Goal: Task Accomplishment & Management: Manage account settings

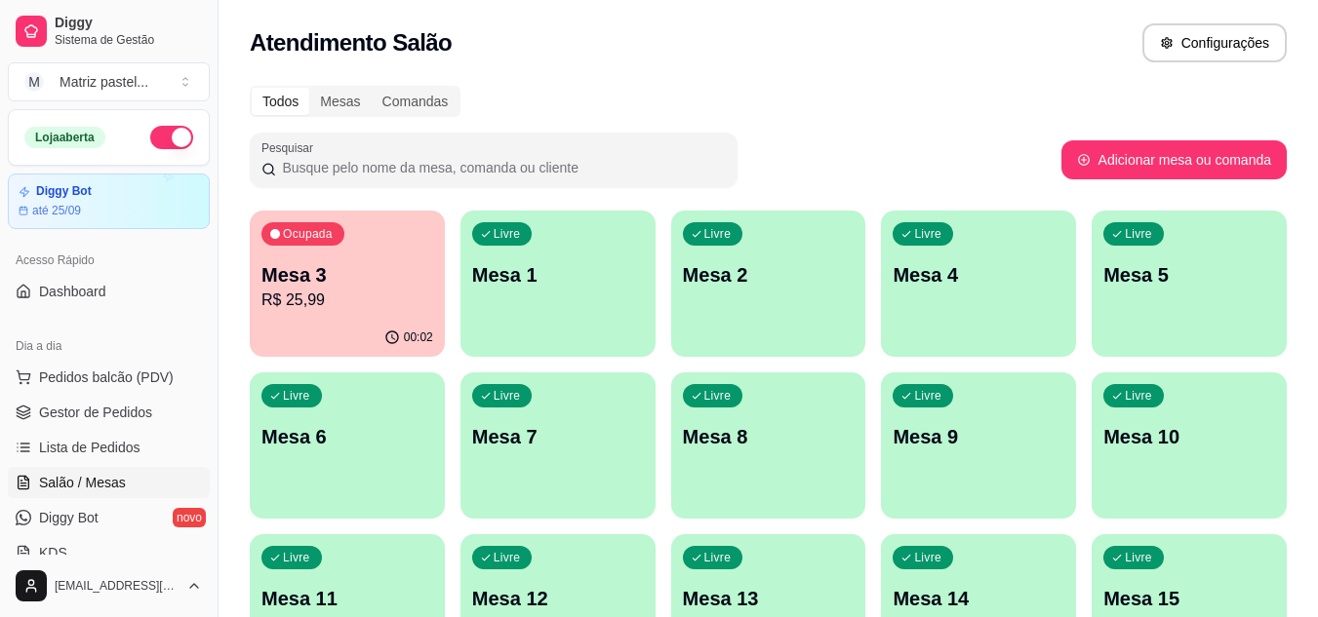
scroll to position [6, 0]
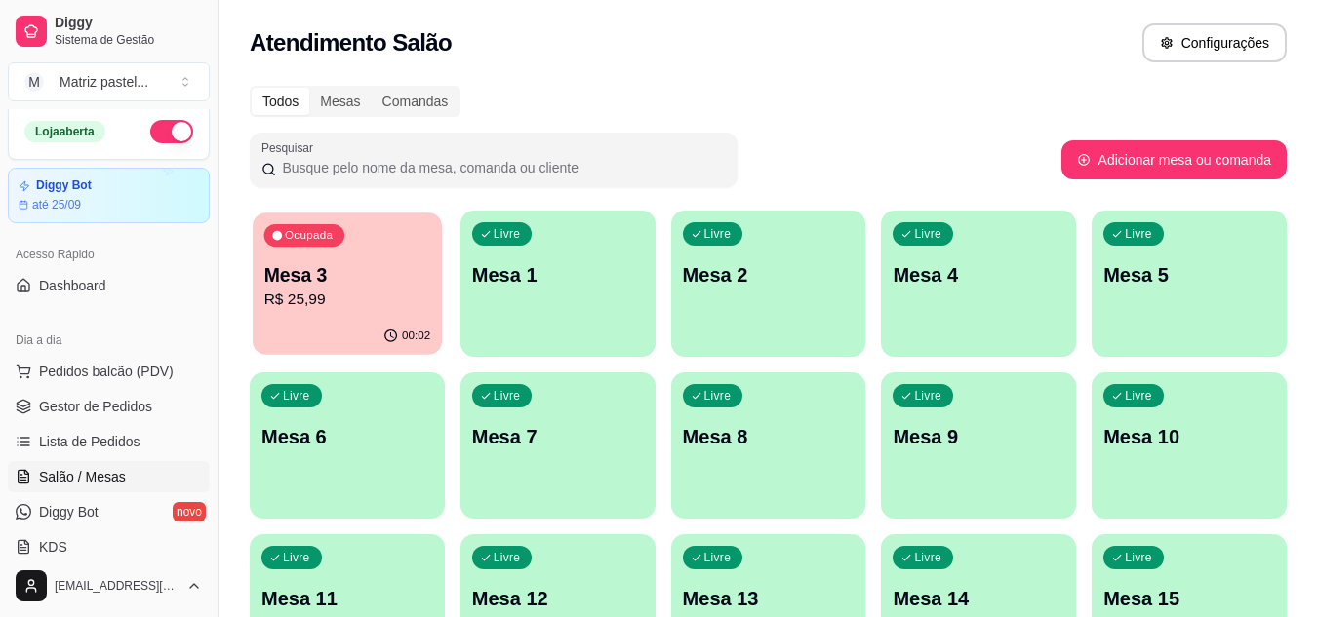
click at [345, 306] on p "R$ 25,99" at bounding box center [347, 300] width 167 height 22
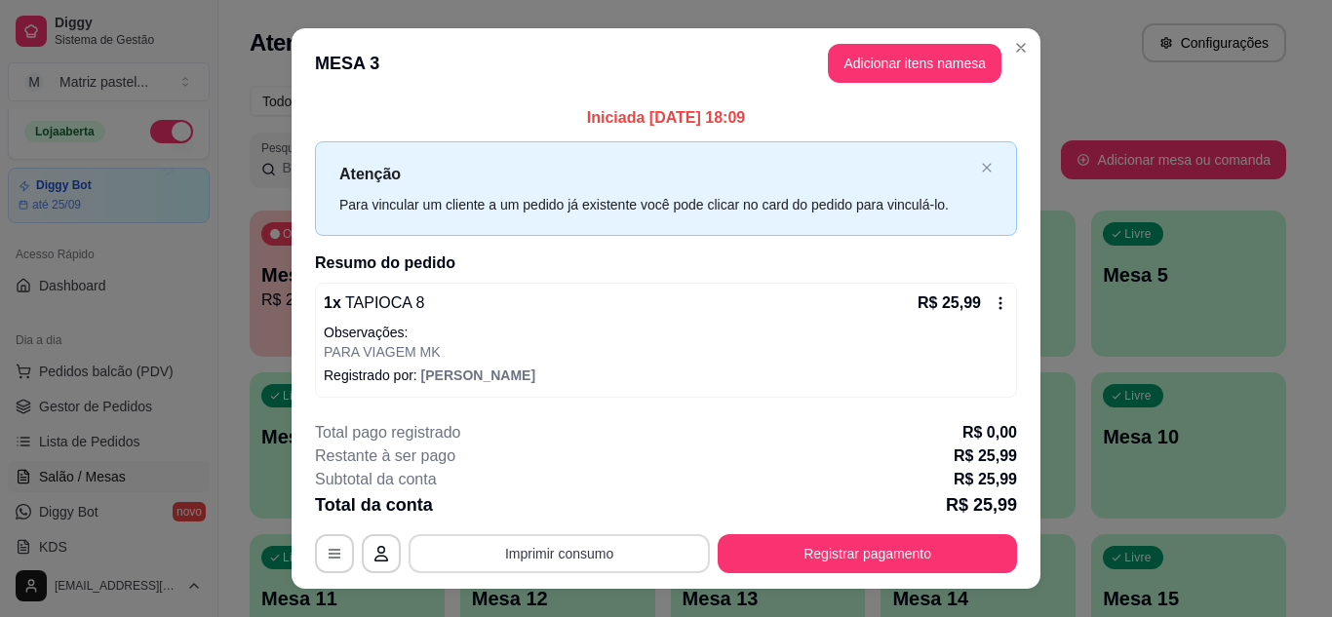
click at [611, 550] on button "Imprimir consumo" at bounding box center [559, 553] width 301 height 39
click at [1209, 329] on div "**********" at bounding box center [666, 308] width 1332 height 617
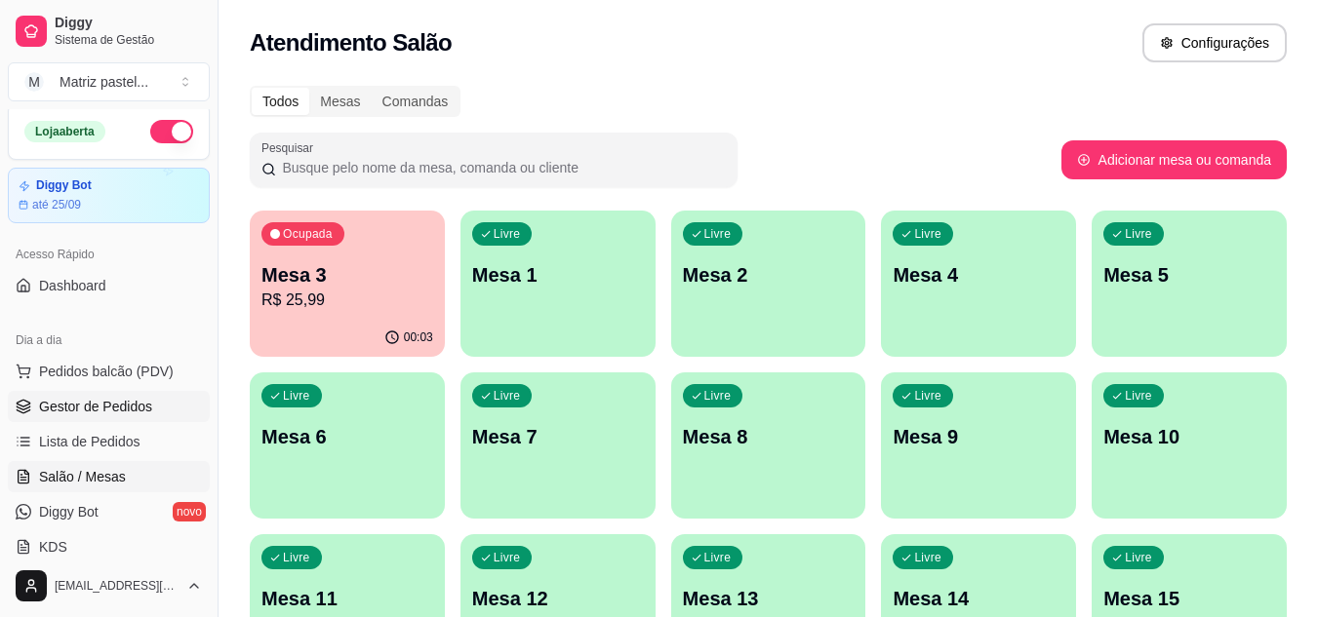
click at [129, 408] on span "Gestor de Pedidos" at bounding box center [95, 407] width 113 height 20
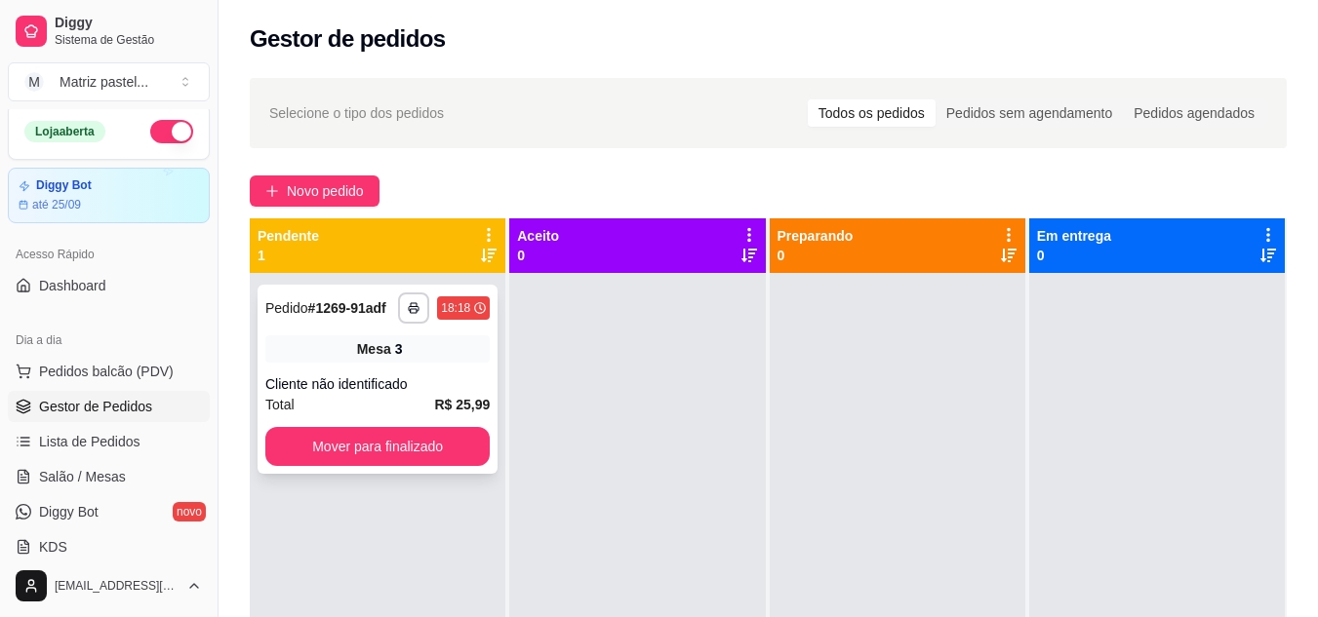
click at [362, 359] on div "Mesa 3" at bounding box center [377, 349] width 224 height 27
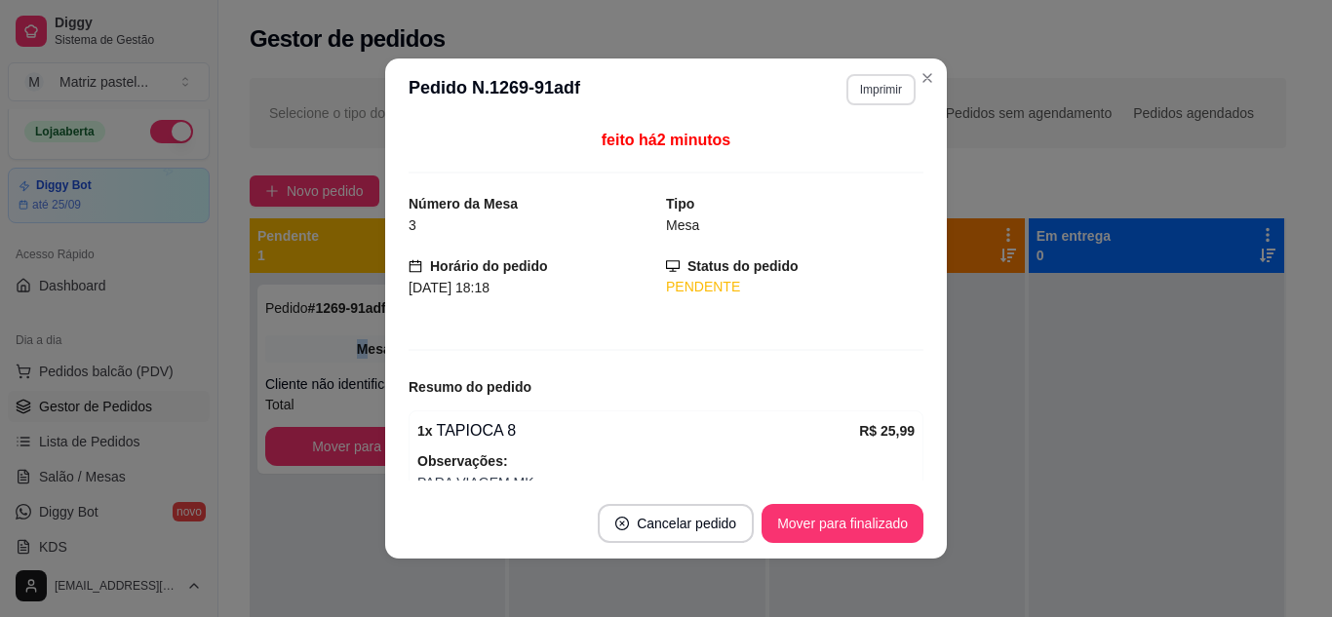
click at [861, 88] on button "Imprimir" at bounding box center [881, 89] width 69 height 31
click at [812, 147] on button "IMPRESSORA" at bounding box center [839, 157] width 141 height 31
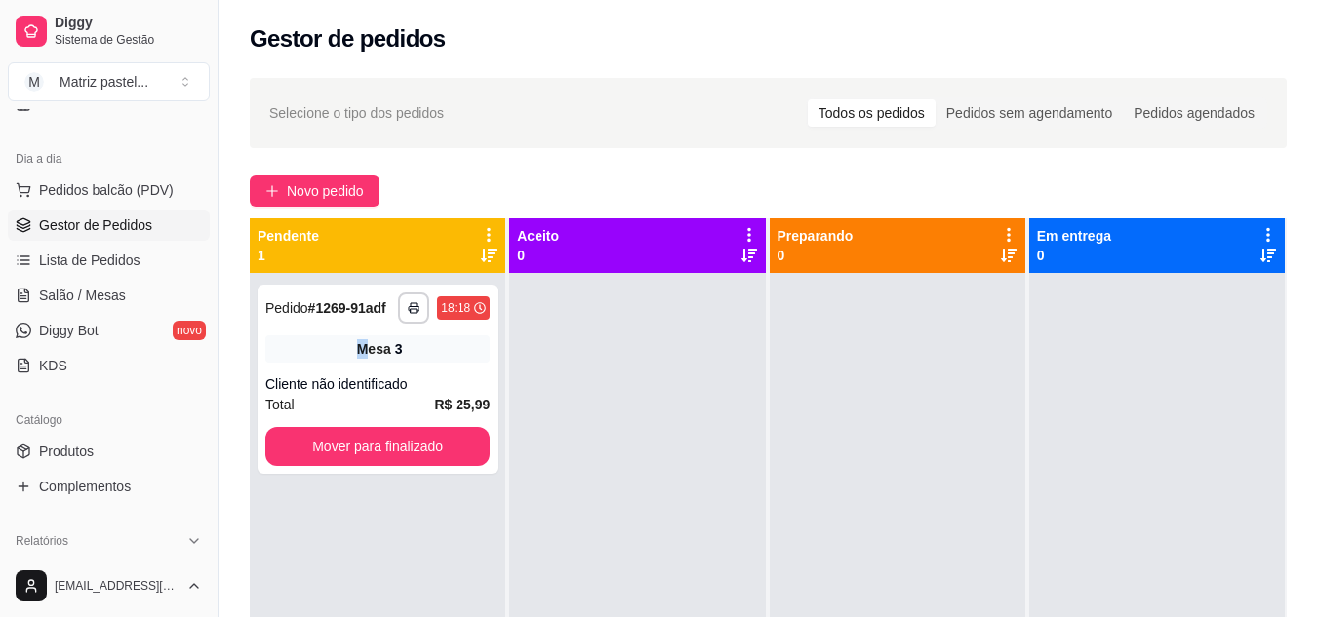
scroll to position [298, 0]
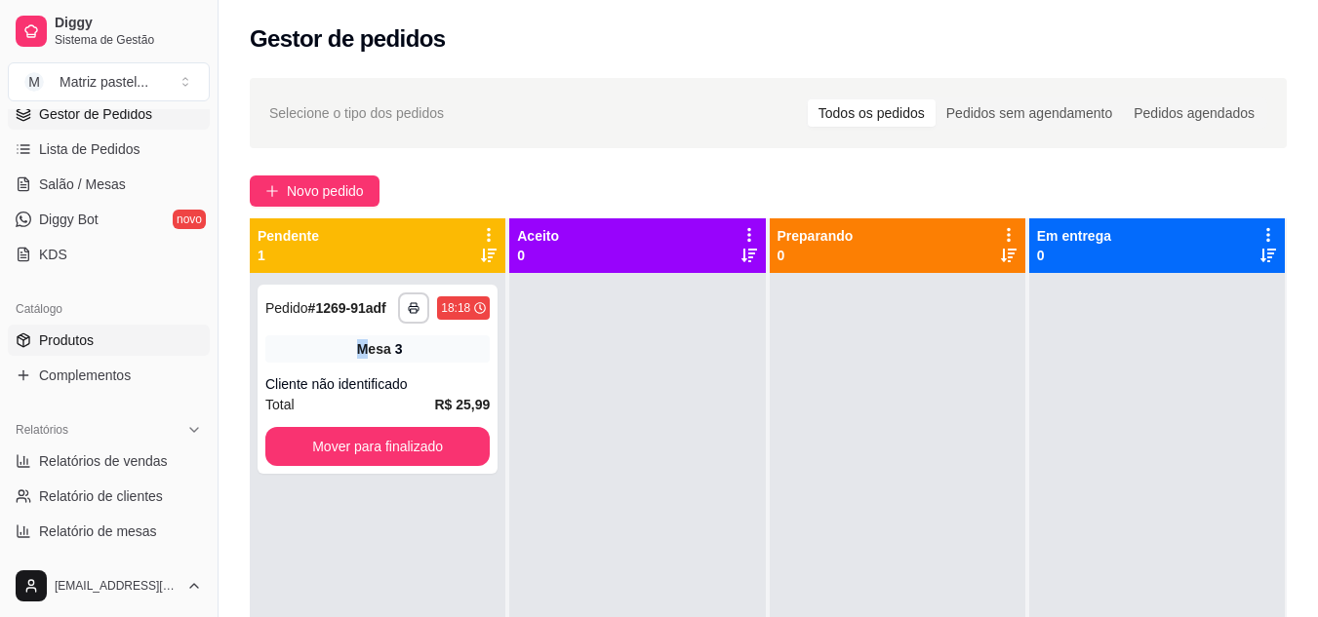
click at [117, 352] on link "Produtos" at bounding box center [109, 340] width 202 height 31
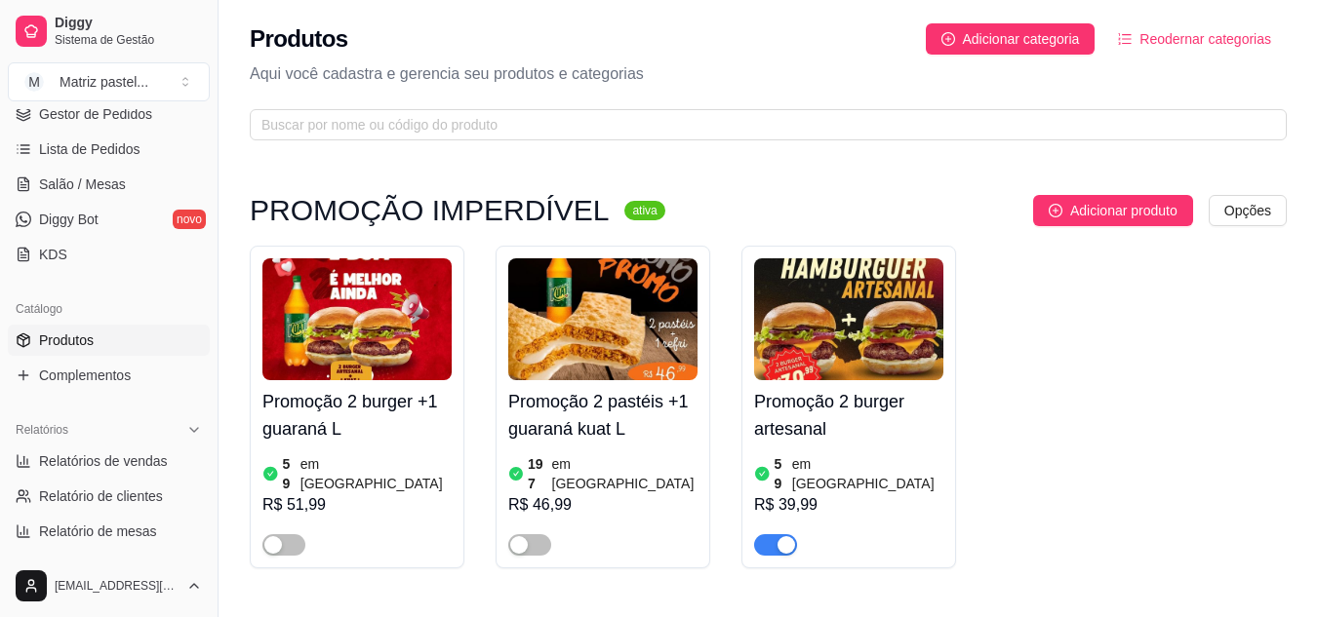
click at [624, 205] on sup "ativa" at bounding box center [644, 211] width 40 height 20
click at [92, 377] on span "Complementos" at bounding box center [85, 376] width 92 height 20
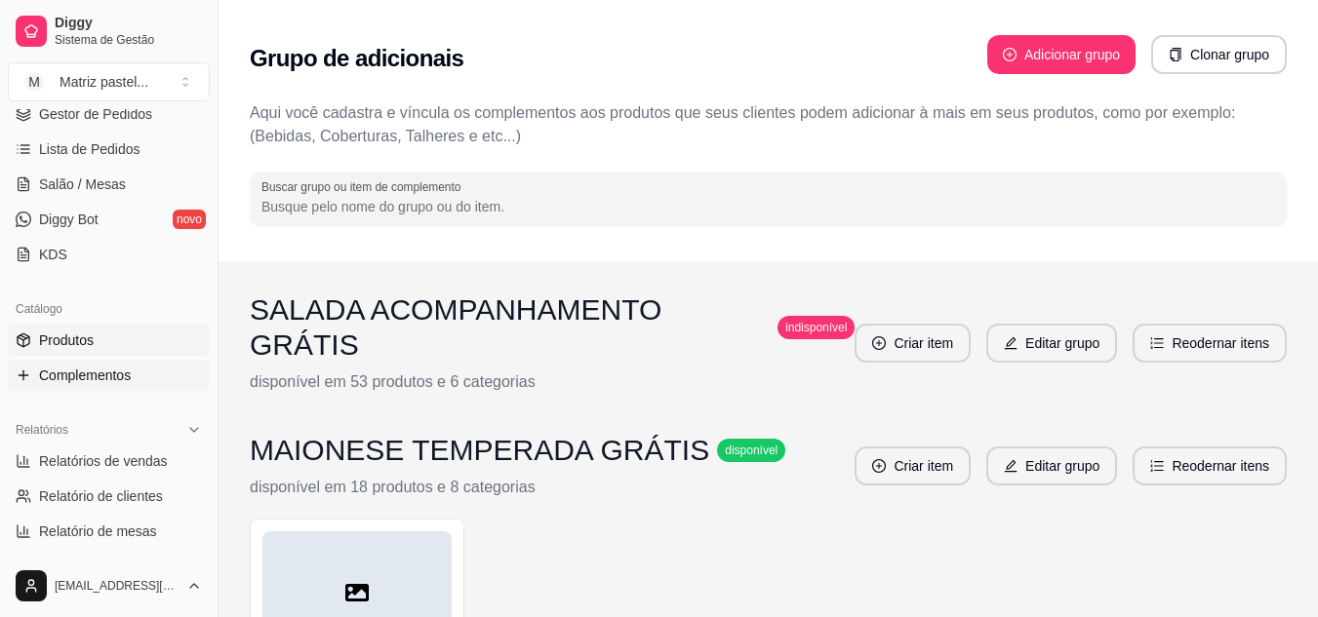
click at [64, 333] on span "Produtos" at bounding box center [66, 341] width 55 height 20
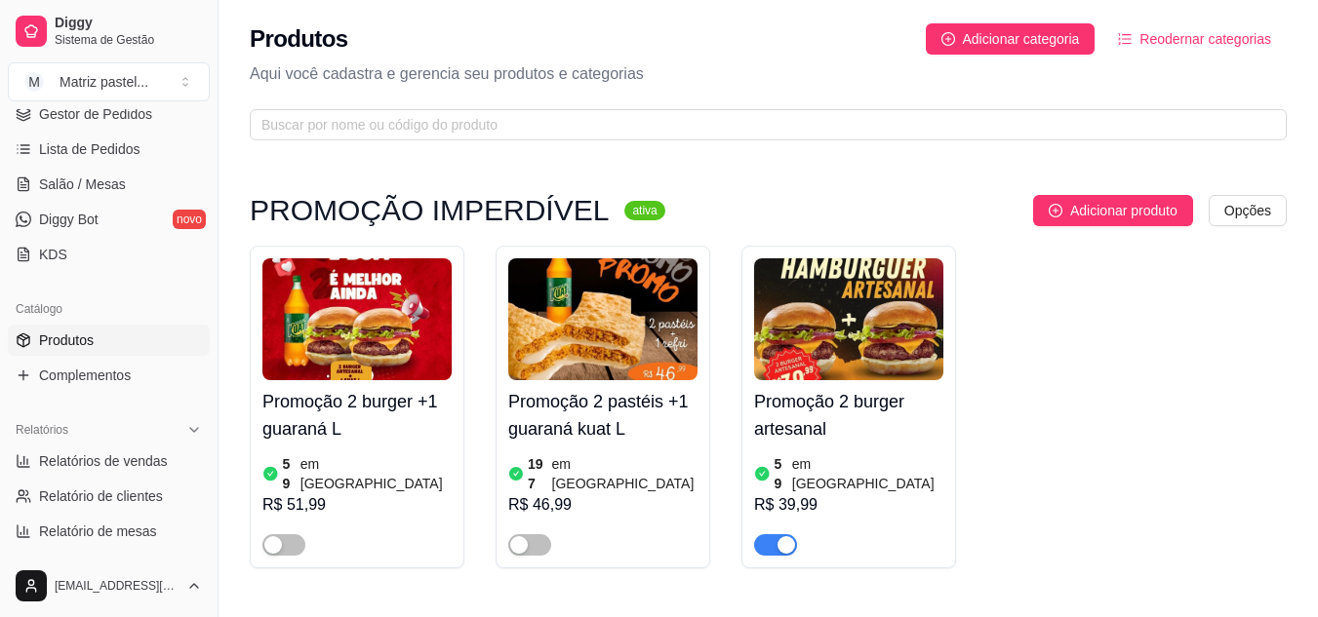
click at [1150, 36] on span "Reodernar categorias" at bounding box center [1205, 38] width 132 height 21
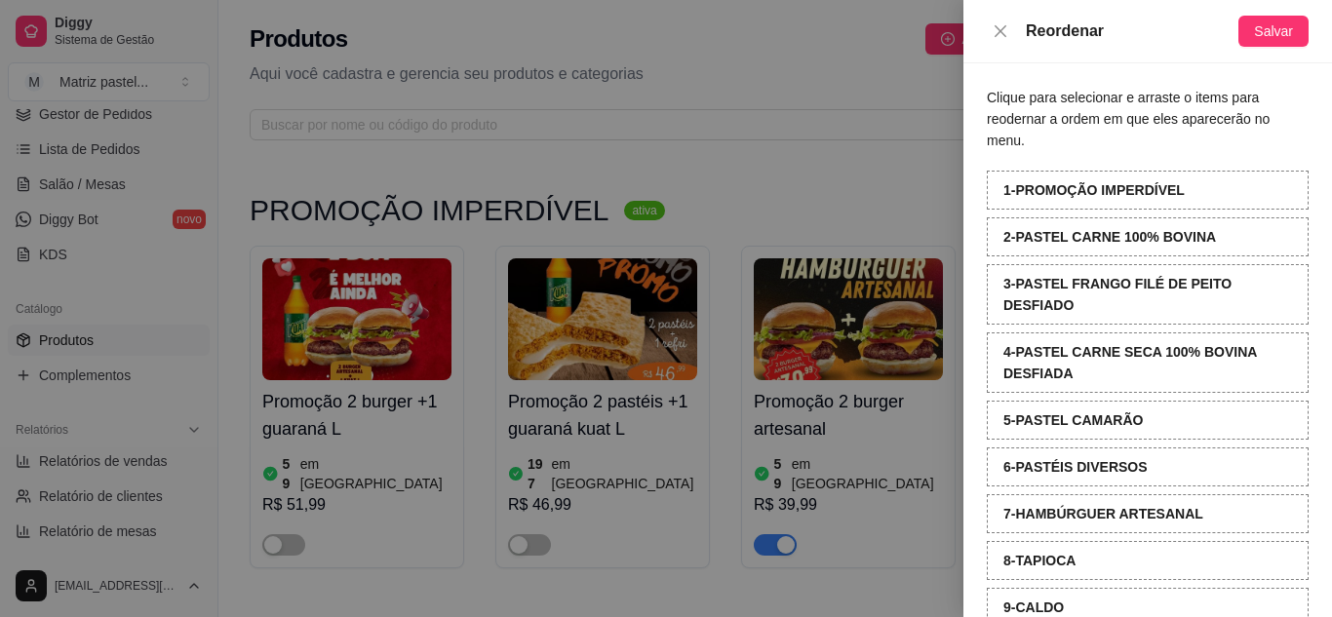
click at [1217, 239] on div "2 - PASTEL CARNE 100% BOVINA" at bounding box center [1148, 236] width 322 height 39
click at [912, 222] on div at bounding box center [666, 308] width 1332 height 617
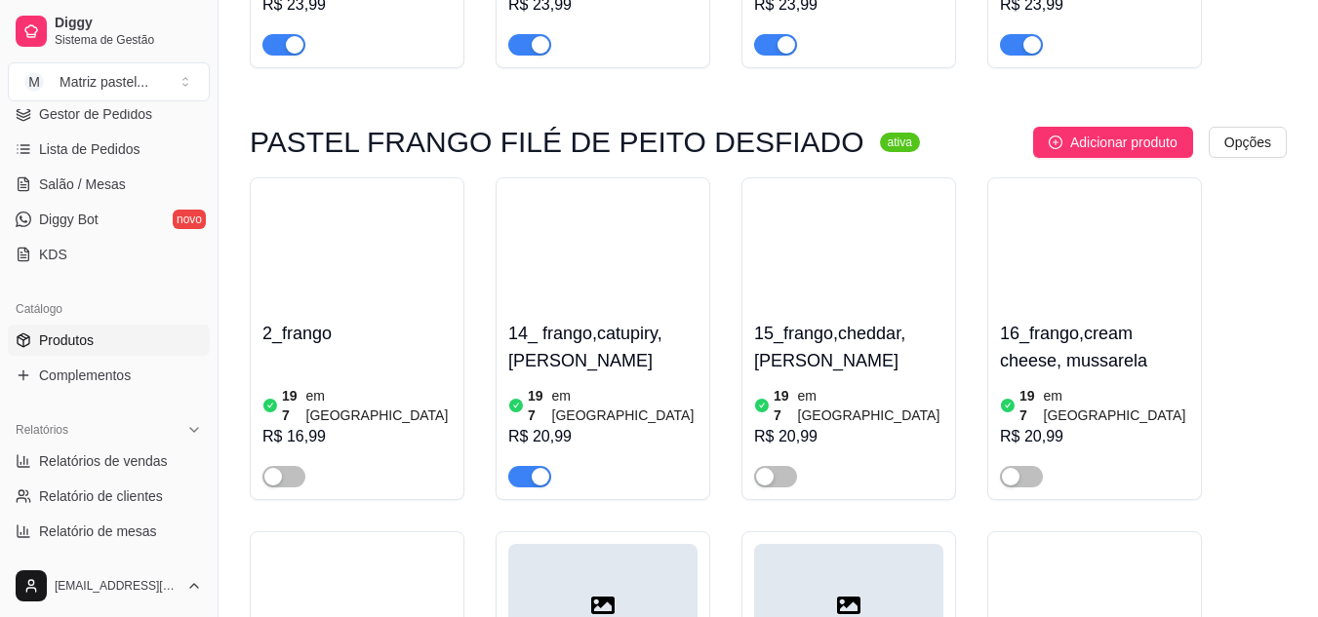
scroll to position [2048, 0]
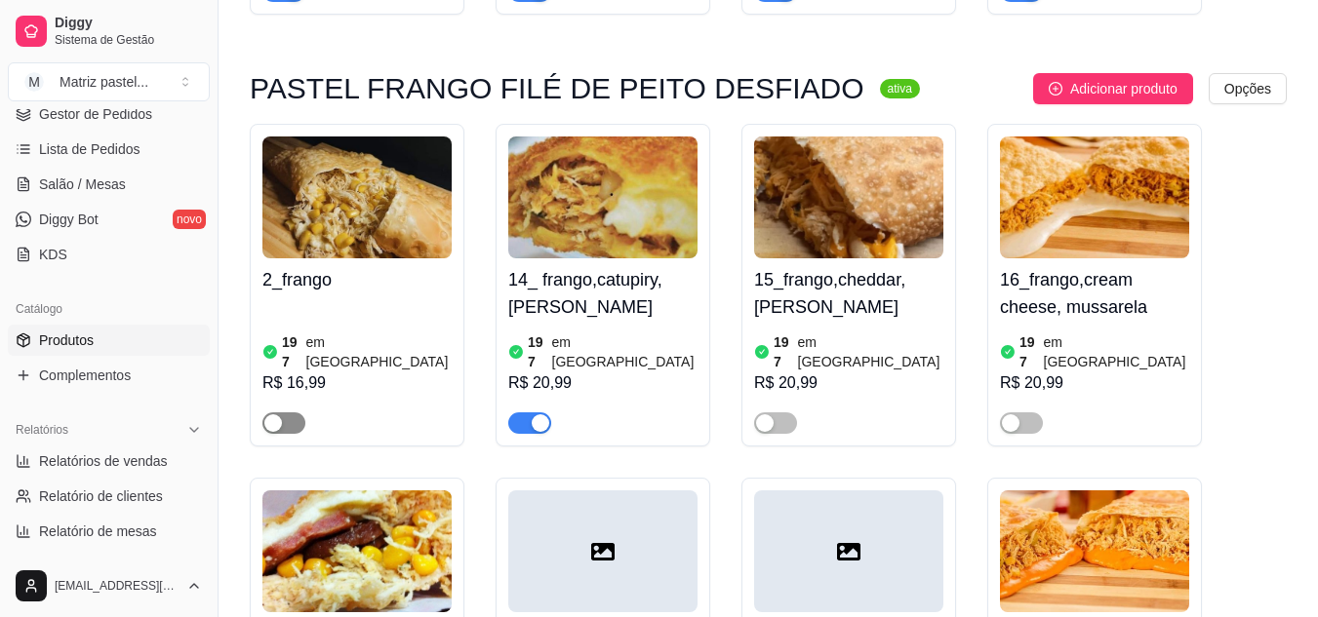
click at [283, 413] on button "button" at bounding box center [283, 423] width 43 height 21
click at [768, 415] on div "button" at bounding box center [765, 424] width 18 height 18
click at [1035, 413] on span "button" at bounding box center [1021, 423] width 43 height 21
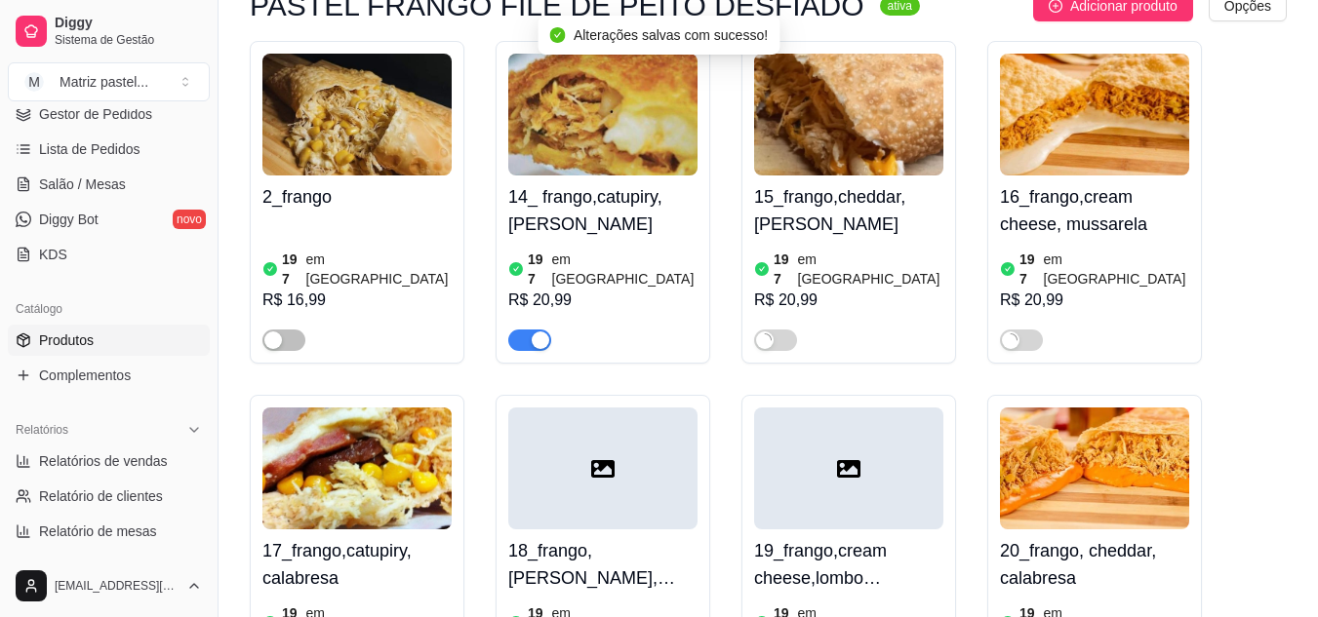
scroll to position [2341, 0]
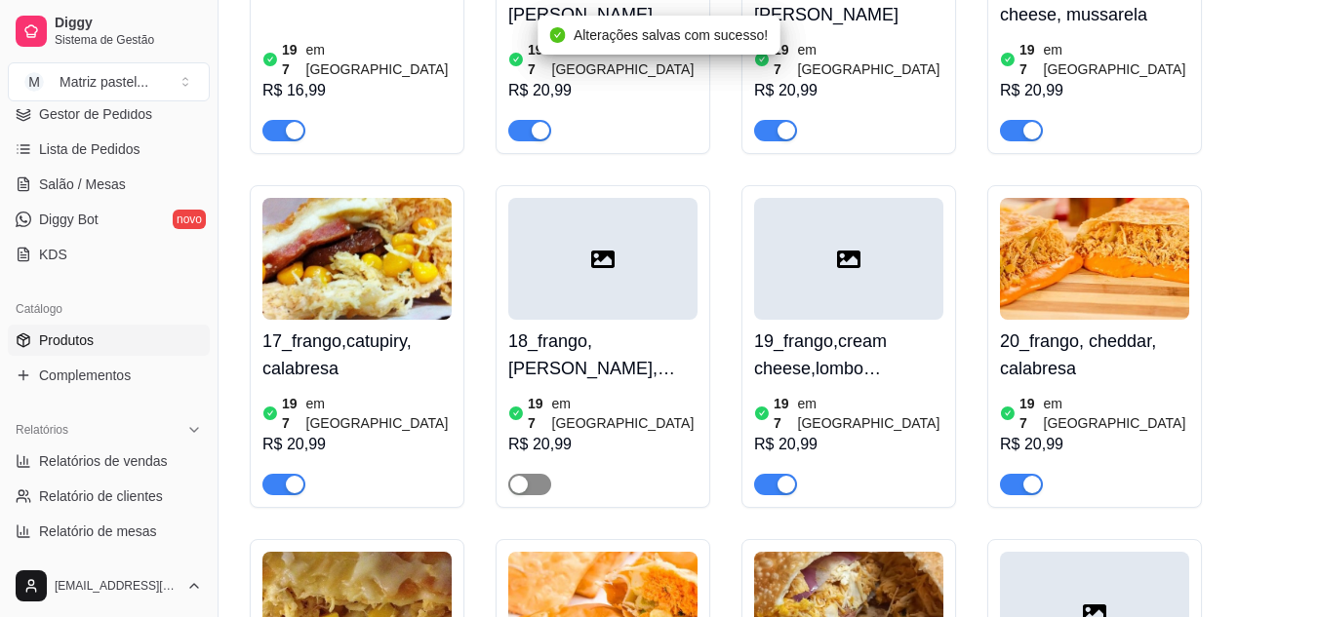
click at [517, 474] on span "button" at bounding box center [529, 484] width 43 height 21
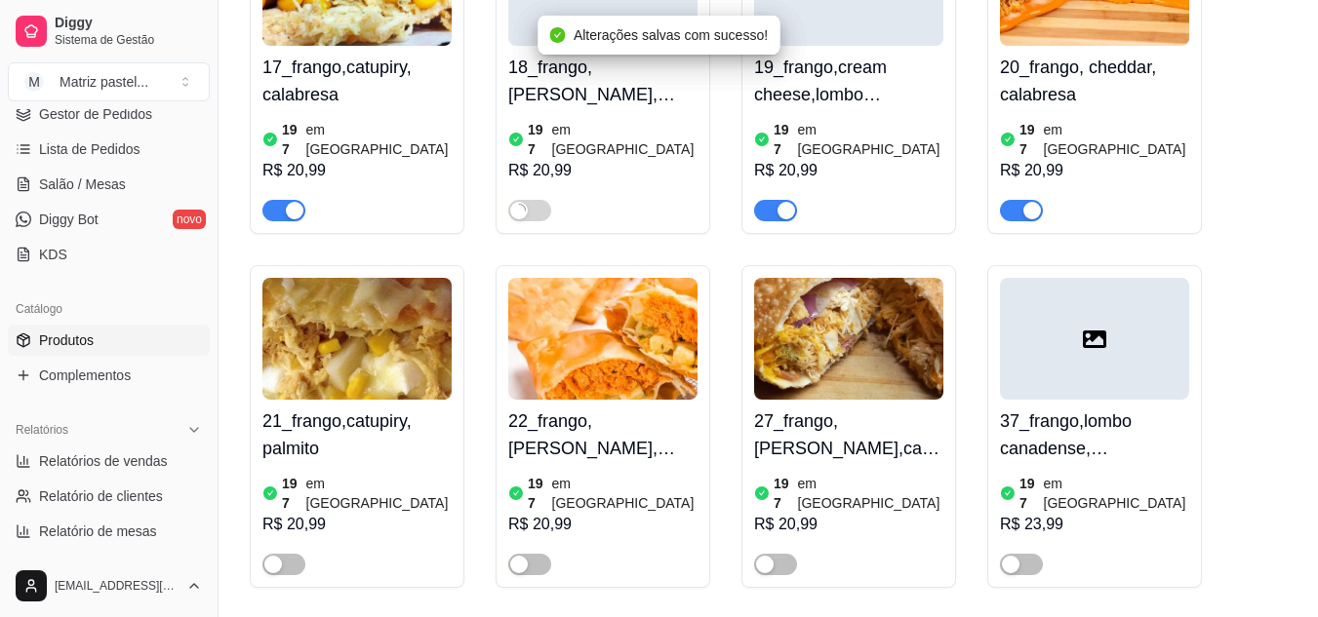
scroll to position [2633, 0]
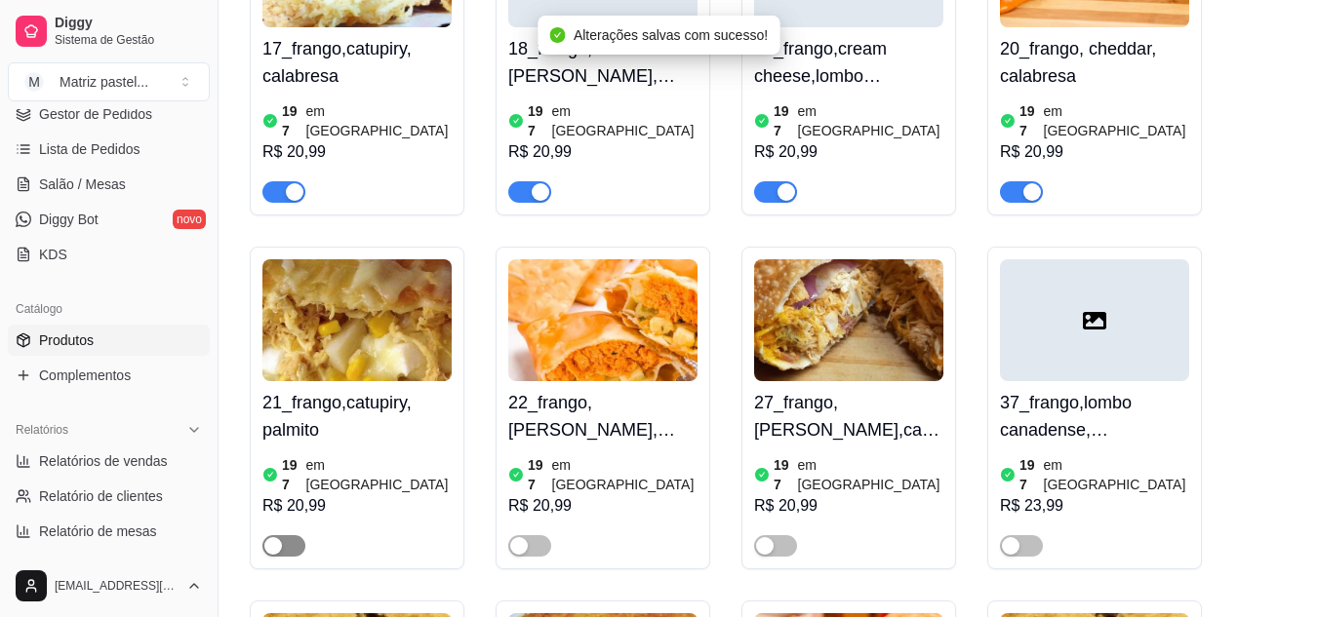
click at [283, 535] on button "button" at bounding box center [283, 545] width 43 height 21
click at [537, 409] on div "22_frango, [PERSON_NAME], palmito 197 em estoque R$ 20,99" at bounding box center [602, 408] width 215 height 323
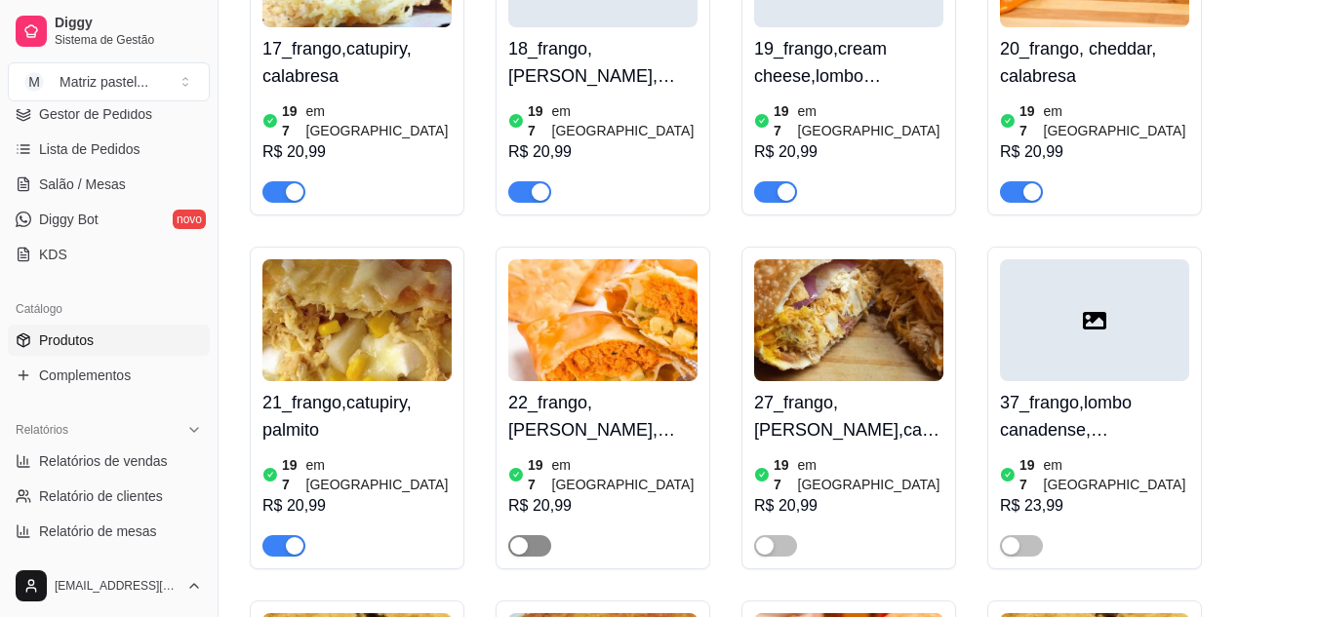
click at [514, 537] on div "button" at bounding box center [519, 546] width 18 height 18
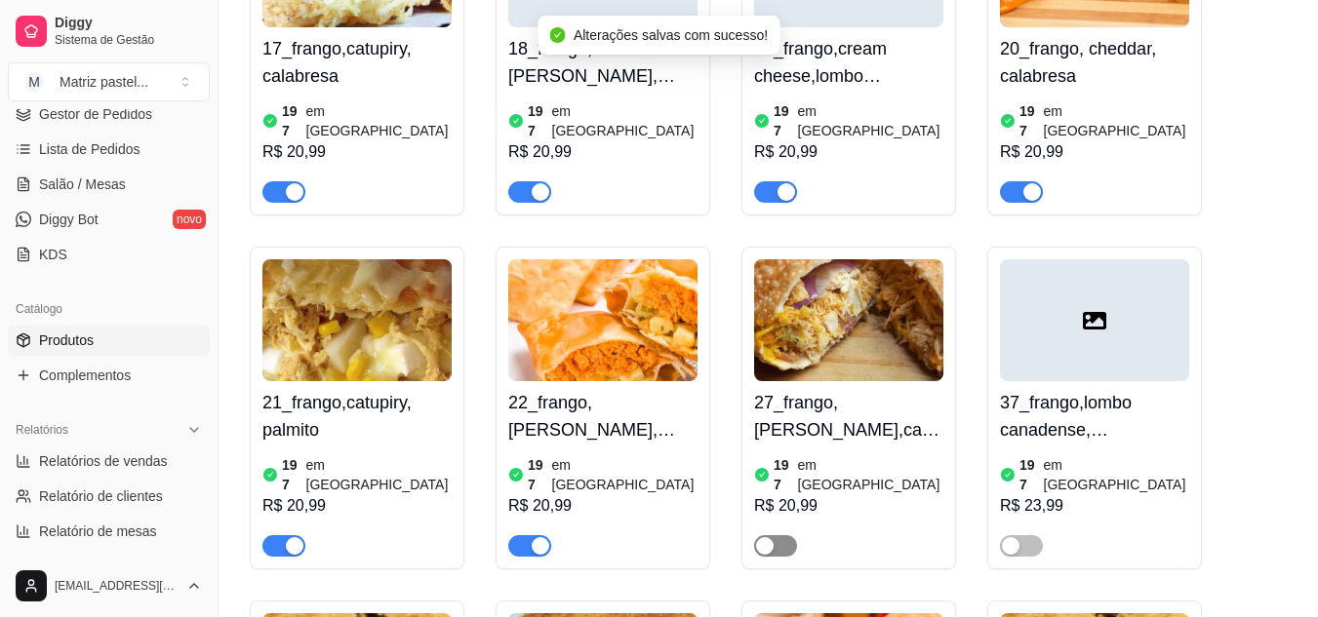
click at [771, 537] on div "button" at bounding box center [765, 546] width 18 height 18
click at [1012, 537] on div "button" at bounding box center [1011, 546] width 18 height 18
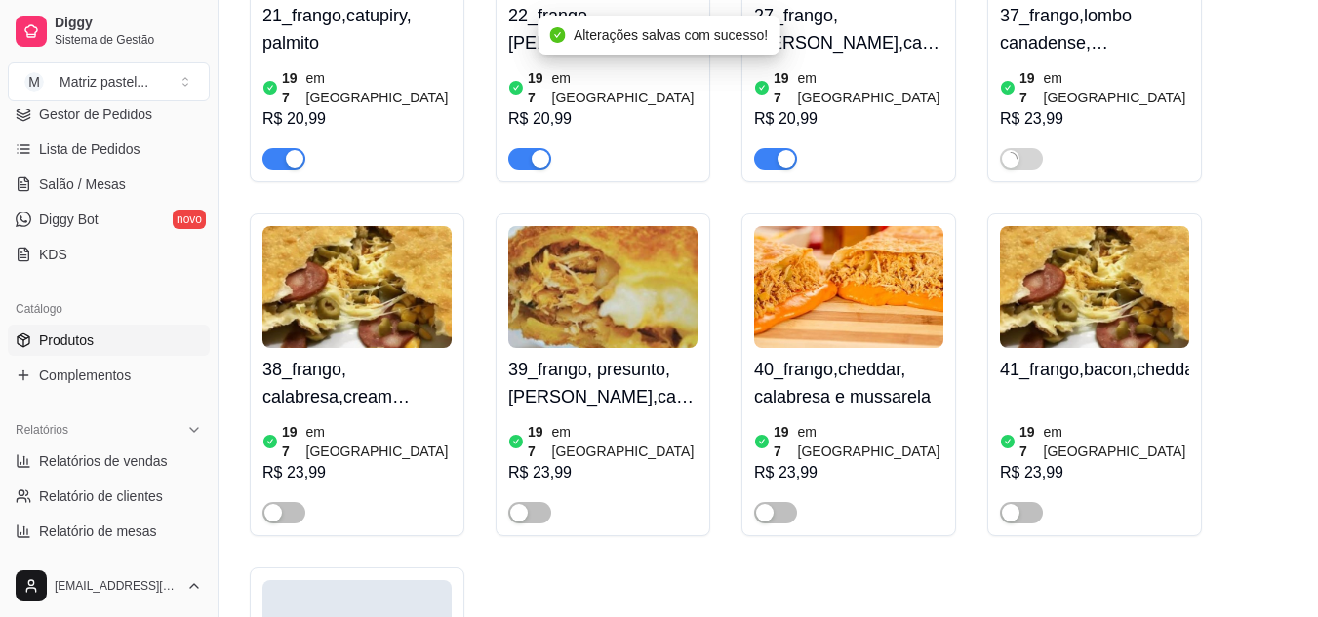
scroll to position [3023, 0]
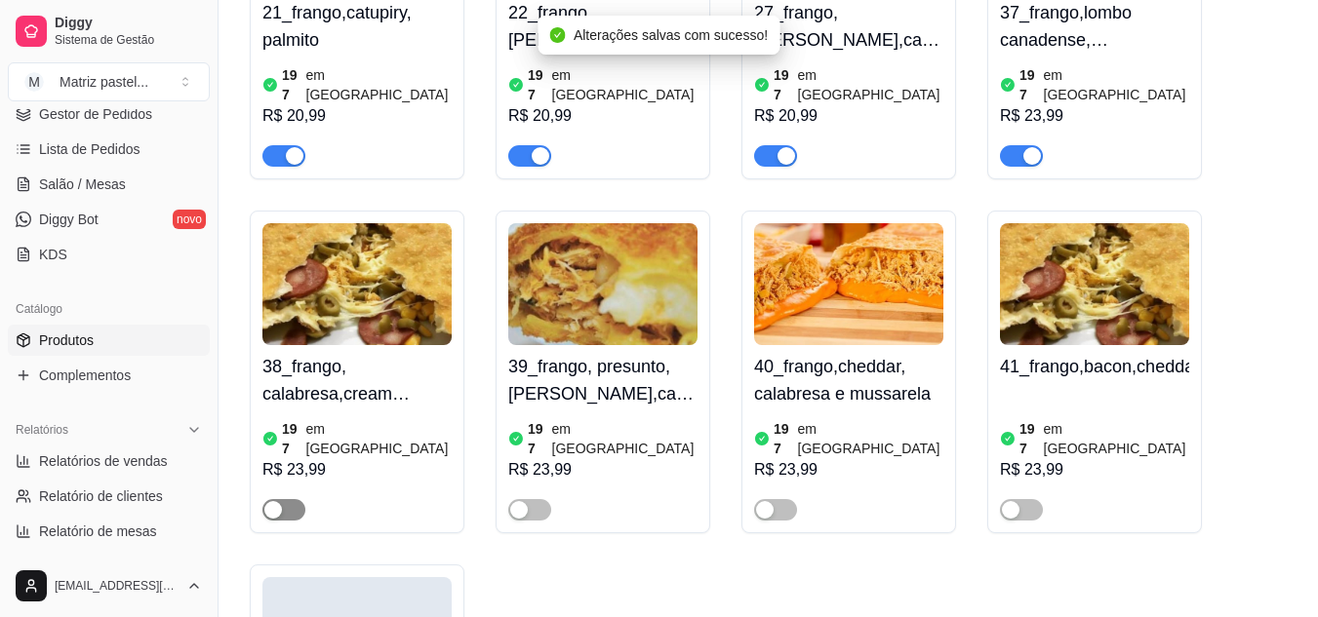
click at [273, 501] on div "button" at bounding box center [273, 510] width 18 height 18
click at [529, 499] on span "button" at bounding box center [529, 509] width 43 height 21
click at [762, 501] on div "button" at bounding box center [765, 510] width 18 height 18
click at [1002, 501] on div "button" at bounding box center [1011, 510] width 18 height 18
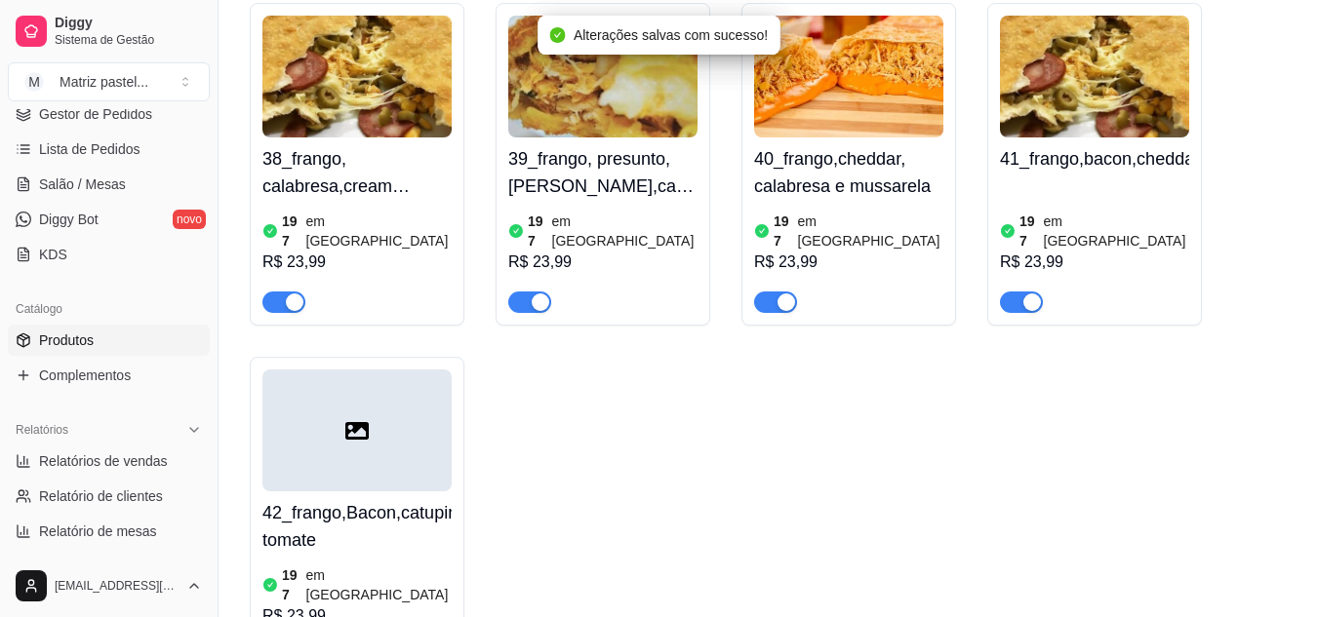
scroll to position [3316, 0]
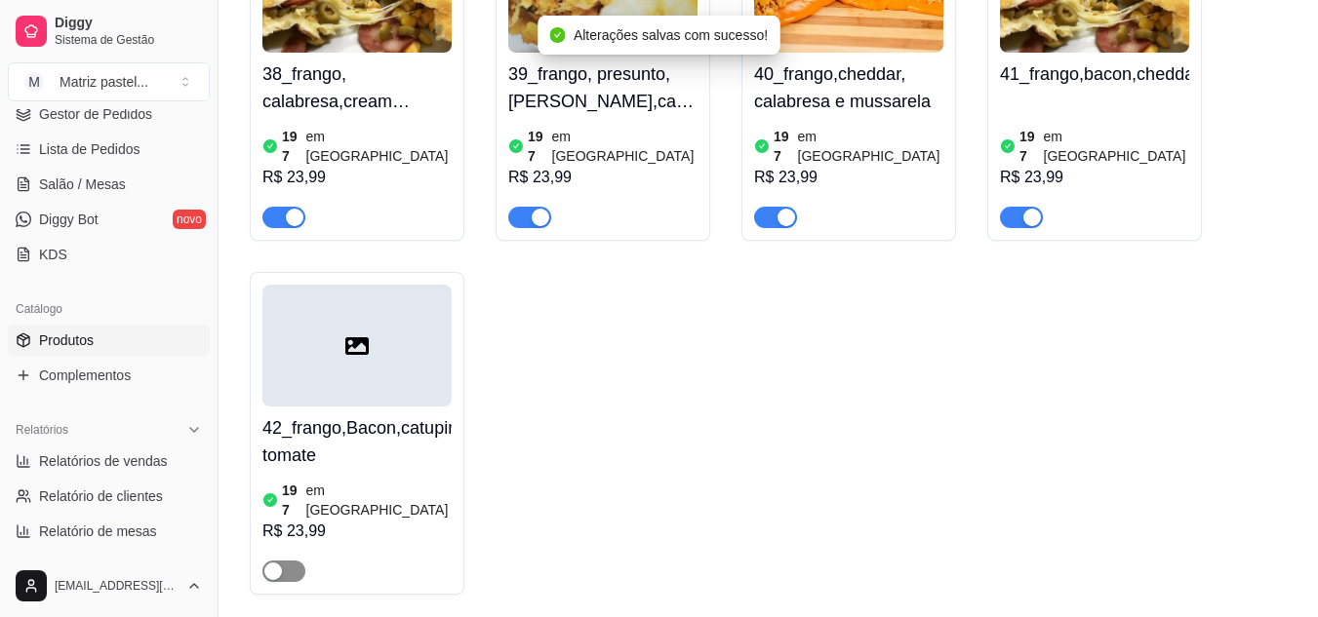
click at [289, 561] on span "button" at bounding box center [283, 571] width 43 height 21
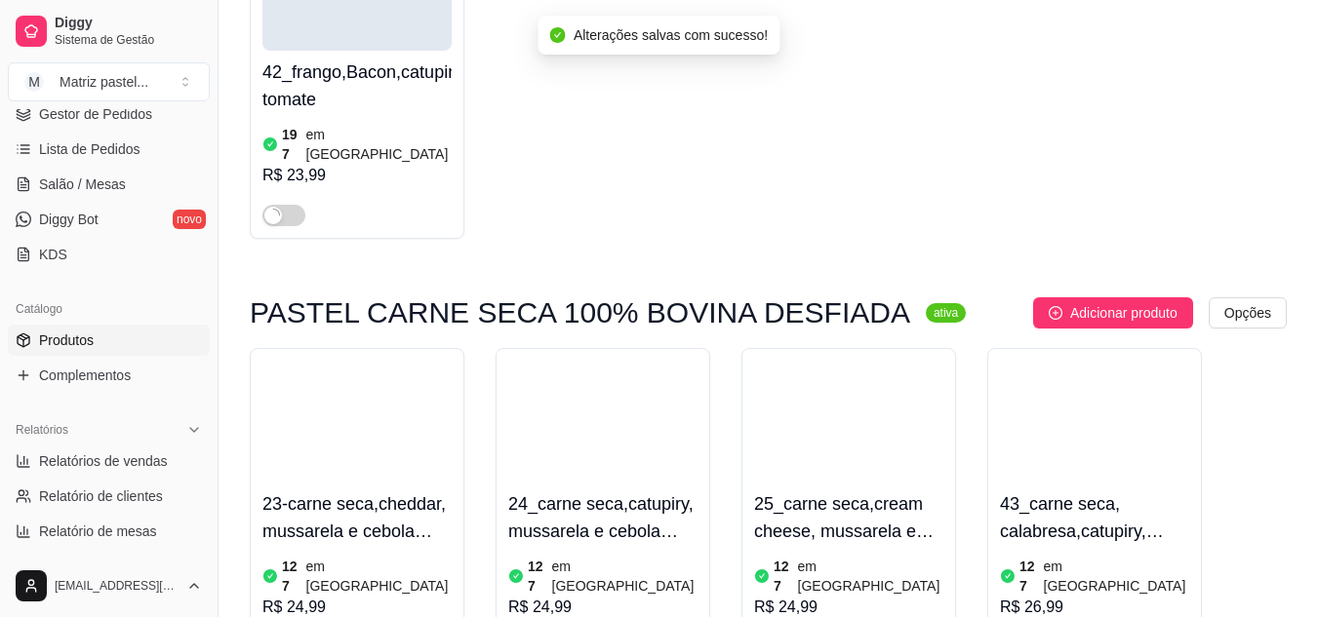
scroll to position [3706, 0]
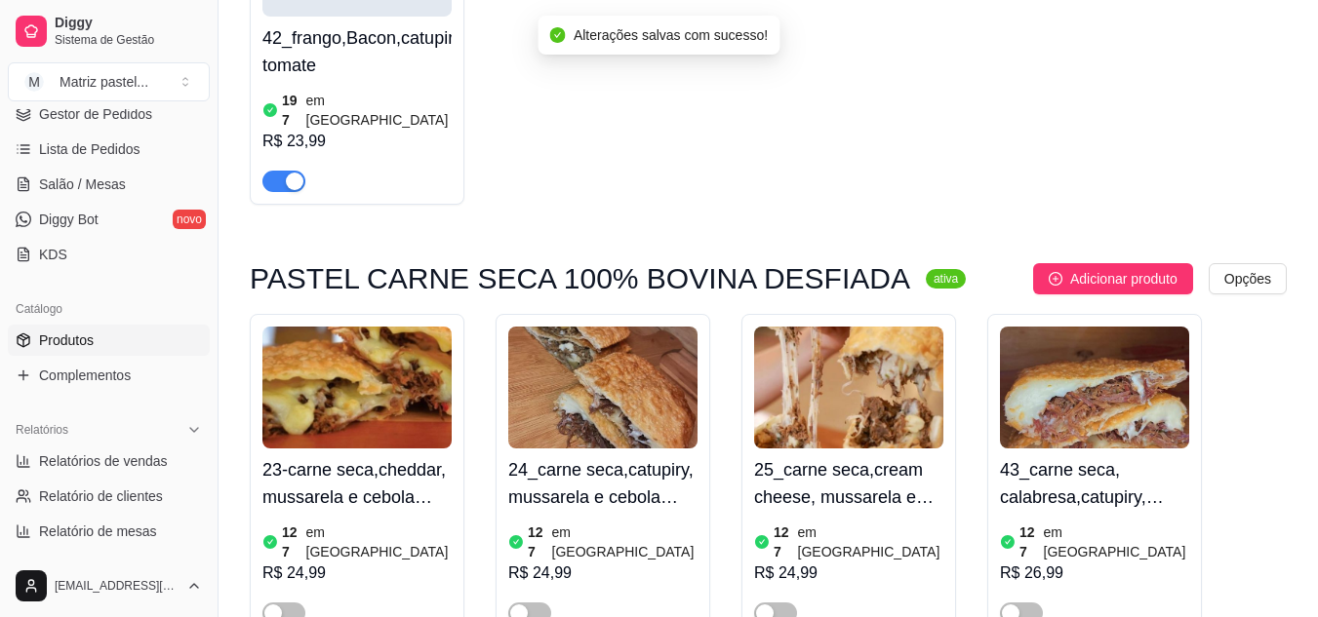
click at [277, 601] on div at bounding box center [283, 612] width 43 height 23
click at [280, 605] on div "button" at bounding box center [273, 614] width 18 height 18
click at [528, 603] on button "button" at bounding box center [529, 613] width 43 height 21
click at [765, 605] on div "button" at bounding box center [765, 614] width 18 height 18
click at [1022, 603] on span "button" at bounding box center [1021, 613] width 43 height 21
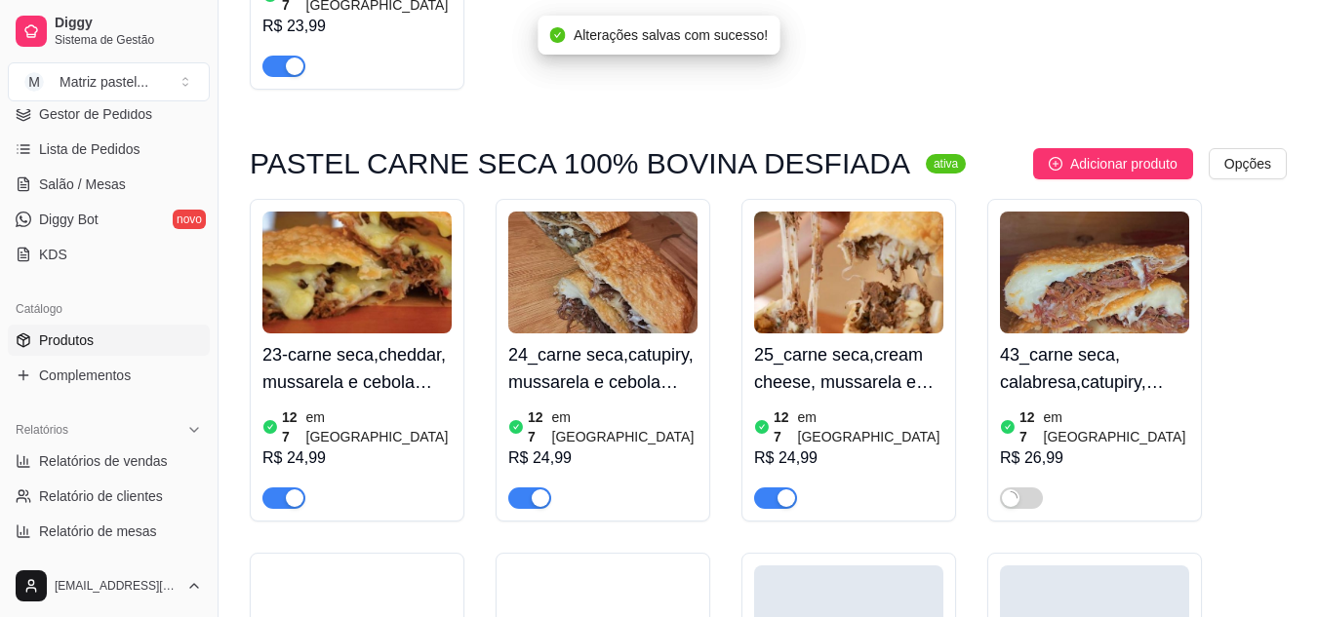
scroll to position [3901, 0]
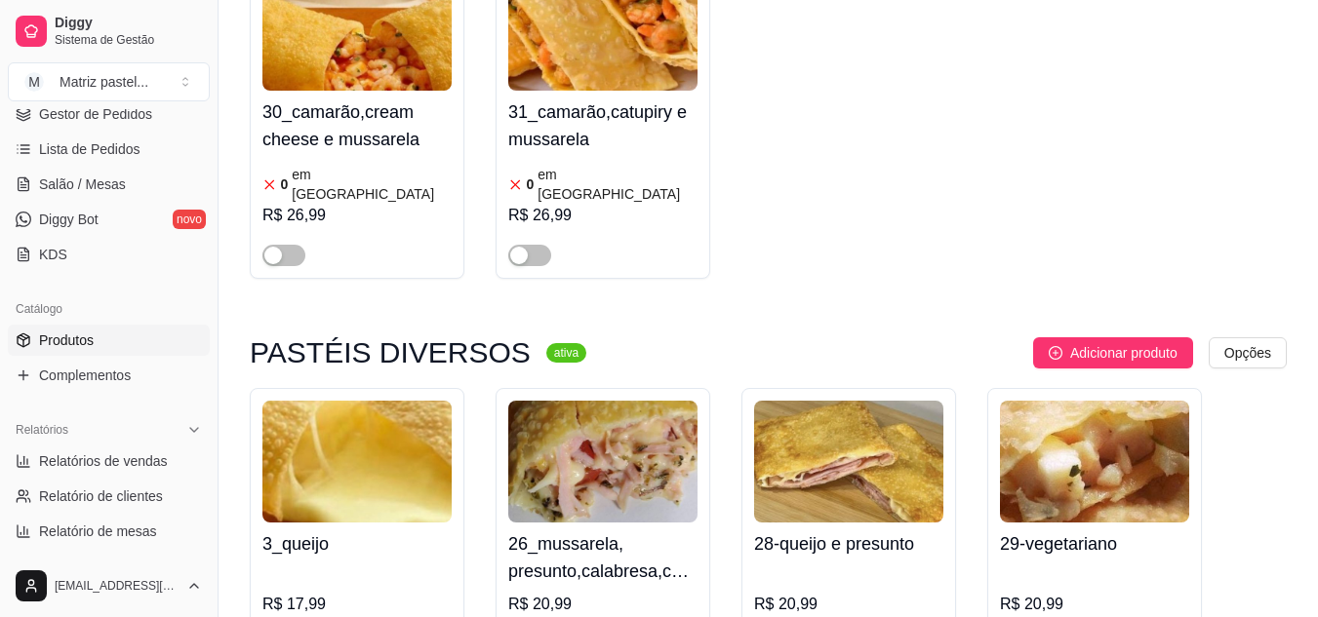
scroll to position [4877, 0]
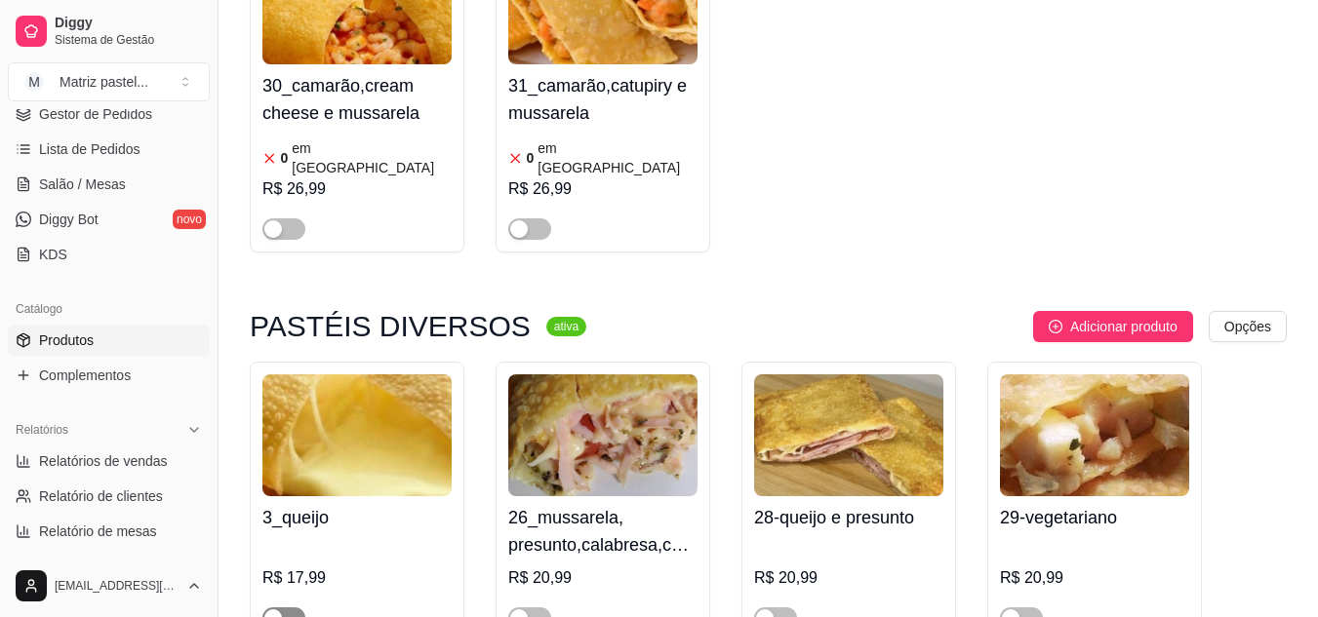
click at [283, 608] on button "button" at bounding box center [283, 618] width 43 height 21
drag, startPoint x: 522, startPoint y: 376, endPoint x: 545, endPoint y: 376, distance: 23.4
click at [524, 610] on div "button" at bounding box center [519, 619] width 18 height 18
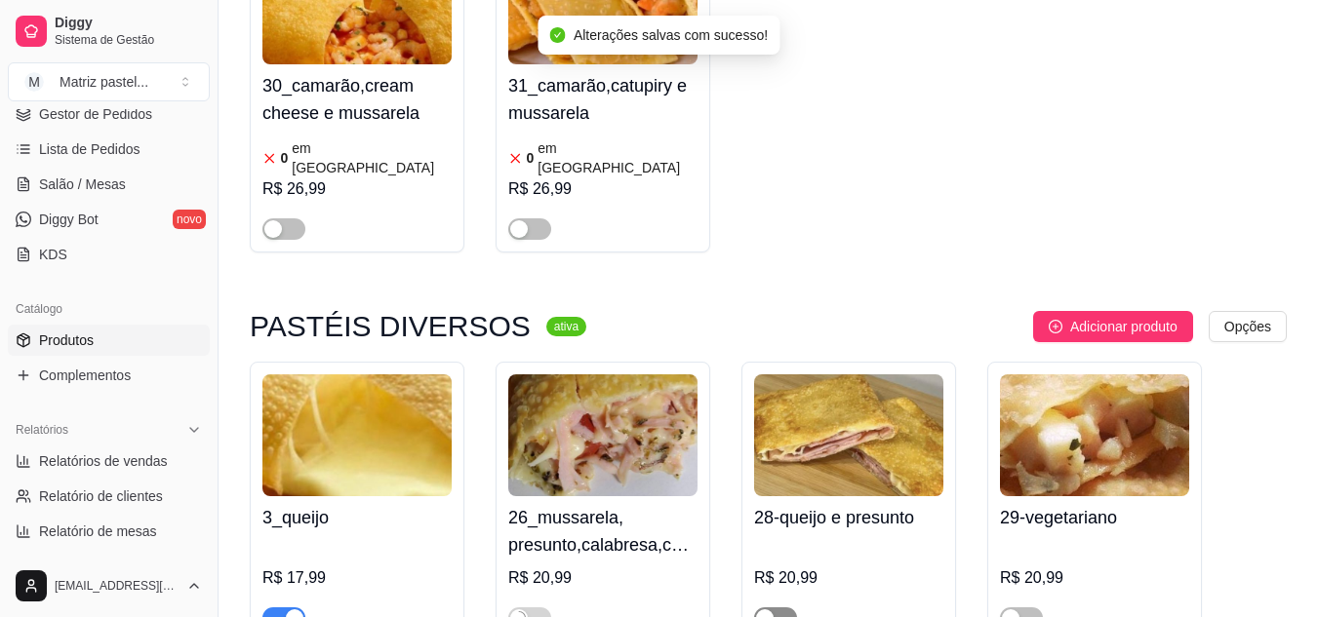
click at [781, 608] on span "button" at bounding box center [775, 618] width 43 height 21
click at [1033, 608] on span "button" at bounding box center [1021, 618] width 43 height 21
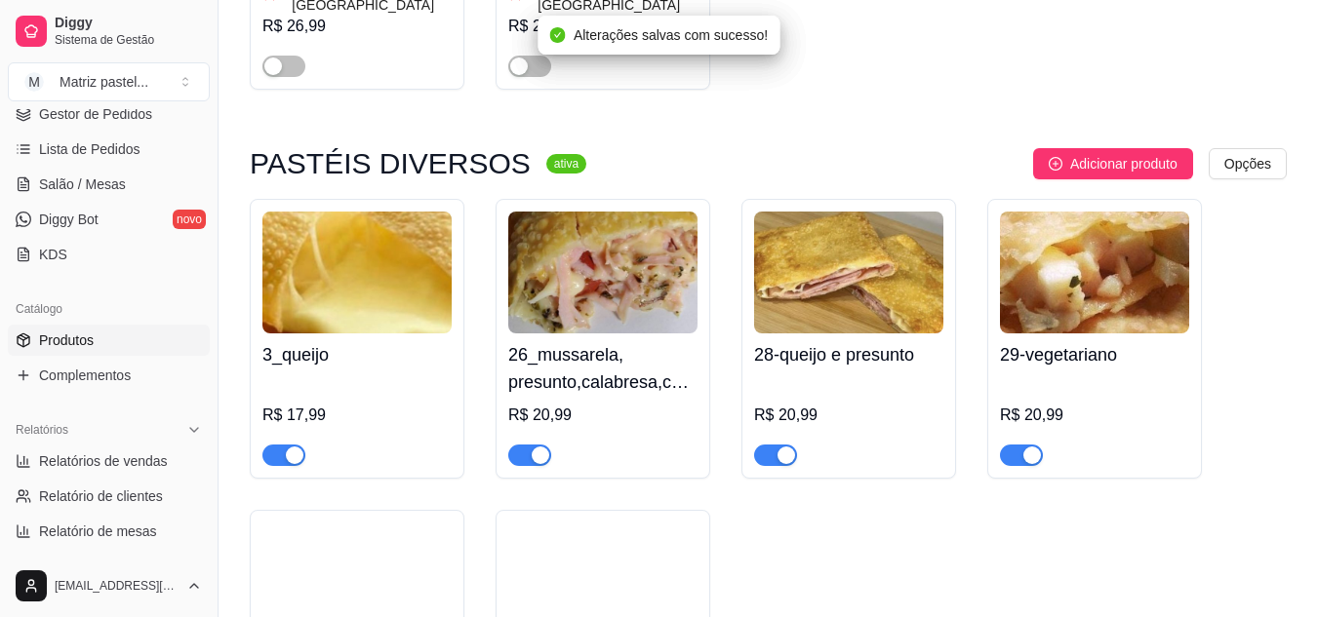
scroll to position [5072, 0]
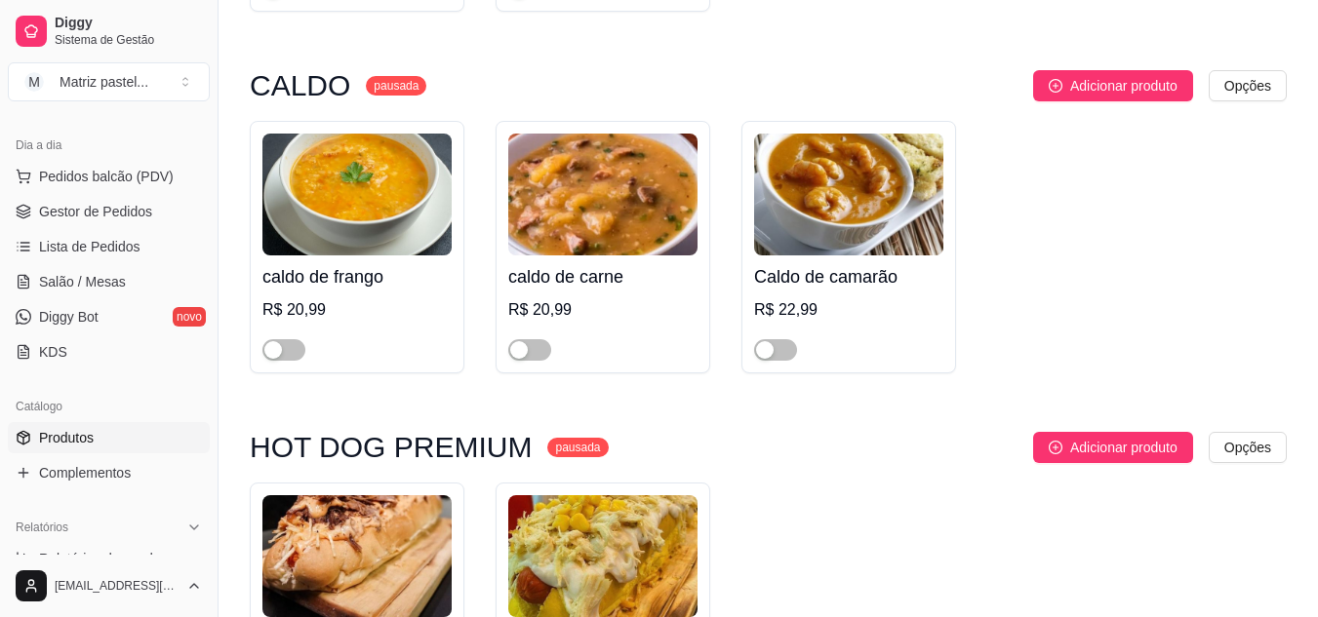
scroll to position [0, 0]
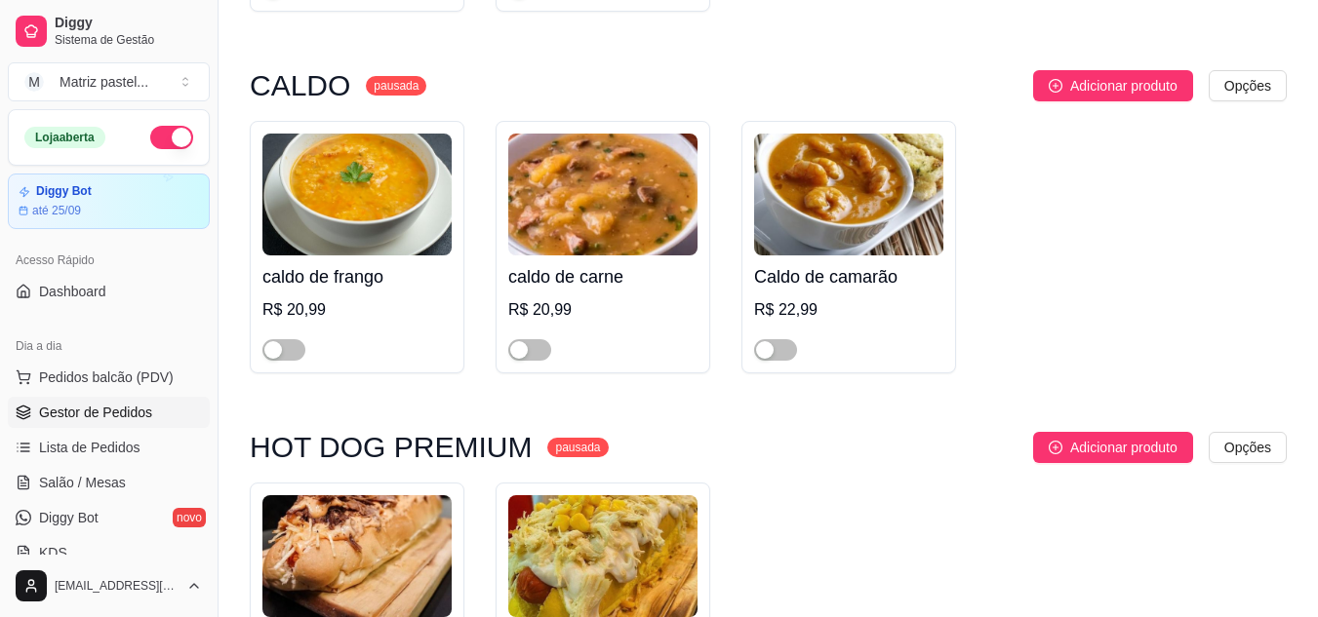
click at [65, 412] on span "Gestor de Pedidos" at bounding box center [95, 413] width 113 height 20
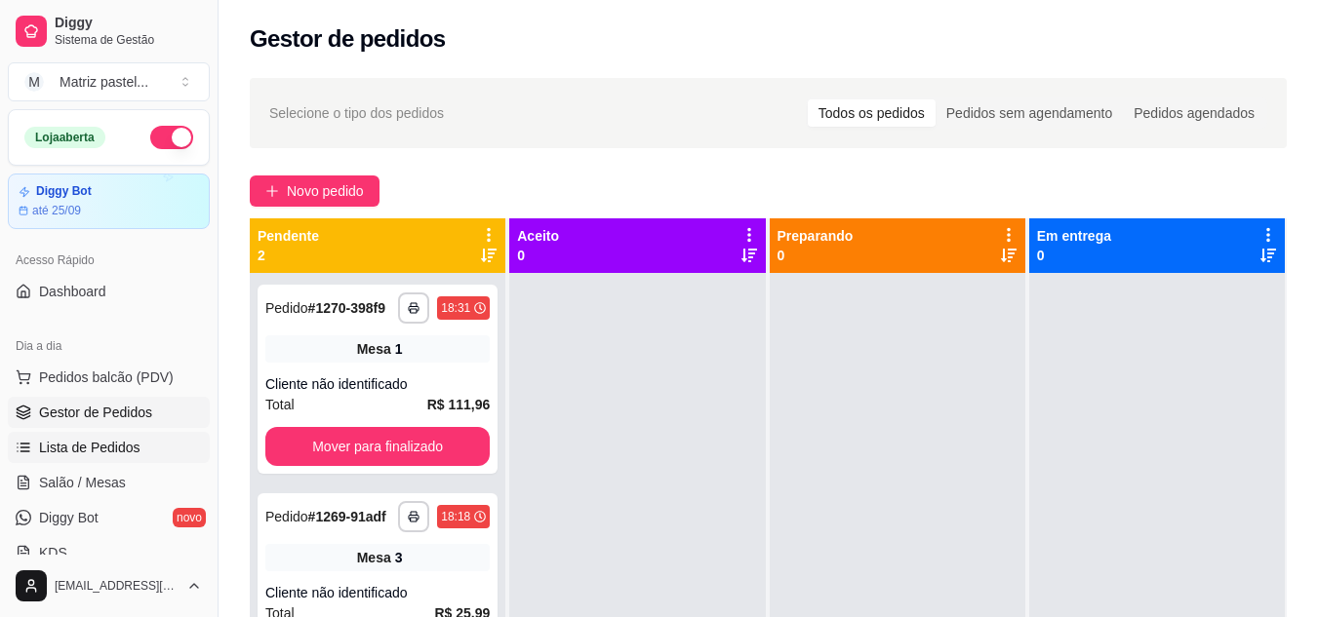
click at [160, 444] on link "Lista de Pedidos" at bounding box center [109, 447] width 202 height 31
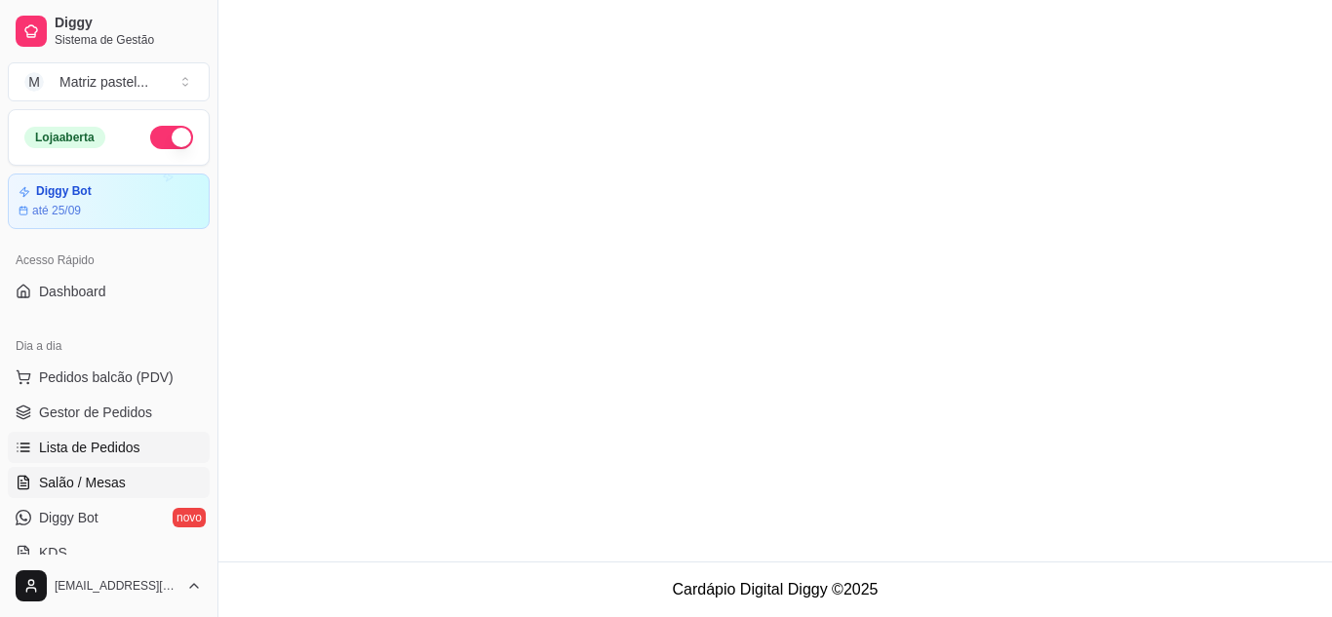
click at [88, 478] on span "Salão / Mesas" at bounding box center [82, 483] width 87 height 20
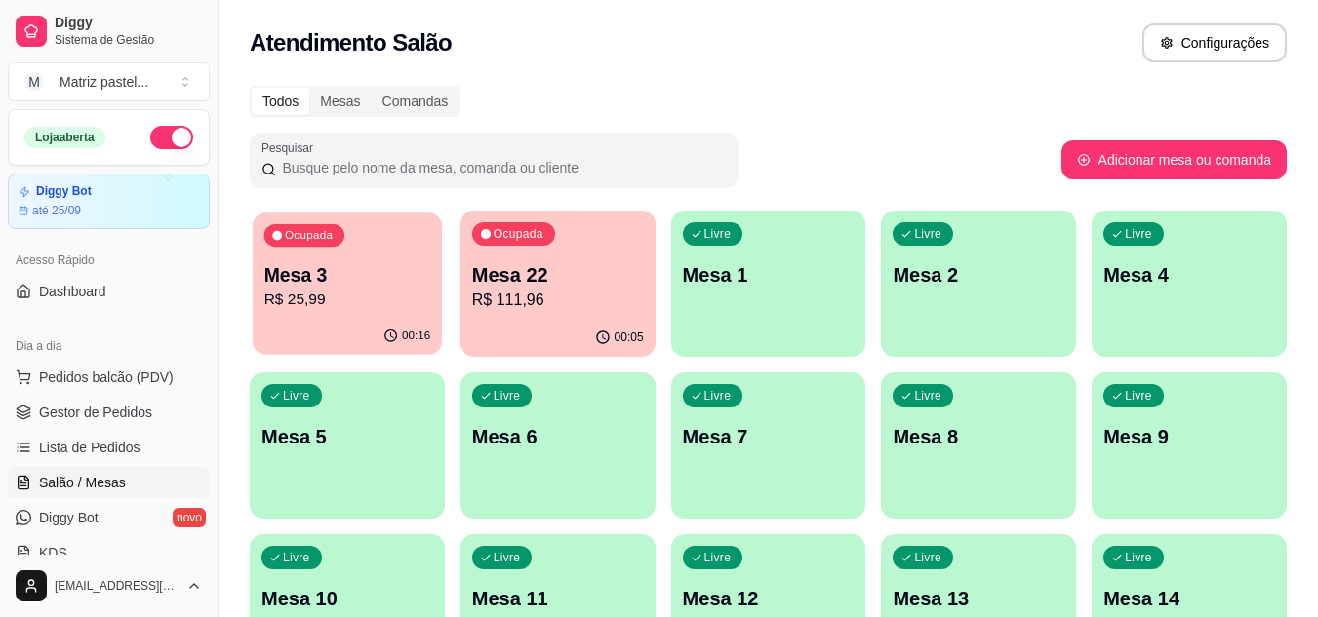
click at [367, 304] on p "R$ 25,99" at bounding box center [347, 300] width 167 height 22
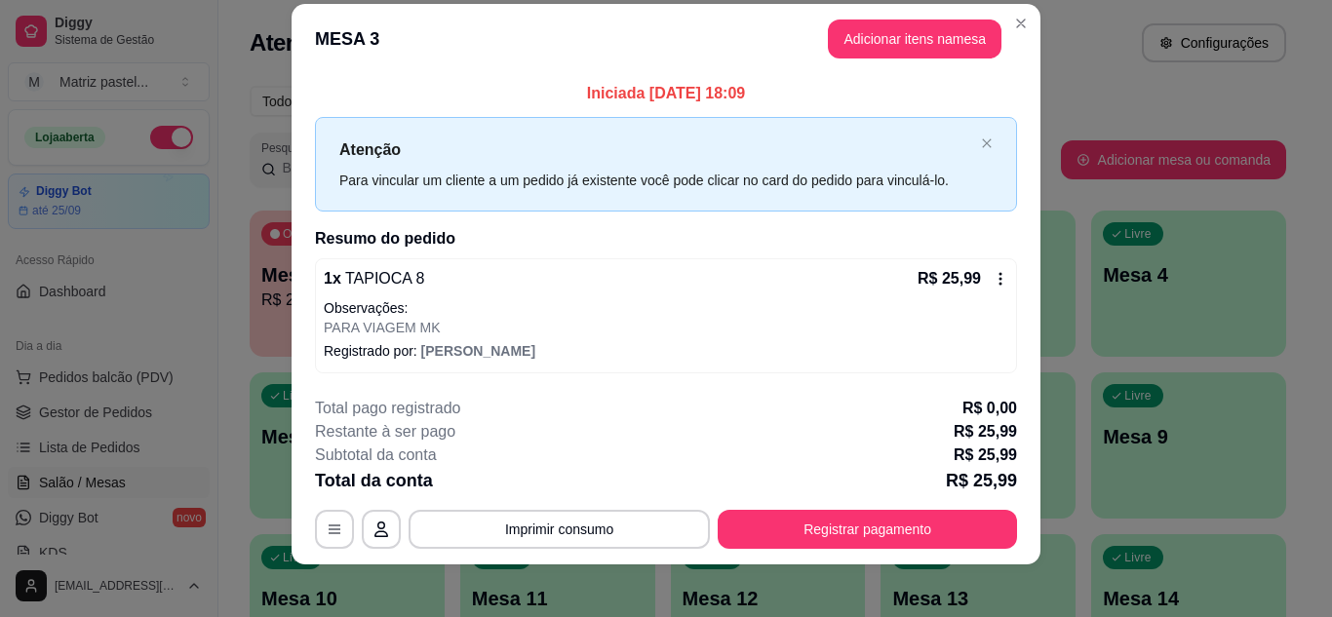
scroll to position [34, 0]
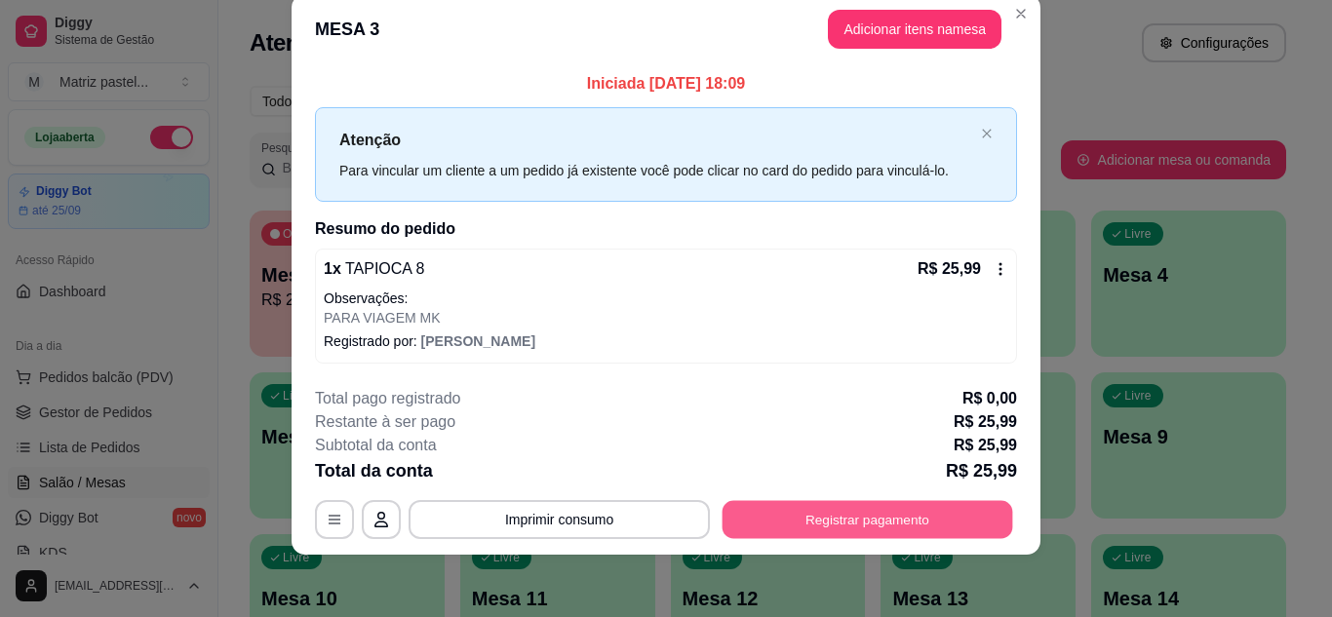
click at [723, 515] on button "Registrar pagamento" at bounding box center [868, 520] width 291 height 38
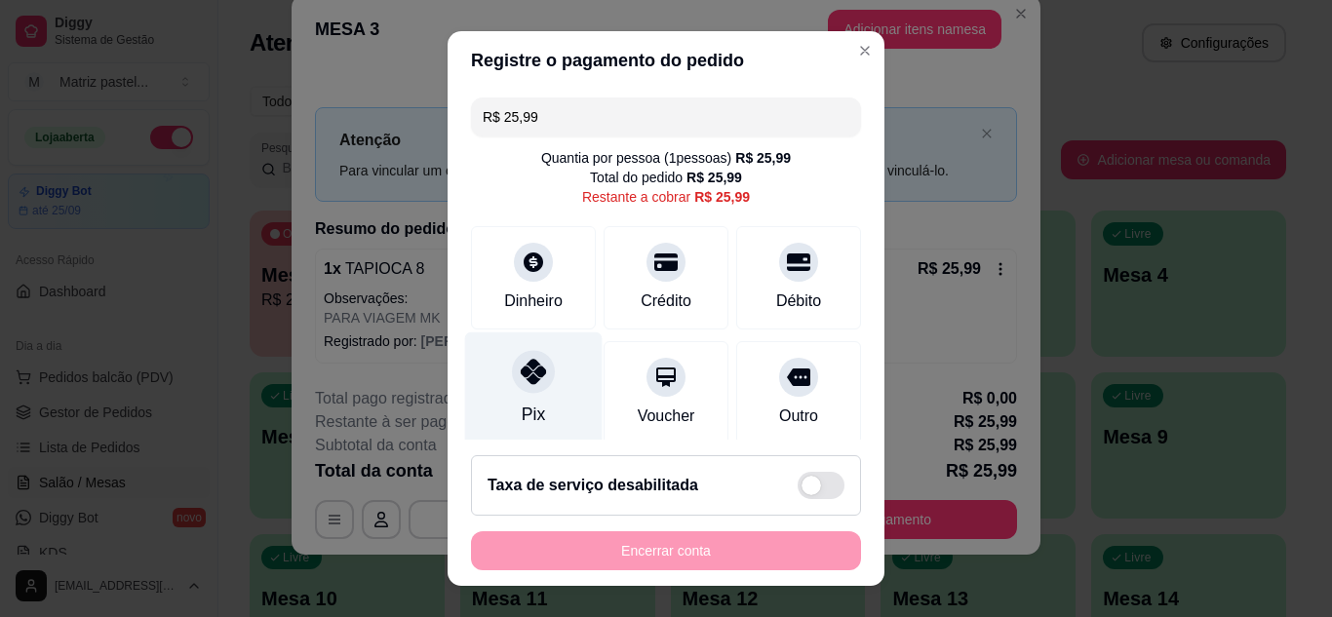
click at [552, 390] on div "Pix" at bounding box center [534, 389] width 138 height 114
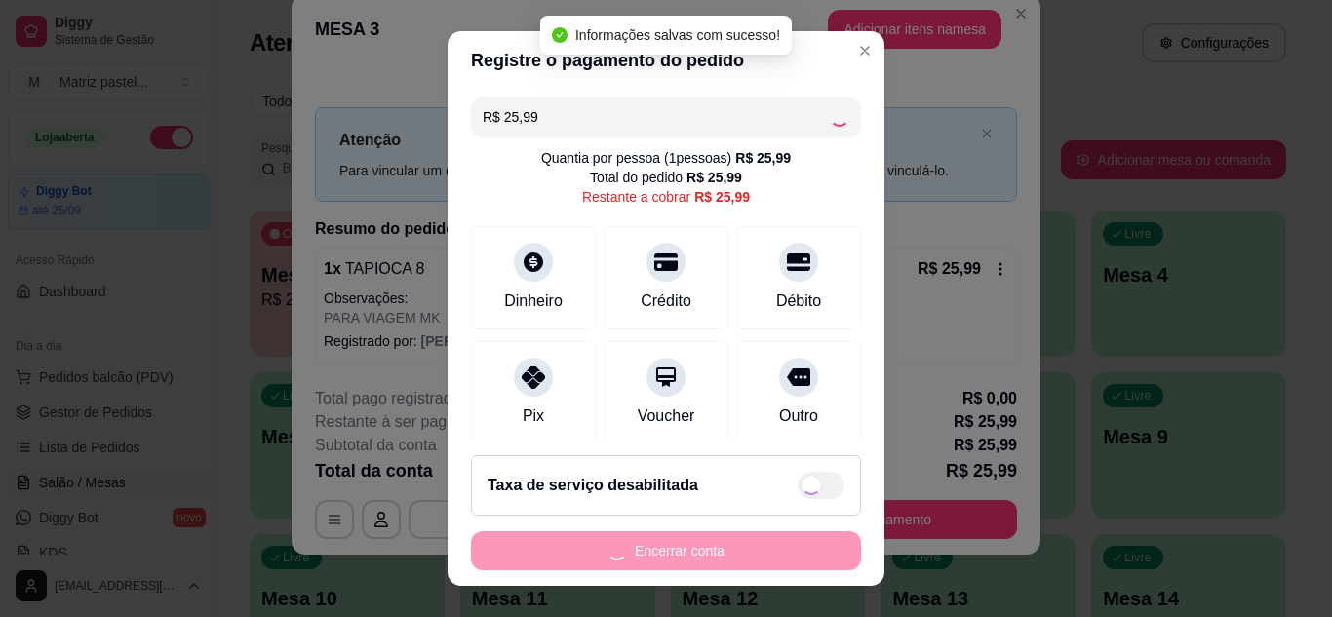
type input "R$ 0,00"
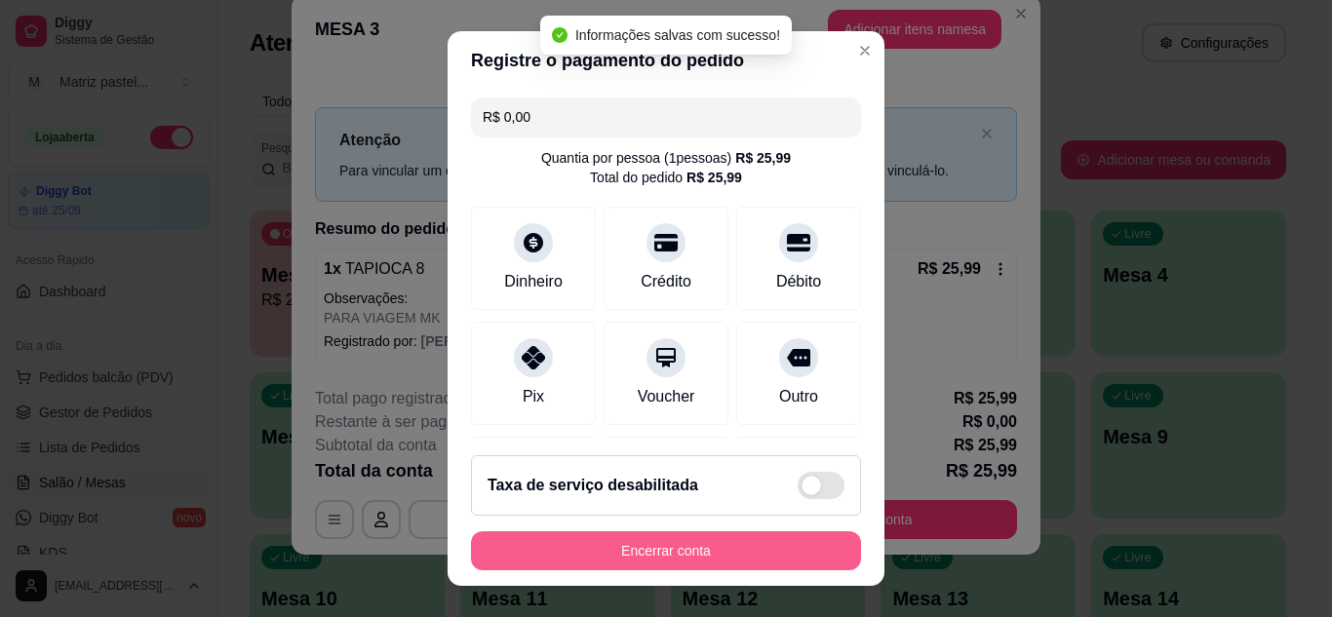
click at [733, 544] on button "Encerrar conta" at bounding box center [666, 551] width 390 height 39
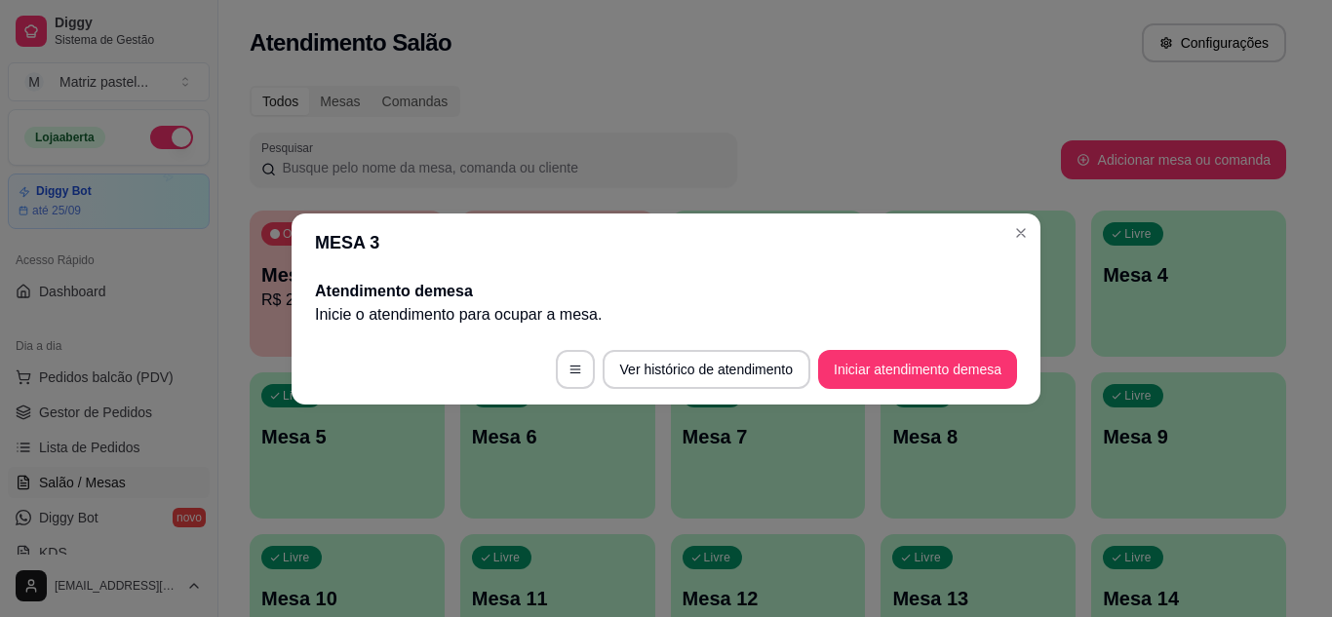
scroll to position [0, 0]
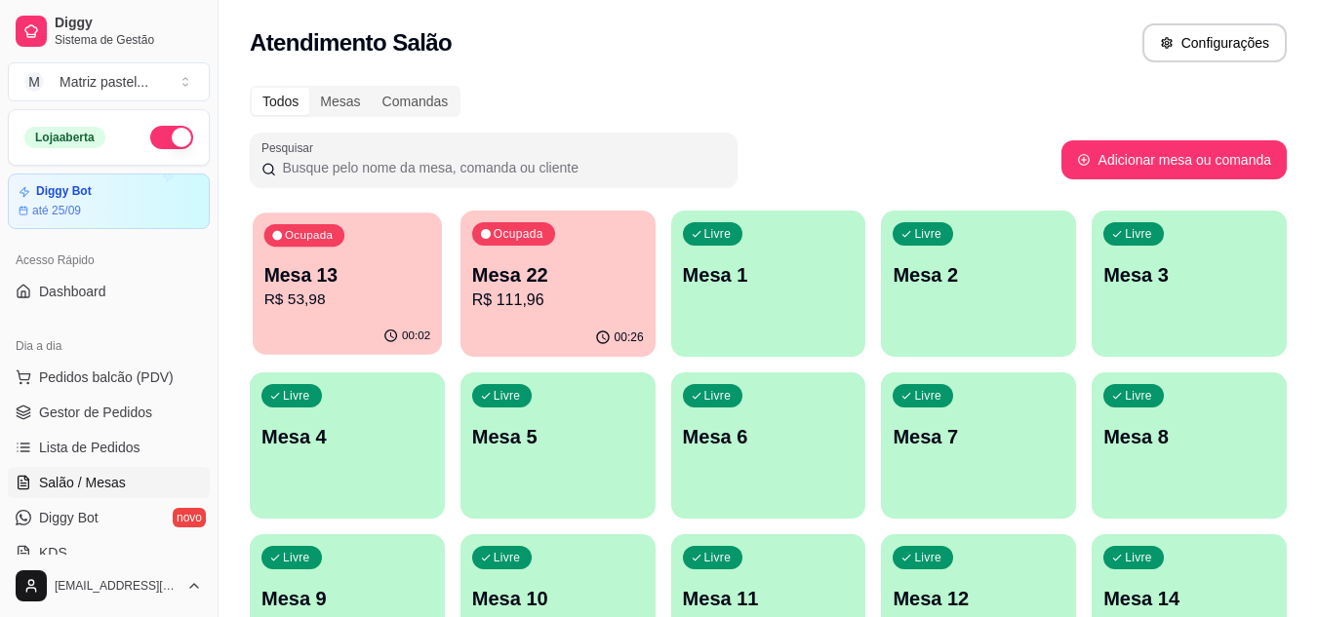
click at [415, 271] on p "Mesa 13" at bounding box center [347, 275] width 167 height 26
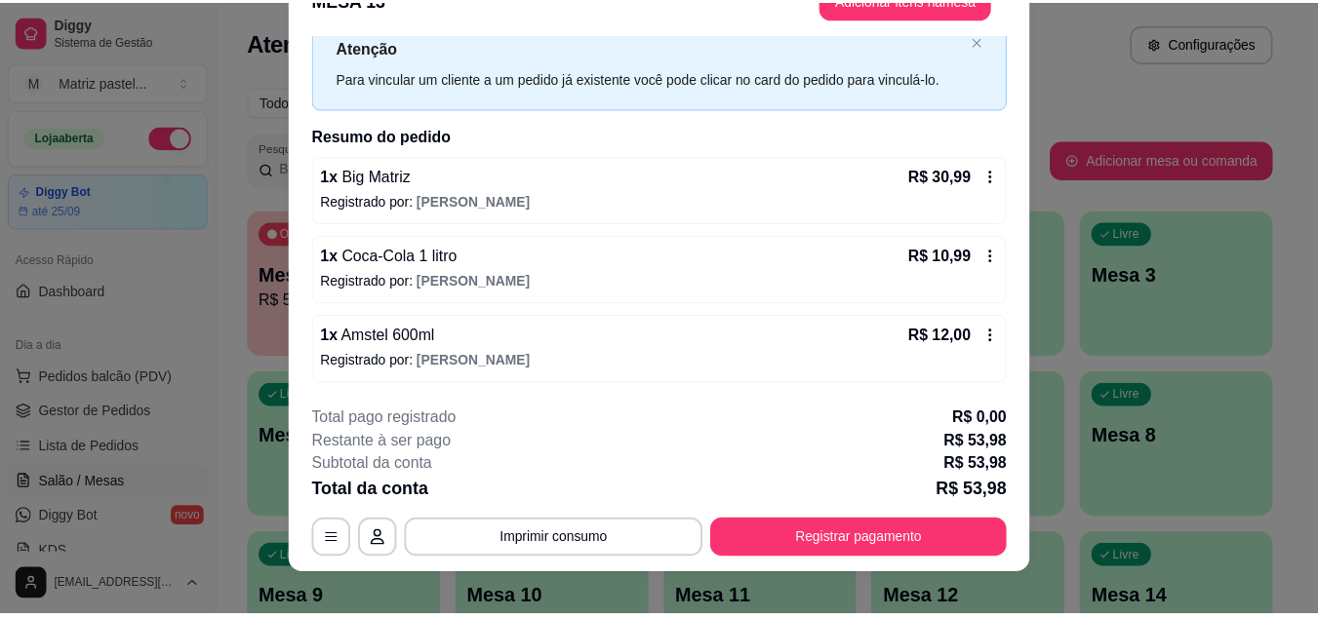
scroll to position [59, 0]
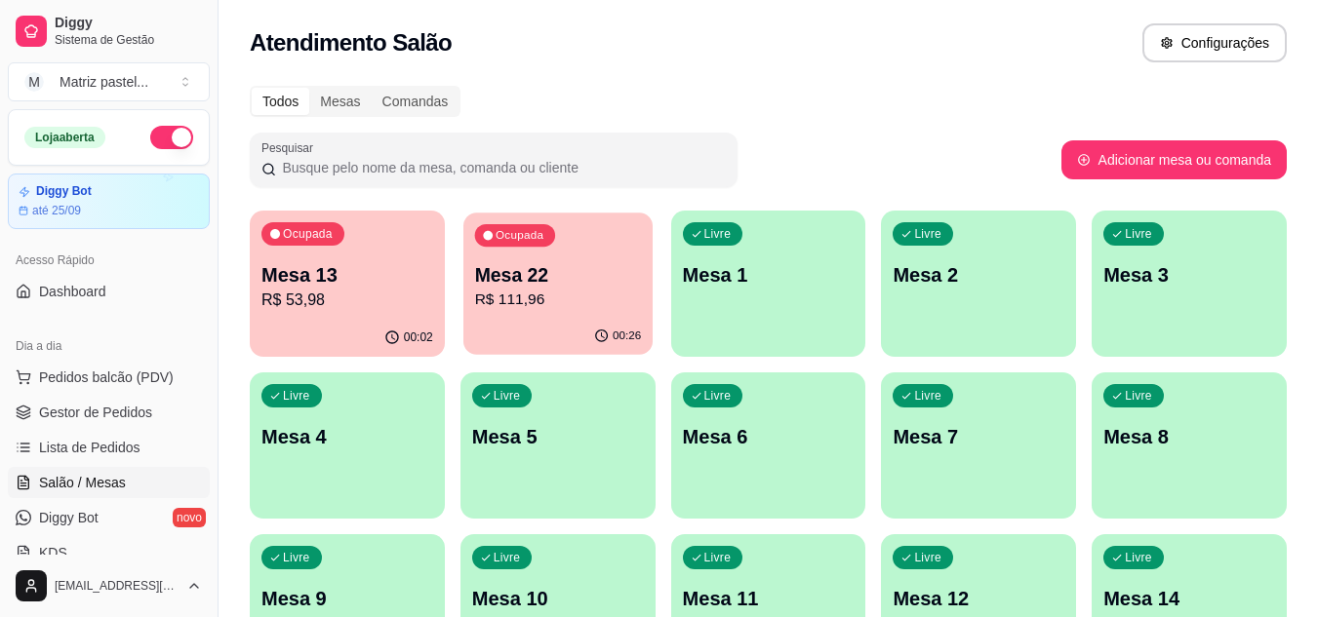
click at [563, 275] on p "Mesa 22" at bounding box center [557, 275] width 167 height 26
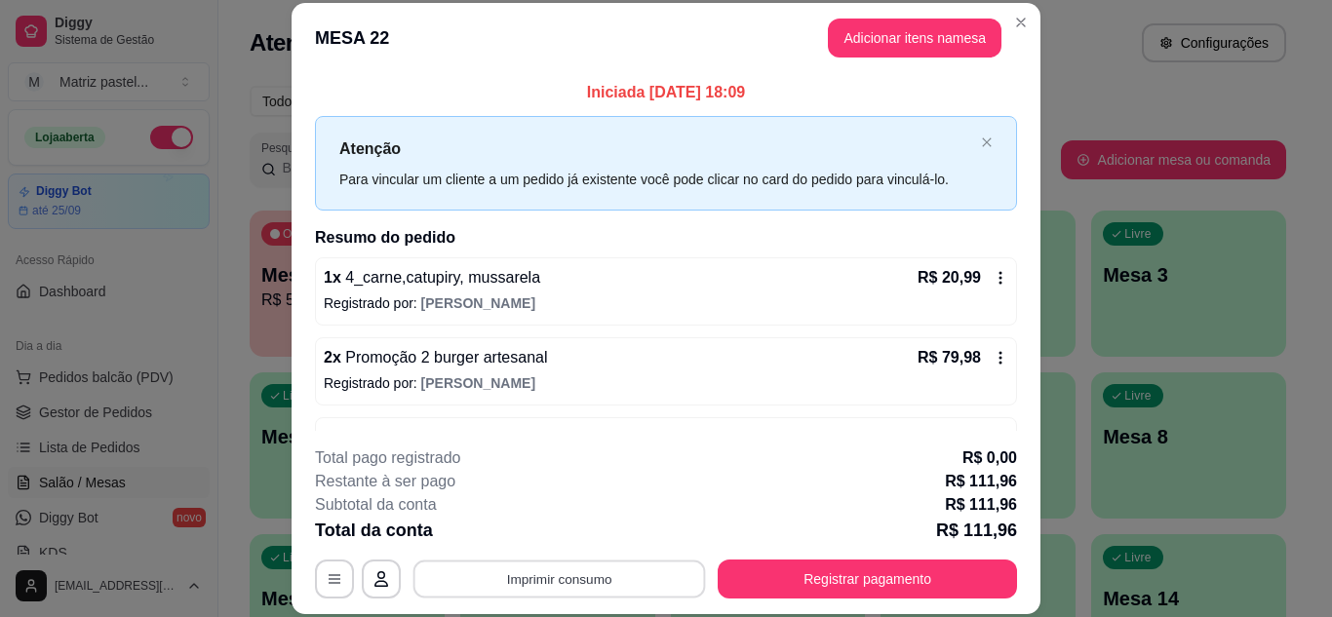
click at [548, 571] on button "Imprimir consumo" at bounding box center [560, 579] width 293 height 38
click at [559, 533] on button "IMPRESSORA" at bounding box center [558, 534] width 137 height 30
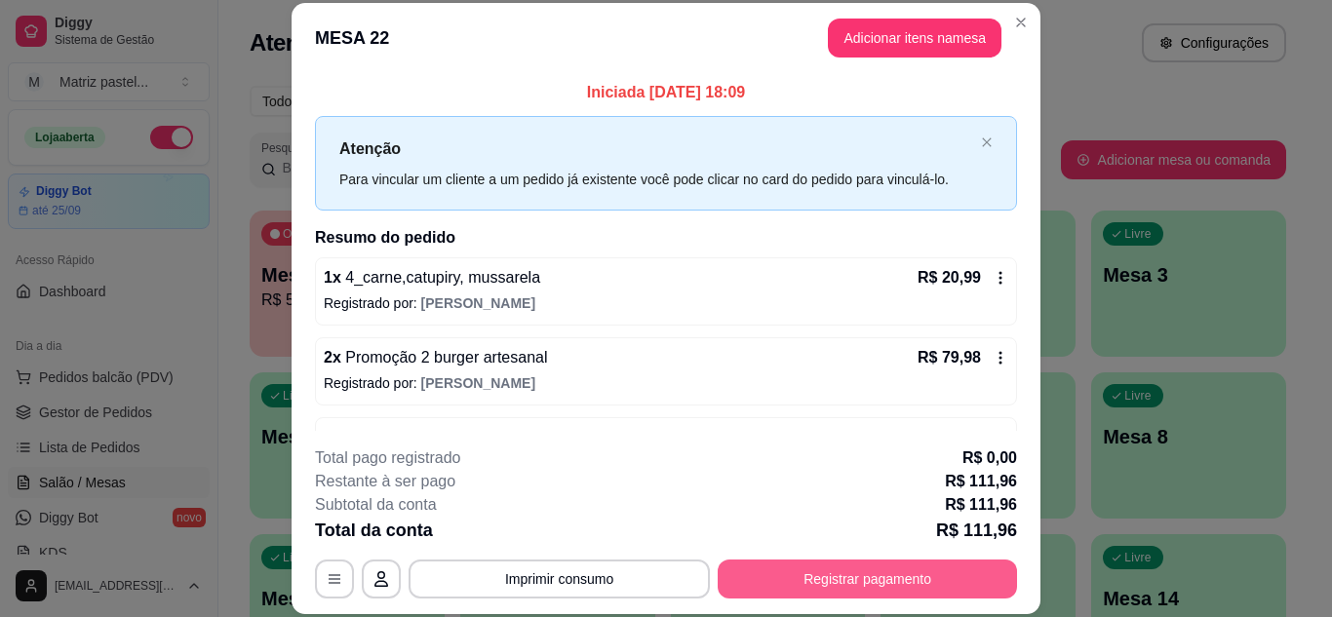
click at [793, 568] on button "Registrar pagamento" at bounding box center [867, 579] width 299 height 39
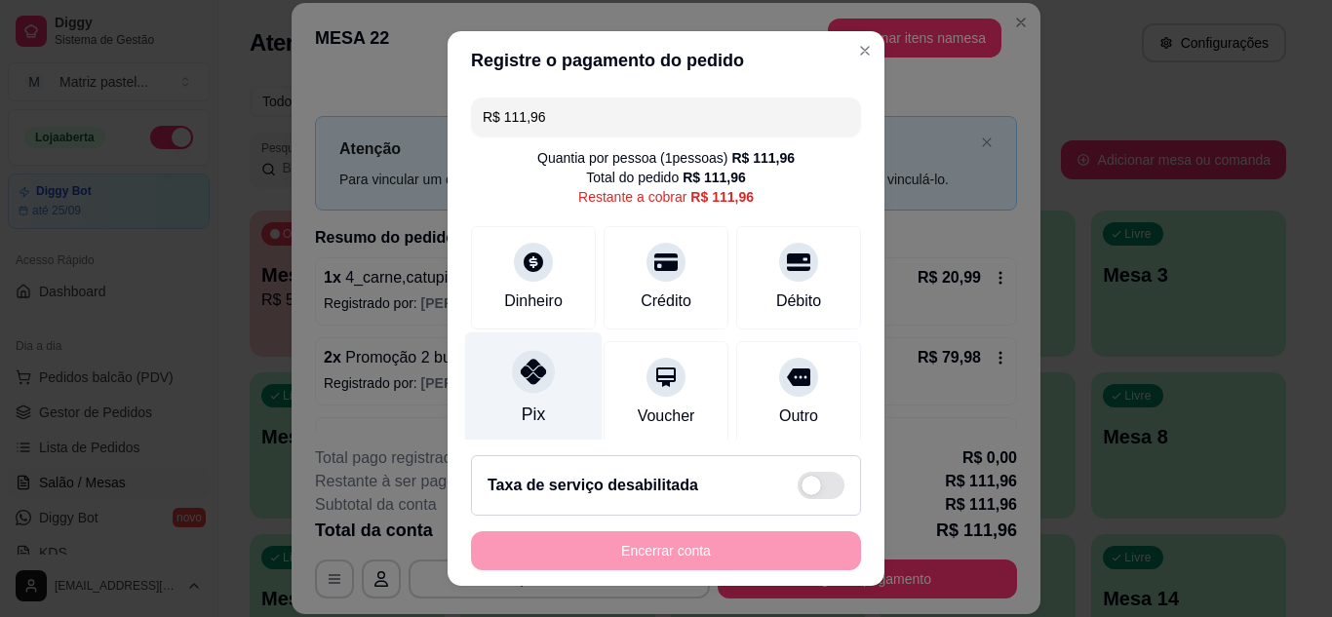
click at [524, 362] on icon at bounding box center [533, 371] width 25 height 25
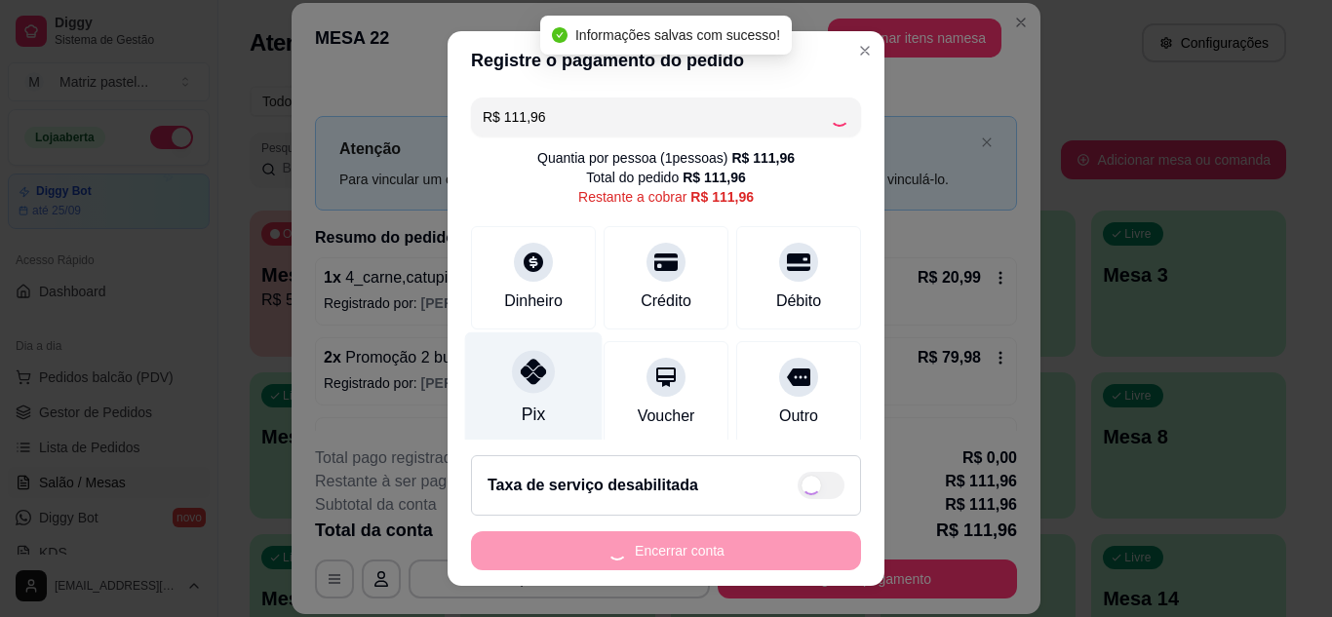
type input "R$ 0,00"
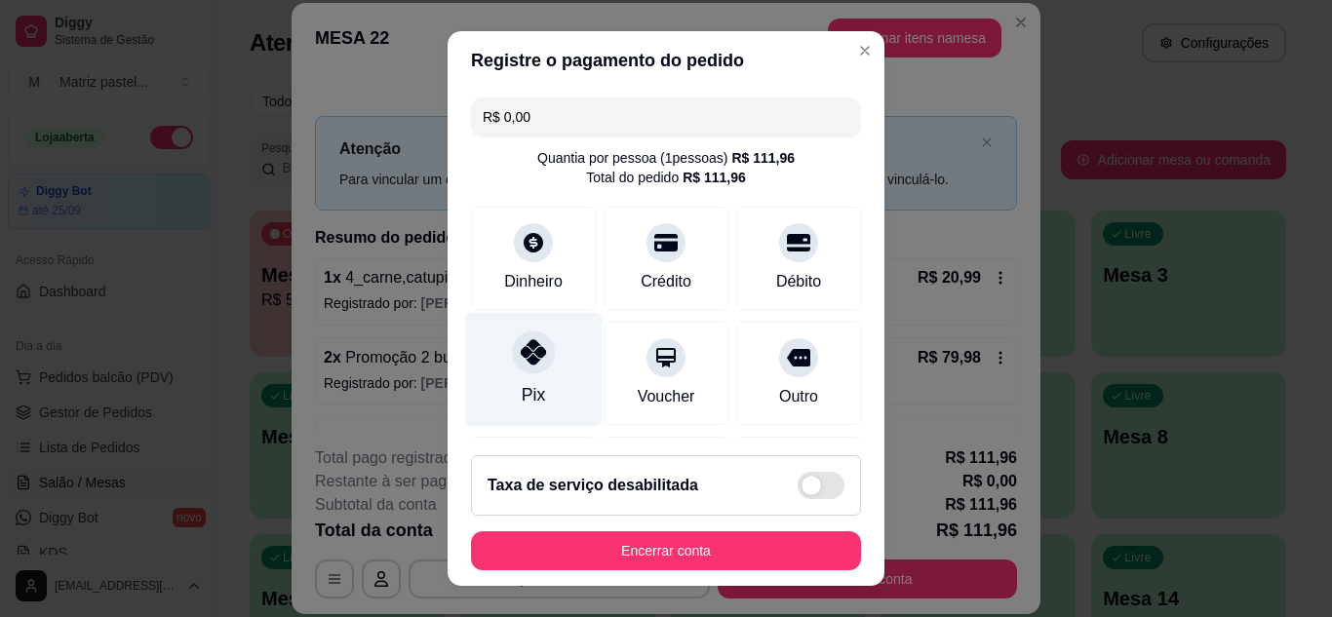
click at [488, 366] on div "Pix" at bounding box center [534, 369] width 138 height 114
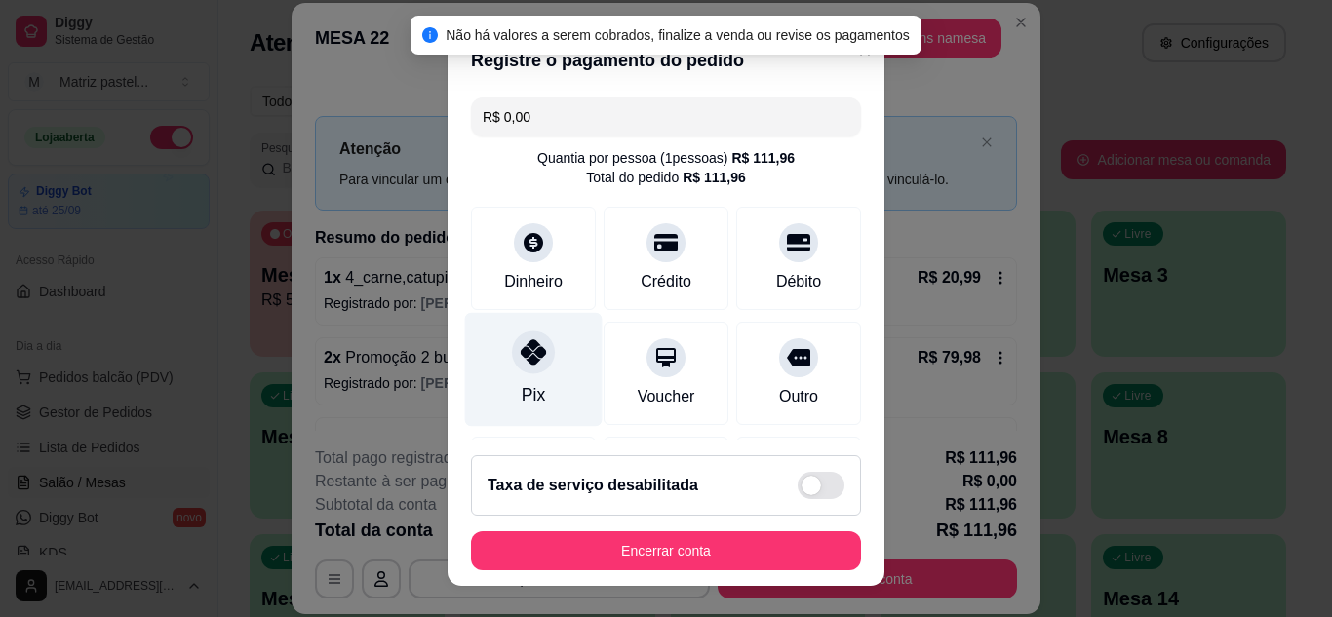
click at [521, 359] on icon at bounding box center [533, 351] width 25 height 25
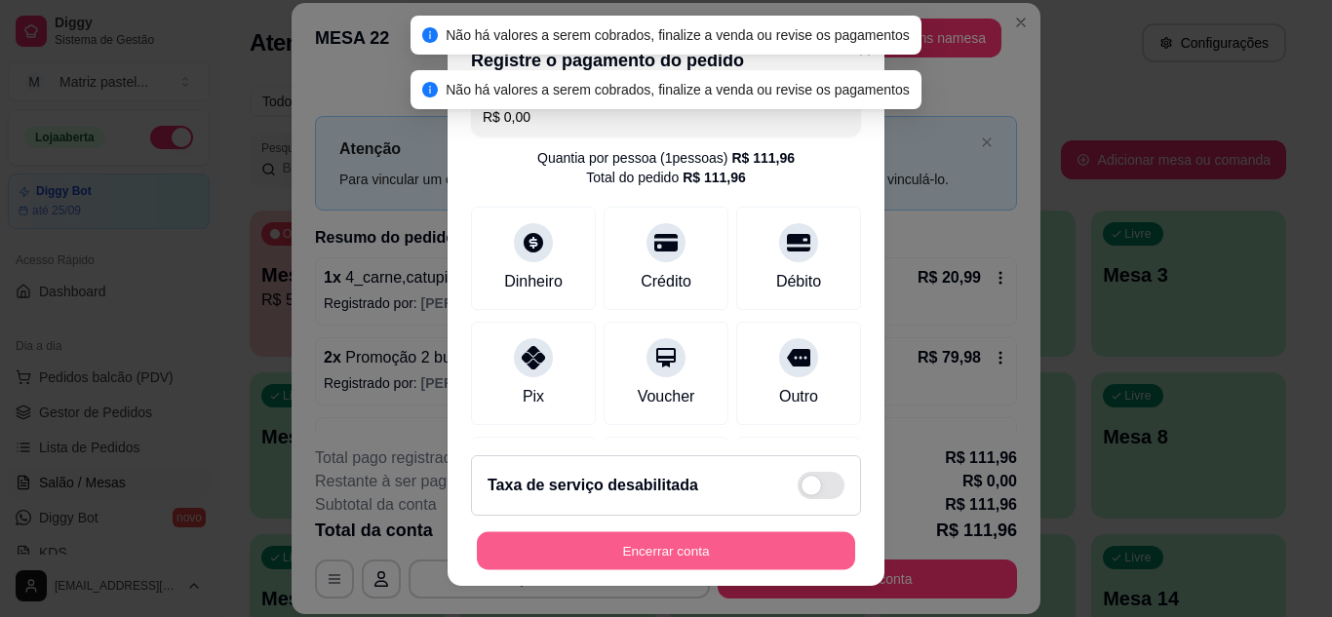
click at [644, 535] on button "Encerrar conta" at bounding box center [666, 552] width 378 height 38
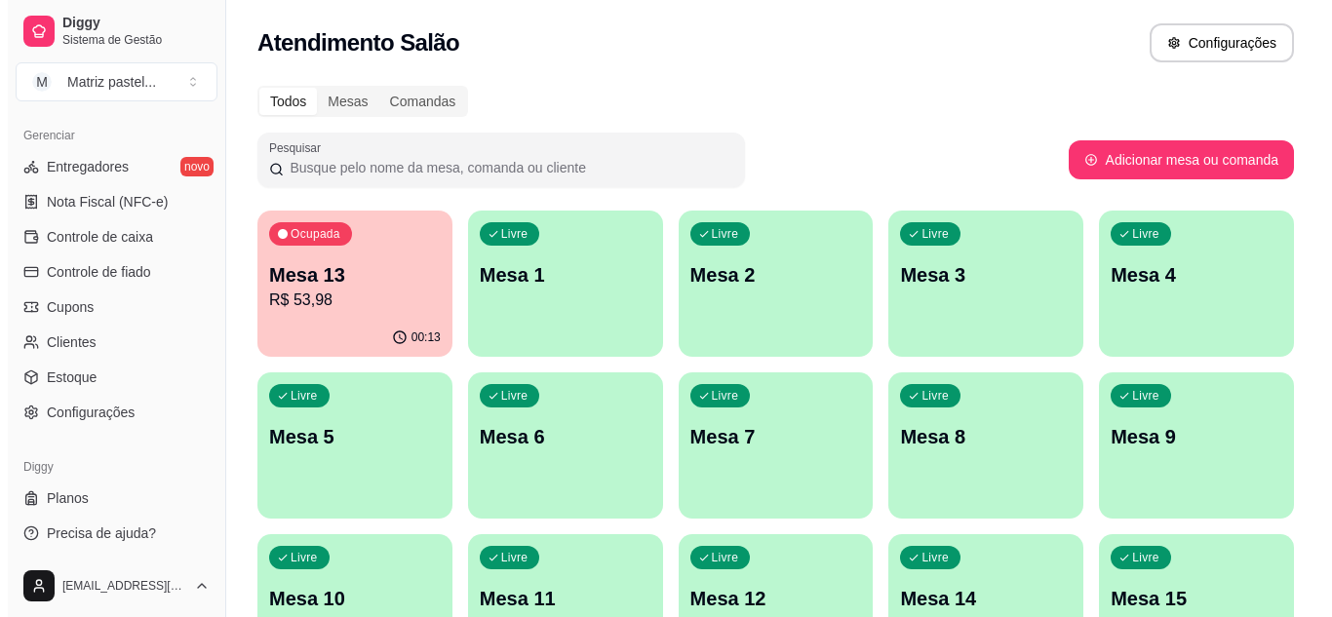
scroll to position [786, 0]
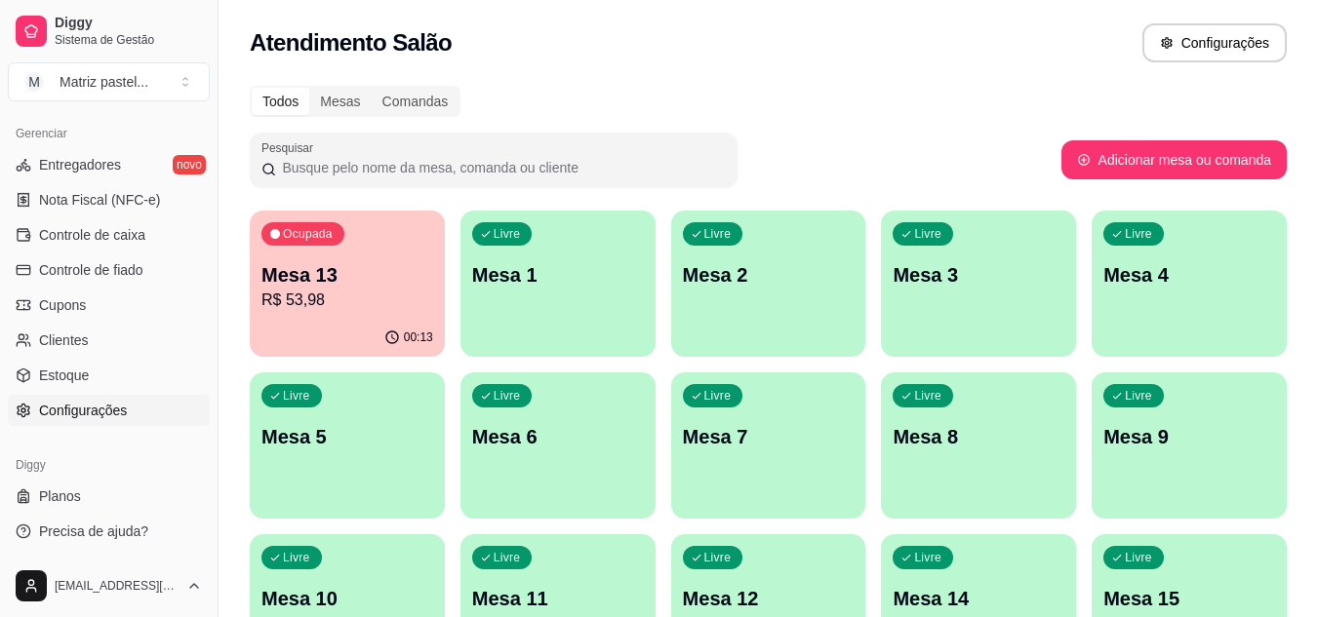
click at [112, 419] on span "Configurações" at bounding box center [83, 411] width 88 height 20
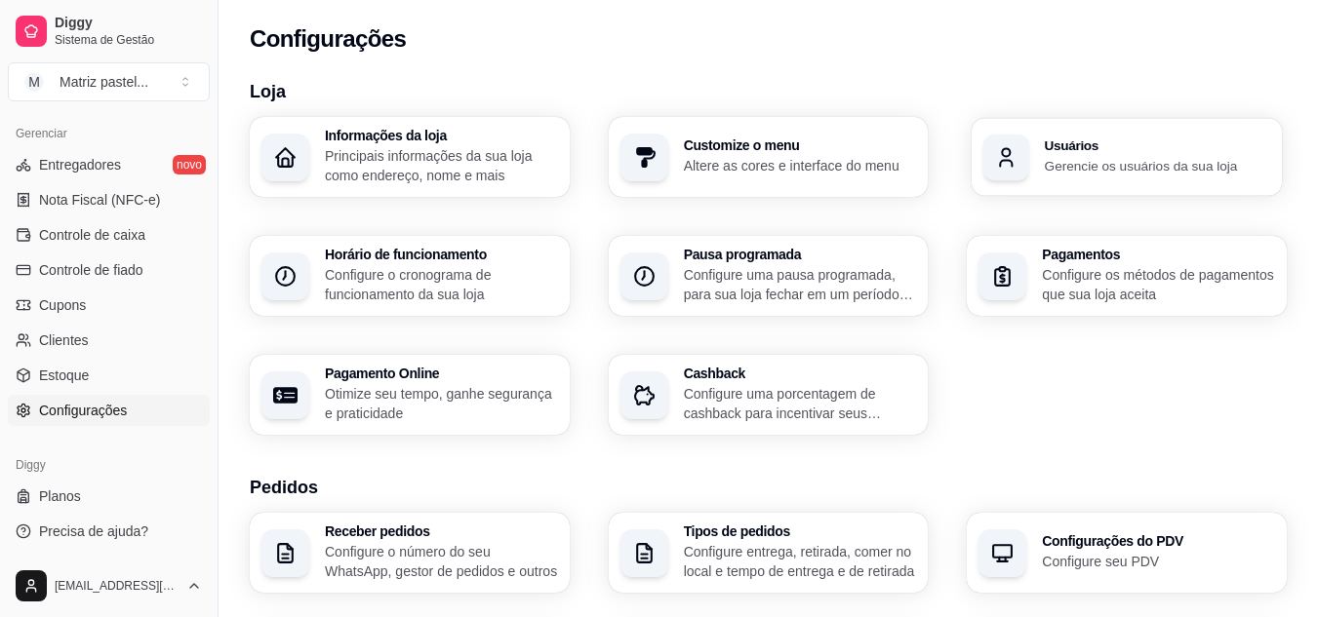
click at [1105, 169] on p "Gerencie os usuários da sua loja" at bounding box center [1157, 165] width 225 height 19
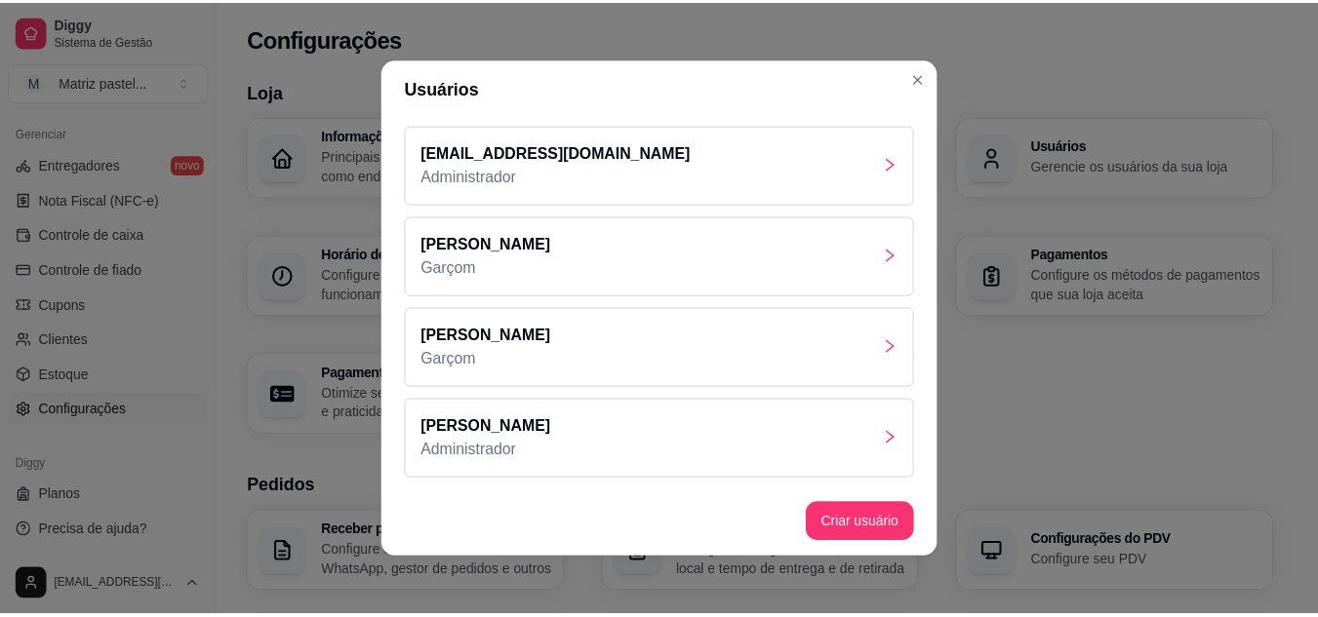
scroll to position [91, 0]
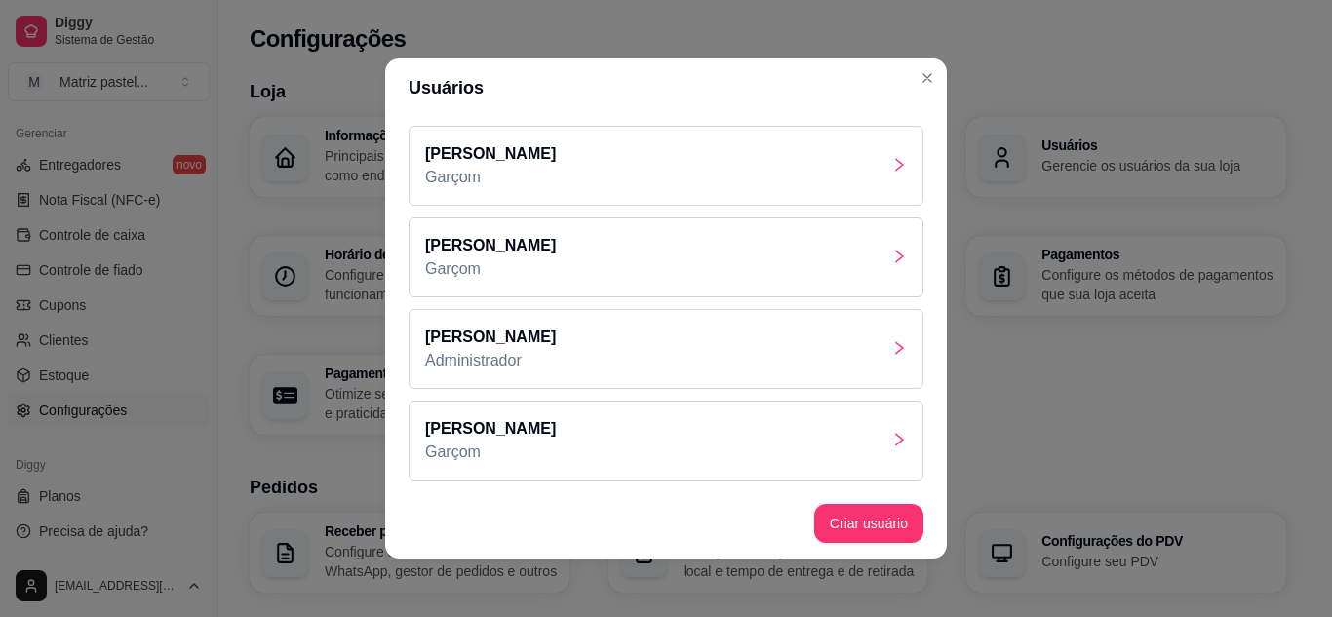
click at [594, 434] on div "[PERSON_NAME]" at bounding box center [666, 441] width 515 height 80
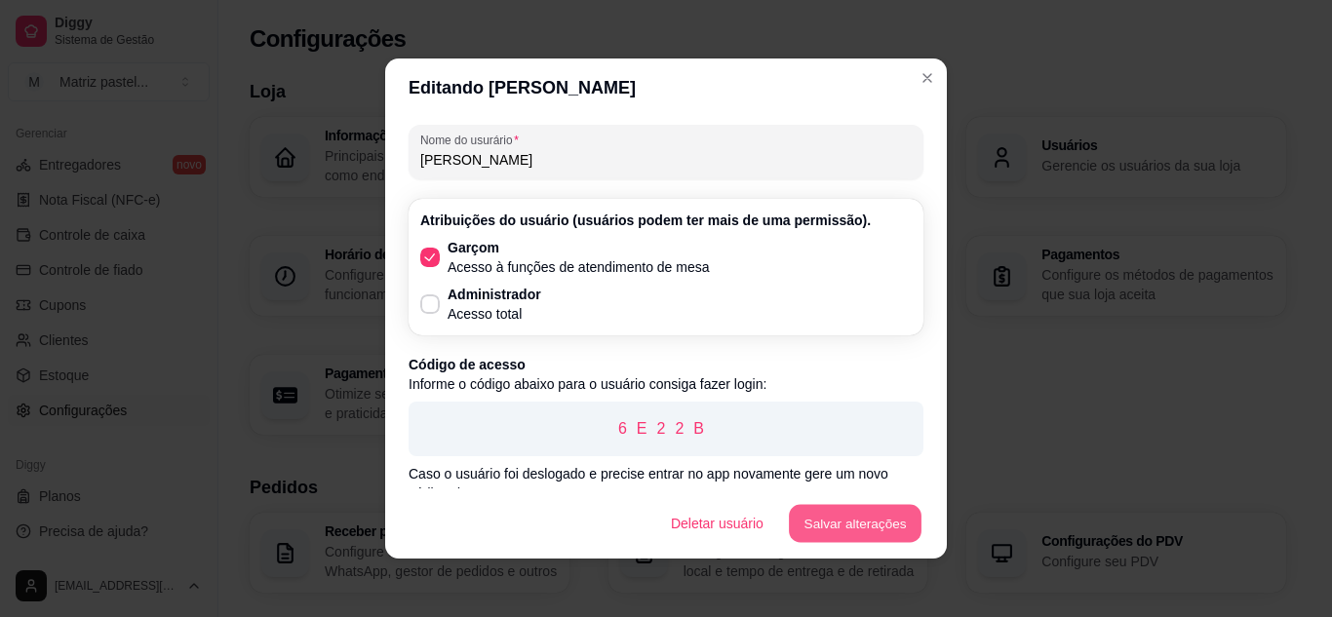
click at [886, 527] on button "Salvar alterações" at bounding box center [855, 524] width 133 height 38
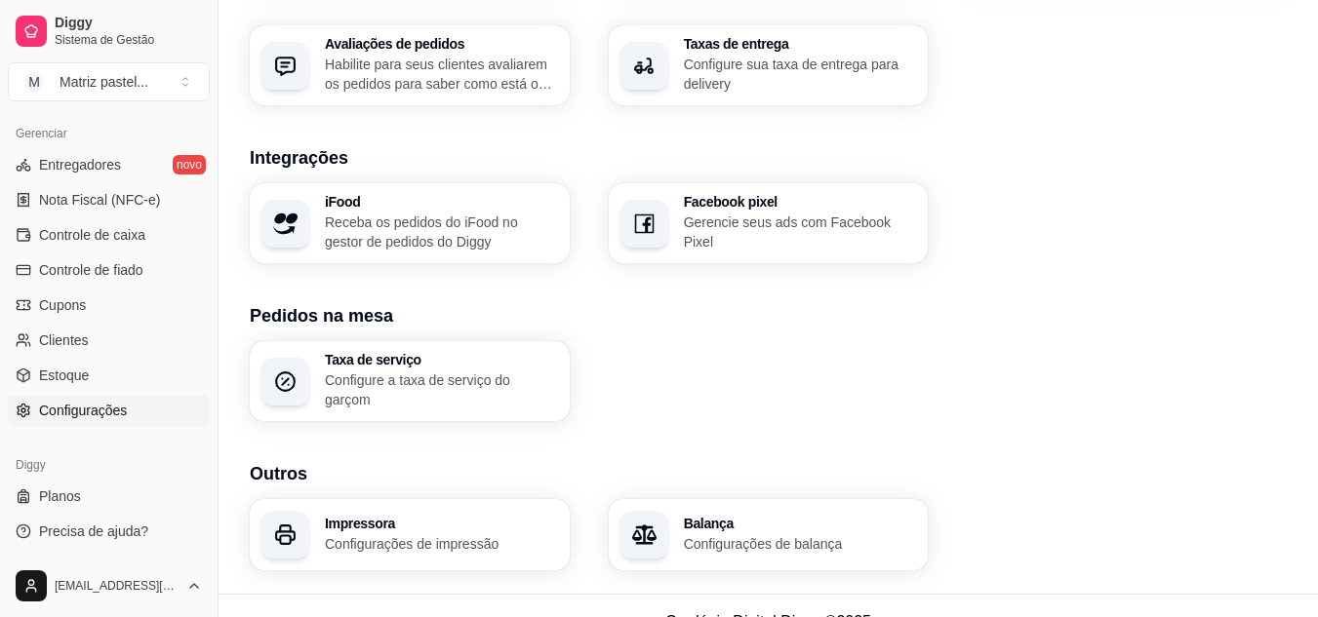
scroll to position [749, 0]
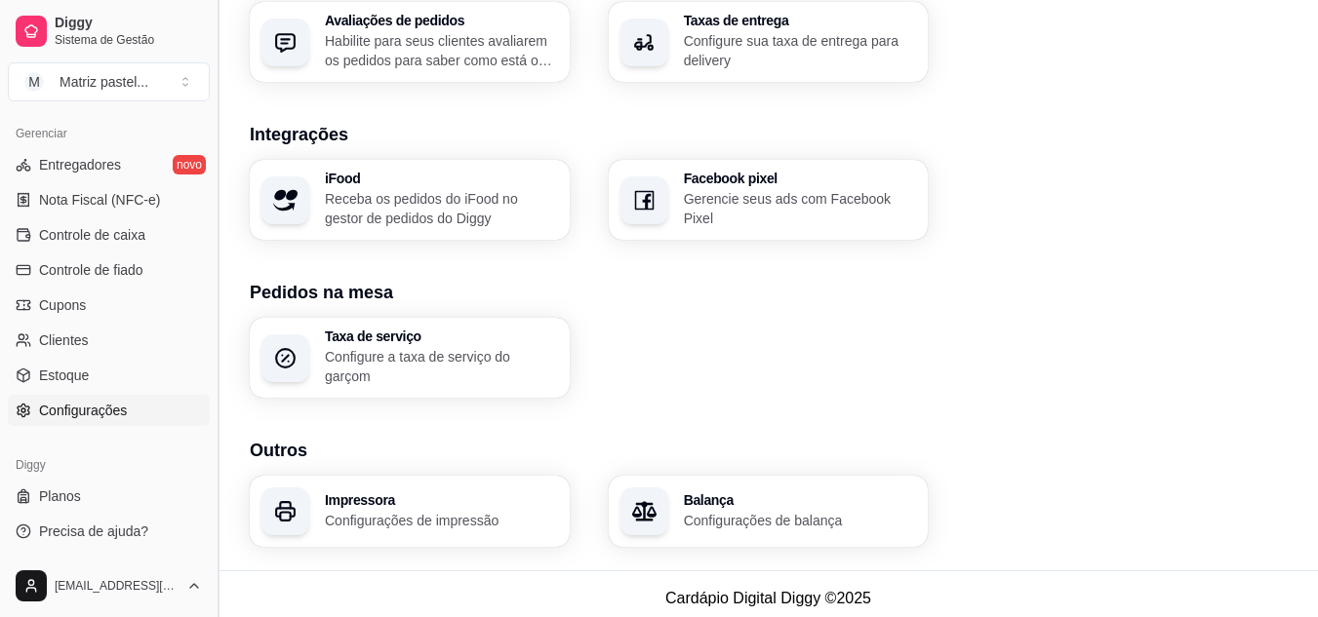
click at [210, 118] on button "Toggle Sidebar" at bounding box center [218, 308] width 16 height 617
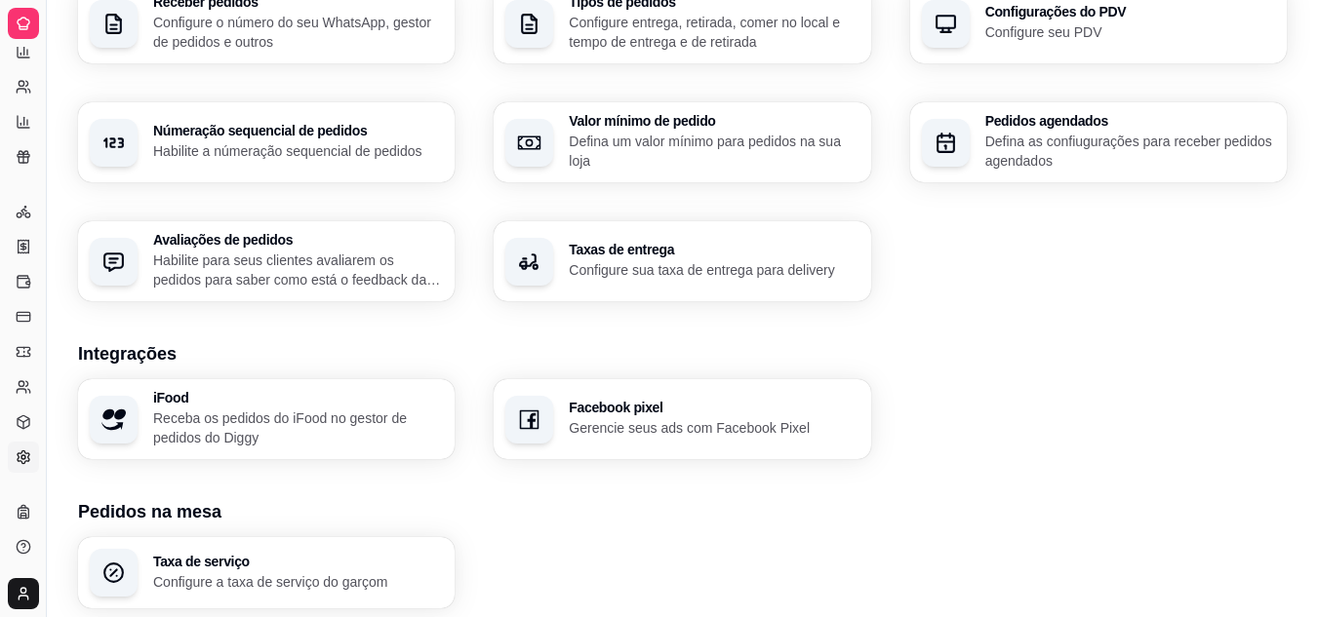
scroll to position [359, 0]
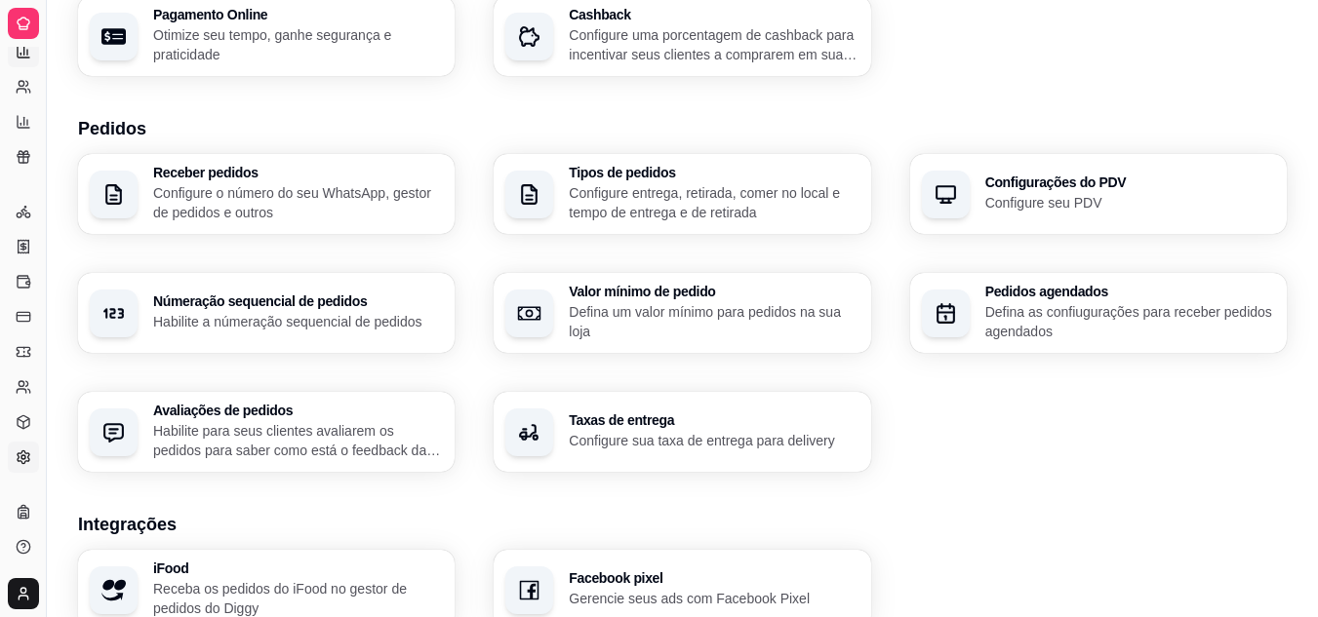
click at [23, 62] on link "Relatórios de vendas" at bounding box center [23, 51] width 31 height 31
select select "ALL"
select select "0"
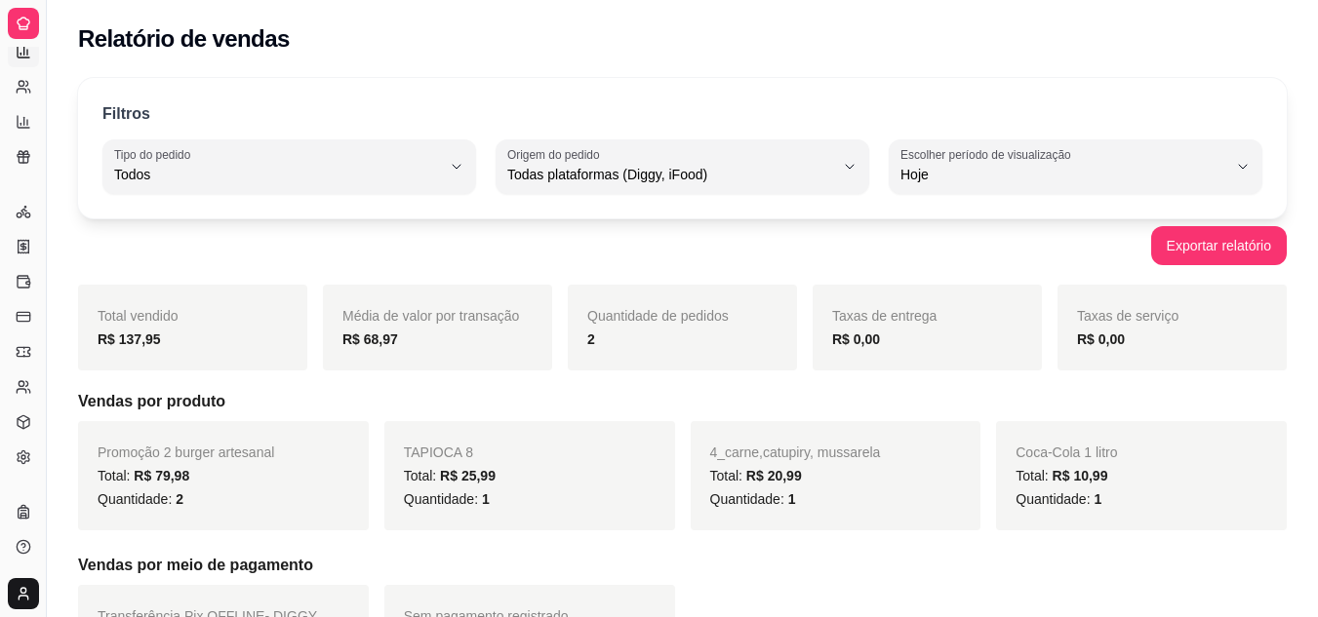
click at [22, 20] on icon at bounding box center [24, 24] width 16 height 16
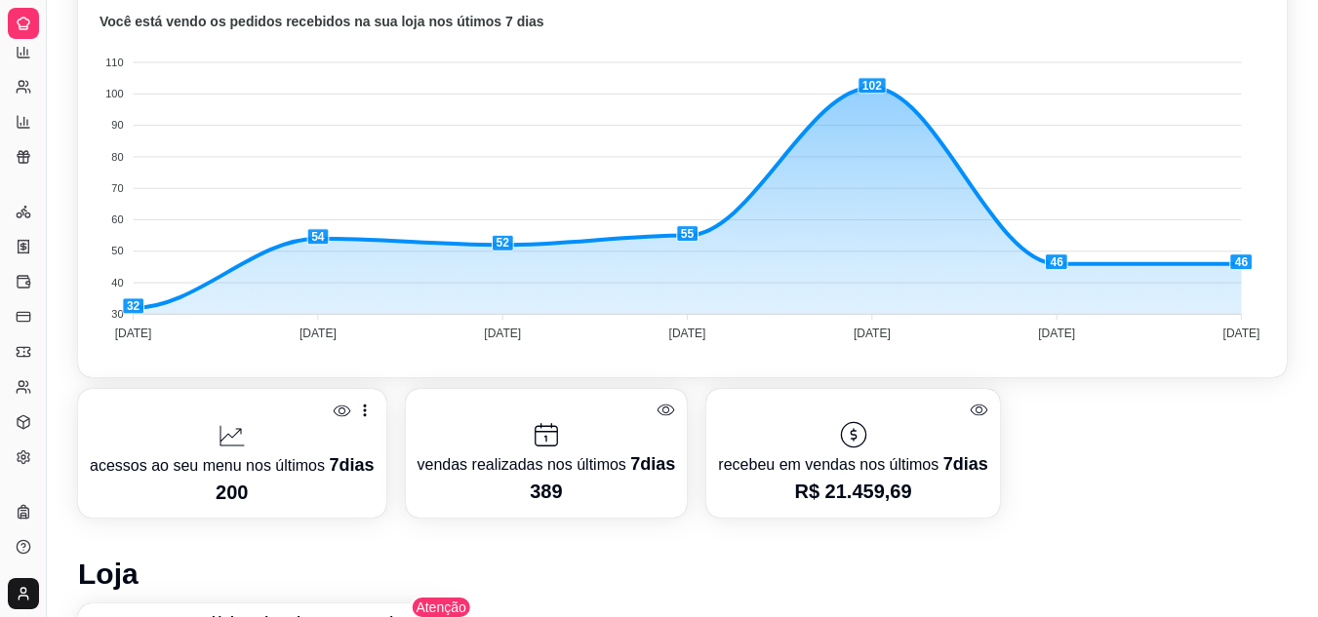
scroll to position [534, 0]
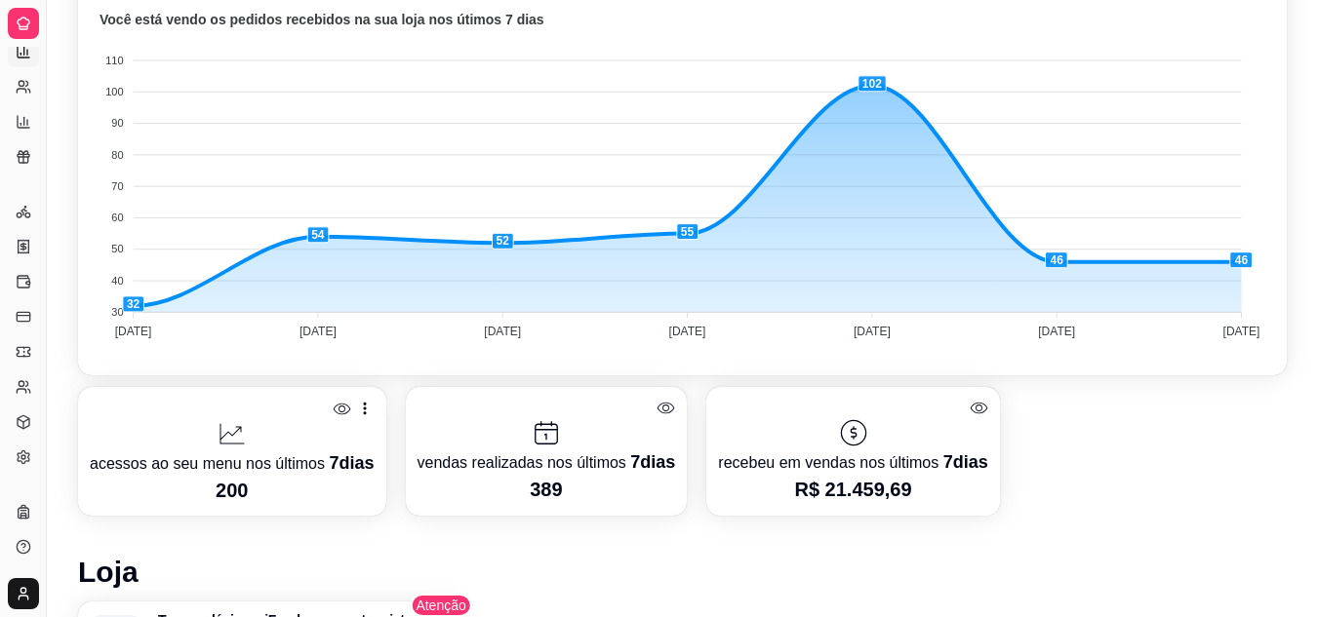
click at [28, 56] on icon at bounding box center [24, 52] width 16 height 16
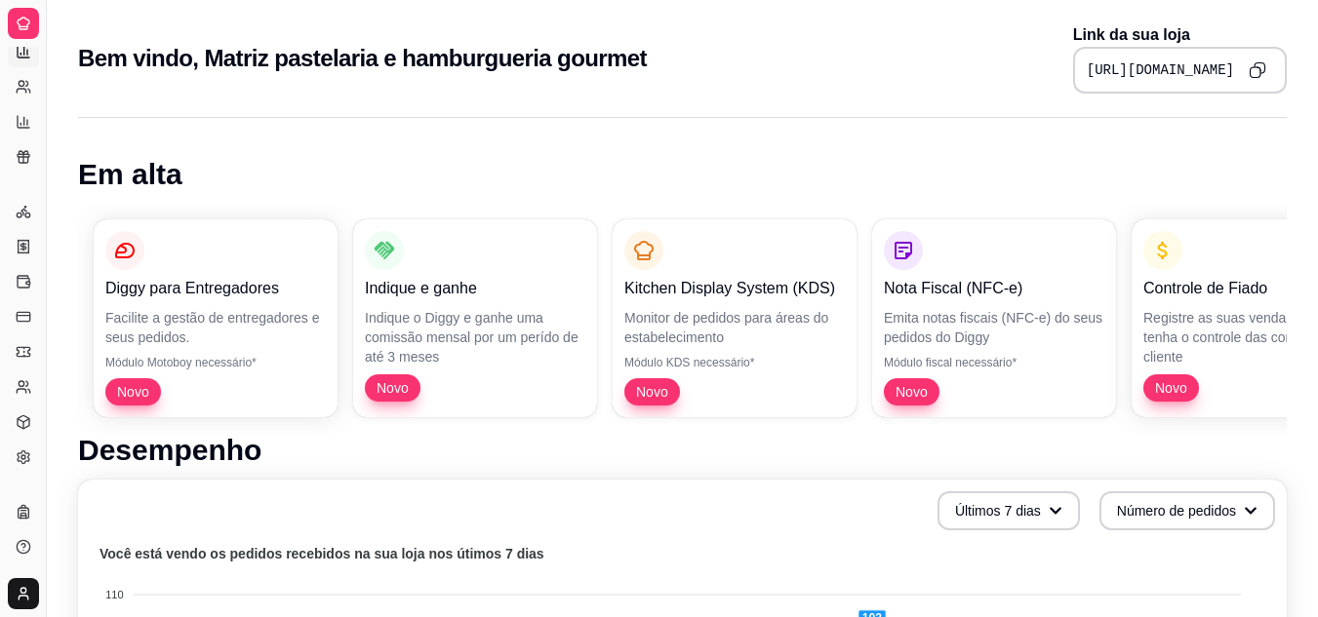
select select "ALL"
select select "0"
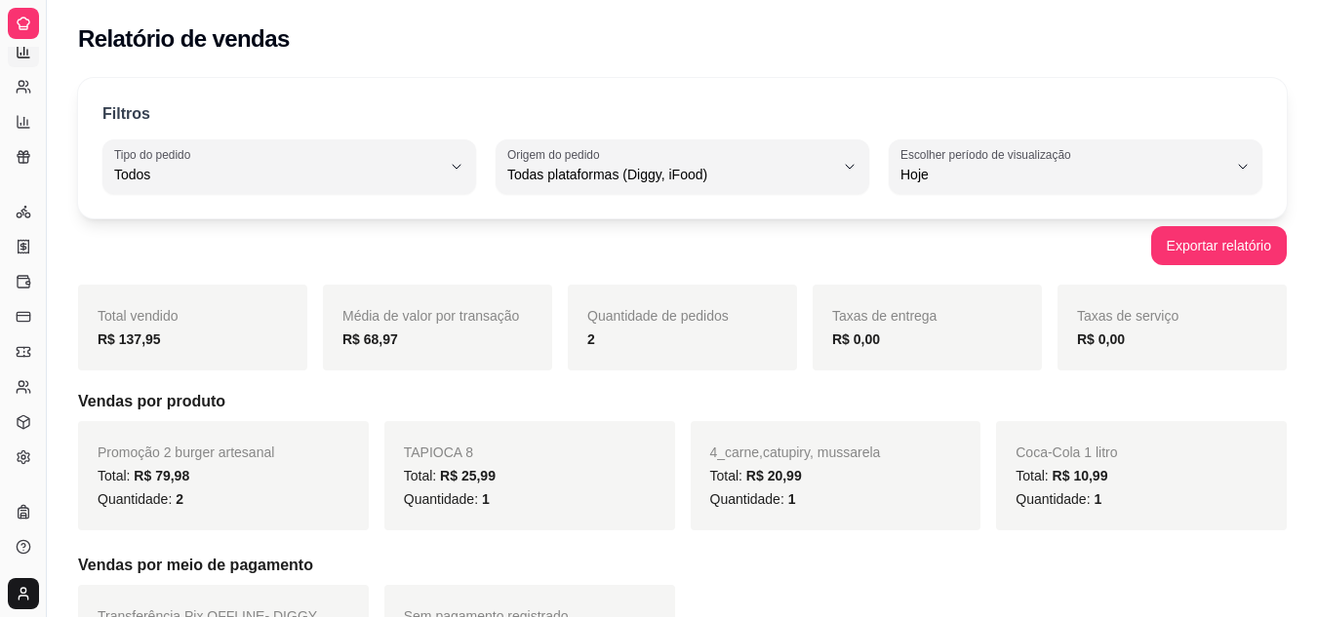
click at [25, 57] on icon at bounding box center [24, 52] width 16 height 16
click at [22, 82] on icon at bounding box center [24, 87] width 16 height 16
select select "30"
select select "HIGHEST_TOTAL_SPENT_WITH_ORDERS"
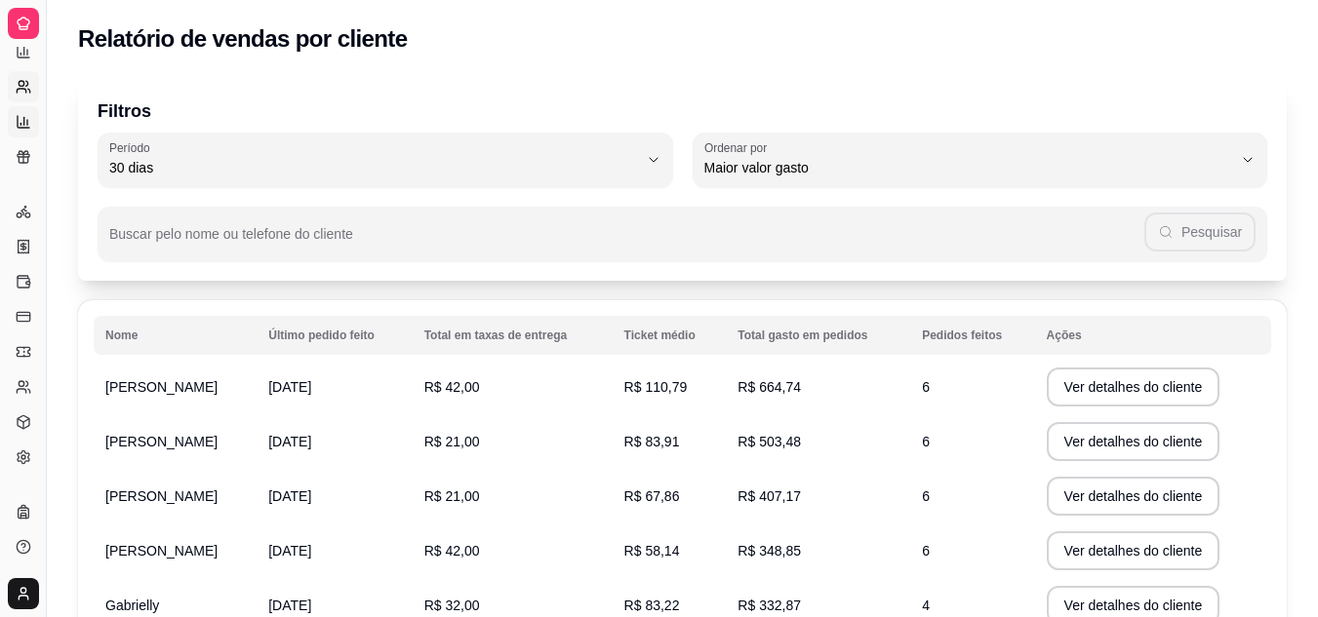
click at [23, 115] on icon at bounding box center [24, 122] width 16 height 16
select select "TOTAL_OF_ORDERS"
select select "7"
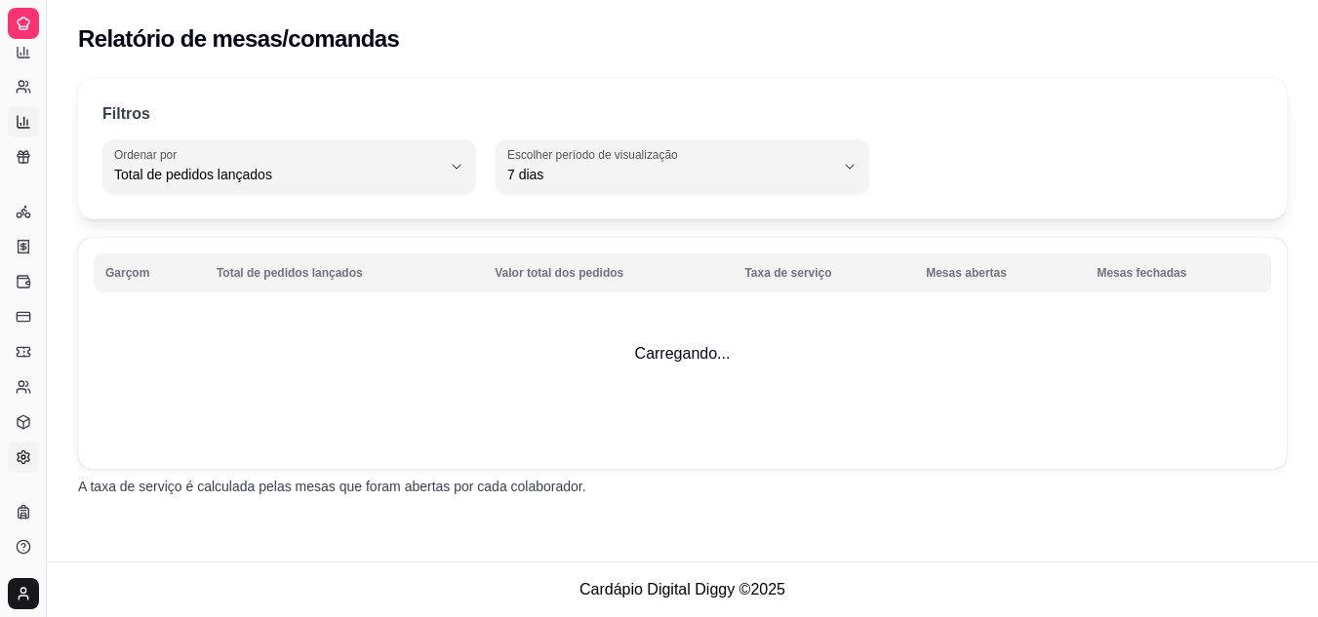
click at [33, 454] on link "Configurações" at bounding box center [23, 457] width 31 height 31
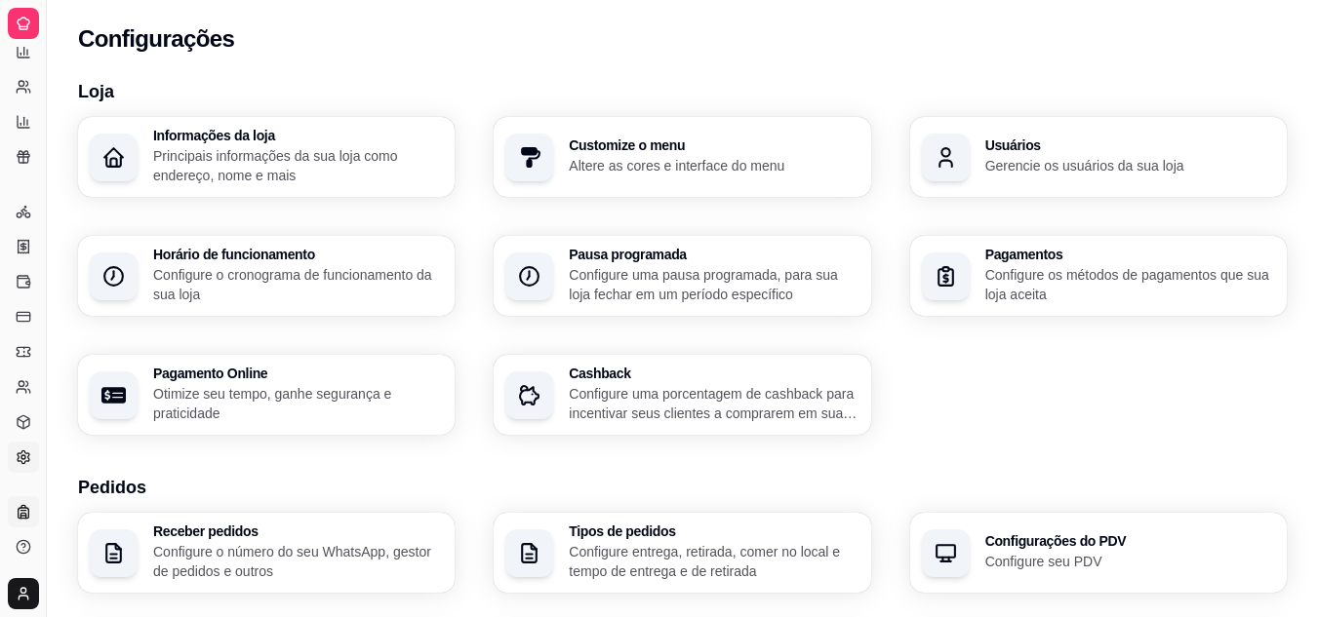
click at [24, 521] on link "Planos" at bounding box center [23, 511] width 31 height 31
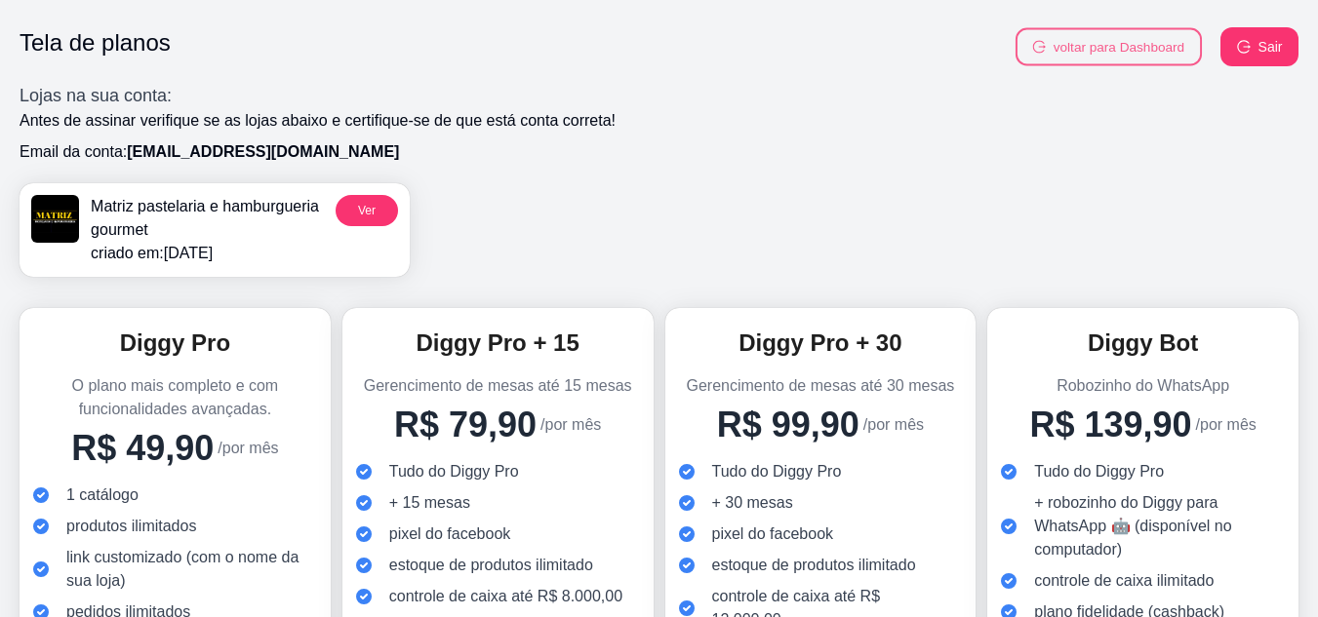
click at [1075, 50] on button "voltar para Dashboard" at bounding box center [1108, 47] width 186 height 38
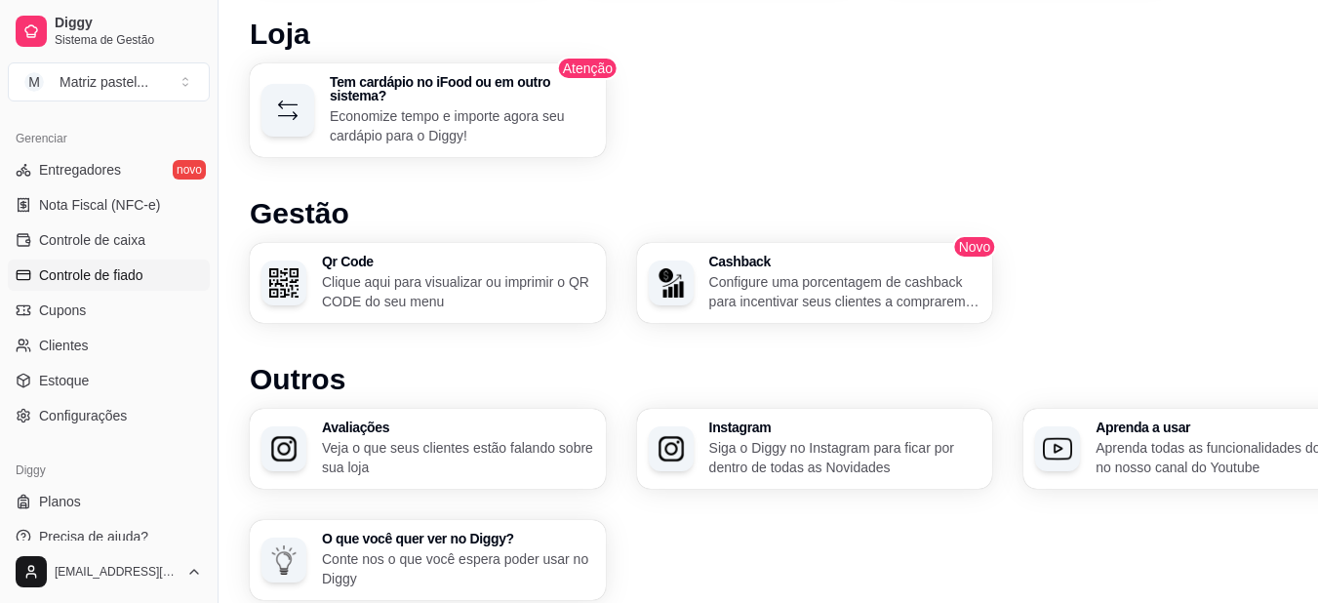
scroll to position [786, 0]
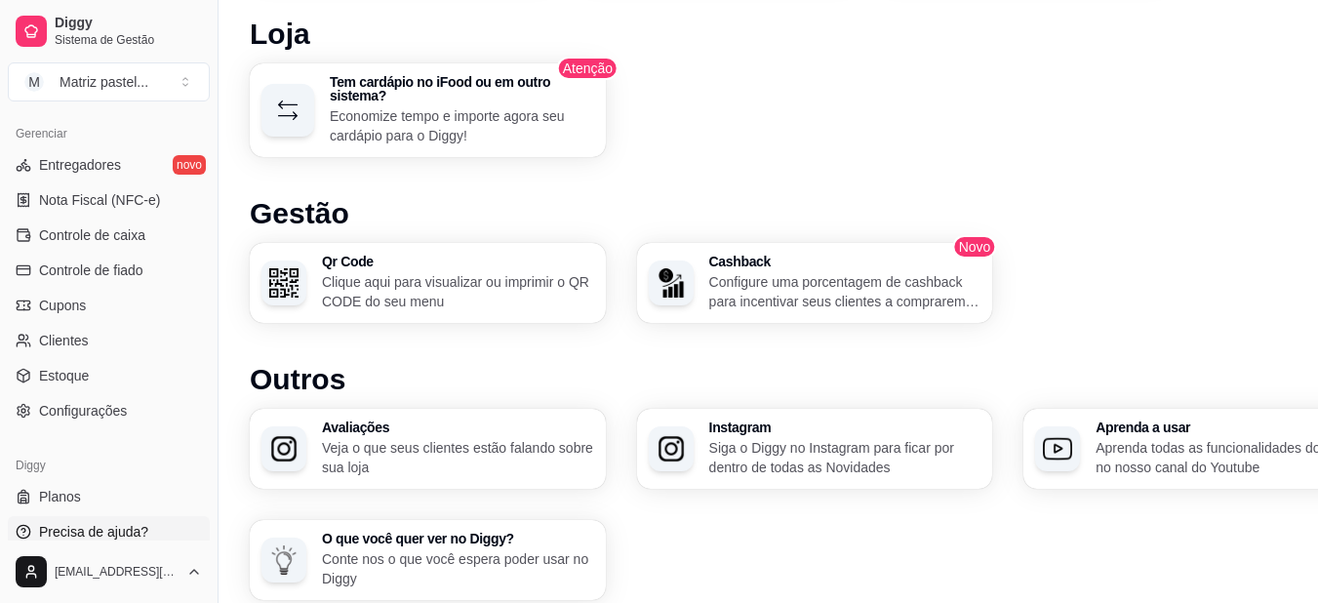
click at [123, 528] on span "Precisa de ajuda?" at bounding box center [93, 532] width 109 height 20
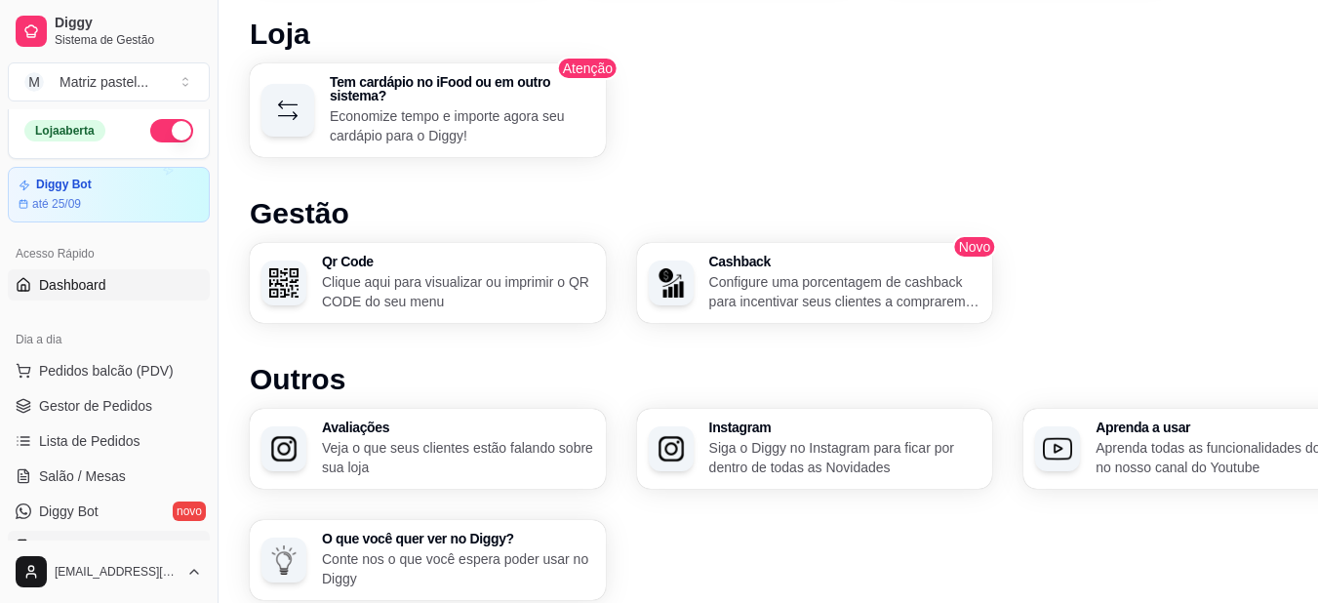
scroll to position [6, 0]
click at [126, 464] on link "Salão / Mesas" at bounding box center [109, 476] width 202 height 31
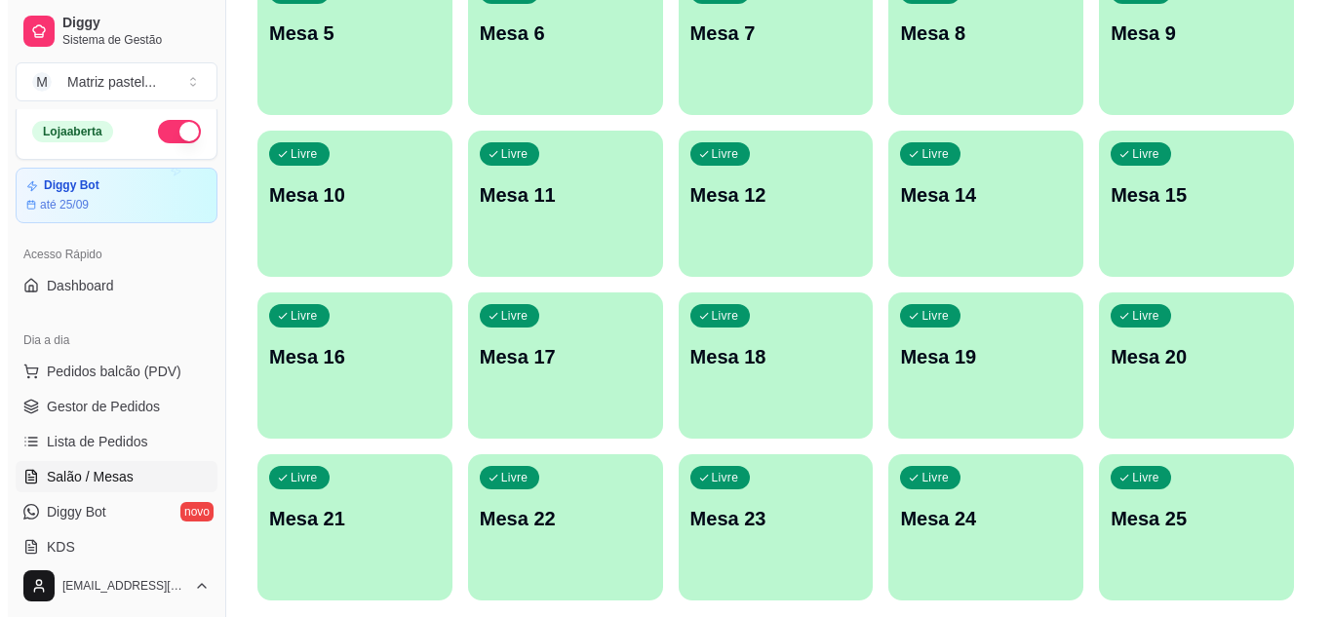
scroll to position [466, 0]
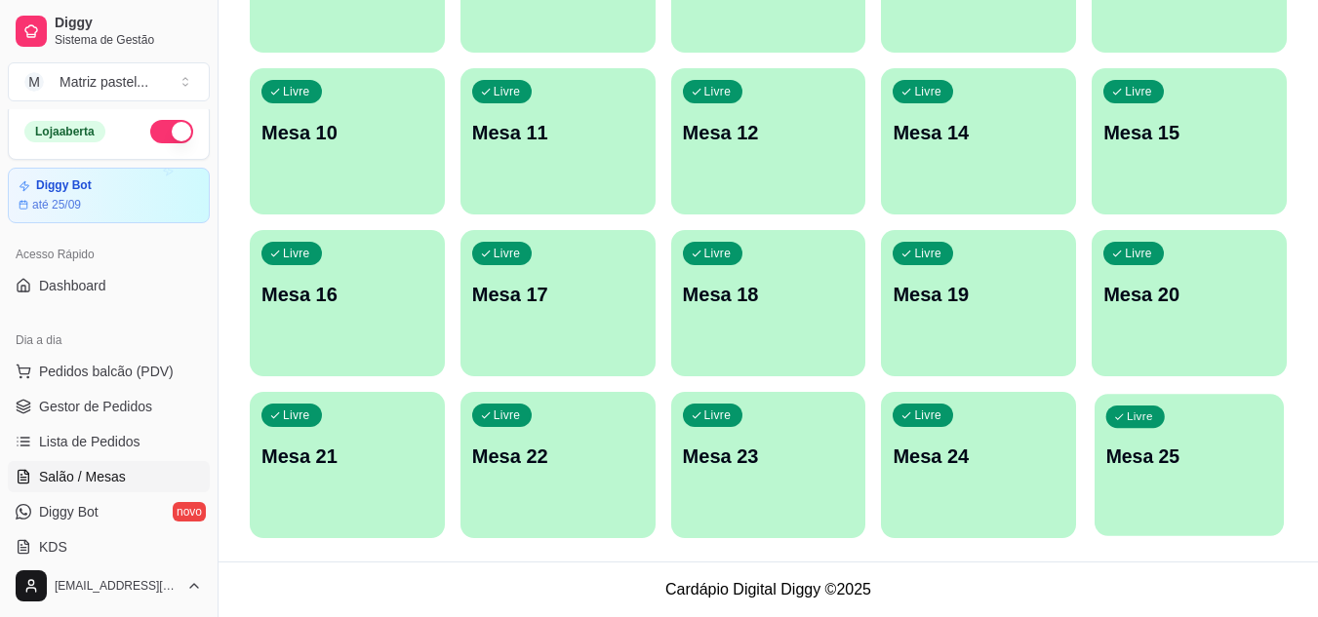
click at [1123, 442] on div "Livre Mesa 25" at bounding box center [1188, 453] width 189 height 119
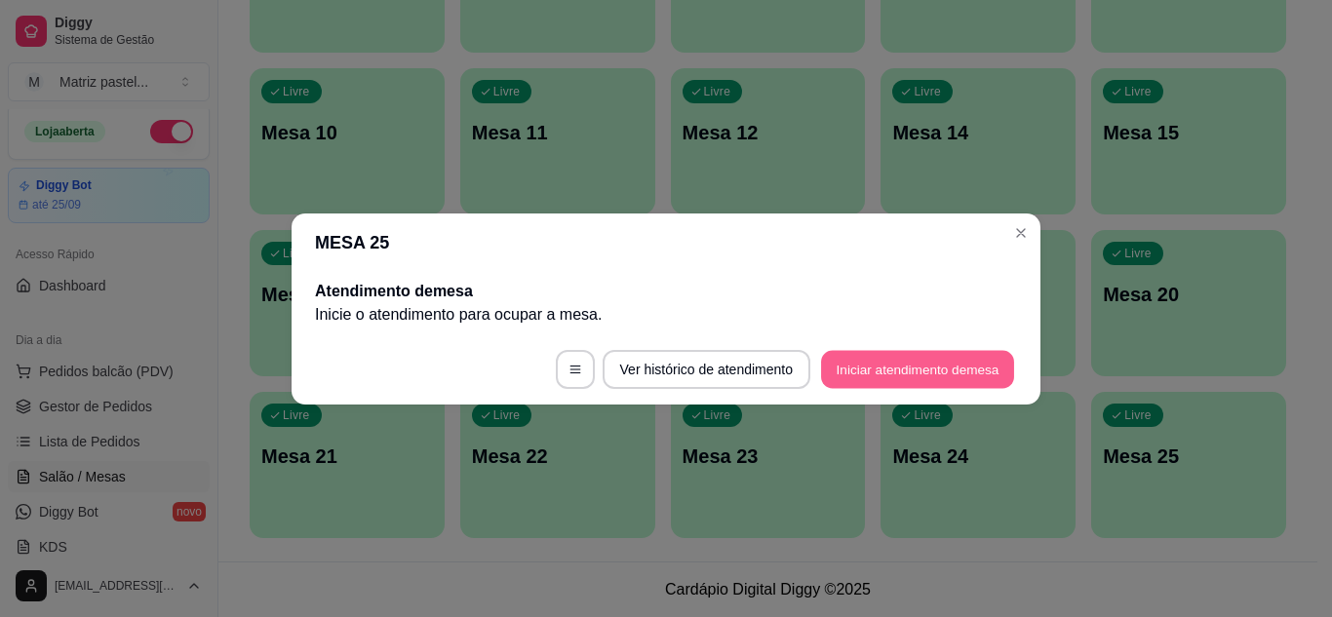
click at [902, 369] on button "Iniciar atendimento de mesa" at bounding box center [917, 369] width 193 height 38
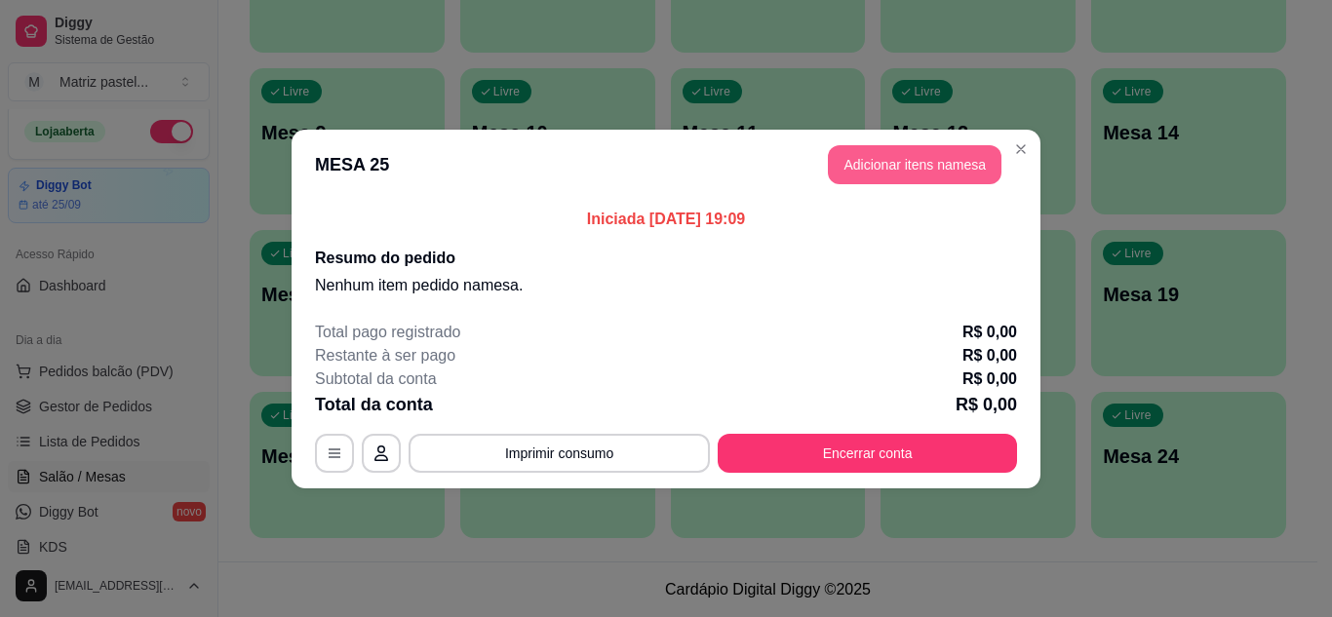
click at [871, 160] on button "Adicionar itens na mesa" at bounding box center [915, 164] width 174 height 39
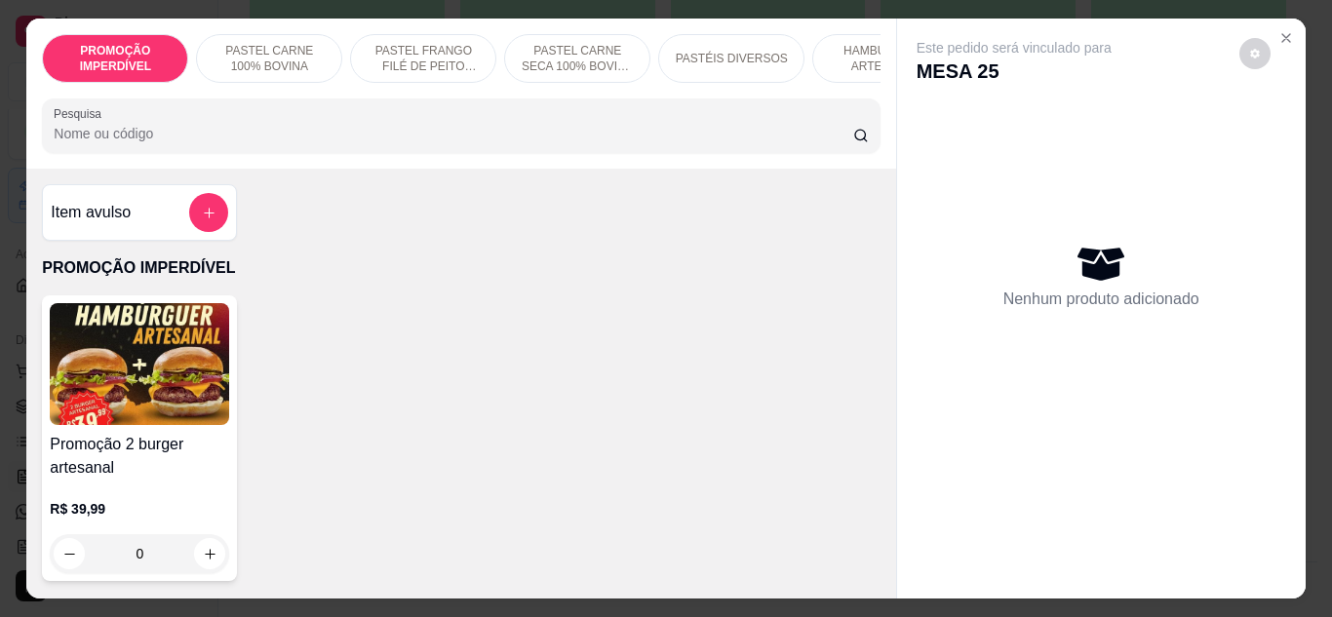
click at [735, 51] on p "PASTÉIS DIVERSOS" at bounding box center [732, 59] width 112 height 16
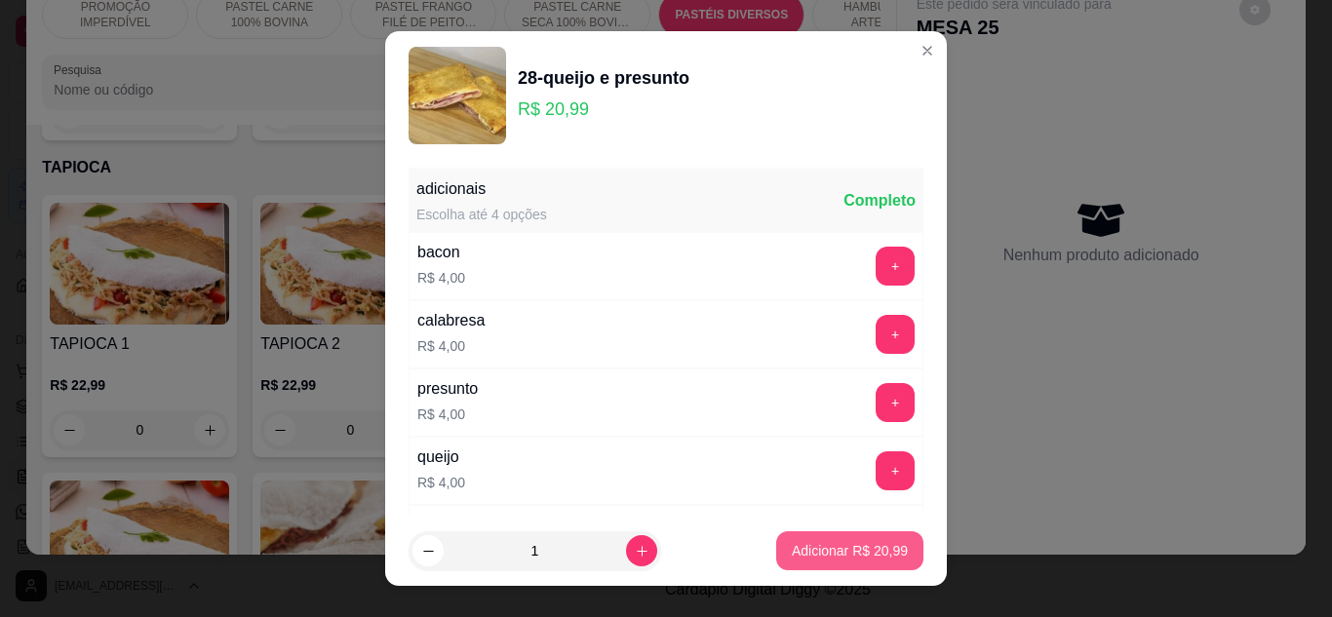
click at [792, 545] on p "Adicionar R$ 20,99" at bounding box center [850, 551] width 116 height 20
type input "1"
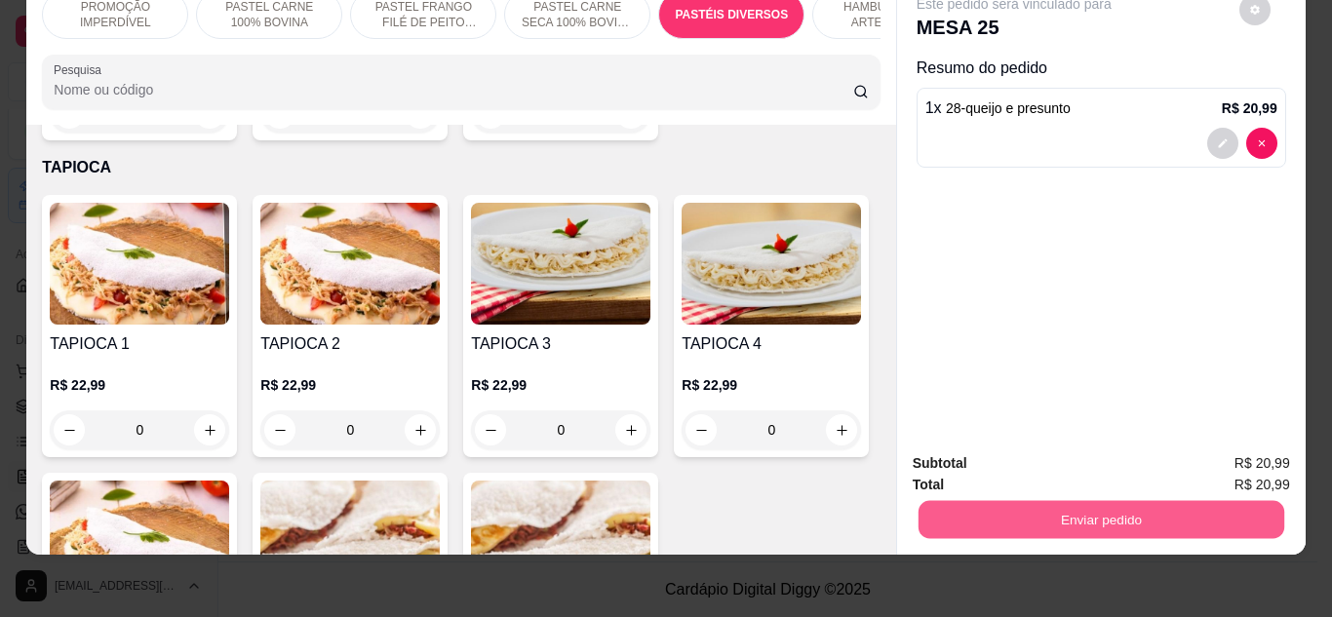
click at [1039, 519] on button "Enviar pedido" at bounding box center [1101, 520] width 366 height 38
click at [1081, 451] on button "Não registrar e enviar pedido" at bounding box center [1036, 457] width 197 height 36
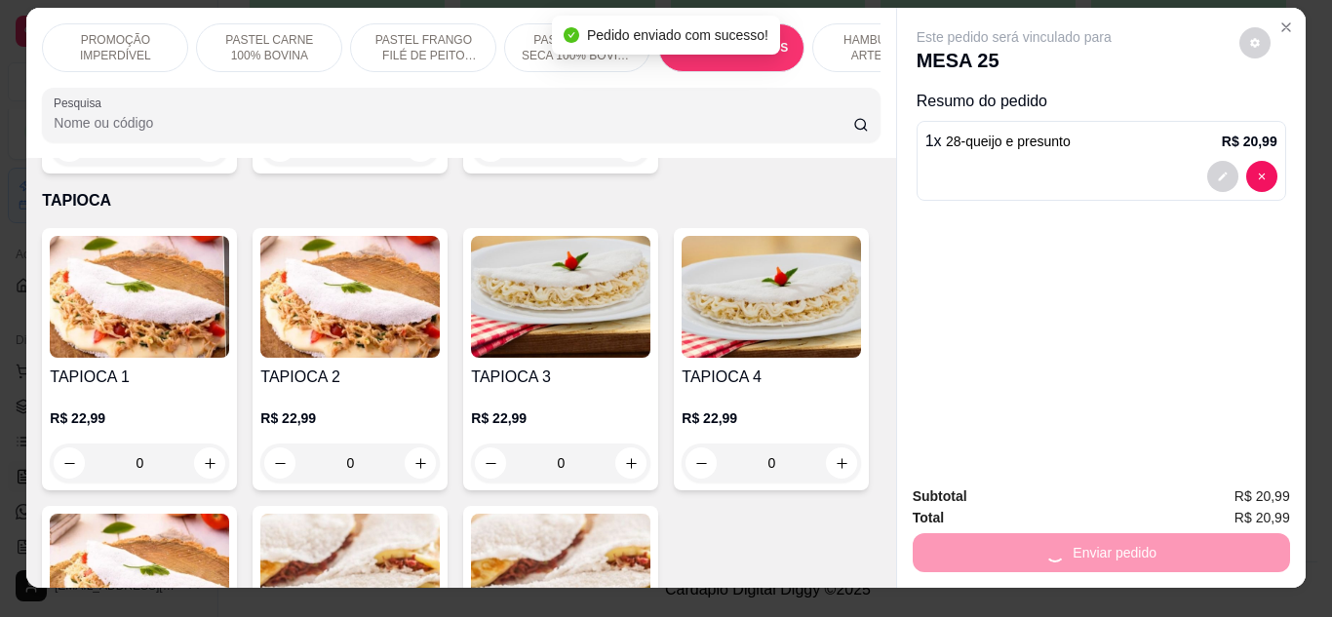
scroll to position [0, 0]
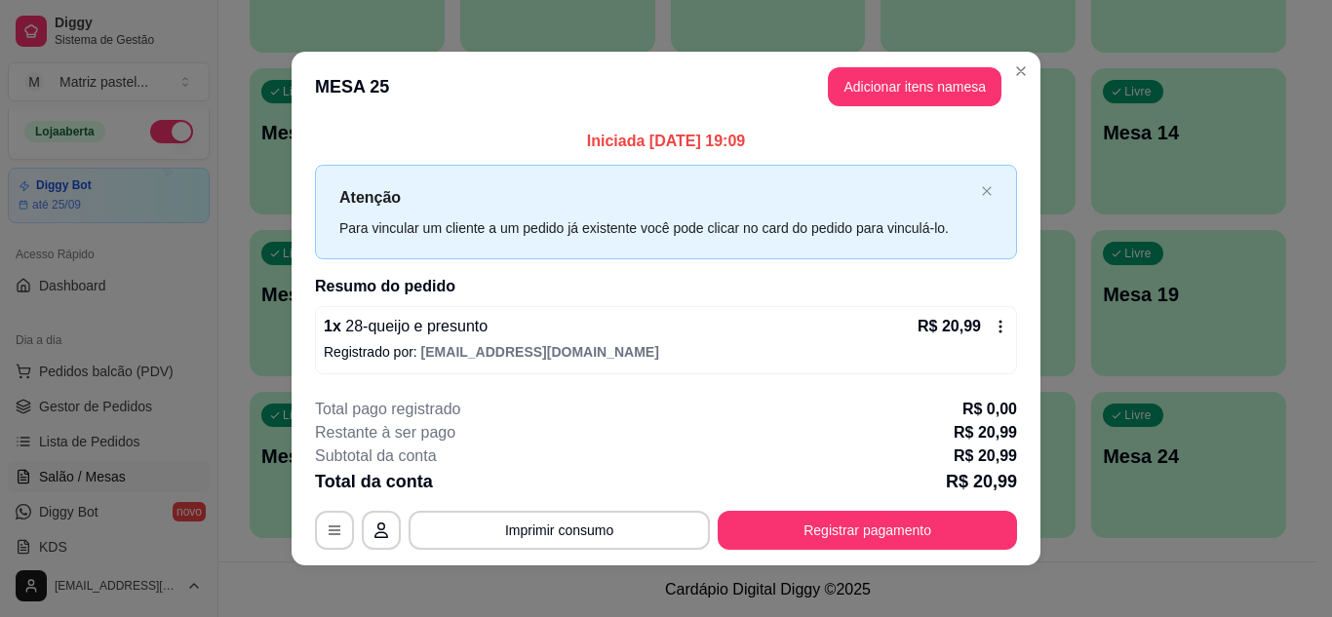
click at [993, 334] on icon at bounding box center [1001, 327] width 16 height 16
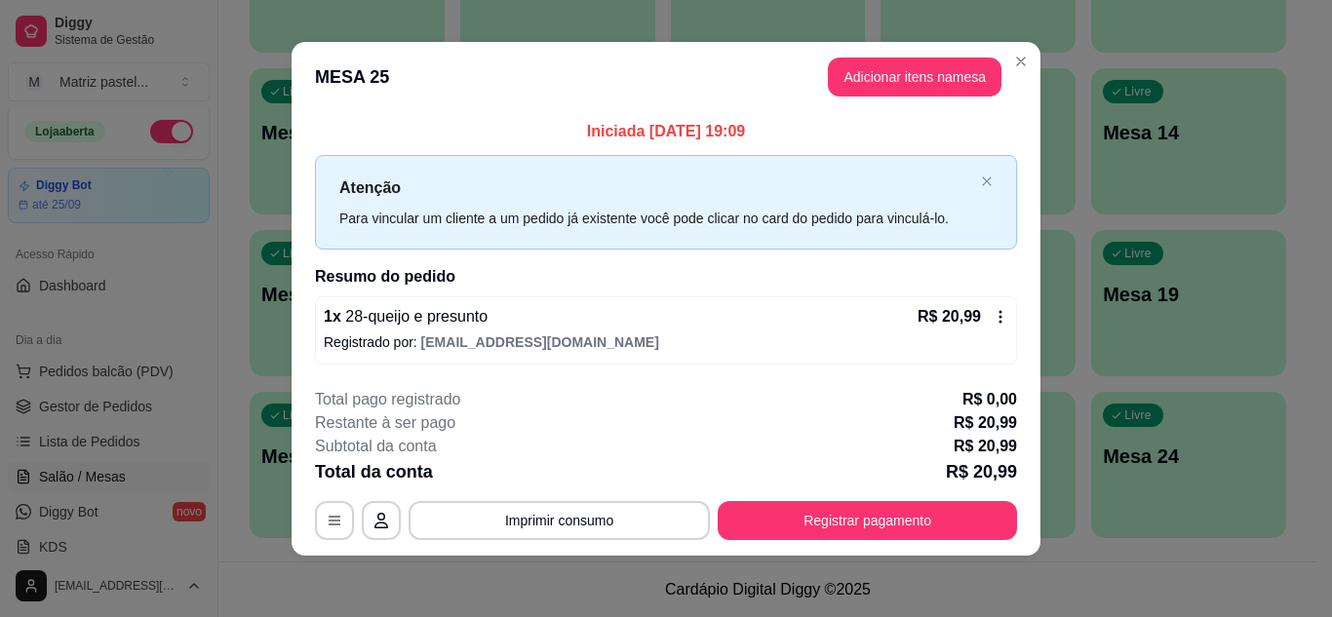
scroll to position [11, 0]
click at [532, 361] on div "1 x 28-queijo e presunto R$ 20,99 Registrado por: [EMAIL_ADDRESS][DOMAIN_NAME]" at bounding box center [666, 330] width 702 height 68
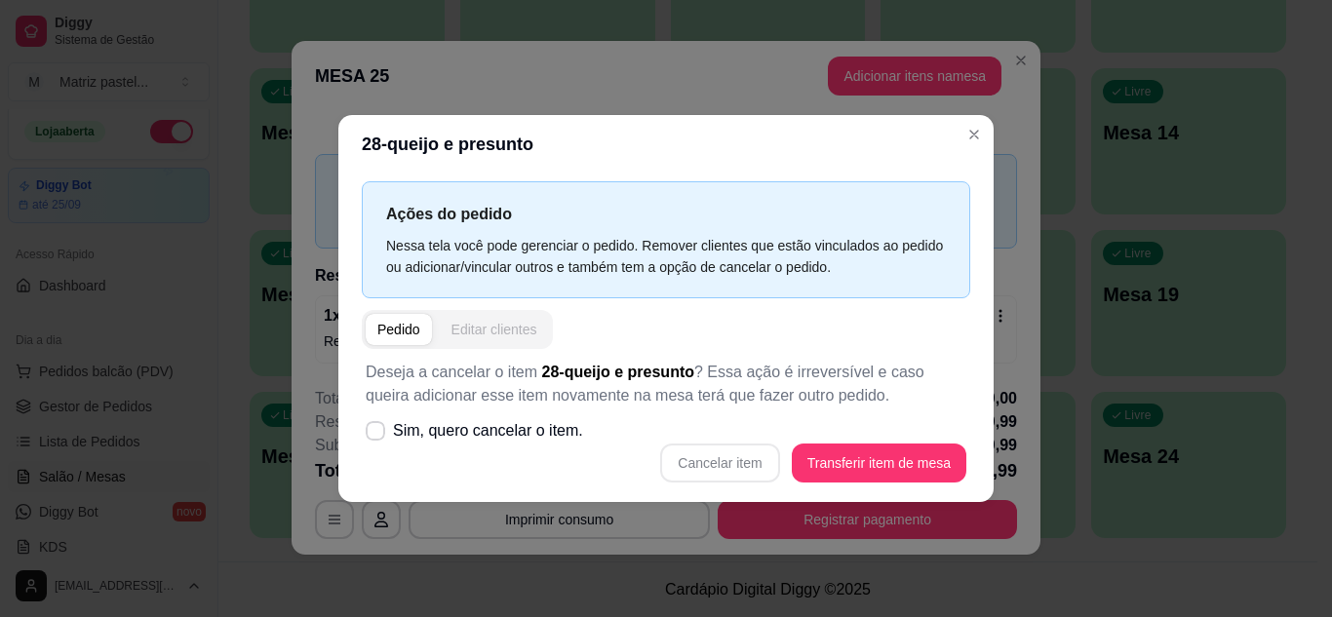
click at [493, 317] on button "Editar clientes" at bounding box center [494, 329] width 109 height 31
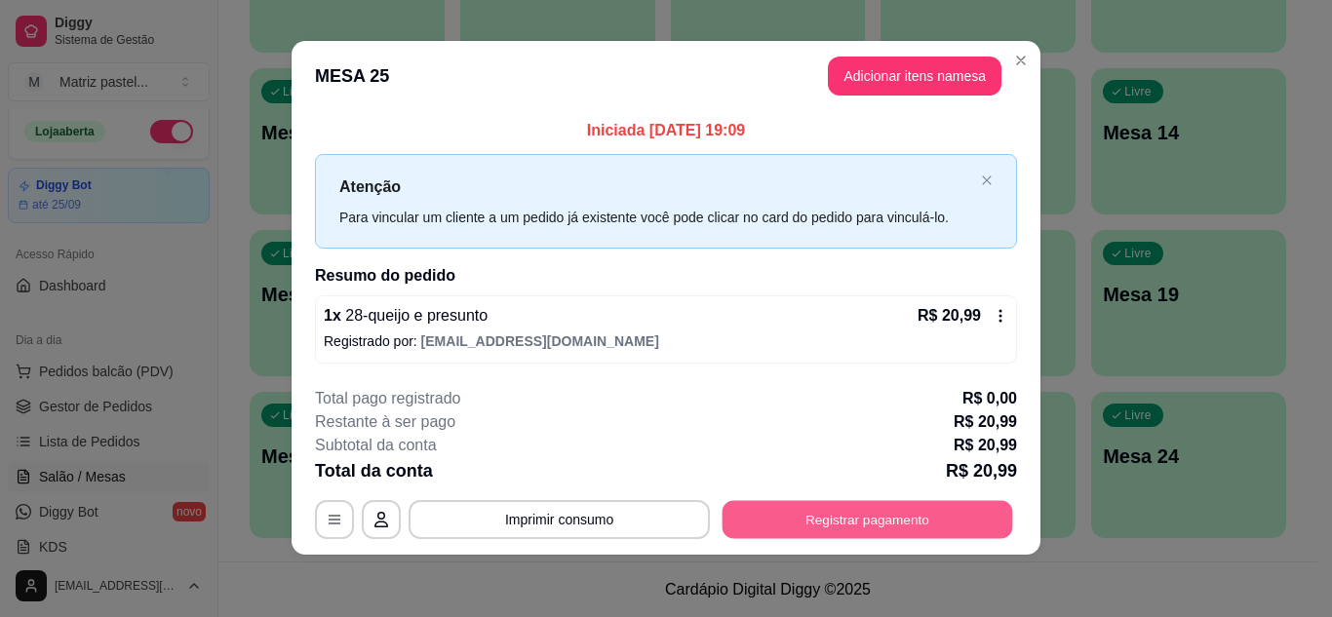
click at [869, 535] on button "Registrar pagamento" at bounding box center [868, 520] width 291 height 38
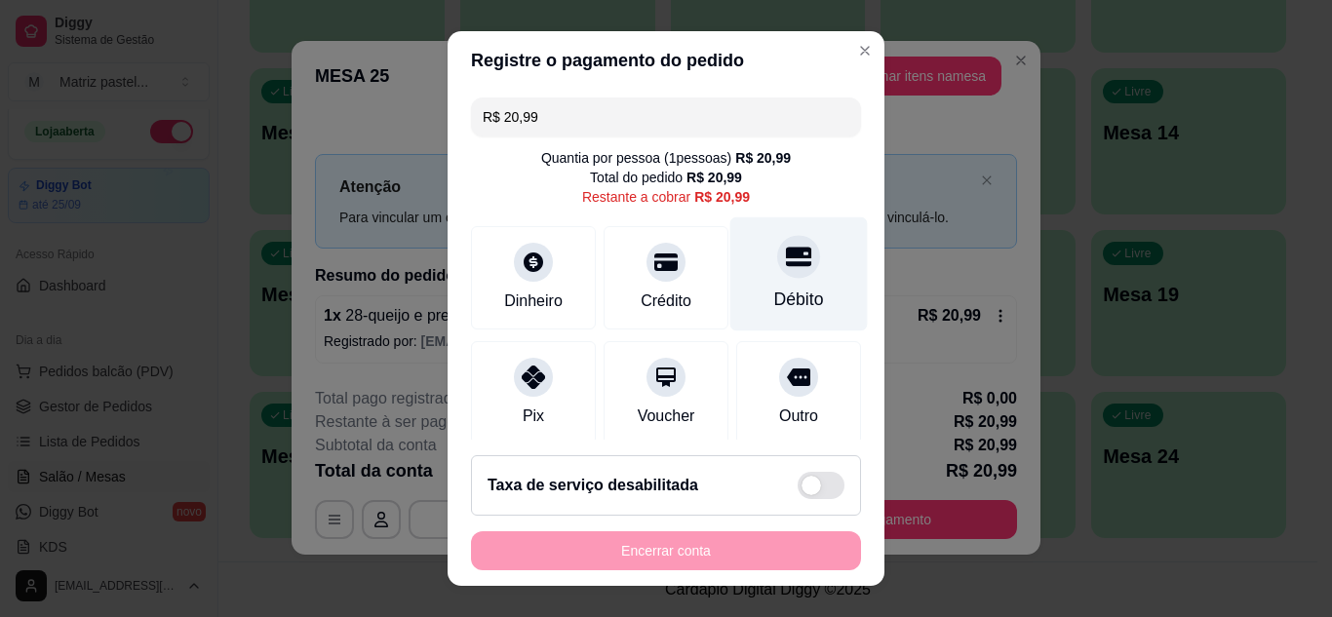
click at [786, 261] on icon at bounding box center [798, 256] width 25 height 25
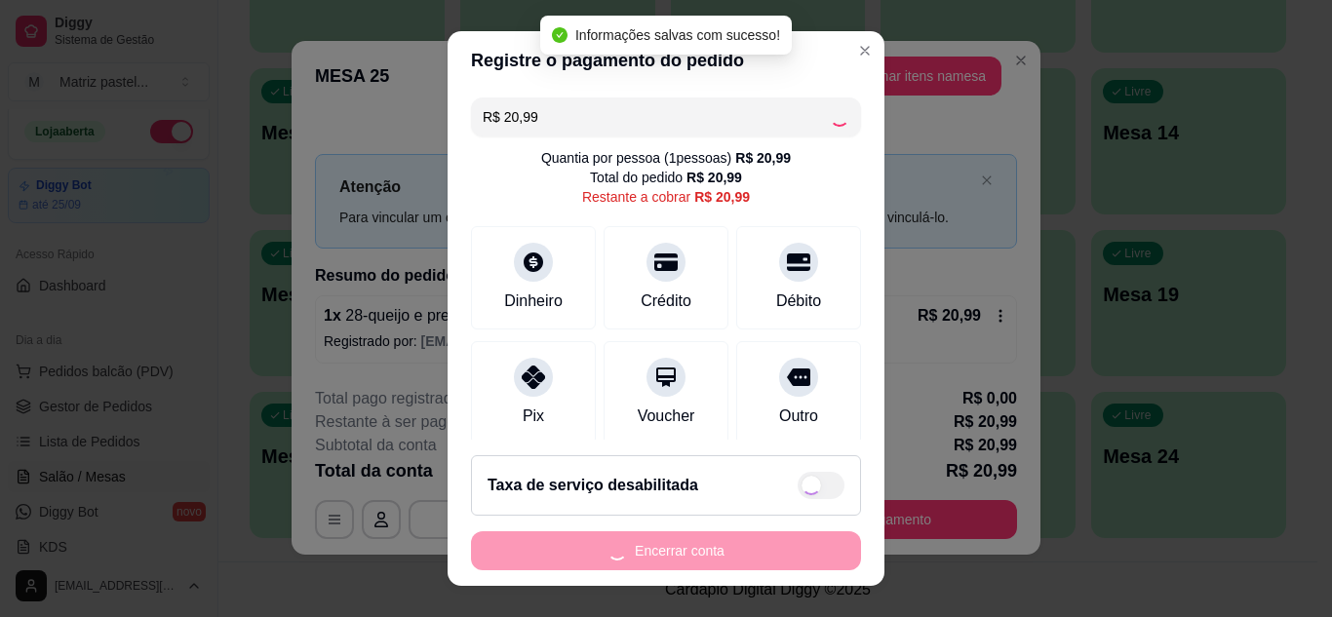
type input "R$ 0,00"
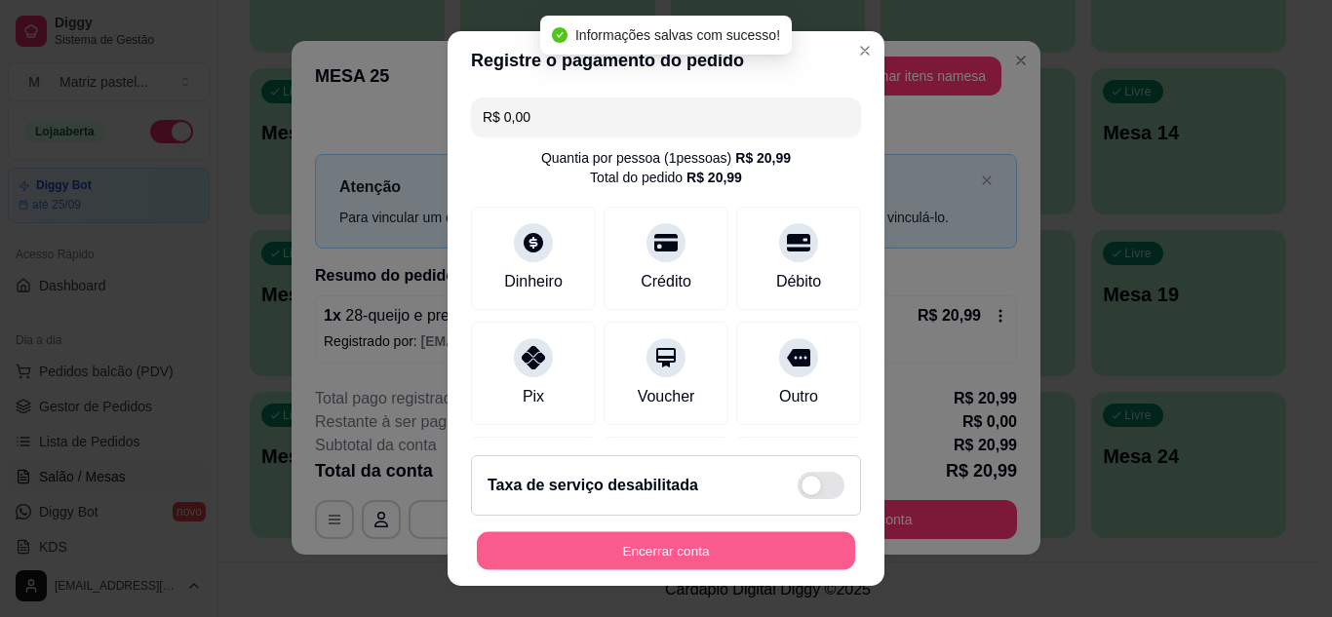
click at [726, 551] on button "Encerrar conta" at bounding box center [666, 552] width 378 height 38
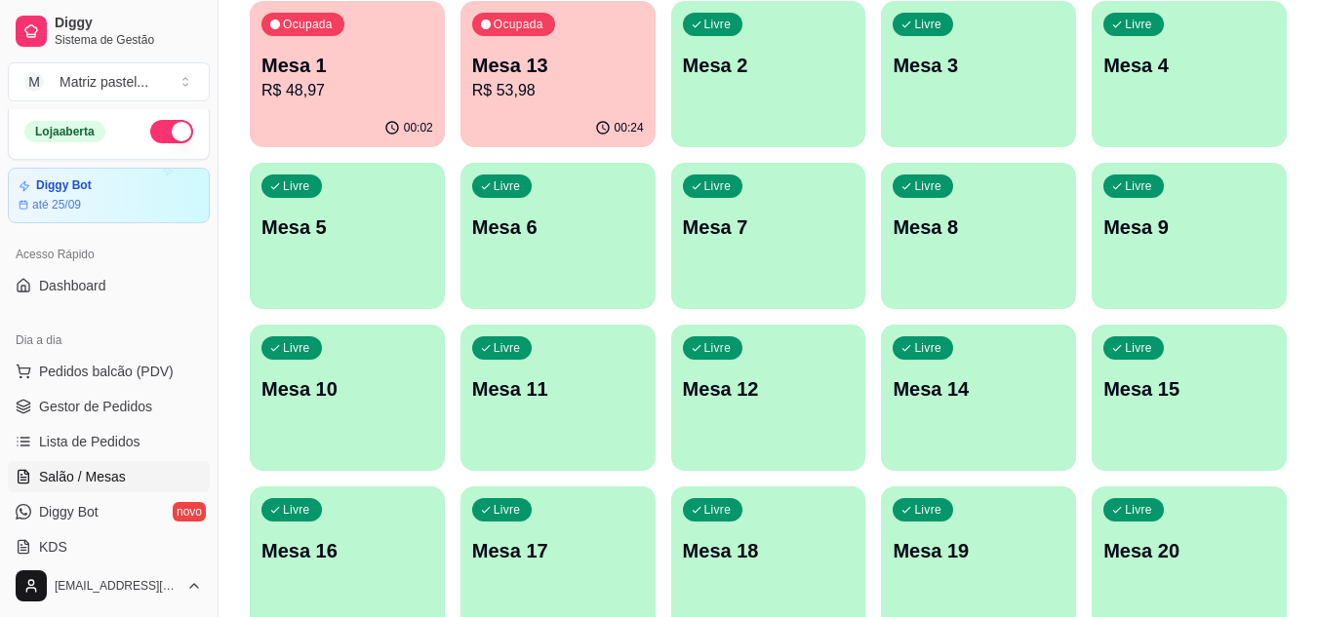
scroll to position [174, 0]
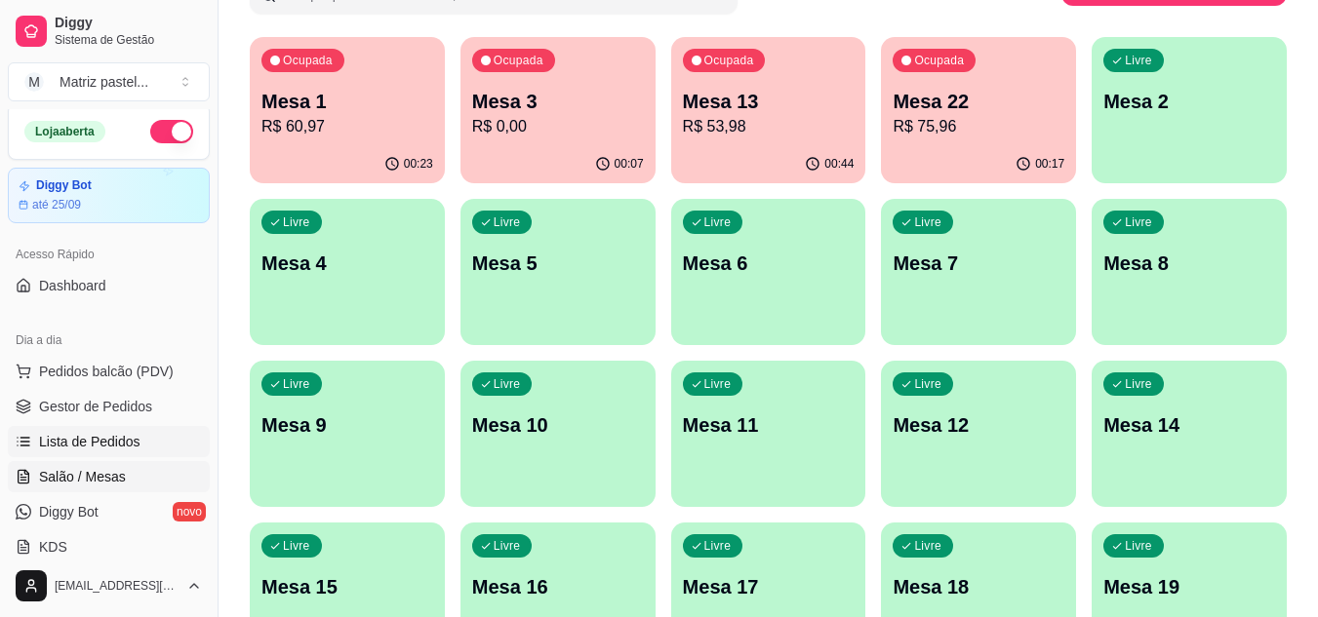
click at [103, 450] on span "Lista de Pedidos" at bounding box center [89, 442] width 101 height 20
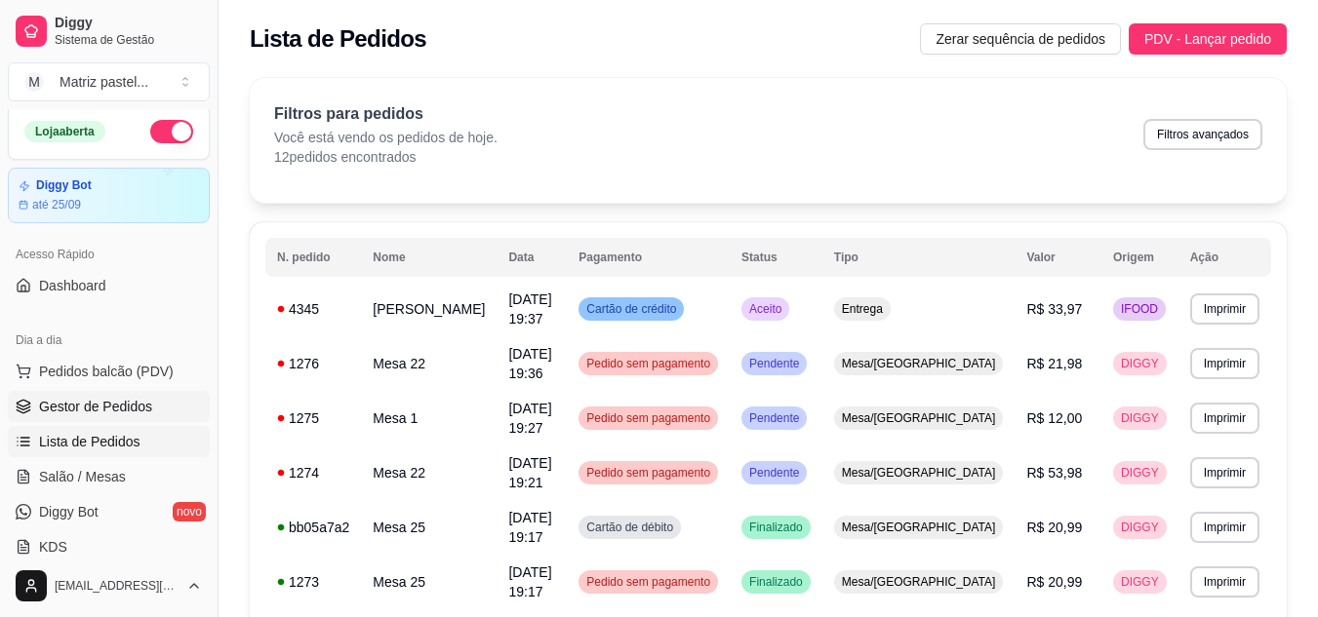
click at [58, 399] on span "Gestor de Pedidos" at bounding box center [95, 407] width 113 height 20
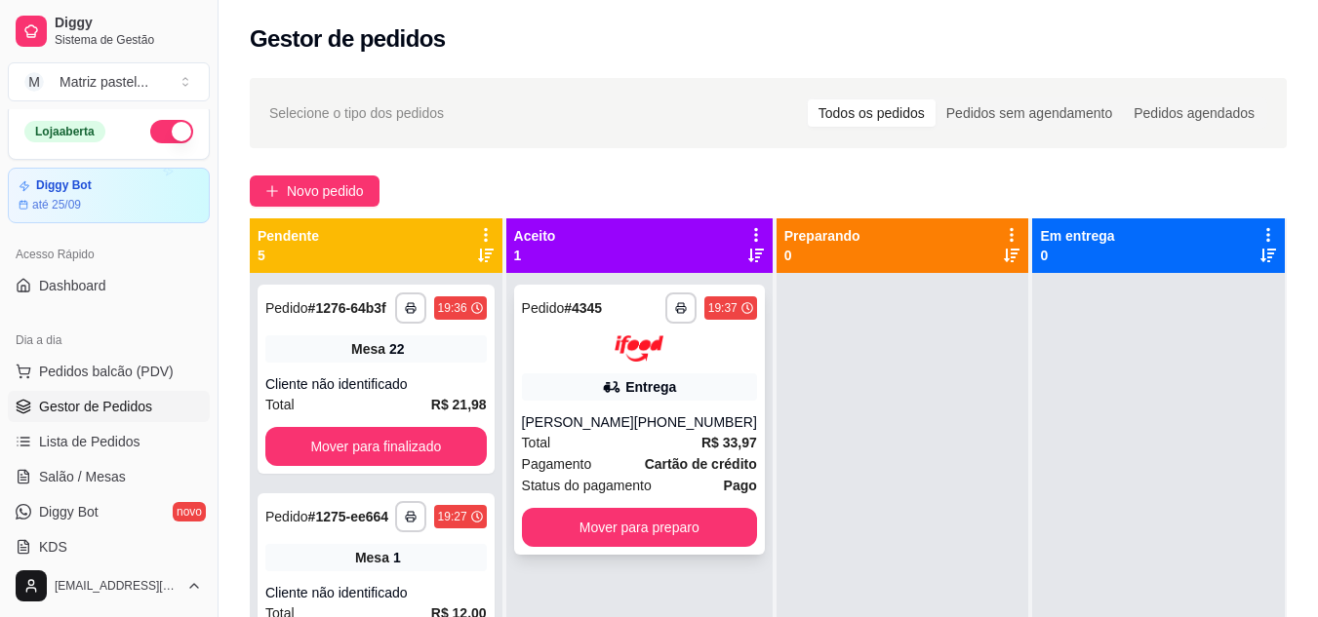
click at [692, 423] on div "[PHONE_NUMBER]" at bounding box center [695, 423] width 123 height 20
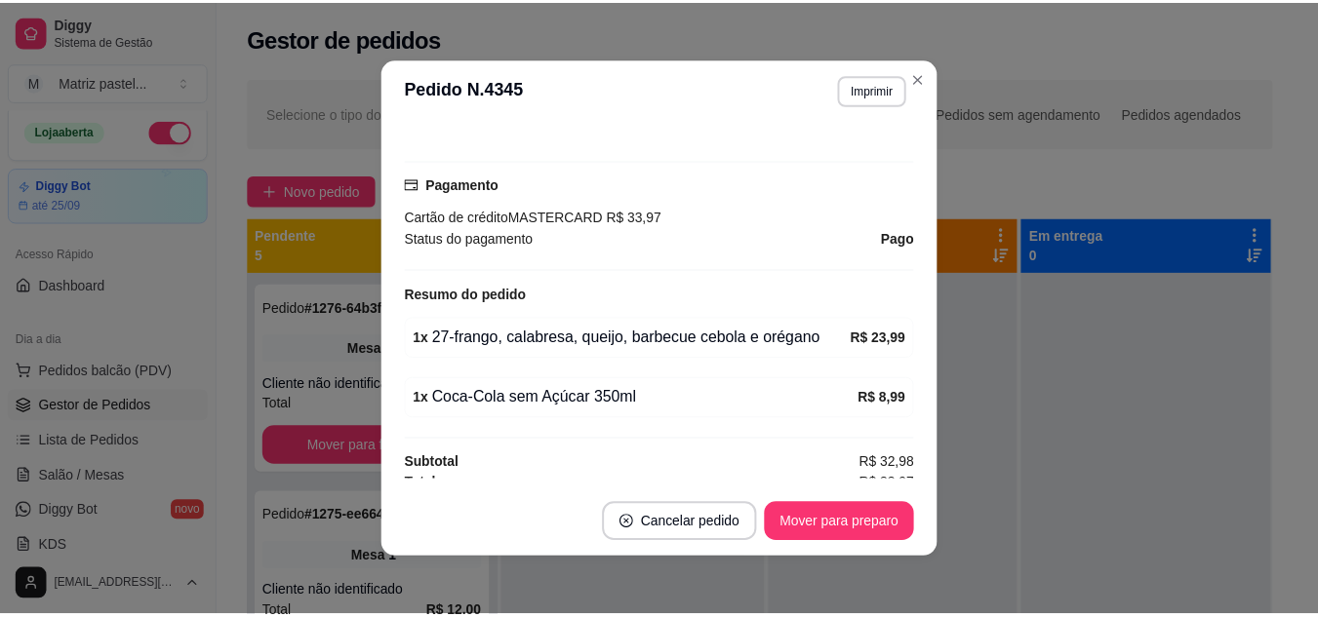
scroll to position [538, 0]
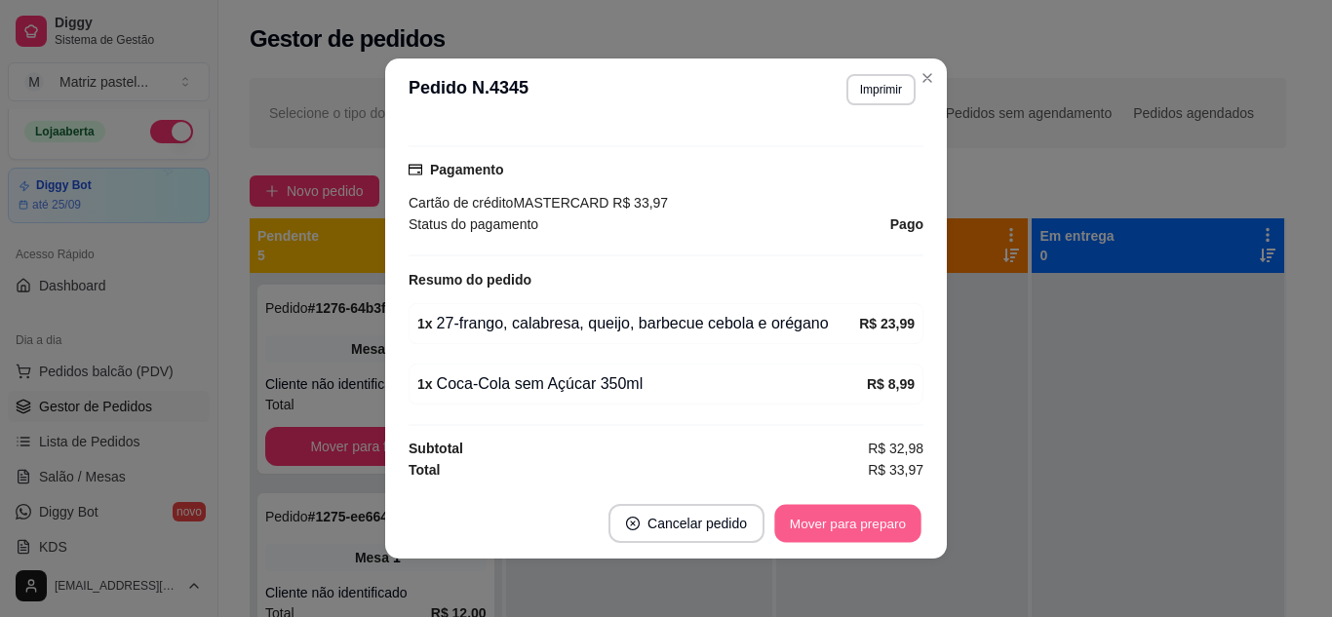
click at [810, 539] on button "Mover para preparo" at bounding box center [847, 524] width 146 height 38
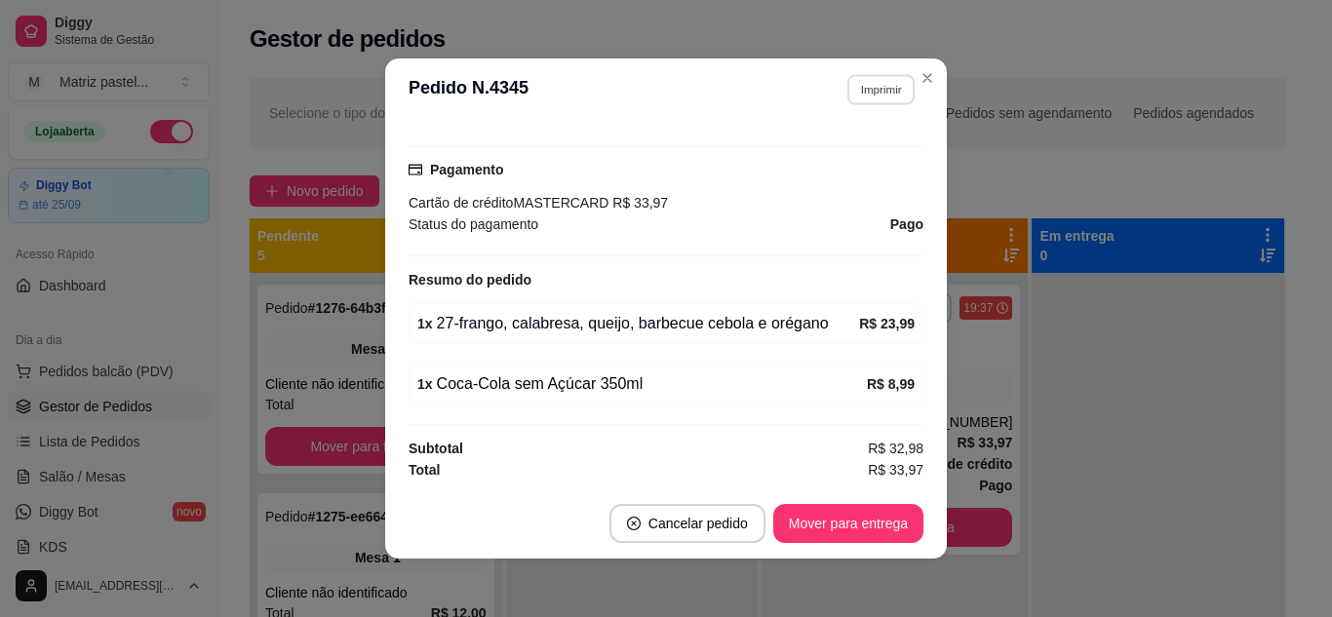
click at [871, 85] on button "Imprimir" at bounding box center [881, 89] width 67 height 30
click at [813, 158] on button "IMPRESSORA" at bounding box center [839, 157] width 141 height 31
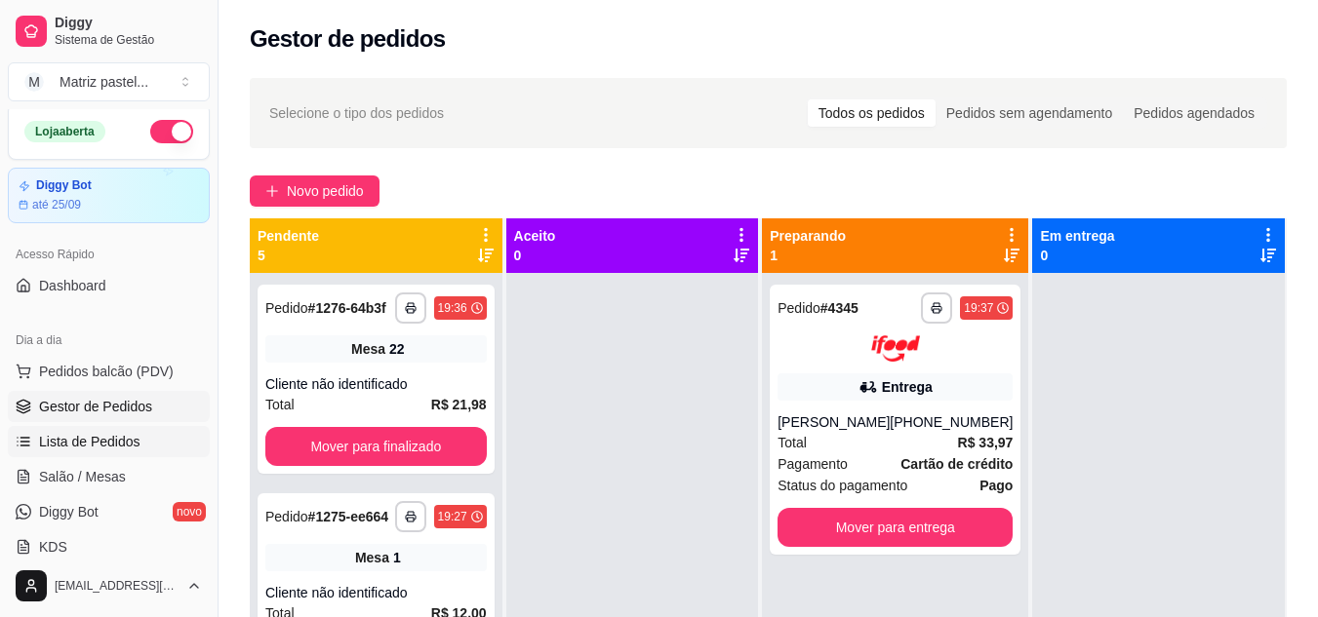
click at [111, 436] on span "Lista de Pedidos" at bounding box center [89, 442] width 101 height 20
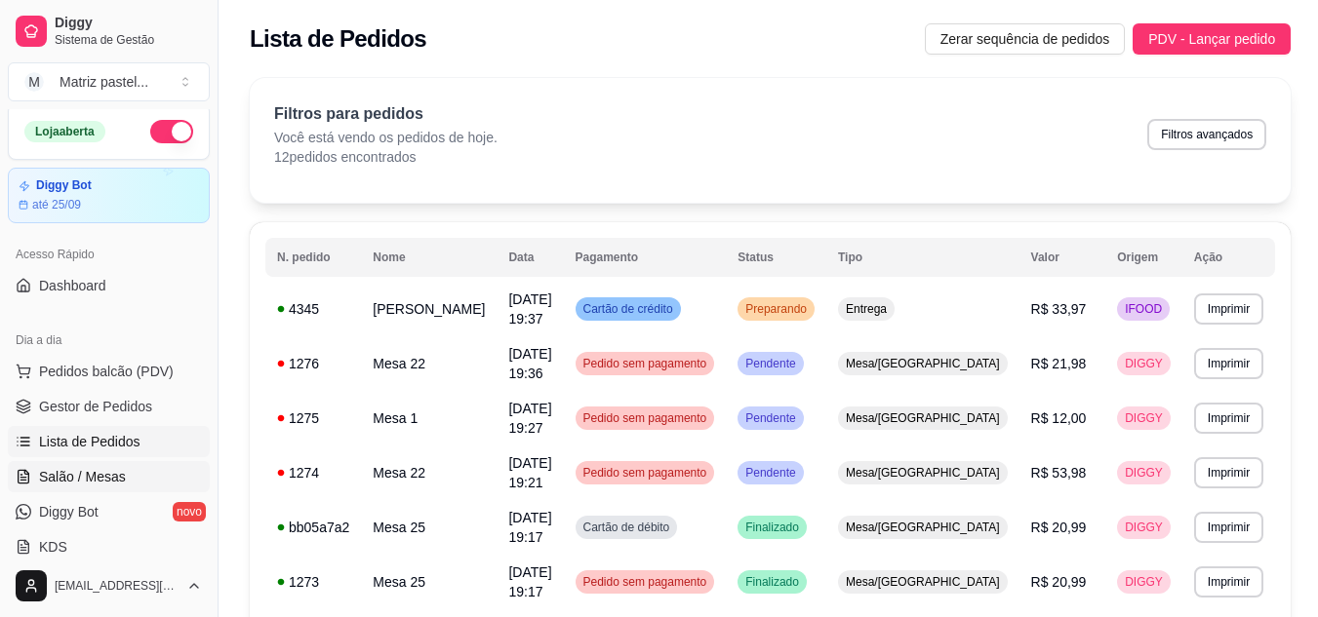
click at [71, 480] on span "Salão / Mesas" at bounding box center [82, 477] width 87 height 20
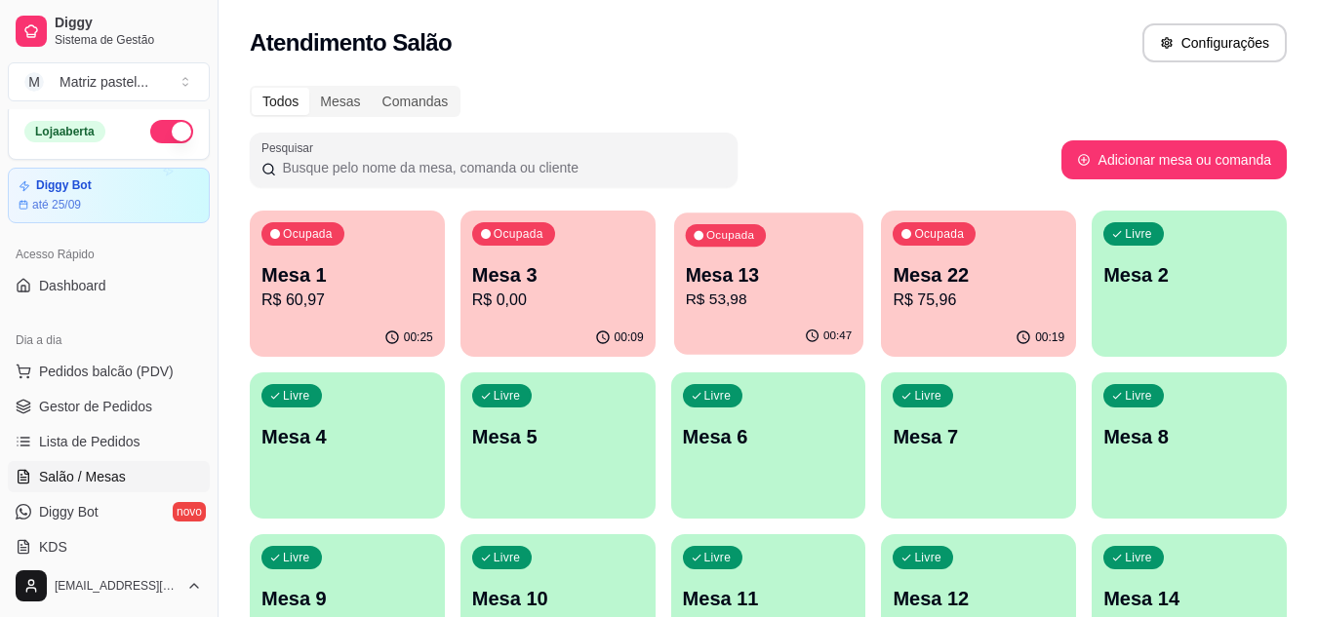
click at [747, 296] on p "R$ 53,98" at bounding box center [768, 300] width 167 height 22
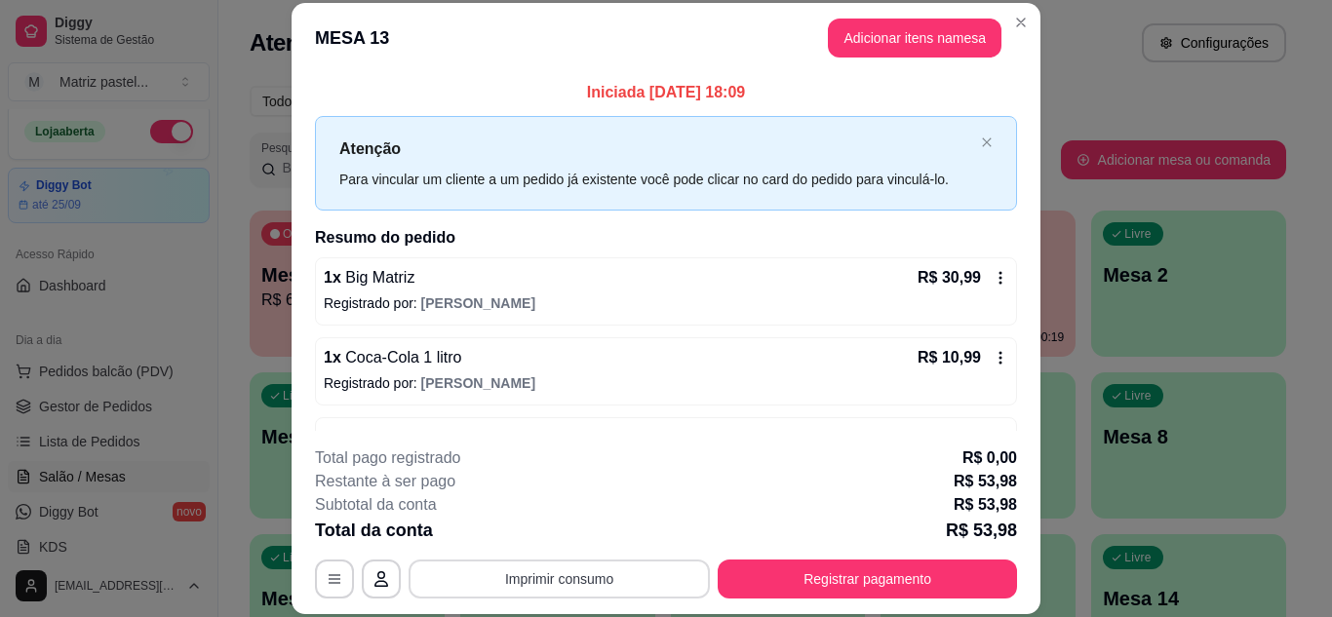
click at [577, 573] on button "Imprimir consumo" at bounding box center [559, 579] width 301 height 39
click at [577, 532] on button "IMPRESSORA" at bounding box center [558, 534] width 141 height 31
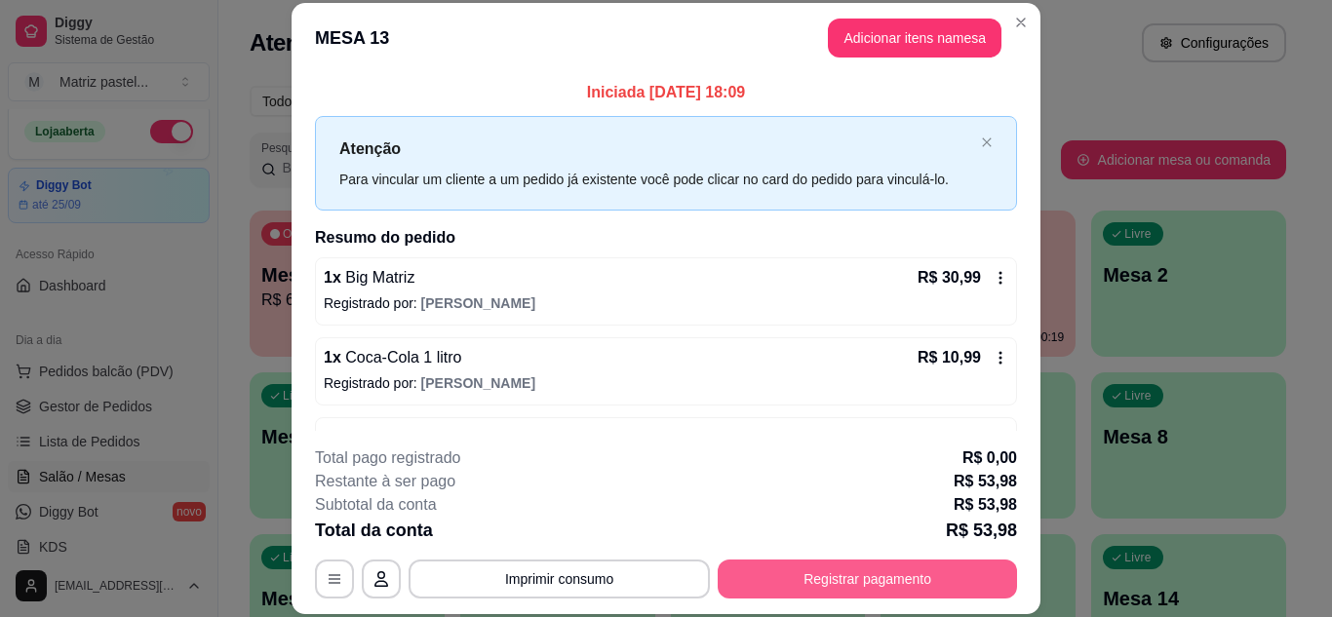
click at [892, 577] on button "Registrar pagamento" at bounding box center [867, 579] width 299 height 39
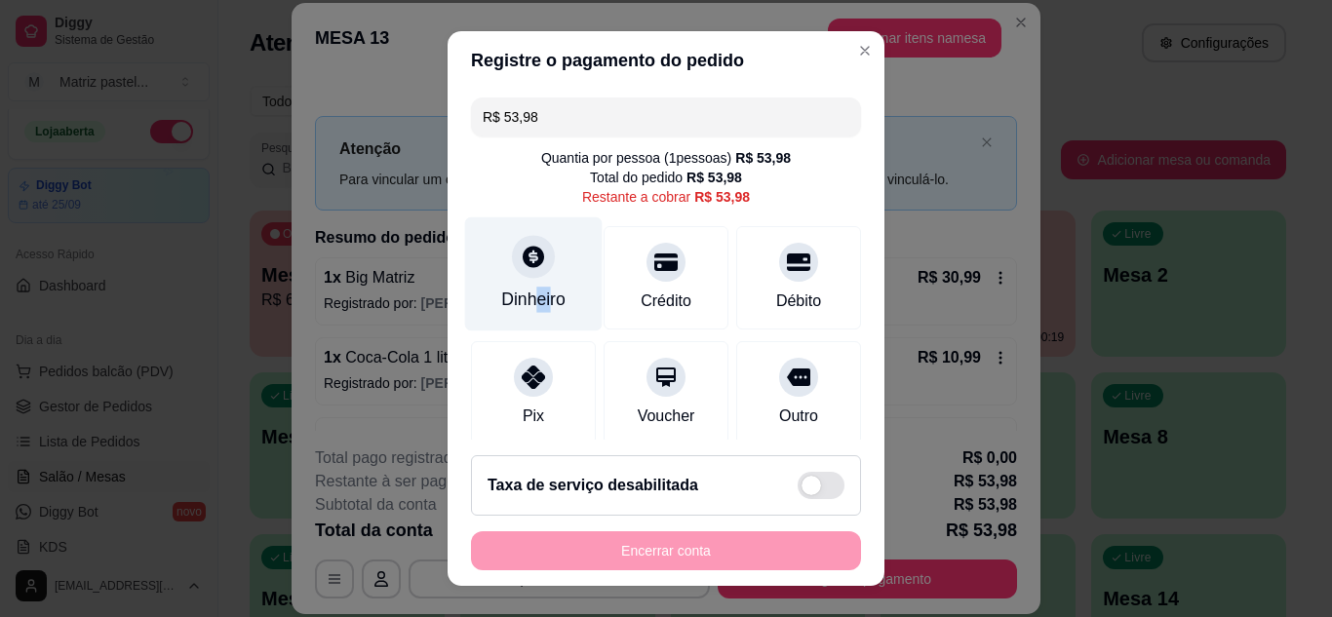
drag, startPoint x: 521, startPoint y: 287, endPoint x: 538, endPoint y: 298, distance: 21.1
click at [538, 298] on div "Dinheiro" at bounding box center [533, 299] width 64 height 25
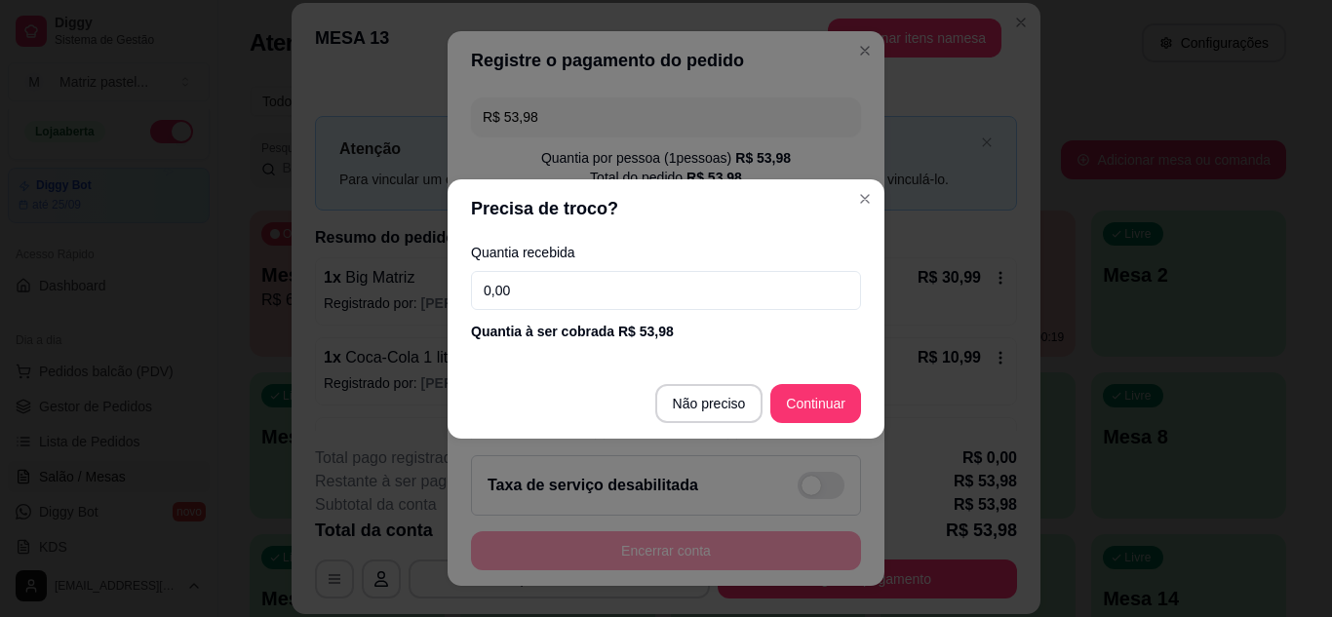
click at [532, 299] on input "0,00" at bounding box center [666, 290] width 390 height 39
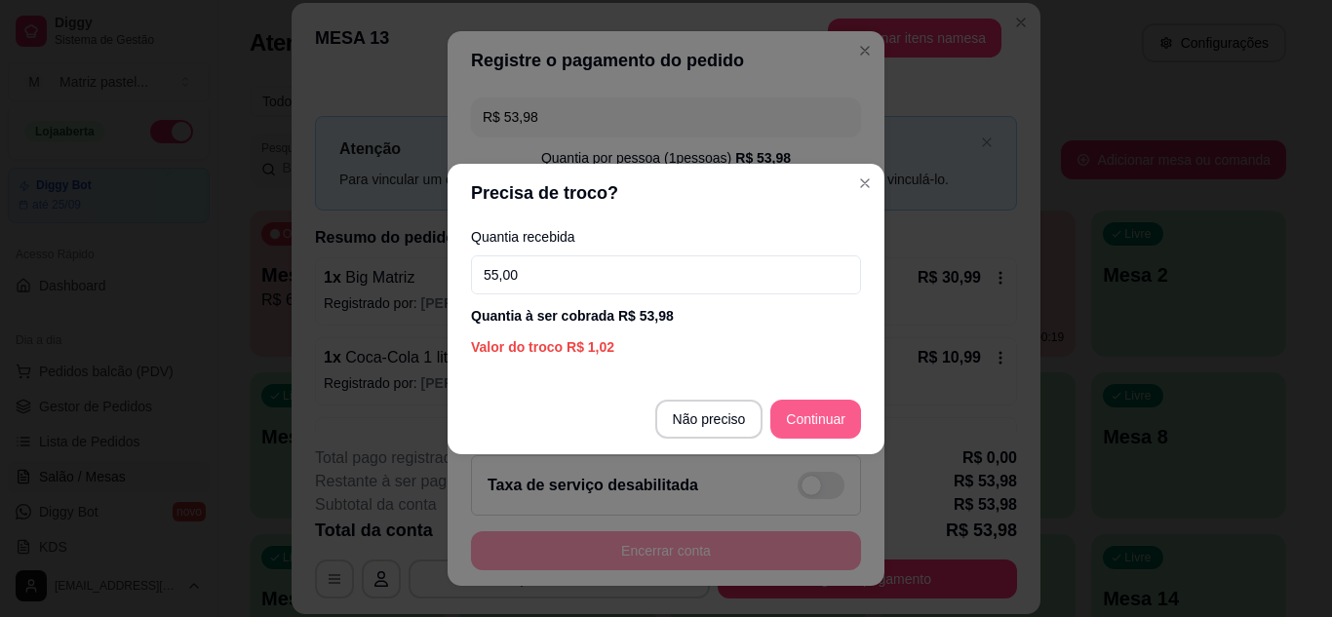
type input "55,00"
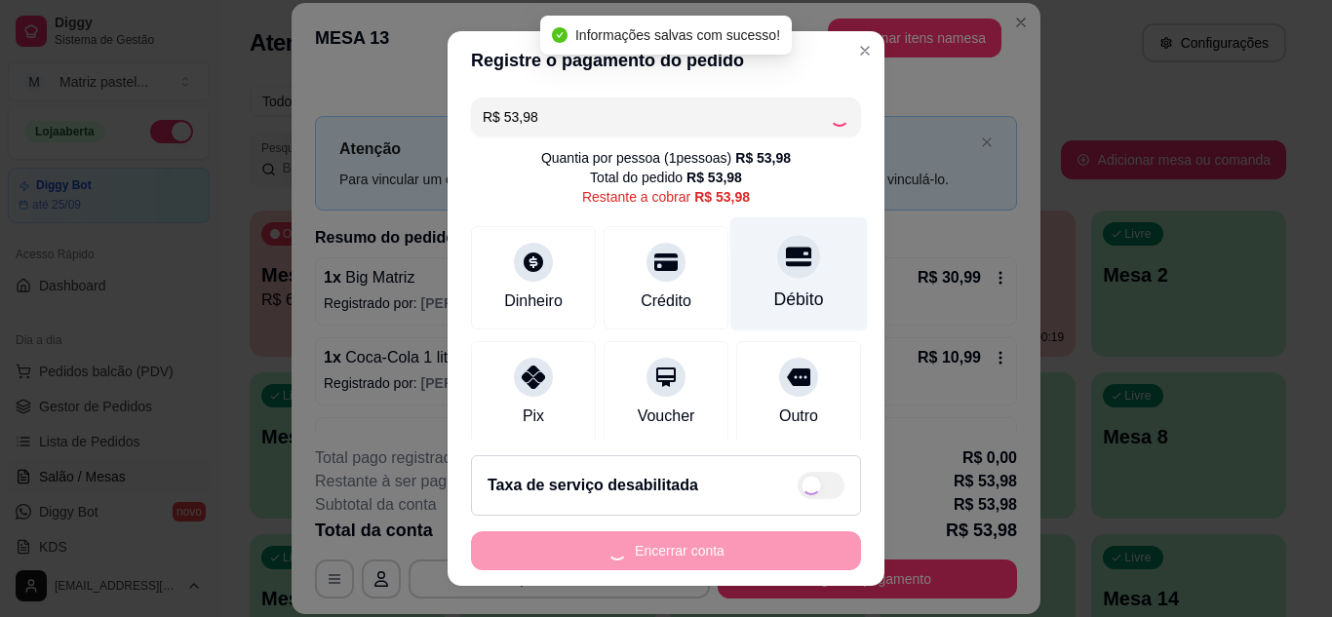
type input "R$ 0,00"
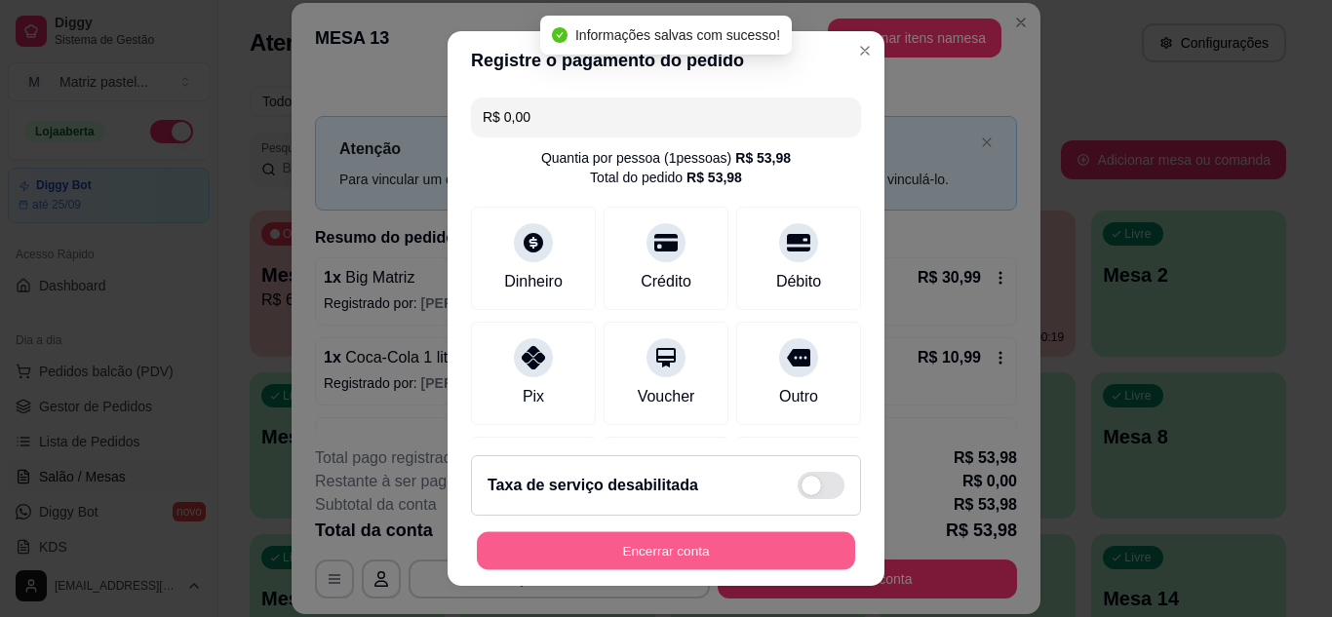
click at [783, 558] on button "Encerrar conta" at bounding box center [666, 552] width 378 height 38
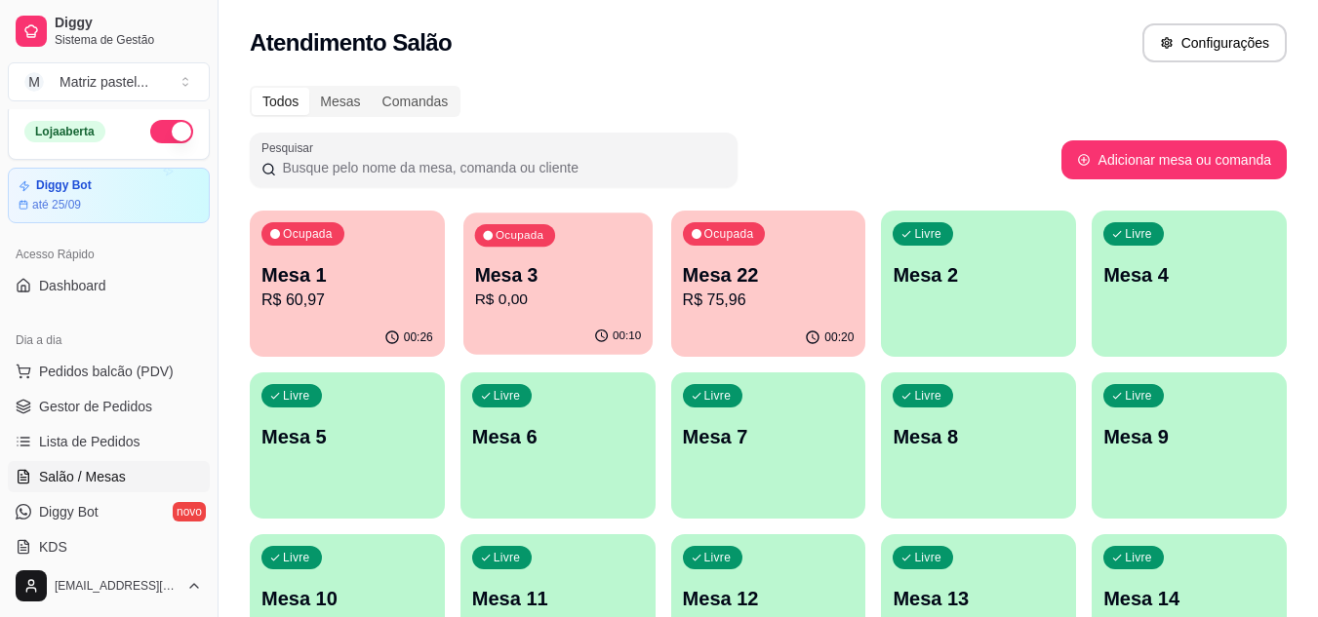
click at [569, 243] on div "Ocupada Mesa 3 R$ 0,00" at bounding box center [557, 265] width 189 height 105
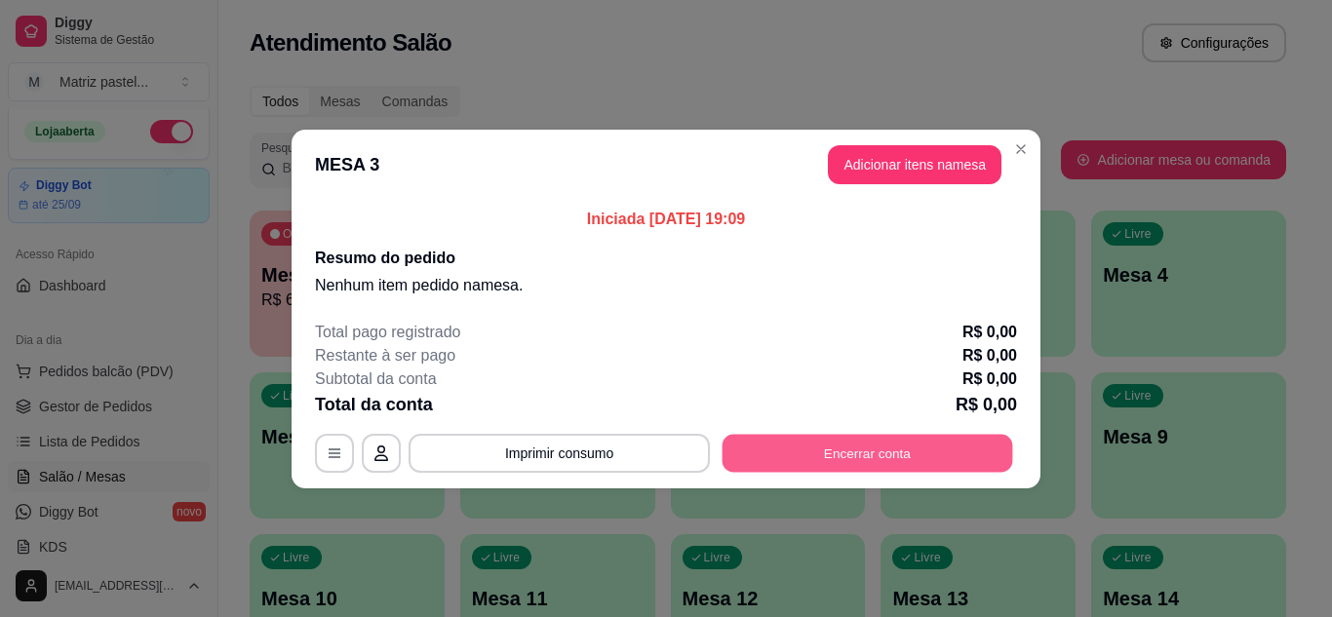
click at [799, 466] on button "Encerrar conta" at bounding box center [868, 453] width 291 height 38
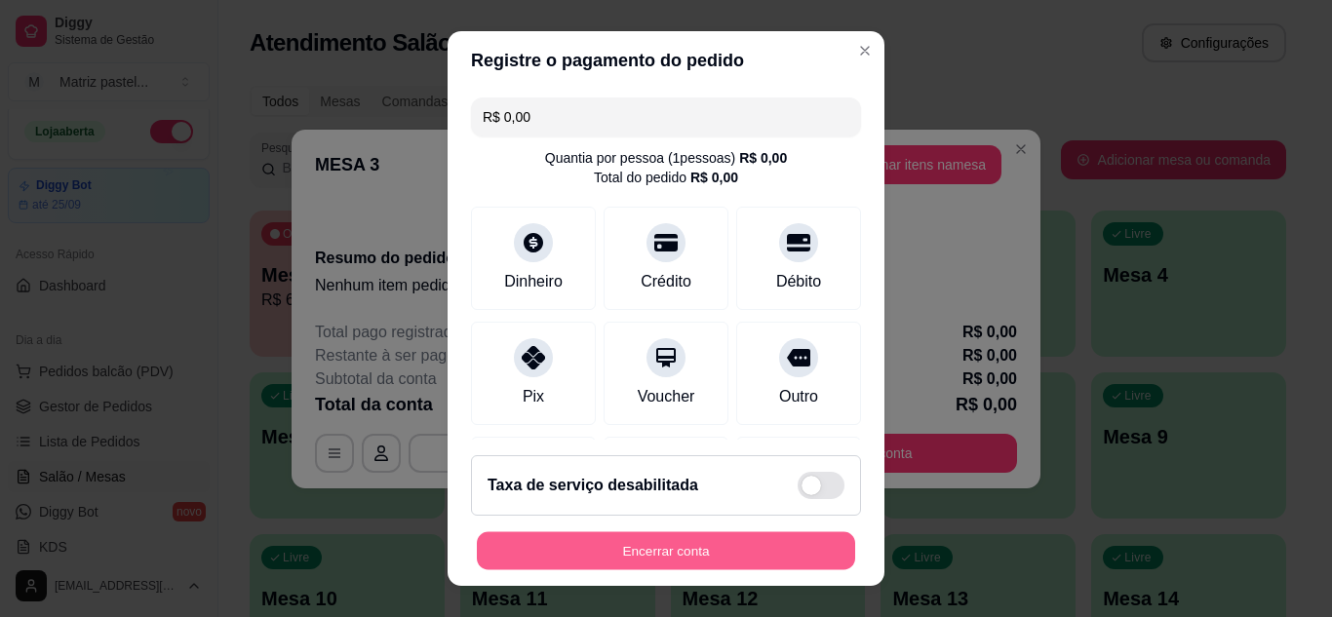
click at [684, 550] on button "Encerrar conta" at bounding box center [666, 552] width 378 height 38
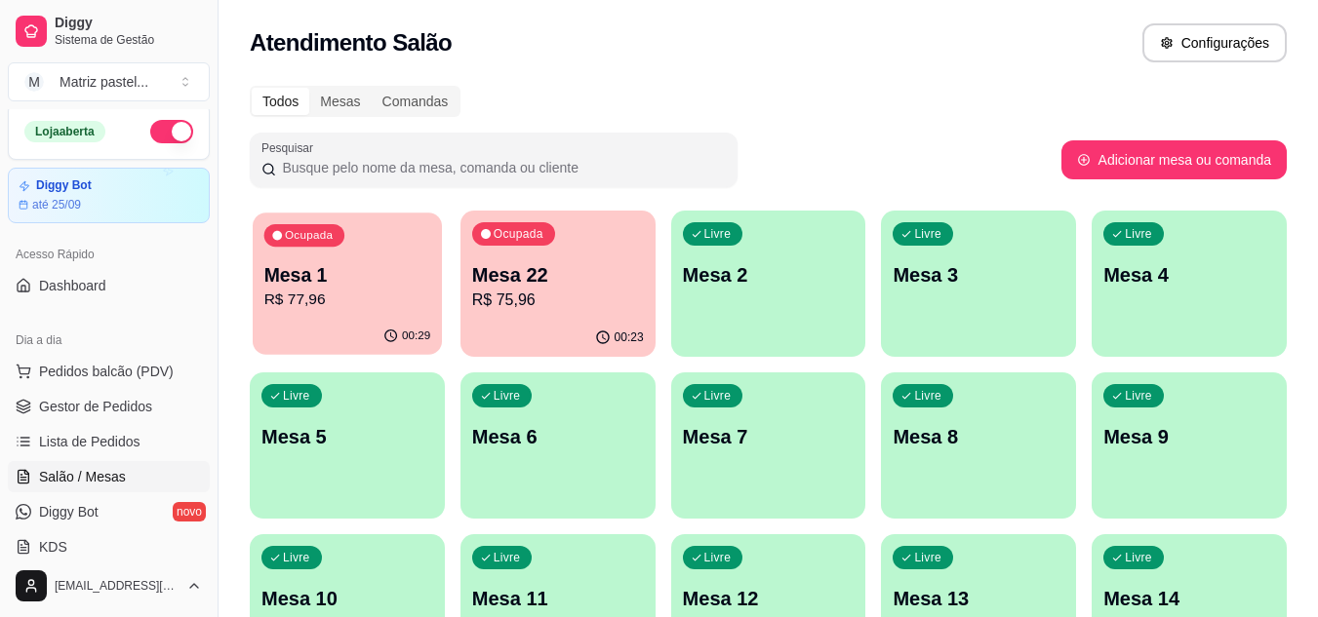
click at [370, 287] on p "Mesa 1" at bounding box center [347, 275] width 167 height 26
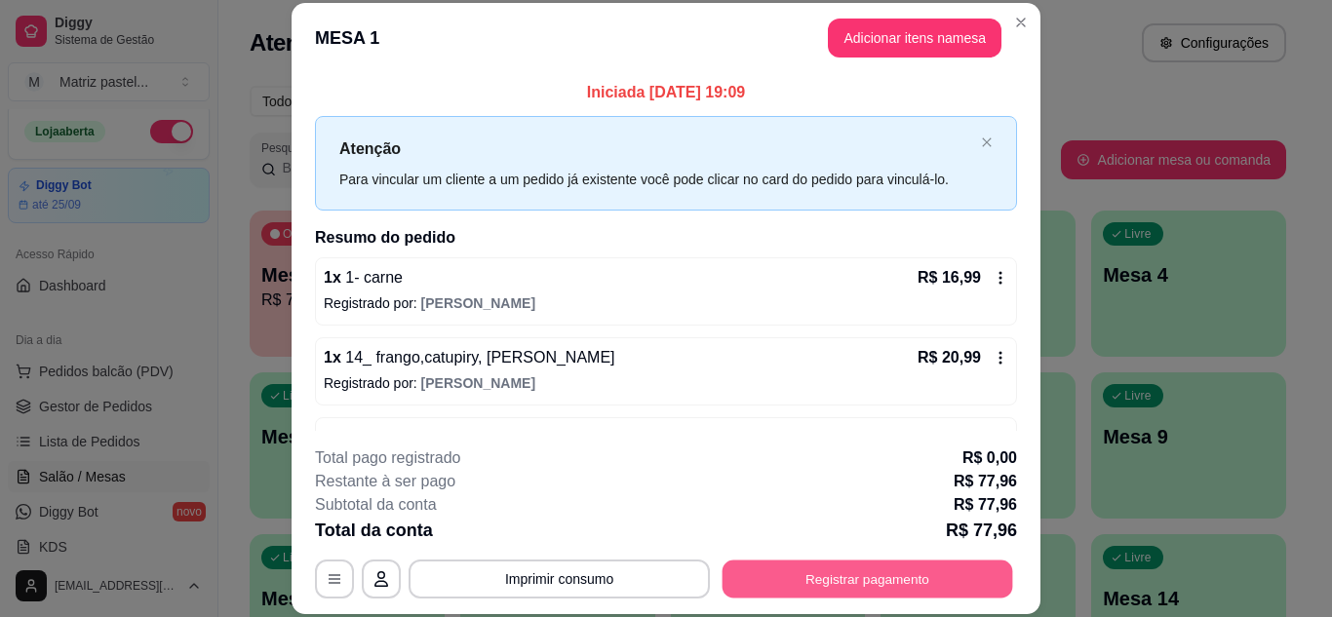
click at [727, 572] on button "Registrar pagamento" at bounding box center [868, 579] width 291 height 38
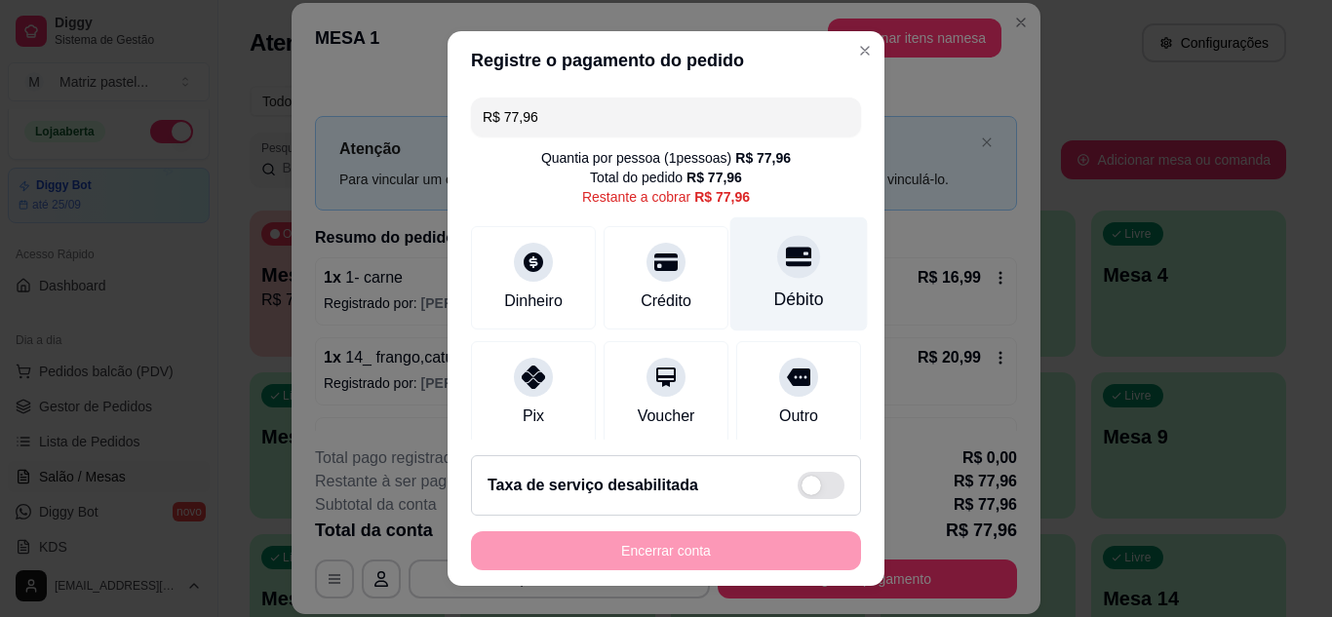
click at [796, 297] on div "Débito" at bounding box center [800, 274] width 138 height 114
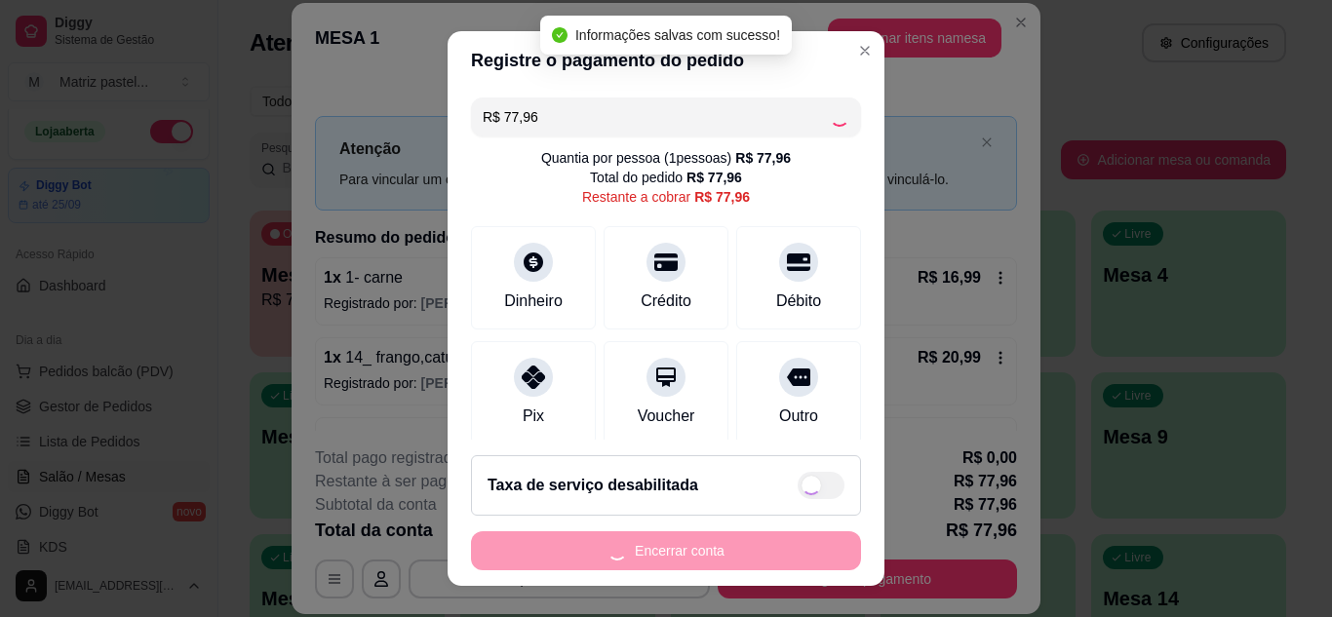
type input "R$ 0,00"
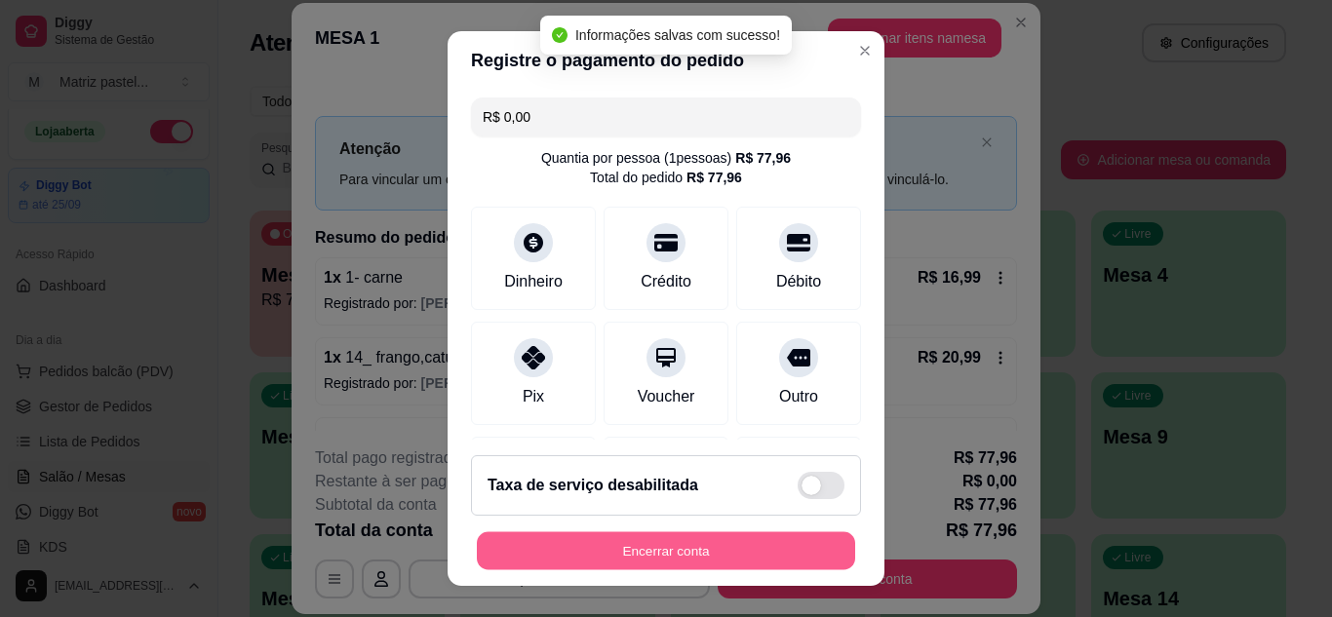
click at [742, 544] on button "Encerrar conta" at bounding box center [666, 552] width 378 height 38
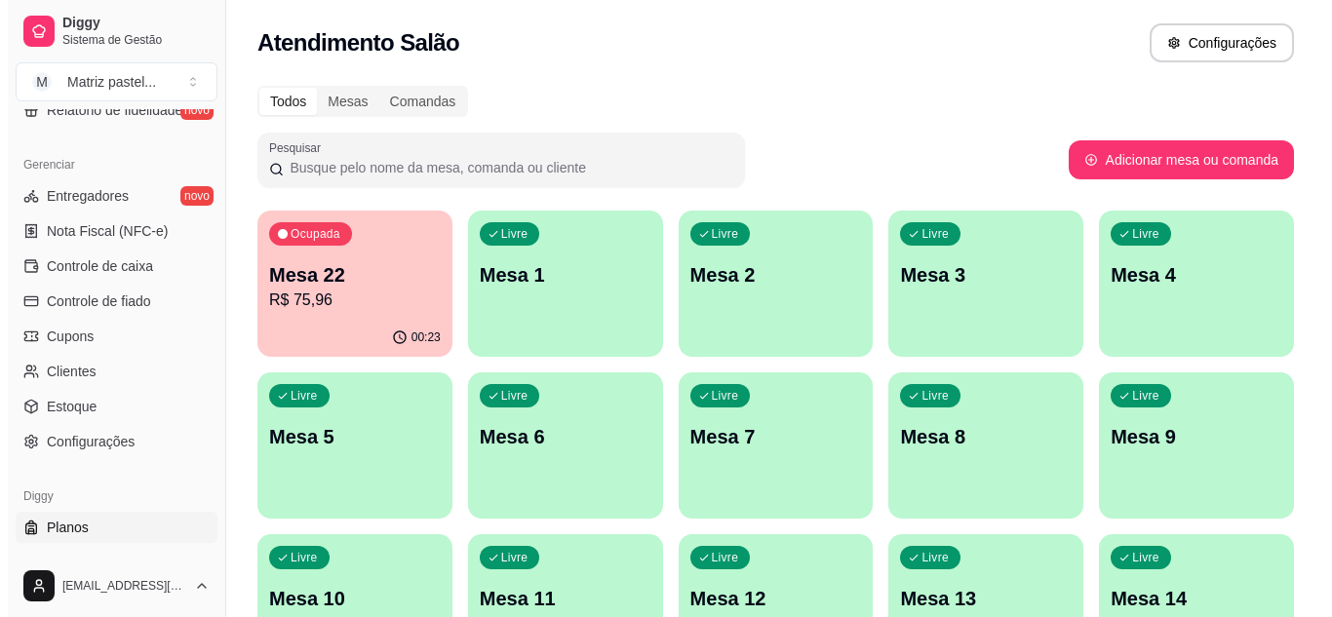
scroll to position [786, 0]
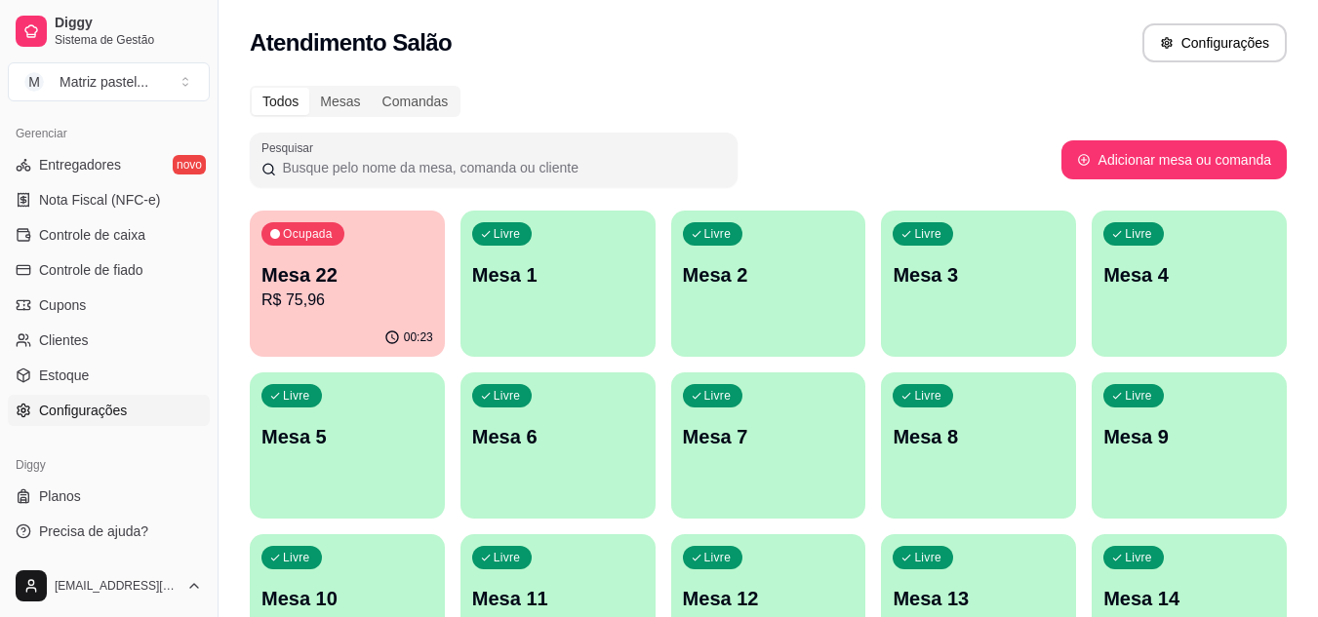
drag, startPoint x: 96, startPoint y: 410, endPoint x: 111, endPoint y: 414, distance: 16.1
click at [96, 411] on span "Configurações" at bounding box center [83, 411] width 88 height 20
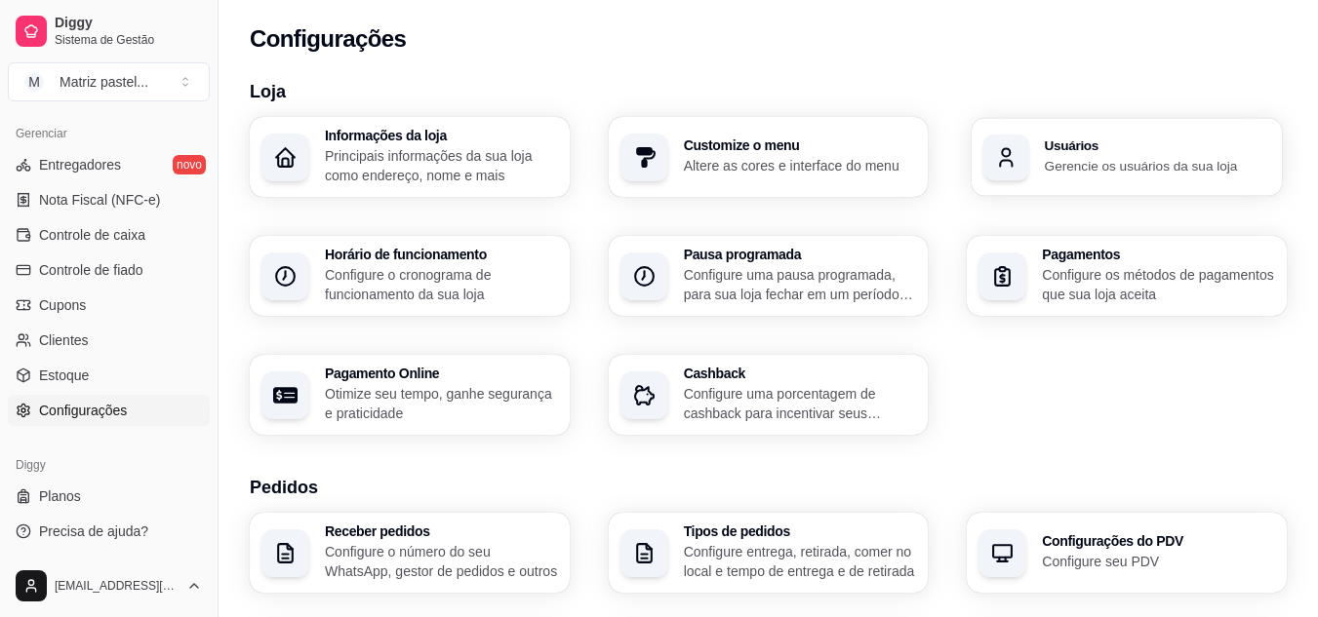
click at [1217, 135] on div "Usuários Gerencie os usuários da sua loja" at bounding box center [1126, 157] width 310 height 78
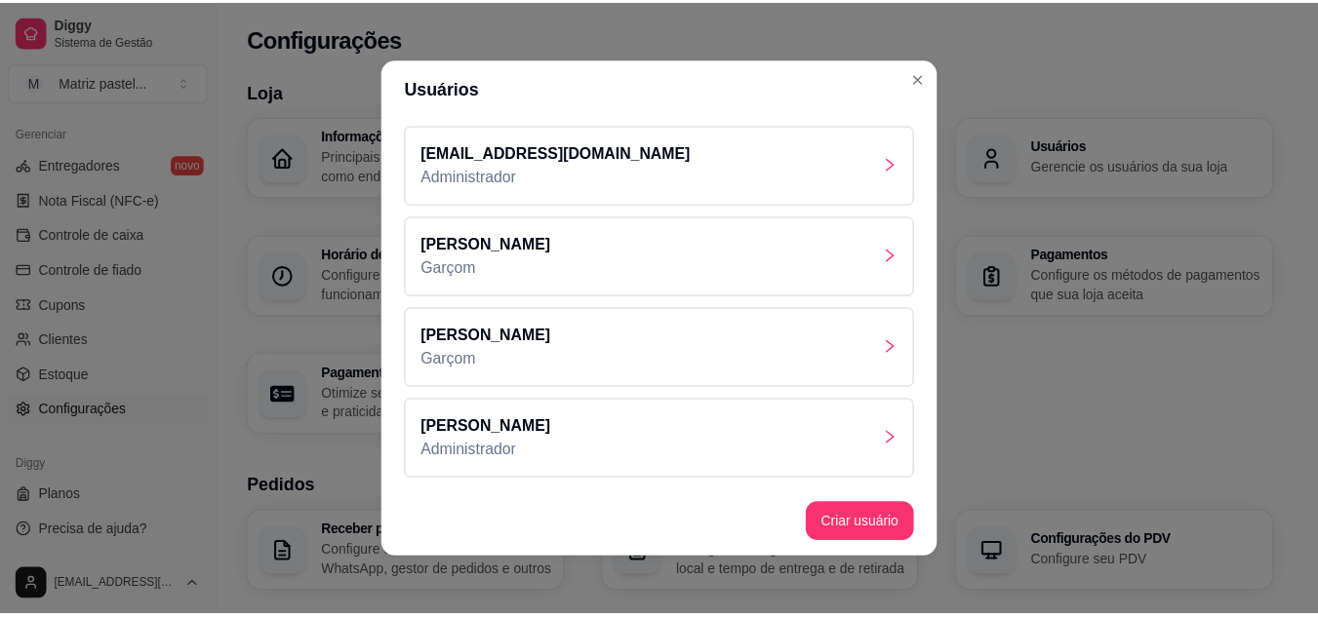
scroll to position [91, 0]
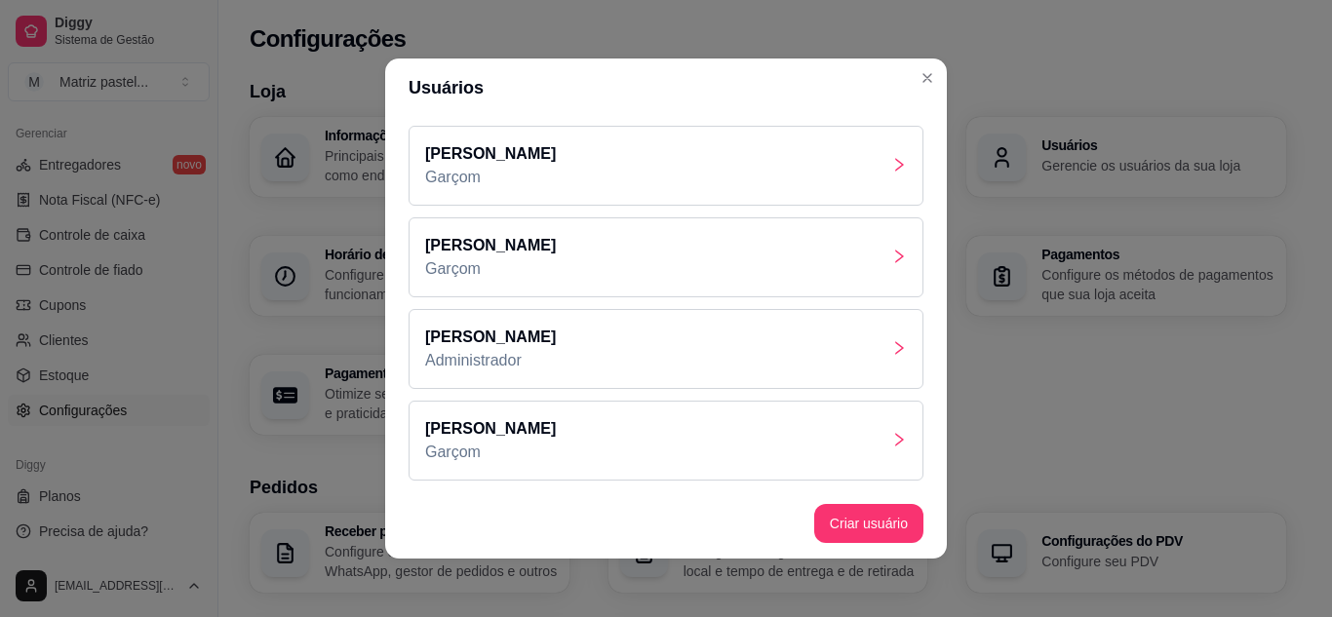
click at [646, 421] on div "[PERSON_NAME]" at bounding box center [666, 441] width 515 height 80
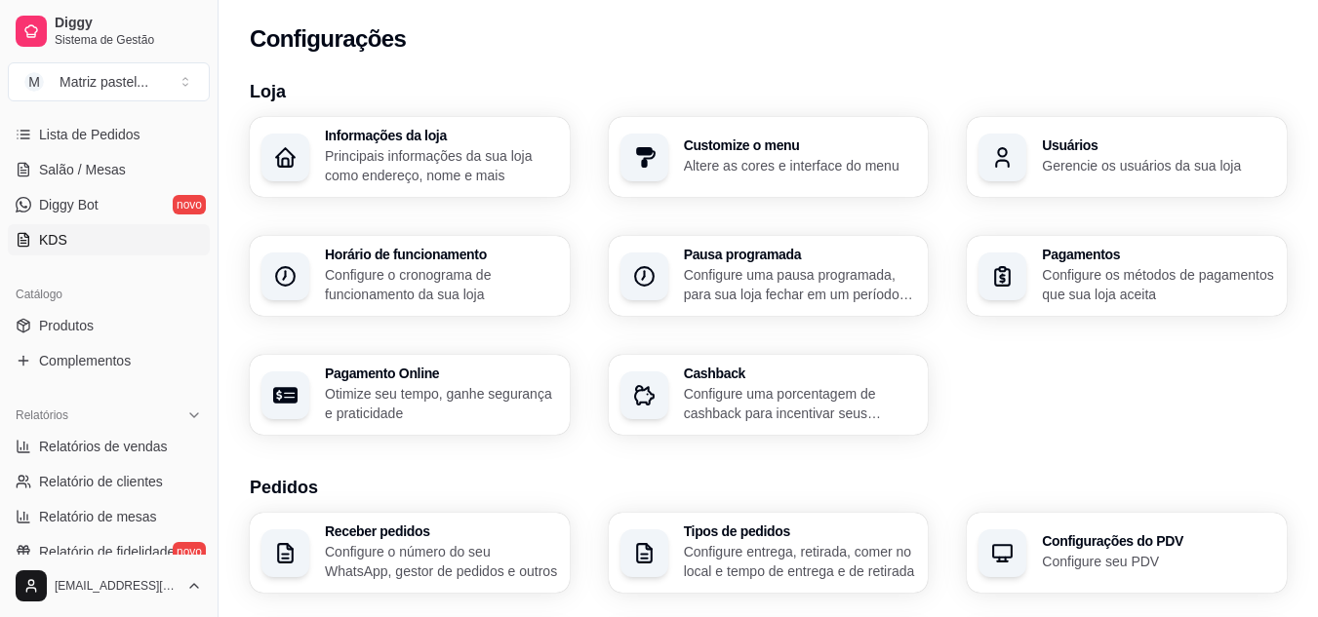
scroll to position [201, 0]
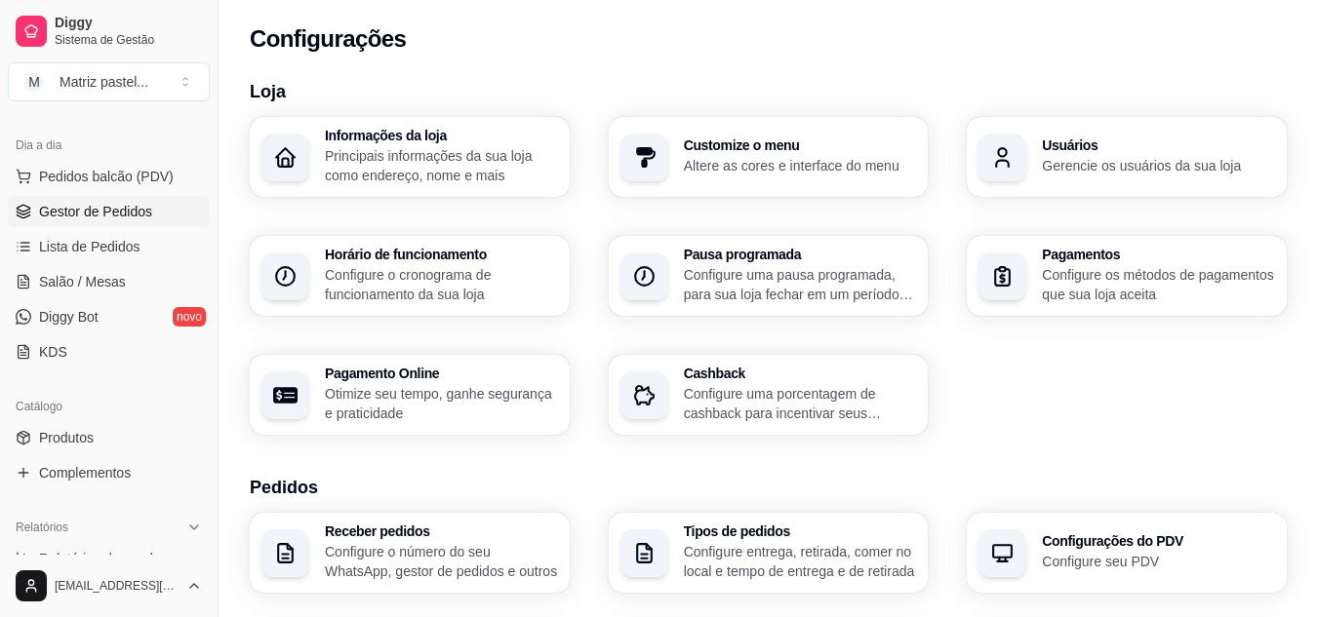
click at [121, 216] on span "Gestor de Pedidos" at bounding box center [95, 212] width 113 height 20
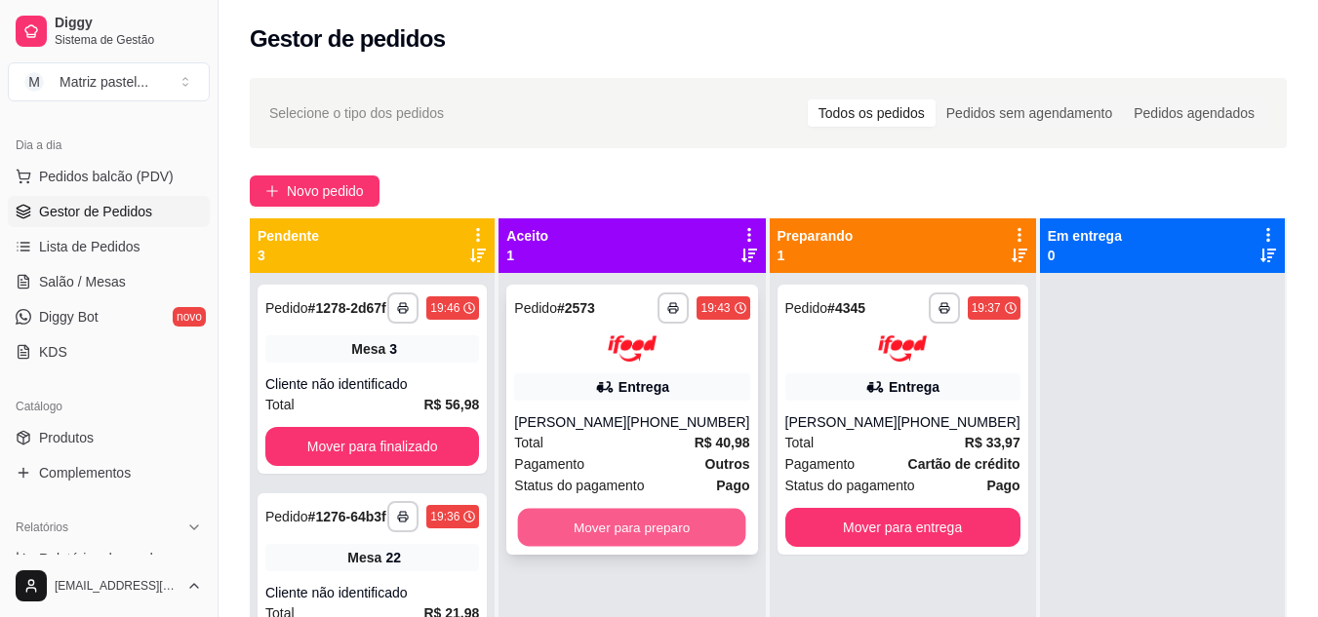
click at [676, 525] on button "Mover para preparo" at bounding box center [632, 527] width 228 height 38
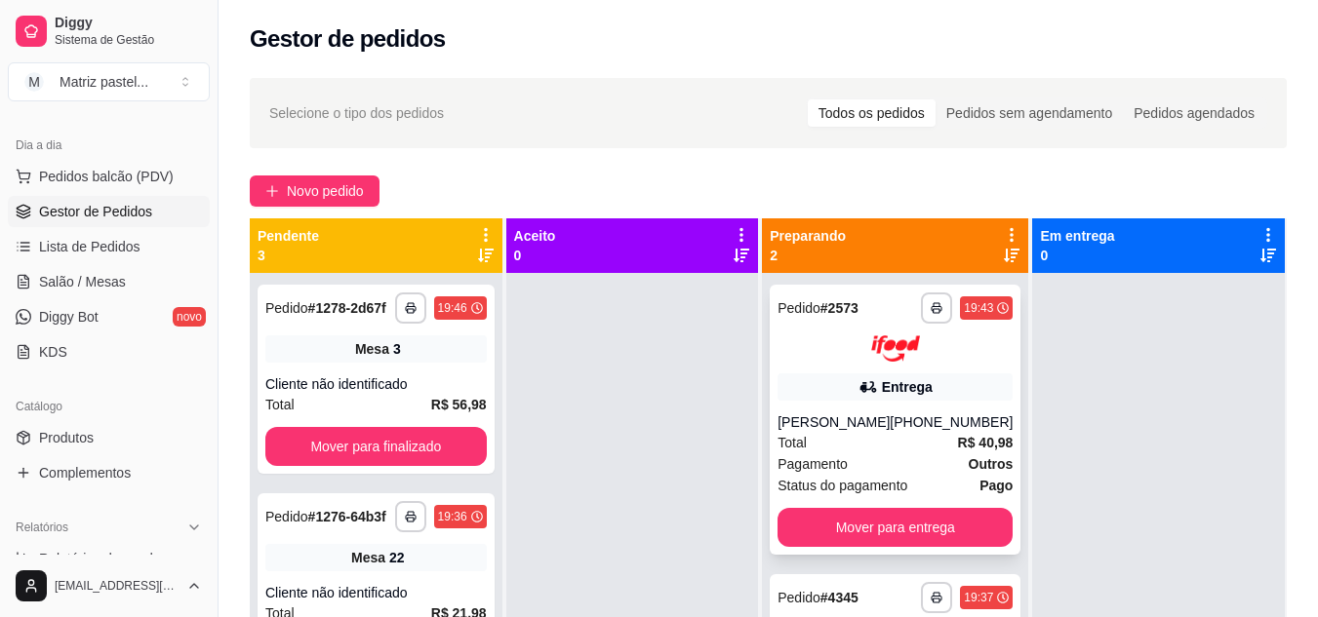
click at [937, 380] on div "Entrega" at bounding box center [894, 387] width 235 height 27
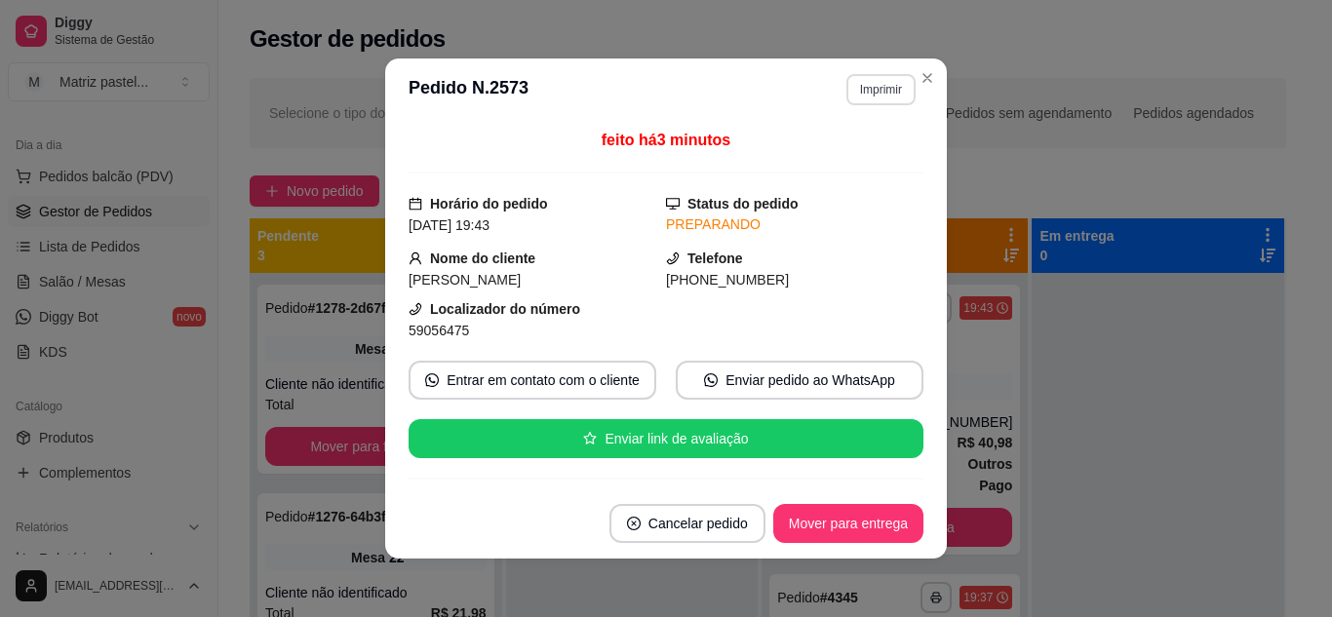
click at [890, 88] on button "Imprimir" at bounding box center [881, 89] width 69 height 31
click at [846, 168] on button "IMPRESSORA" at bounding box center [839, 157] width 137 height 30
click at [937, 78] on section "**********" at bounding box center [666, 309] width 562 height 500
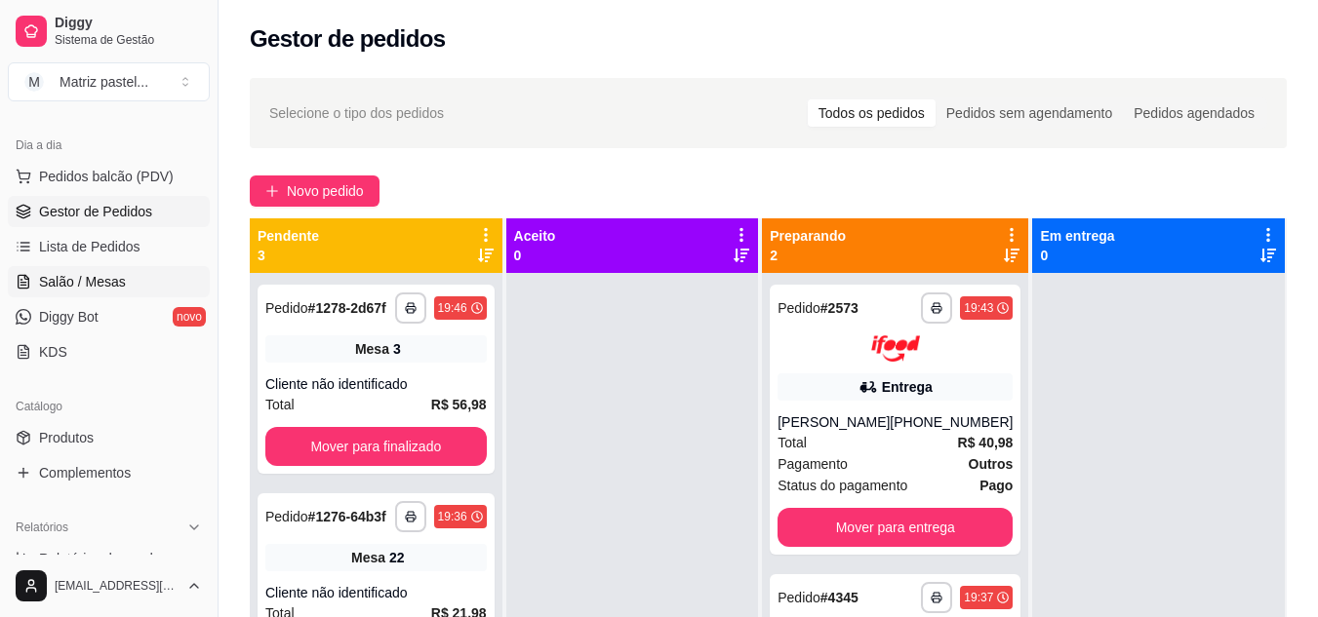
click at [69, 278] on span "Salão / Mesas" at bounding box center [82, 282] width 87 height 20
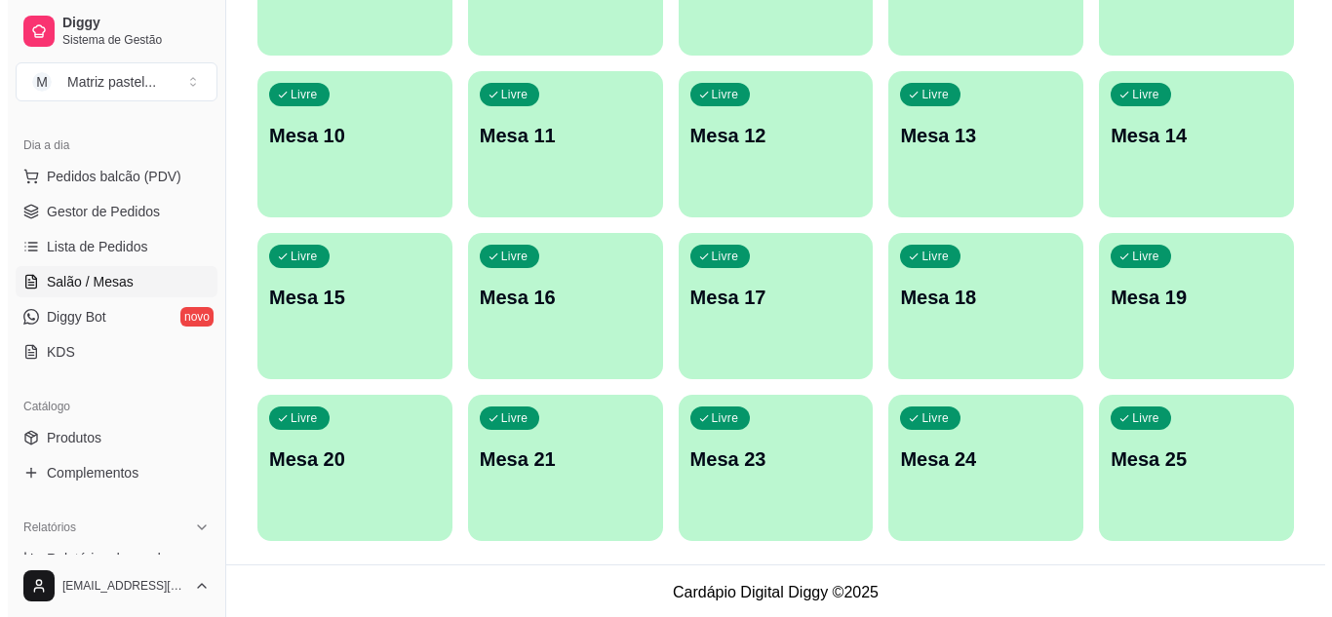
scroll to position [466, 0]
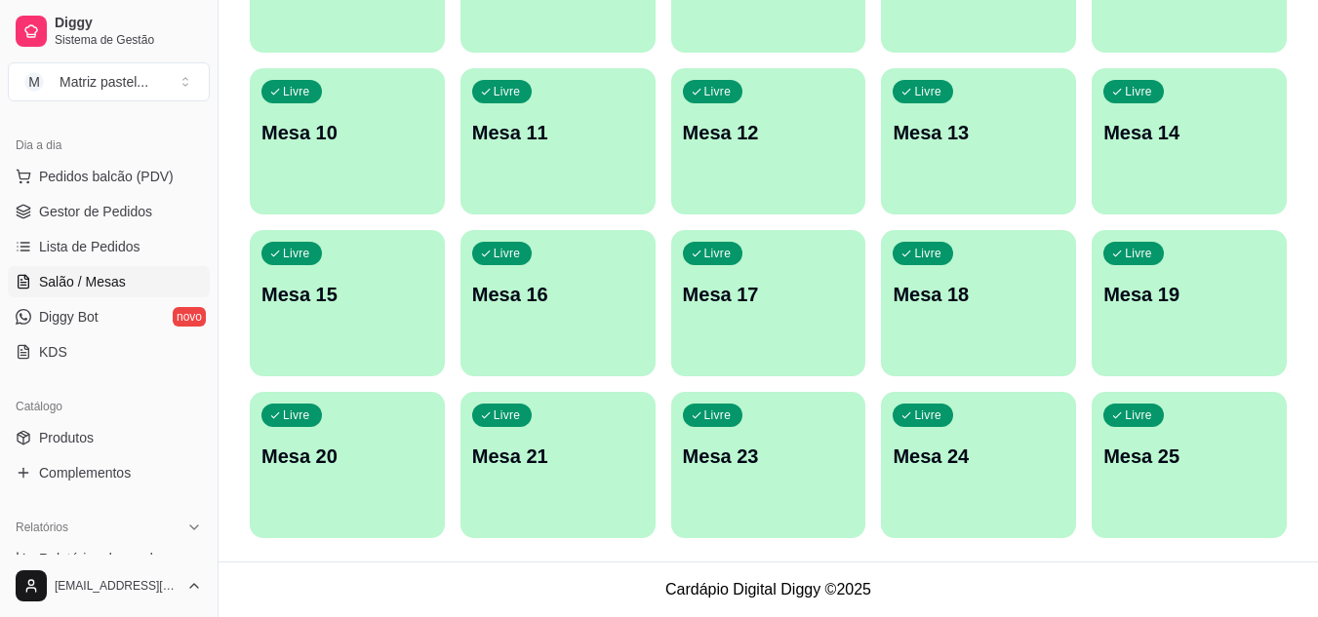
click at [1117, 470] on div "Livre Mesa 25" at bounding box center [1188, 453] width 195 height 123
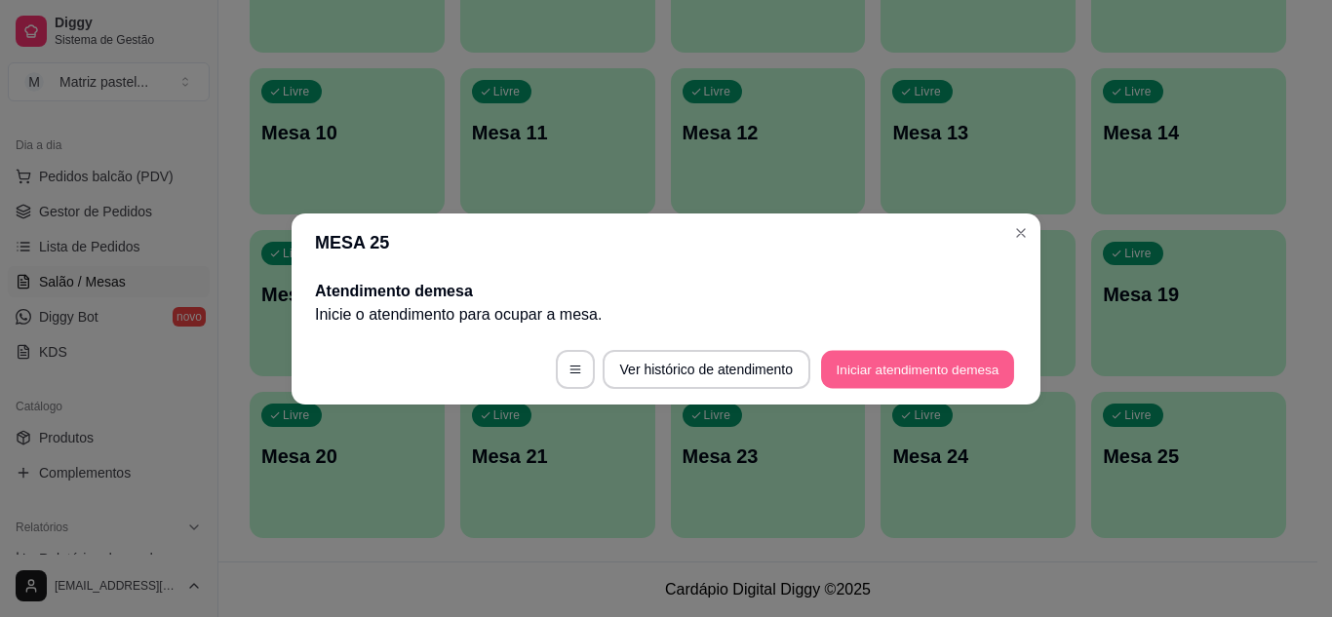
click at [981, 370] on button "Iniciar atendimento de mesa" at bounding box center [917, 369] width 193 height 38
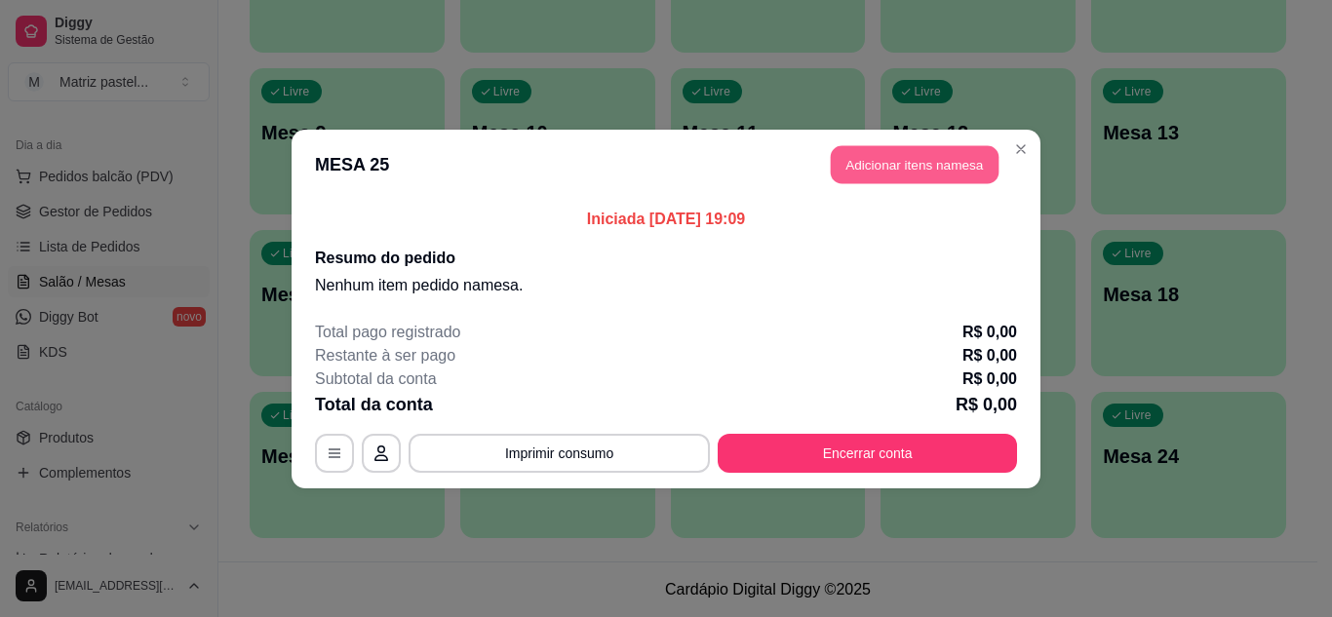
click at [898, 155] on button "Adicionar itens na mesa" at bounding box center [915, 164] width 168 height 38
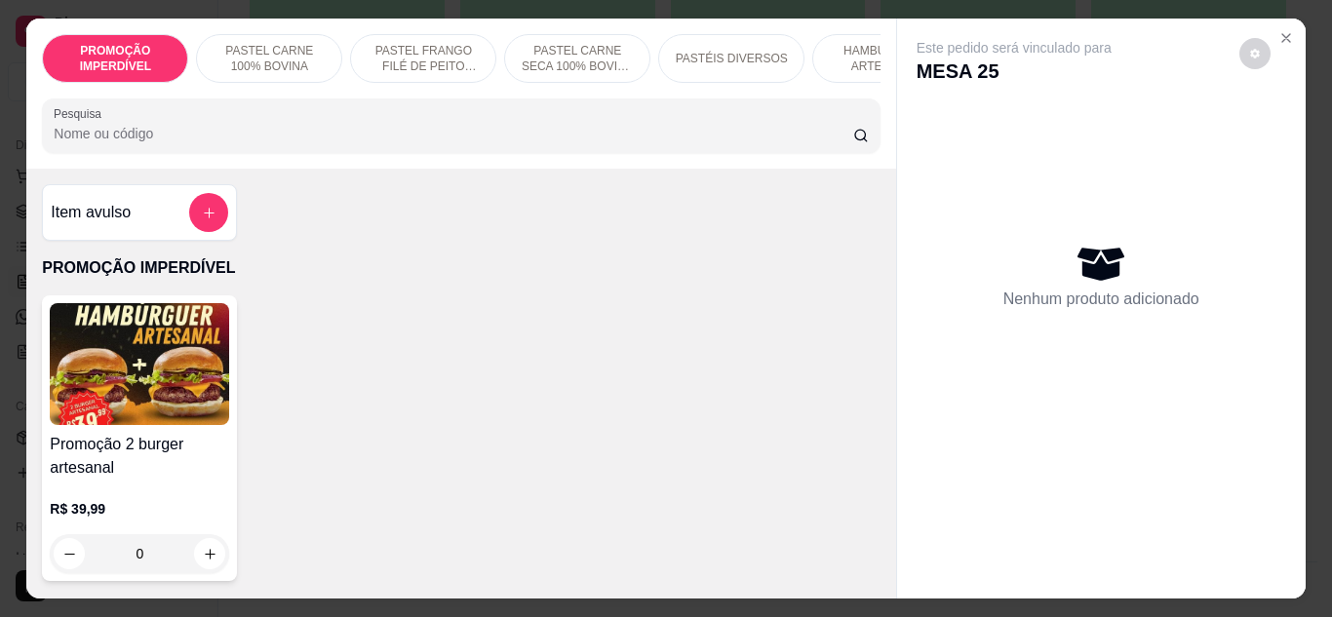
click at [840, 56] on p "HAMBÚRGUER ARTESANAL" at bounding box center [885, 58] width 113 height 31
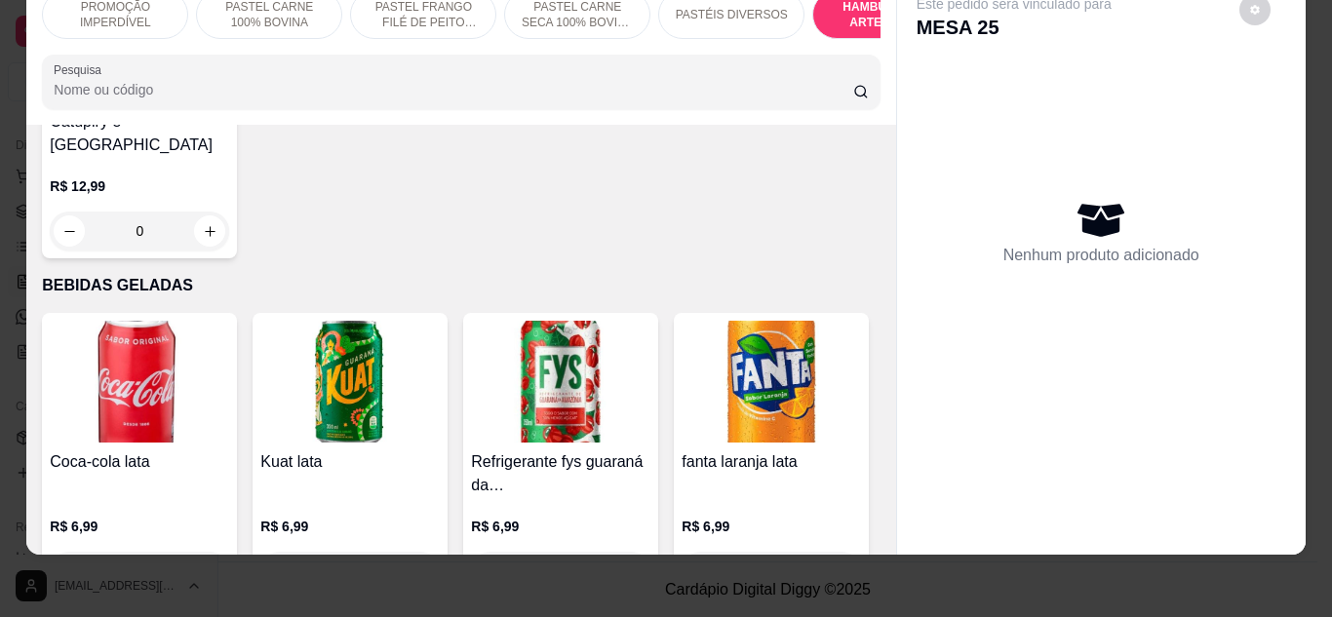
scroll to position [6172, 0]
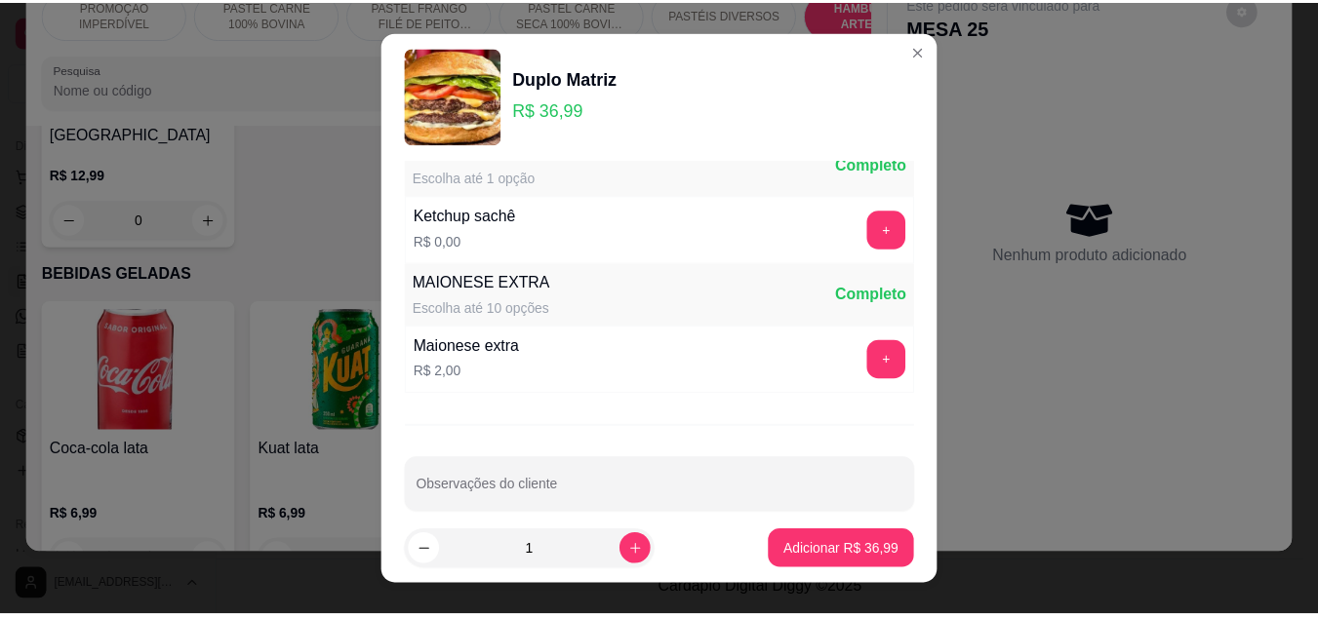
scroll to position [936, 0]
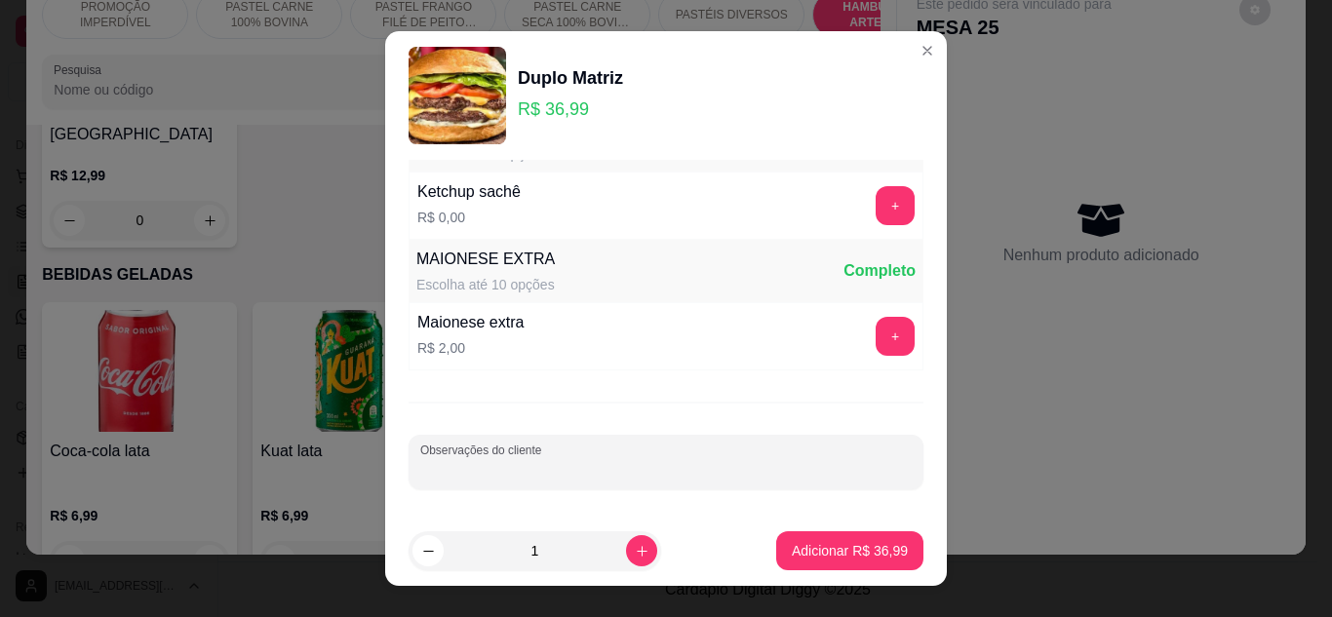
click at [544, 464] on input "Observações do cliente" at bounding box center [666, 470] width 492 height 20
type input "c"
type input "CARNE MAL PASSADA, SEM SALADA"
click at [814, 560] on p "Adicionar R$ 36,99" at bounding box center [850, 551] width 116 height 20
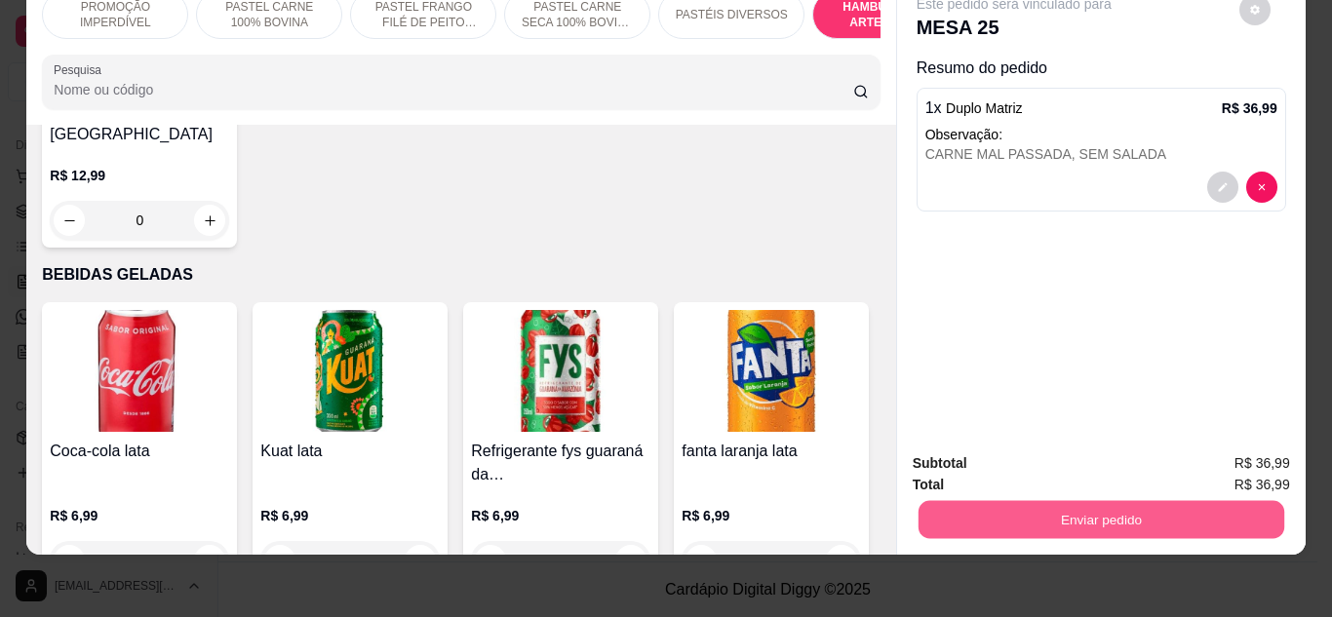
click at [997, 515] on button "Enviar pedido" at bounding box center [1101, 520] width 366 height 38
click at [1100, 455] on button "Não registrar e enviar pedido" at bounding box center [1036, 457] width 203 height 37
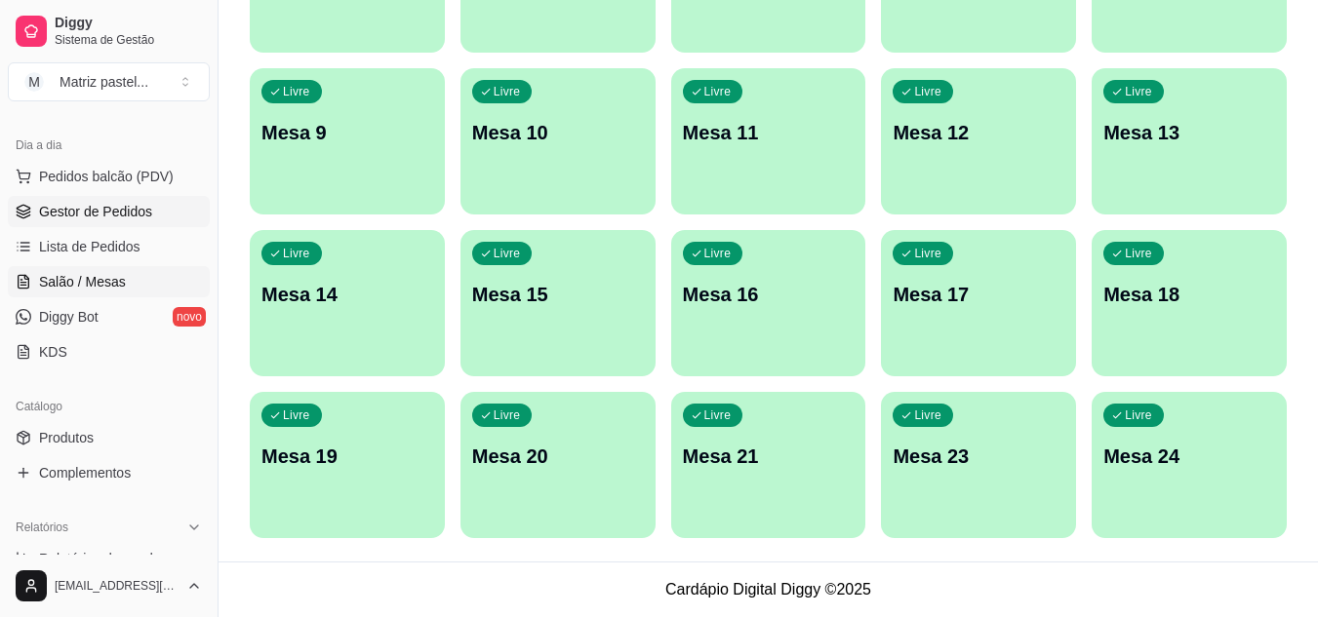
click at [136, 218] on span "Gestor de Pedidos" at bounding box center [95, 212] width 113 height 20
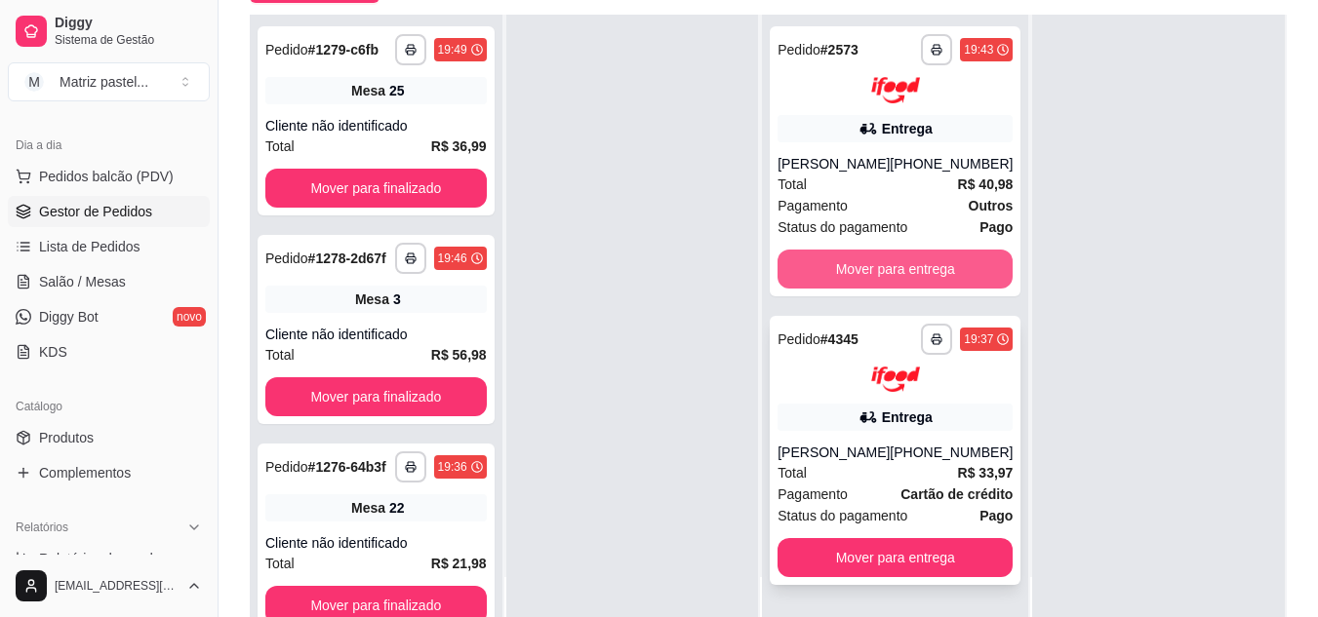
scroll to position [293, 0]
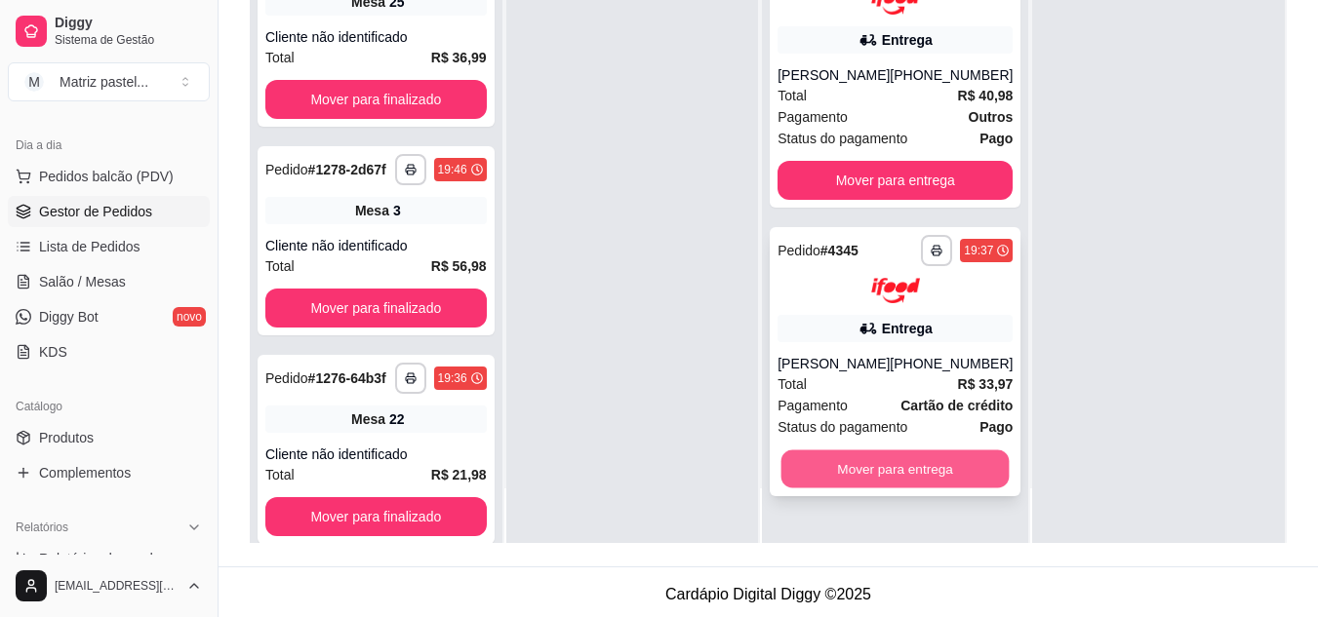
click at [898, 482] on button "Mover para entrega" at bounding box center [895, 470] width 228 height 38
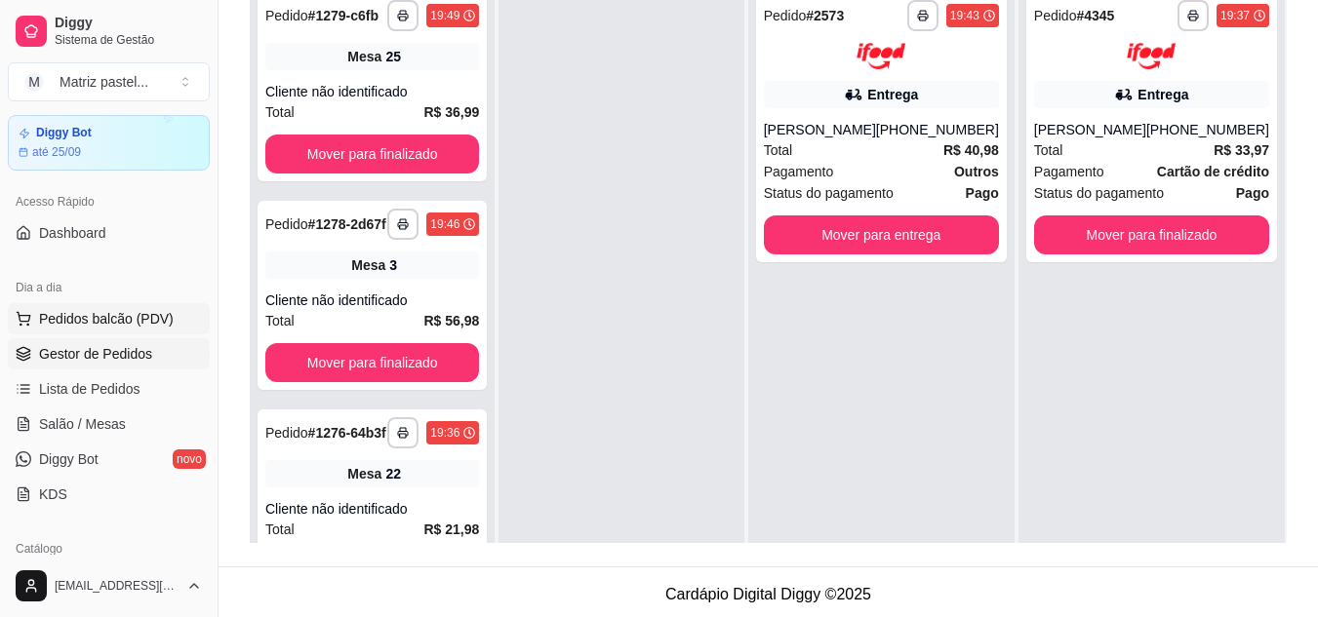
scroll to position [103, 0]
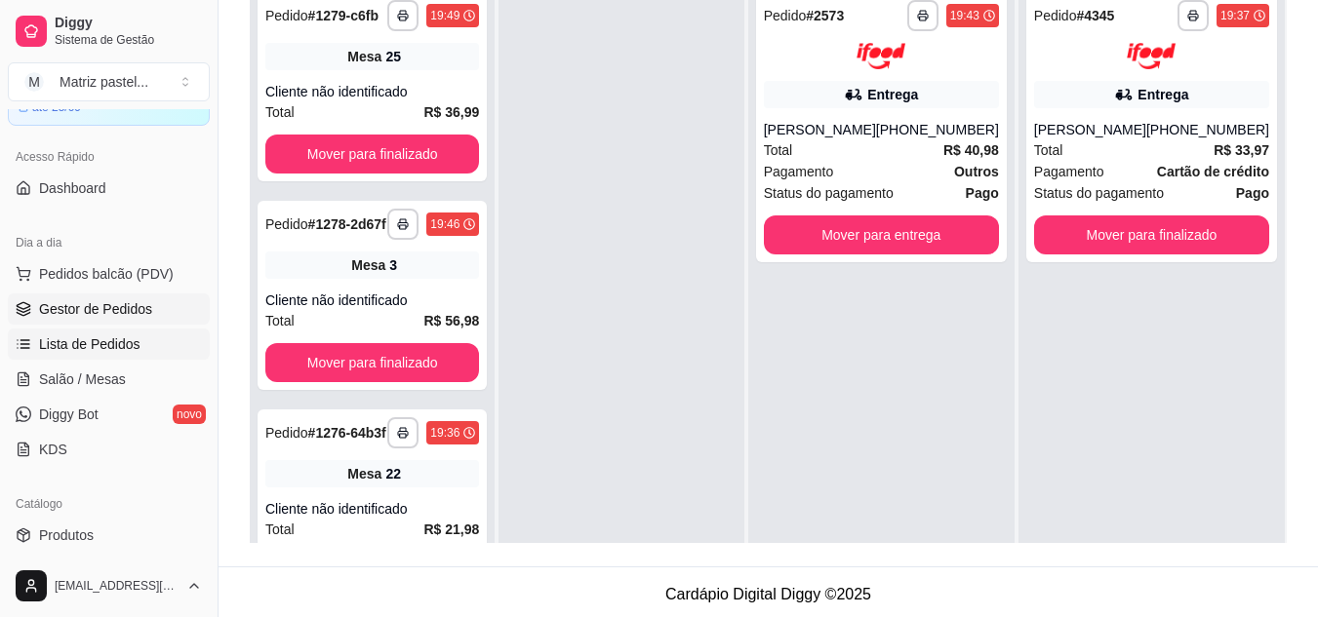
click at [64, 345] on span "Lista de Pedidos" at bounding box center [89, 345] width 101 height 20
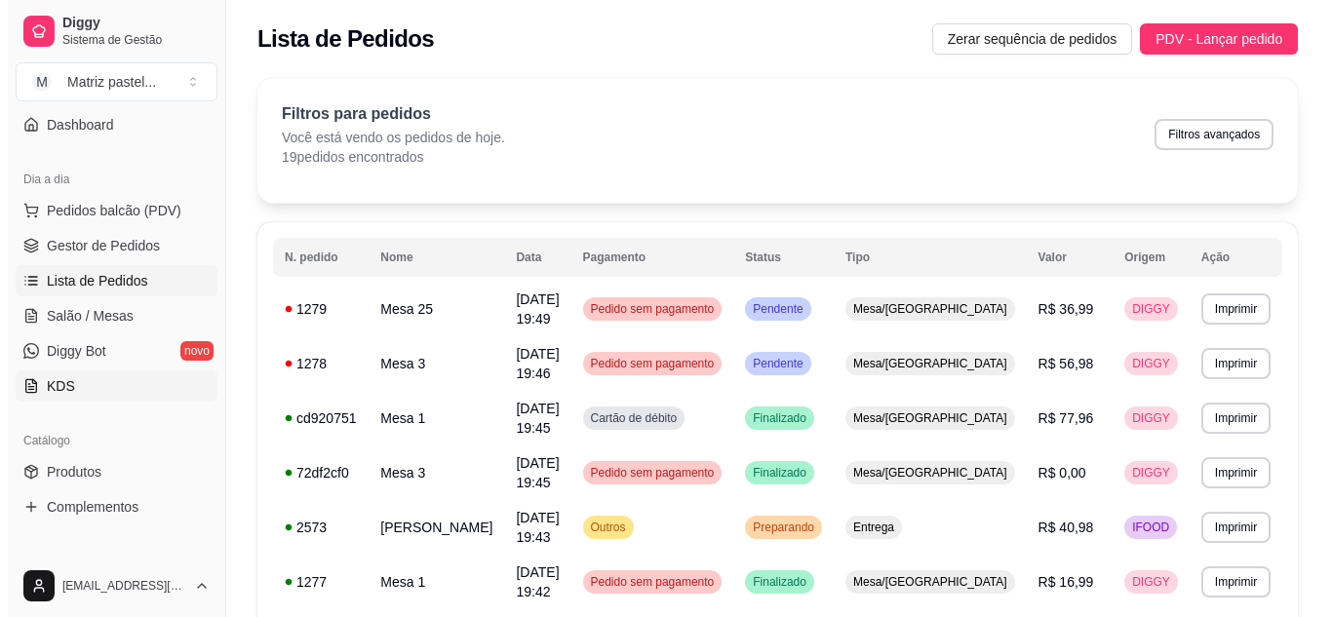
scroll to position [201, 0]
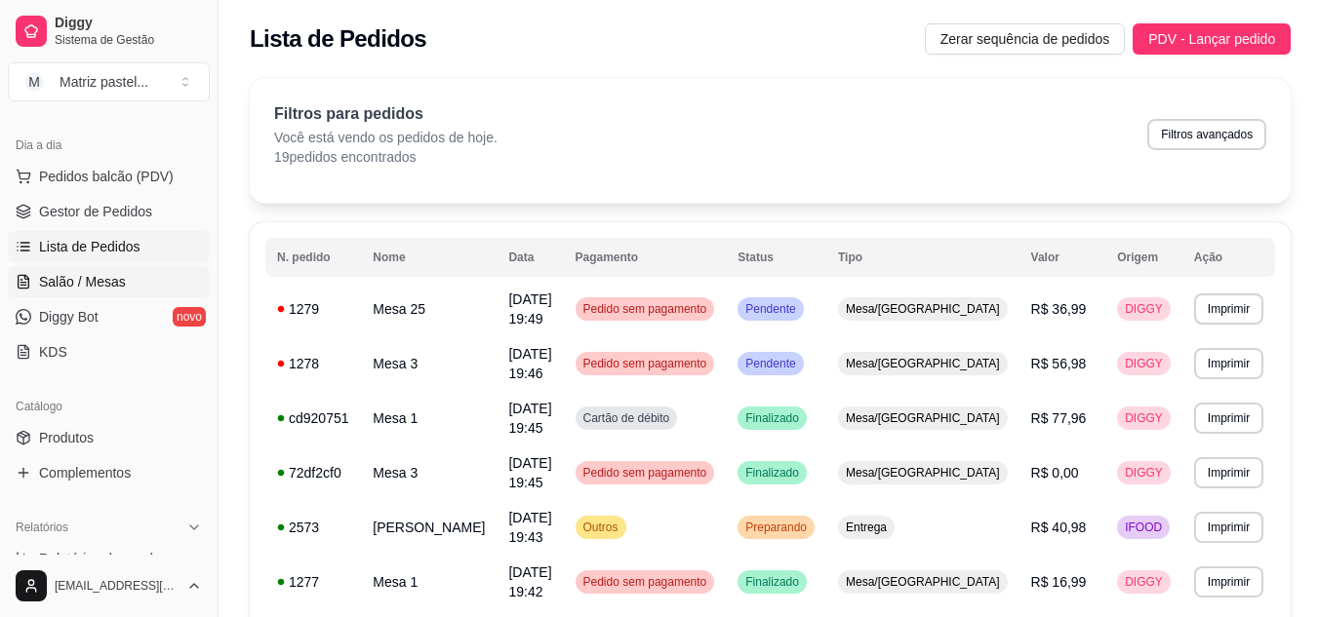
click at [98, 292] on link "Salão / Mesas" at bounding box center [109, 281] width 202 height 31
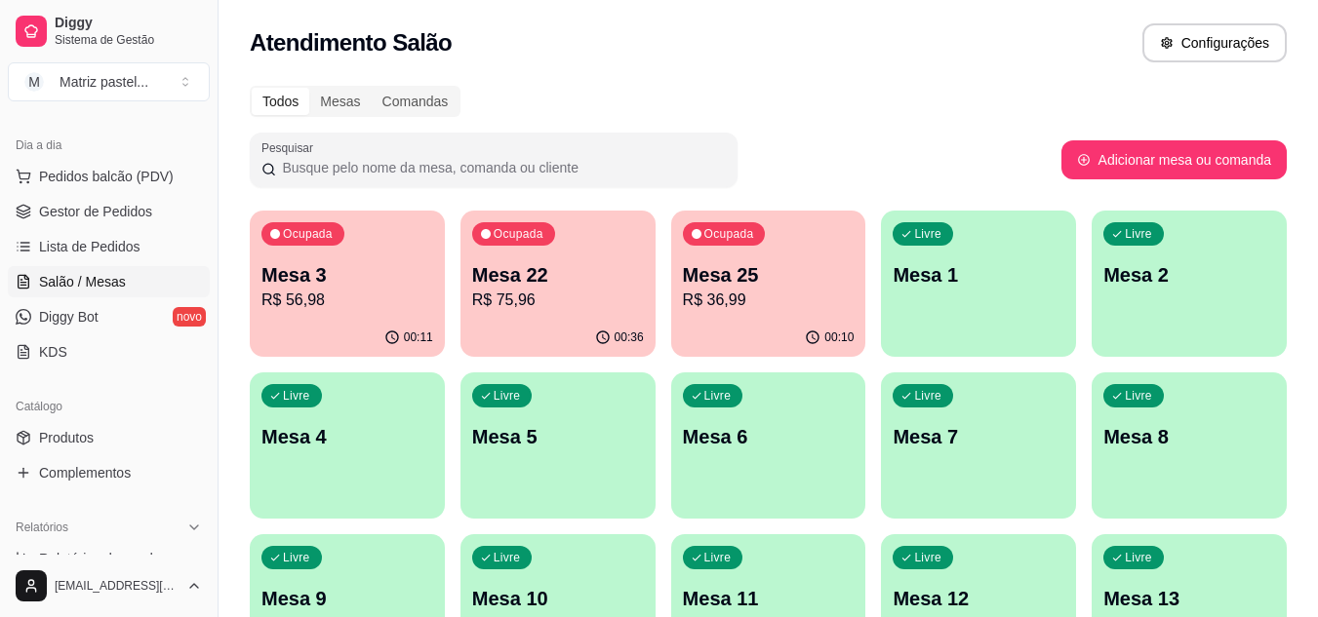
click at [697, 307] on p "R$ 36,99" at bounding box center [769, 300] width 172 height 23
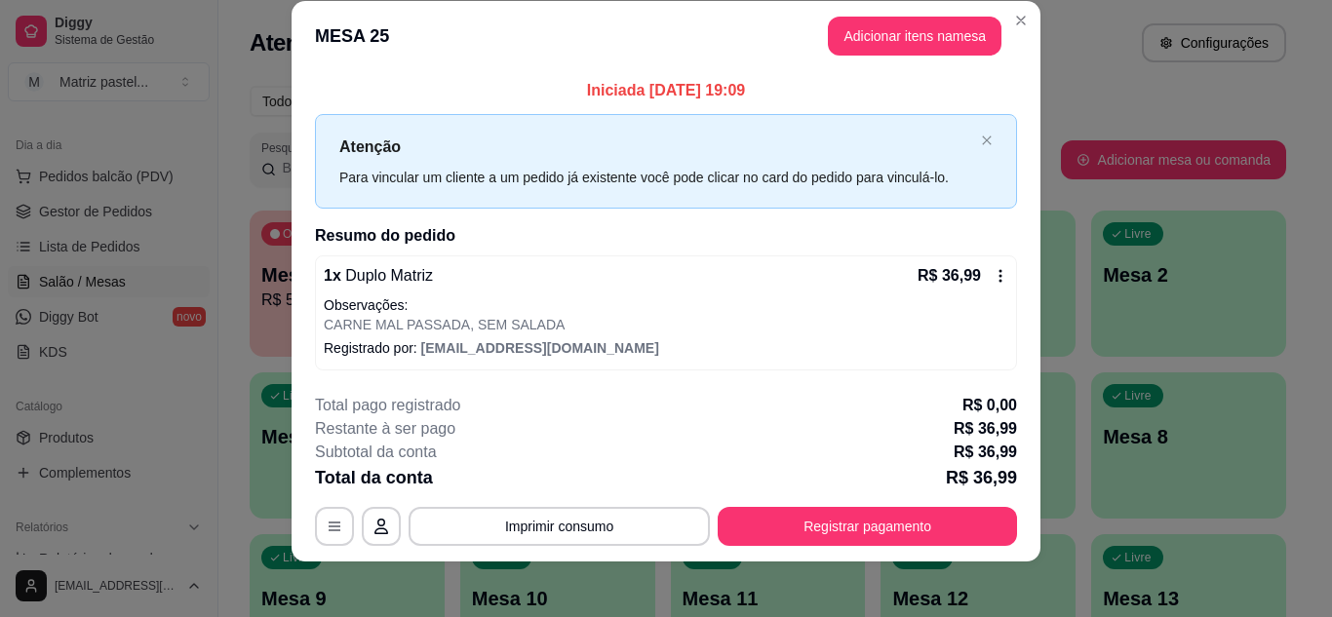
scroll to position [34, 0]
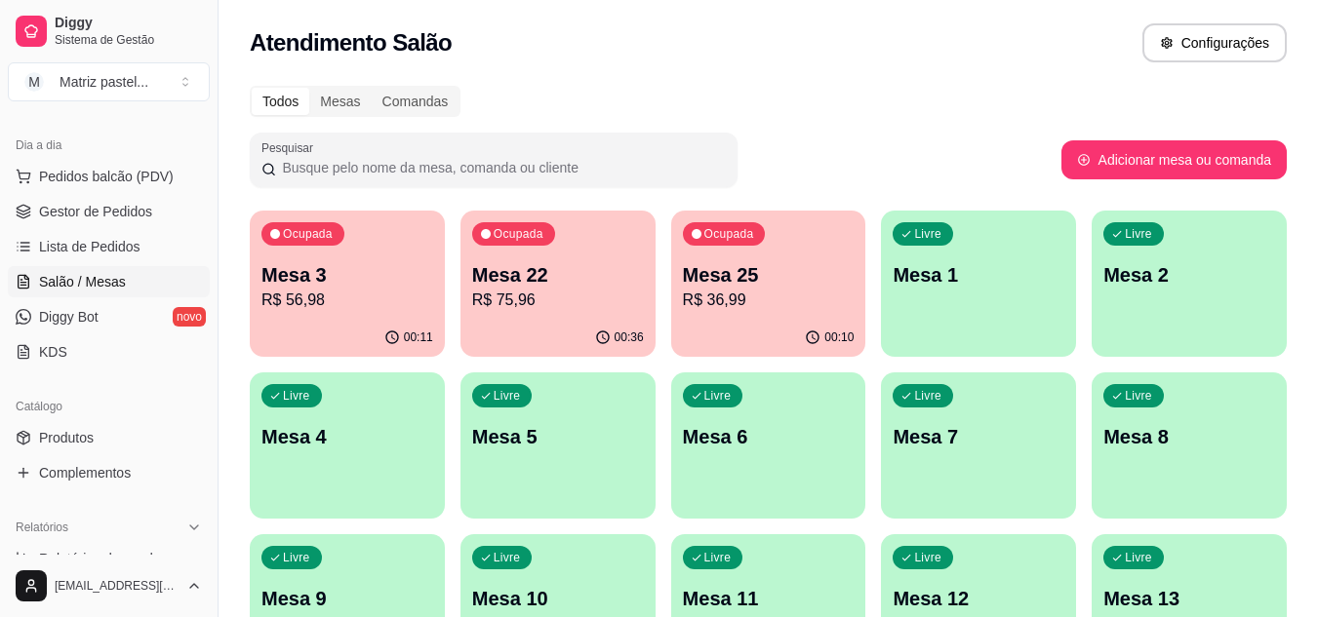
click at [629, 298] on p "R$ 75,96" at bounding box center [558, 300] width 172 height 23
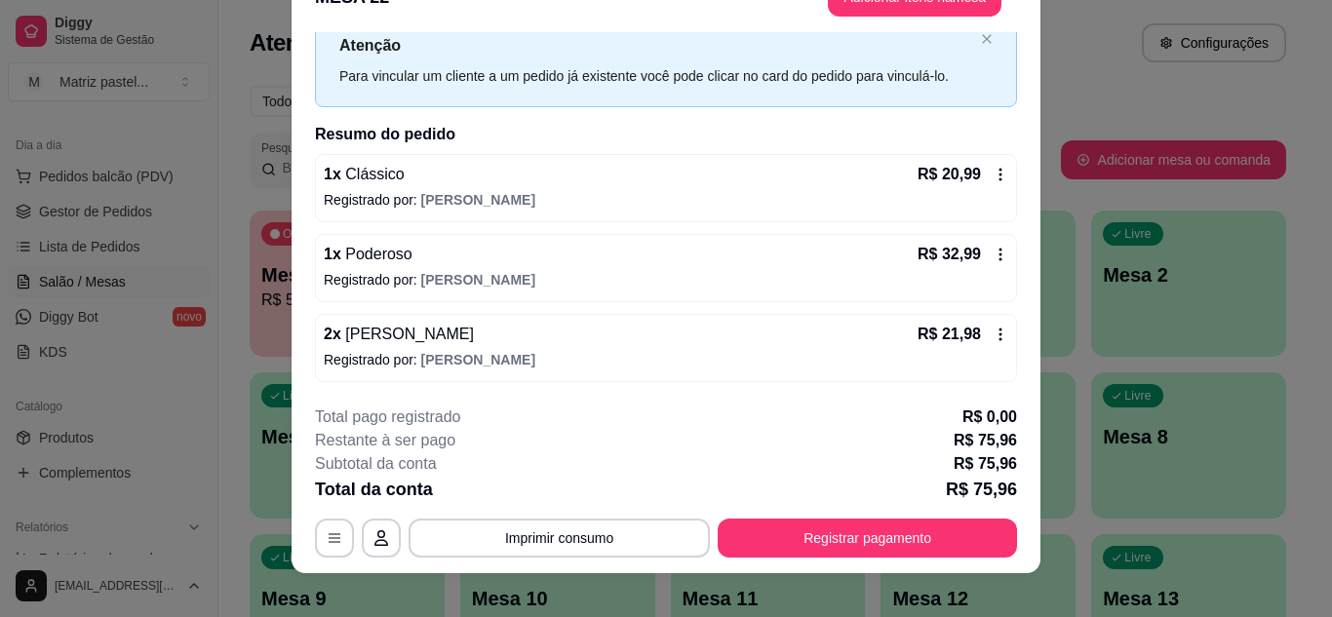
scroll to position [59, 0]
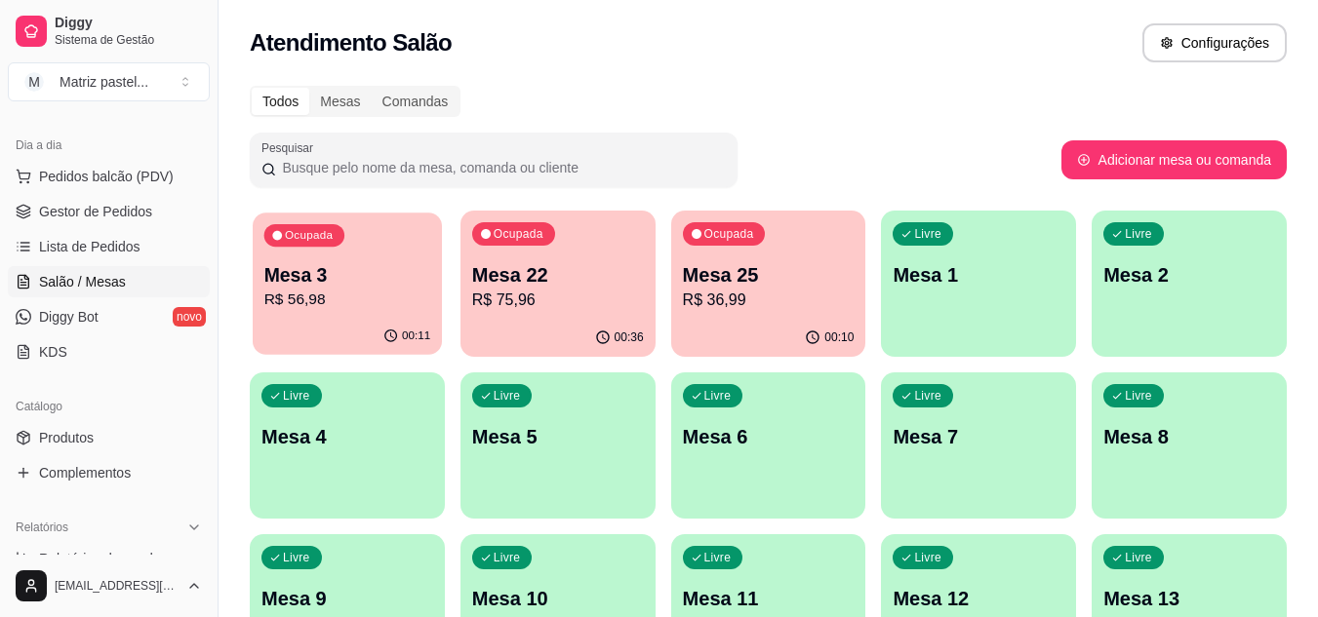
click at [397, 317] on div "Ocupada Mesa 3 R$ 56,98" at bounding box center [347, 265] width 189 height 105
click at [378, 323] on div "00:12" at bounding box center [347, 336] width 189 height 37
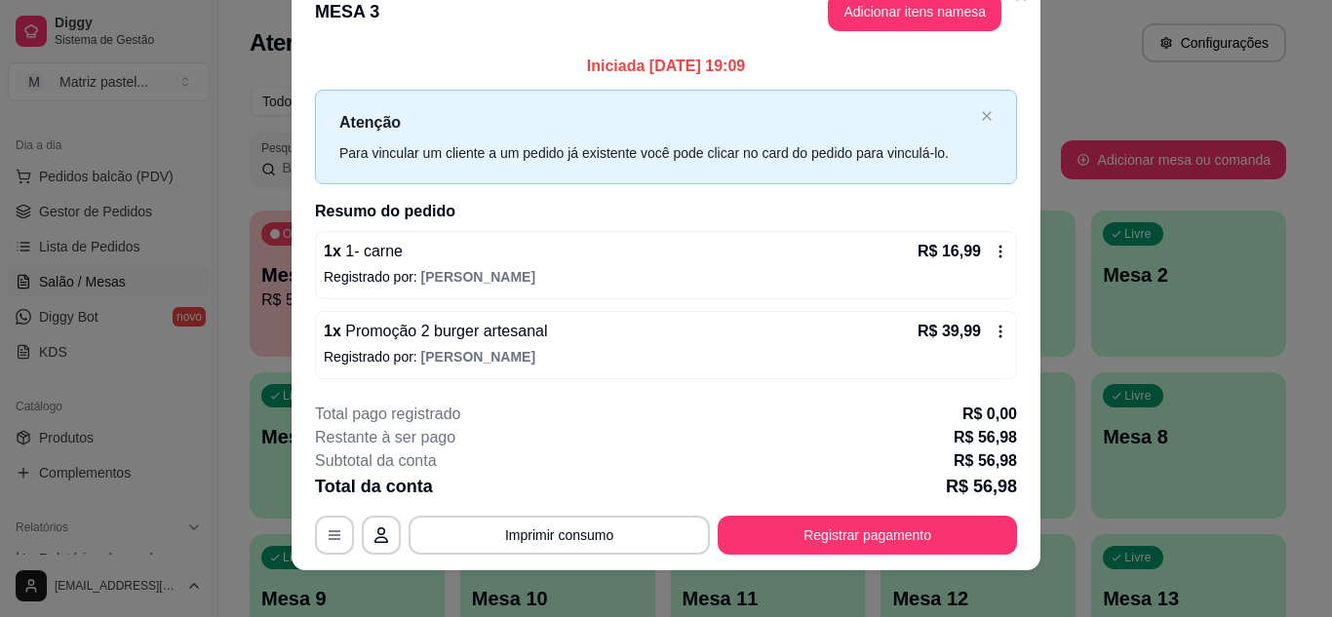
scroll to position [51, 0]
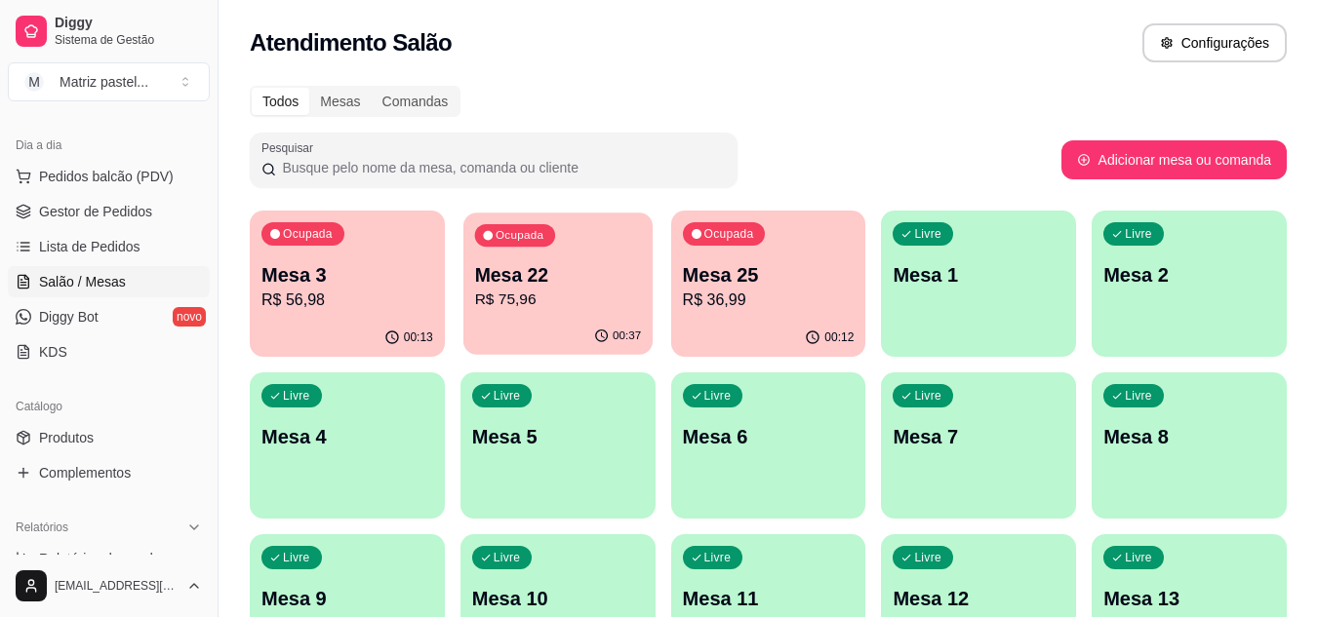
click at [519, 299] on p "R$ 75,96" at bounding box center [557, 300] width 167 height 22
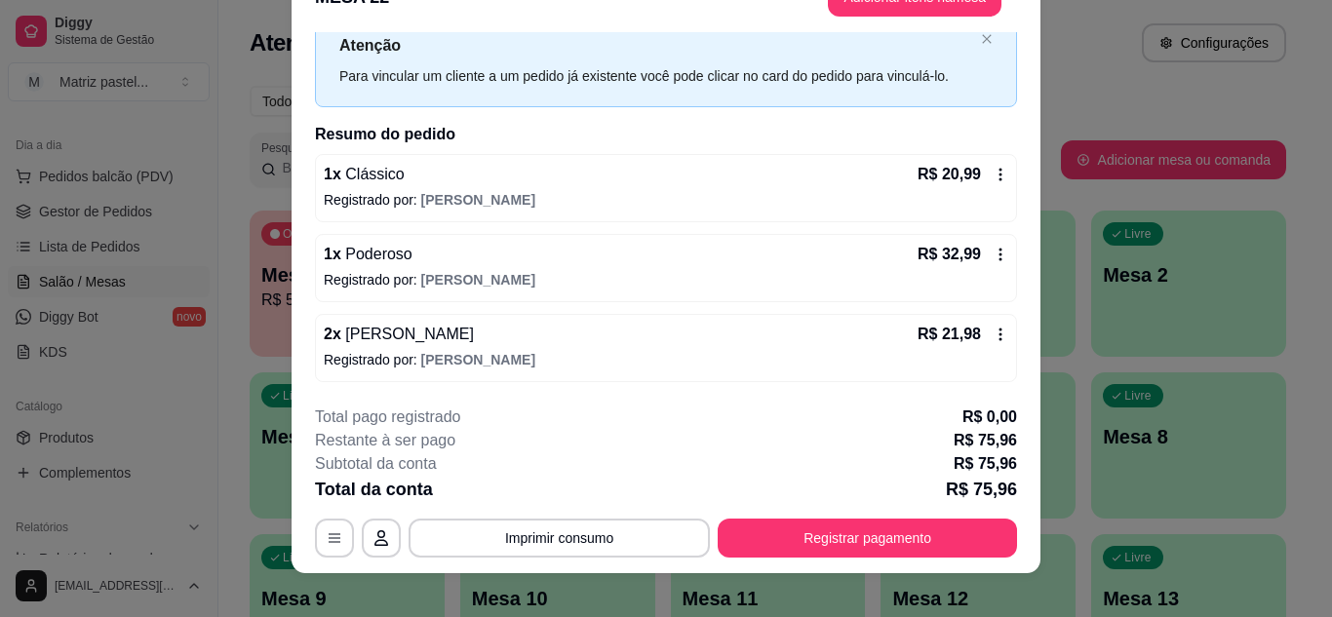
scroll to position [59, 0]
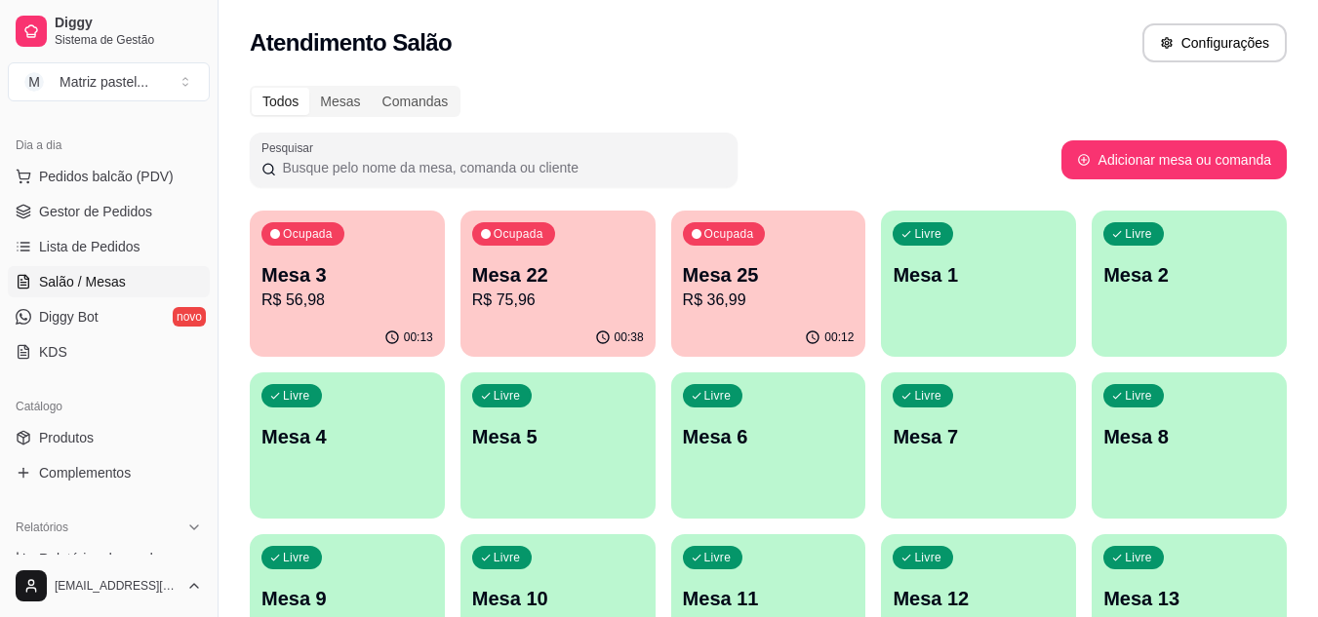
click at [383, 296] on p "R$ 56,98" at bounding box center [347, 300] width 172 height 23
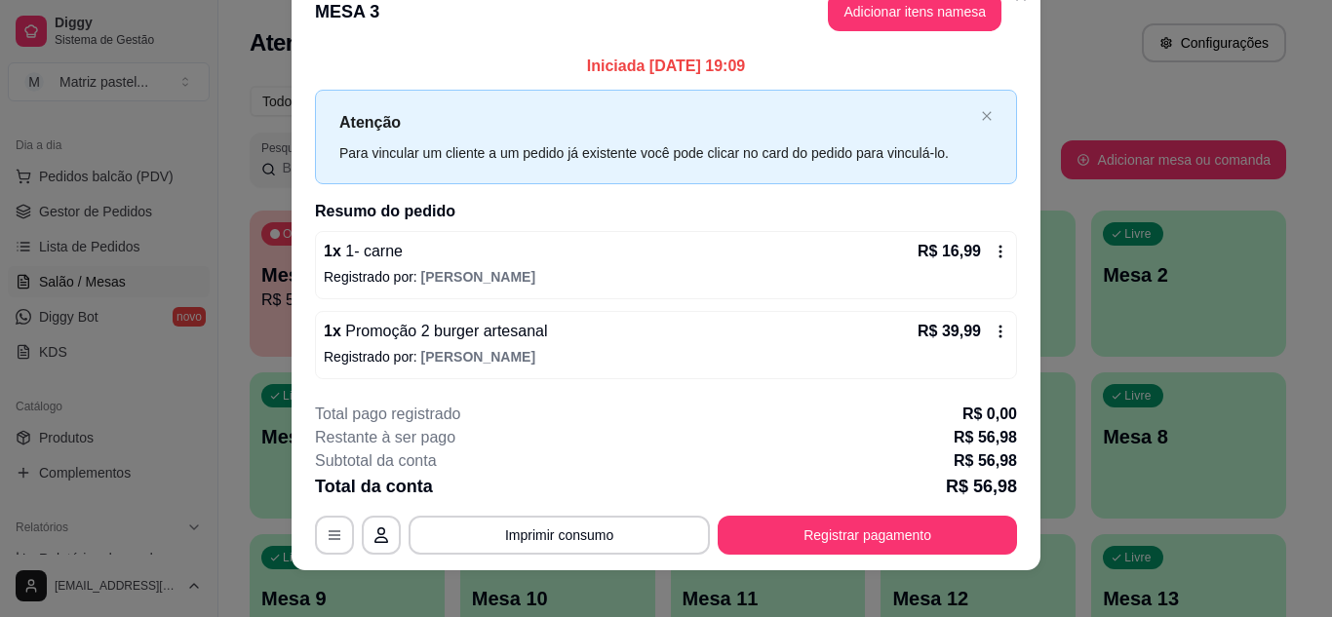
scroll to position [51, 0]
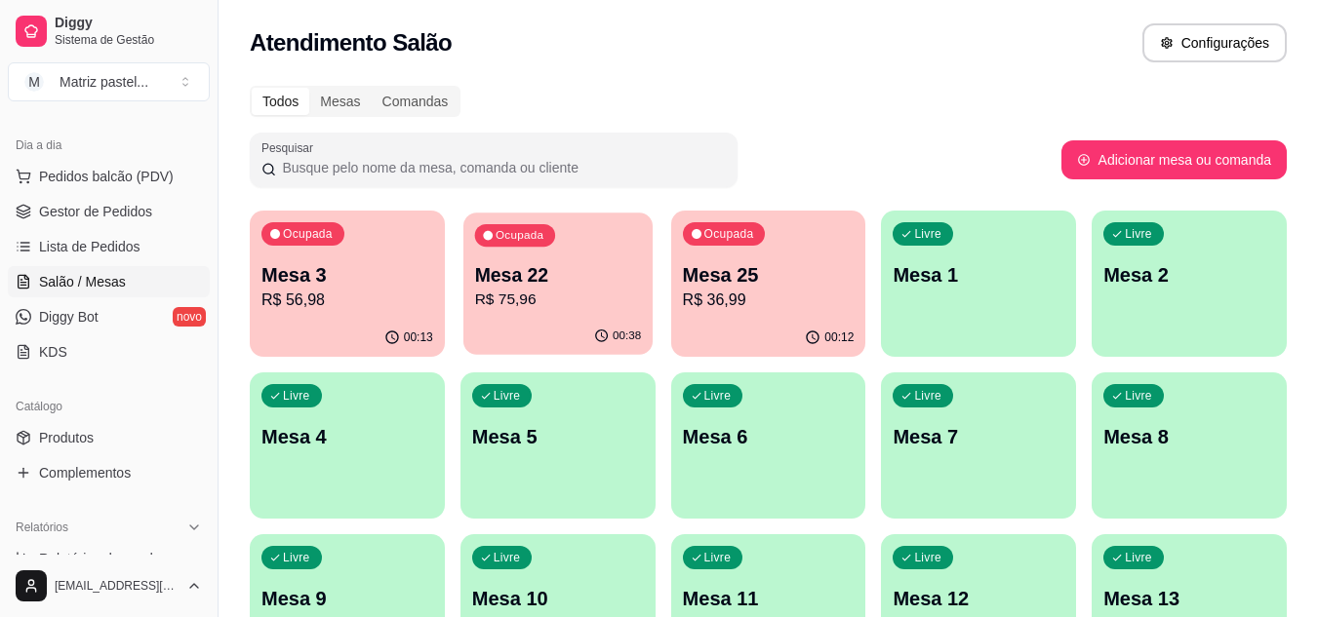
click at [564, 269] on p "Mesa 22" at bounding box center [557, 275] width 167 height 26
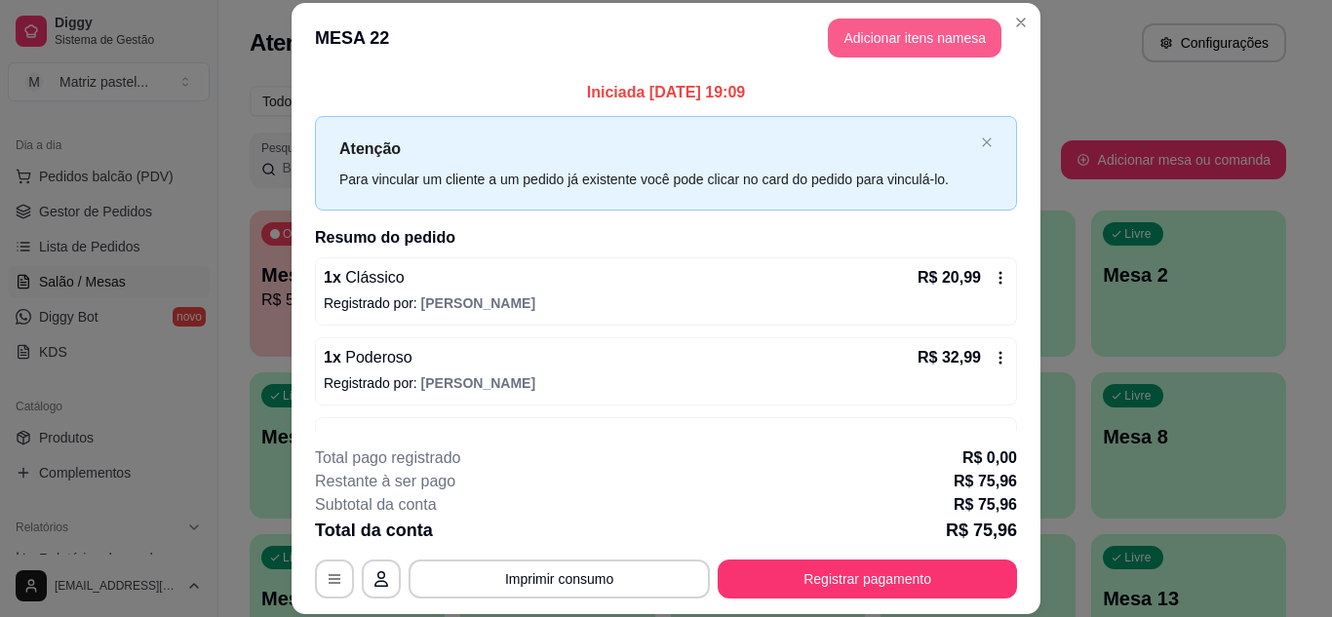
click at [909, 45] on button "Adicionar itens na mesa" at bounding box center [915, 38] width 174 height 39
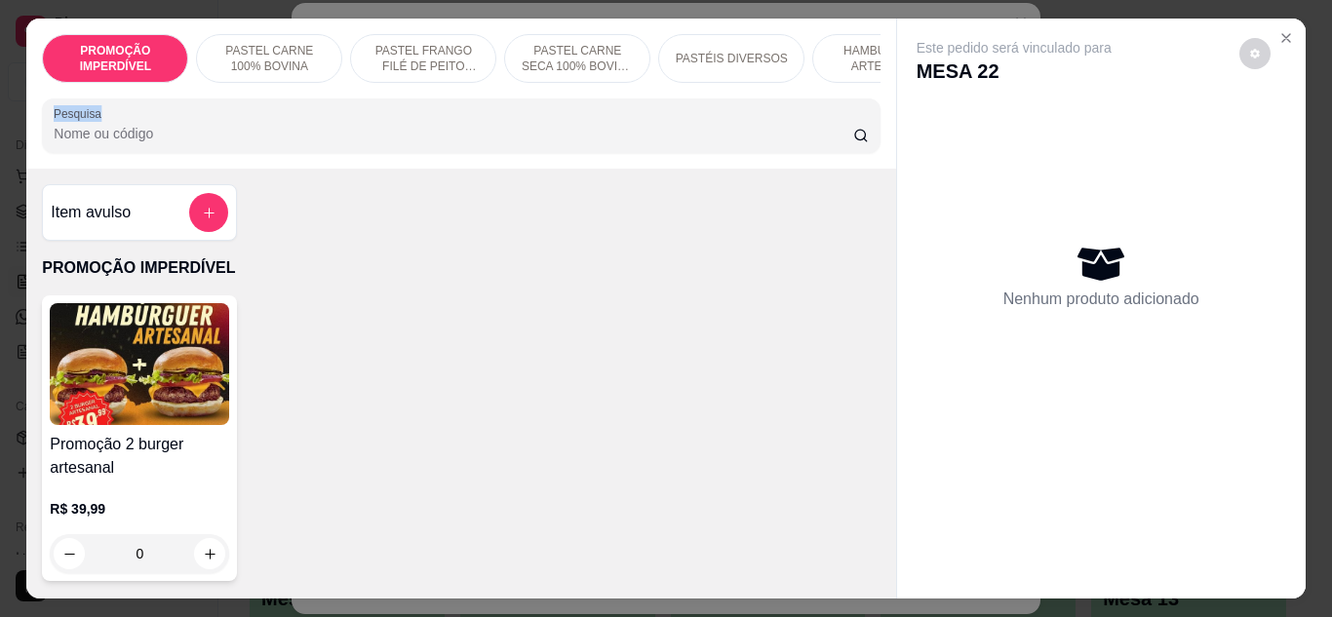
drag, startPoint x: 879, startPoint y: 94, endPoint x: 880, endPoint y: 130, distance: 36.1
click at [880, 130] on div "PROMOÇÃO IMPERDÍVEL PASTEL CARNE 100% BOVINA PASTEL FRANGO FILÉ DE PEITO DESFIA…" at bounding box center [460, 94] width 869 height 150
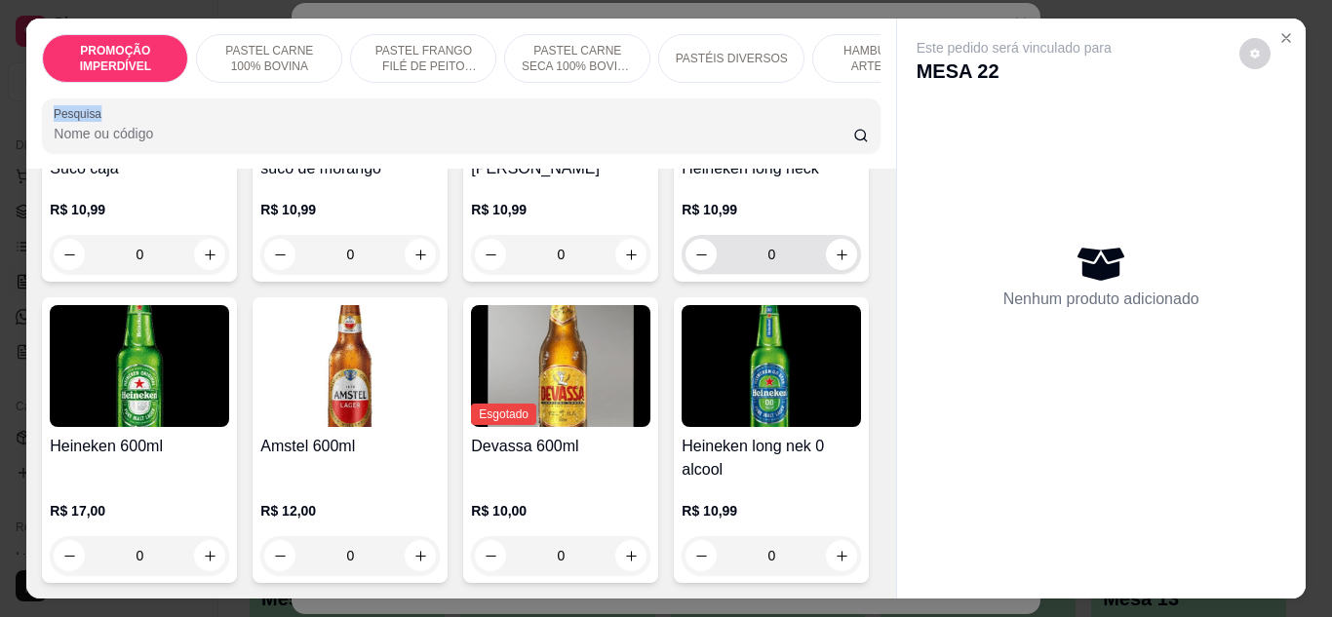
scroll to position [10086, 0]
click at [624, 262] on icon "increase-product-quantity" at bounding box center [631, 255] width 15 height 15
type input "1"
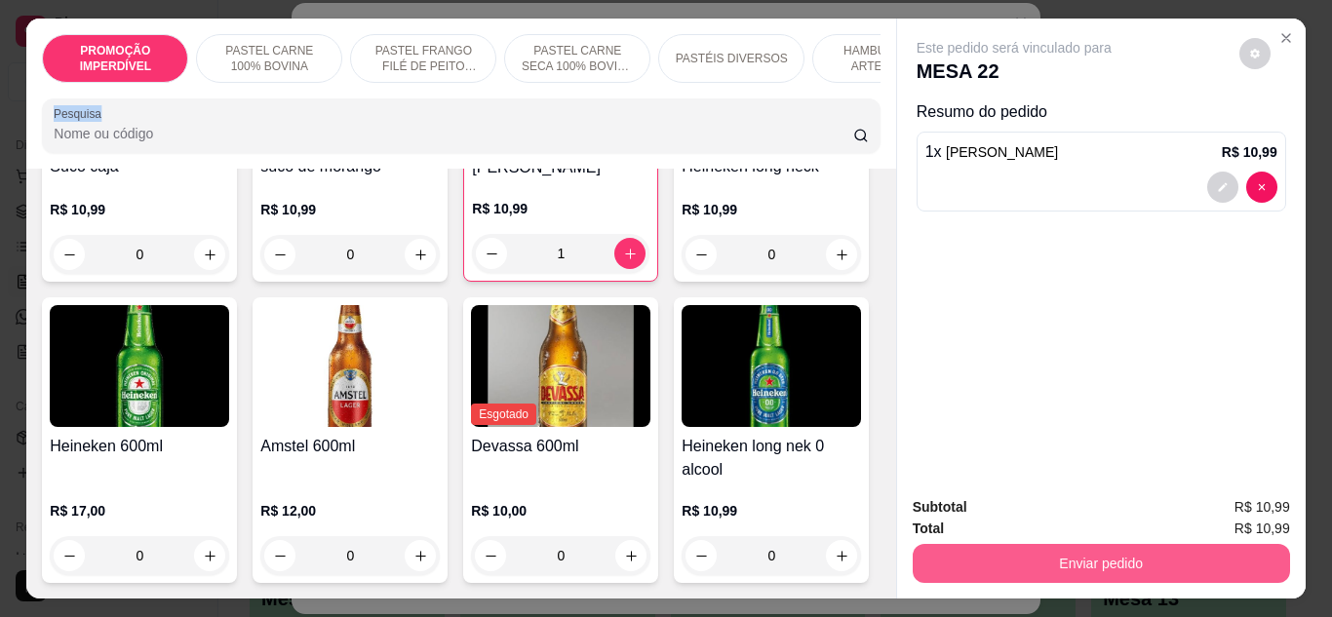
click at [992, 554] on button "Enviar pedido" at bounding box center [1101, 563] width 377 height 39
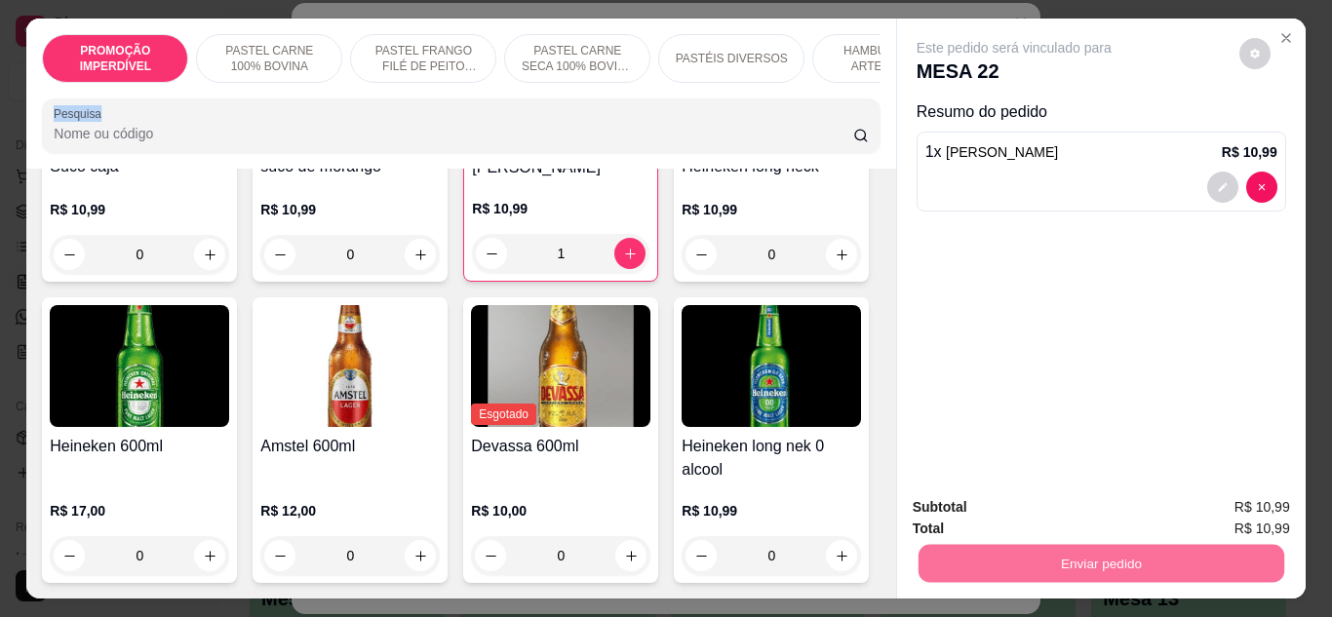
click at [1055, 500] on button "Não registrar e enviar pedido" at bounding box center [1036, 509] width 197 height 36
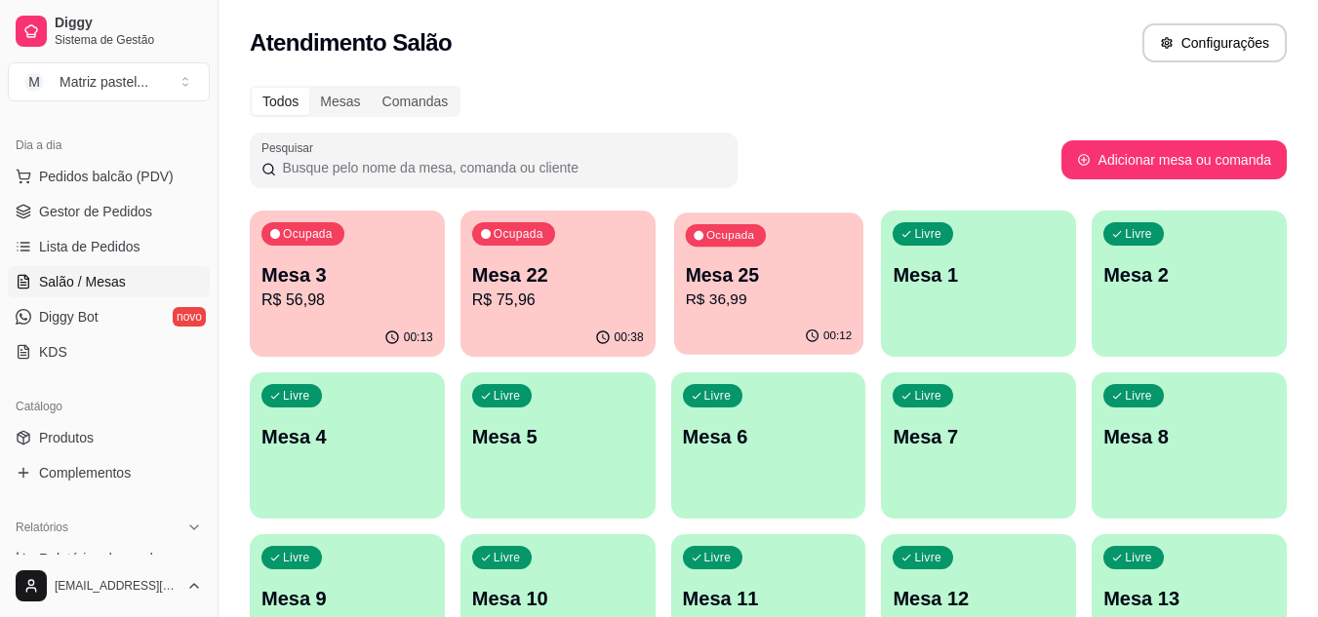
click at [688, 288] on div "Mesa 25 R$ 36,99" at bounding box center [768, 286] width 167 height 49
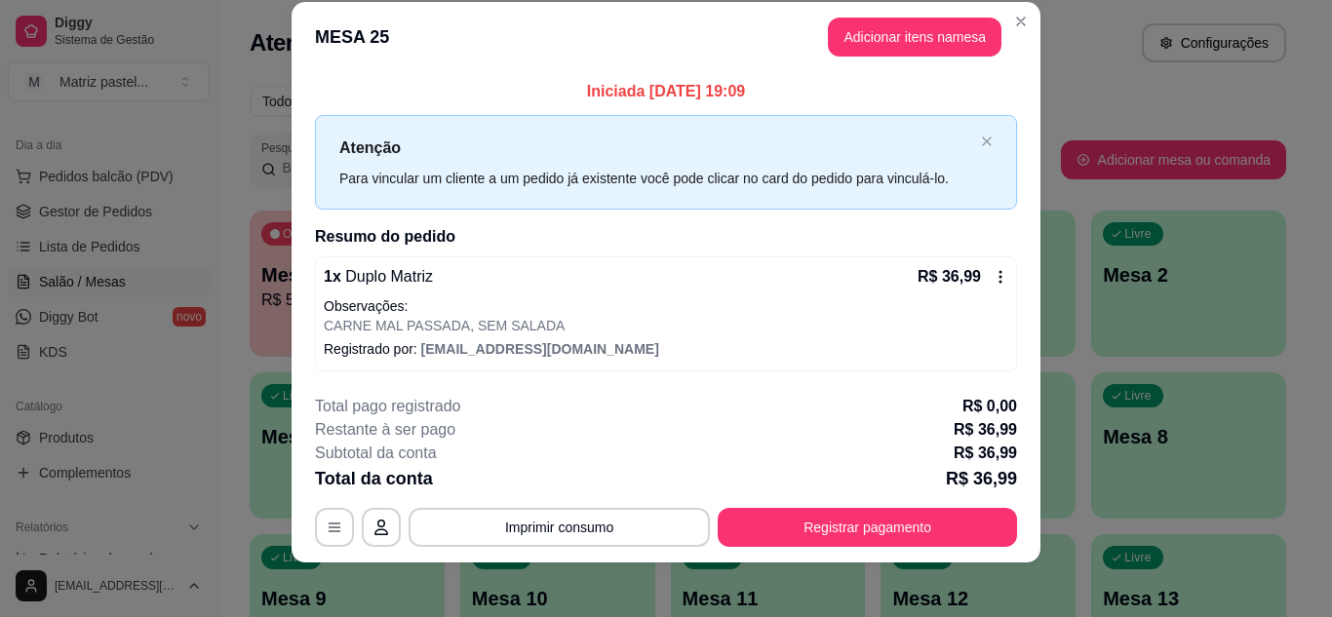
scroll to position [34, 0]
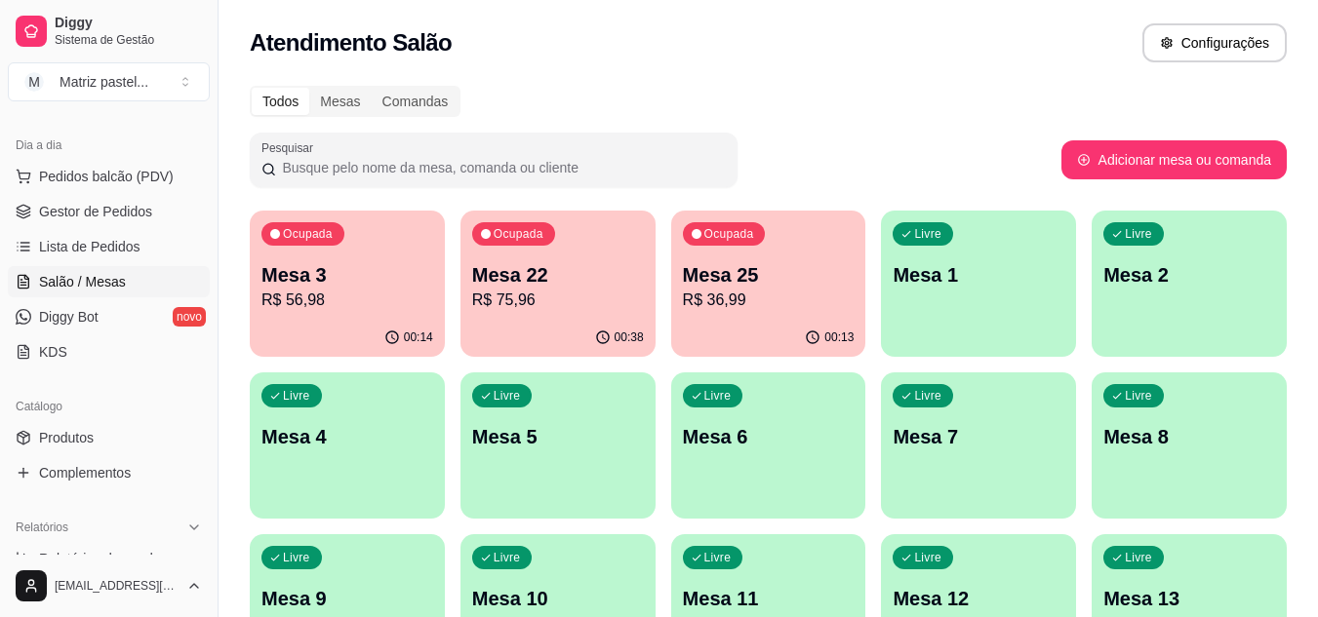
click at [494, 303] on p "R$ 75,96" at bounding box center [558, 300] width 172 height 23
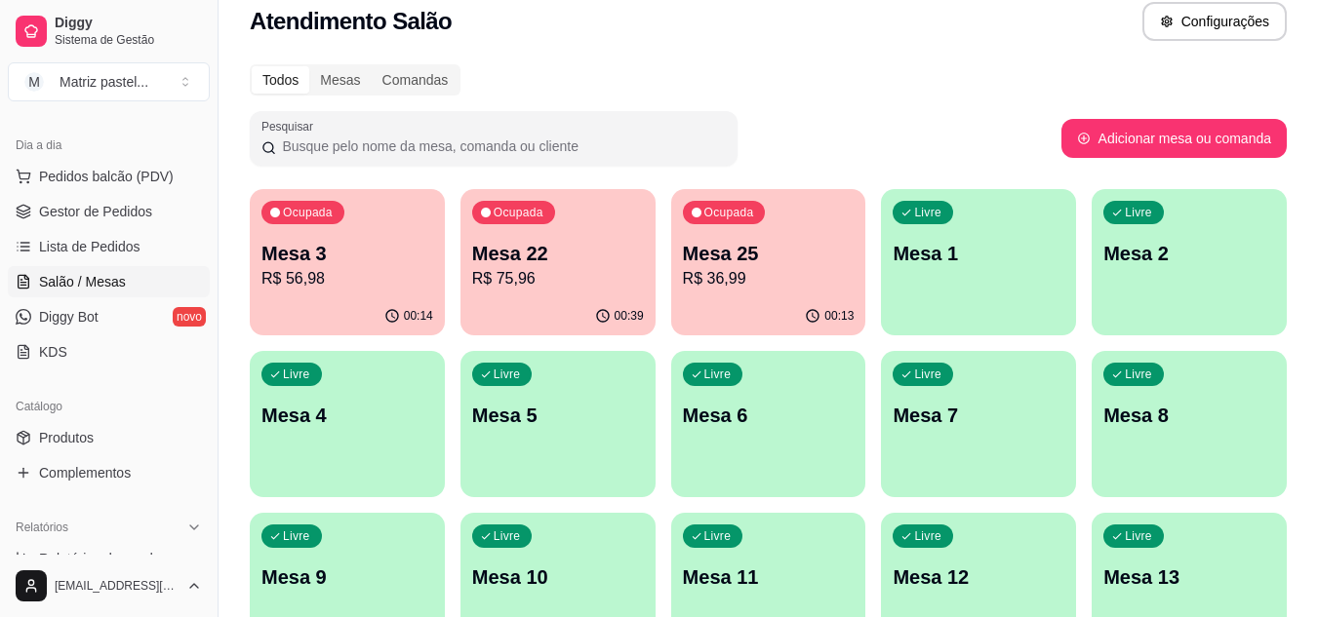
scroll to position [0, 0]
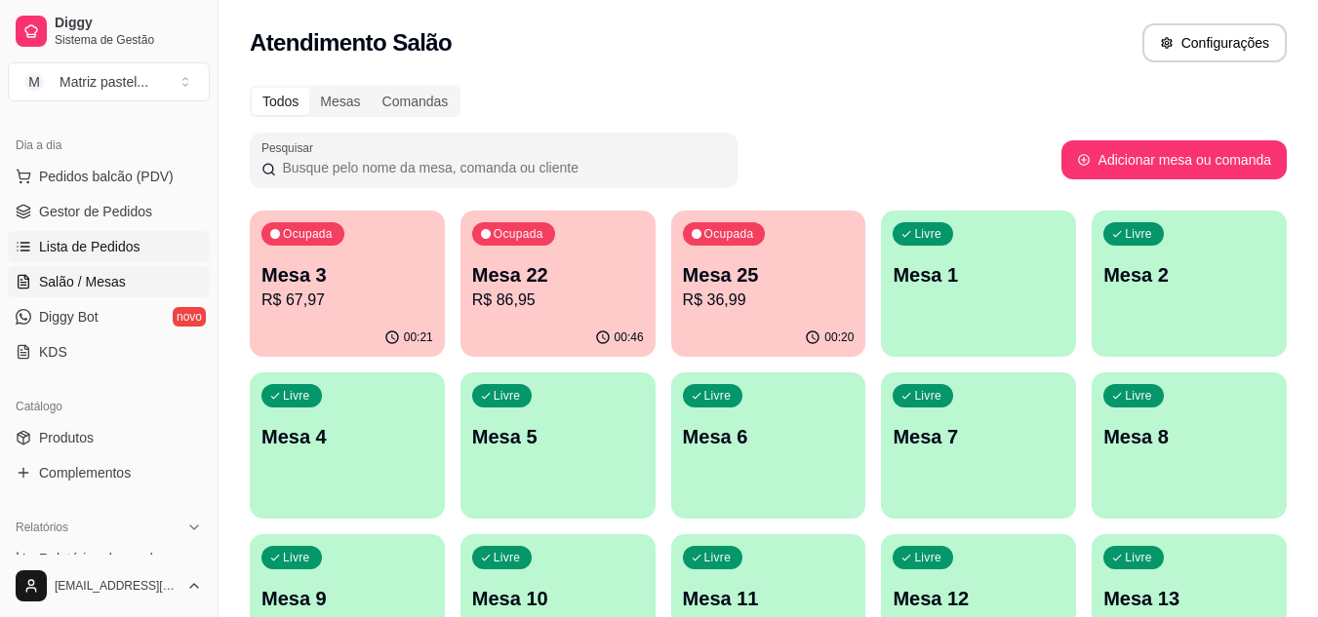
click at [67, 241] on span "Lista de Pedidos" at bounding box center [89, 247] width 101 height 20
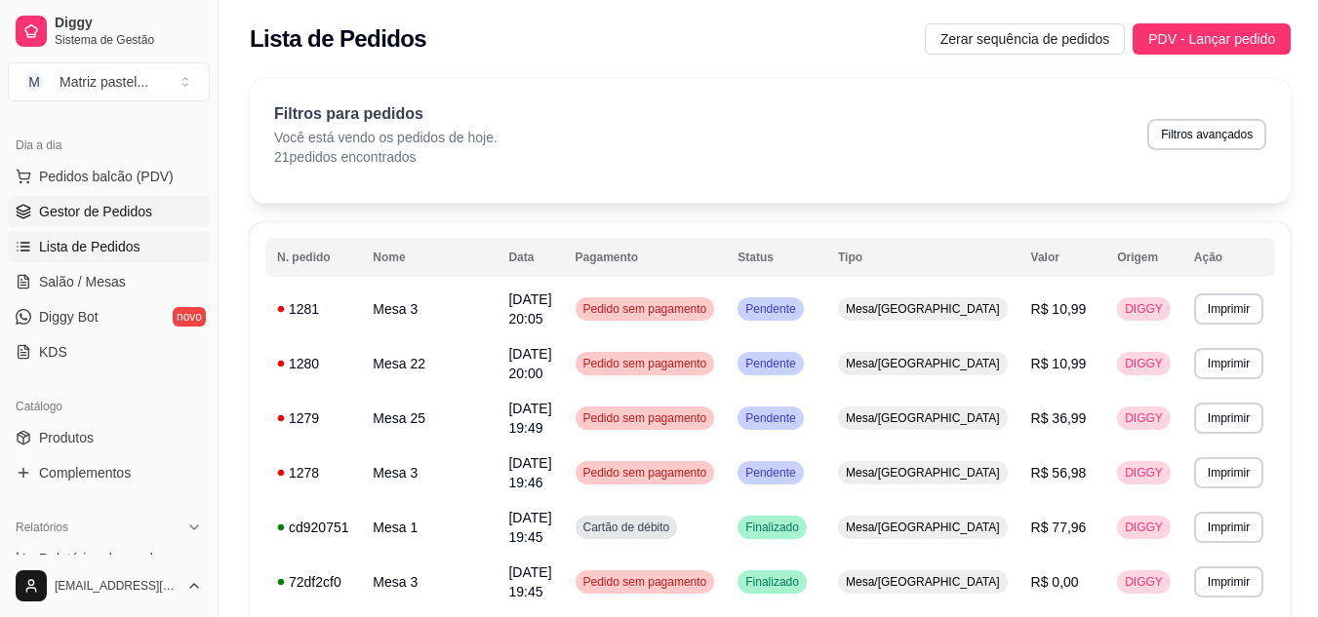
click at [105, 210] on span "Gestor de Pedidos" at bounding box center [95, 212] width 113 height 20
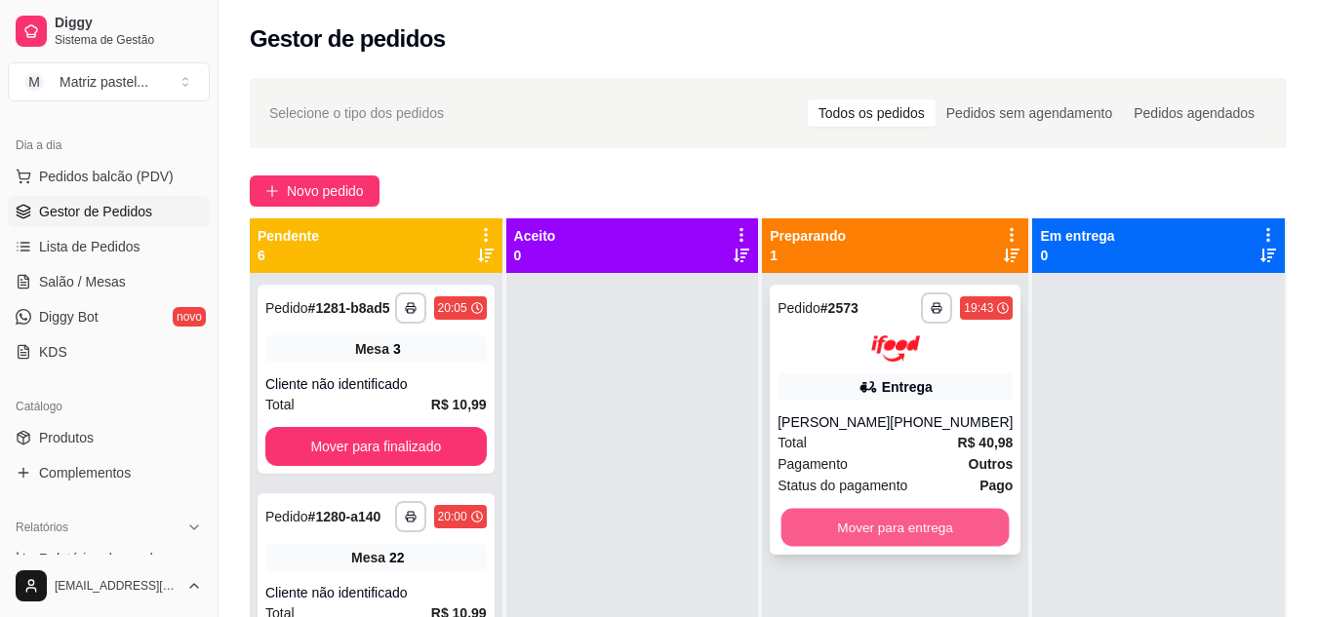
click at [897, 521] on button "Mover para entrega" at bounding box center [895, 527] width 228 height 38
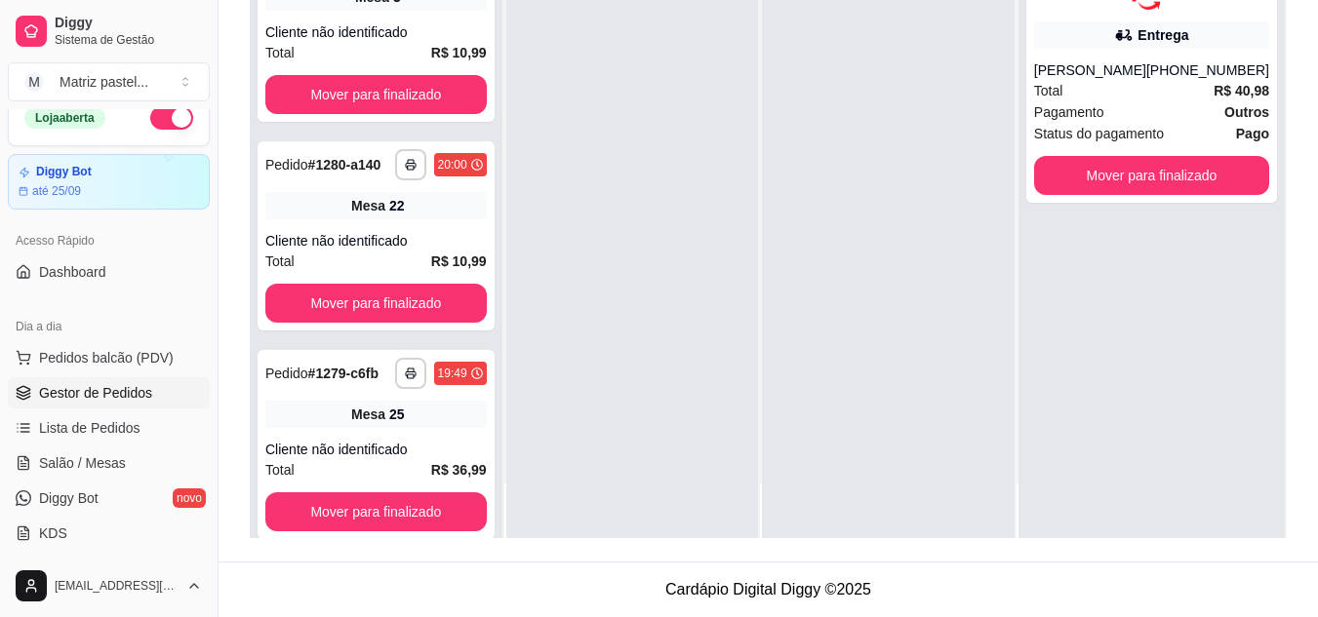
scroll to position [6, 0]
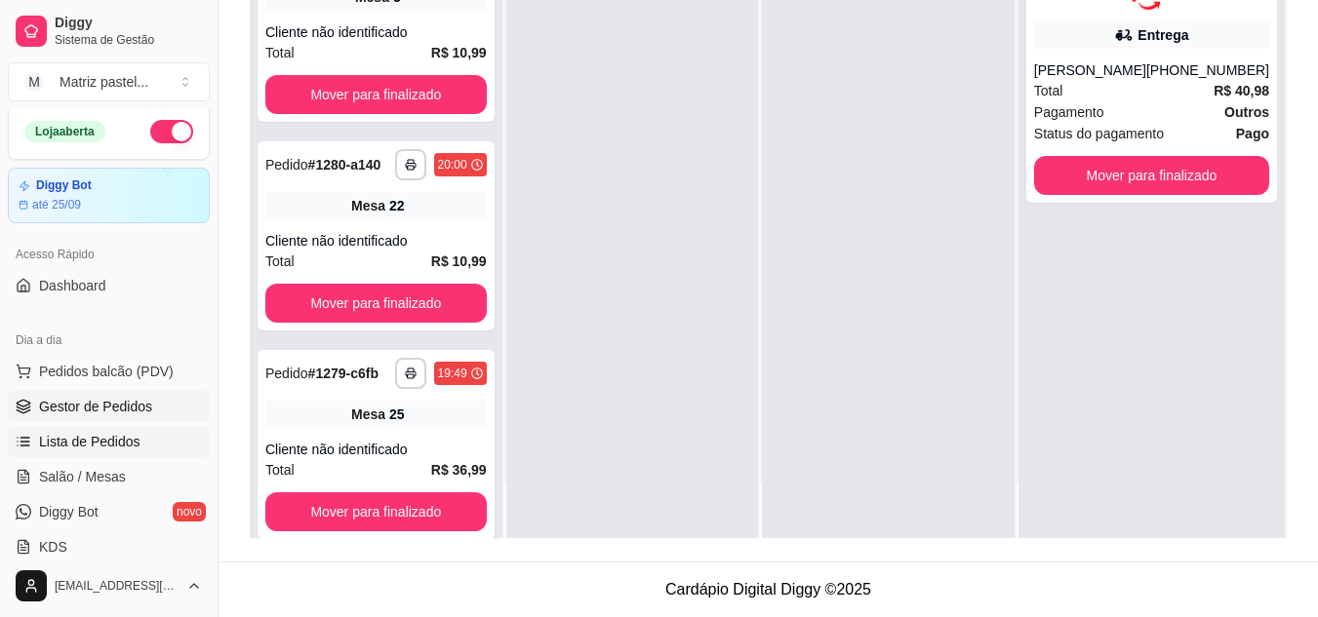
click at [79, 446] on span "Lista de Pedidos" at bounding box center [89, 442] width 101 height 20
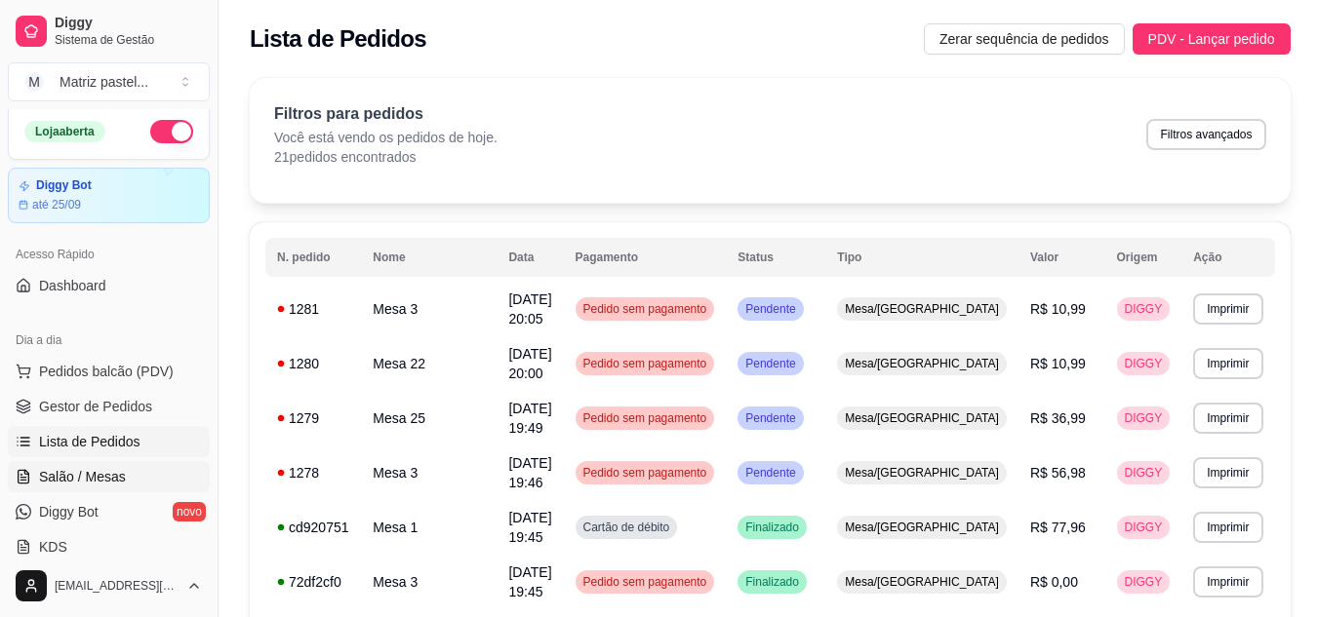
click at [125, 481] on link "Salão / Mesas" at bounding box center [109, 476] width 202 height 31
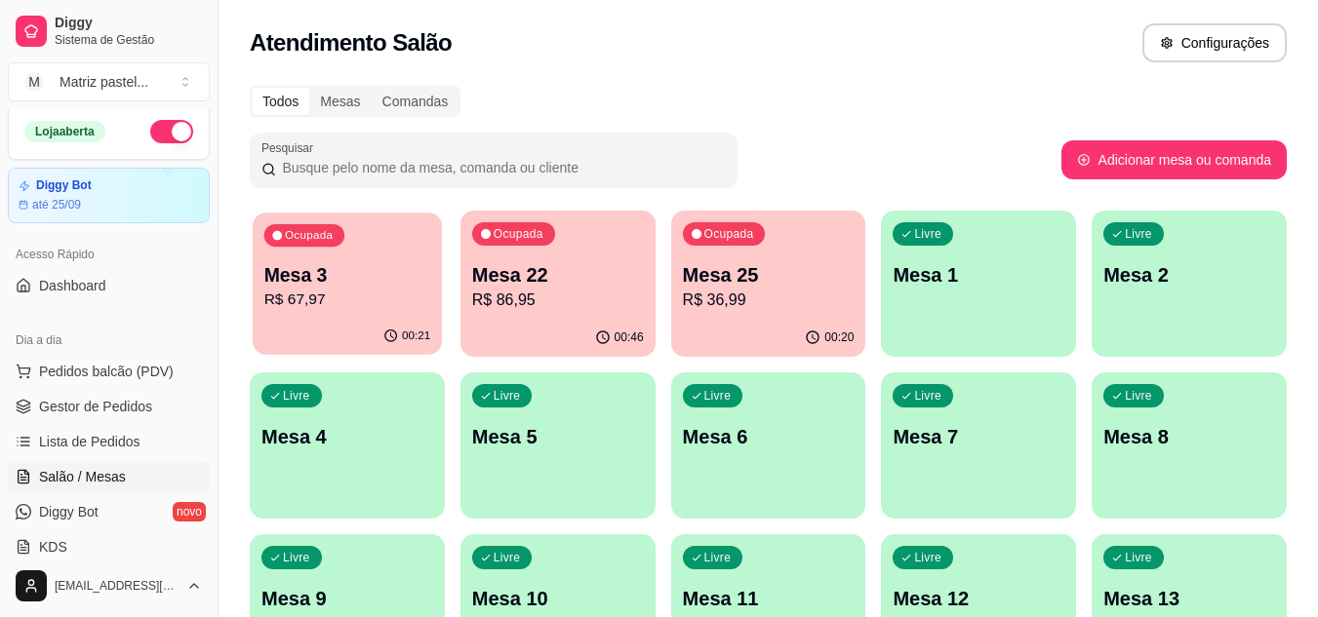
click at [431, 283] on div "Ocupada Mesa 3 R$ 67,97" at bounding box center [347, 265] width 189 height 105
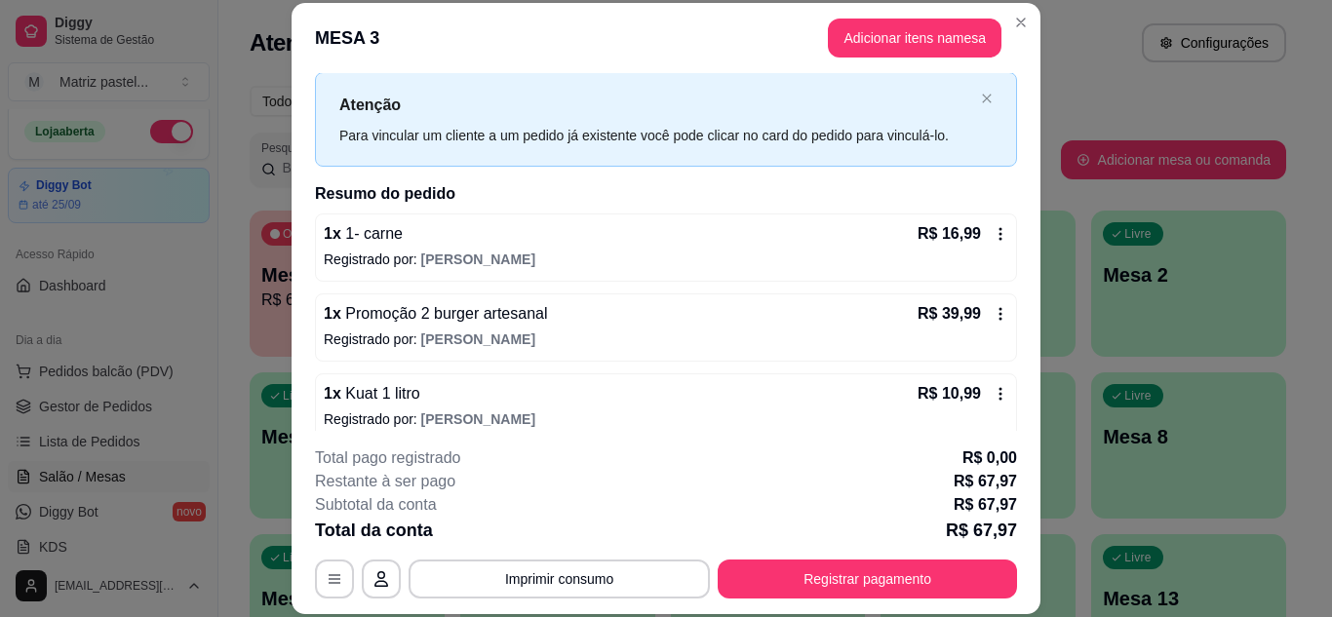
scroll to position [62, 0]
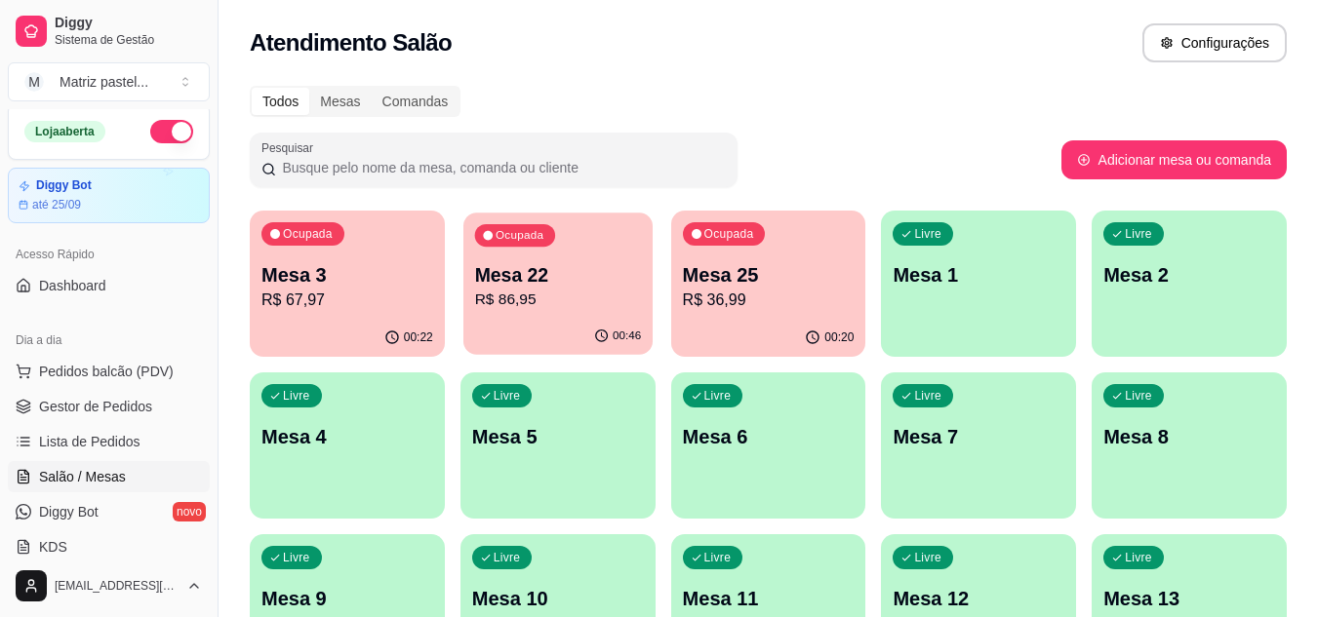
click at [590, 329] on div "00:46" at bounding box center [557, 336] width 189 height 37
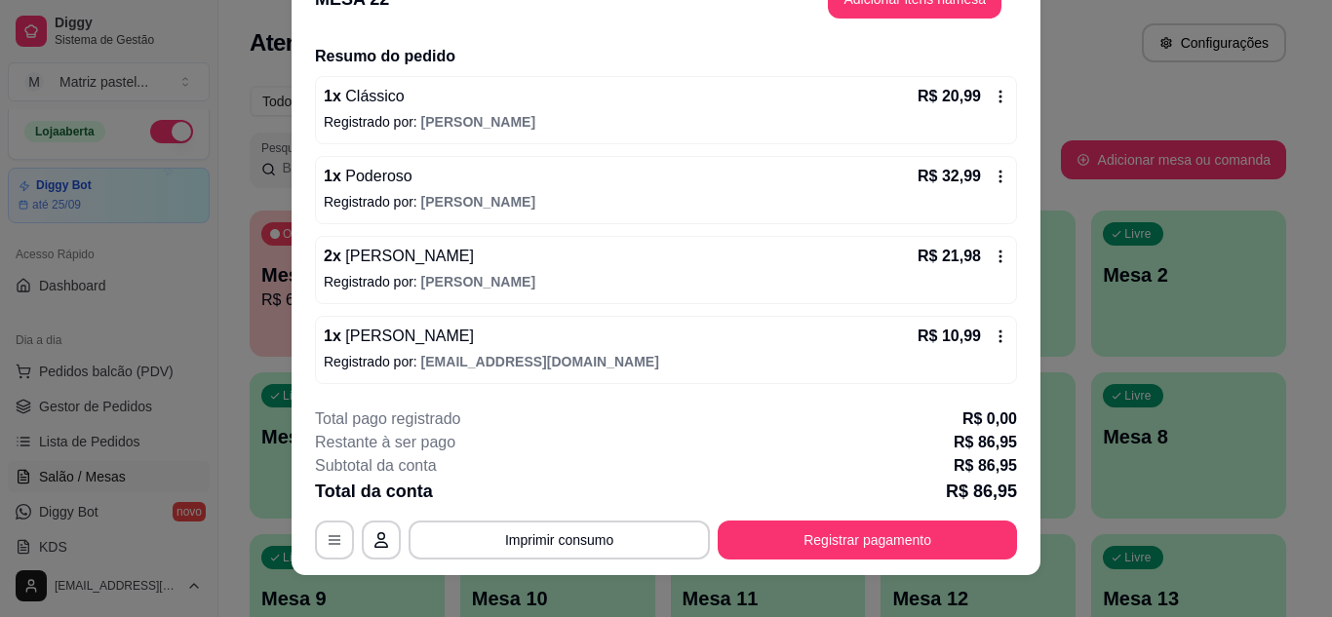
scroll to position [59, 0]
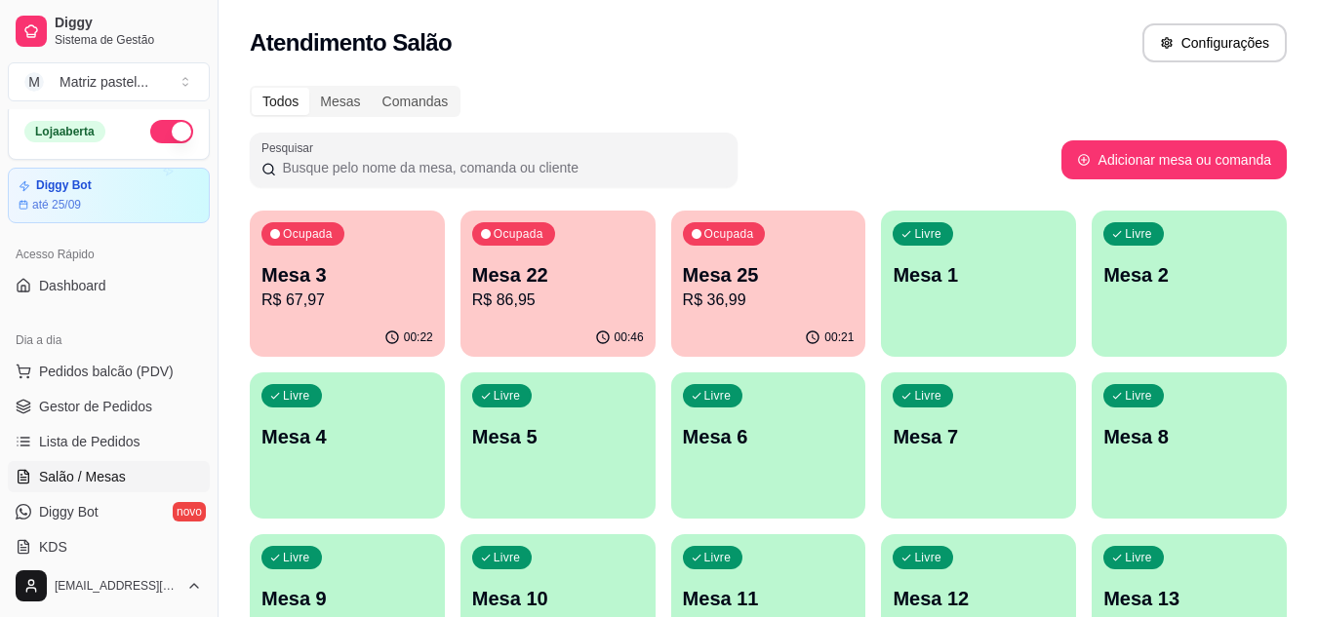
click at [789, 254] on div "Ocupada Mesa 25 R$ 36,99" at bounding box center [768, 265] width 195 height 108
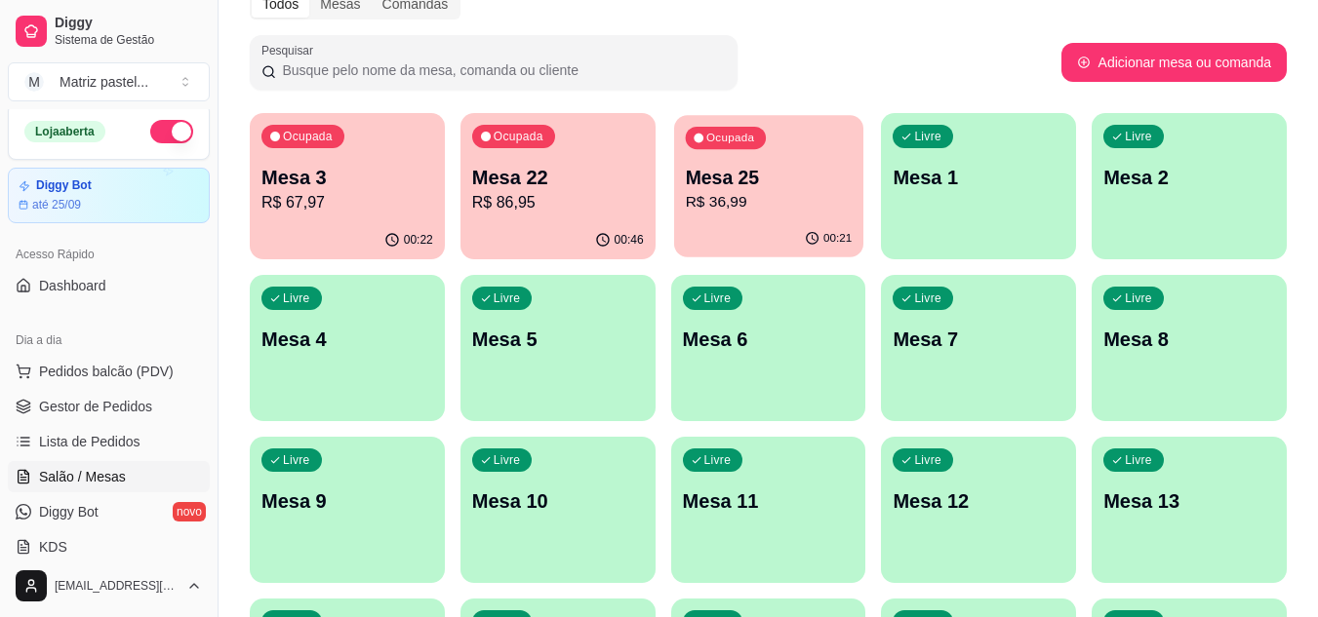
click at [736, 208] on p "R$ 36,99" at bounding box center [768, 202] width 167 height 22
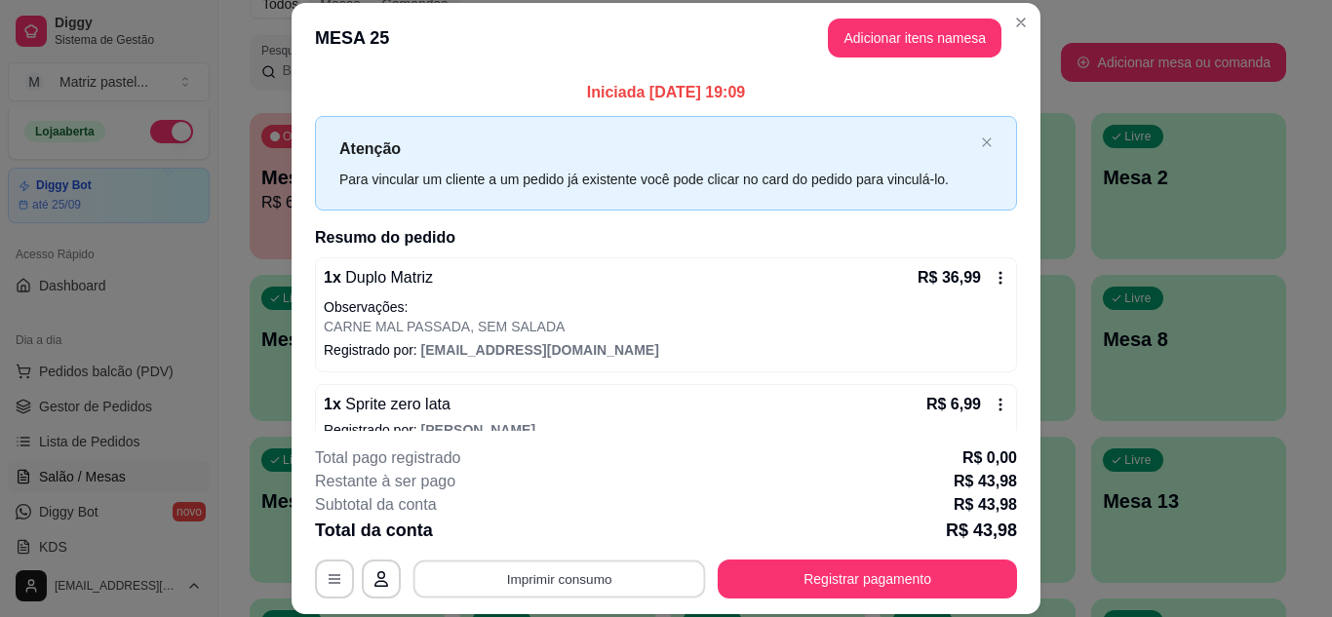
click at [571, 590] on button "Imprimir consumo" at bounding box center [560, 579] width 293 height 38
click at [590, 532] on button "IMPRESSORA" at bounding box center [558, 534] width 137 height 30
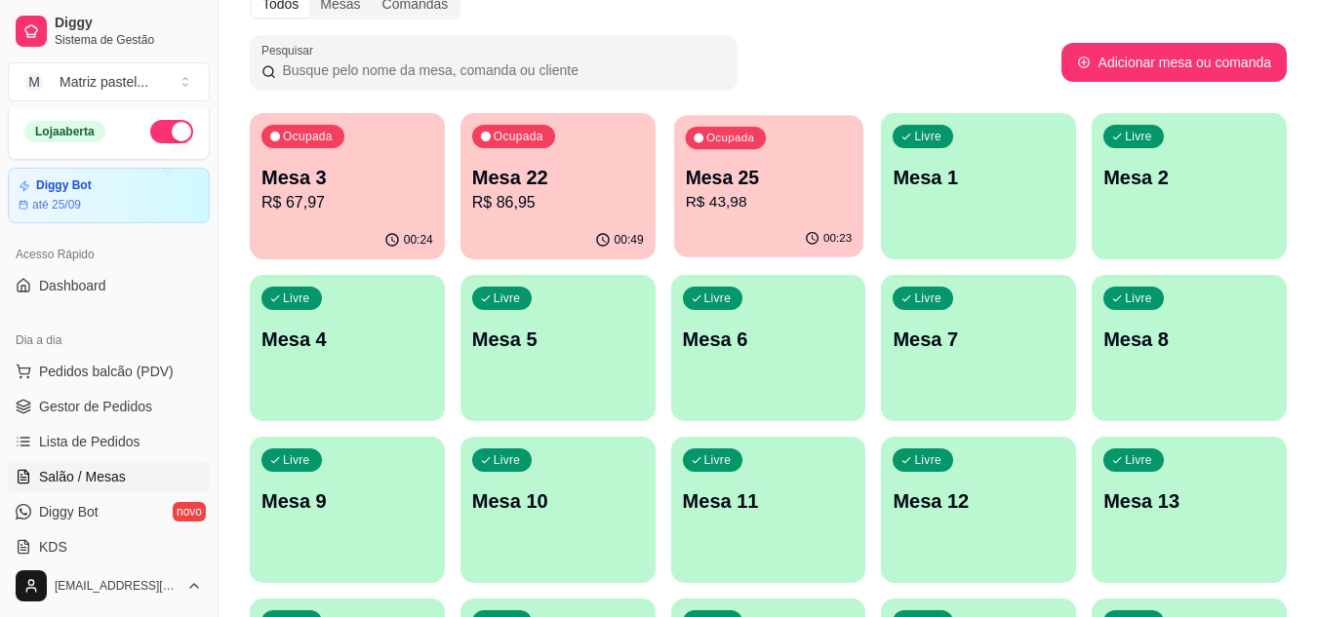
click at [727, 202] on p "R$ 43,98" at bounding box center [768, 202] width 167 height 22
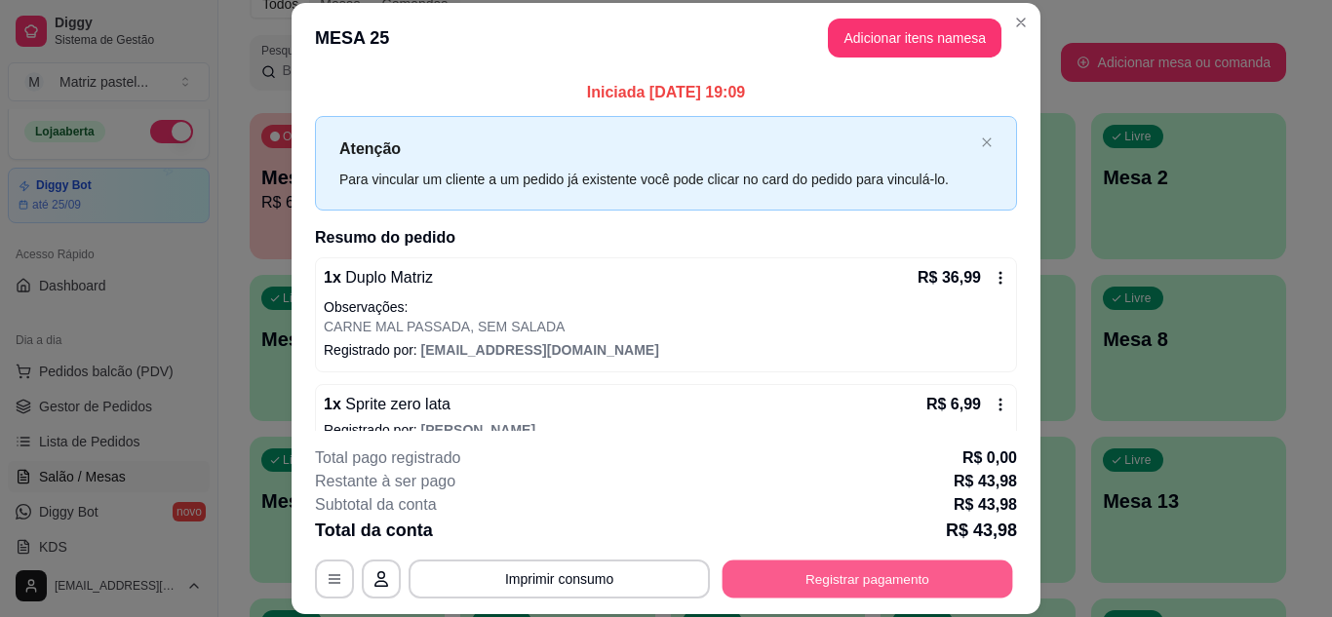
click at [897, 567] on button "Registrar pagamento" at bounding box center [868, 579] width 291 height 38
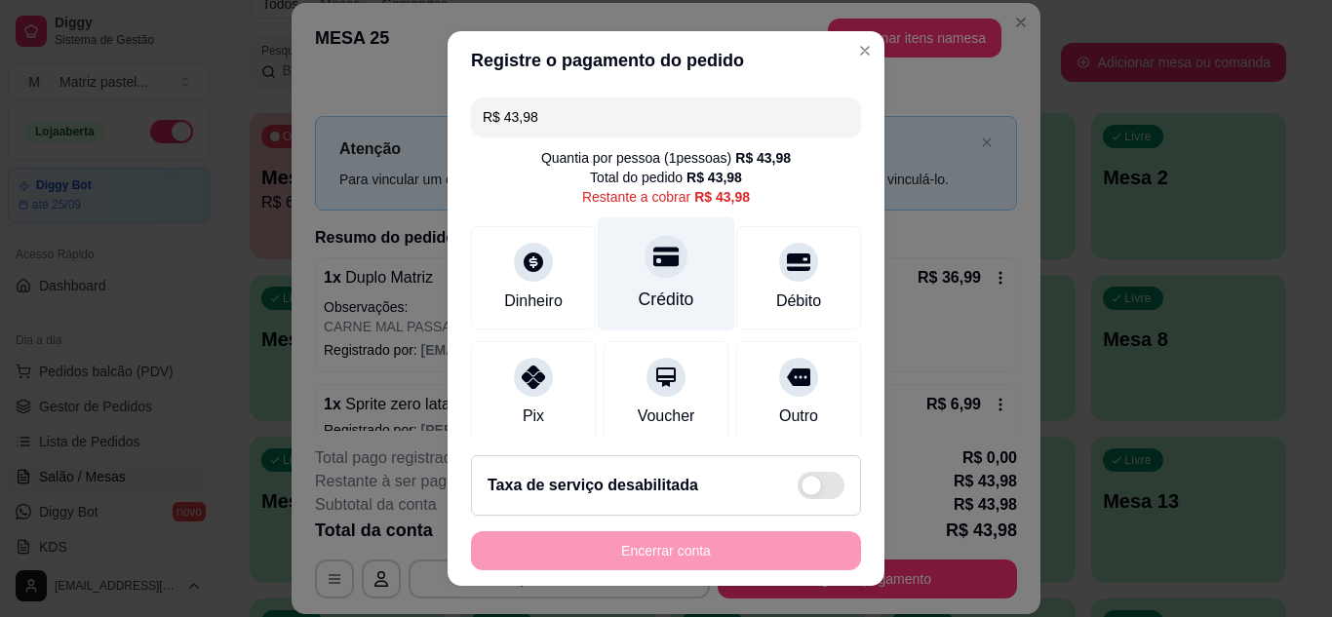
click at [654, 261] on icon at bounding box center [665, 257] width 25 height 20
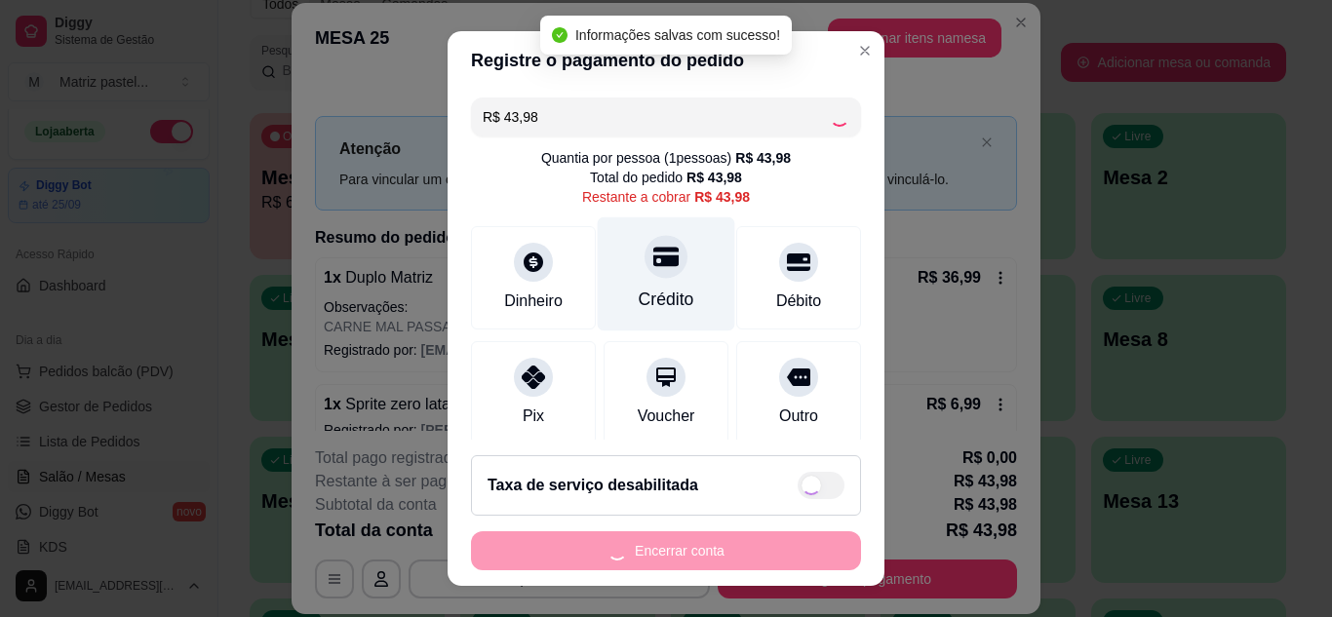
type input "R$ 0,00"
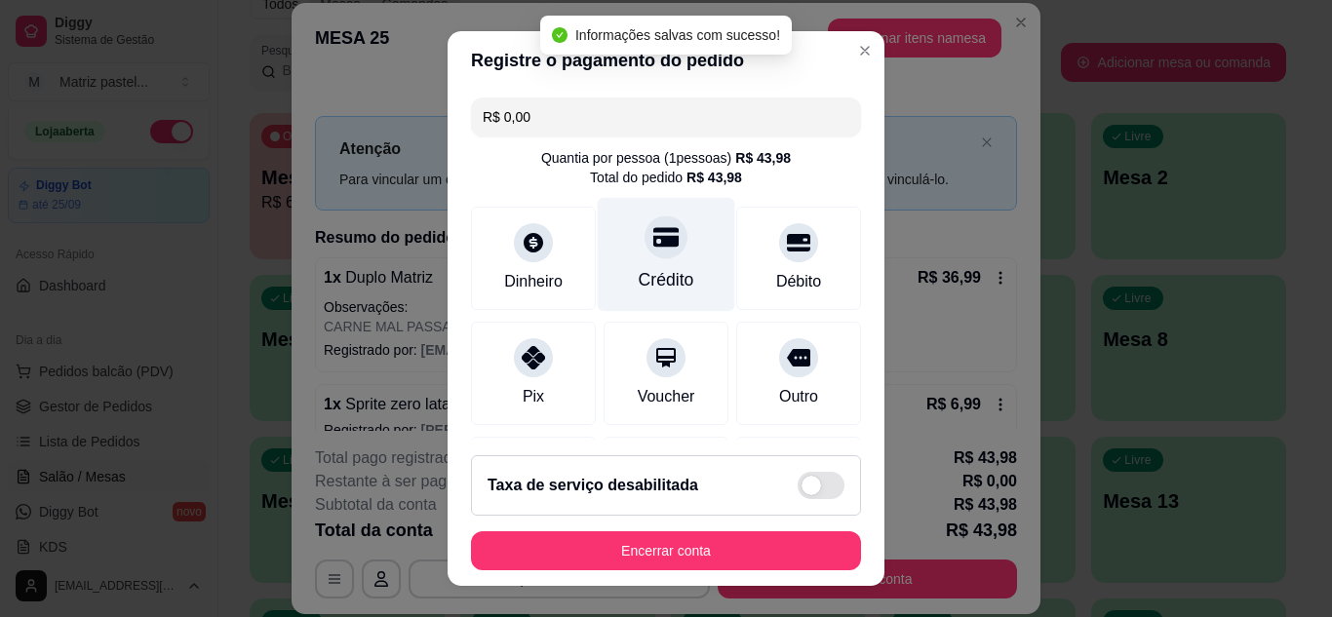
click at [628, 253] on div "Crédito" at bounding box center [667, 254] width 138 height 114
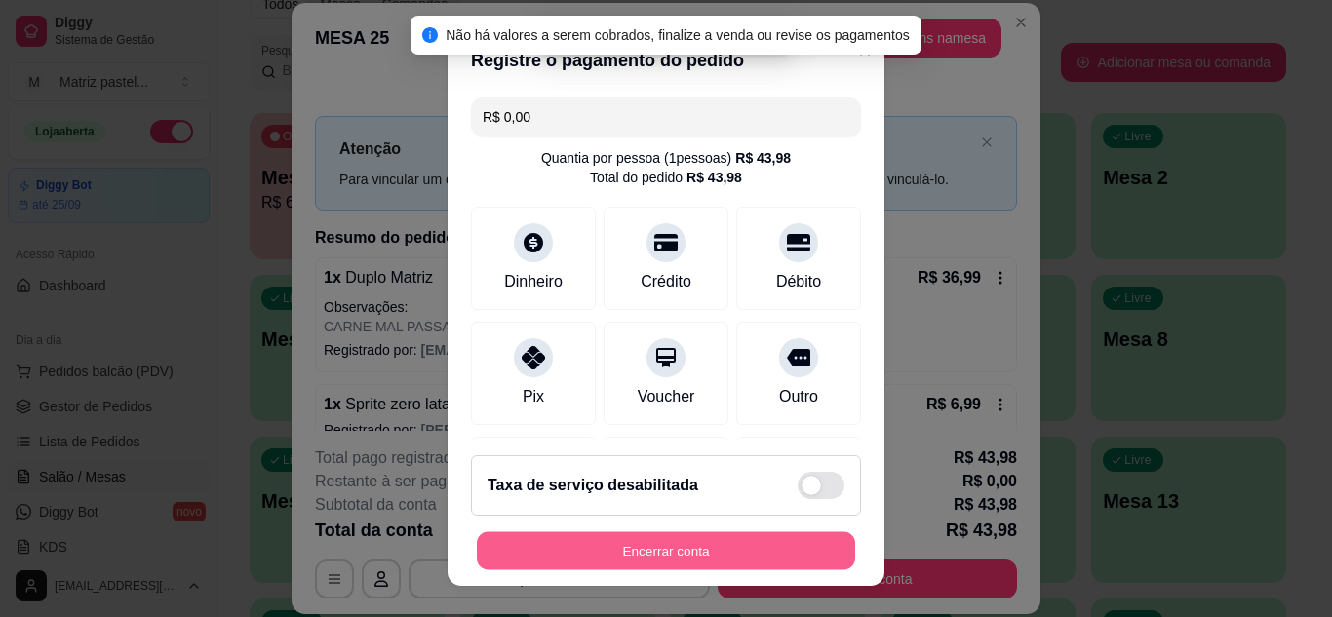
click at [605, 537] on button "Encerrar conta" at bounding box center [666, 552] width 378 height 38
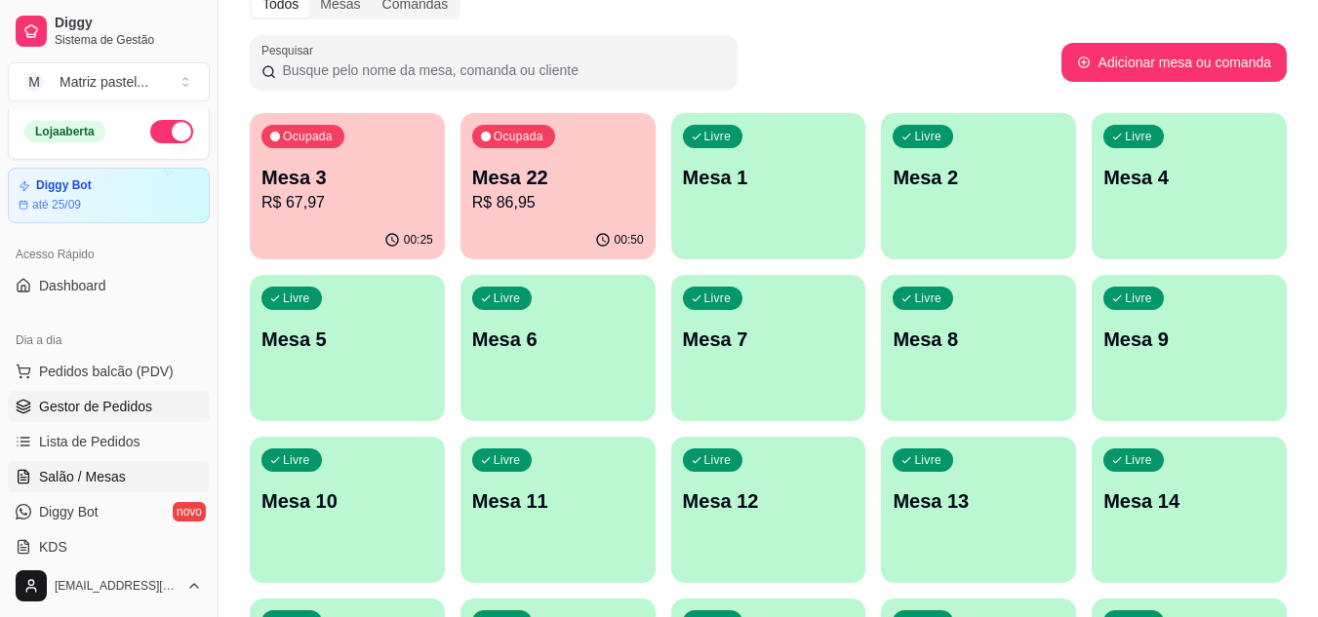
click at [151, 419] on link "Gestor de Pedidos" at bounding box center [109, 406] width 202 height 31
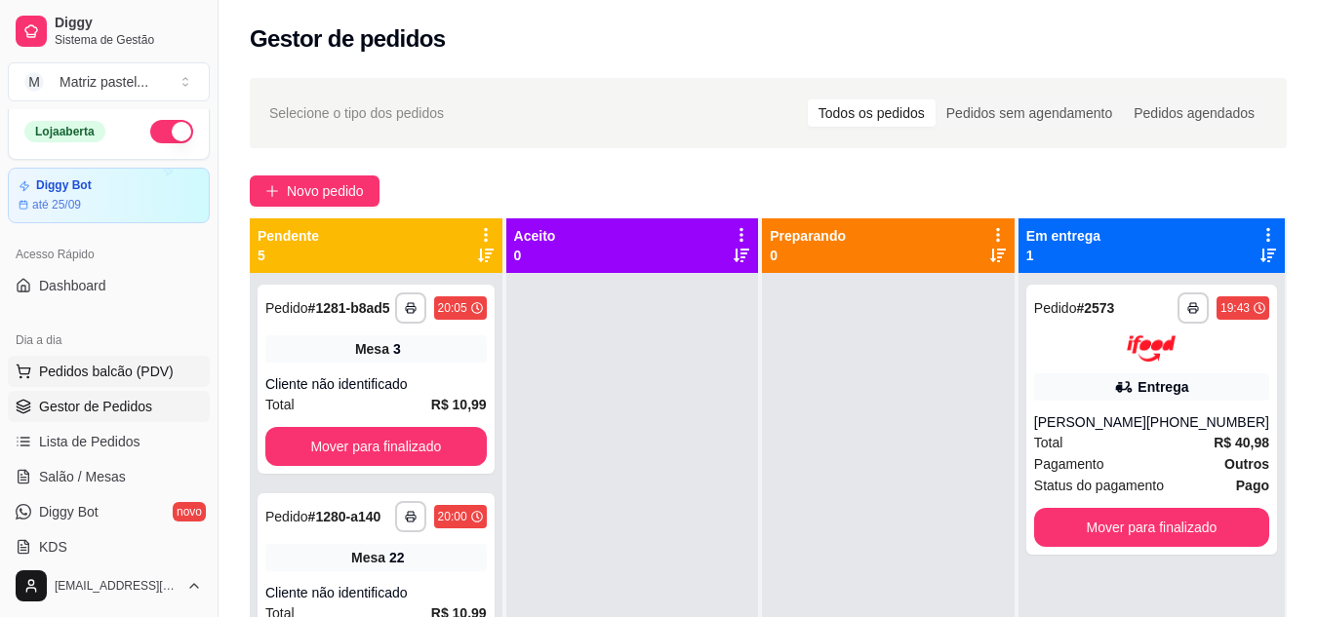
click at [81, 378] on span "Pedidos balcão (PDV)" at bounding box center [106, 372] width 135 height 20
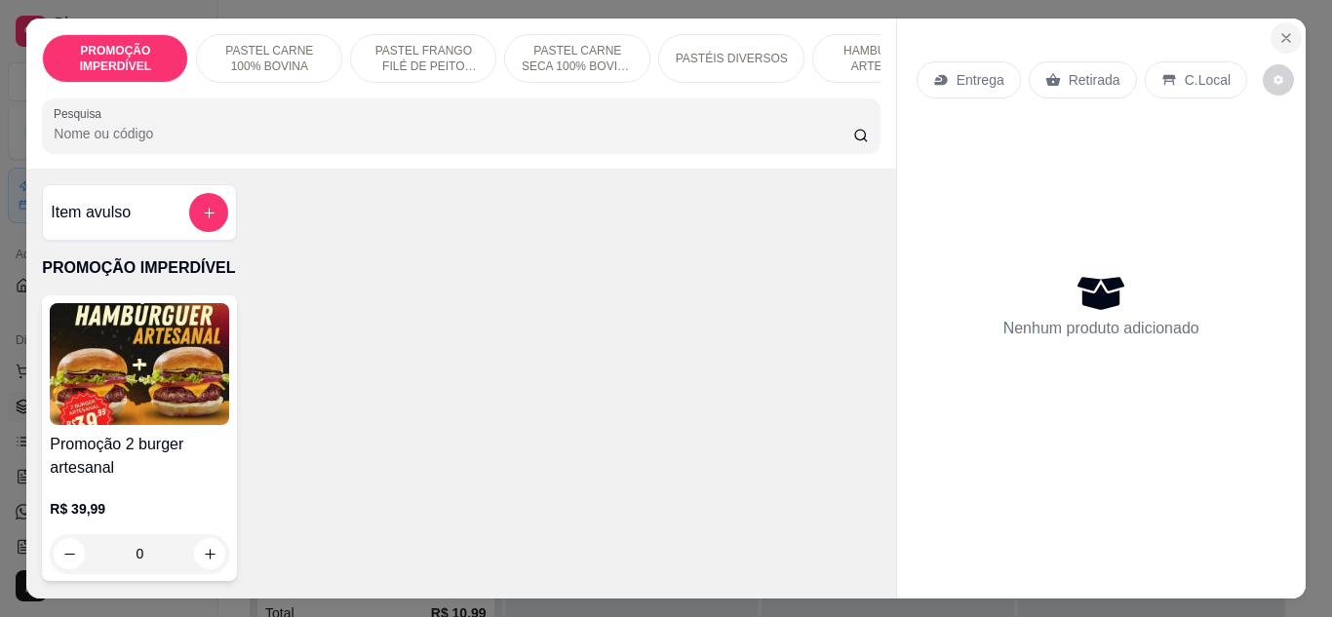
click at [1279, 30] on icon "Close" at bounding box center [1287, 38] width 16 height 16
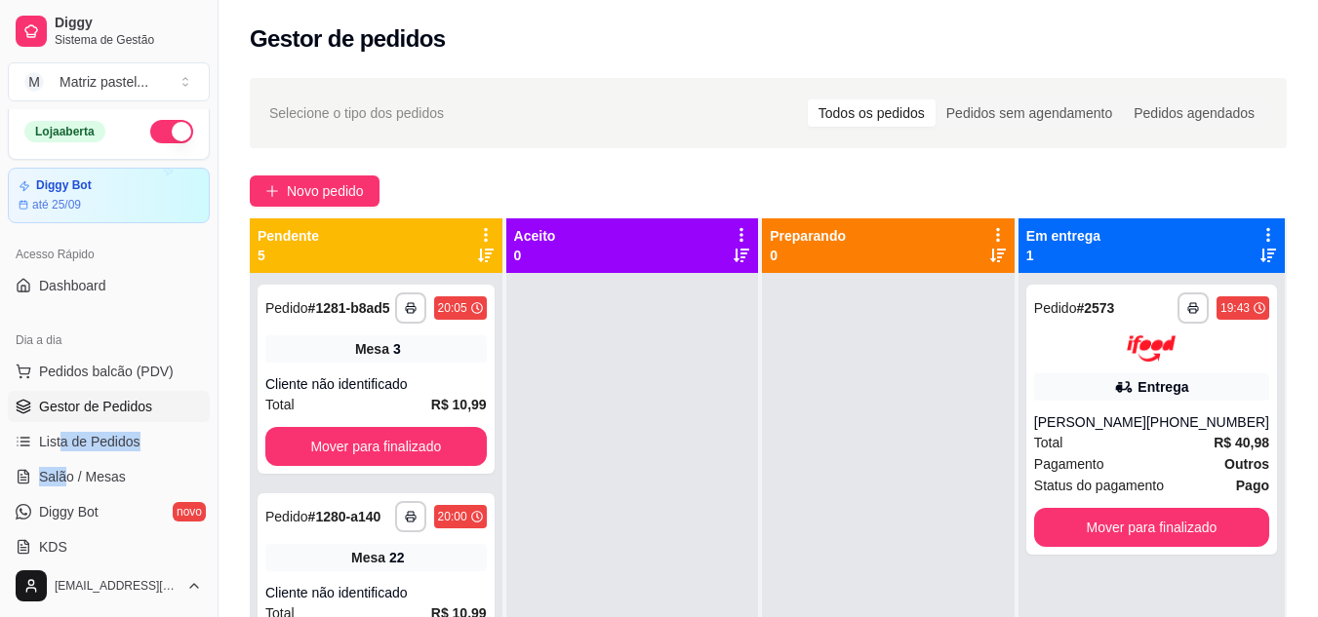
click at [62, 459] on ul "Pedidos balcão (PDV) Gestor de Pedidos Lista de Pedidos Salão / Mesas Diggy Bot…" at bounding box center [109, 459] width 202 height 207
click at [128, 471] on link "Salão / Mesas" at bounding box center [109, 476] width 202 height 31
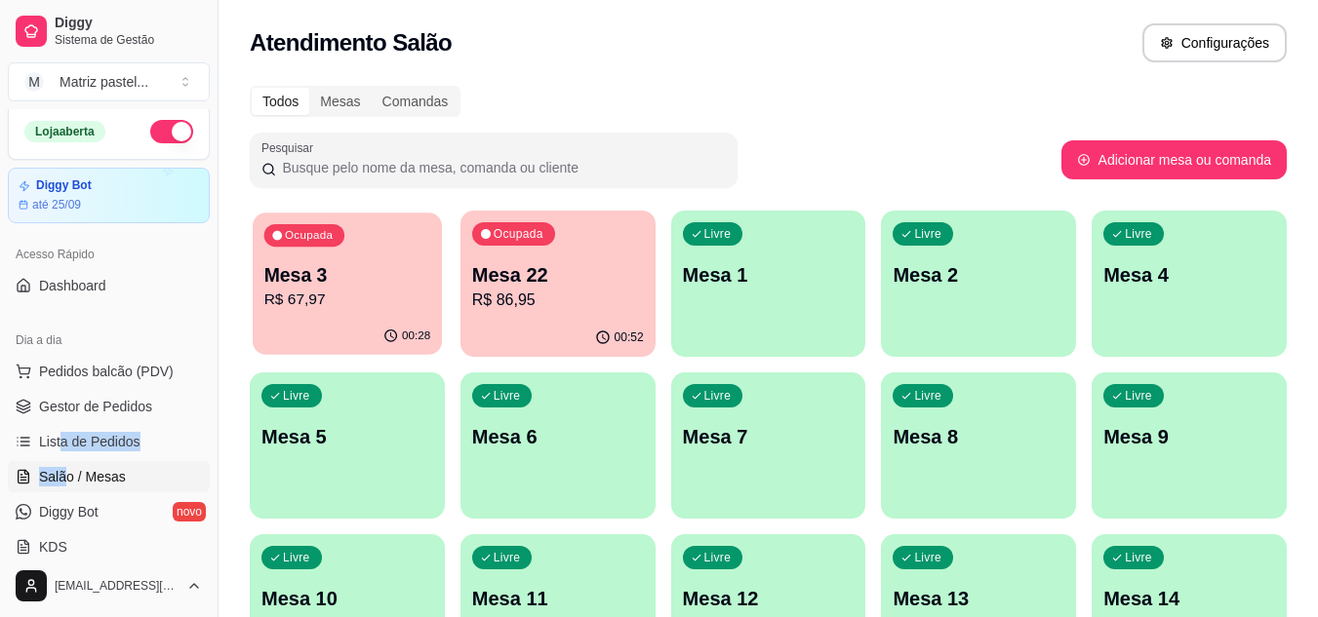
click at [364, 272] on p "Mesa 3" at bounding box center [347, 275] width 167 height 26
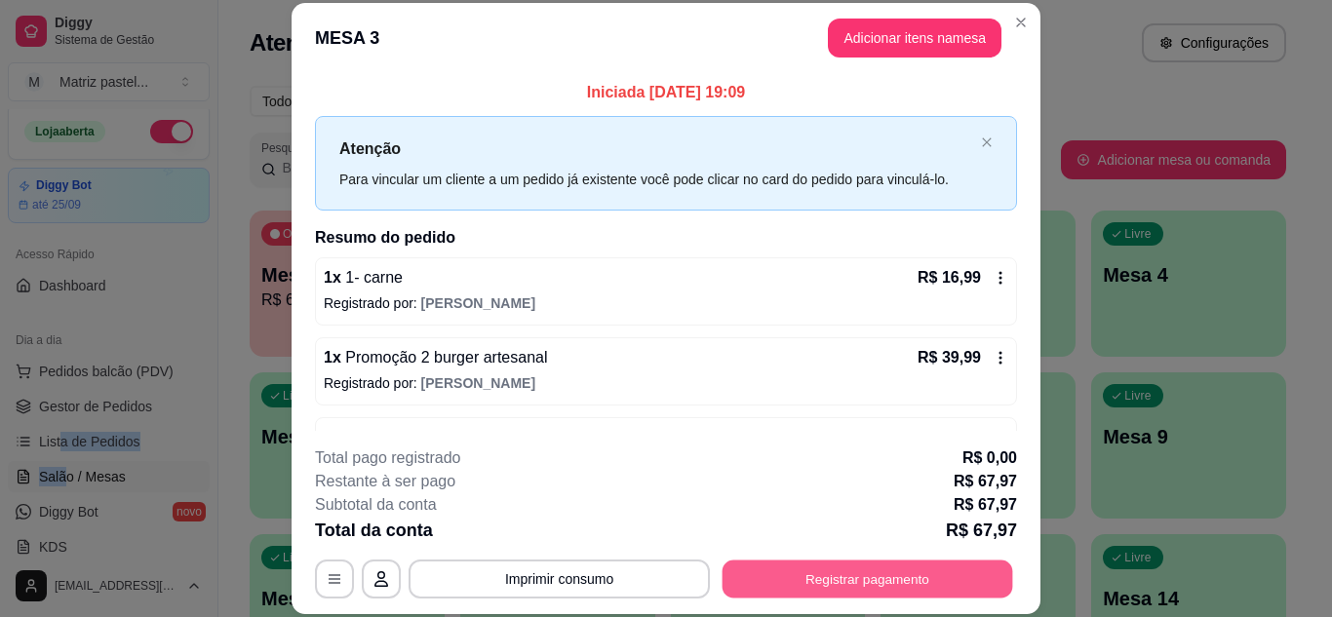
click at [832, 584] on button "Registrar pagamento" at bounding box center [868, 579] width 291 height 38
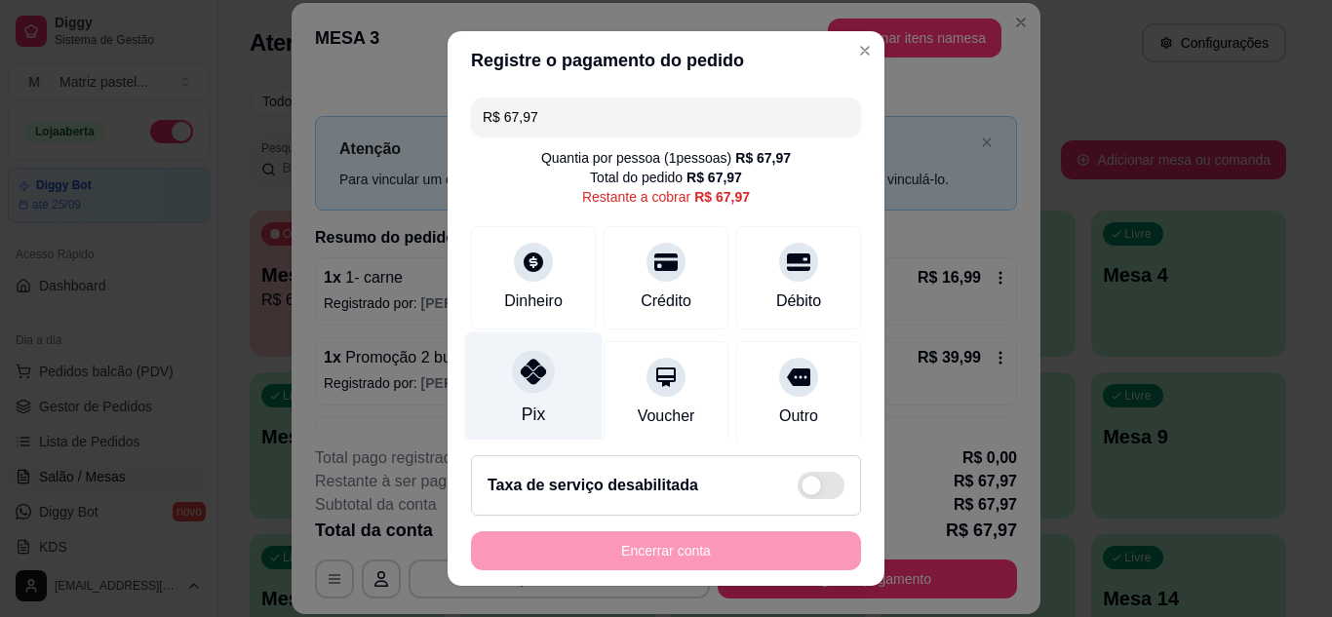
click at [521, 375] on icon at bounding box center [533, 371] width 25 height 25
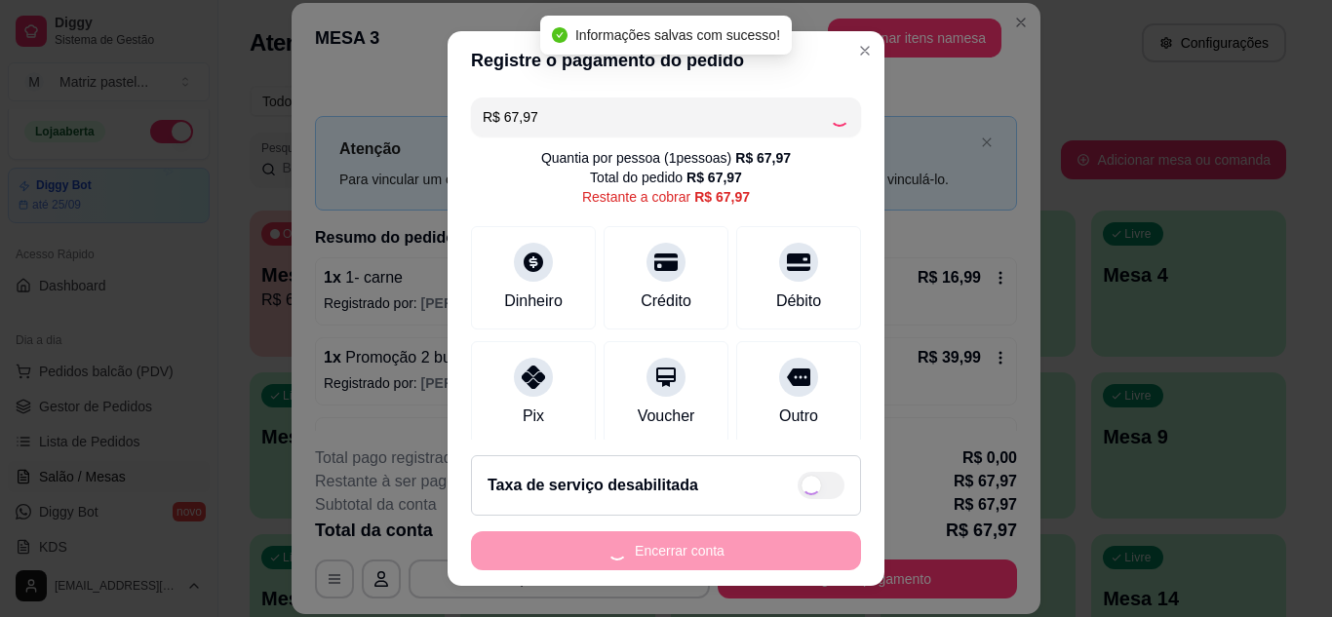
type input "R$ 0,00"
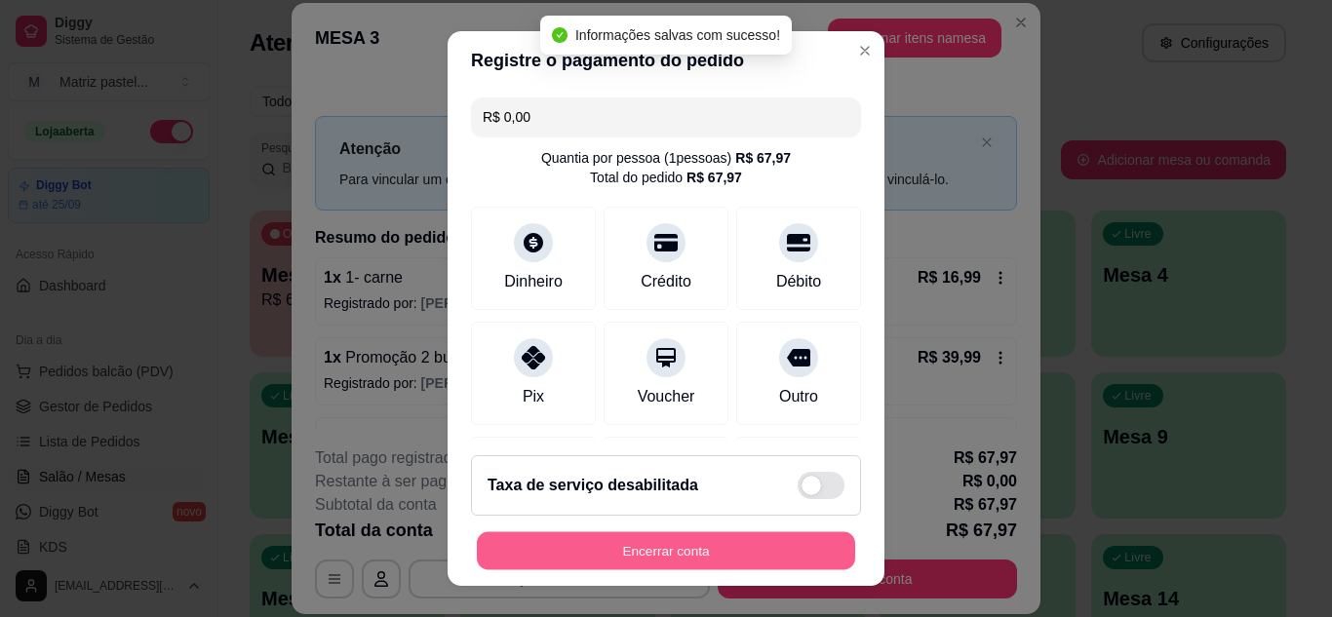
click at [725, 539] on button "Encerrar conta" at bounding box center [666, 552] width 378 height 38
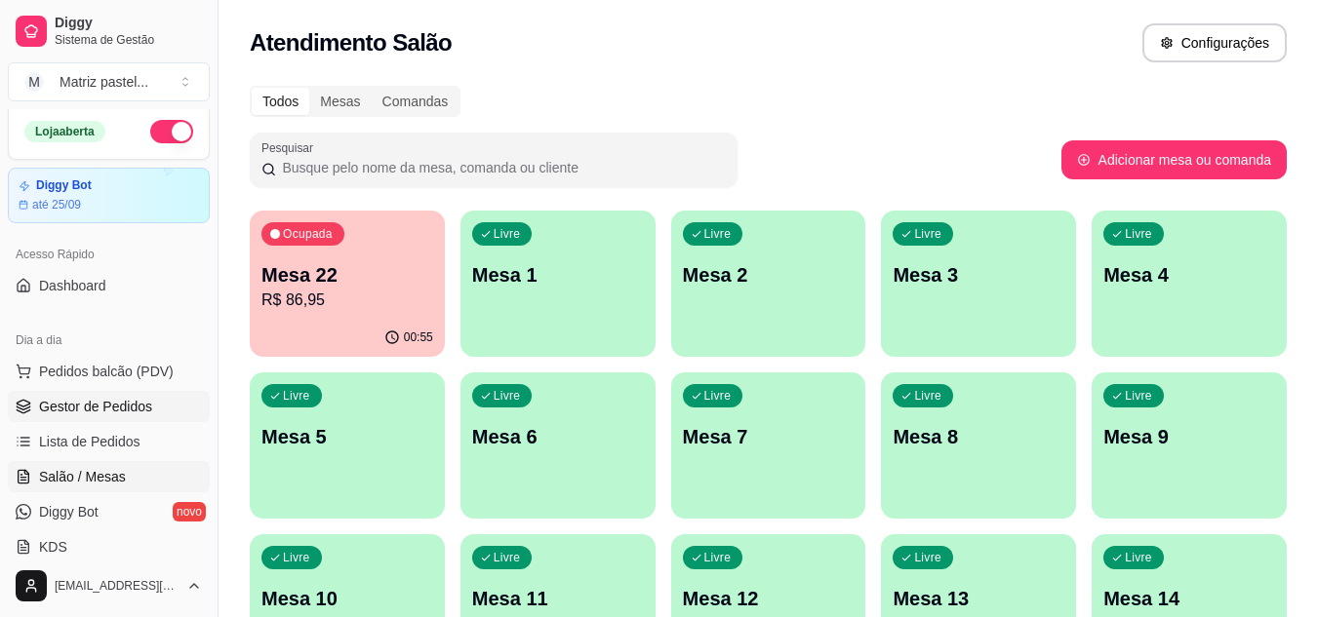
click at [116, 409] on span "Gestor de Pedidos" at bounding box center [95, 407] width 113 height 20
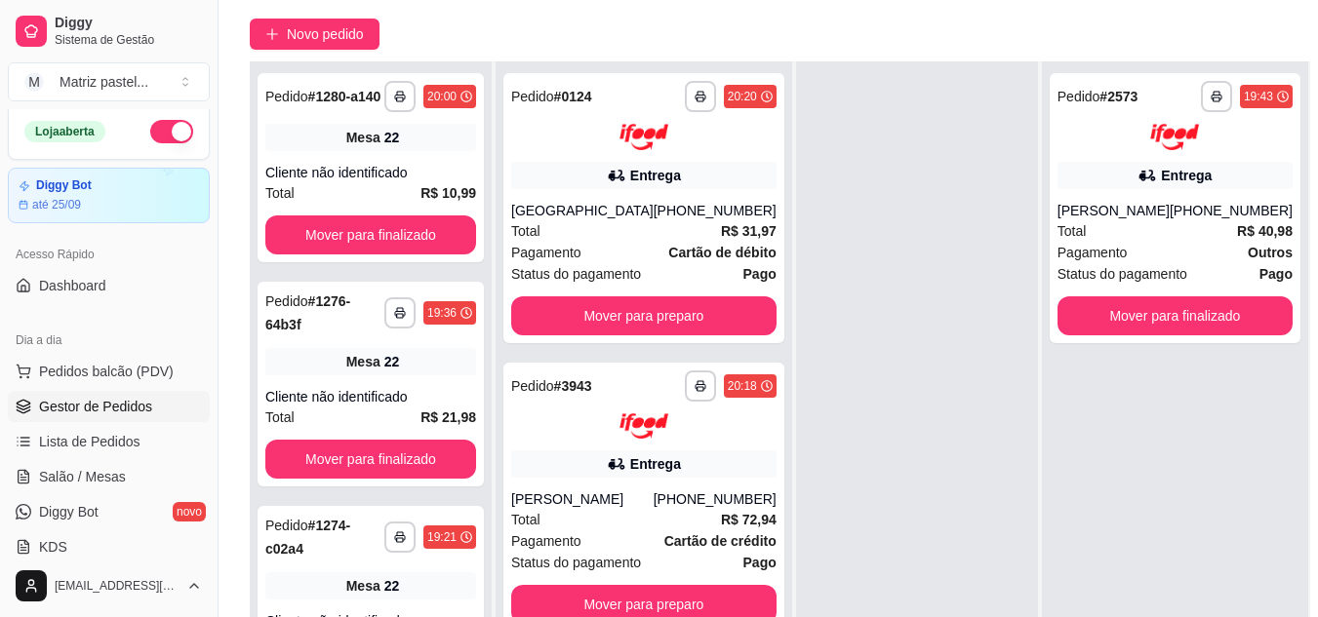
scroll to position [195, 0]
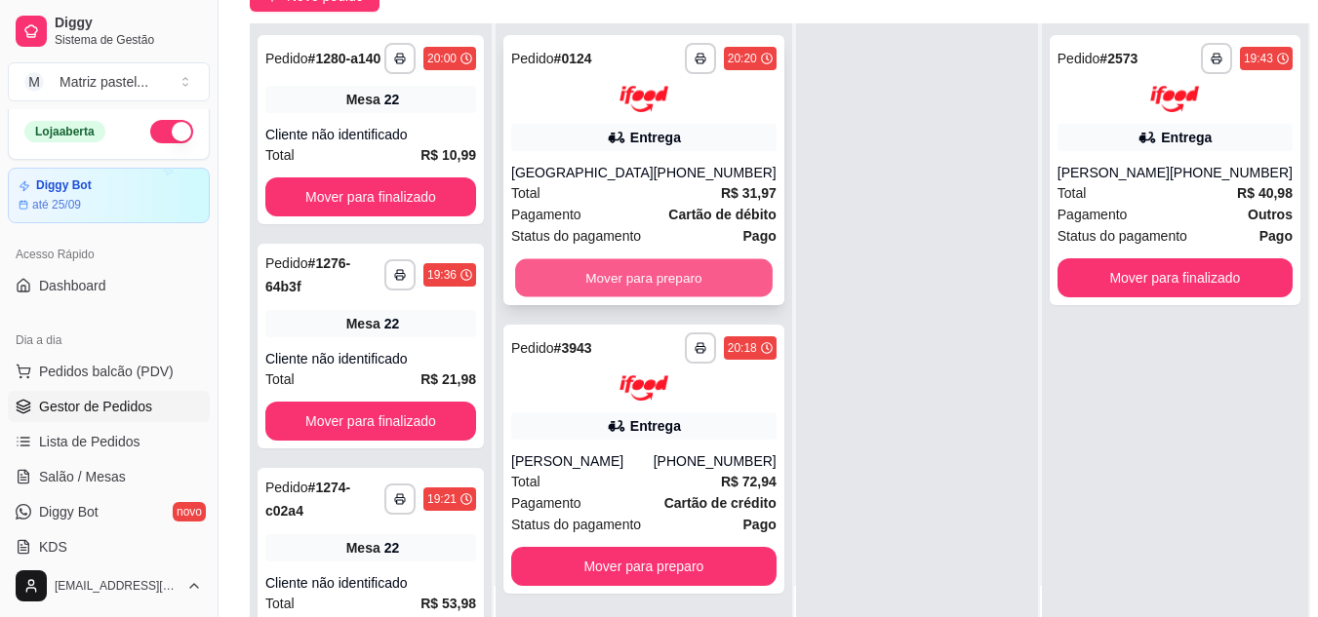
click at [657, 290] on button "Mover para preparo" at bounding box center [643, 277] width 257 height 38
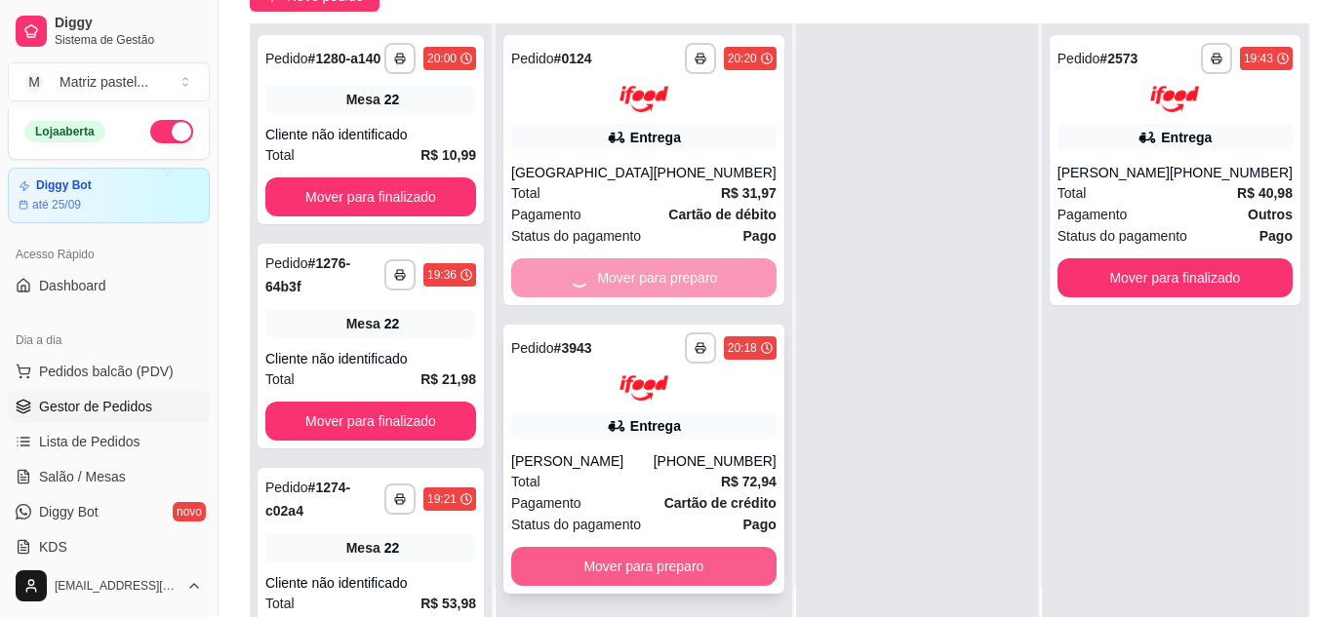
click at [643, 586] on div "**********" at bounding box center [643, 331] width 296 height 617
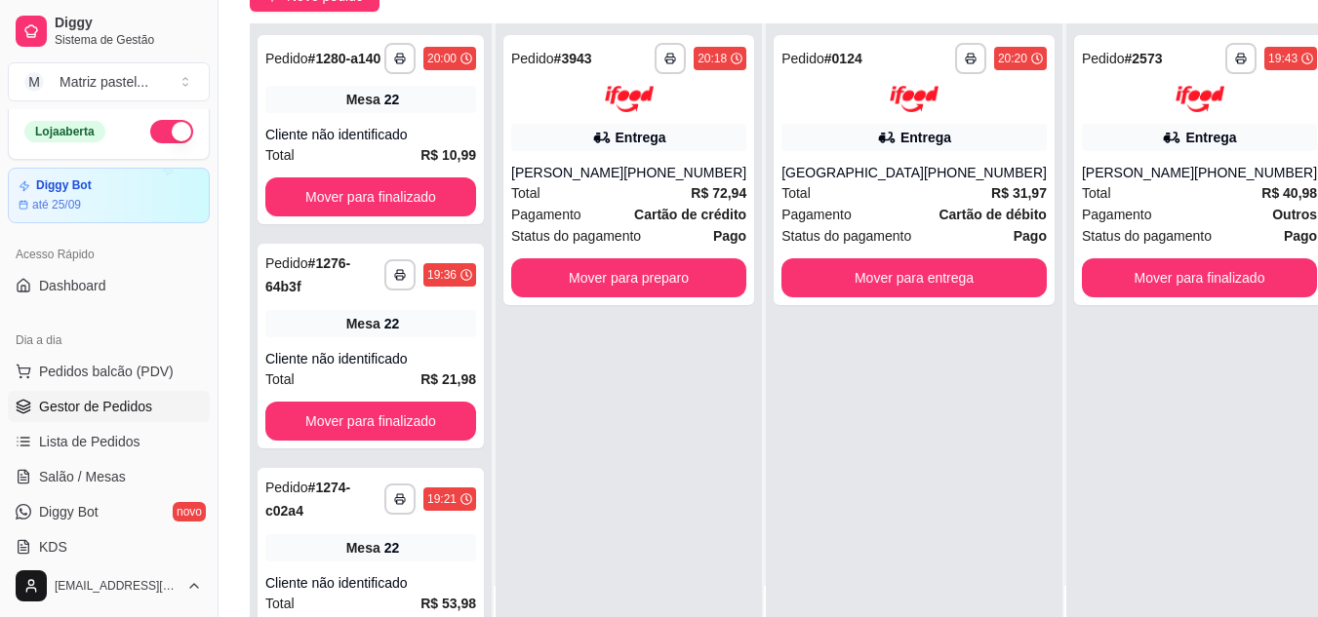
click at [846, 374] on div "**********" at bounding box center [914, 331] width 296 height 617
click at [904, 361] on div "**********" at bounding box center [914, 331] width 296 height 617
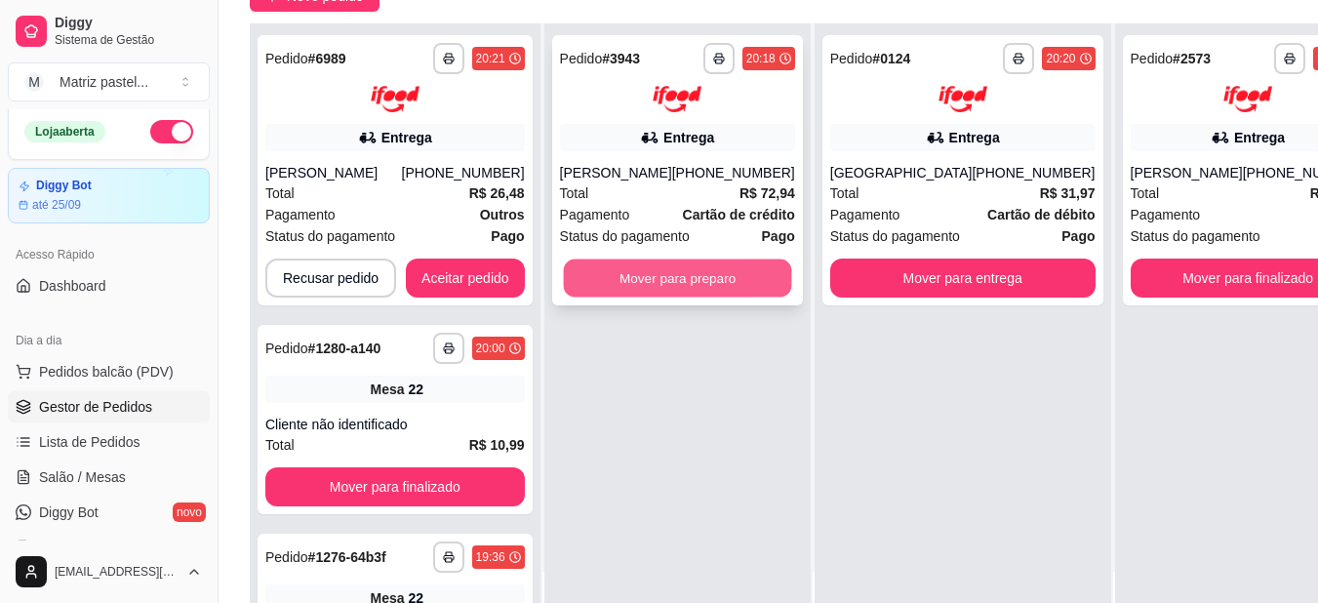
click at [692, 296] on div "**********" at bounding box center [677, 324] width 266 height 603
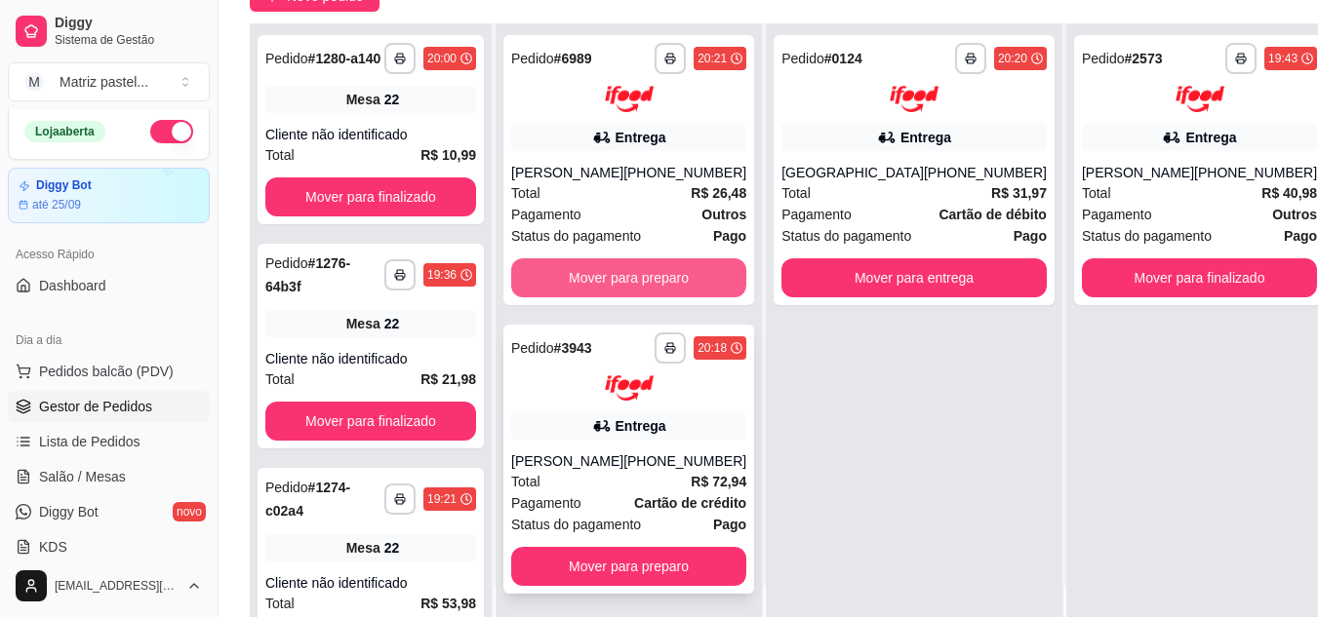
click at [699, 284] on button "Mover para preparo" at bounding box center [628, 277] width 235 height 39
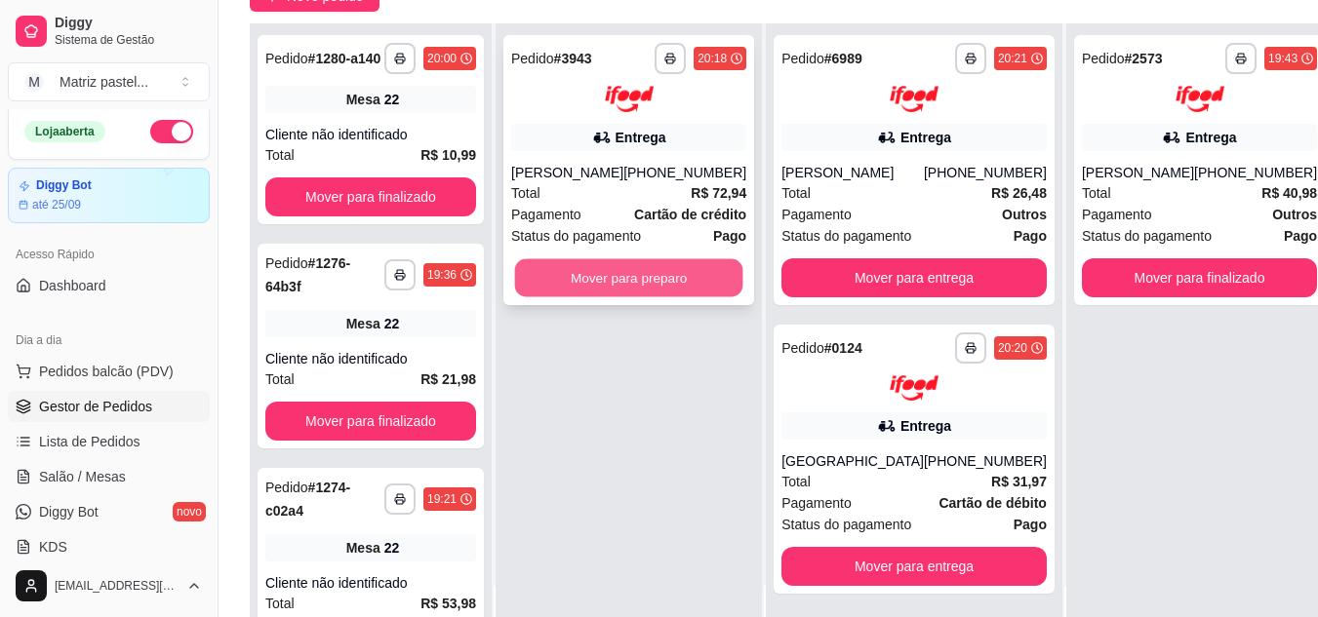
click at [639, 296] on button "Mover para preparo" at bounding box center [629, 277] width 228 height 38
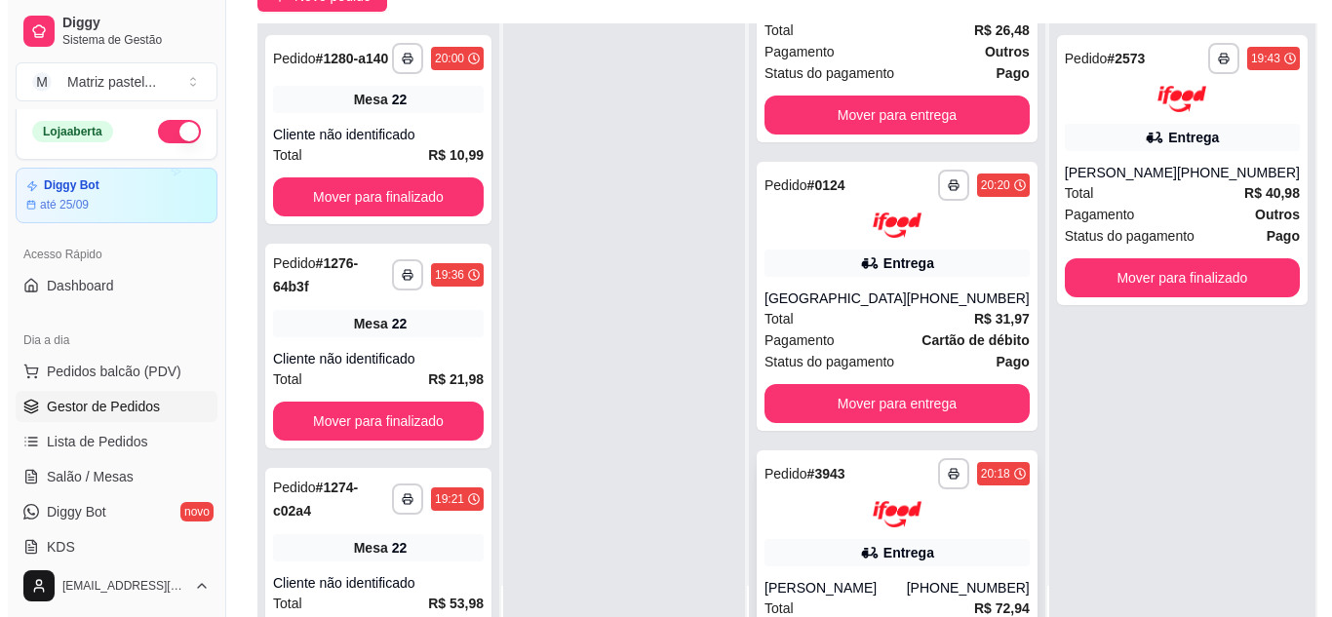
scroll to position [290, 0]
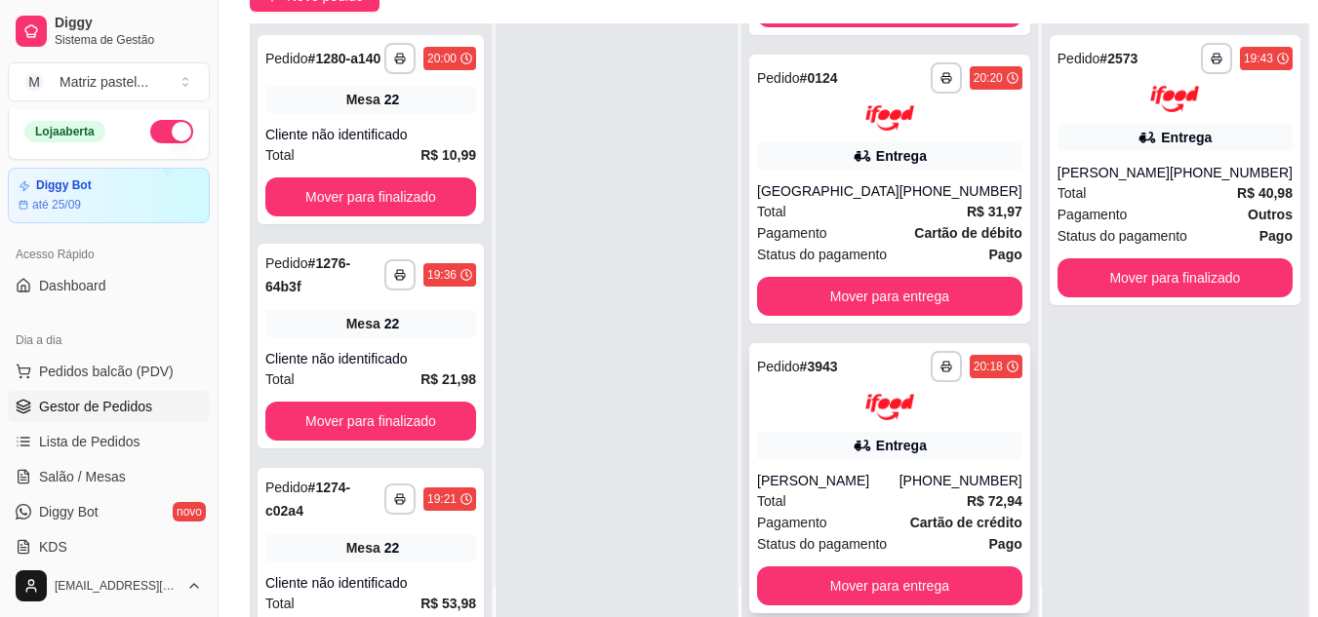
click at [913, 436] on div "Entrega" at bounding box center [901, 446] width 51 height 20
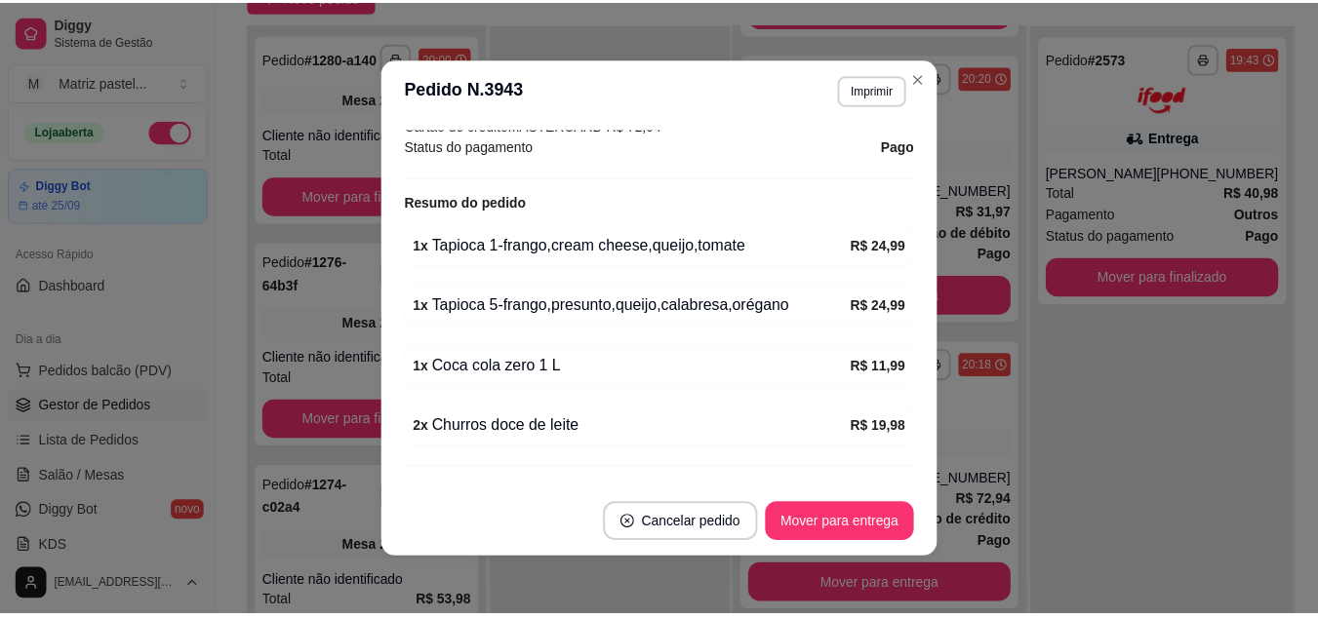
scroll to position [683, 0]
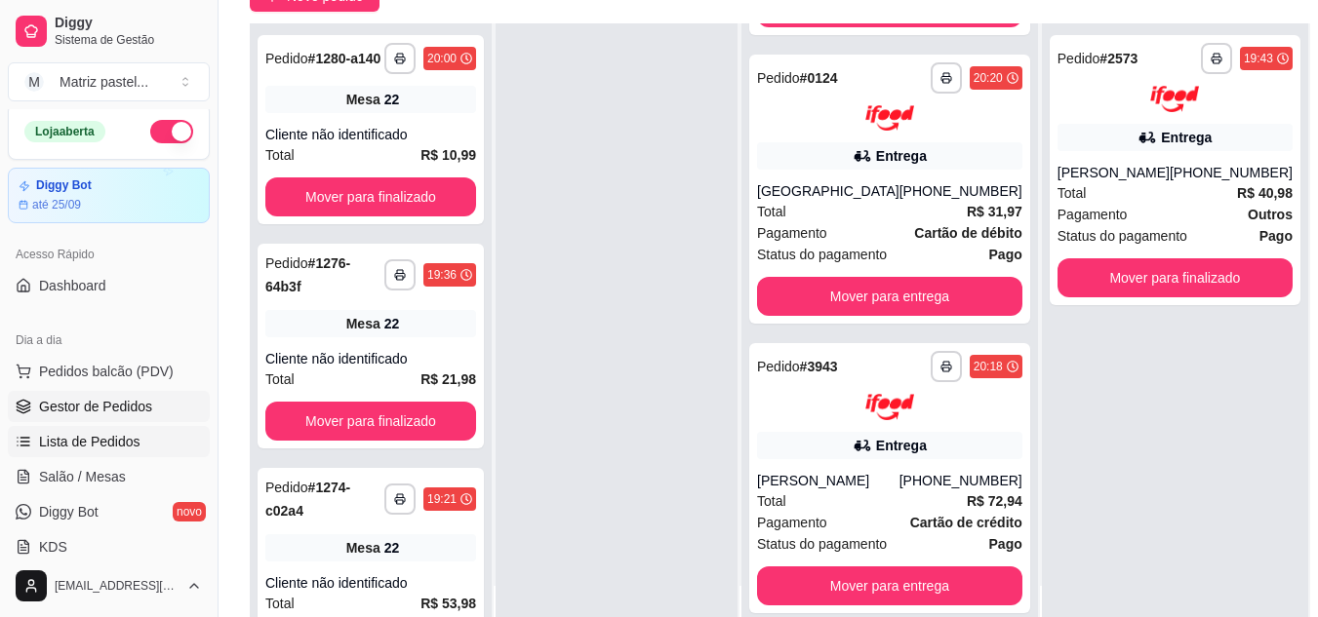
click at [112, 430] on link "Lista de Pedidos" at bounding box center [109, 441] width 202 height 31
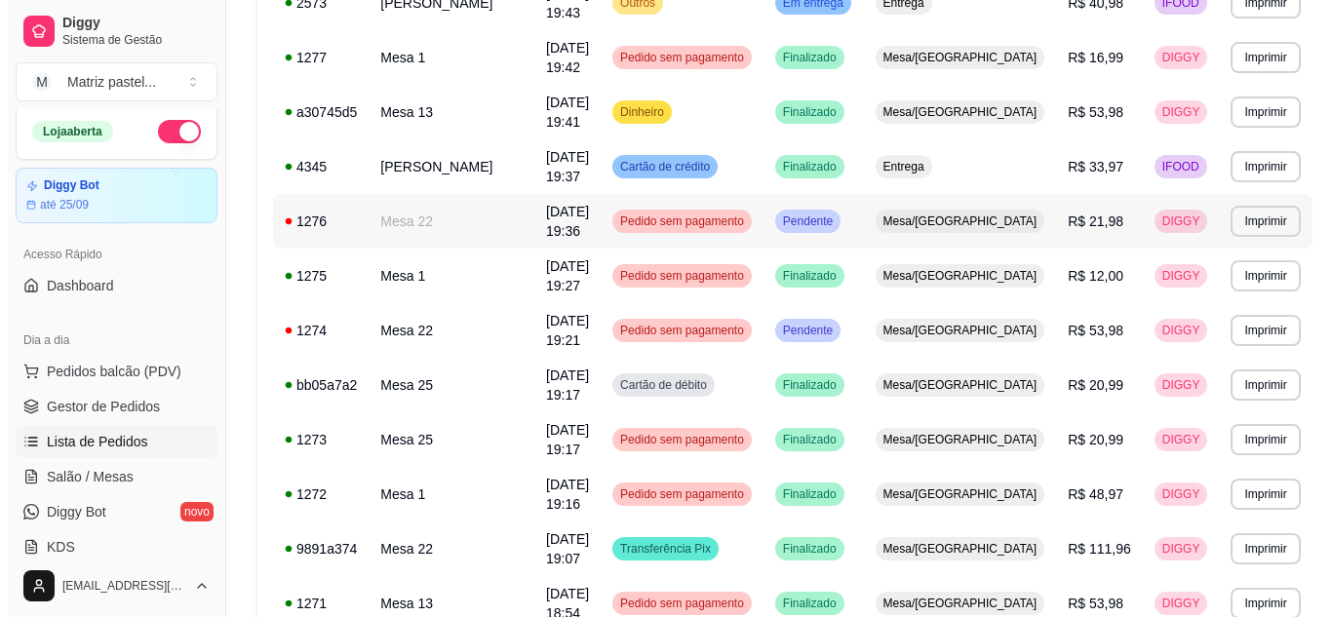
scroll to position [975, 0]
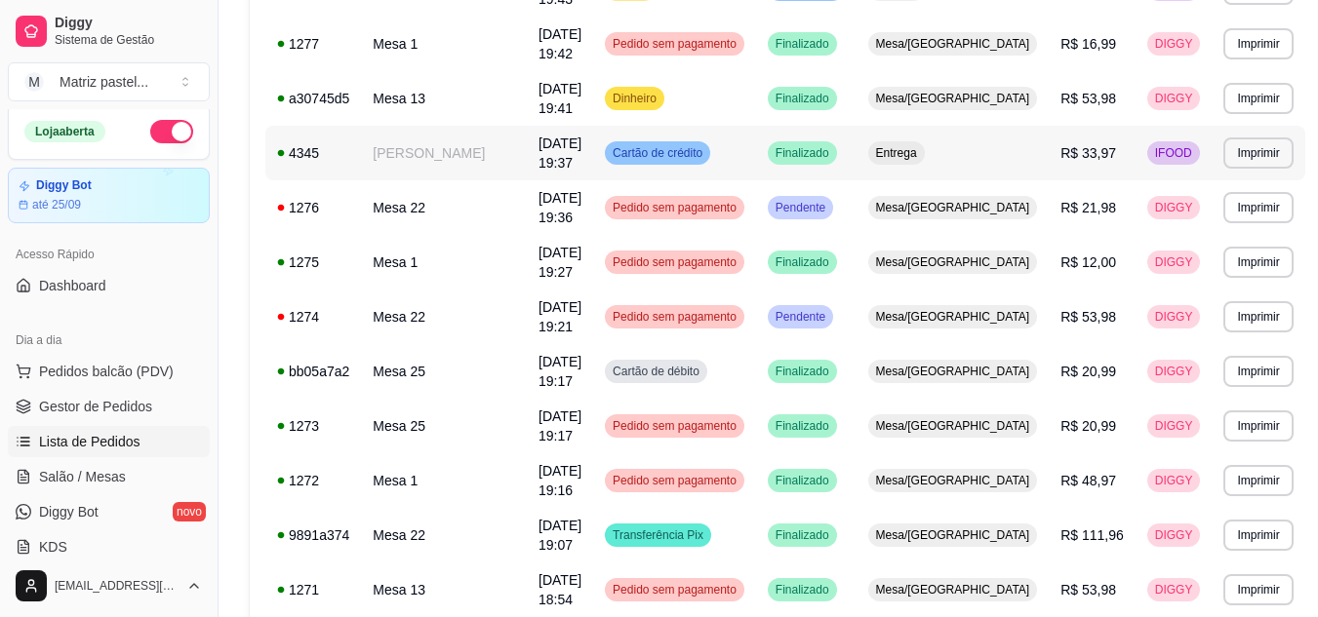
click at [474, 154] on td "[PERSON_NAME]" at bounding box center [444, 153] width 166 height 55
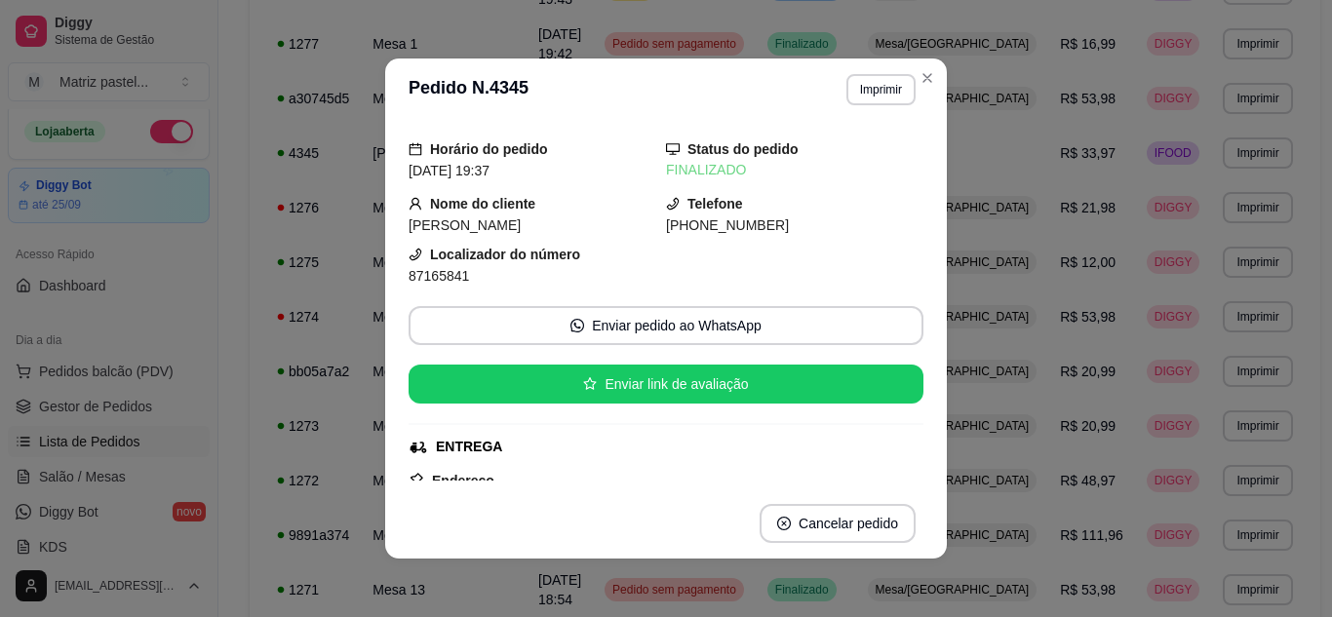
scroll to position [0, 0]
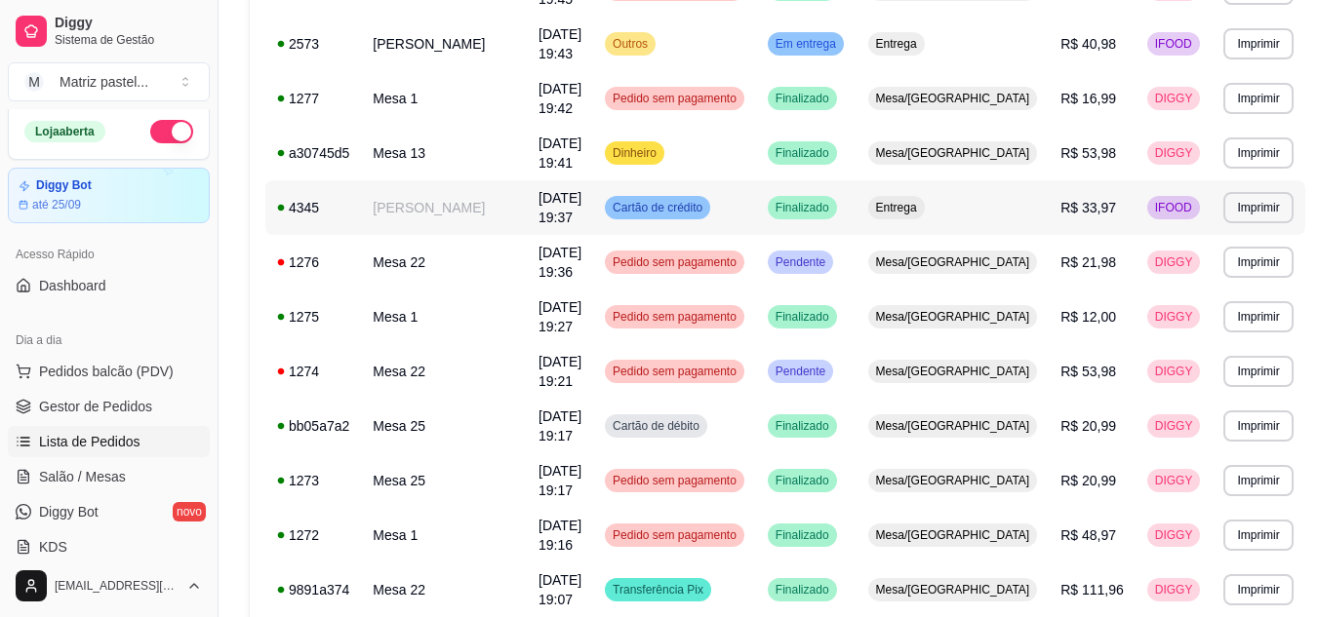
click at [513, 214] on td "[PERSON_NAME]" at bounding box center [444, 207] width 166 height 55
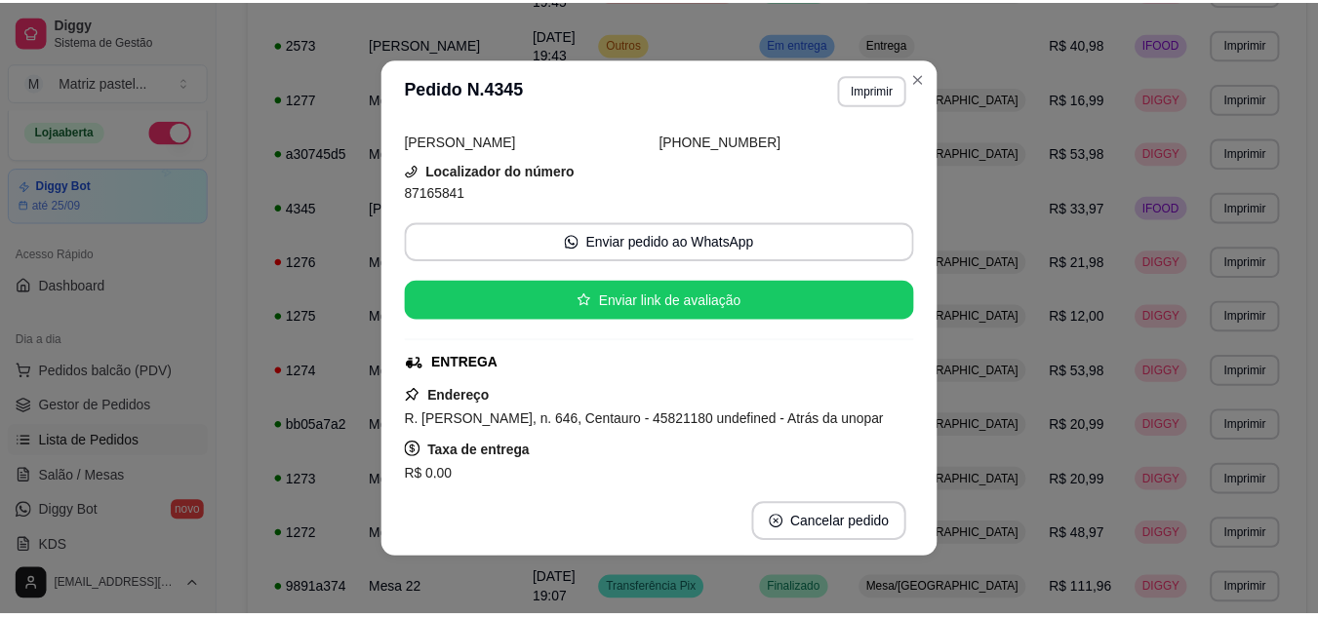
scroll to position [6, 0]
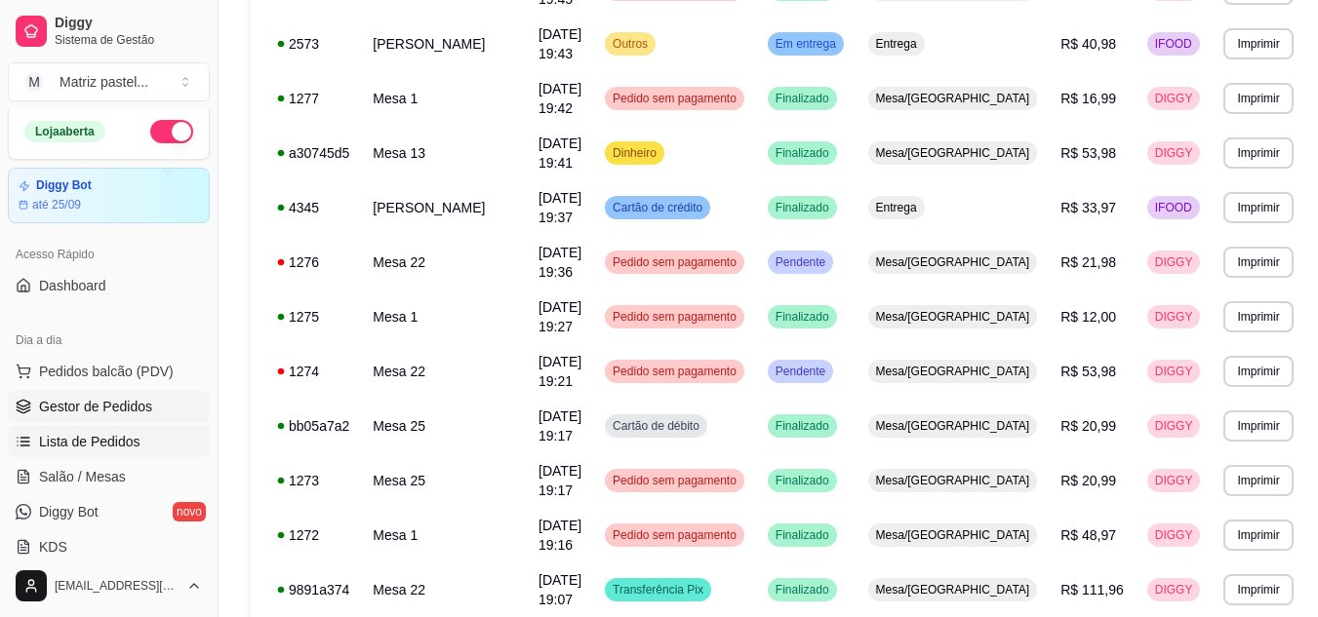
click at [89, 409] on span "Gestor de Pedidos" at bounding box center [95, 407] width 113 height 20
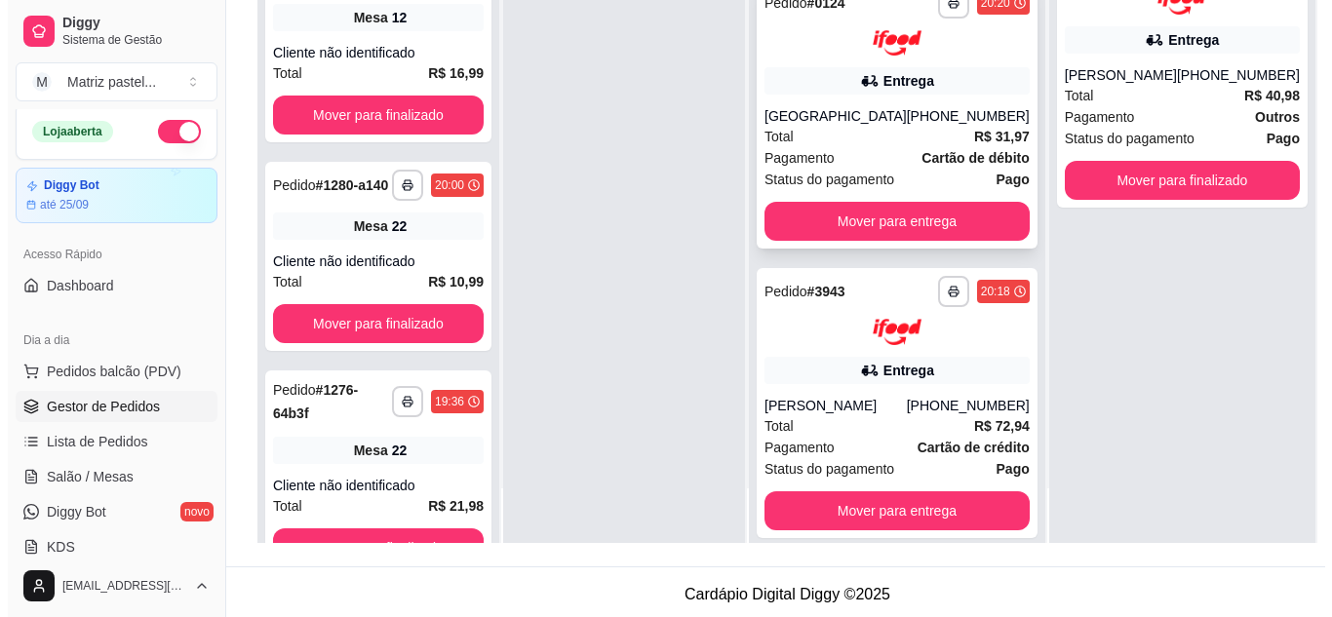
scroll to position [290, 0]
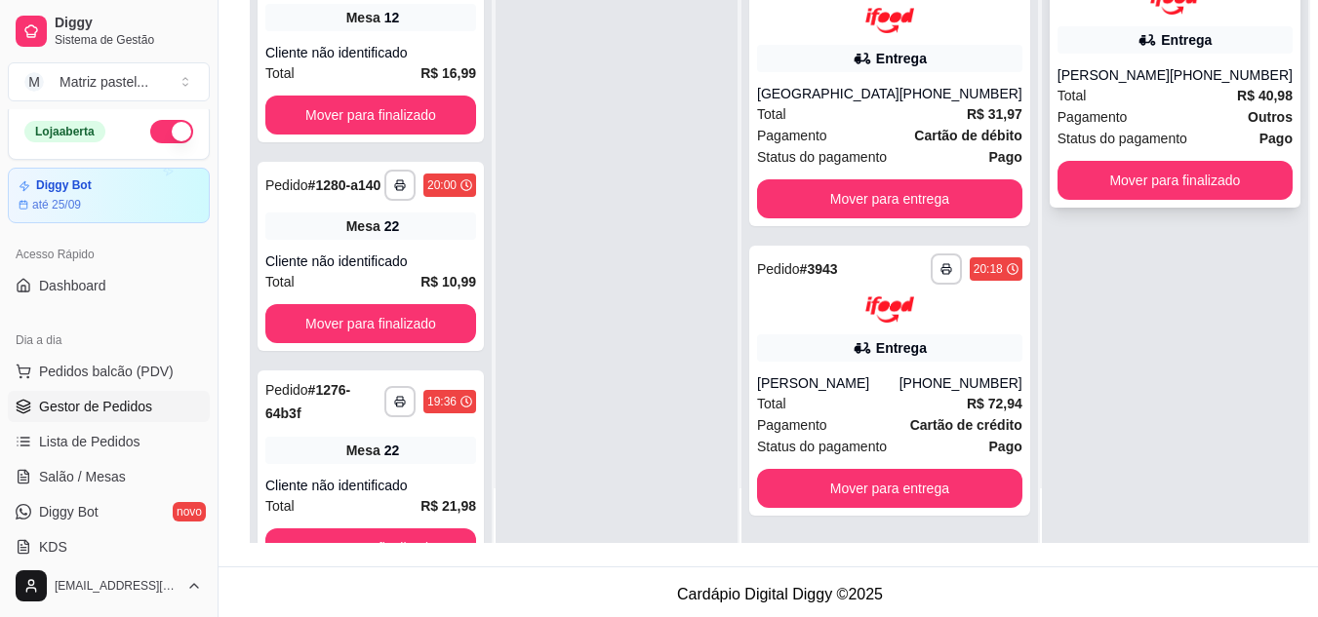
click at [1083, 112] on span "Pagamento" at bounding box center [1092, 116] width 70 height 21
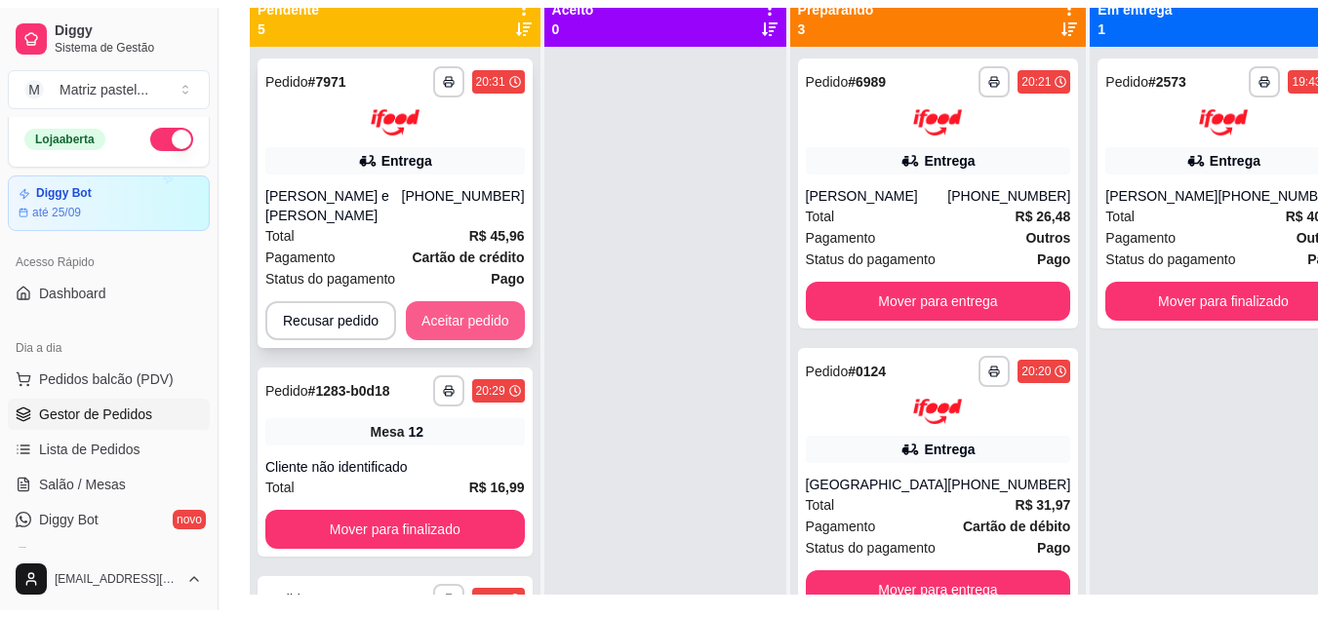
scroll to position [200, 0]
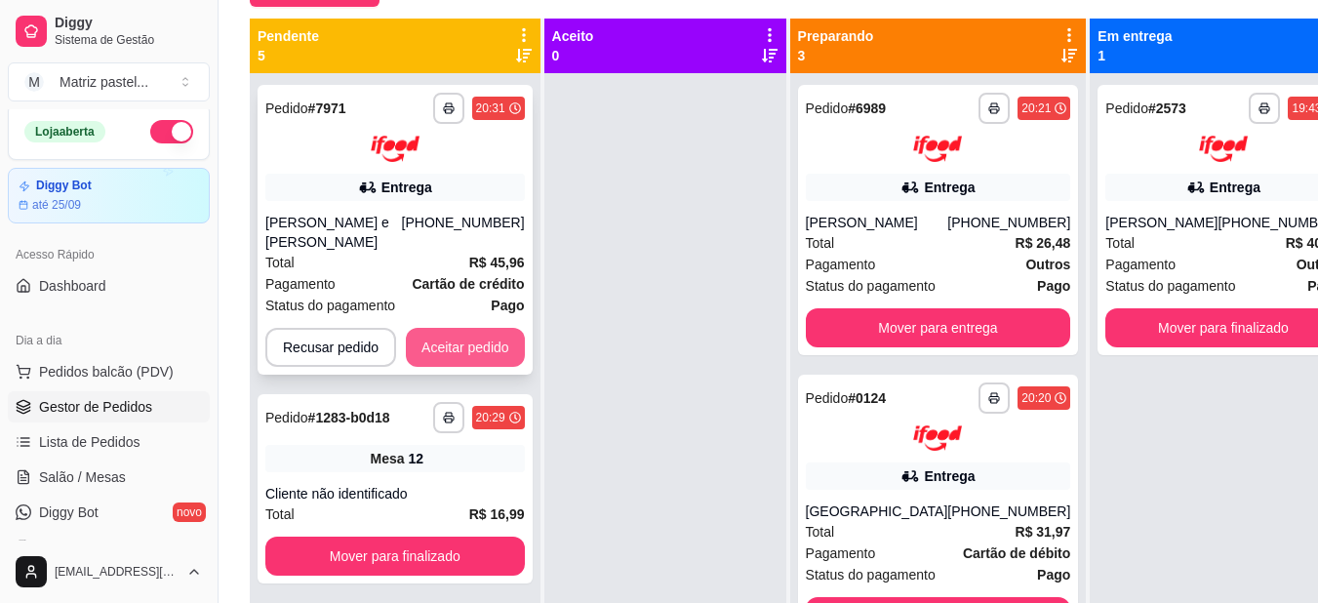
click at [449, 328] on button "Aceitar pedido" at bounding box center [465, 347] width 119 height 39
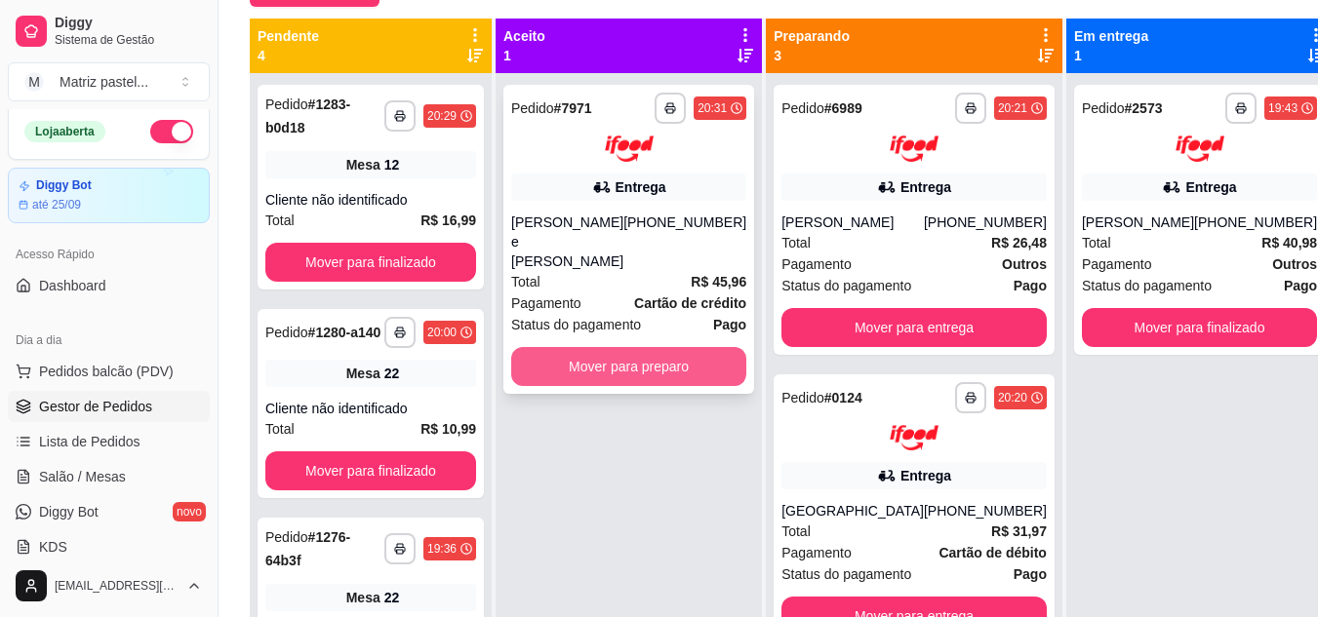
click at [673, 347] on button "Mover para preparo" at bounding box center [628, 366] width 235 height 39
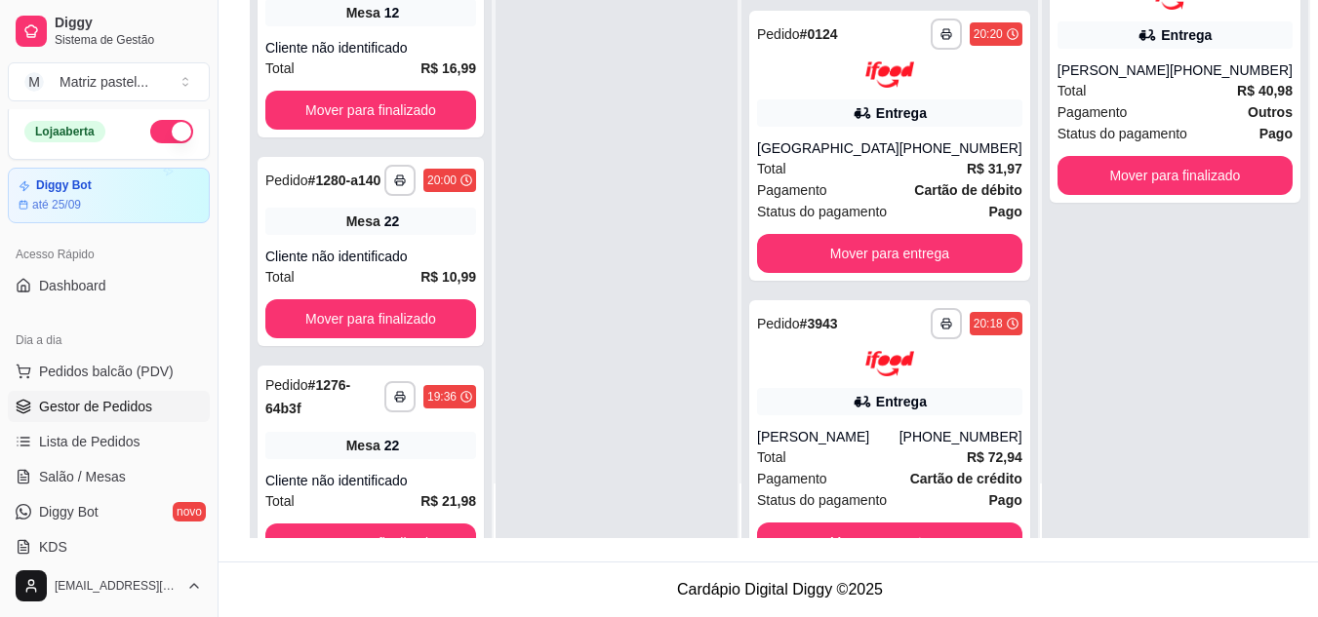
scroll to position [598, 0]
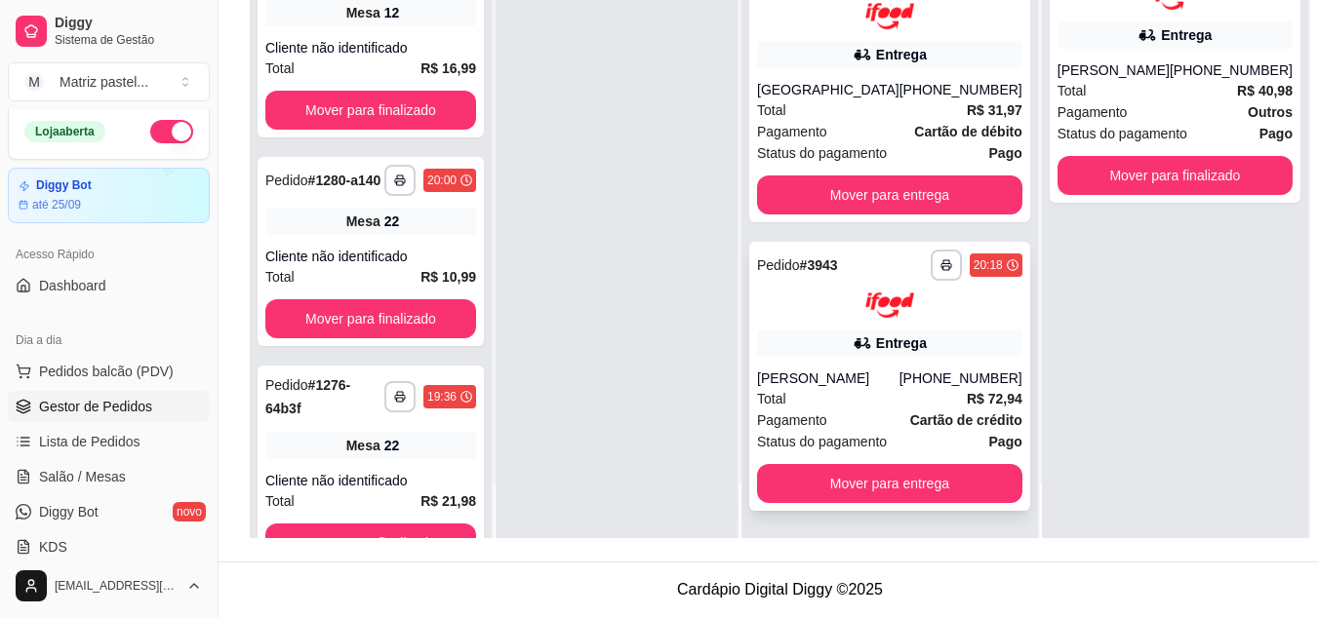
click at [866, 369] on div "[PERSON_NAME]" at bounding box center [828, 379] width 142 height 20
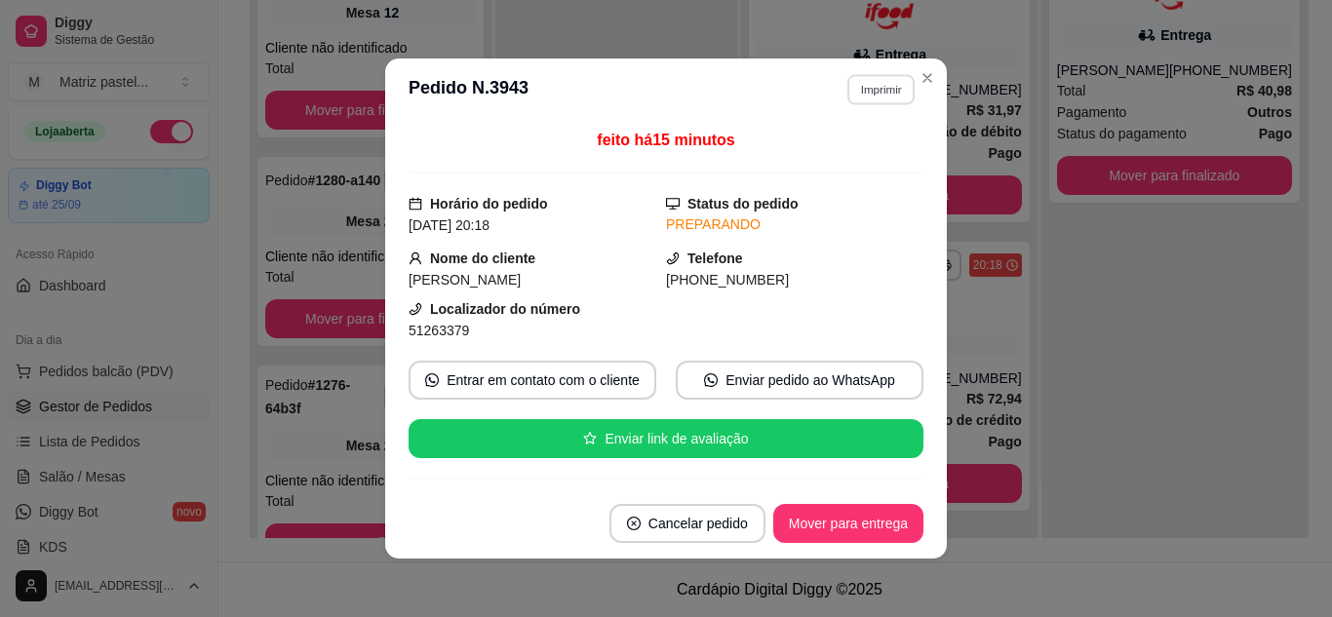
click at [883, 91] on button "Imprimir" at bounding box center [881, 89] width 67 height 30
click at [819, 155] on button "IMPRESSORA" at bounding box center [839, 157] width 137 height 30
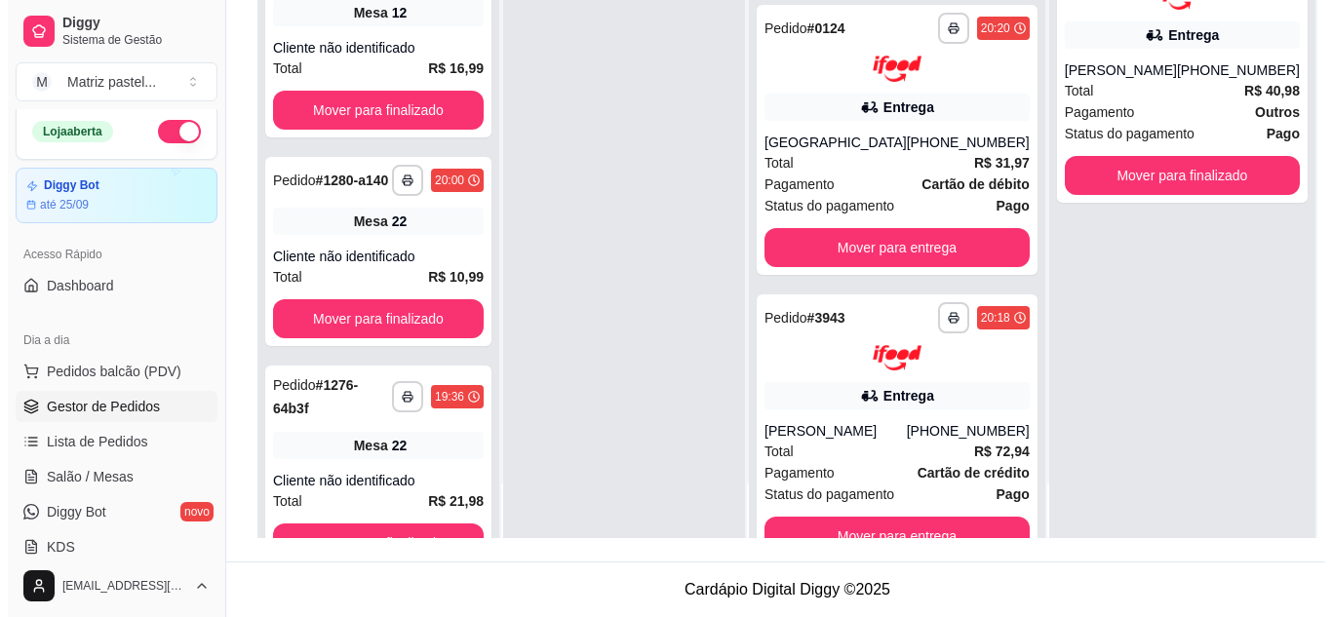
scroll to position [305, 0]
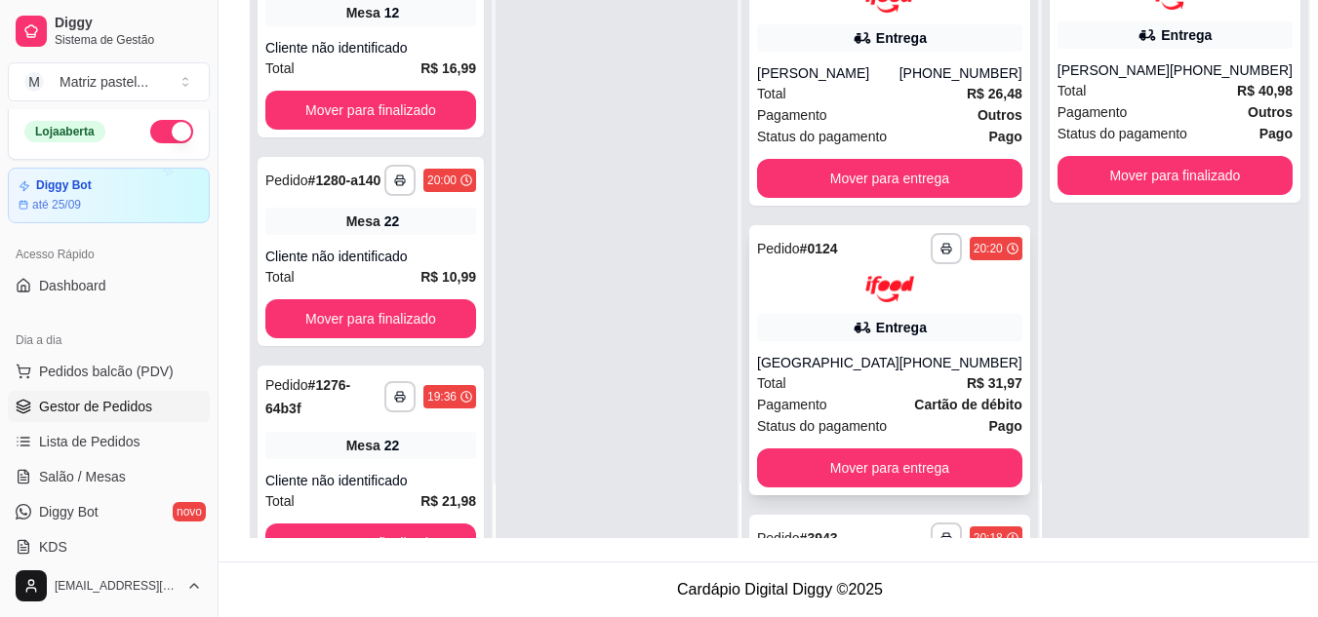
click at [838, 311] on div "**********" at bounding box center [889, 360] width 281 height 270
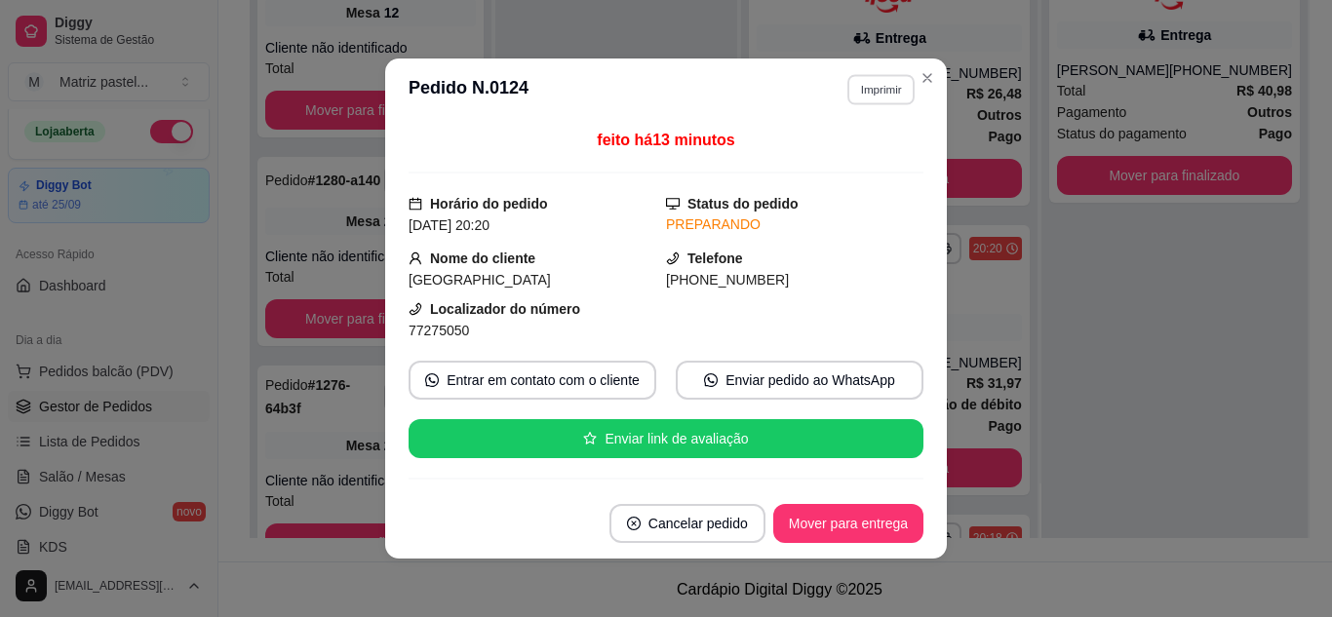
click at [864, 97] on button "Imprimir" at bounding box center [881, 89] width 67 height 30
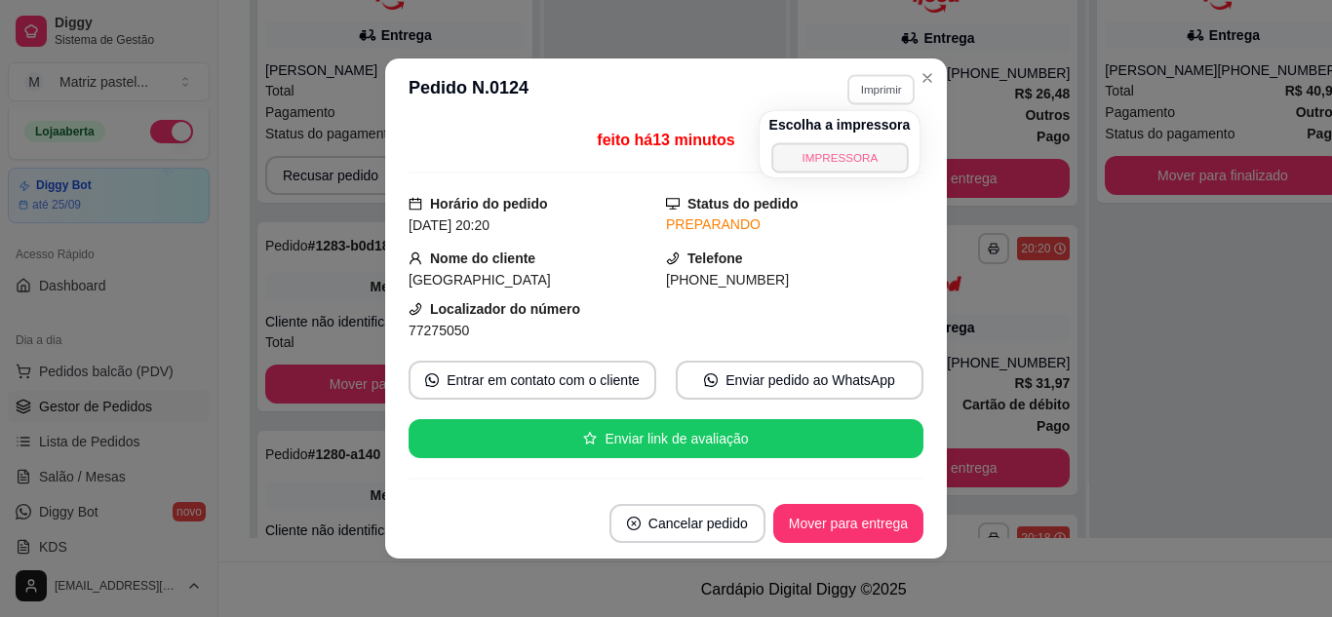
click at [850, 148] on button "IMPRESSORA" at bounding box center [839, 157] width 137 height 30
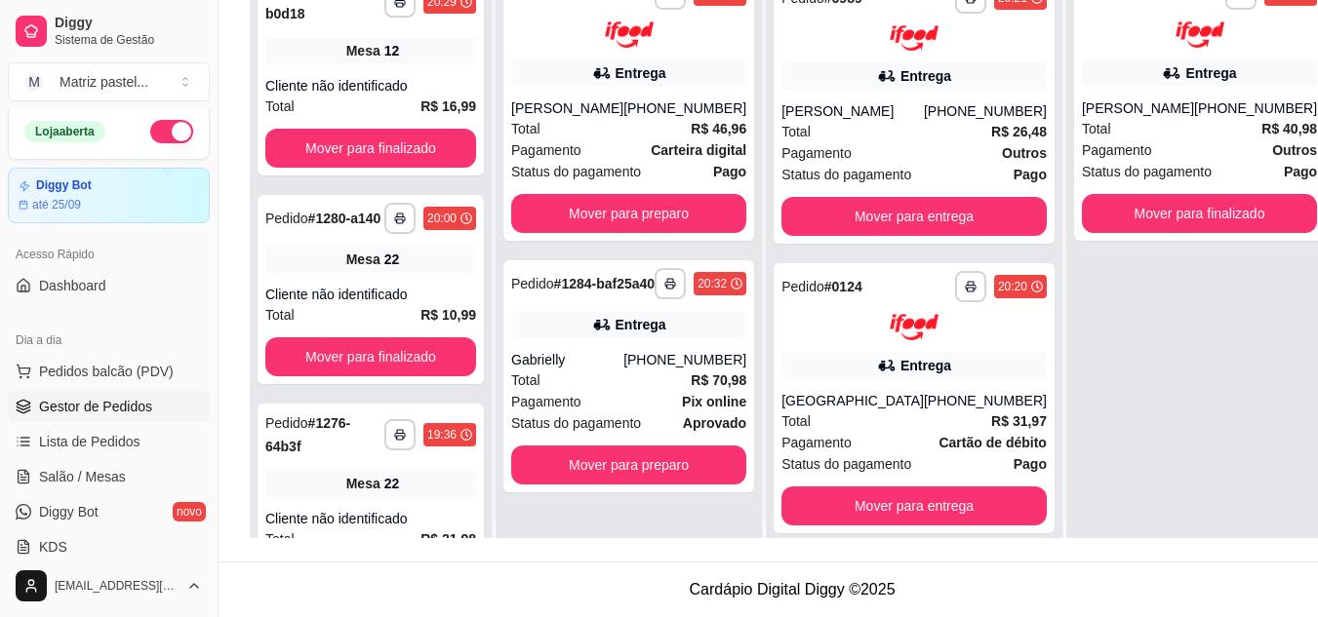
scroll to position [0, 0]
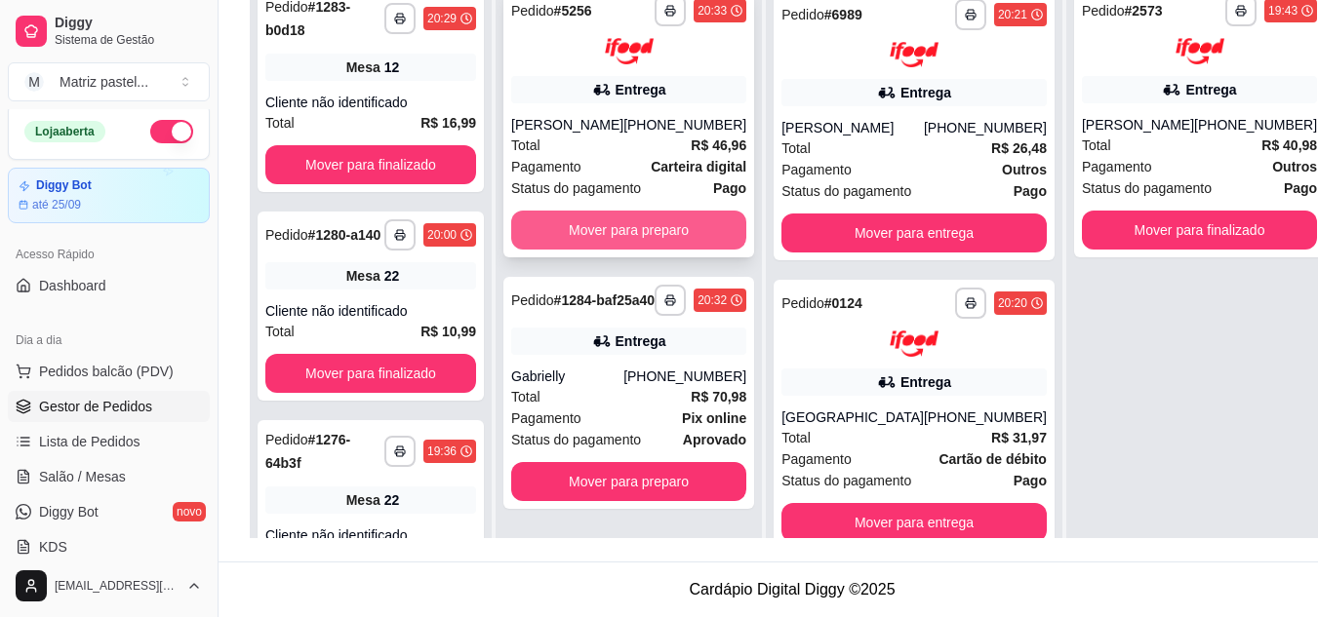
click at [694, 242] on button "Mover para preparo" at bounding box center [628, 230] width 235 height 39
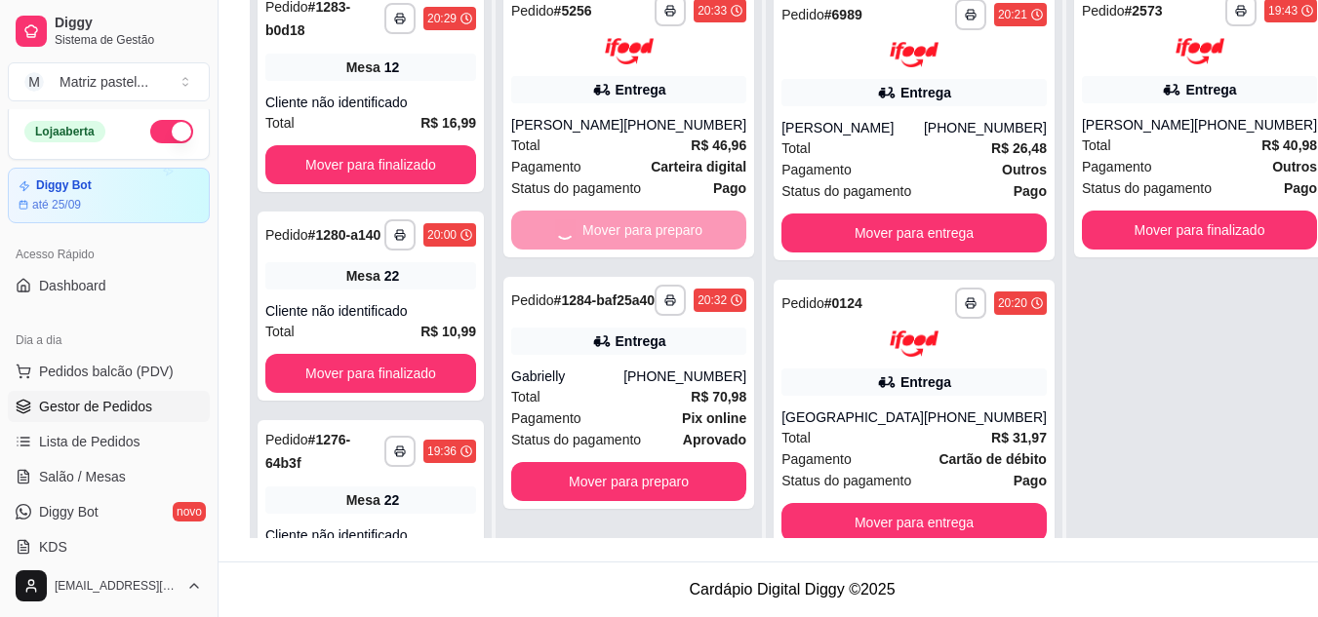
scroll to position [613, 0]
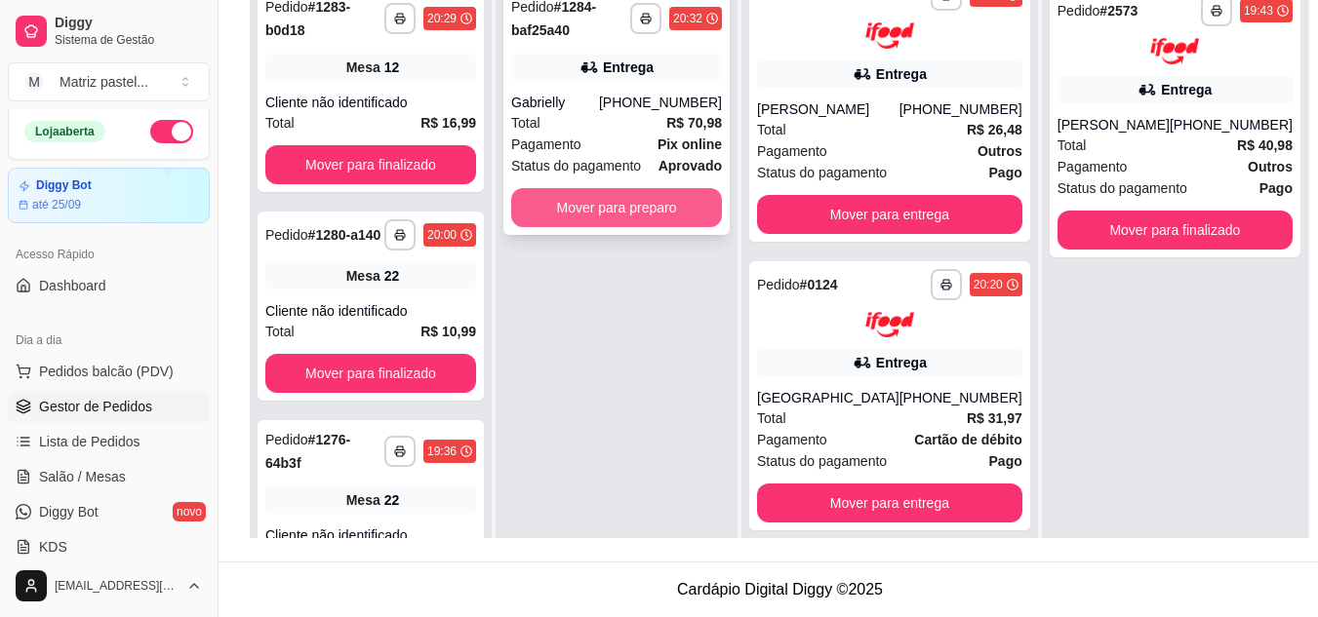
click at [586, 205] on button "Mover para preparo" at bounding box center [616, 207] width 211 height 39
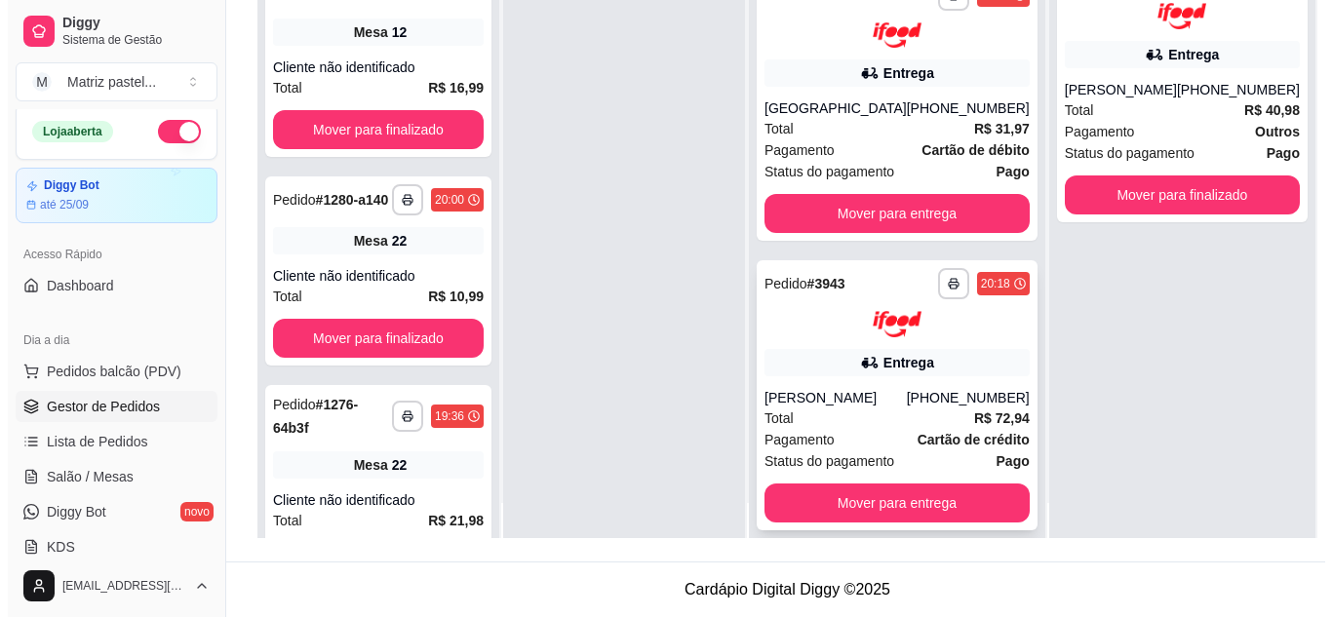
scroll to position [55, 0]
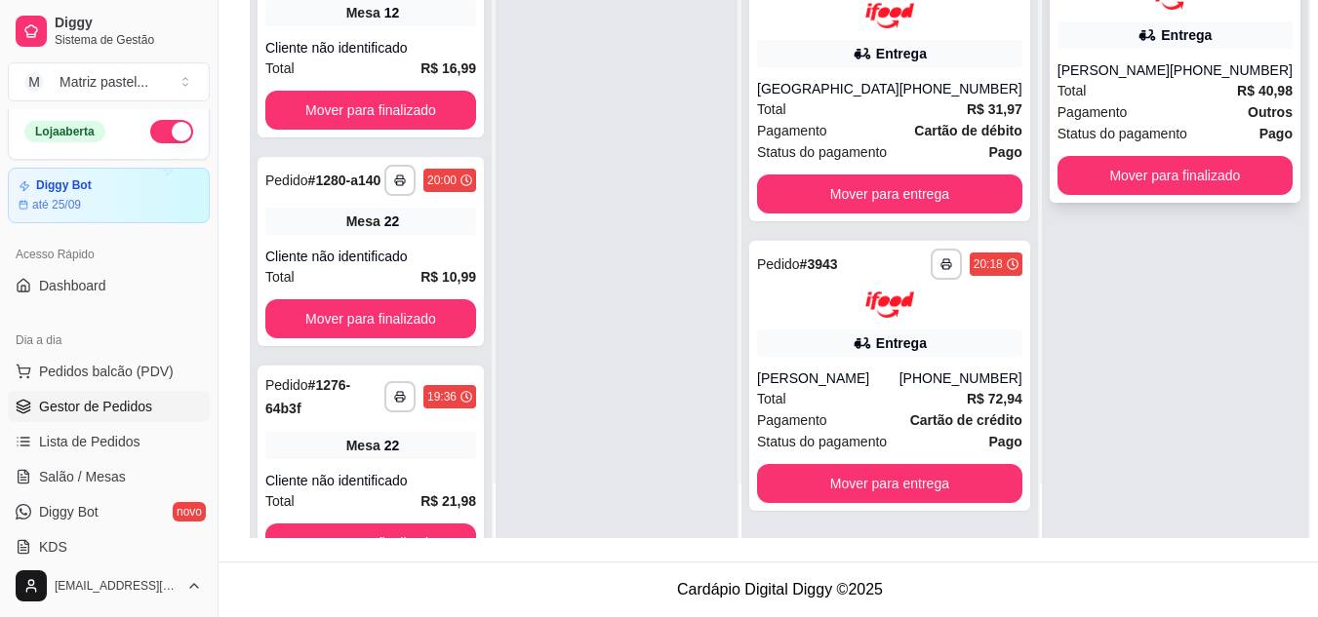
click at [1193, 113] on div "Pagamento Outros" at bounding box center [1174, 111] width 235 height 21
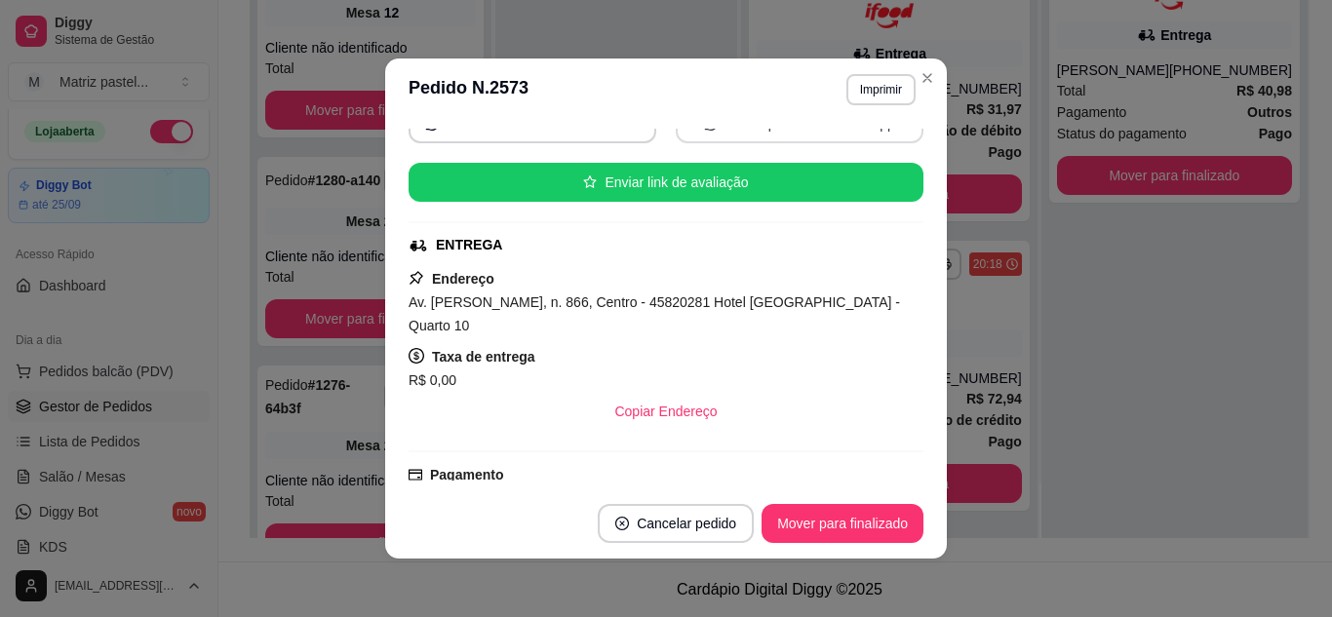
scroll to position [390, 0]
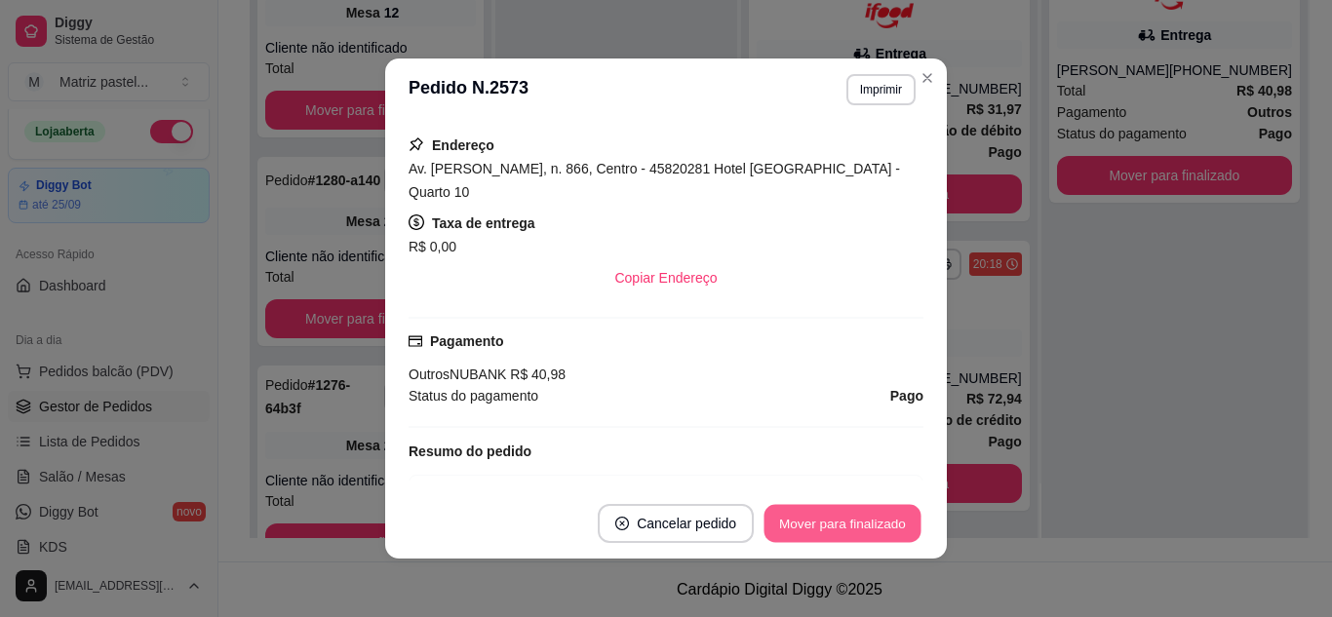
click at [878, 534] on button "Mover para finalizado" at bounding box center [843, 524] width 157 height 38
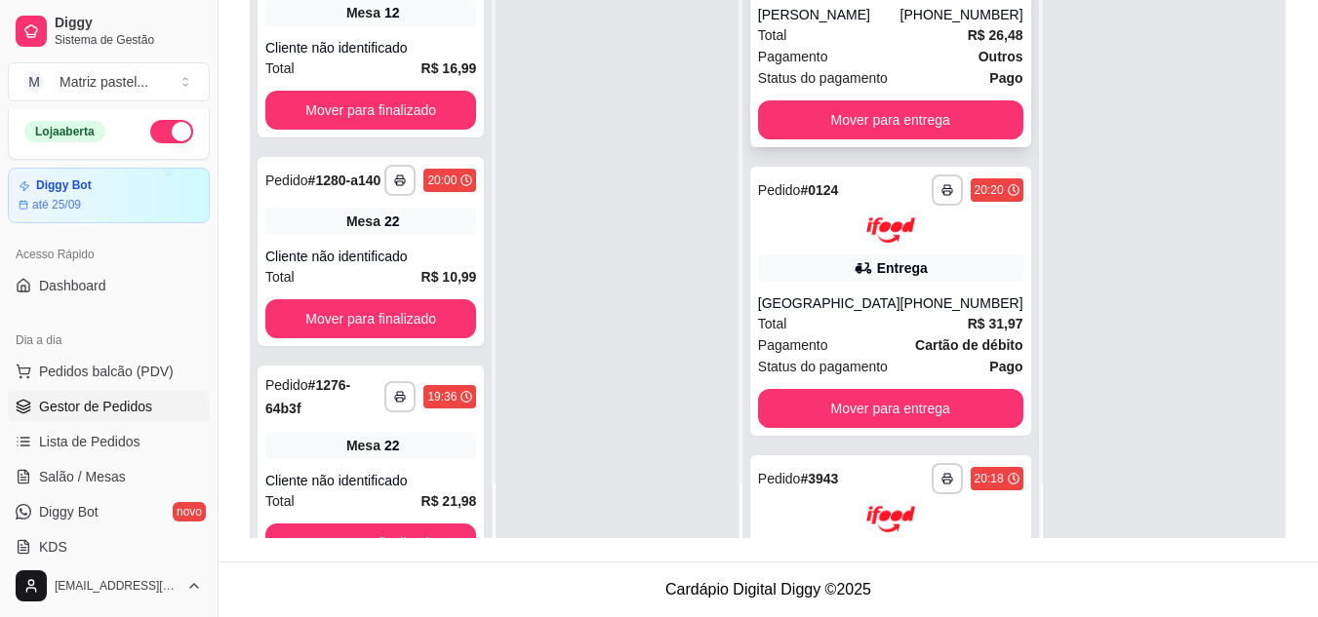
scroll to position [882, 0]
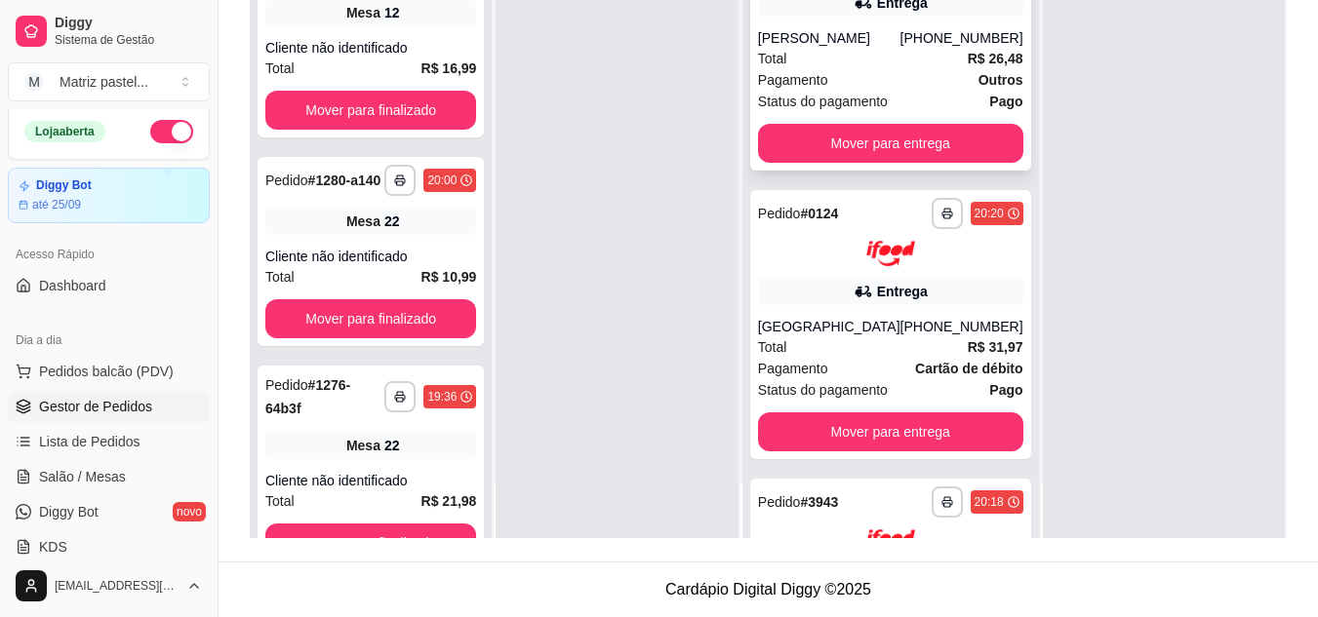
click at [819, 69] on div "Total R$ 26,48" at bounding box center [890, 58] width 265 height 21
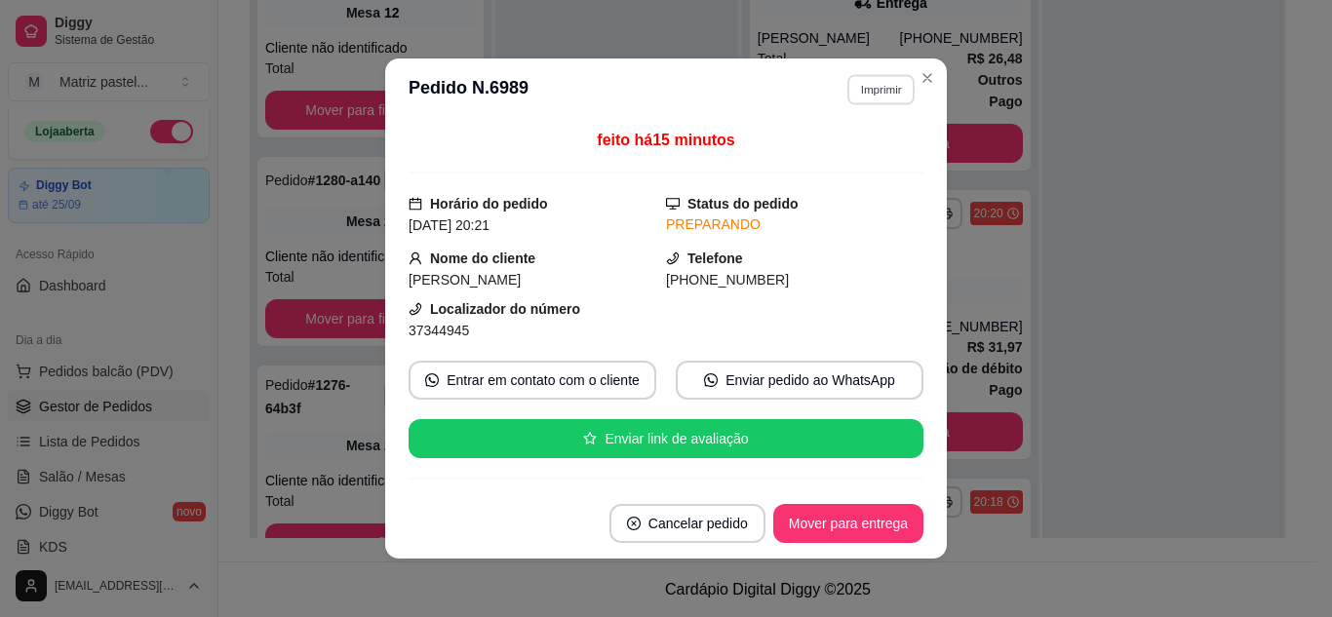
click at [866, 91] on button "Imprimir" at bounding box center [881, 89] width 67 height 30
click at [837, 165] on button "IMPRESSORA" at bounding box center [839, 157] width 137 height 30
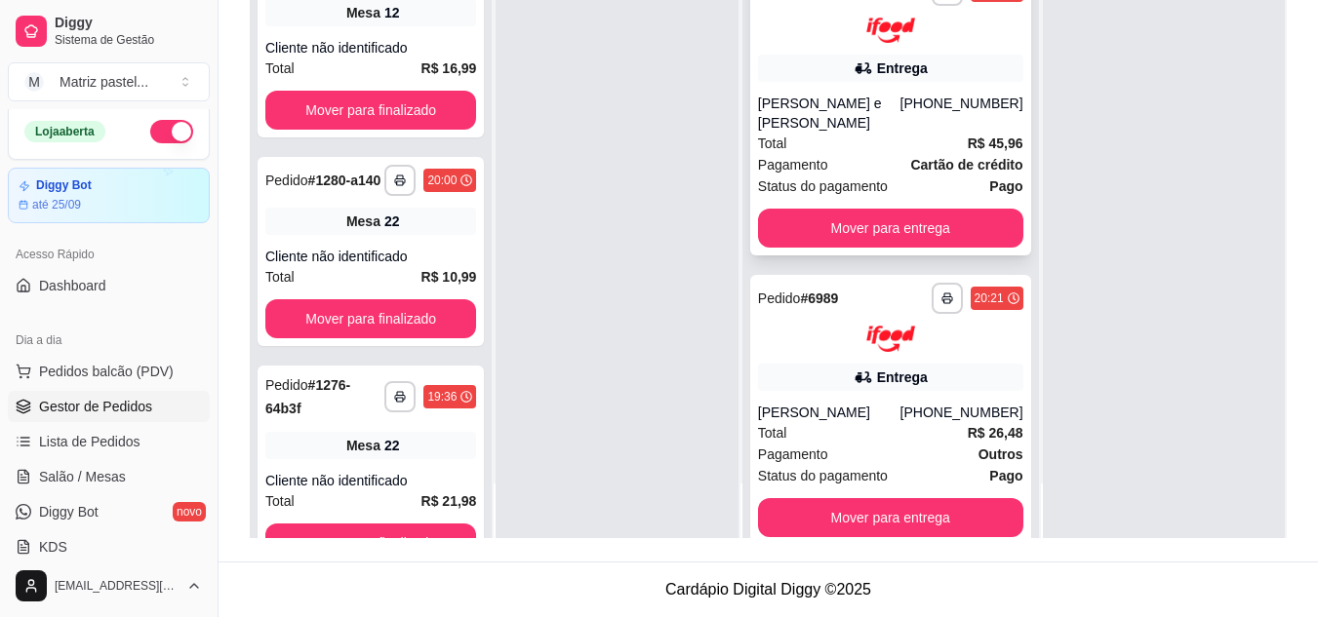
scroll to position [492, 0]
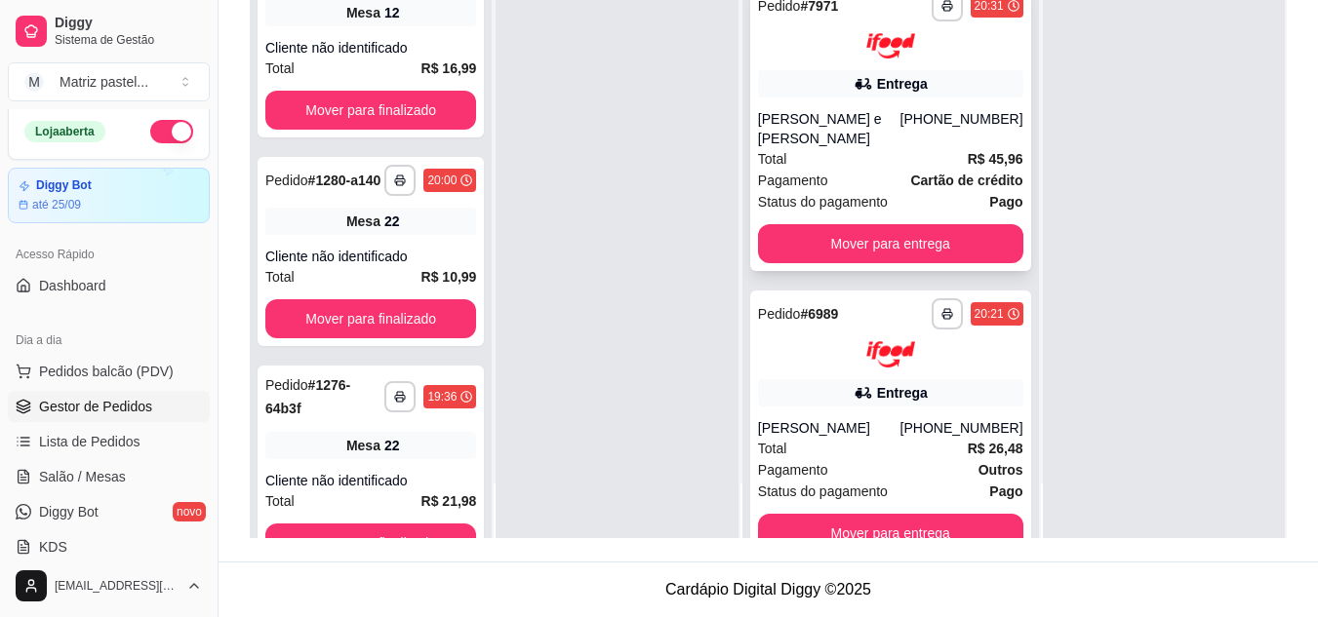
click at [893, 170] on div "Total R$ 45,96" at bounding box center [890, 158] width 265 height 21
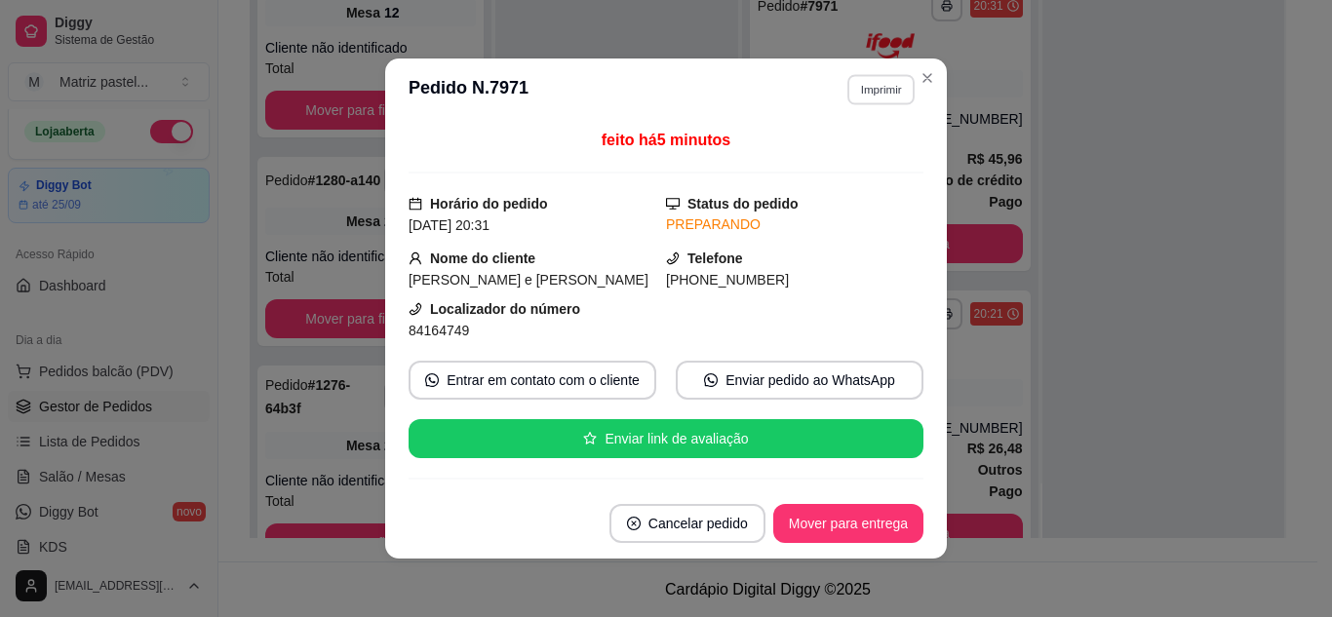
click at [891, 82] on button "Imprimir" at bounding box center [881, 89] width 67 height 30
click at [818, 152] on button "IMPRESSORA" at bounding box center [839, 157] width 141 height 31
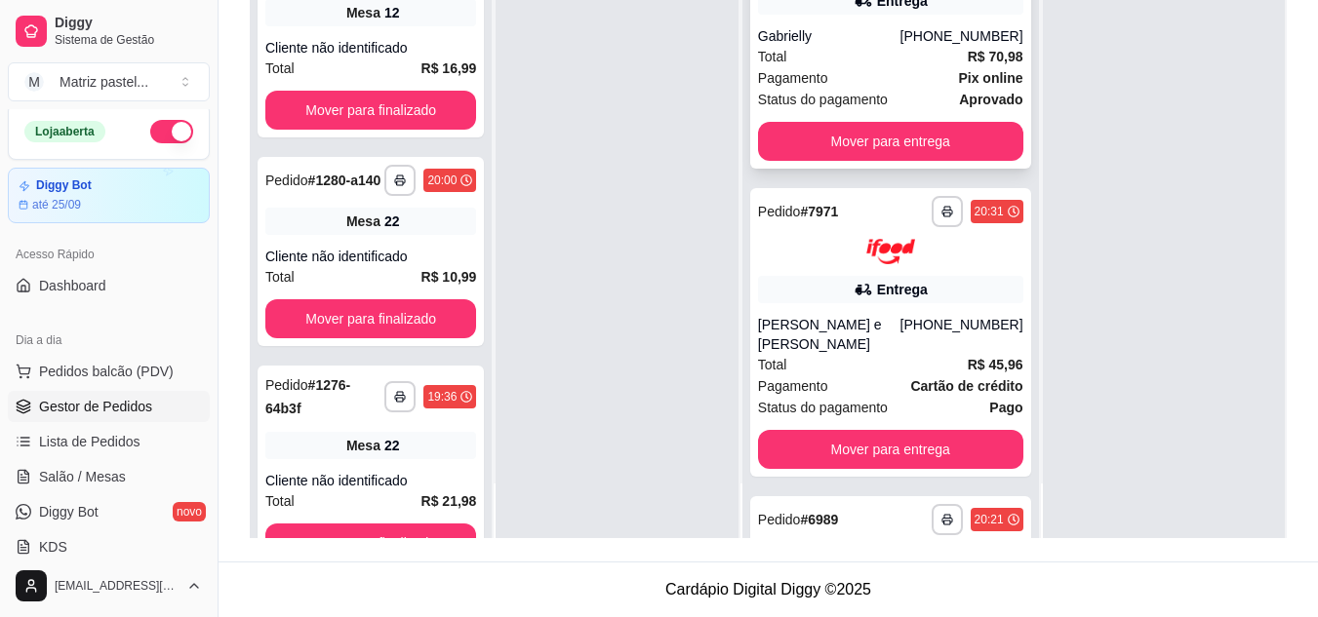
scroll to position [199, 0]
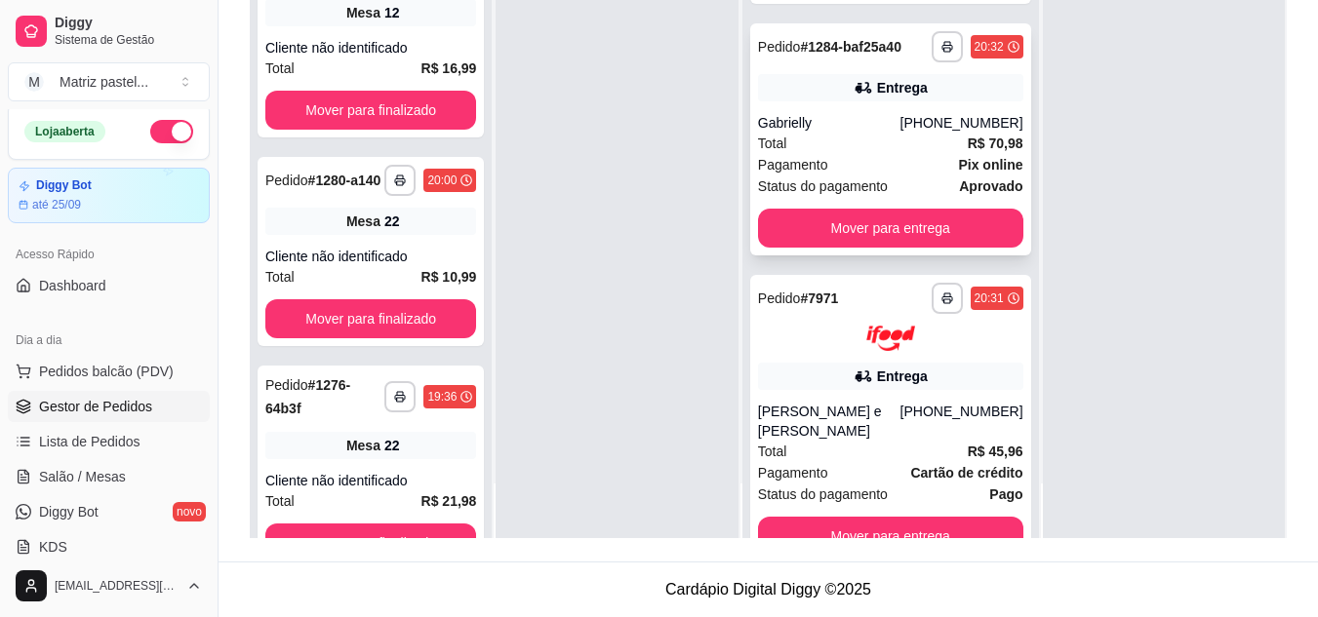
click at [887, 154] on div "Total R$ 70,98" at bounding box center [890, 143] width 265 height 21
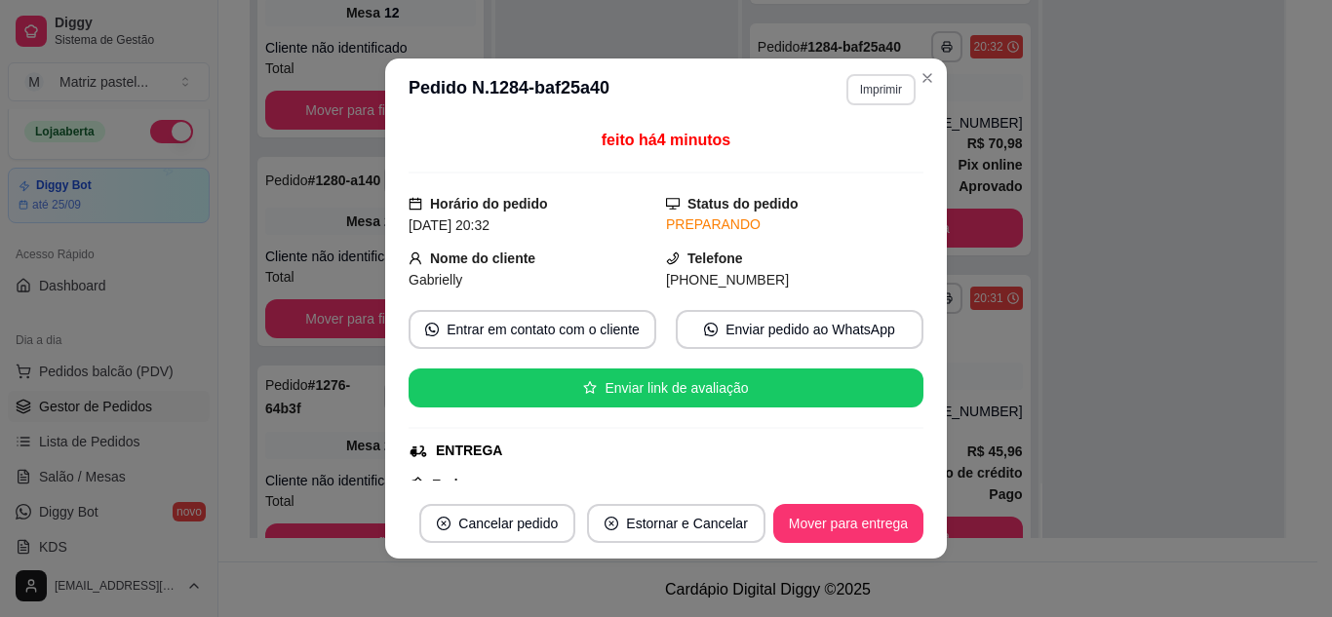
click at [873, 76] on button "Imprimir" at bounding box center [881, 89] width 69 height 31
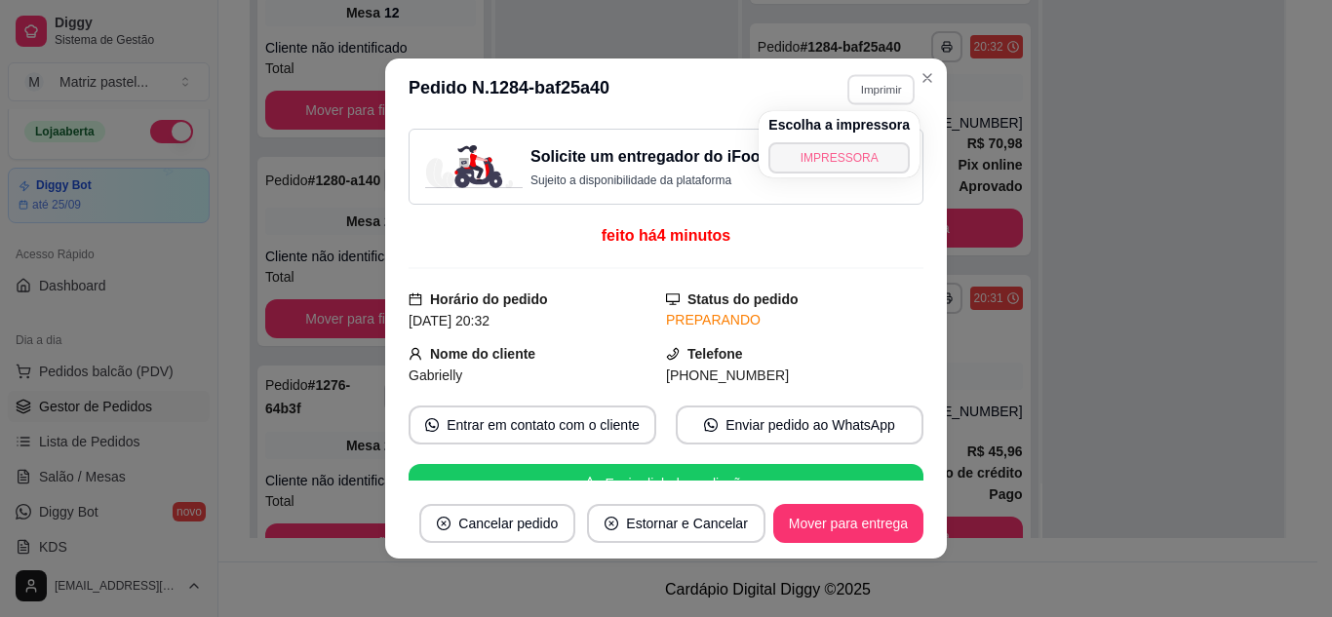
click at [843, 154] on button "IMPRESSORA" at bounding box center [839, 157] width 141 height 31
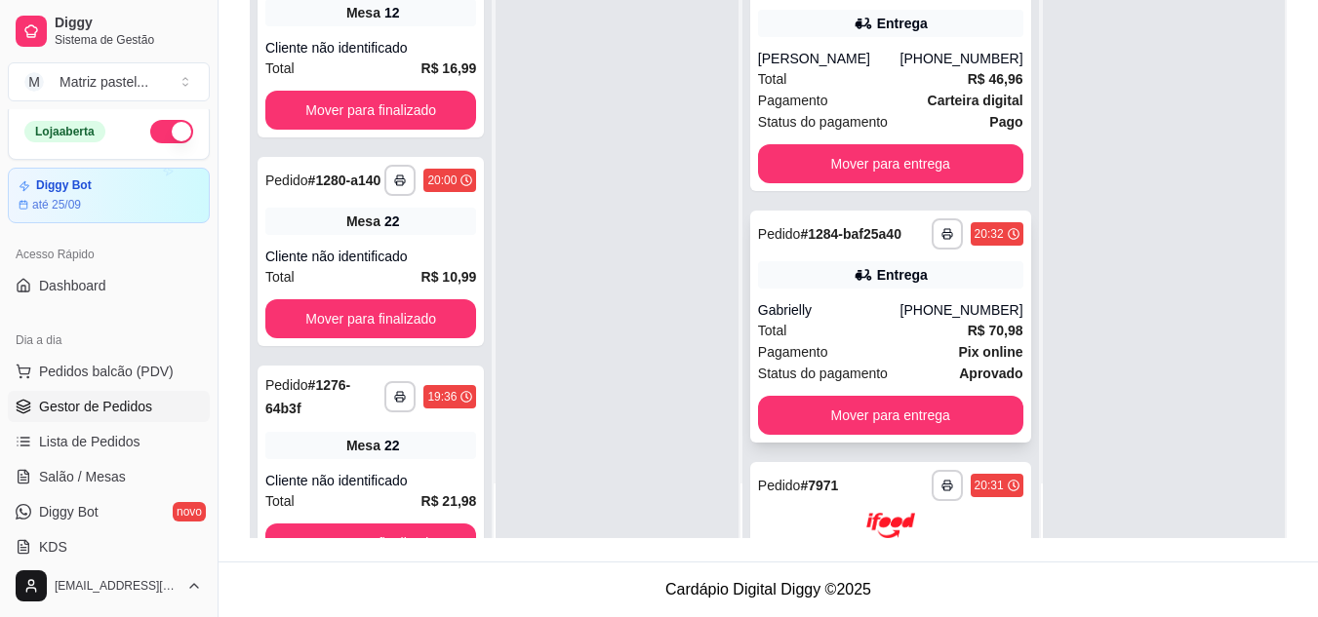
scroll to position [0, 0]
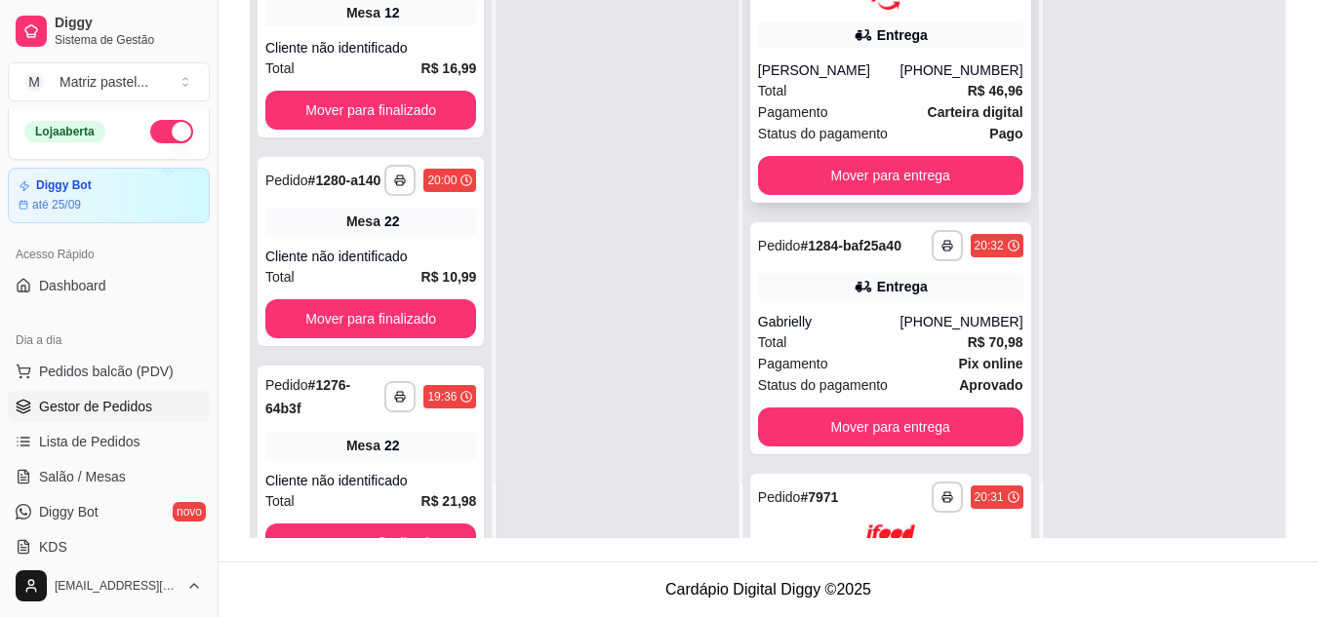
click at [900, 80] on div "[PHONE_NUMBER]" at bounding box center [961, 70] width 123 height 20
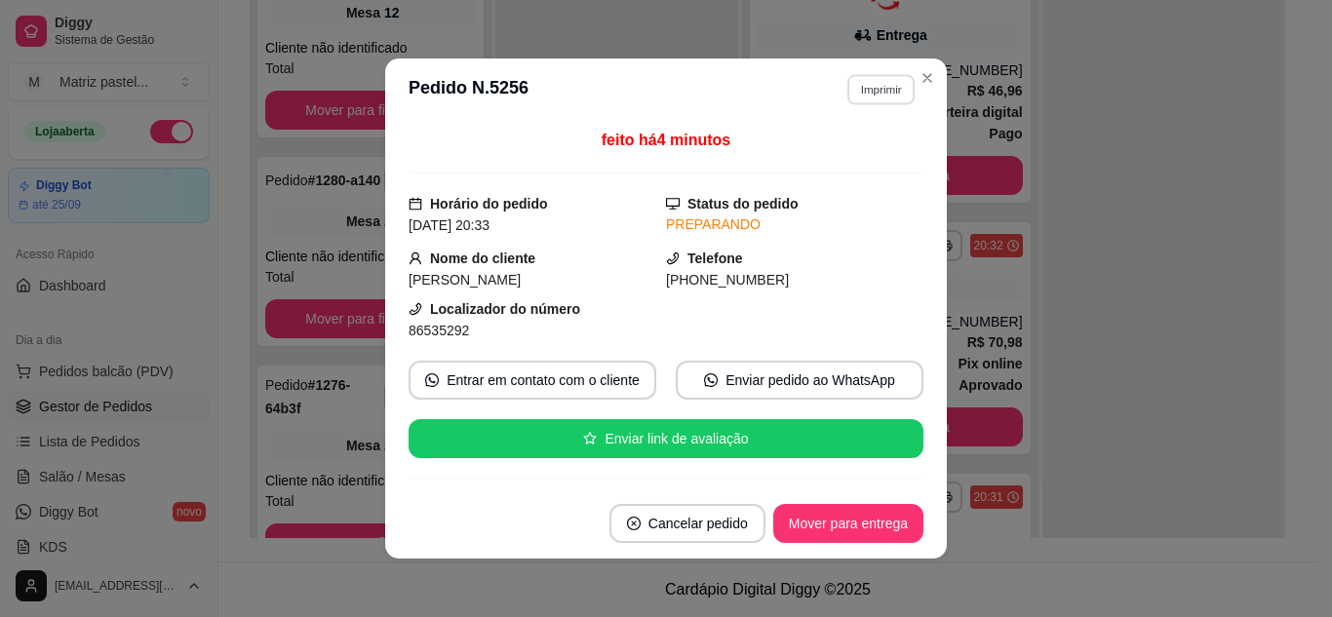
click at [879, 74] on button "Imprimir" at bounding box center [881, 89] width 67 height 30
click at [841, 160] on button "IMPRESSORA" at bounding box center [839, 157] width 137 height 30
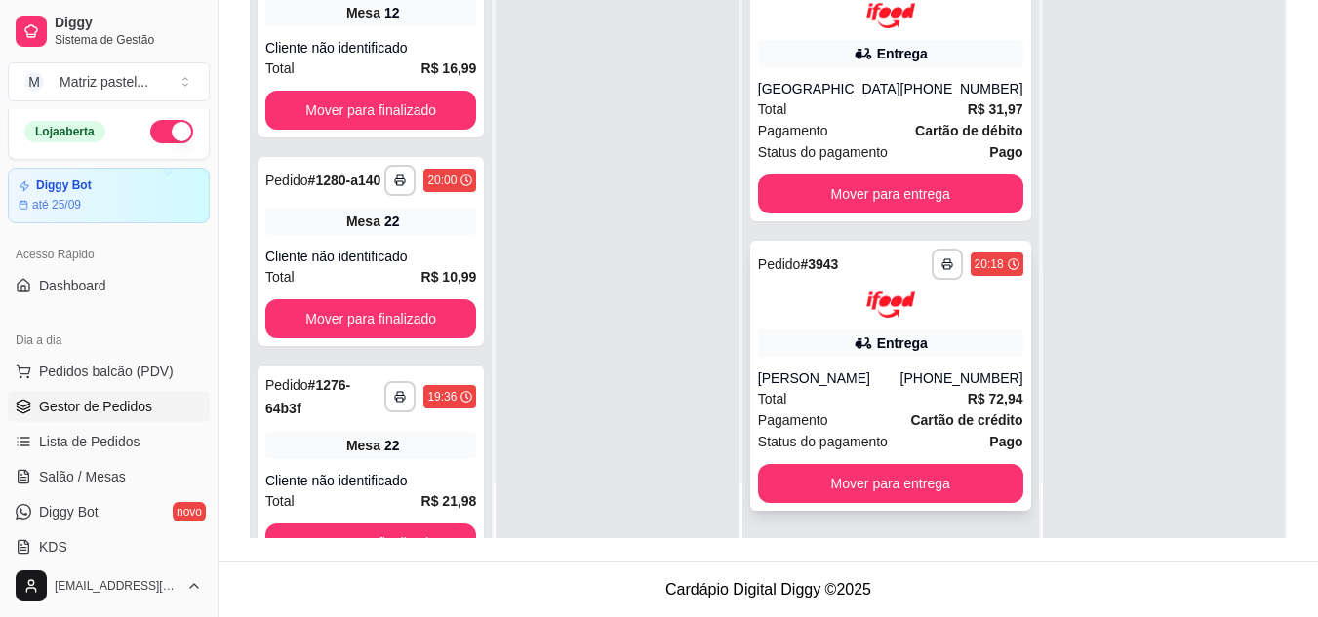
scroll to position [1174, 0]
click at [137, 469] on ul "Pedidos balcão (PDV) Gestor de Pedidos Lista de Pedidos Salão / Mesas Diggy Bot…" at bounding box center [109, 459] width 202 height 207
click at [131, 425] on ul "Pedidos balcão (PDV) Gestor de Pedidos Lista de Pedidos Salão / Mesas Diggy Bot…" at bounding box center [109, 459] width 202 height 207
click at [129, 430] on link "Lista de Pedidos" at bounding box center [109, 441] width 202 height 31
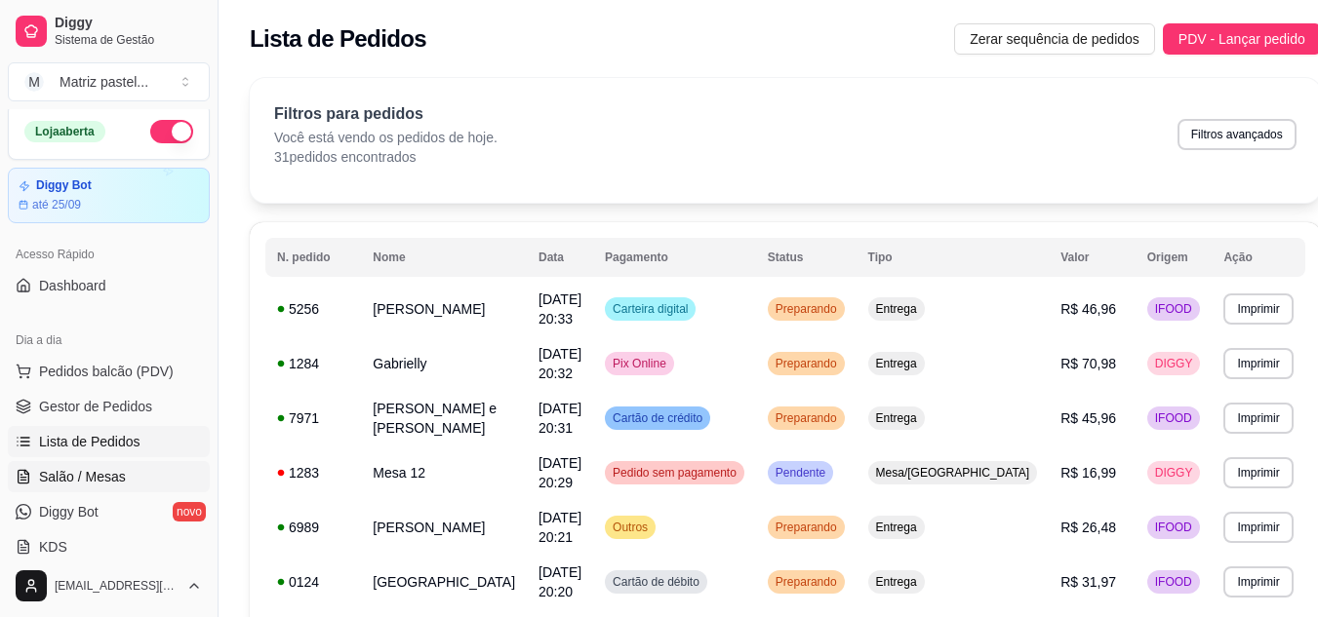
click at [117, 475] on span "Salão / Mesas" at bounding box center [82, 477] width 87 height 20
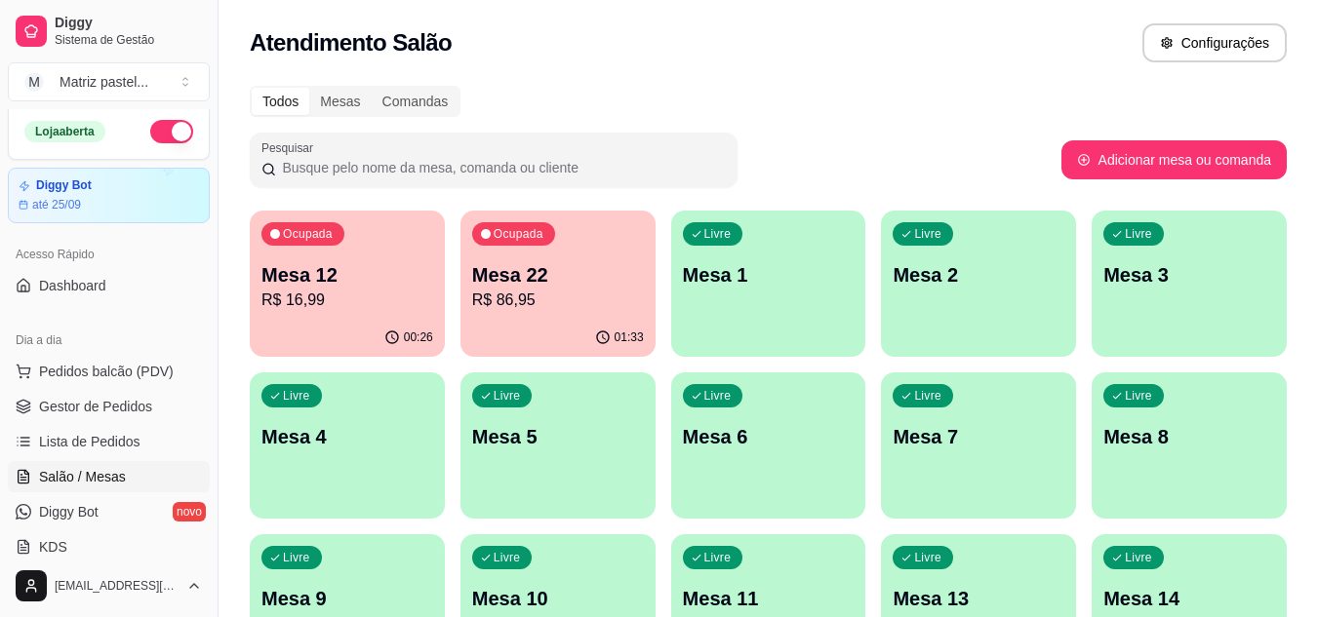
click at [406, 294] on p "R$ 16,99" at bounding box center [347, 300] width 172 height 23
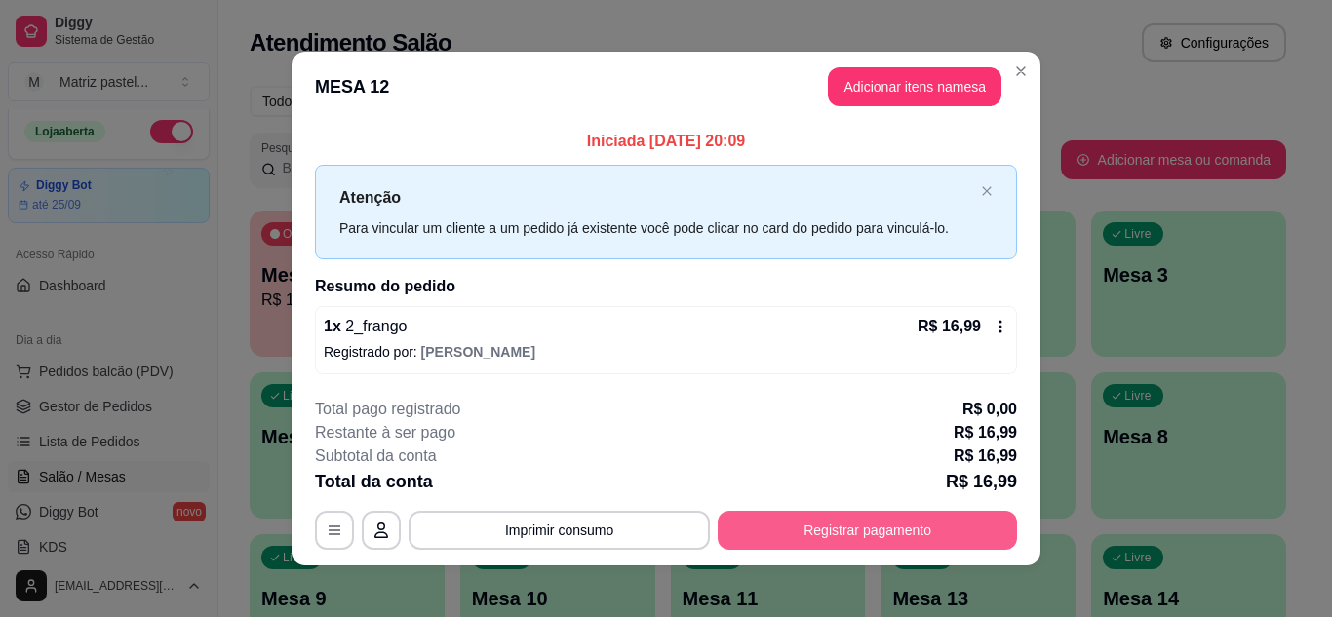
click at [841, 538] on button "Registrar pagamento" at bounding box center [867, 530] width 299 height 39
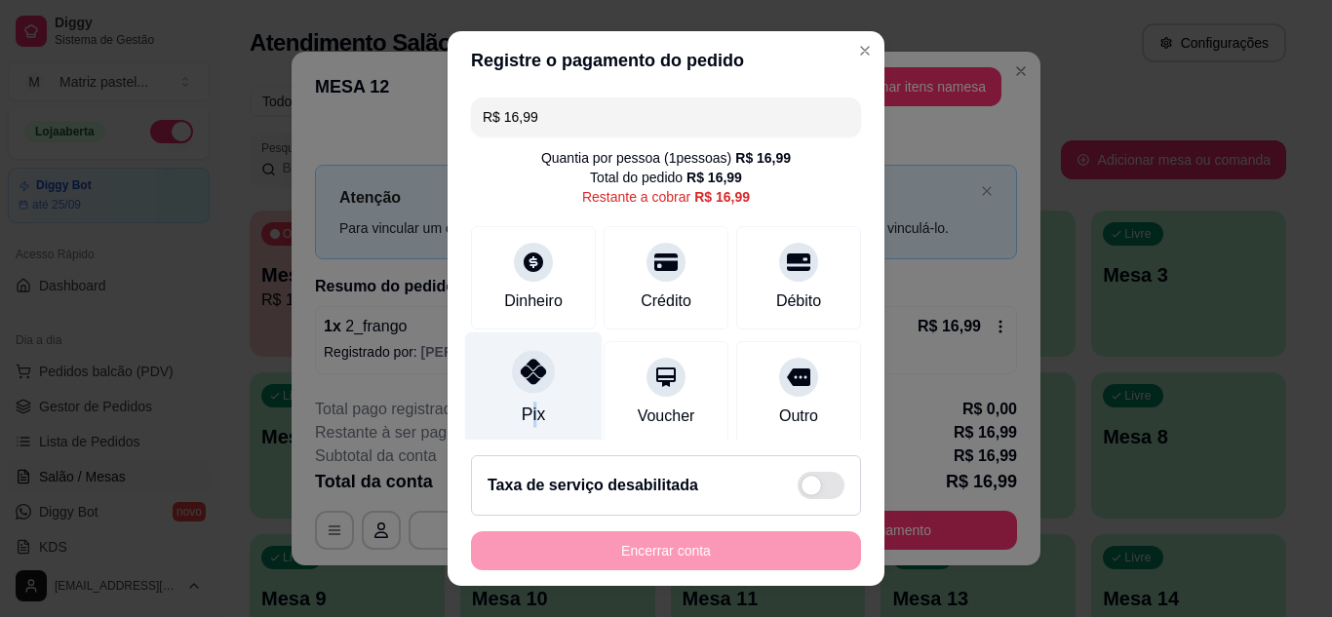
click at [522, 408] on div "Pix" at bounding box center [533, 414] width 23 height 25
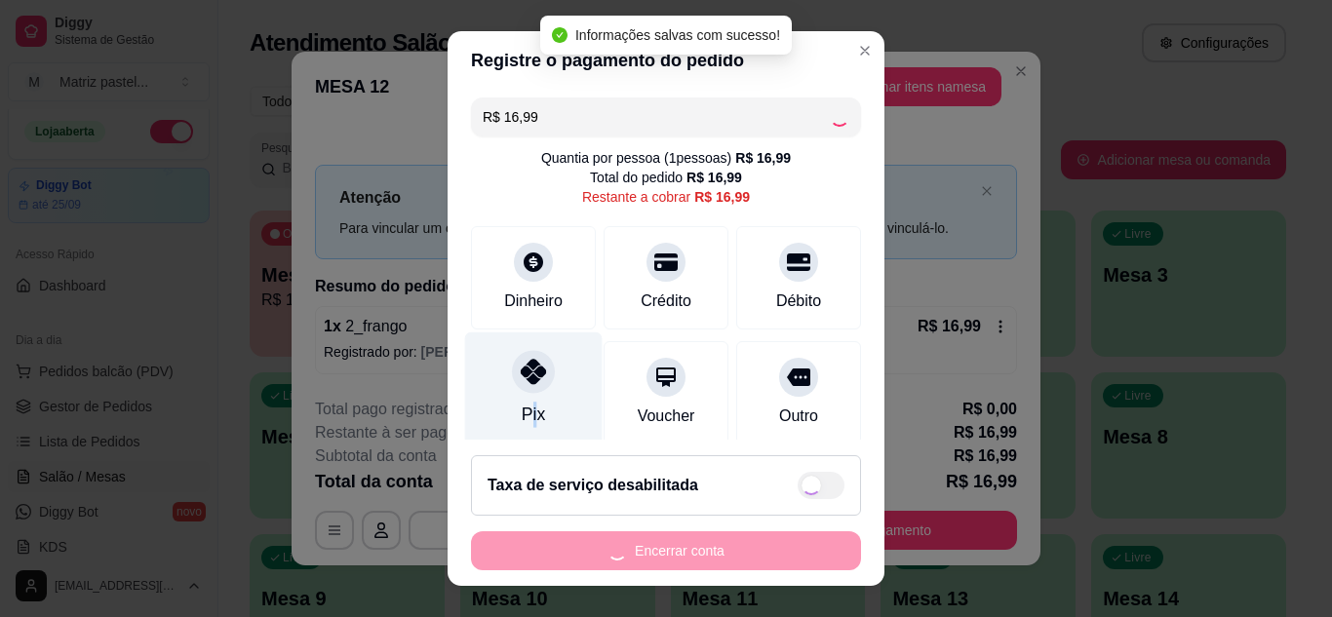
type input "R$ 0,00"
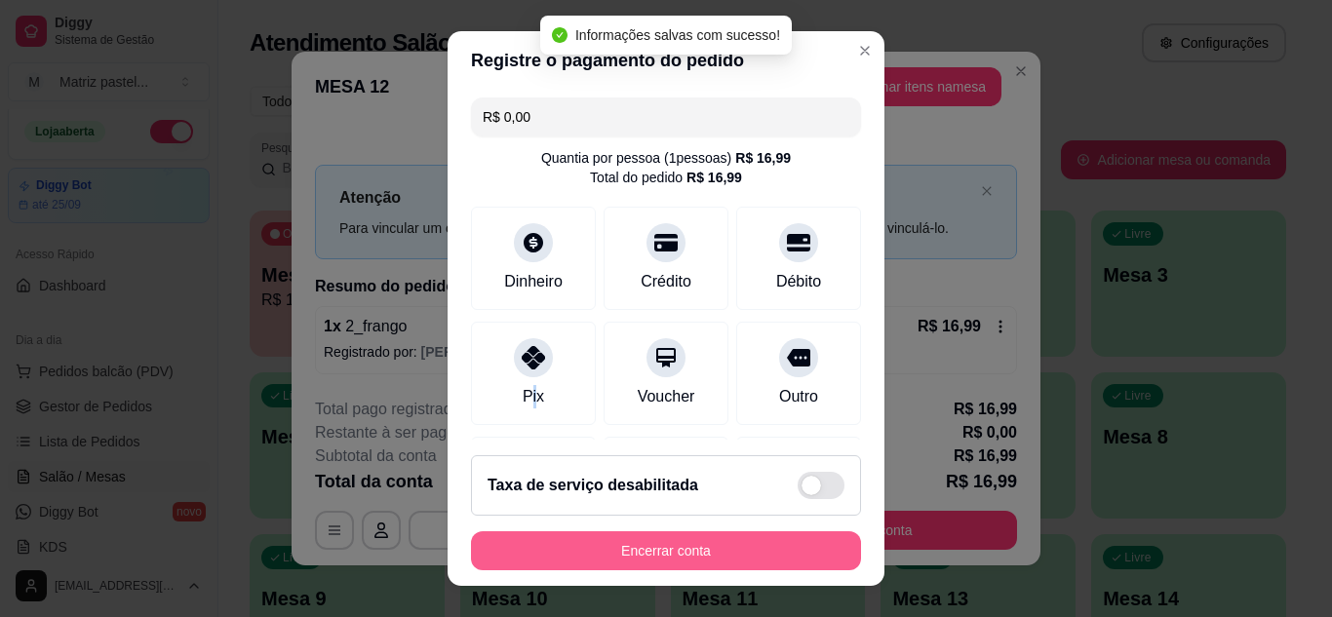
click at [616, 559] on button "Encerrar conta" at bounding box center [666, 551] width 390 height 39
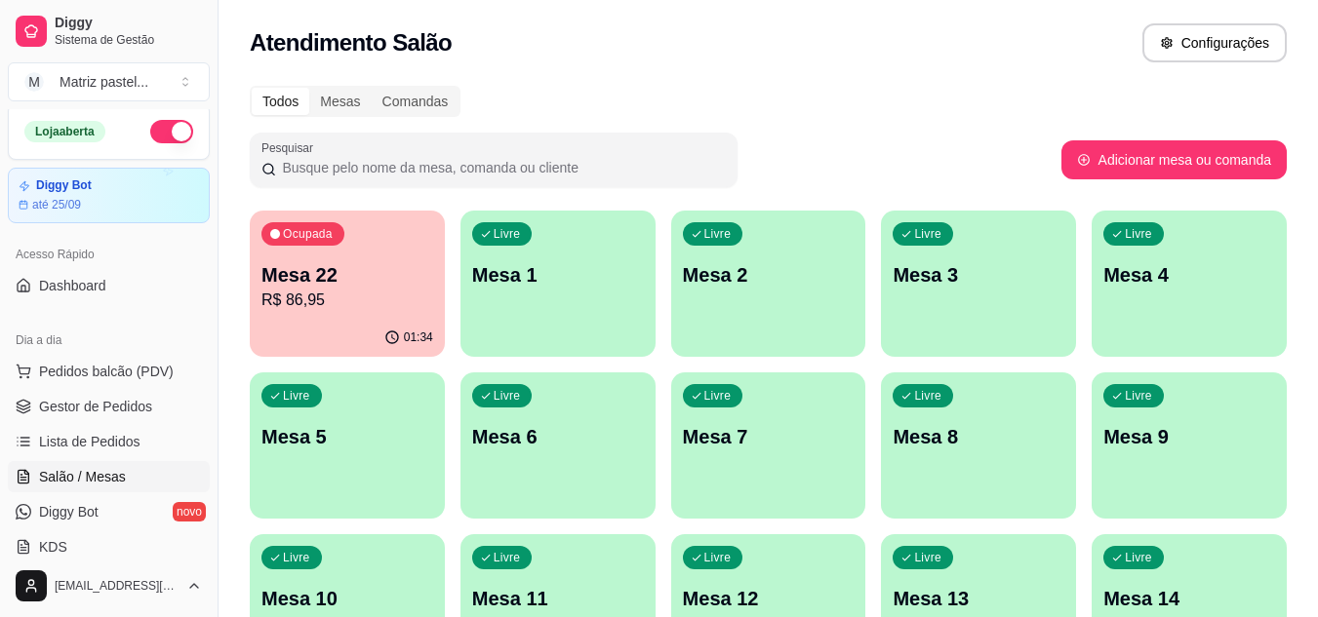
click at [135, 389] on ul "Pedidos balcão (PDV) Gestor de Pedidos Lista de Pedidos Salão / Mesas Diggy Bot…" at bounding box center [109, 459] width 202 height 207
click at [117, 441] on span "Lista de Pedidos" at bounding box center [89, 442] width 101 height 20
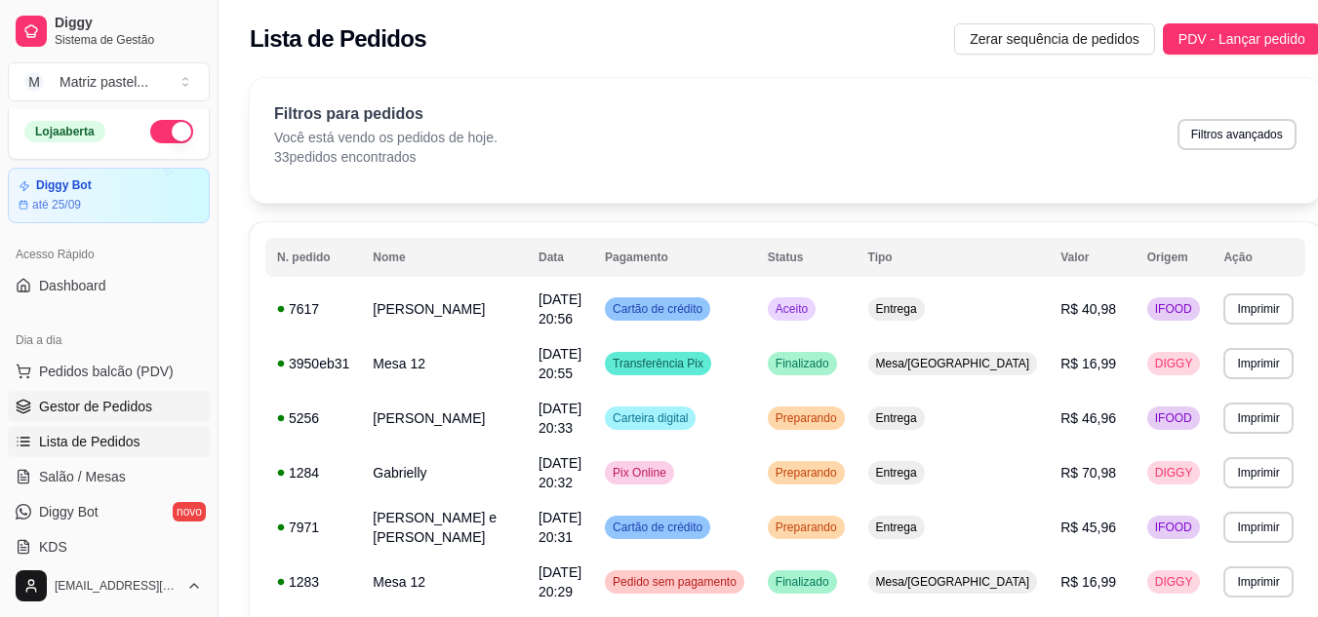
click at [117, 406] on span "Gestor de Pedidos" at bounding box center [95, 407] width 113 height 20
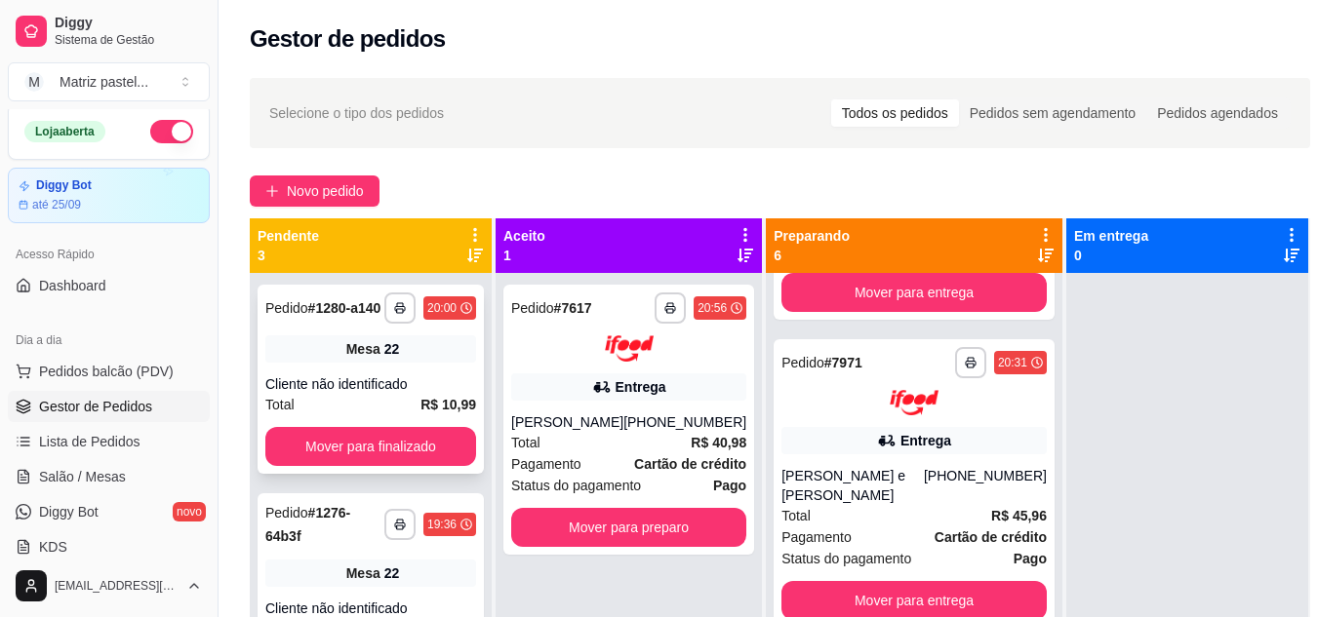
scroll to position [488, 0]
click at [625, 454] on div "Pagamento Cartão de crédito" at bounding box center [628, 464] width 235 height 21
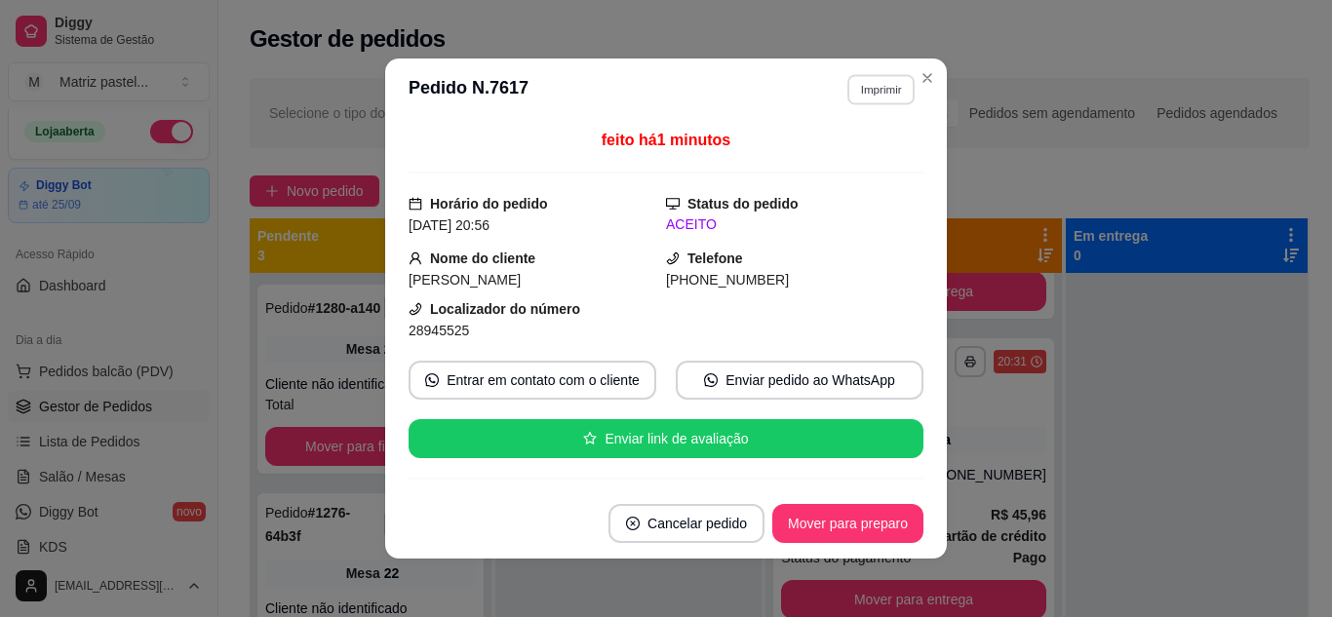
click at [864, 82] on button "Imprimir" at bounding box center [881, 89] width 67 height 30
click at [844, 142] on button "IMPRESSORA" at bounding box center [839, 157] width 137 height 30
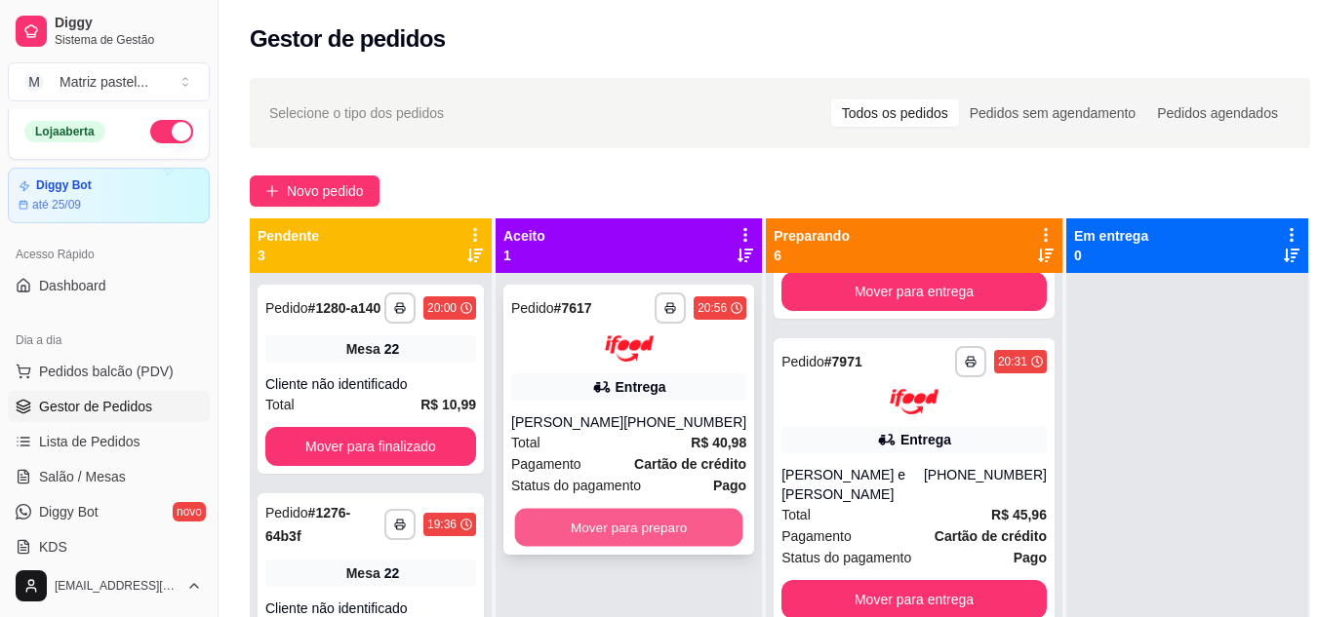
click at [704, 521] on button "Mover para preparo" at bounding box center [629, 527] width 228 height 38
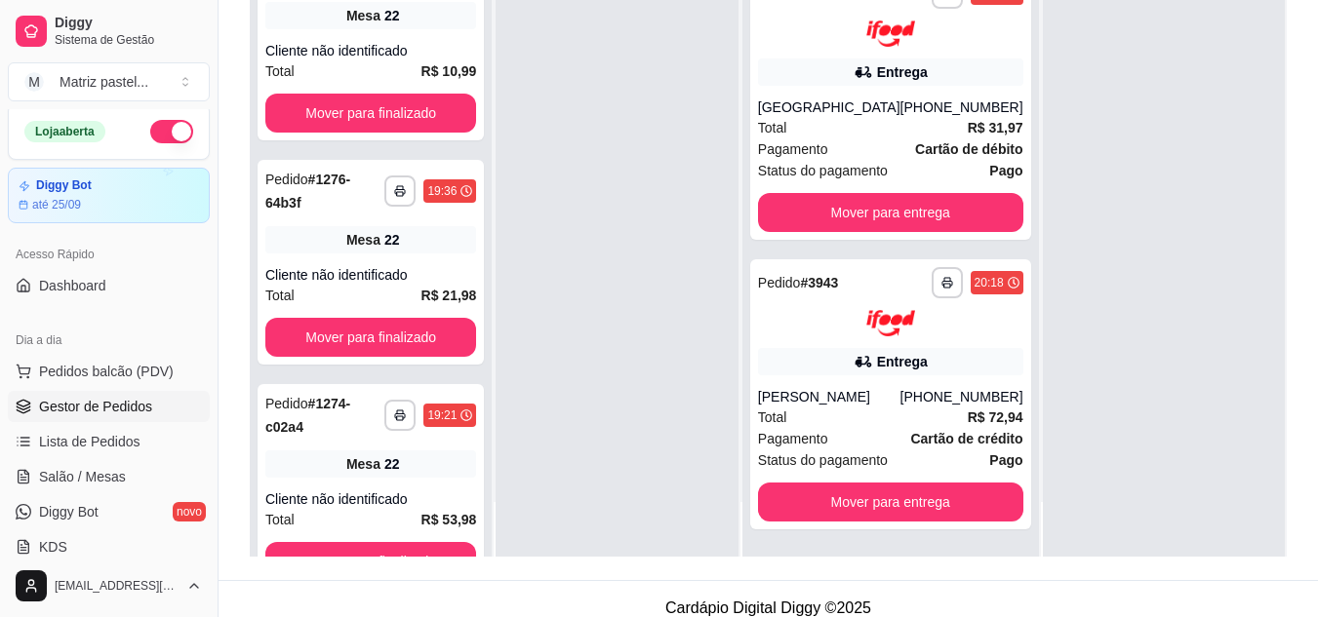
scroll to position [297, 0]
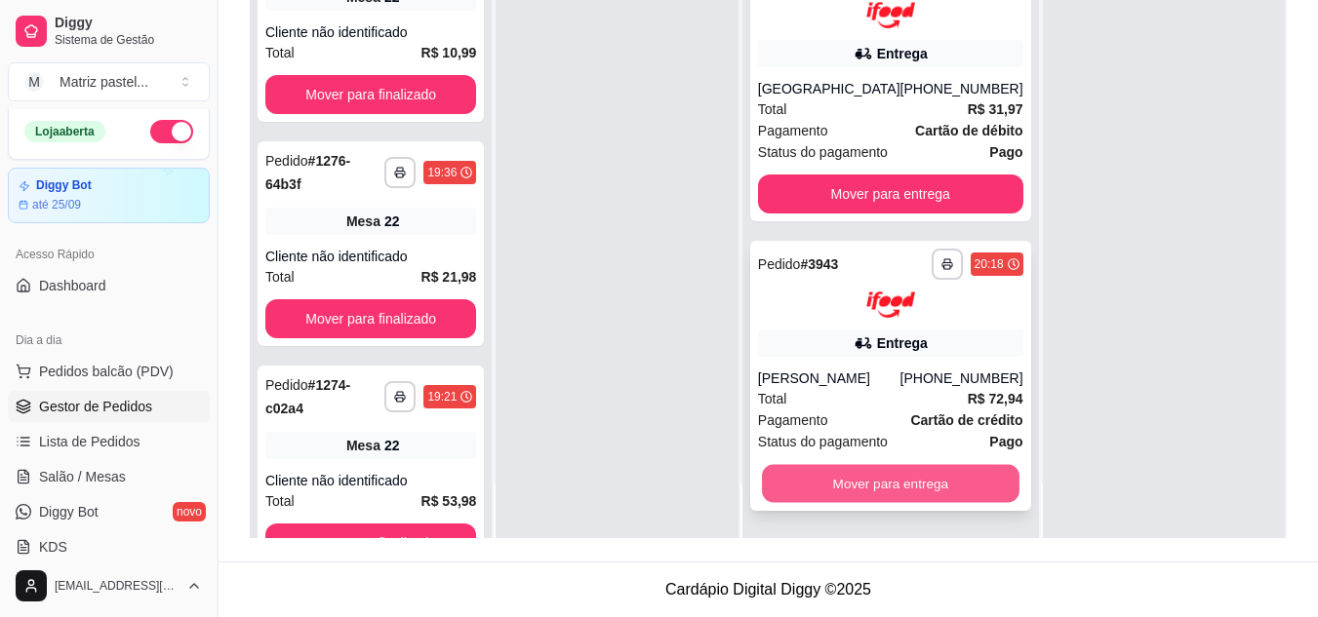
click at [884, 471] on button "Mover para entrega" at bounding box center [890, 483] width 257 height 38
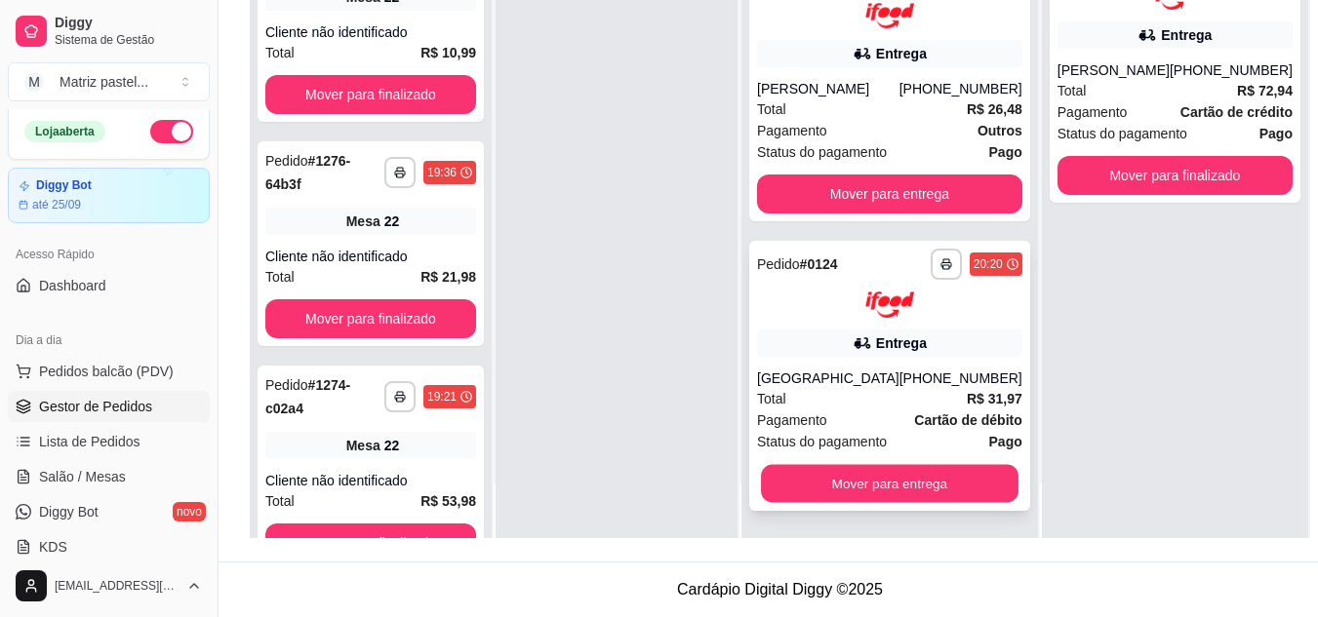
scroll to position [1155, 0]
click at [970, 155] on div "**********" at bounding box center [889, 229] width 296 height 617
click at [866, 483] on button "Mover para entrega" at bounding box center [889, 483] width 265 height 39
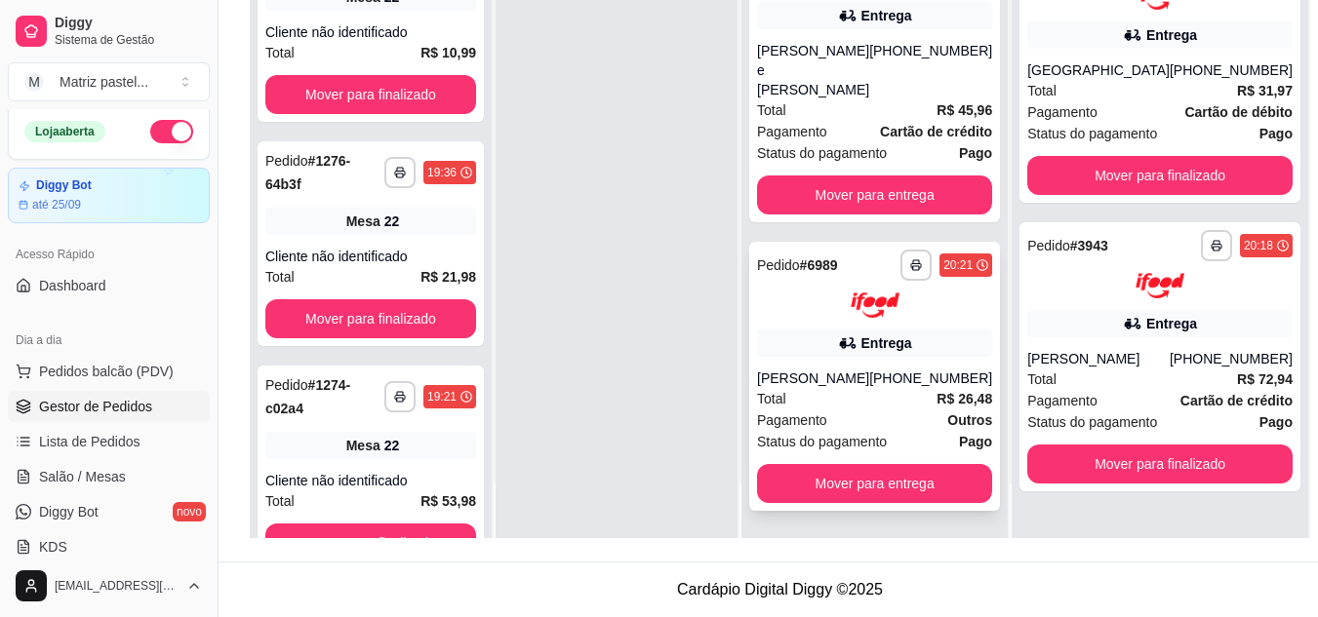
scroll to position [865, 0]
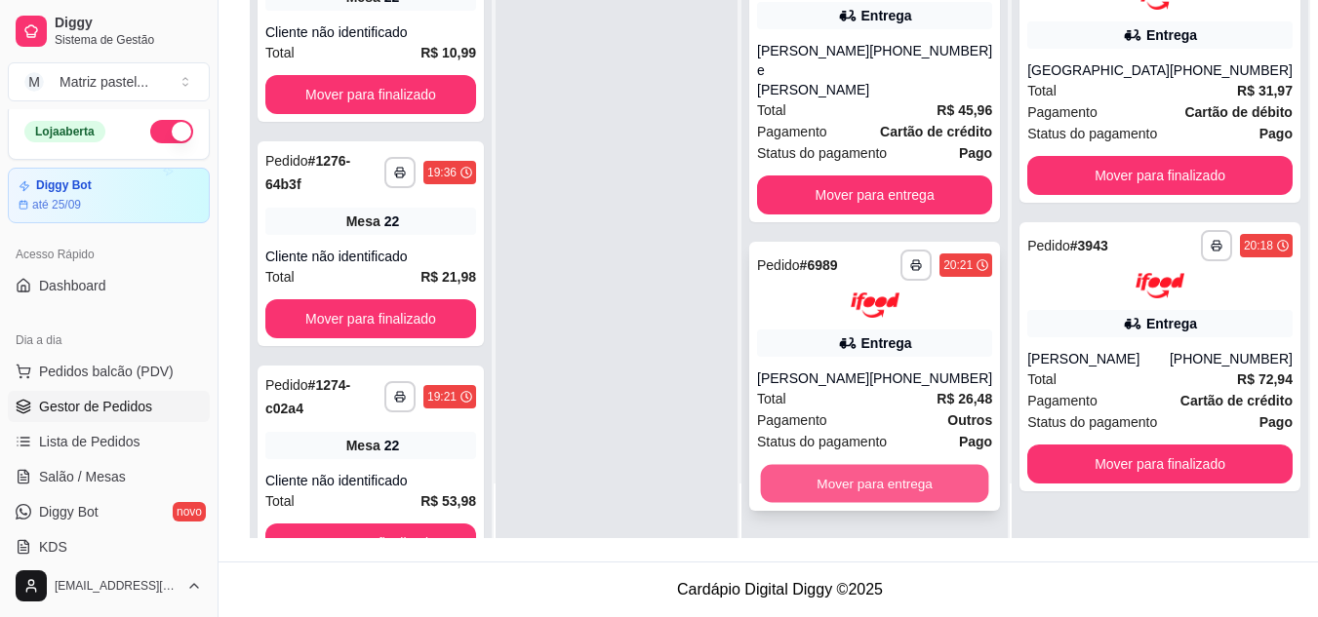
click at [839, 481] on button "Mover para entrega" at bounding box center [875, 484] width 228 height 38
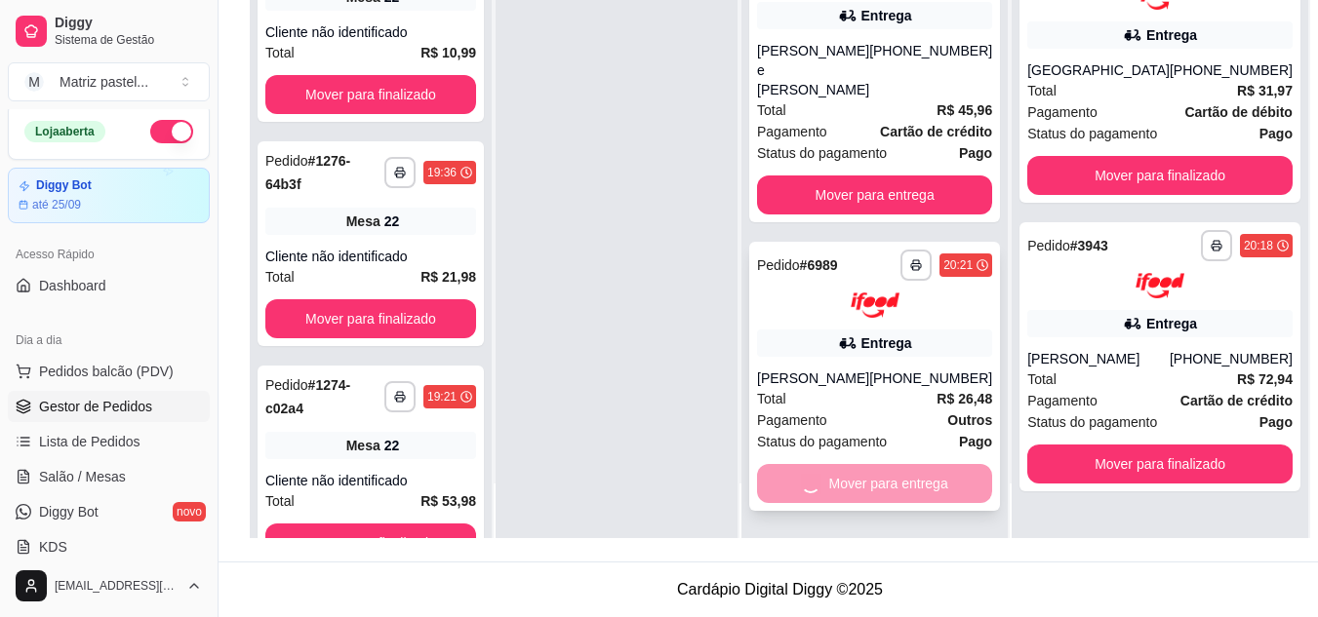
scroll to position [576, 0]
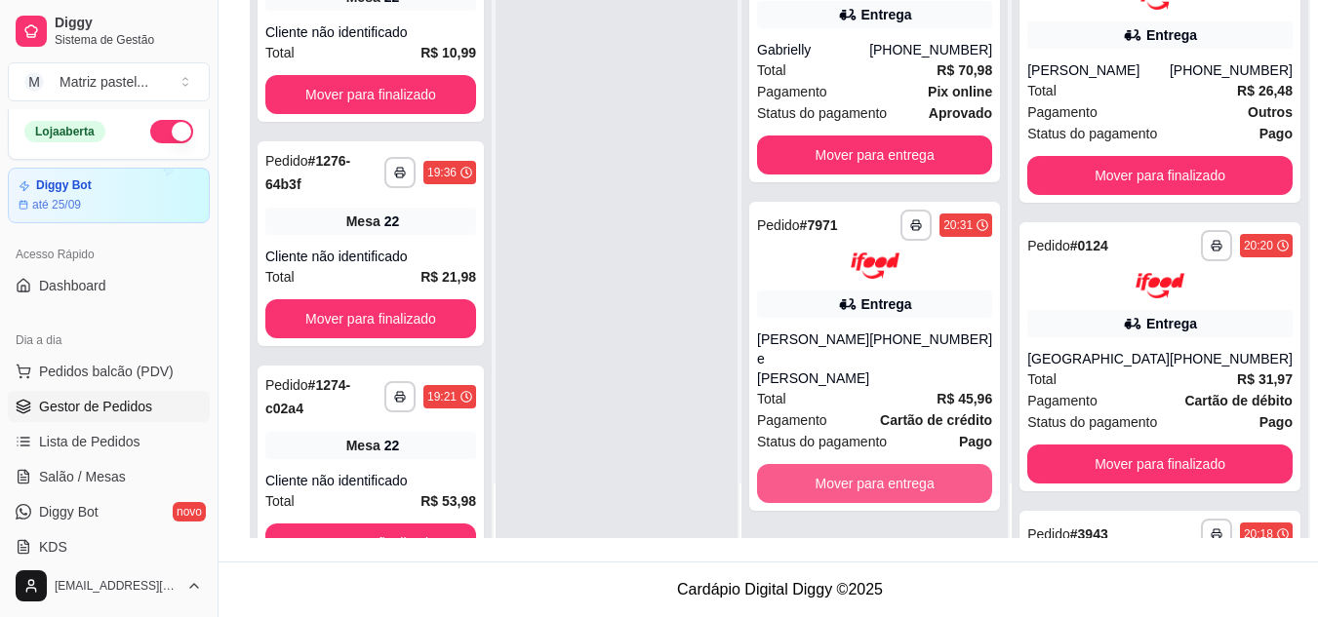
click at [837, 481] on button "Mover para entrega" at bounding box center [874, 483] width 235 height 39
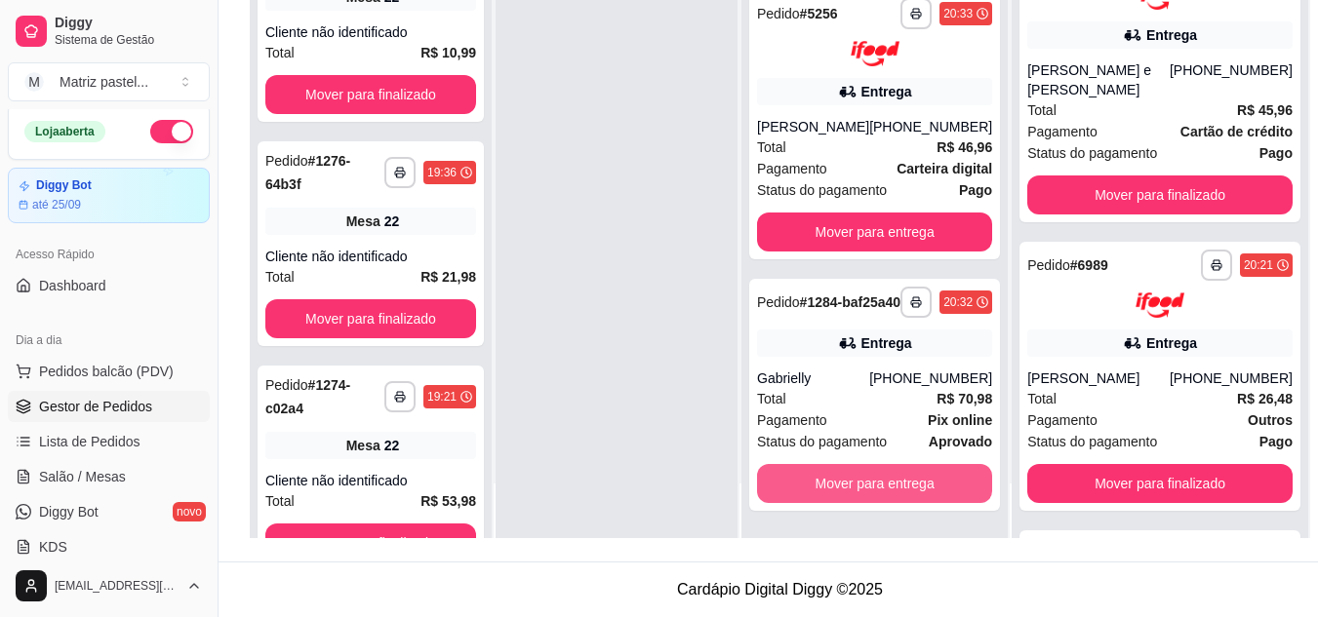
scroll to position [267, 0]
click at [837, 480] on button "Mover para entrega" at bounding box center [875, 484] width 228 height 38
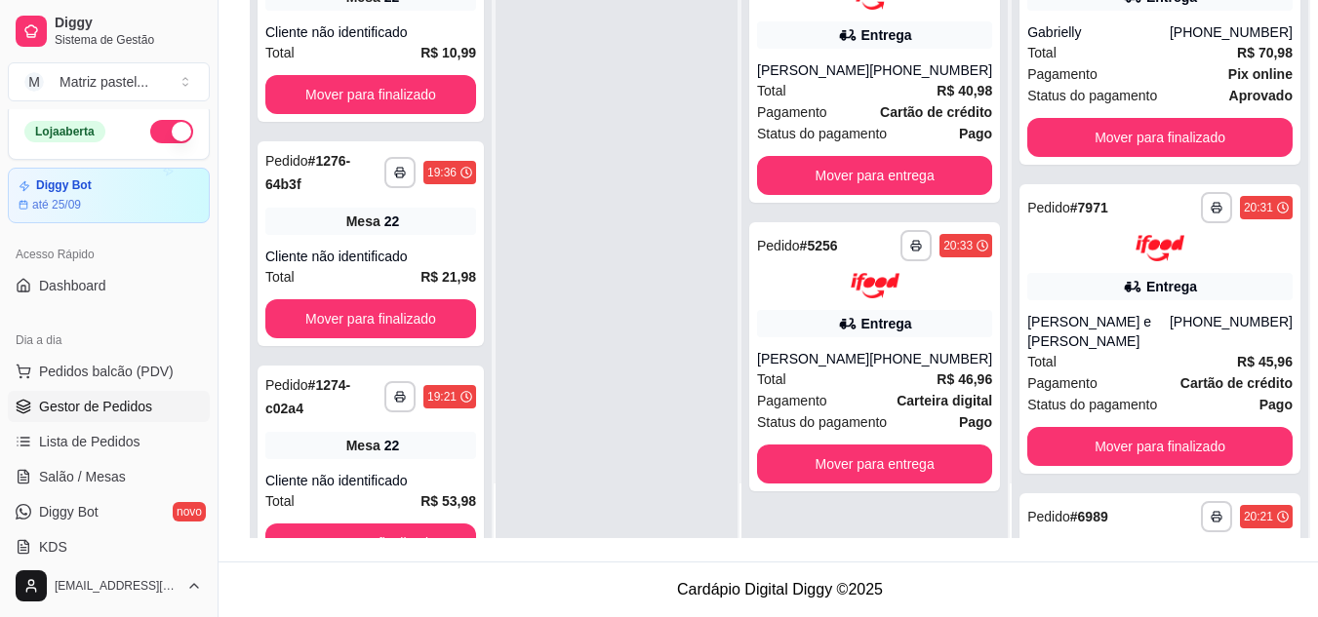
scroll to position [0, 0]
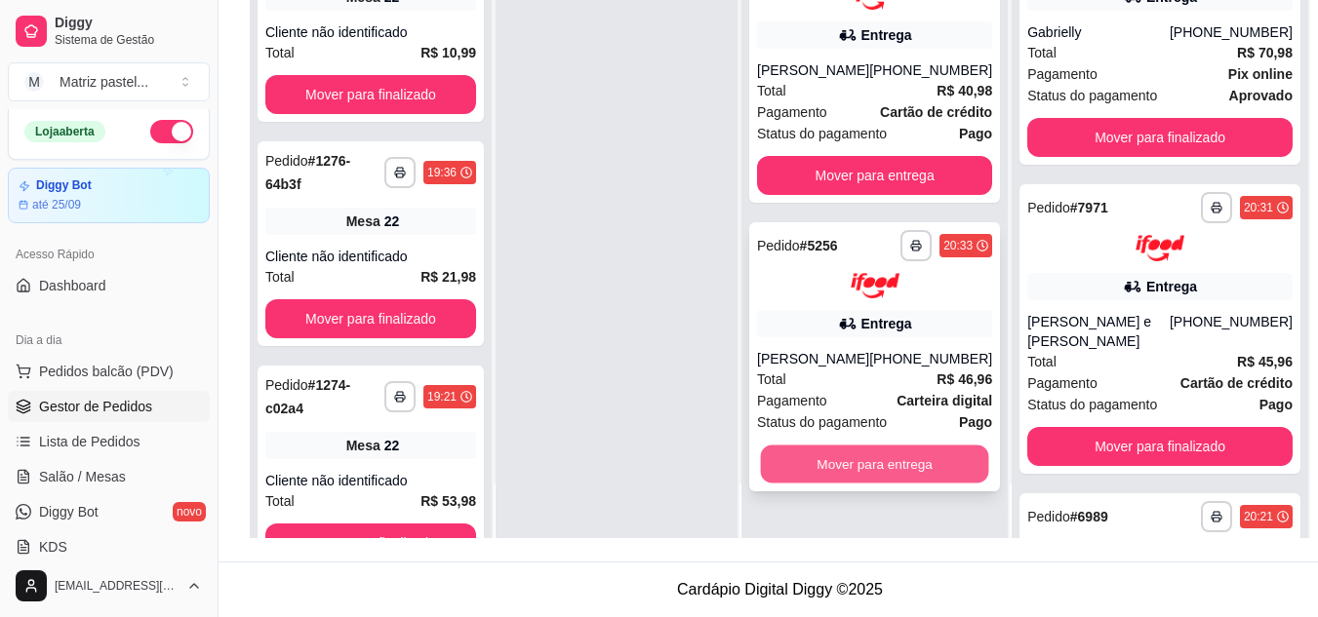
click at [836, 478] on button "Mover para entrega" at bounding box center [875, 465] width 228 height 38
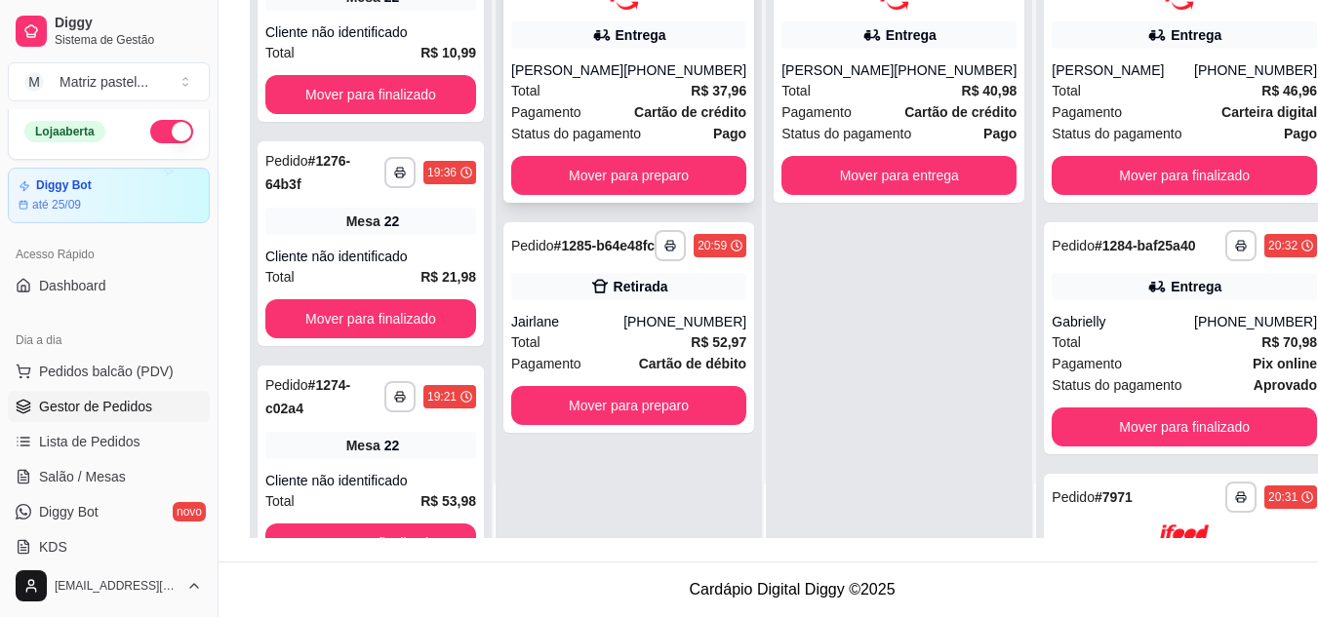
click at [698, 99] on span "R$ 37,96" at bounding box center [719, 90] width 56 height 21
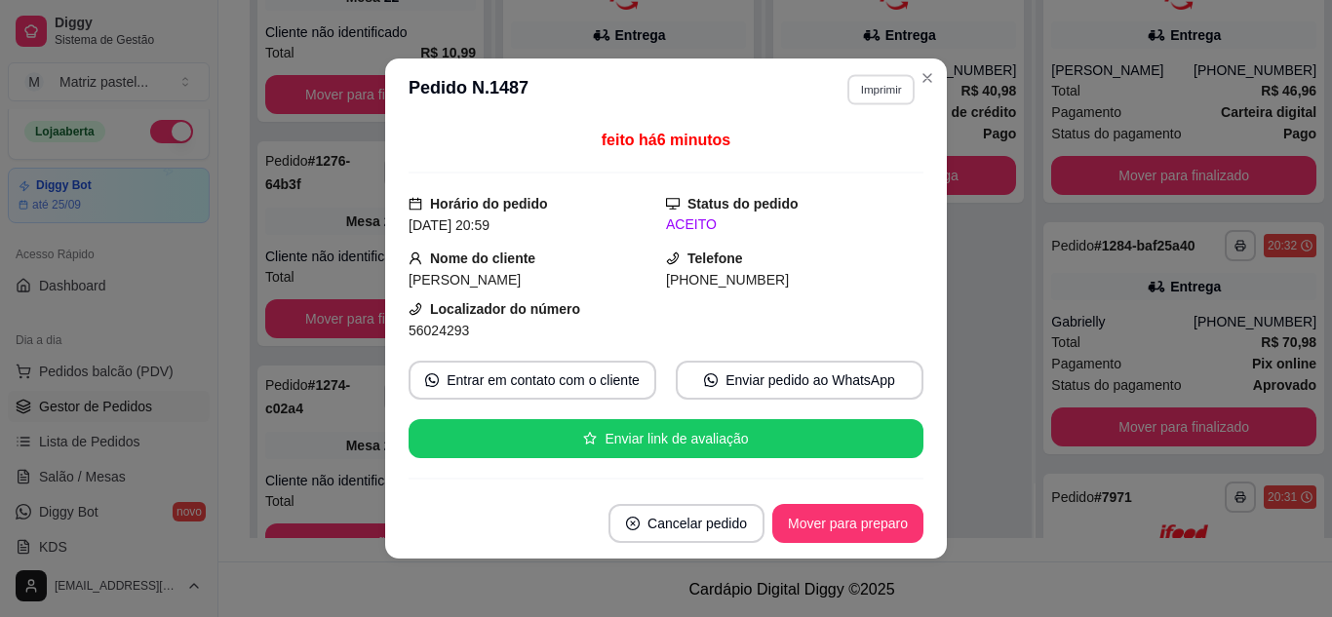
click at [881, 92] on button "Imprimir" at bounding box center [881, 89] width 67 height 30
drag, startPoint x: 855, startPoint y: 152, endPoint x: 831, endPoint y: 176, distance: 33.8
click at [917, 89] on button "Close" at bounding box center [927, 77] width 31 height 31
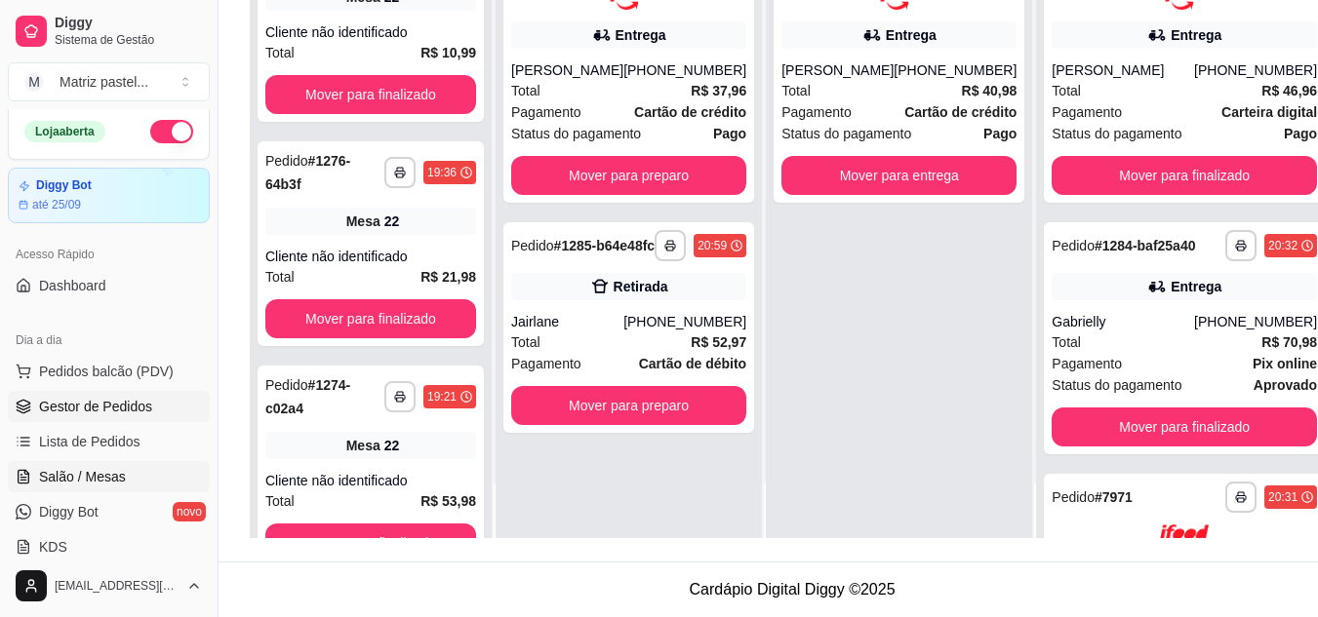
click at [89, 472] on span "Salão / Mesas" at bounding box center [82, 477] width 87 height 20
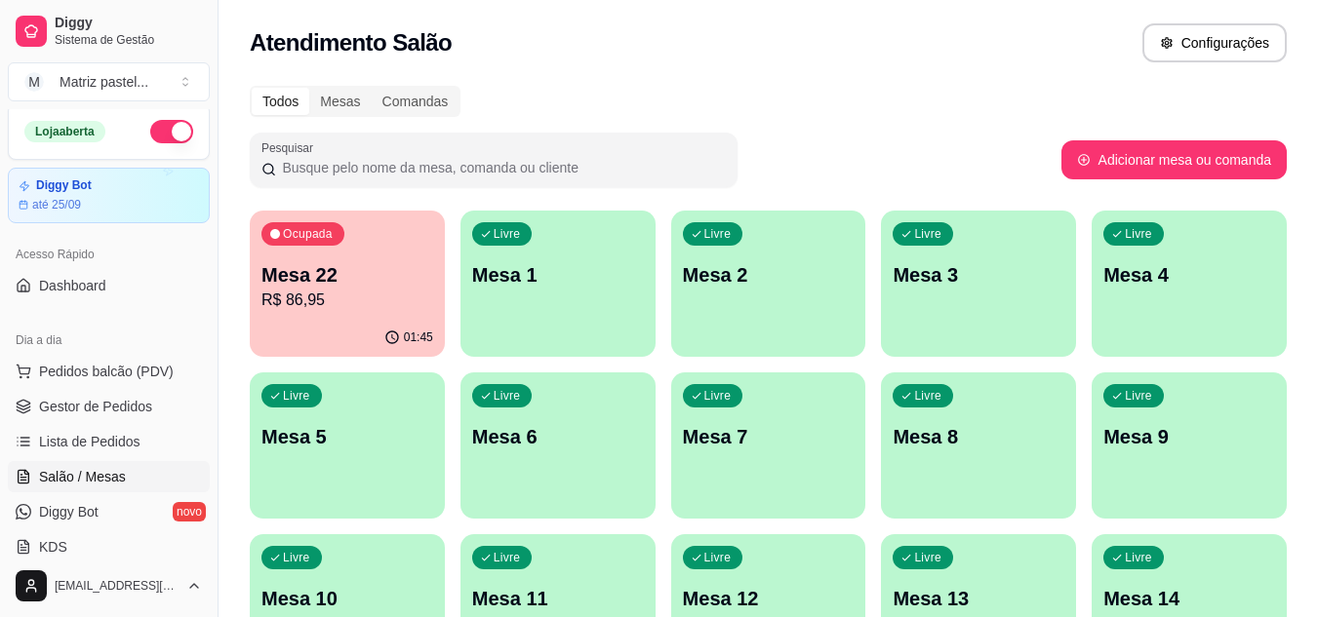
click at [375, 313] on div "Ocupada Mesa 22 R$ 86,95" at bounding box center [347, 265] width 195 height 108
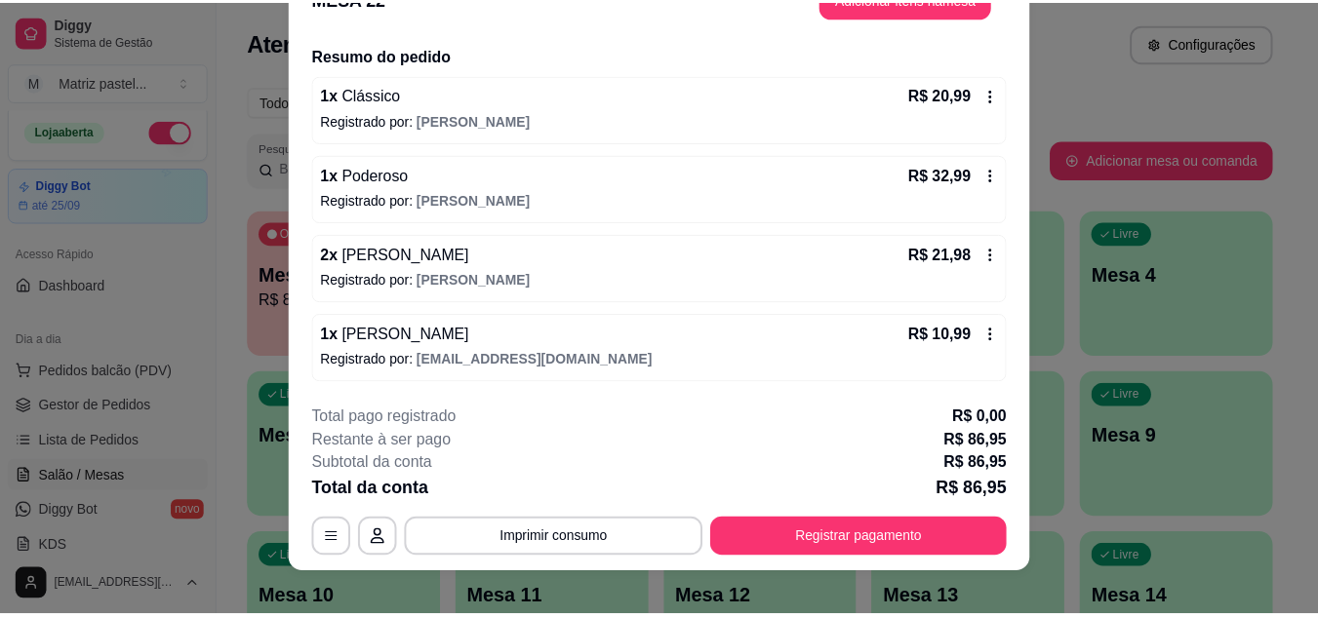
scroll to position [59, 0]
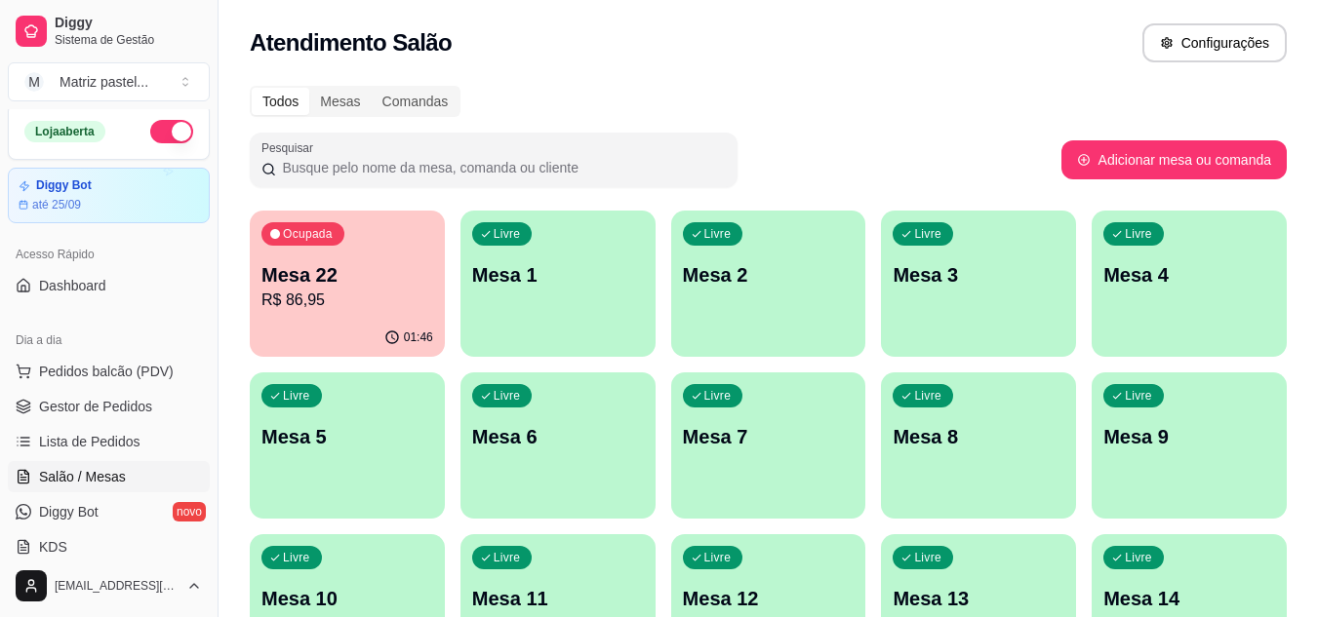
click at [120, 422] on ul "Pedidos balcão (PDV) Gestor de Pedidos Lista de Pedidos Salão / Mesas Diggy Bot…" at bounding box center [109, 459] width 202 height 207
click at [130, 407] on span "Gestor de Pedidos" at bounding box center [95, 407] width 113 height 20
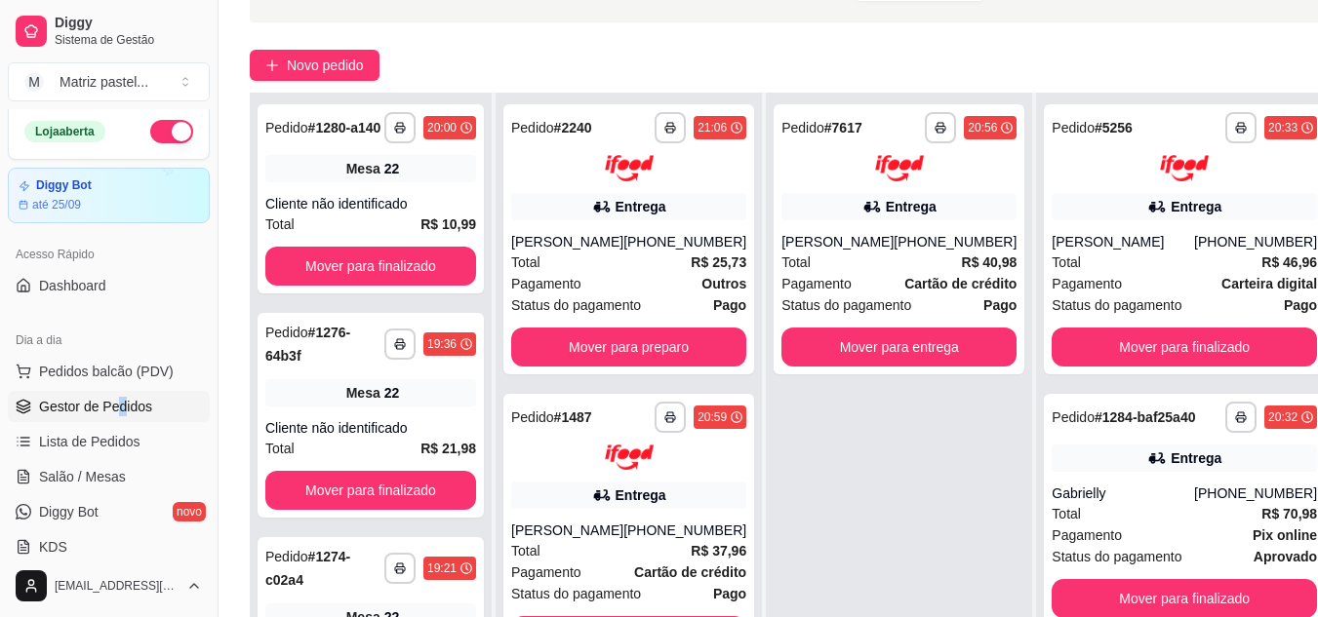
scroll to position [195, 0]
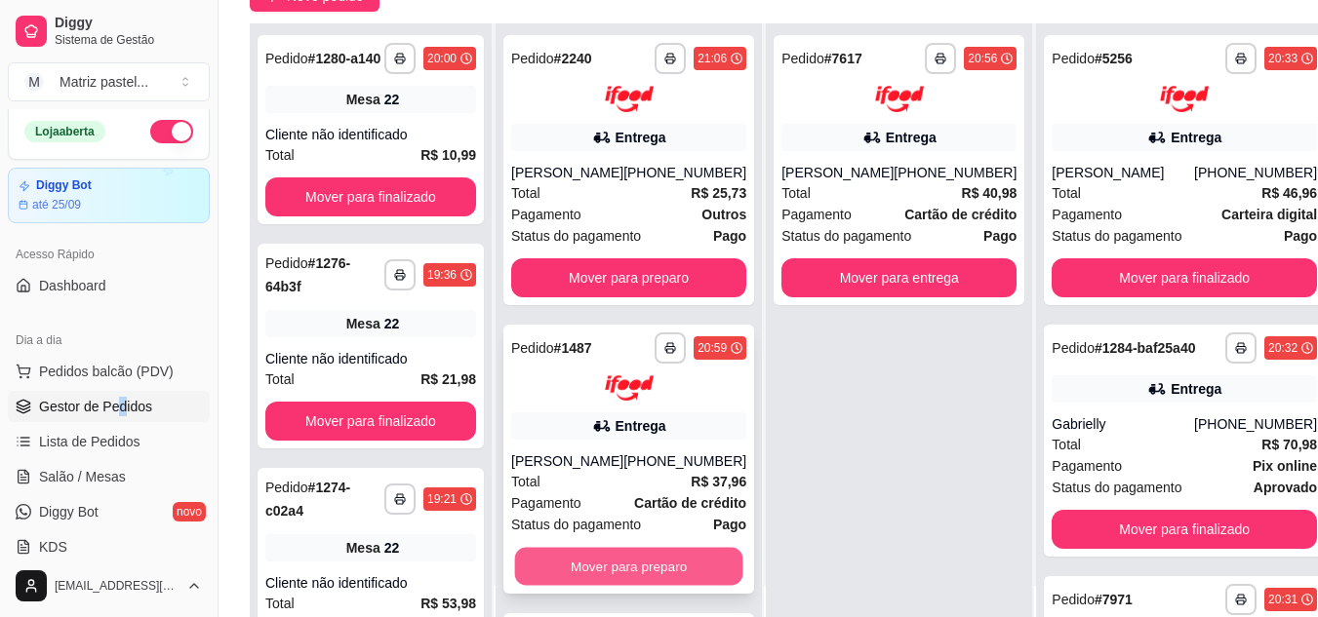
click at [635, 577] on button "Mover para preparo" at bounding box center [629, 567] width 228 height 38
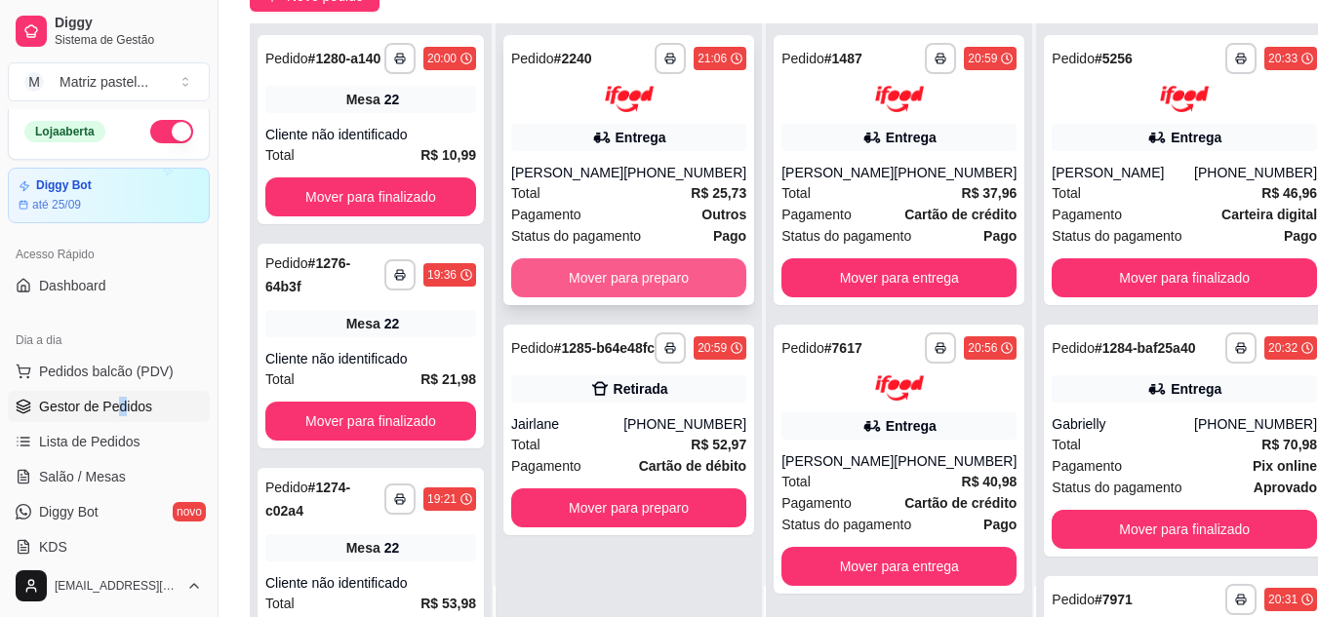
click at [677, 279] on button "Mover para preparo" at bounding box center [628, 277] width 235 height 39
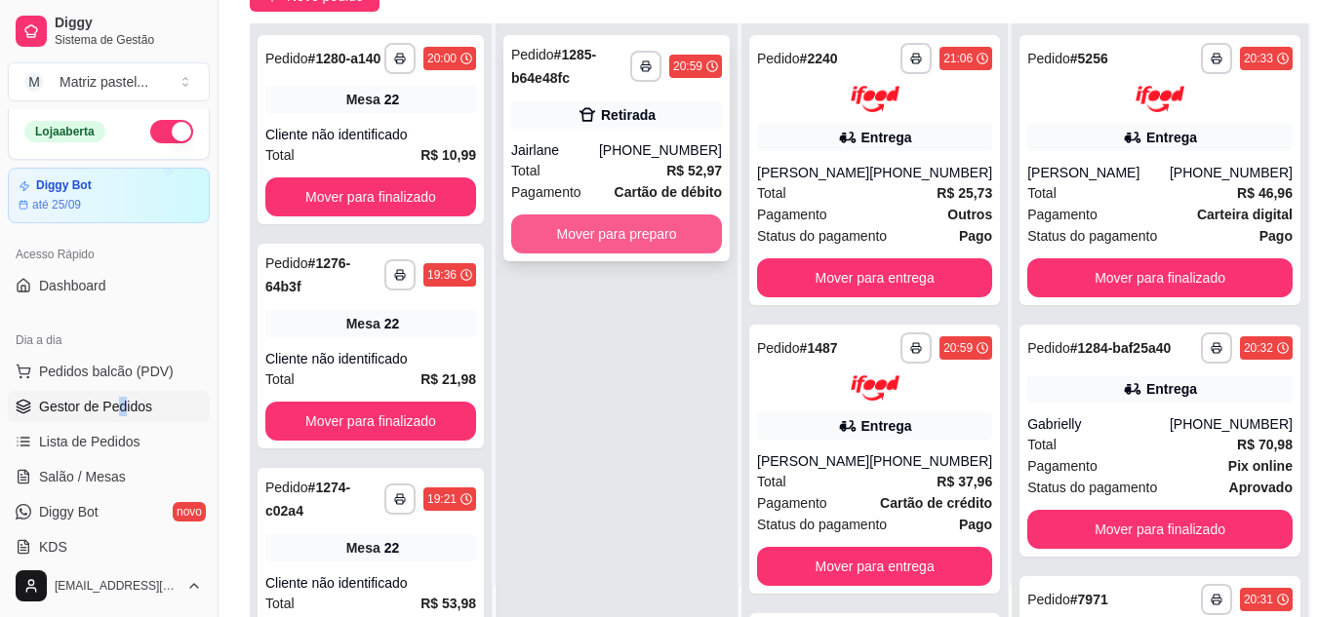
click at [674, 232] on button "Mover para preparo" at bounding box center [616, 234] width 211 height 39
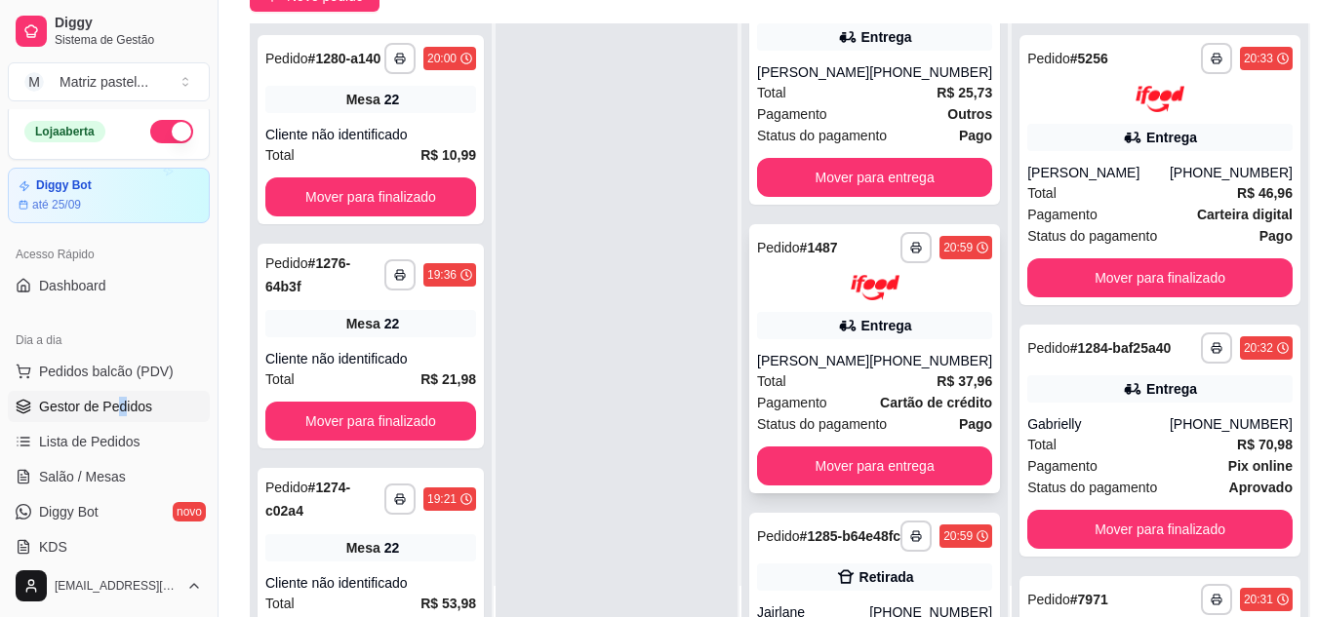
scroll to position [293, 0]
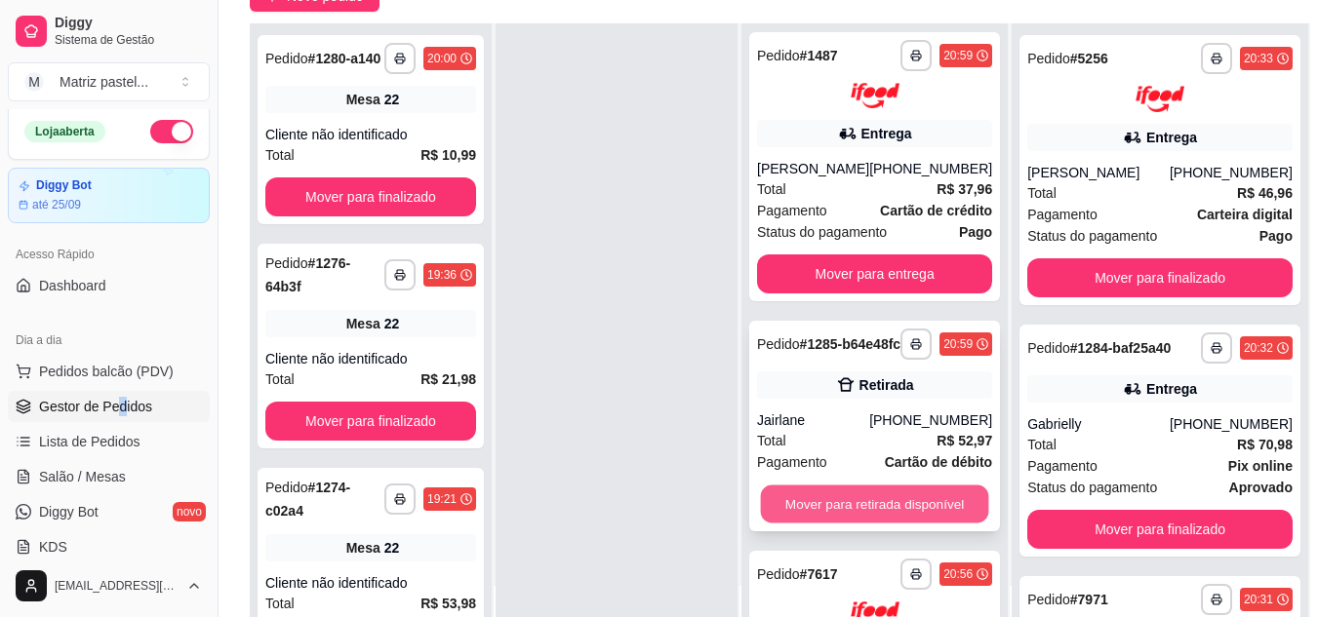
click at [841, 509] on button "Mover para retirada disponível" at bounding box center [875, 505] width 228 height 38
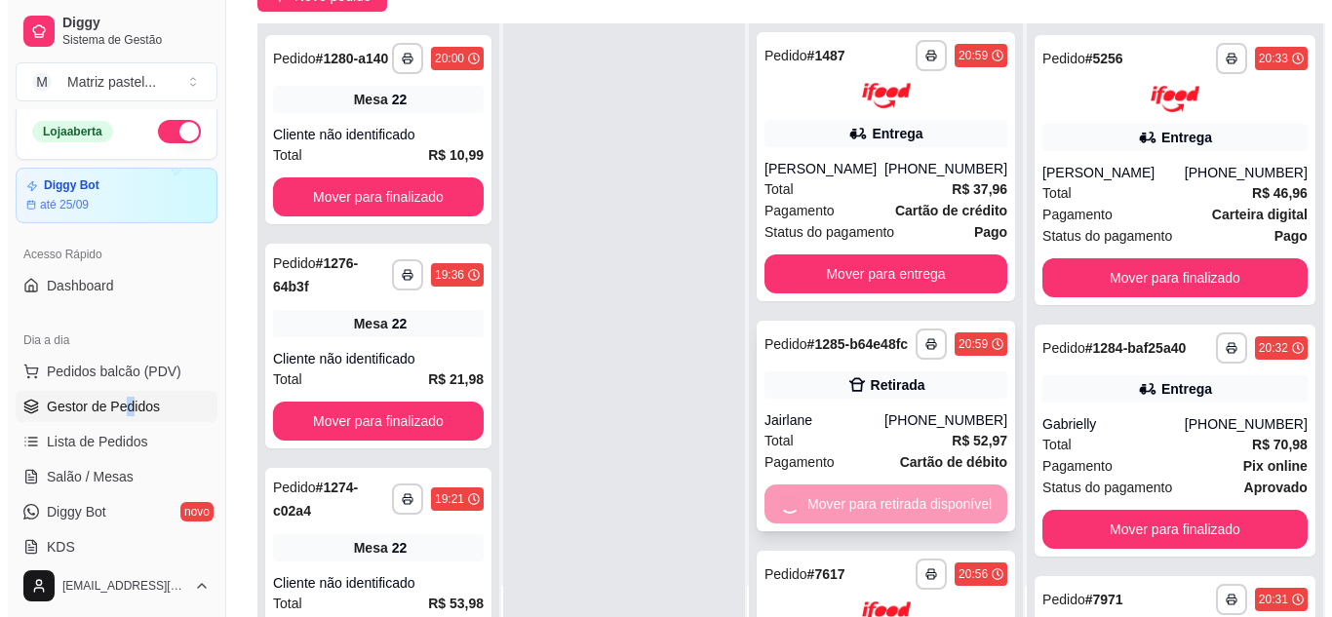
scroll to position [270, 0]
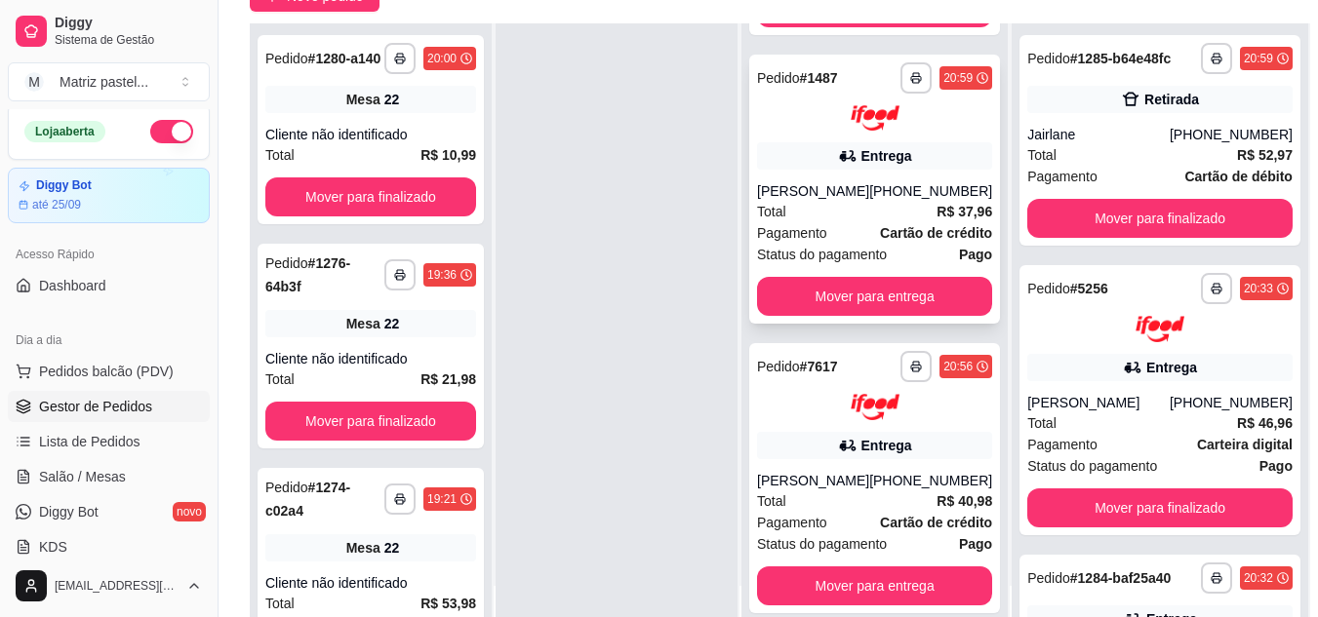
click at [869, 195] on div "[PERSON_NAME]" at bounding box center [813, 191] width 112 height 20
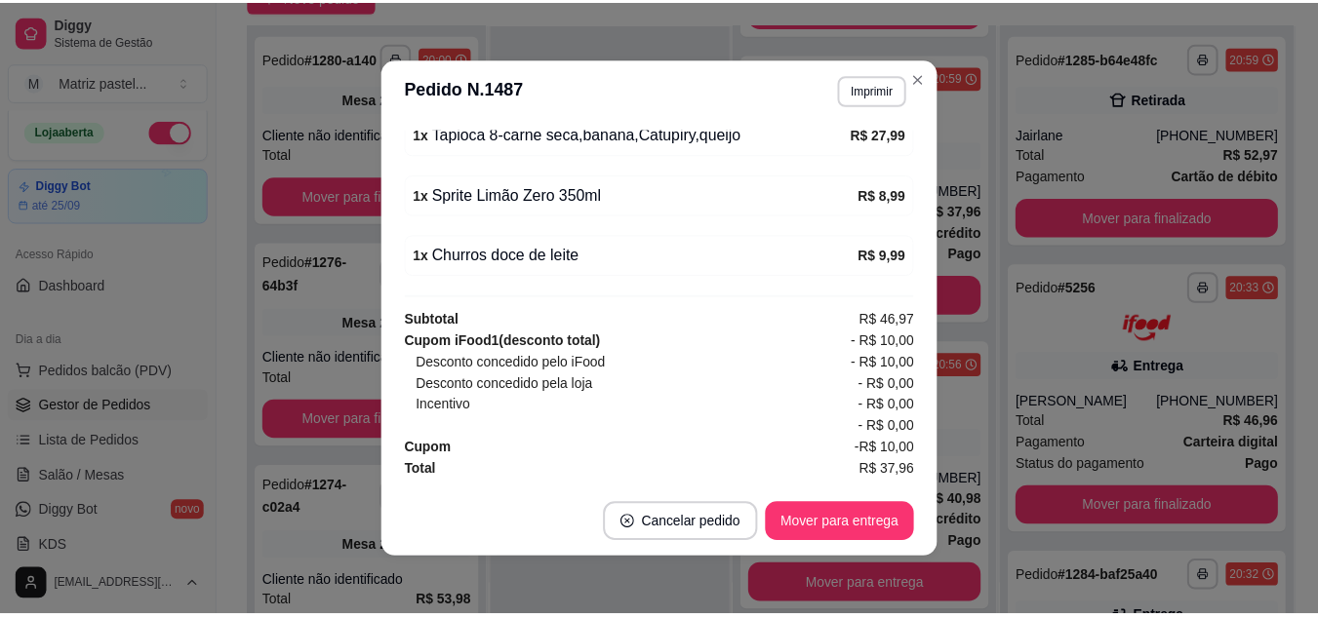
scroll to position [751, 0]
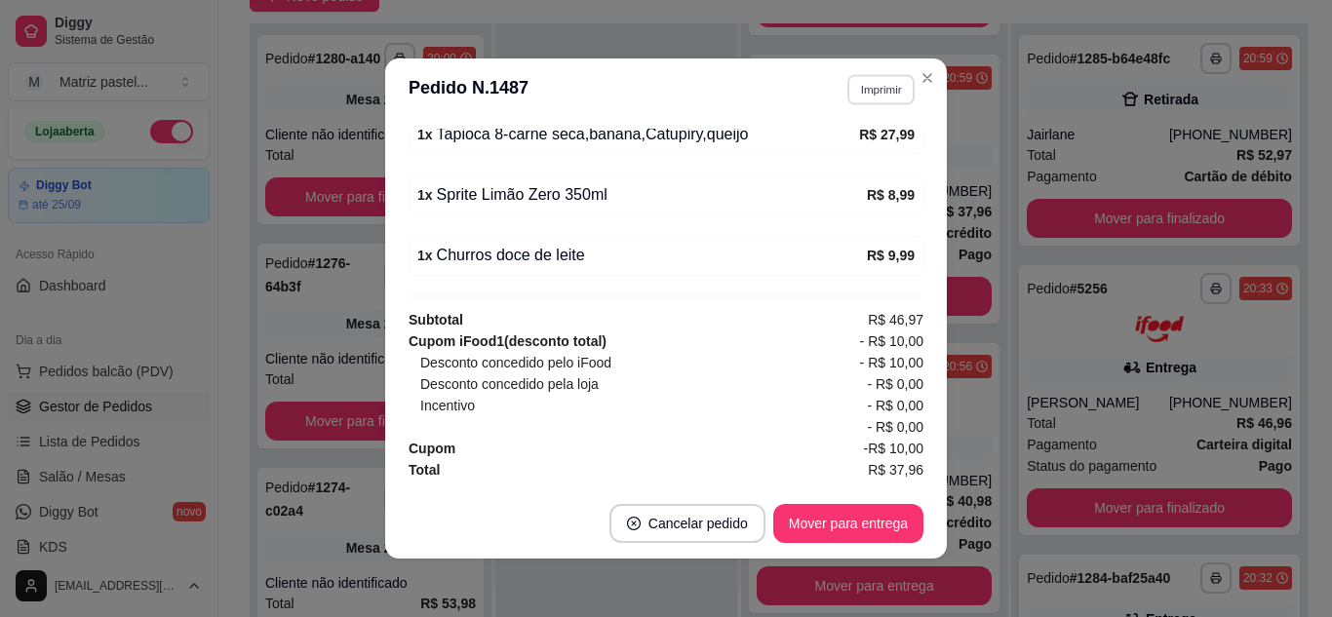
click at [886, 96] on button "Imprimir" at bounding box center [881, 89] width 67 height 30
click at [877, 151] on button "IMPRESSORA" at bounding box center [839, 157] width 141 height 31
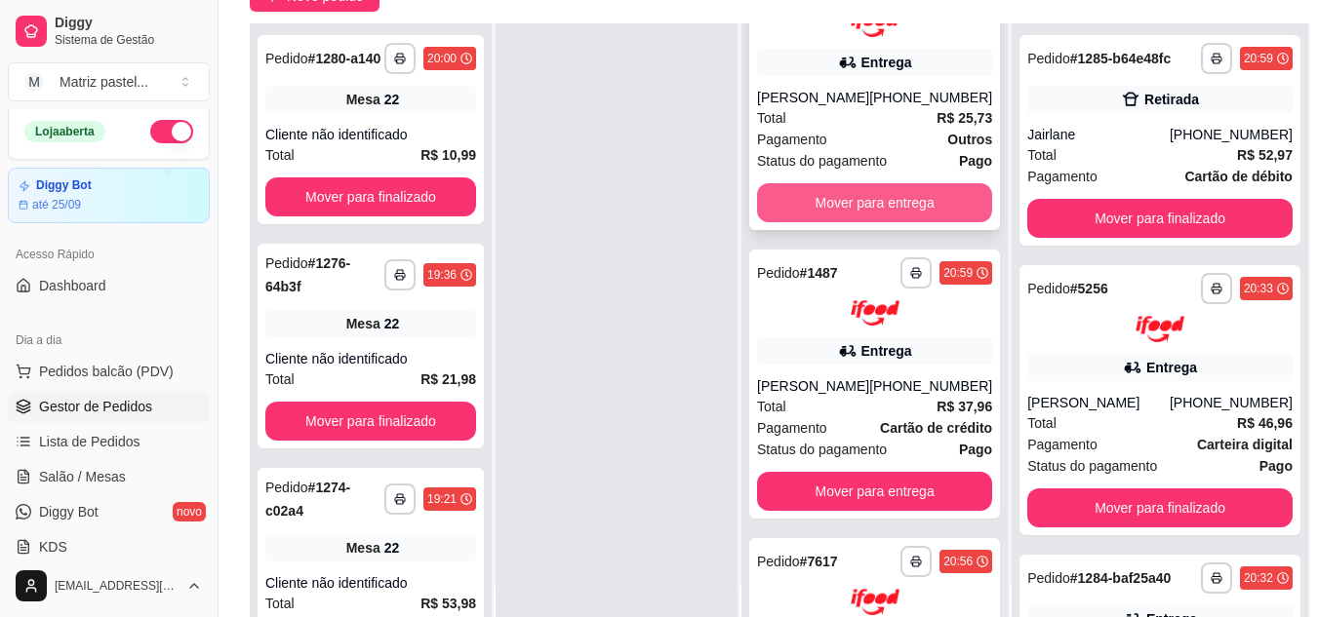
scroll to position [0, 0]
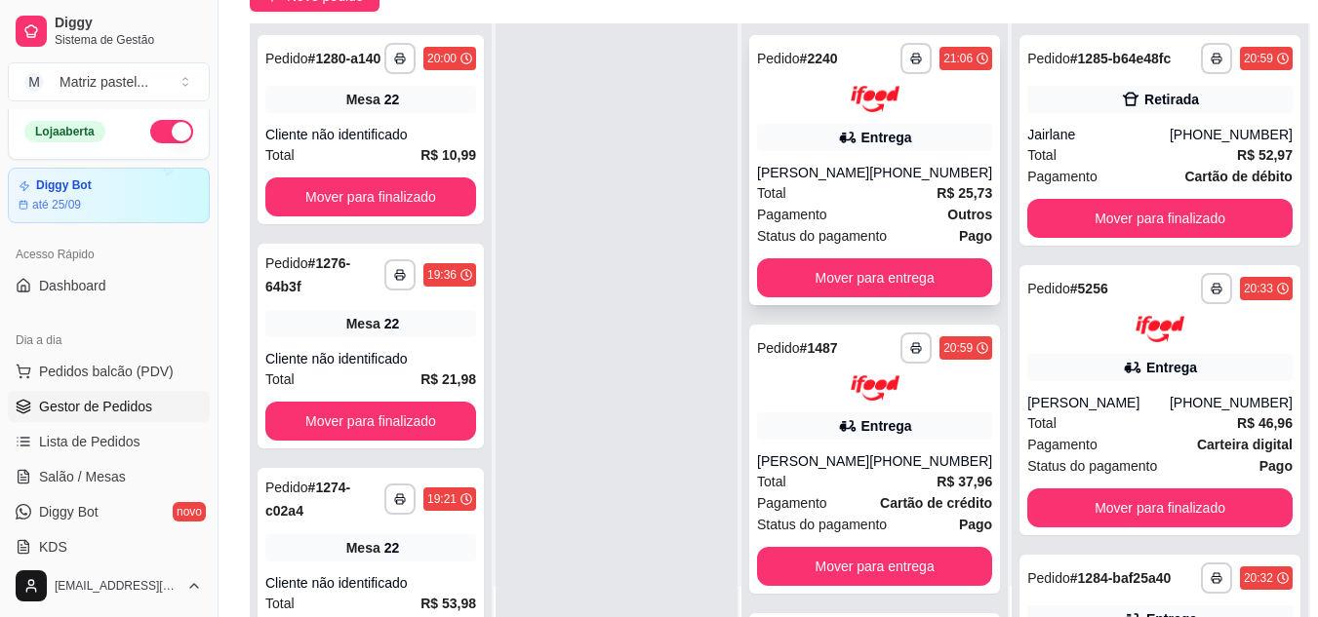
click at [877, 209] on div "Pagamento Outros" at bounding box center [874, 214] width 235 height 21
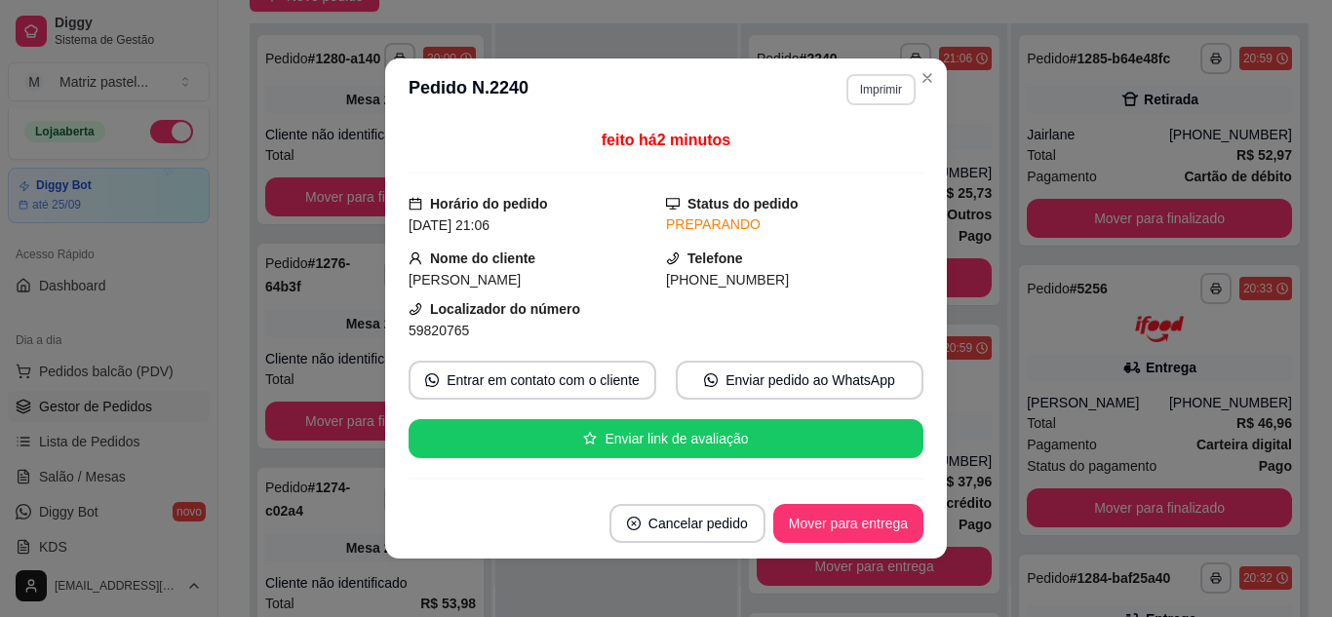
click at [858, 97] on button "Imprimir" at bounding box center [881, 89] width 69 height 31
click at [826, 148] on button "IMPRESSORA" at bounding box center [839, 157] width 137 height 30
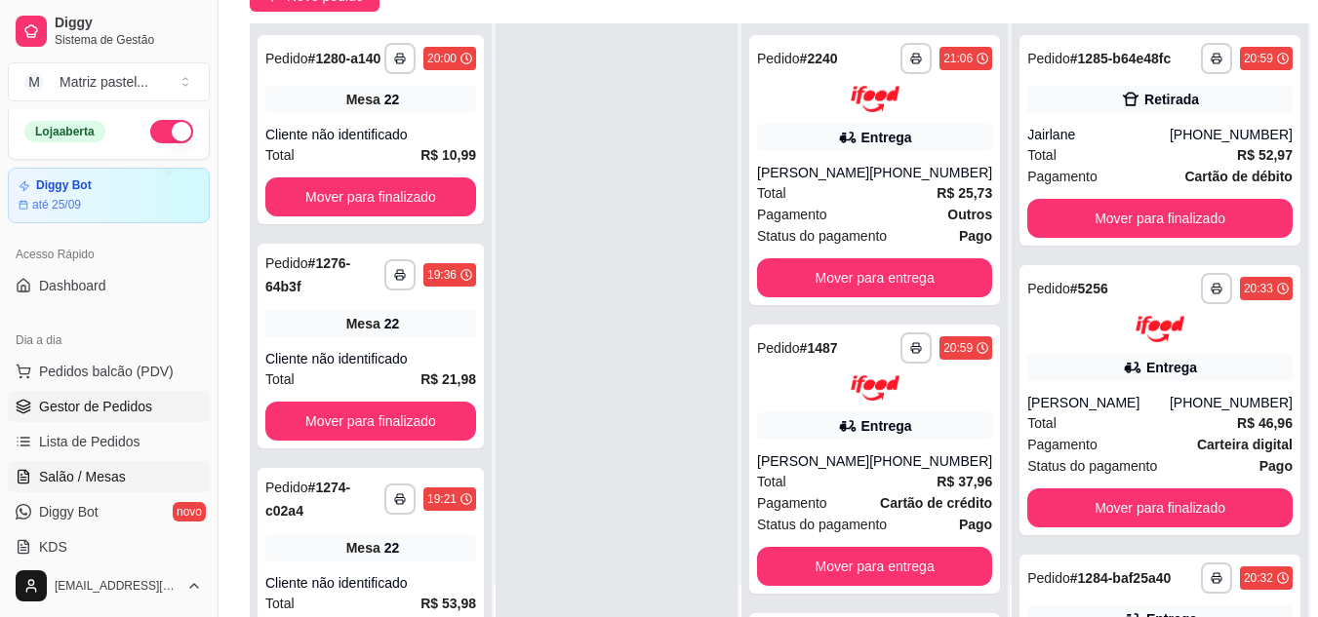
click at [110, 472] on span "Salão / Mesas" at bounding box center [82, 477] width 87 height 20
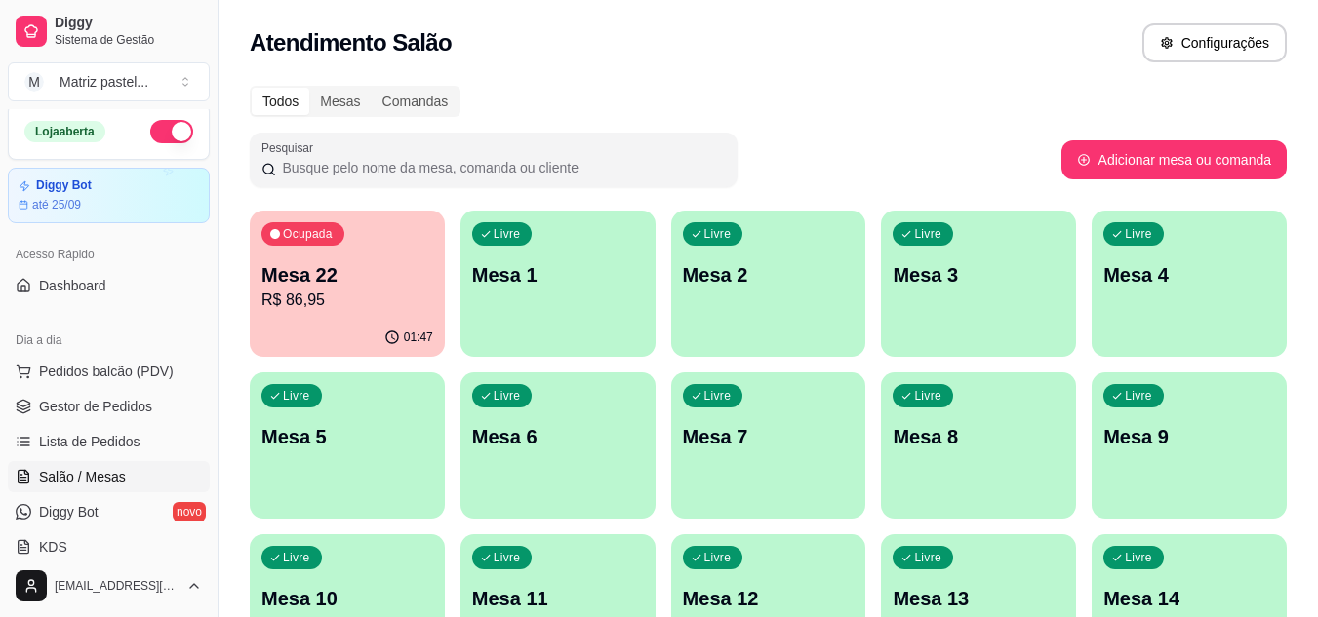
click at [327, 304] on p "R$ 86,95" at bounding box center [347, 300] width 172 height 23
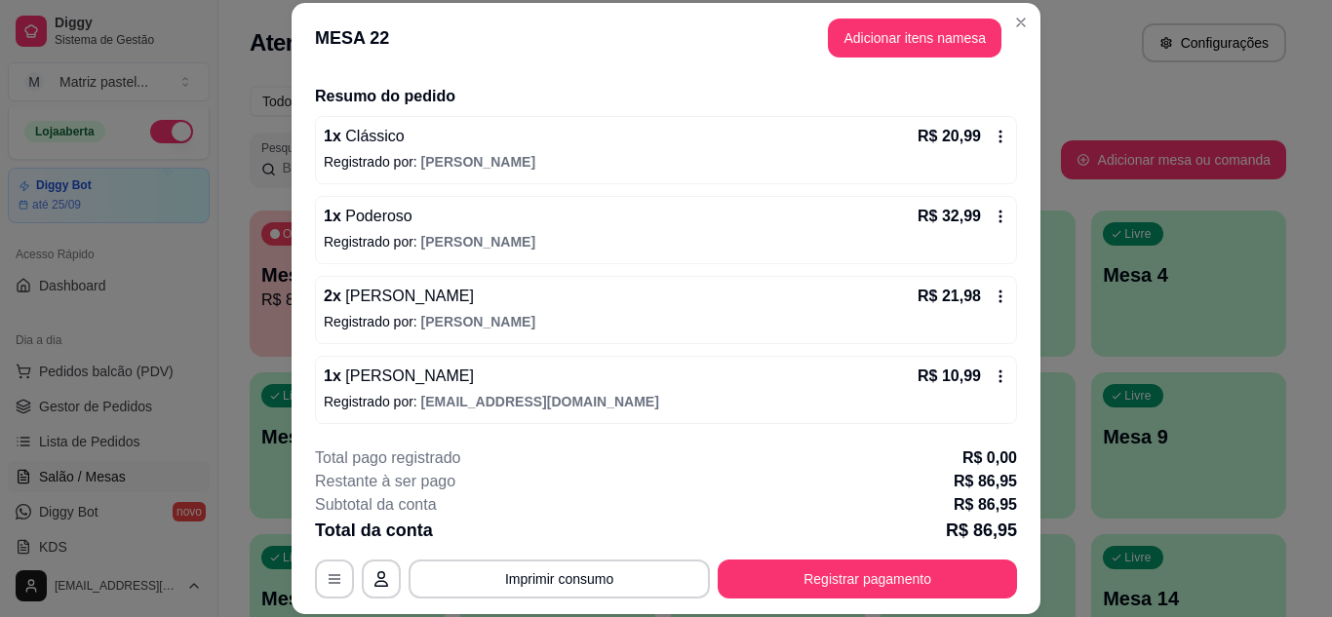
scroll to position [142, 0]
click at [839, 53] on button "Adicionar itens na mesa" at bounding box center [915, 38] width 174 height 39
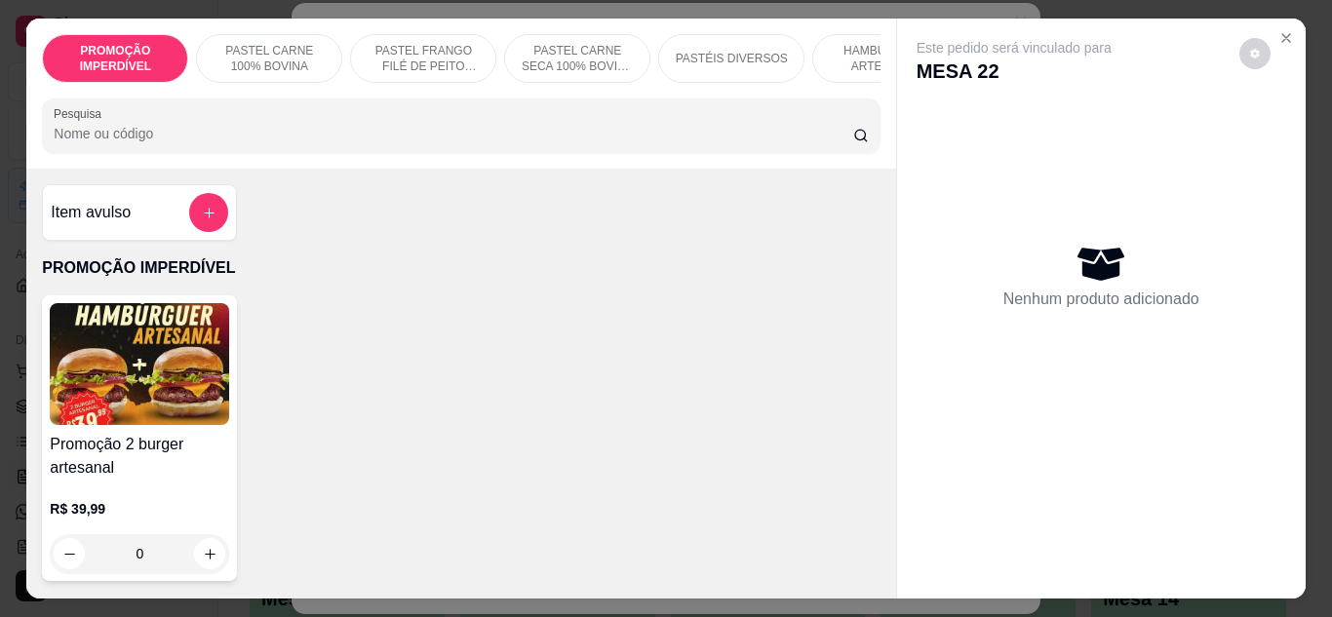
click at [854, 56] on p "HAMBÚRGUER ARTESANAL" at bounding box center [885, 58] width 113 height 31
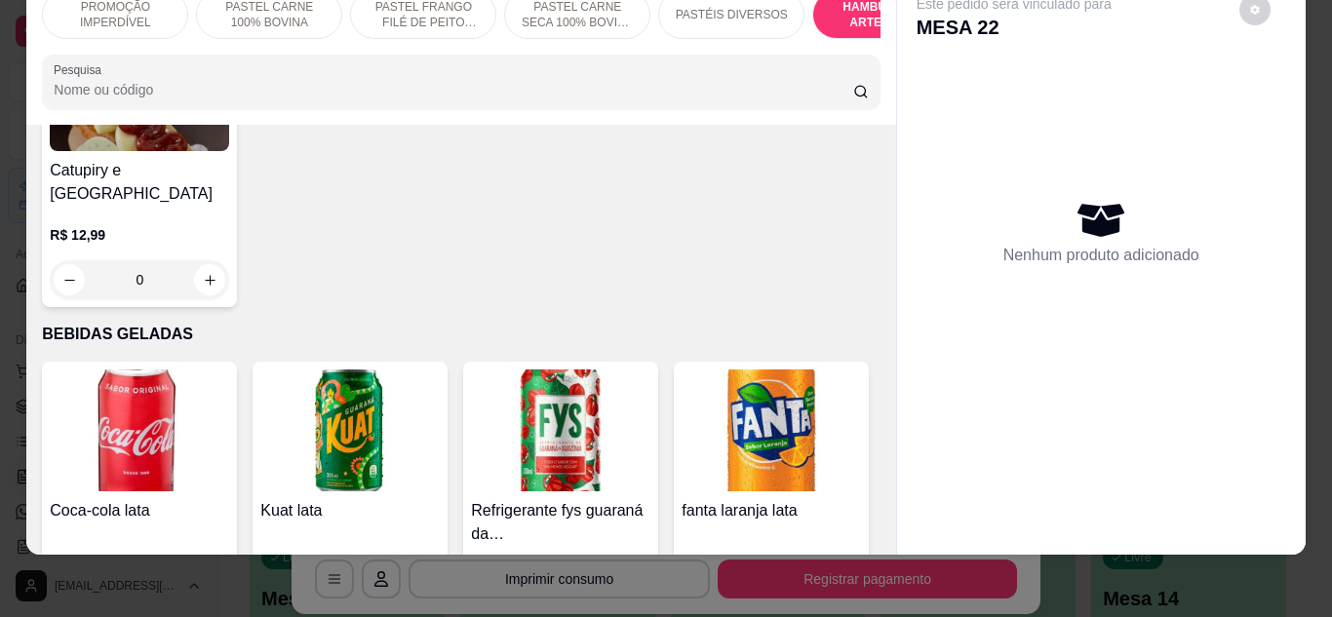
scroll to position [5879, 0]
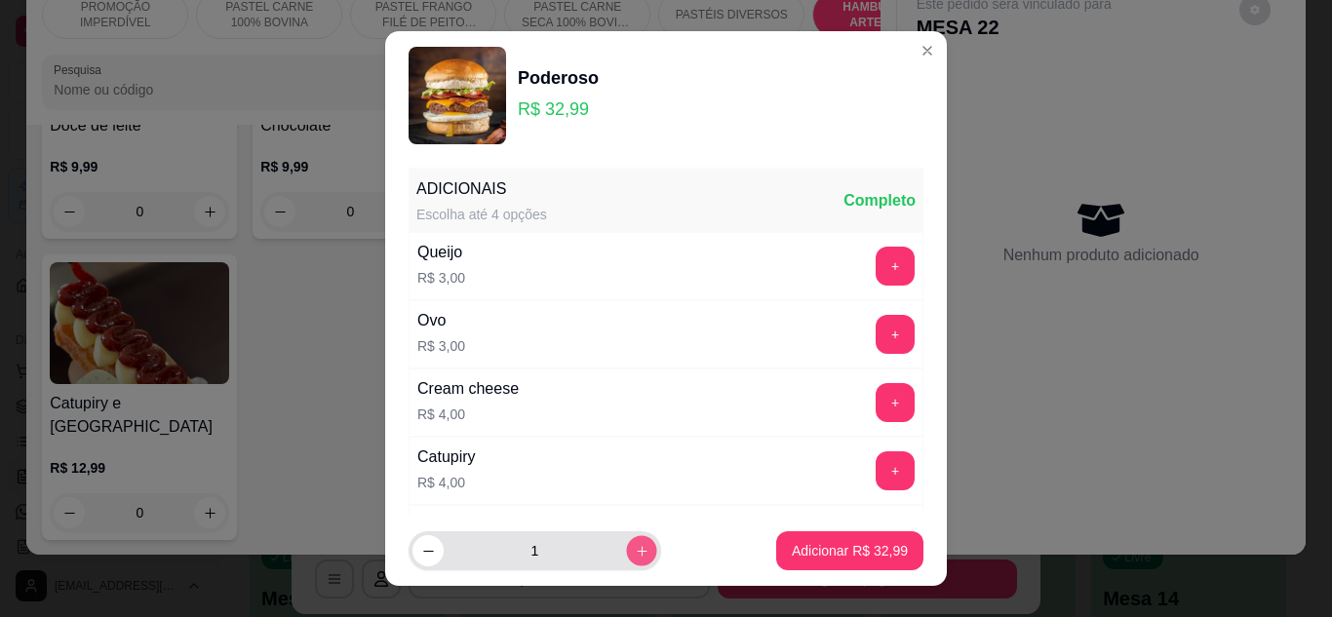
click at [635, 550] on icon "increase-product-quantity" at bounding box center [642, 551] width 15 height 15
type input "2"
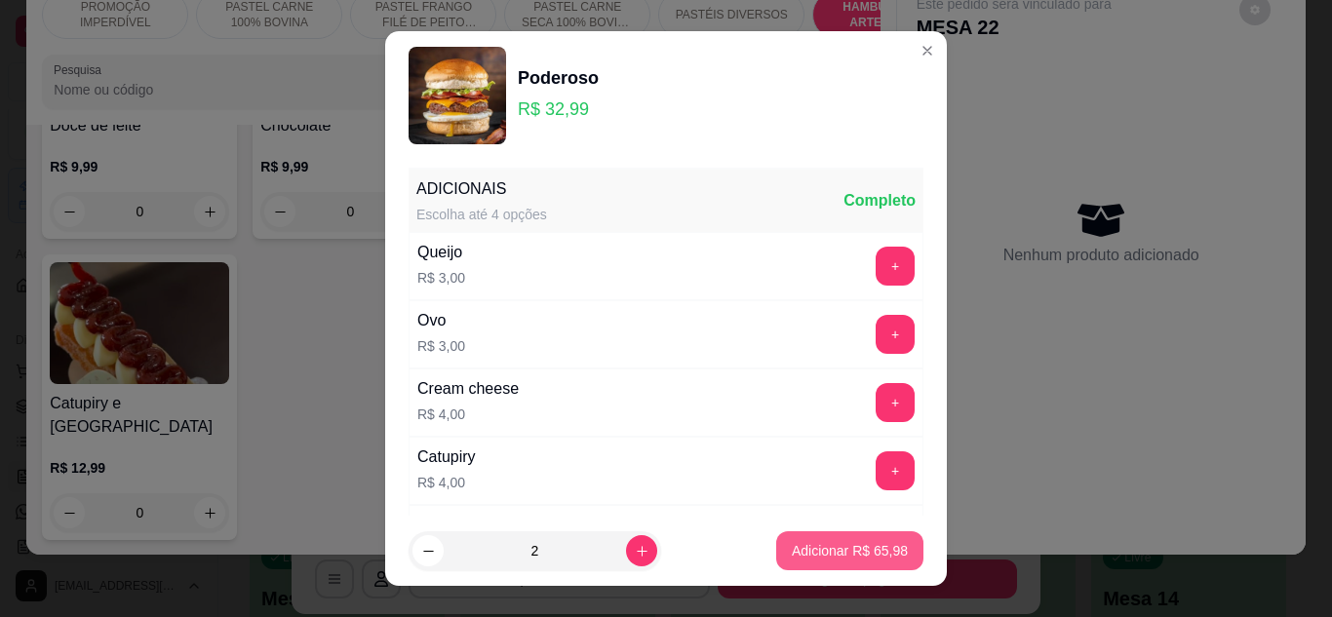
click at [850, 545] on p "Adicionar R$ 65,98" at bounding box center [850, 551] width 116 height 20
type input "2"
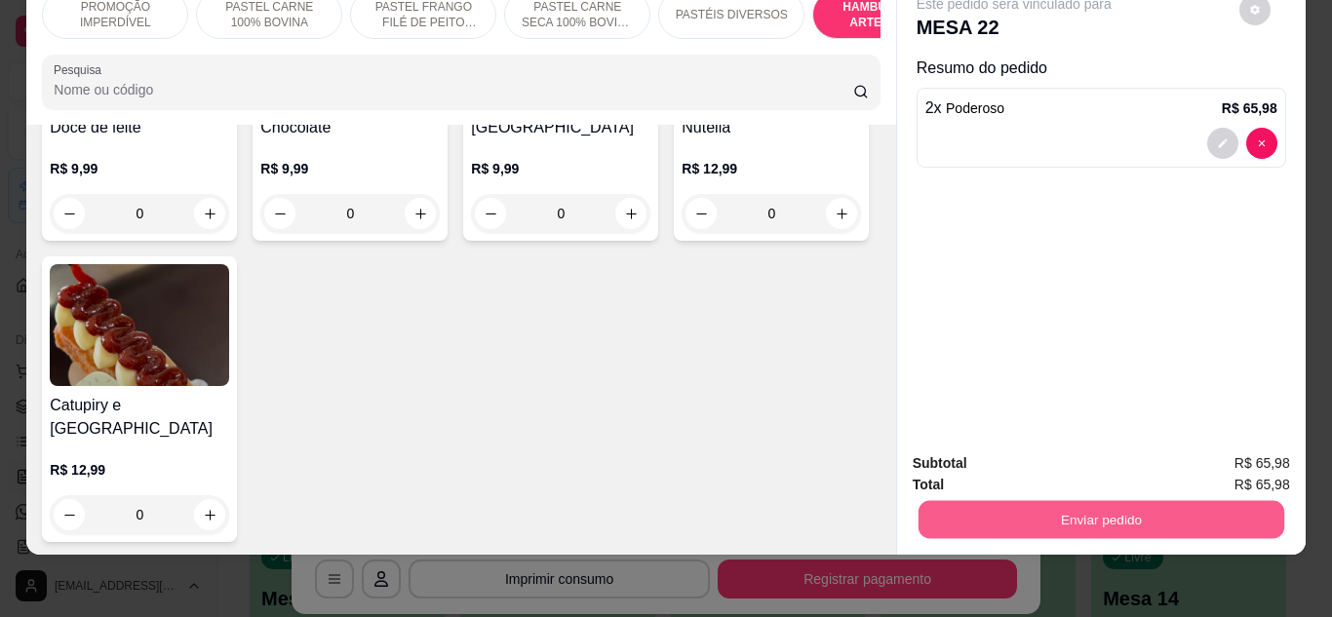
click at [1057, 504] on button "Enviar pedido" at bounding box center [1101, 520] width 366 height 38
click at [1107, 454] on button "Não registrar e enviar pedido" at bounding box center [1036, 457] width 197 height 36
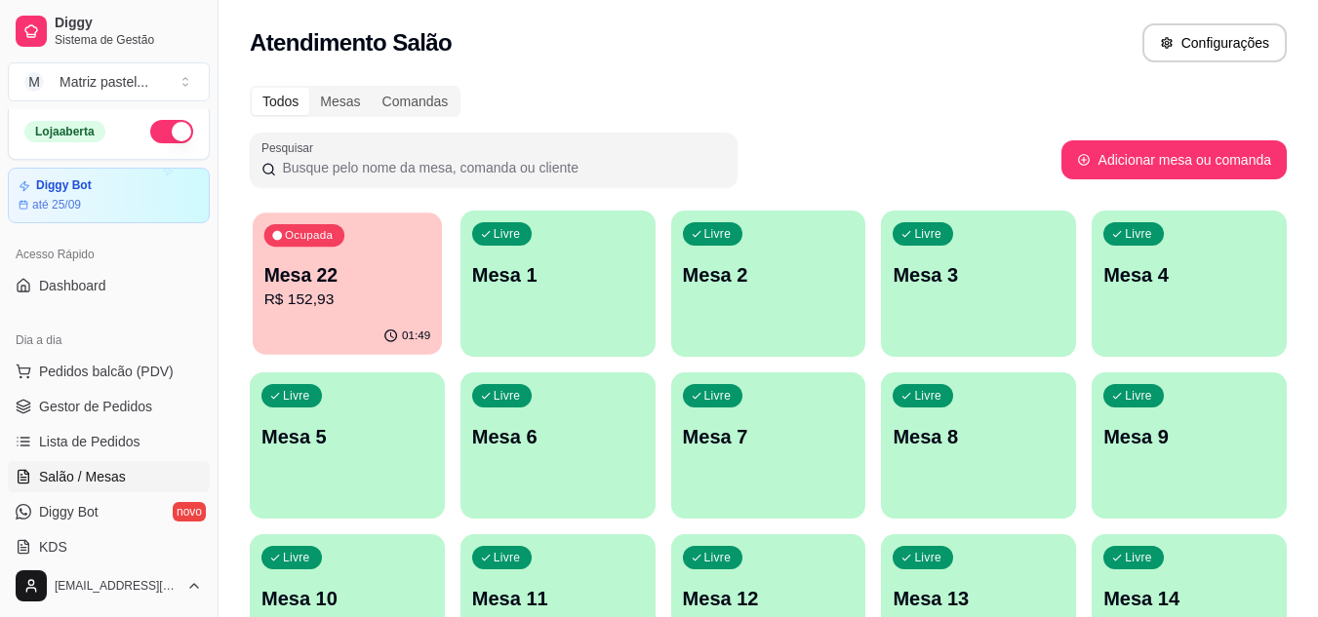
click at [384, 334] on div "01:49" at bounding box center [347, 336] width 189 height 37
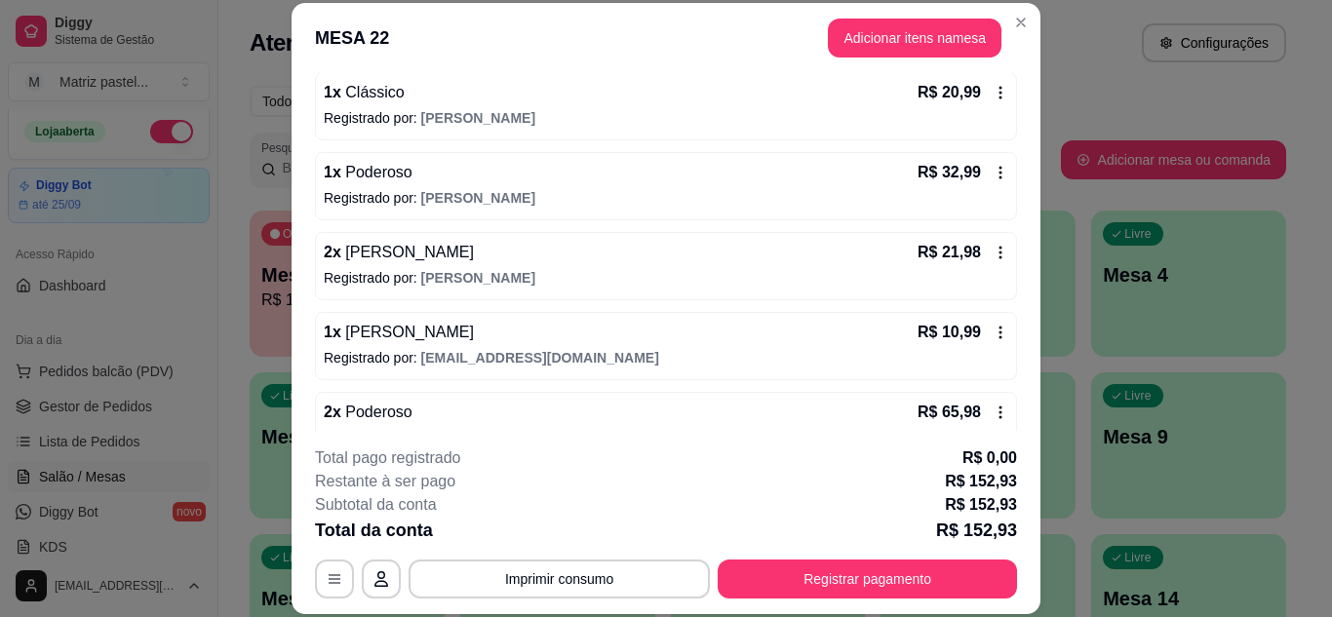
scroll to position [222, 0]
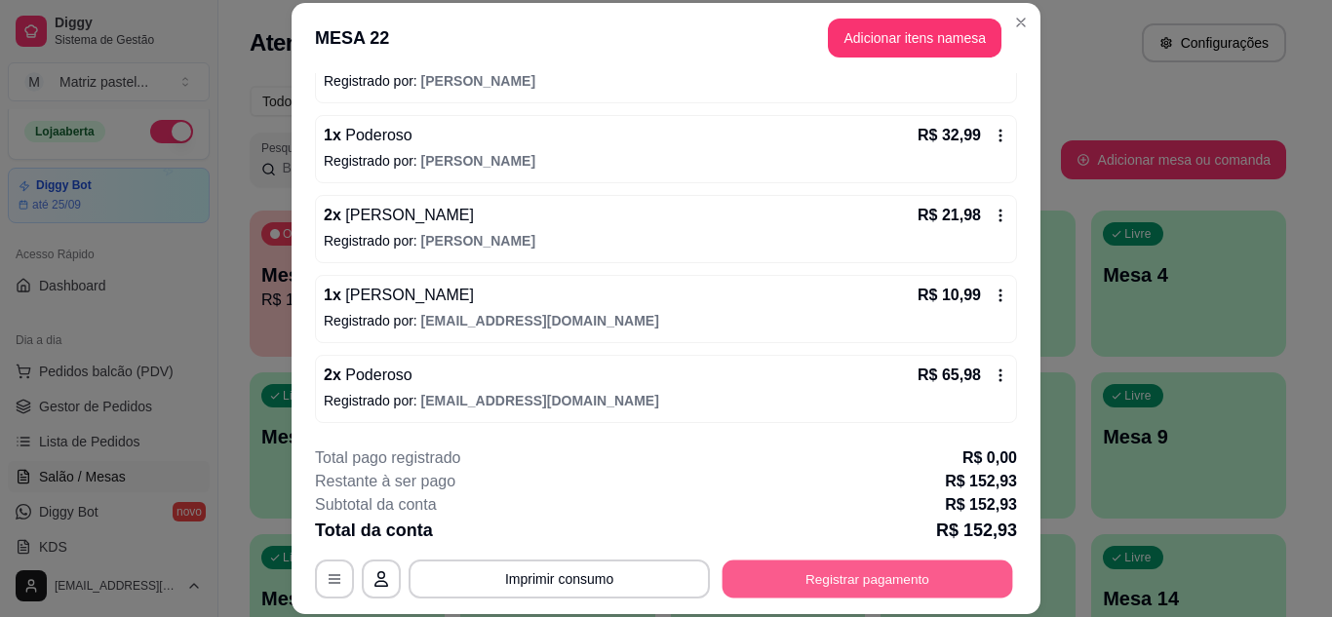
click at [783, 593] on button "Registrar pagamento" at bounding box center [868, 579] width 291 height 38
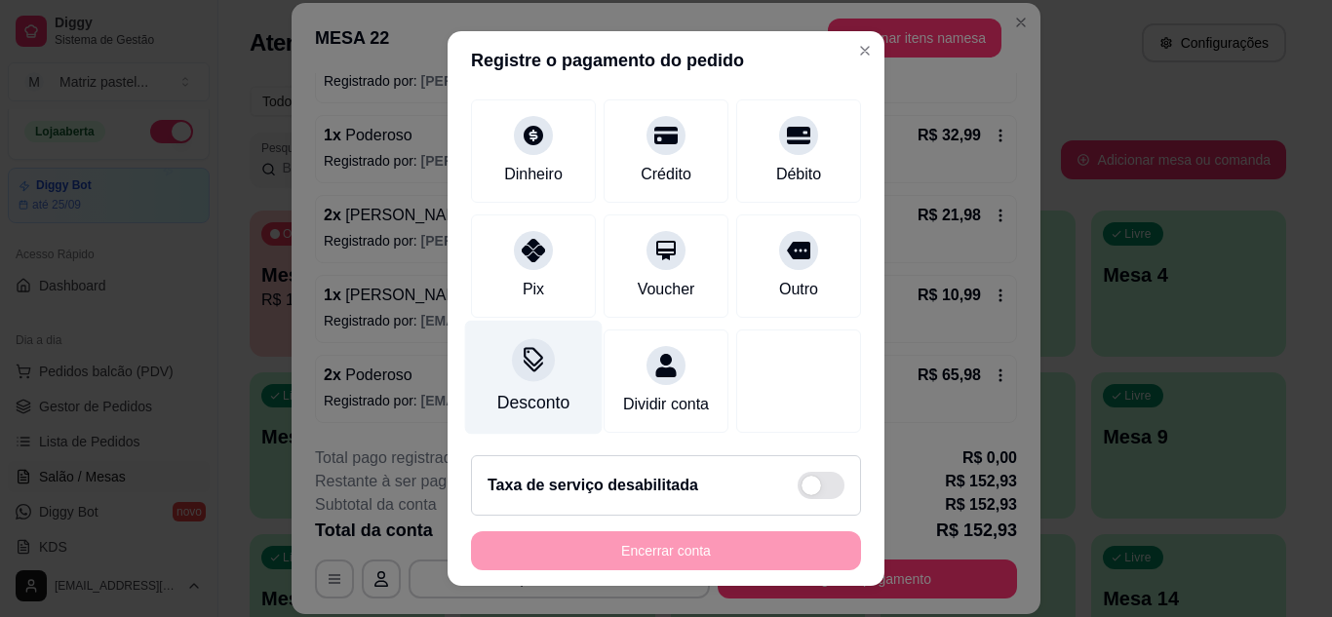
scroll to position [150, 0]
click at [533, 390] on div "Desconto" at bounding box center [533, 402] width 72 height 25
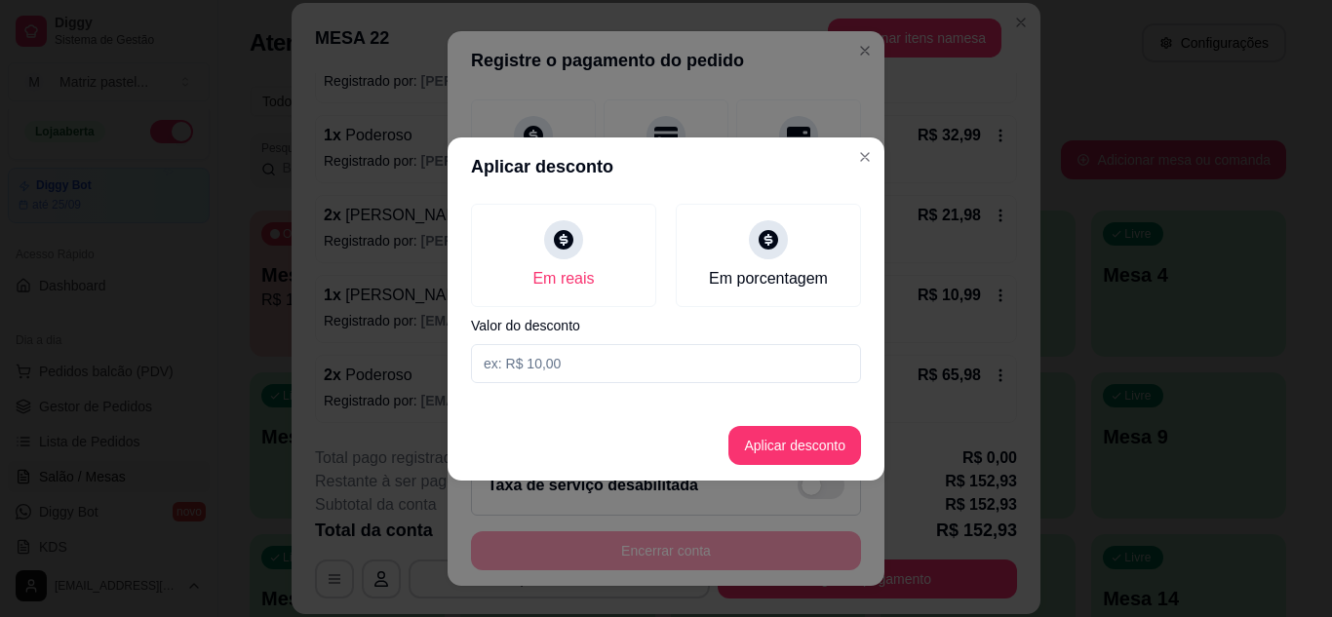
click at [577, 362] on input at bounding box center [666, 363] width 390 height 39
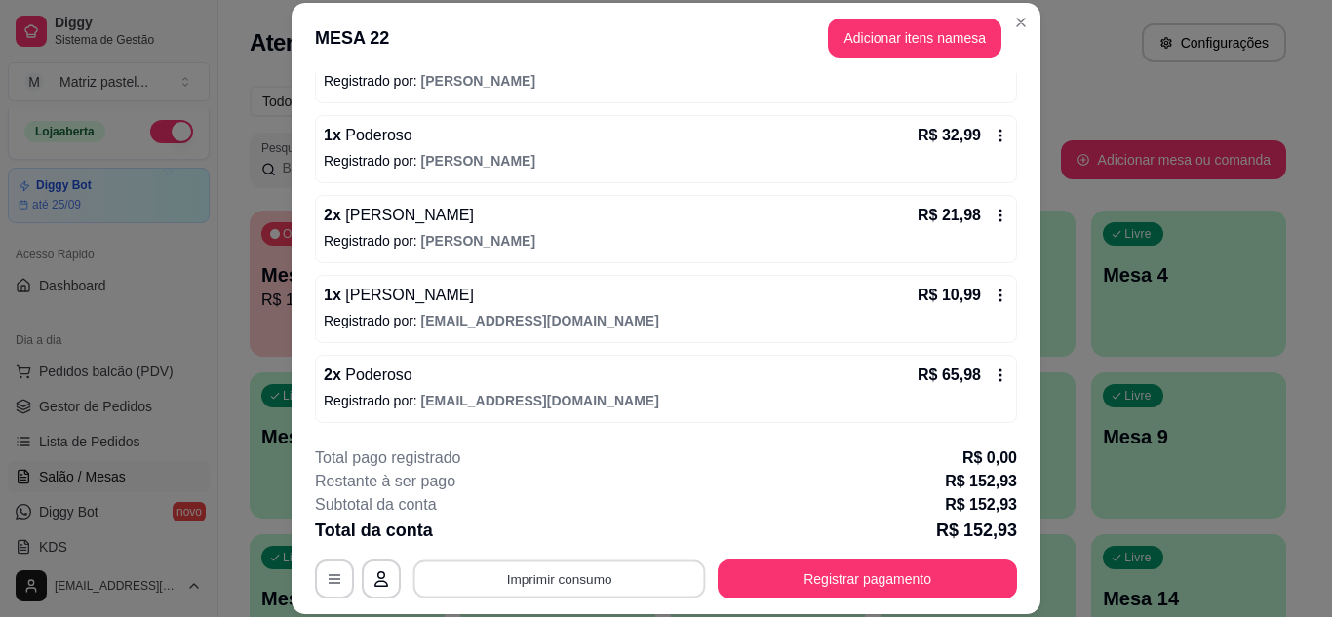
click at [628, 568] on button "Imprimir consumo" at bounding box center [560, 579] width 293 height 38
click at [600, 526] on button "IMPRESSORA" at bounding box center [558, 534] width 137 height 30
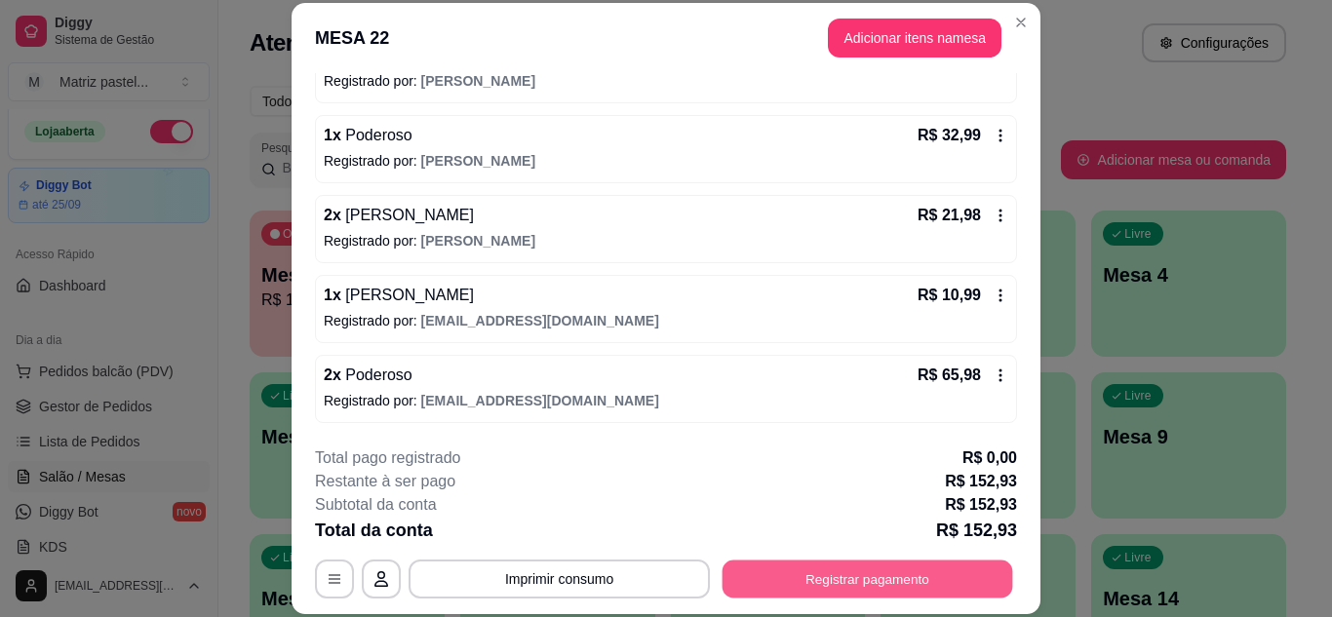
click at [796, 573] on button "Registrar pagamento" at bounding box center [868, 579] width 291 height 38
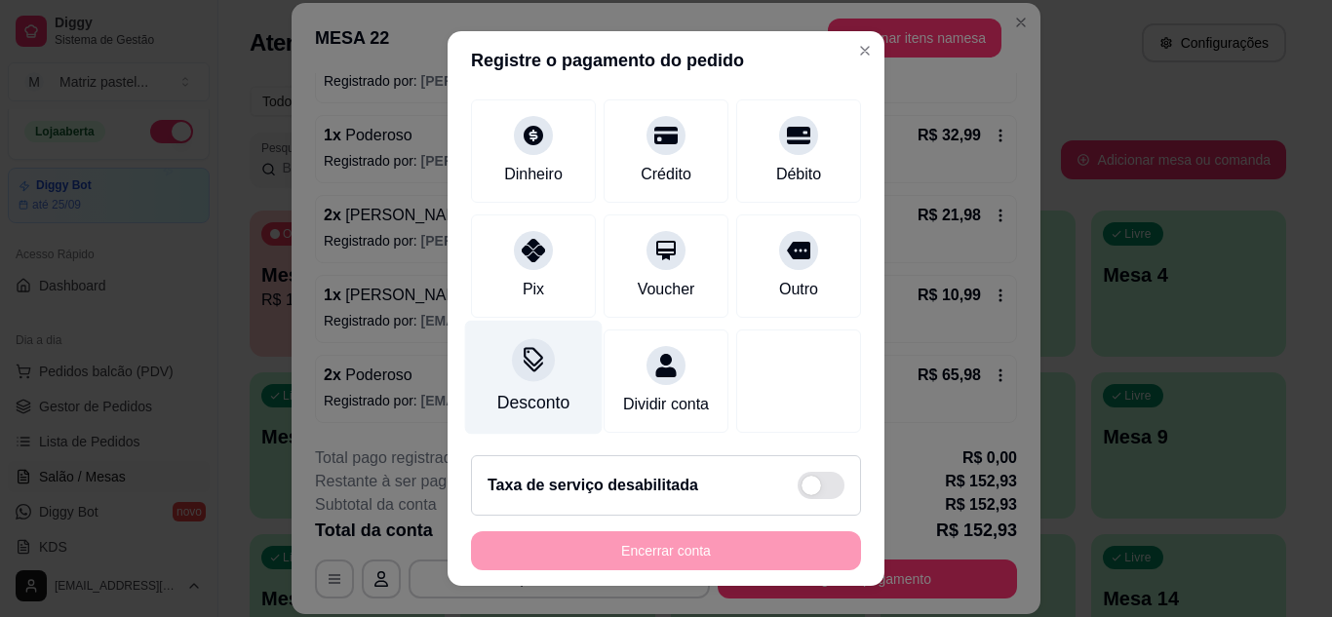
click at [553, 390] on div "Desconto" at bounding box center [533, 402] width 72 height 25
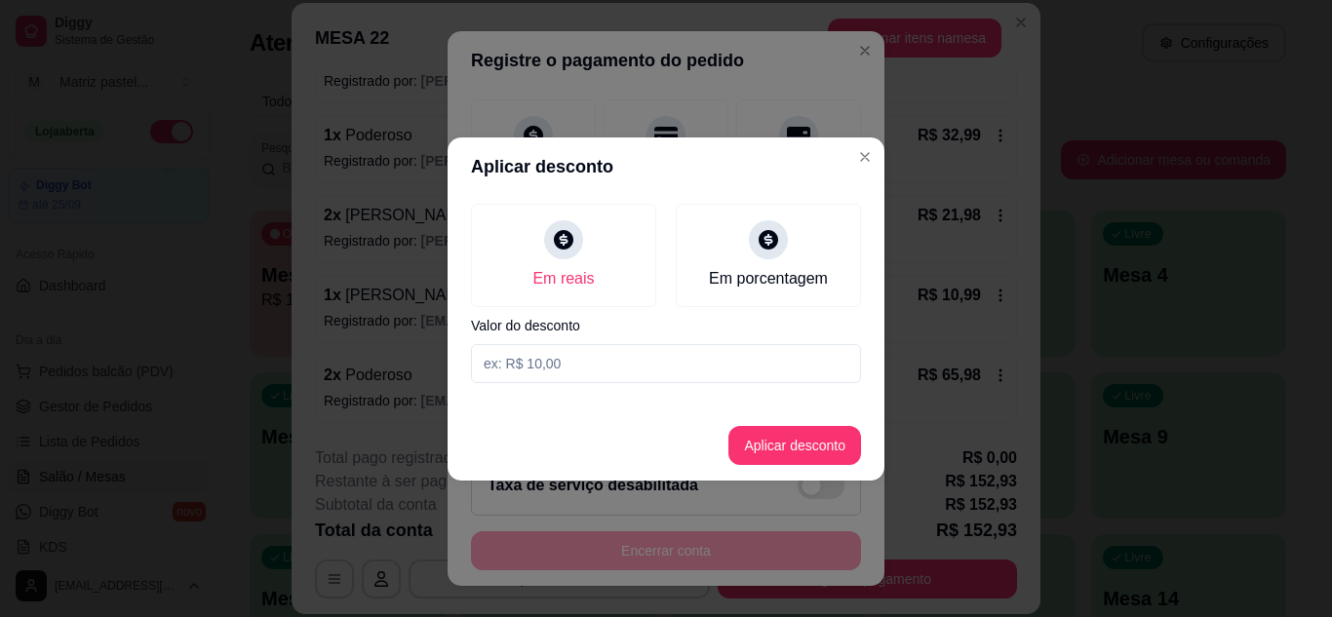
click at [561, 354] on input at bounding box center [666, 363] width 390 height 39
type input "152,92"
click at [763, 451] on button "Aplicar desconto" at bounding box center [795, 445] width 133 height 39
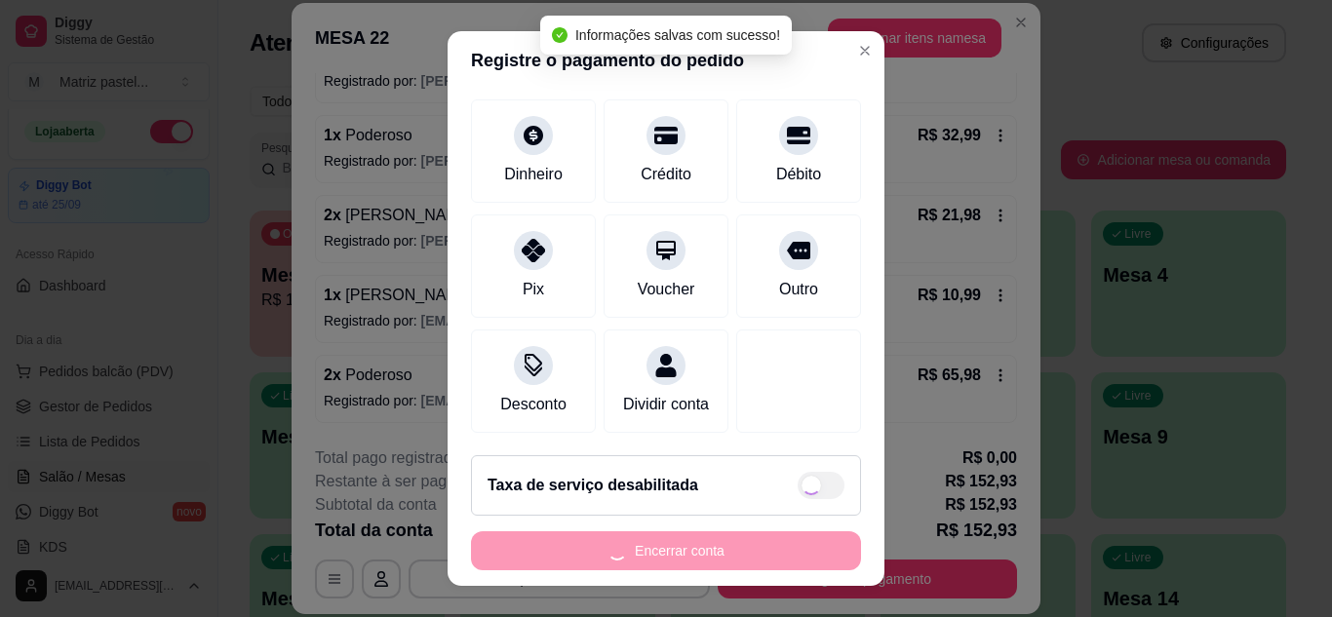
type input "R$ 0,01"
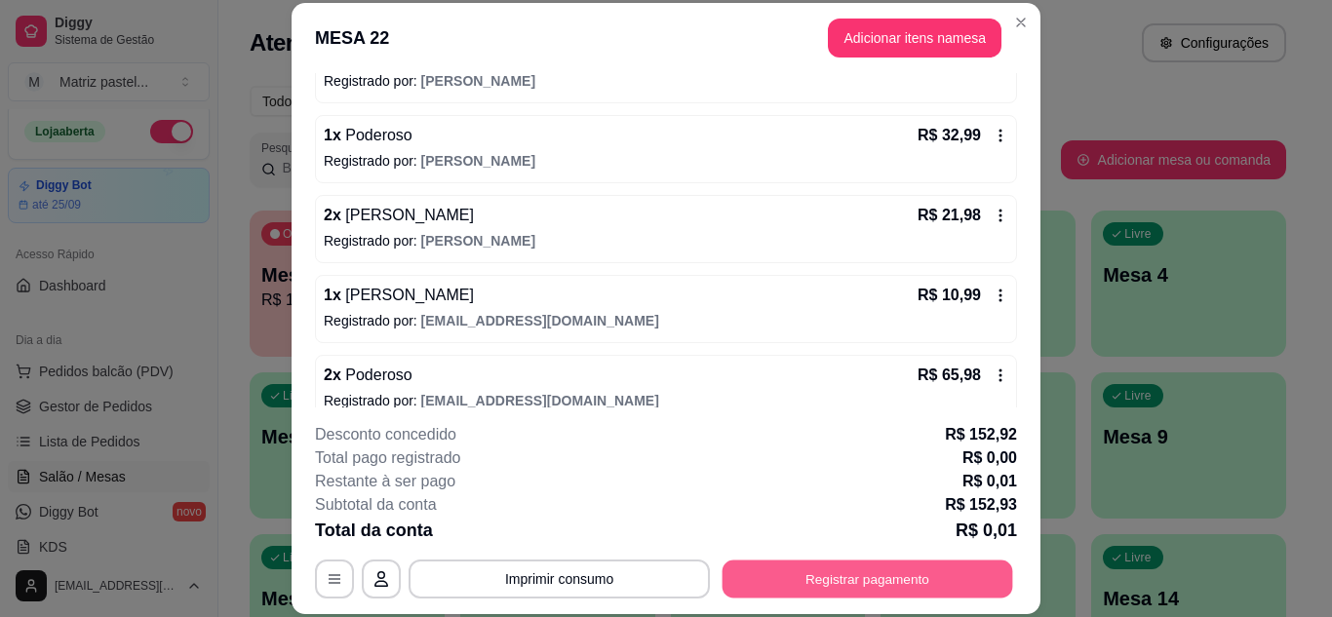
click at [821, 582] on button "Registrar pagamento" at bounding box center [868, 579] width 291 height 38
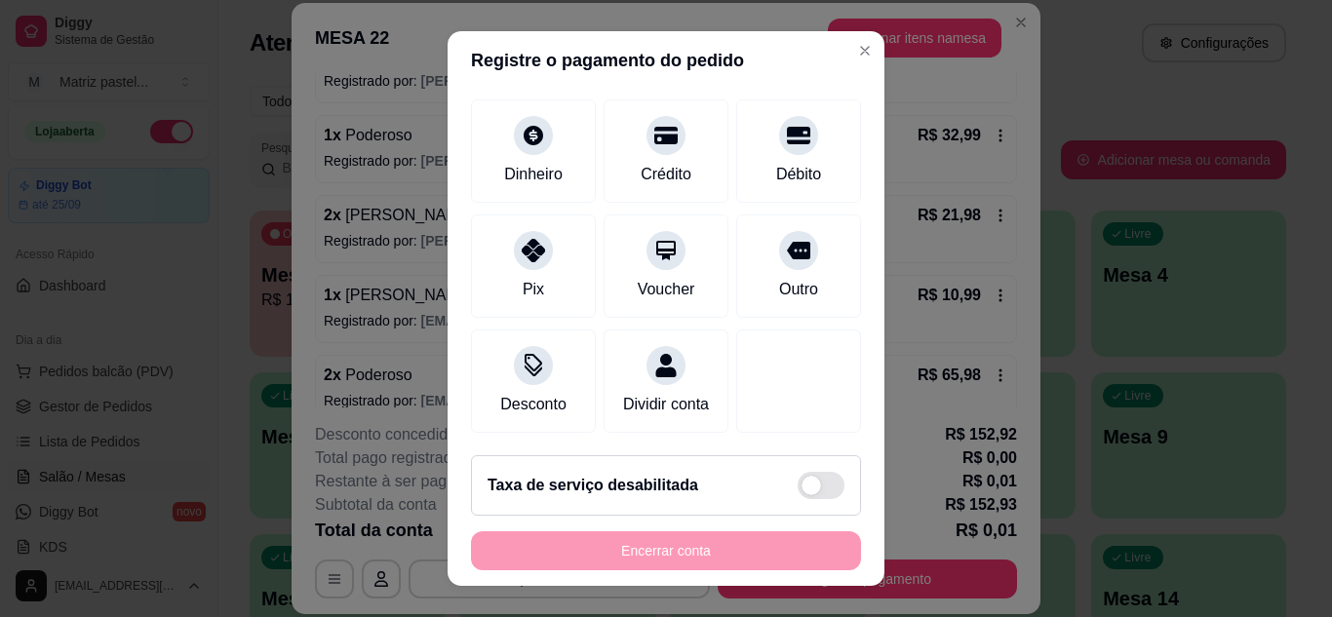
click at [702, 567] on div "Encerrar conta" at bounding box center [666, 551] width 390 height 39
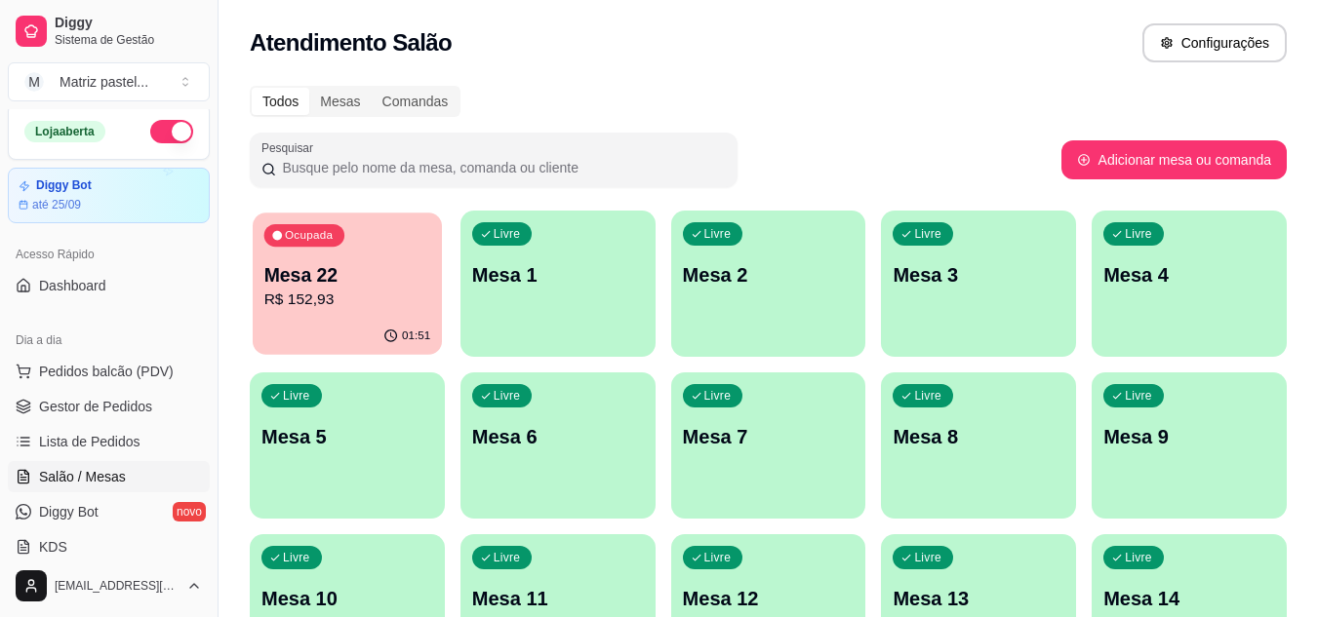
click at [384, 283] on p "Mesa 22" at bounding box center [347, 275] width 167 height 26
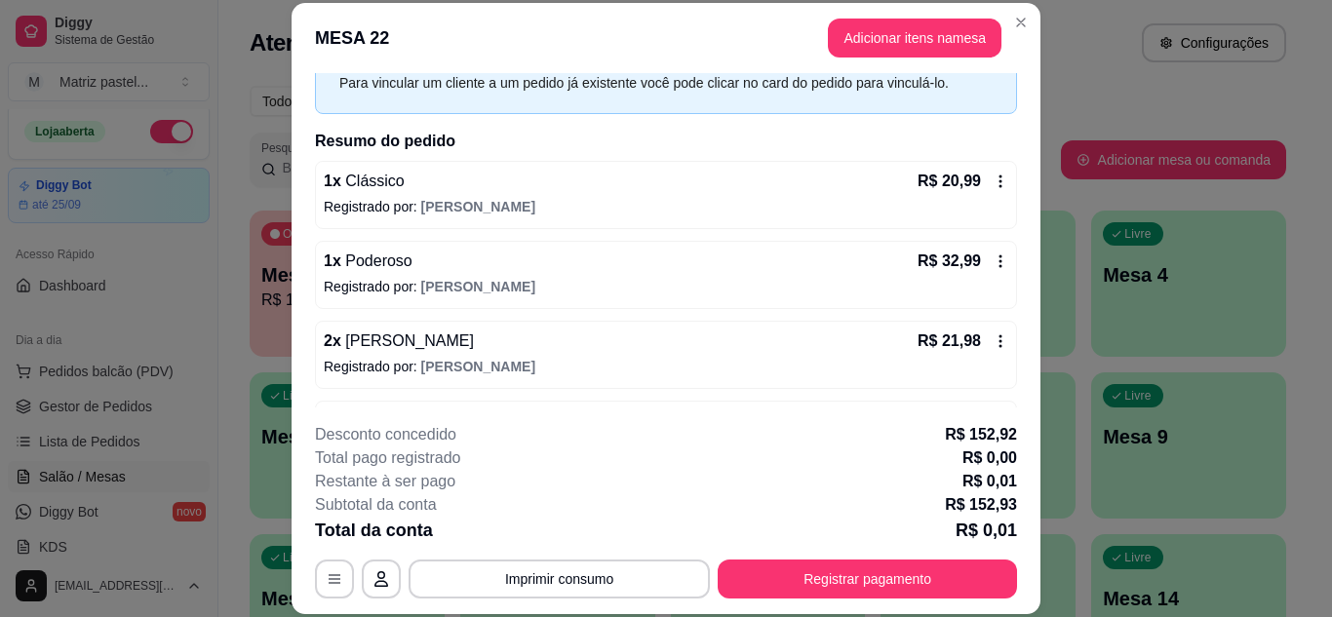
scroll to position [98, 0]
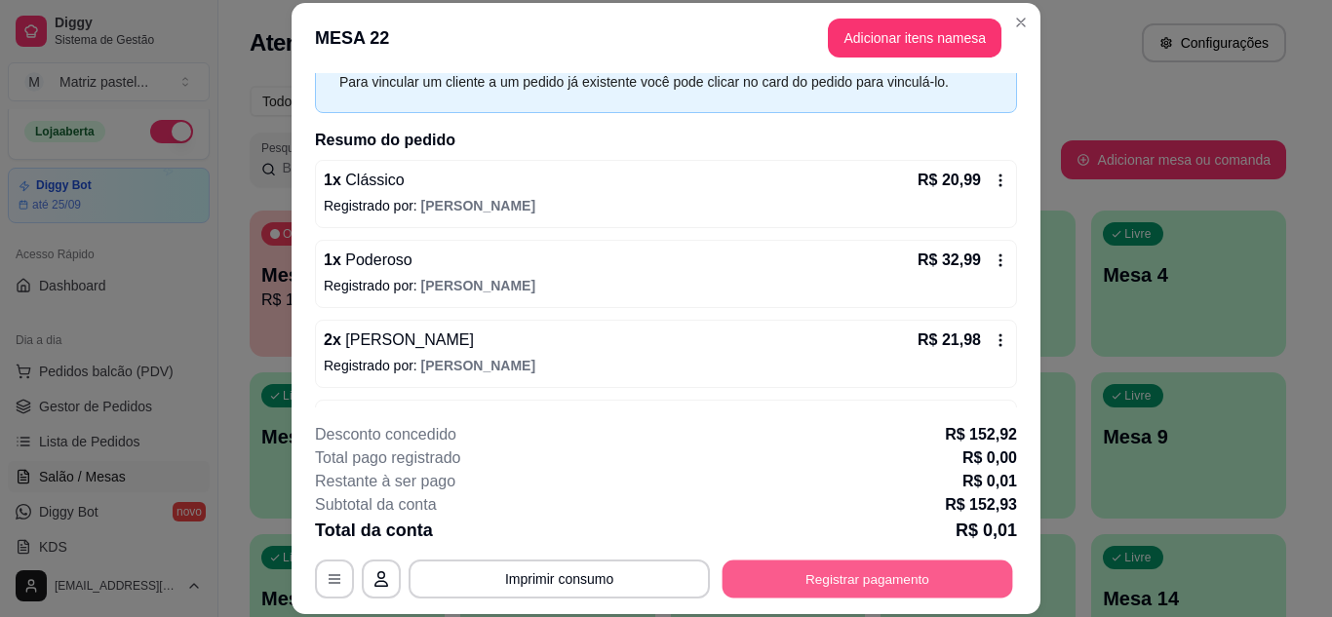
click at [806, 586] on button "Registrar pagamento" at bounding box center [868, 579] width 291 height 38
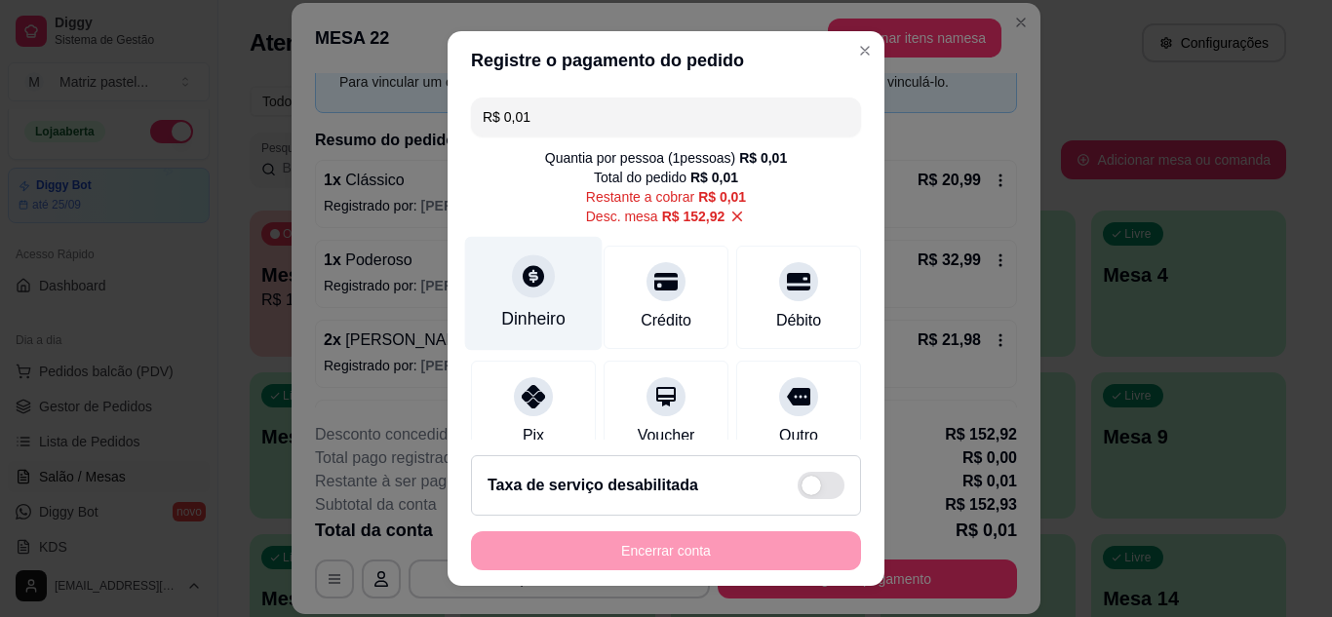
click at [509, 301] on div "Dinheiro" at bounding box center [534, 293] width 138 height 114
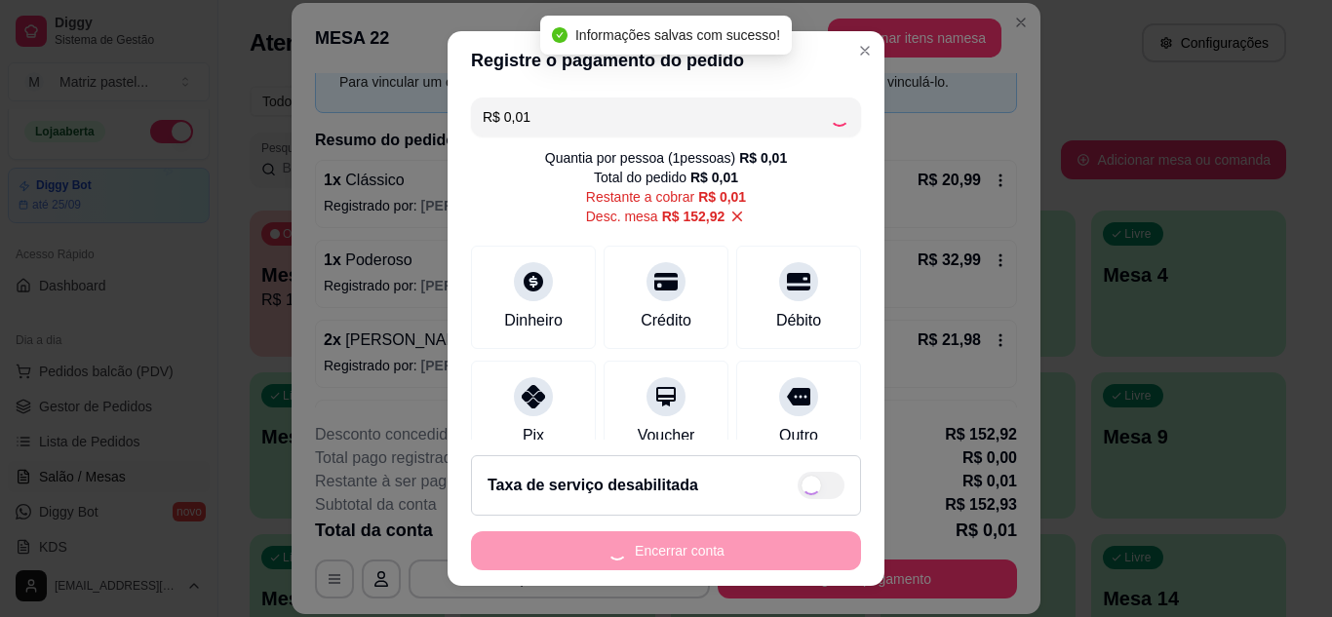
type input "R$ 0,00"
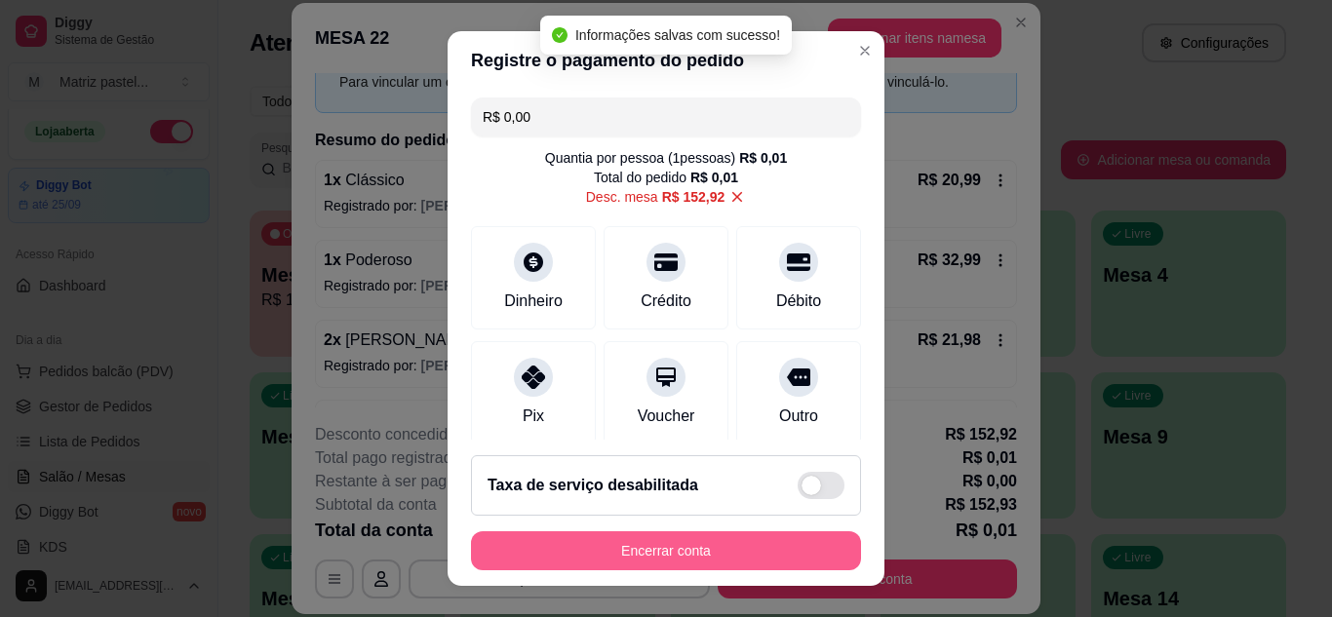
click at [712, 555] on button "Encerrar conta" at bounding box center [666, 551] width 390 height 39
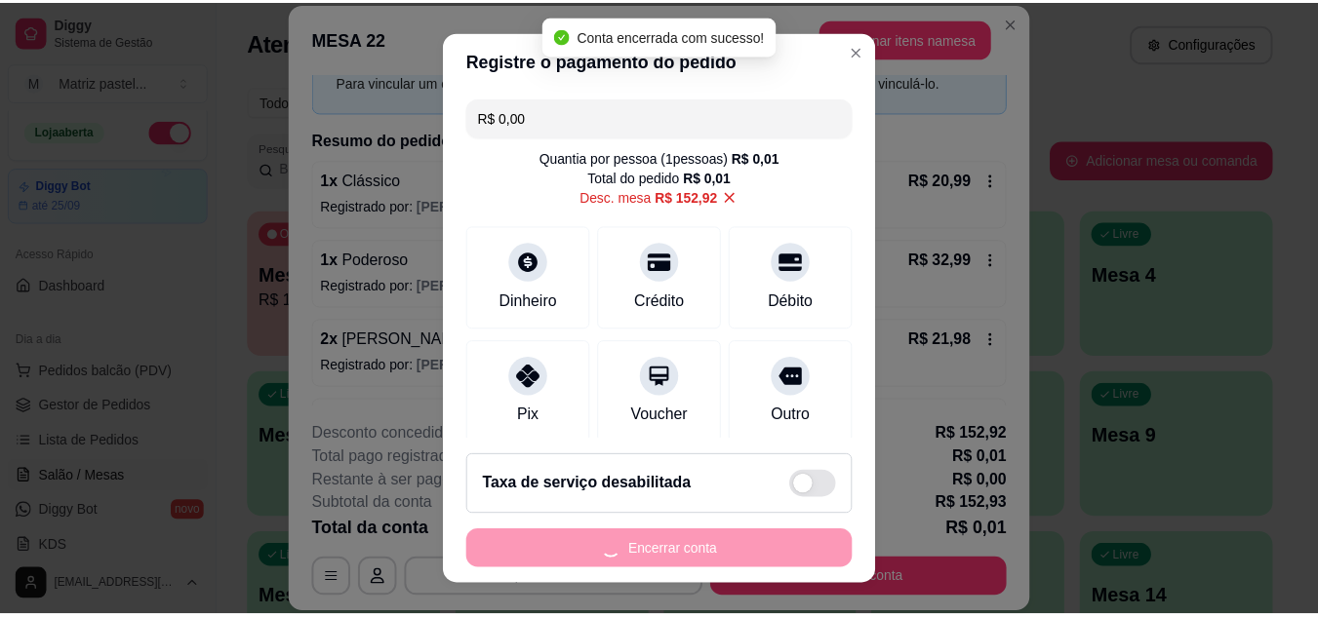
scroll to position [0, 0]
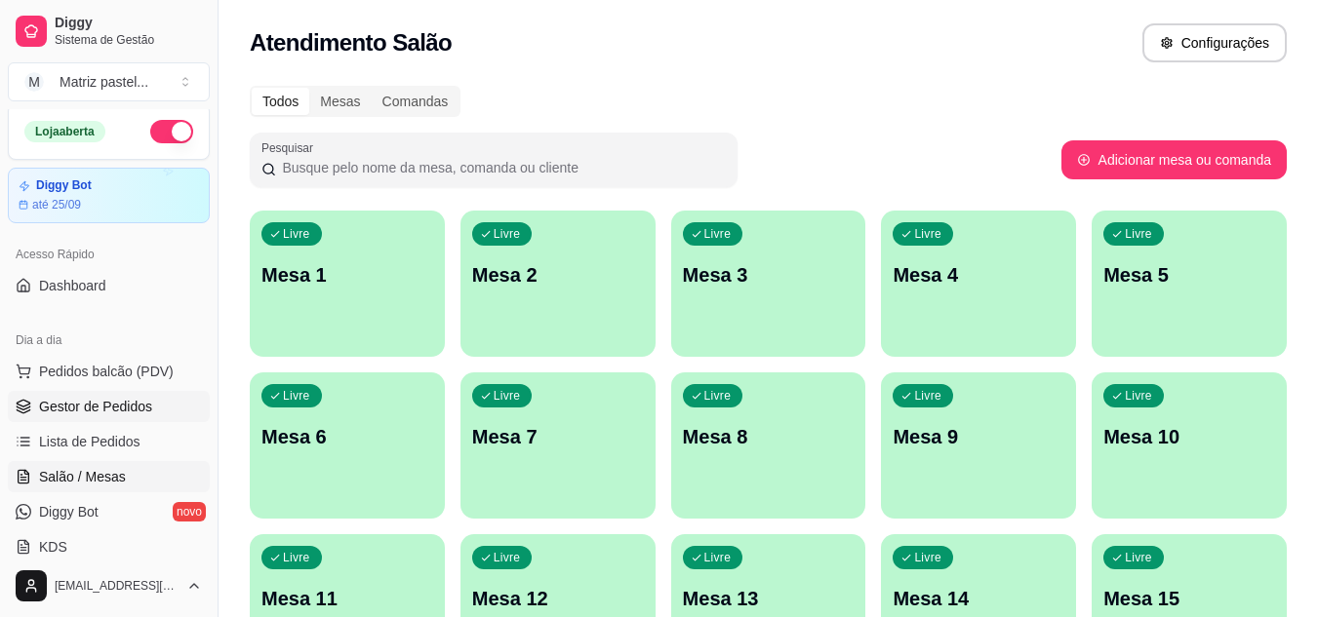
click at [144, 412] on span "Gestor de Pedidos" at bounding box center [95, 407] width 113 height 20
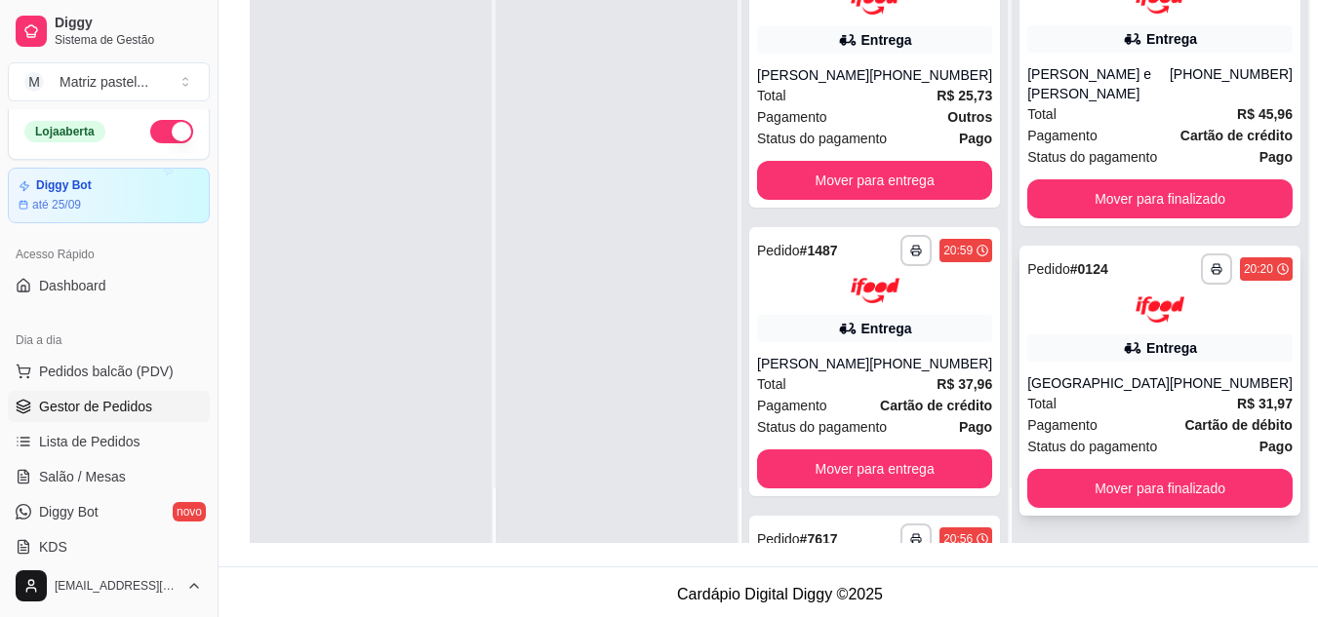
scroll to position [297, 0]
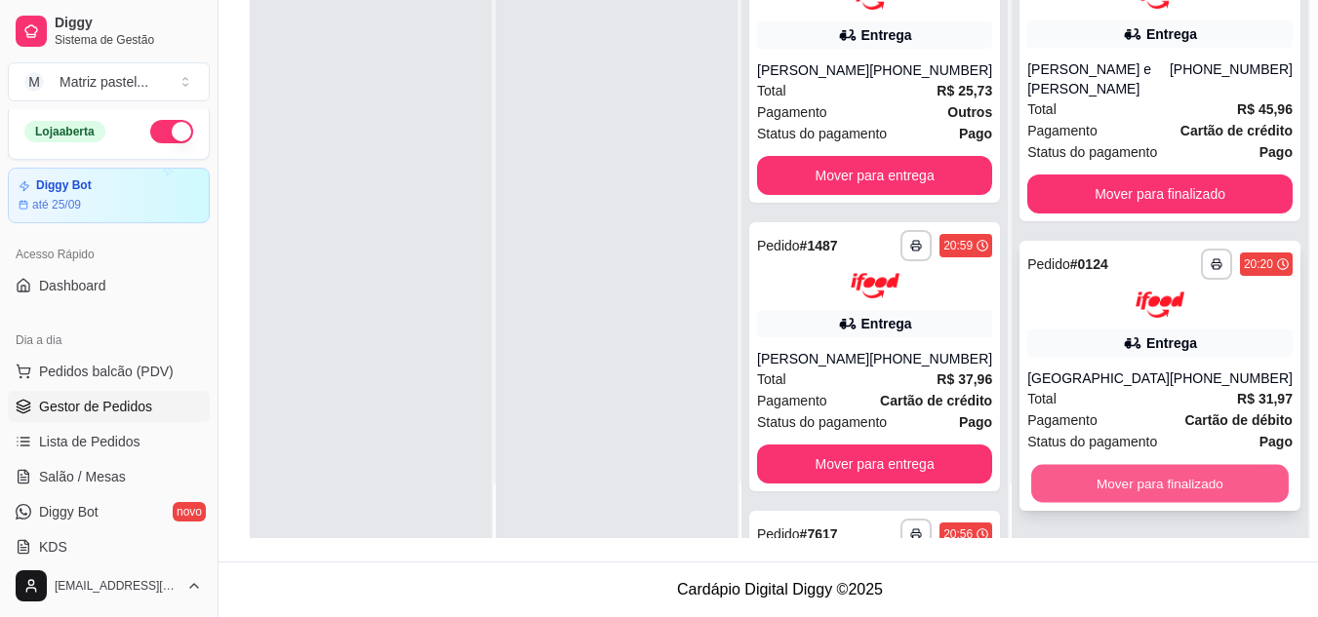
click at [1064, 473] on button "Mover para finalizado" at bounding box center [1159, 483] width 257 height 38
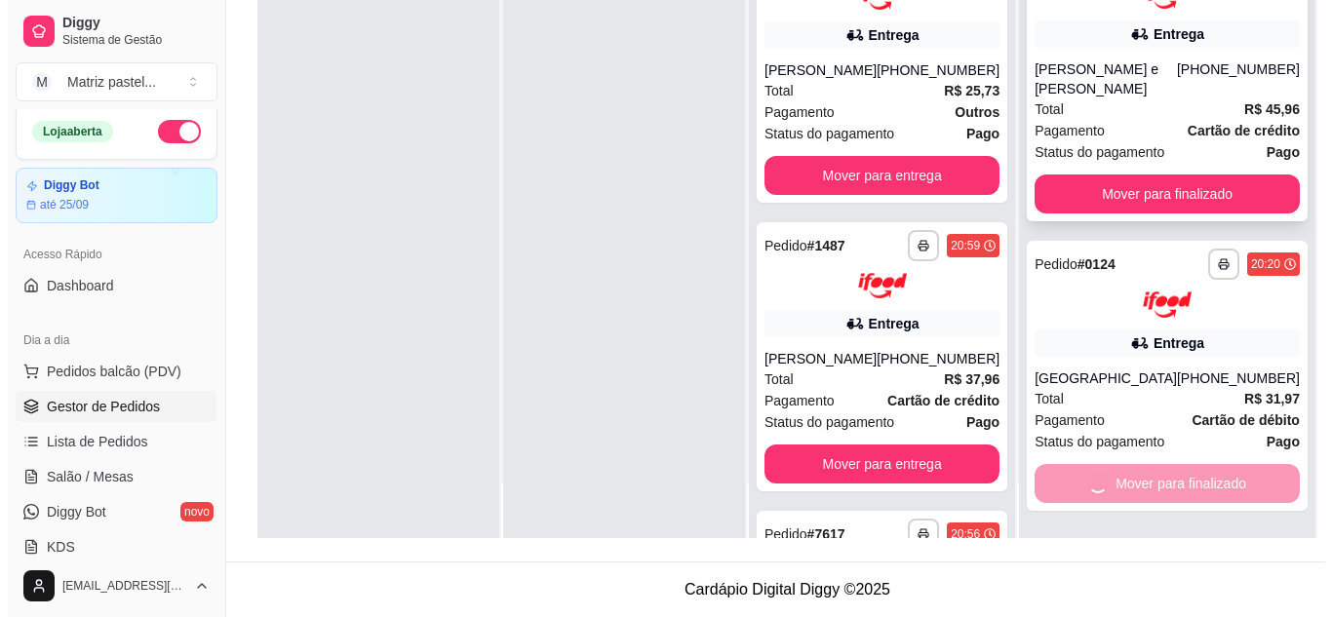
scroll to position [533, 0]
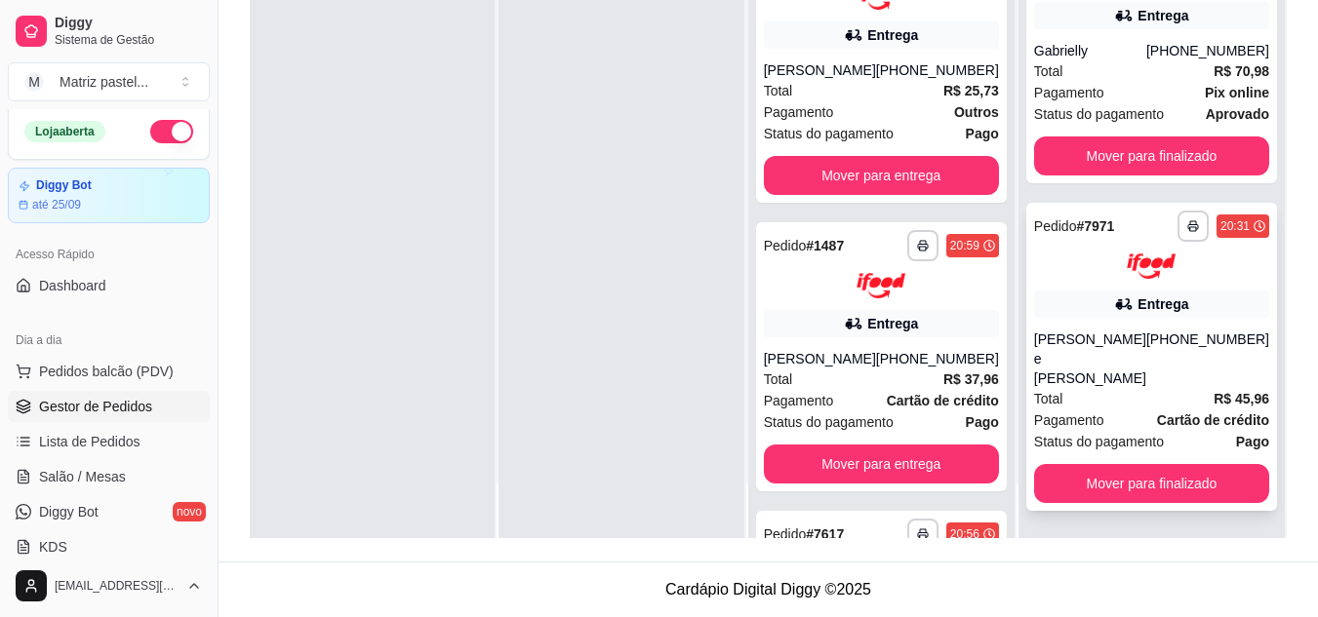
click at [1101, 374] on div "[PERSON_NAME] e [PERSON_NAME]" at bounding box center [1090, 359] width 112 height 59
click at [1132, 342] on div "**********" at bounding box center [1151, 357] width 251 height 309
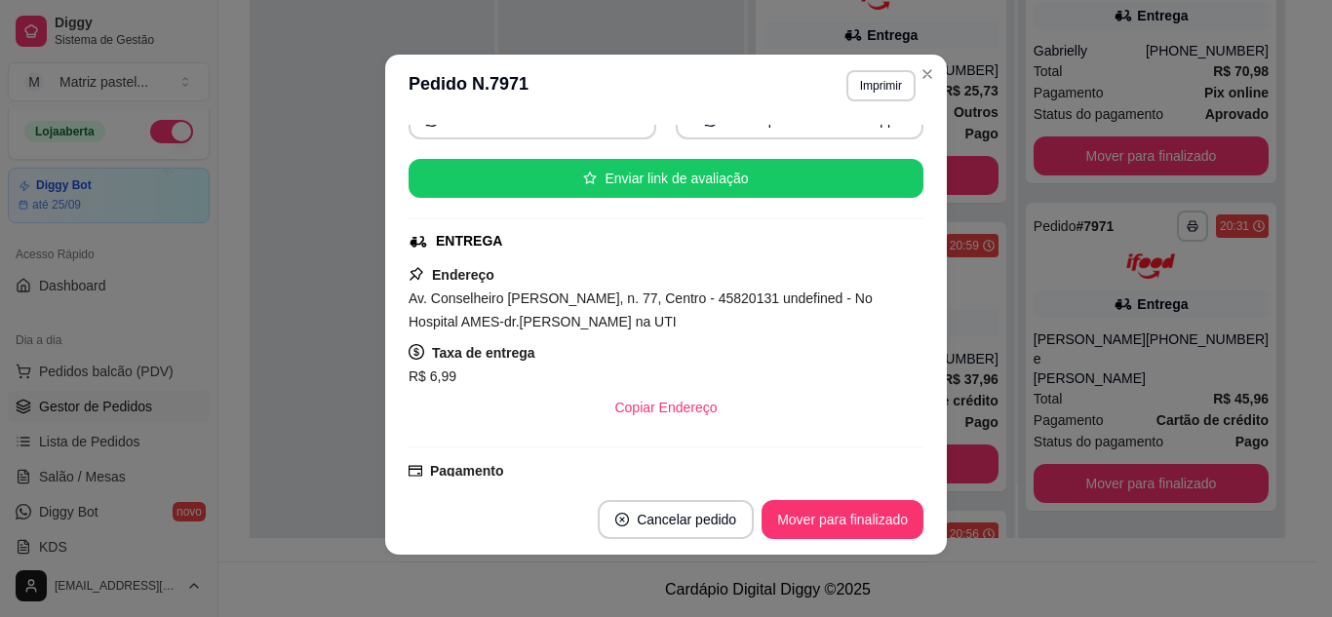
scroll to position [209, 0]
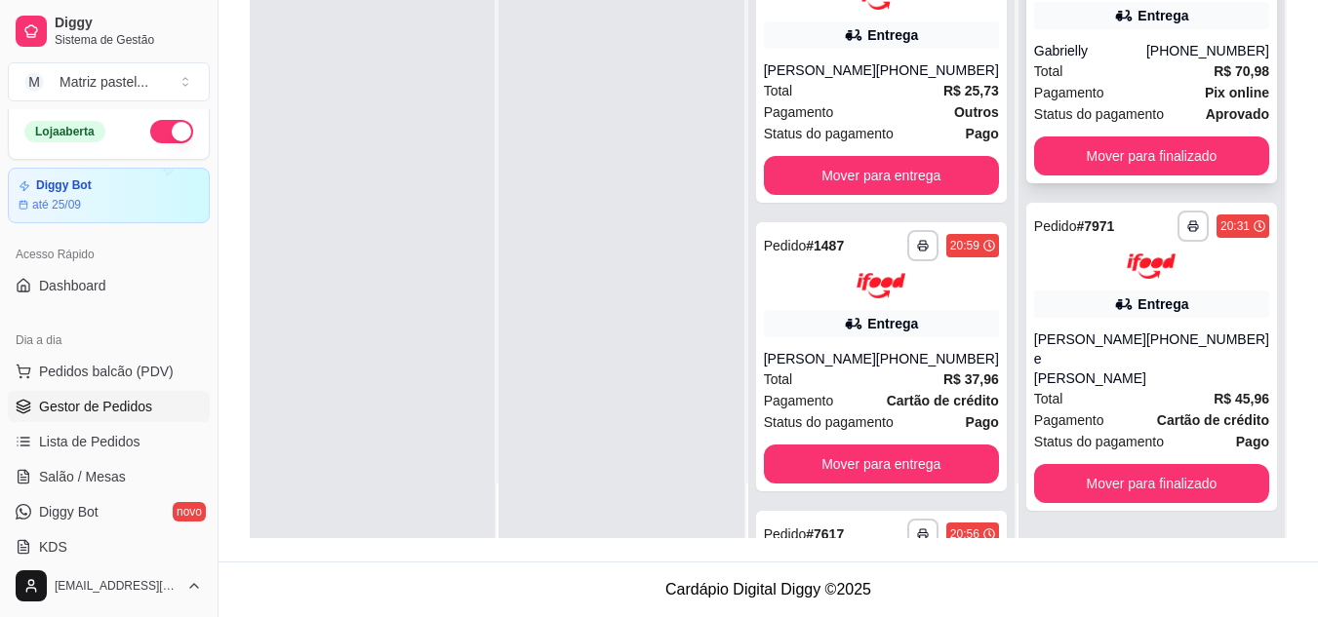
click at [1155, 125] on span "Status do pagamento" at bounding box center [1099, 113] width 130 height 21
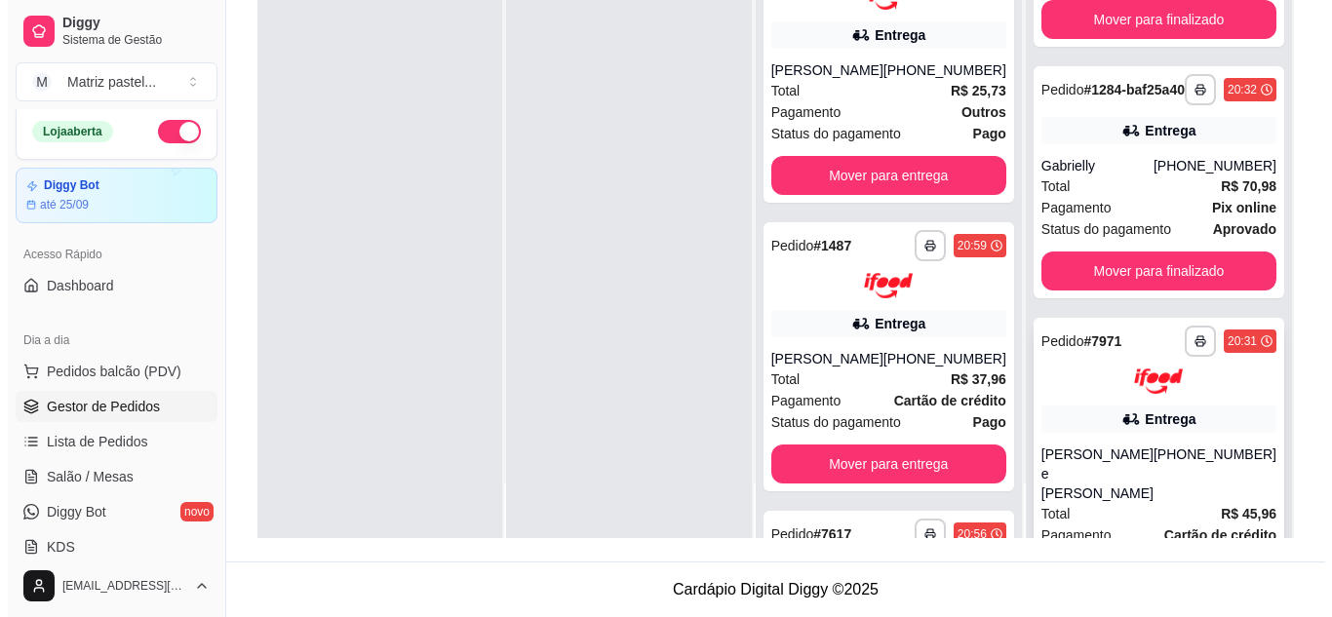
scroll to position [240, 0]
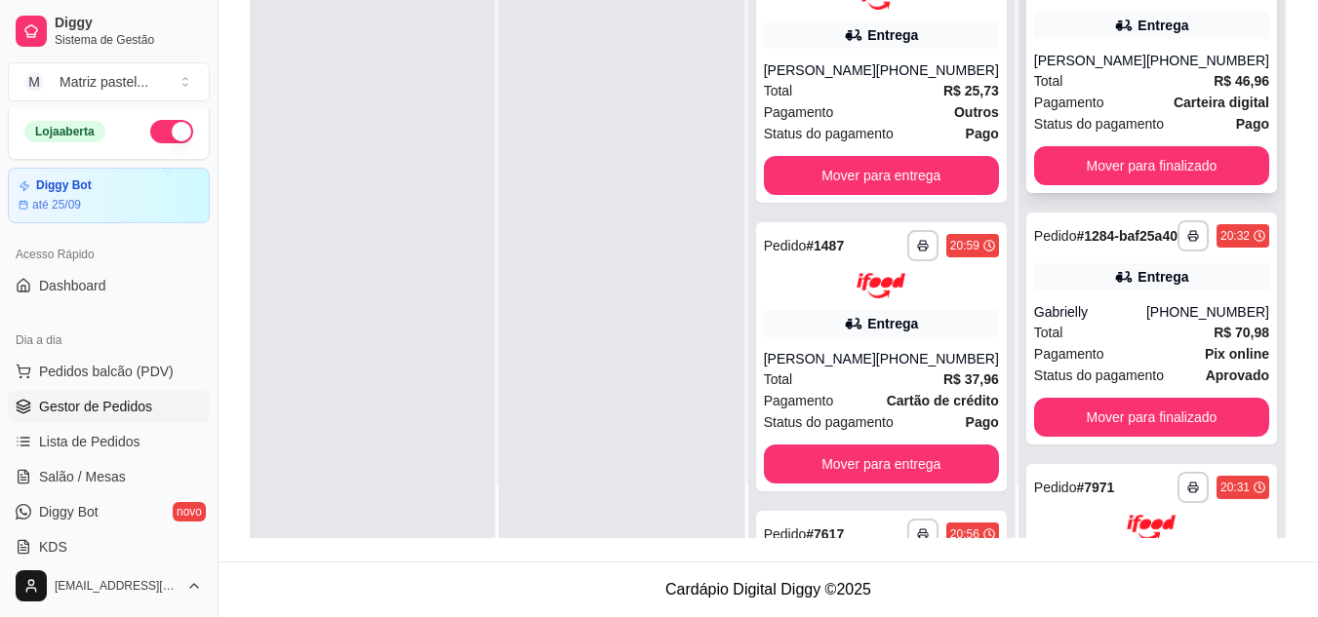
click at [1113, 92] on div "Total R$ 46,96" at bounding box center [1151, 80] width 235 height 21
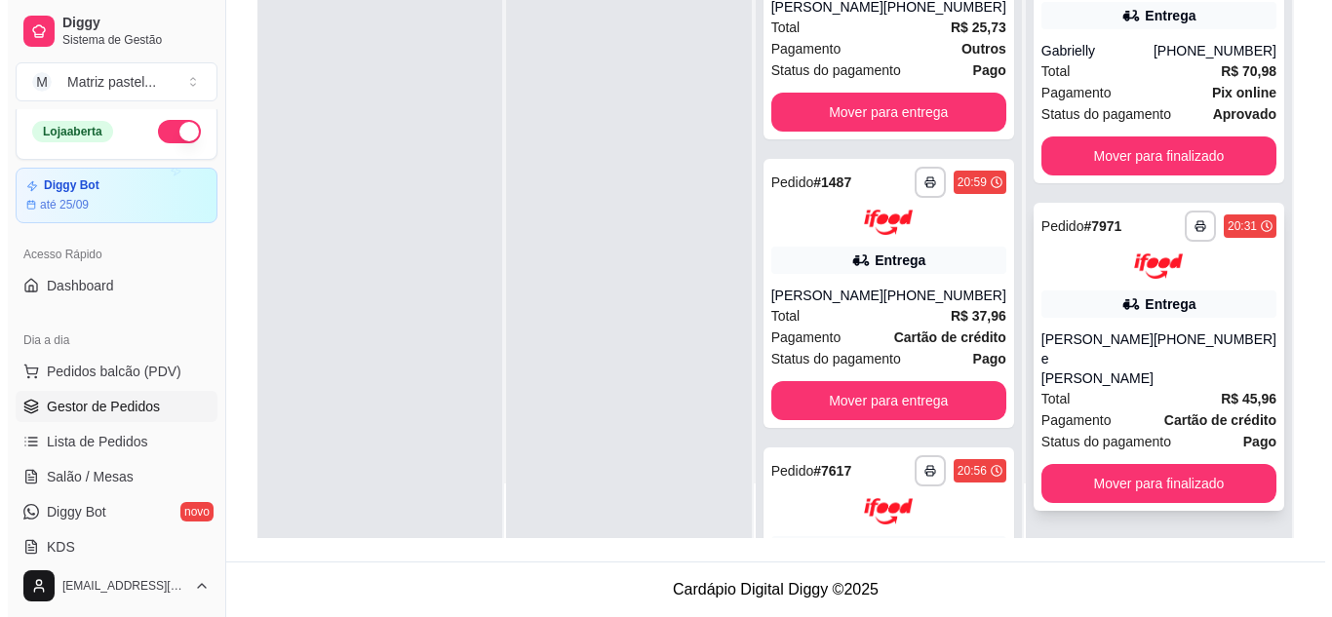
scroll to position [98, 0]
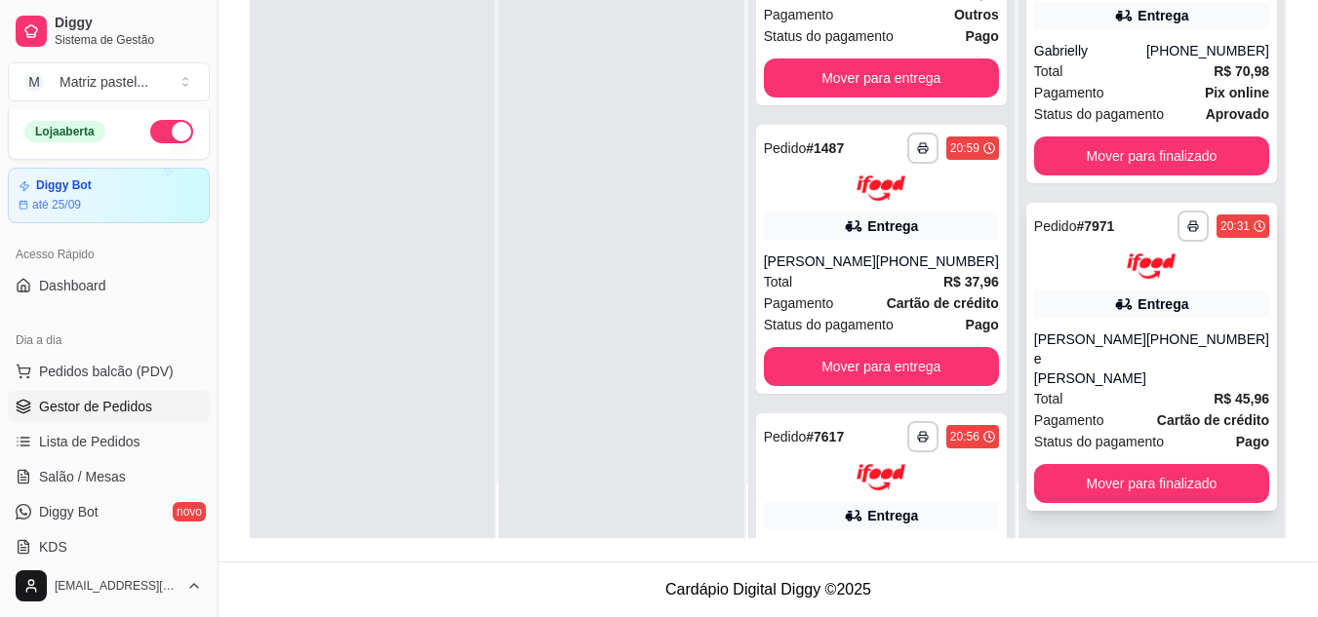
click at [1176, 391] on div "Total R$ 45,96" at bounding box center [1151, 398] width 235 height 21
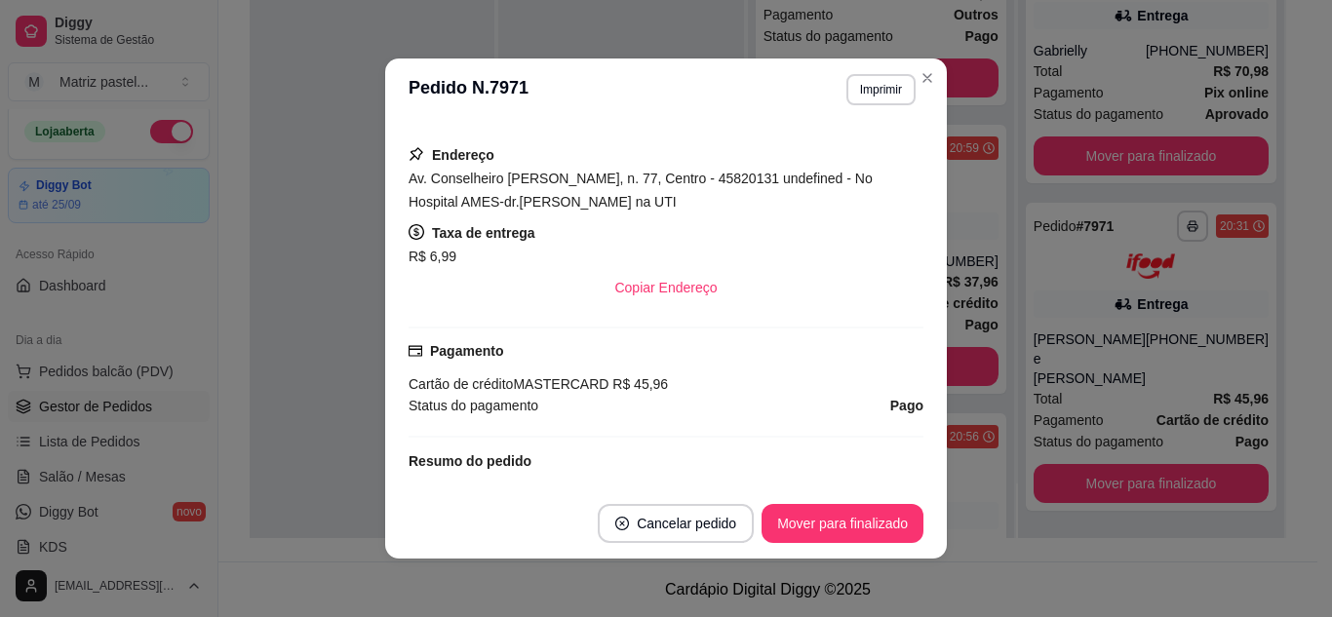
scroll to position [390, 0]
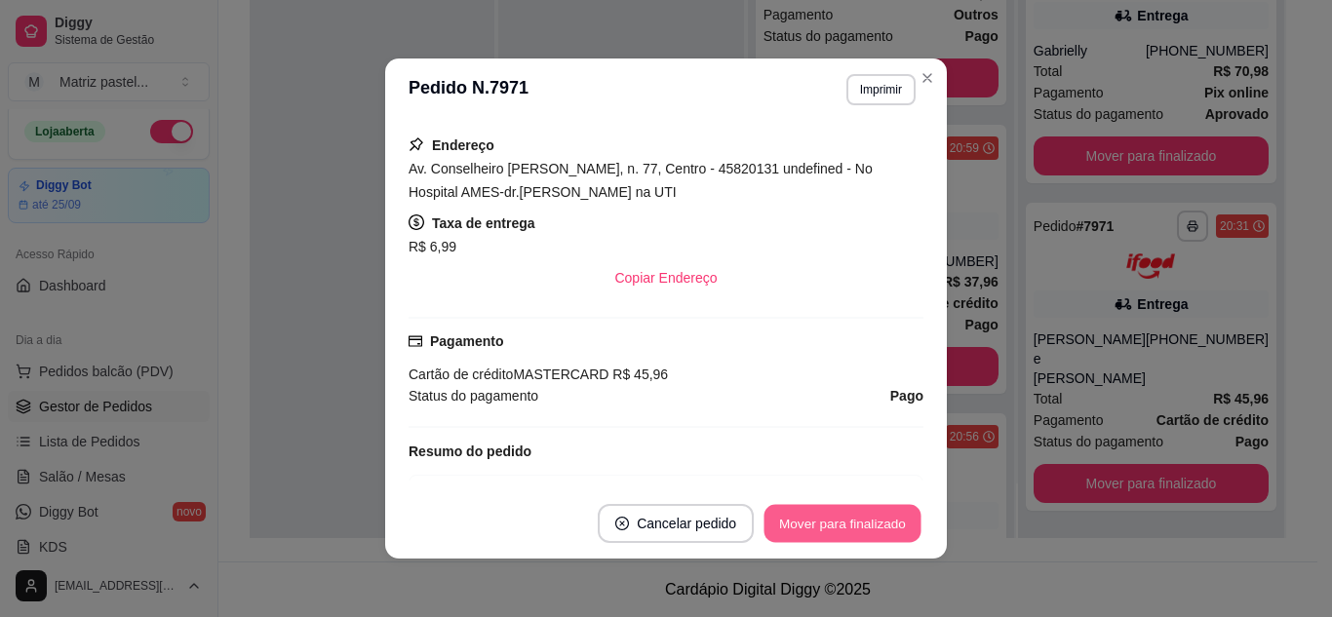
click at [776, 533] on button "Mover para finalizado" at bounding box center [843, 524] width 157 height 38
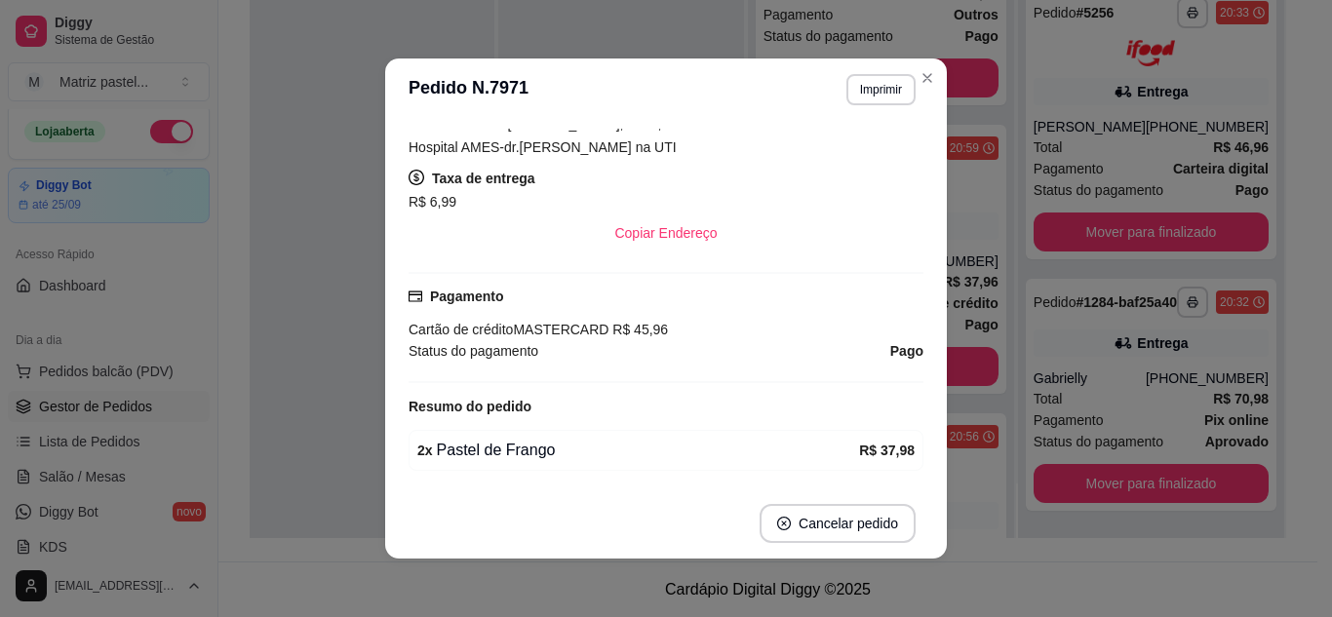
scroll to position [345, 0]
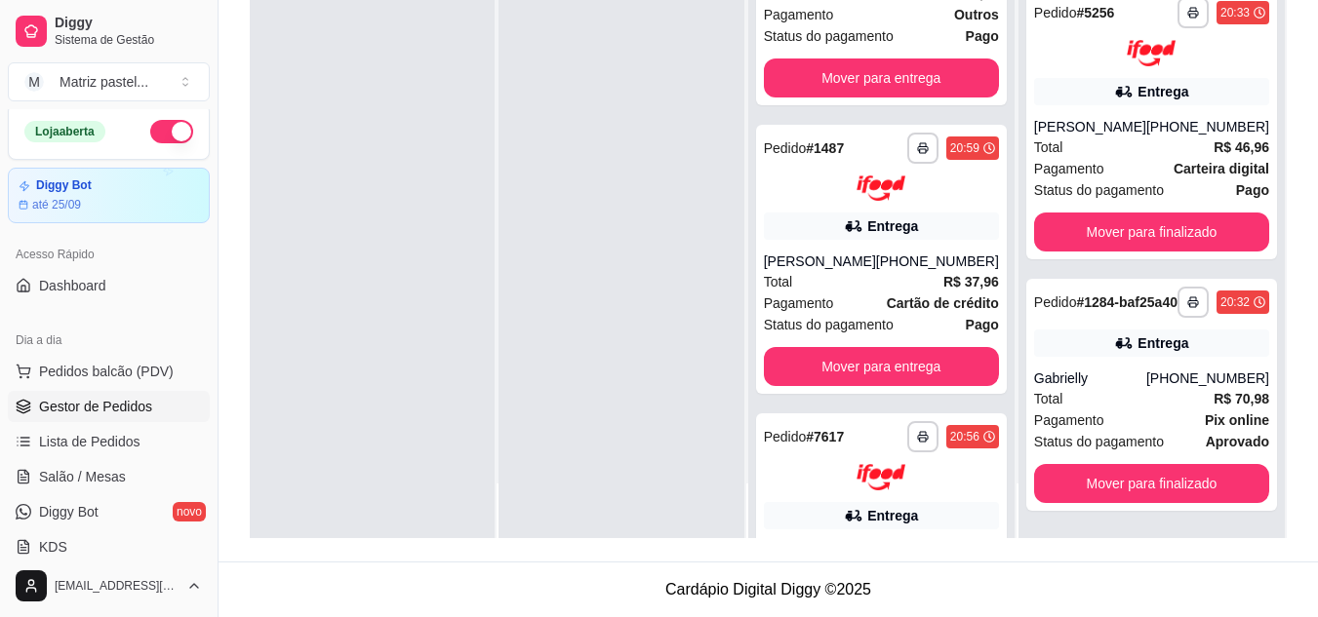
click at [1142, 358] on div "**********" at bounding box center [1151, 395] width 251 height 232
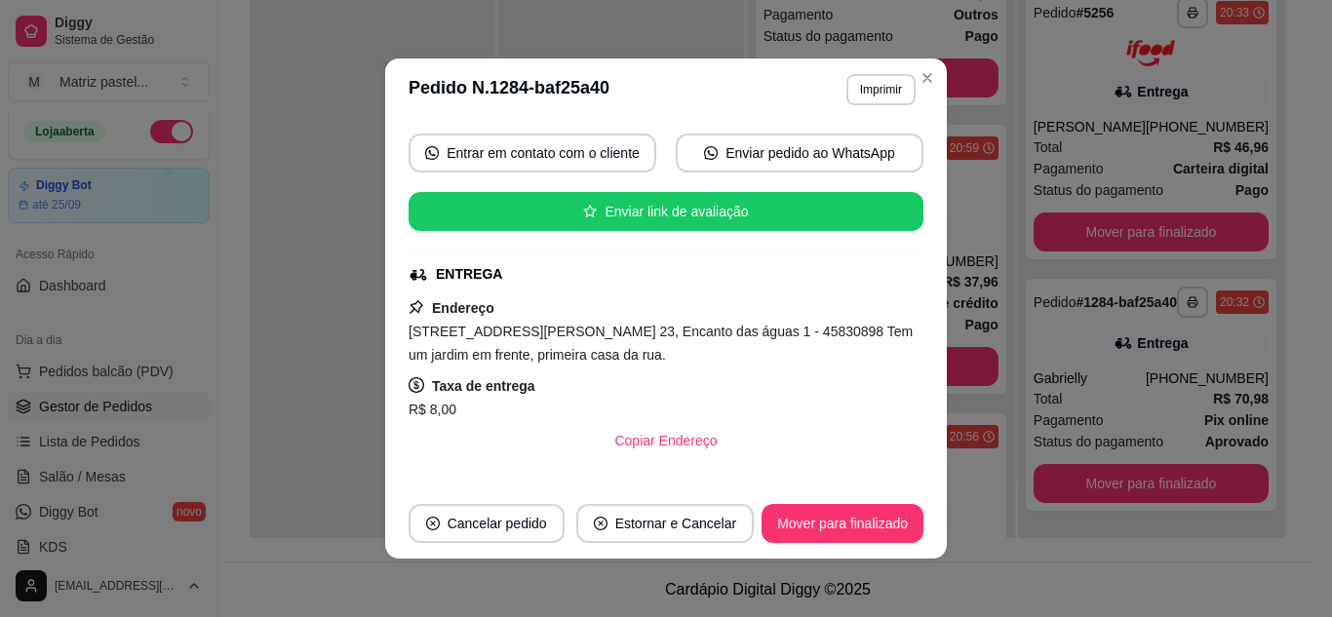
scroll to position [291, 0]
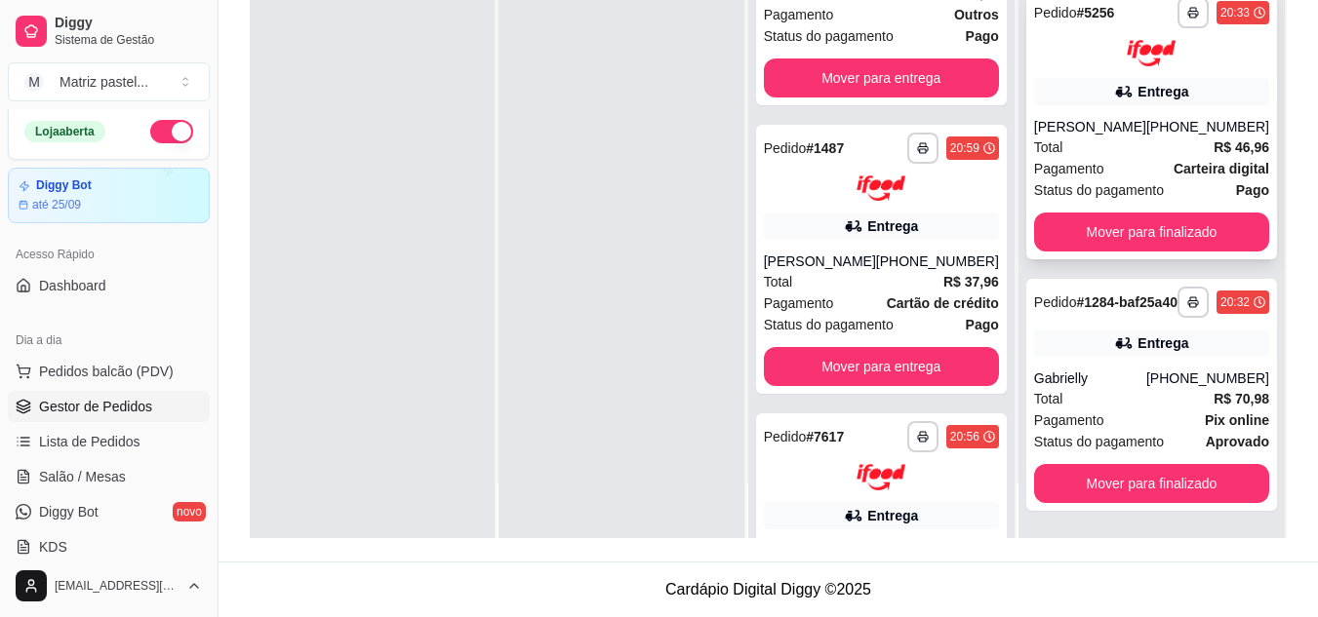
click at [1123, 117] on div "[PERSON_NAME]" at bounding box center [1090, 127] width 112 height 20
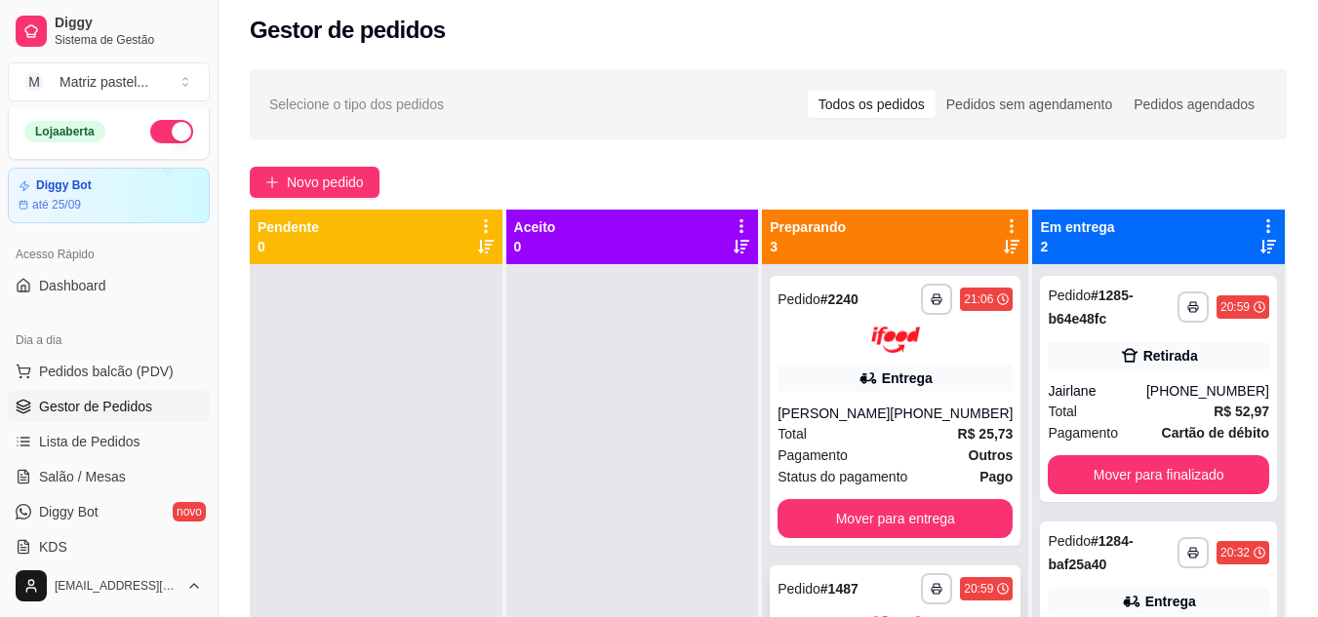
scroll to position [0, 0]
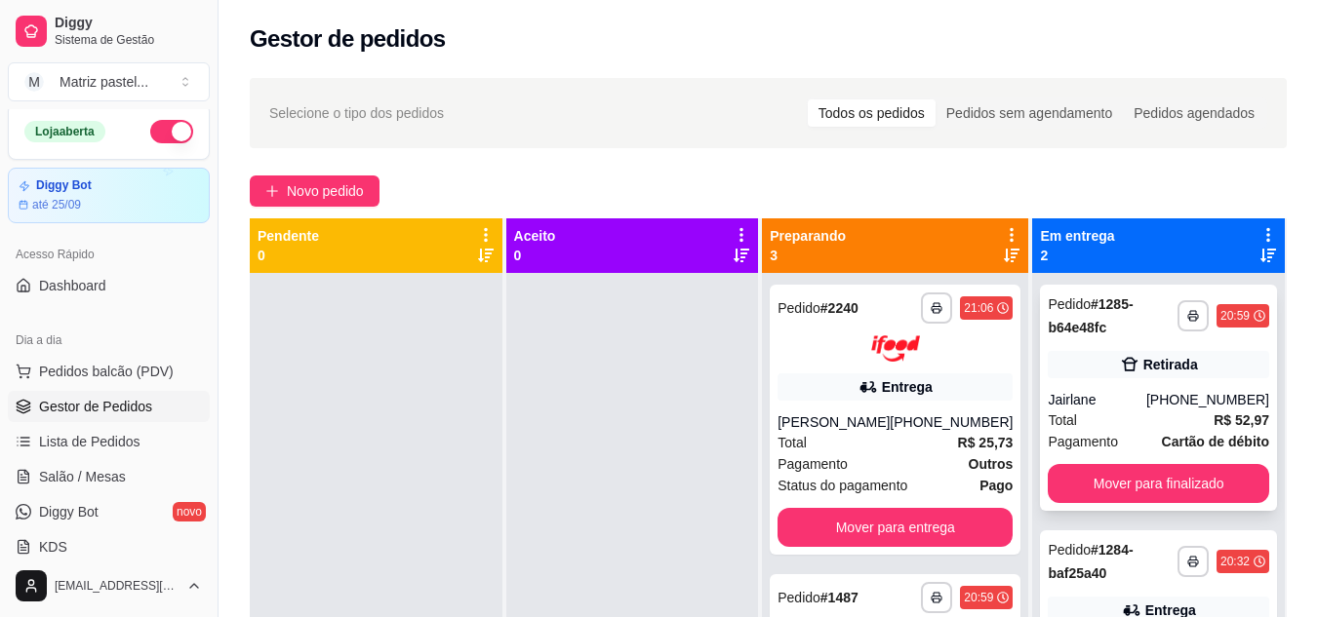
click at [1068, 377] on div "Retirada" at bounding box center [1157, 364] width 221 height 27
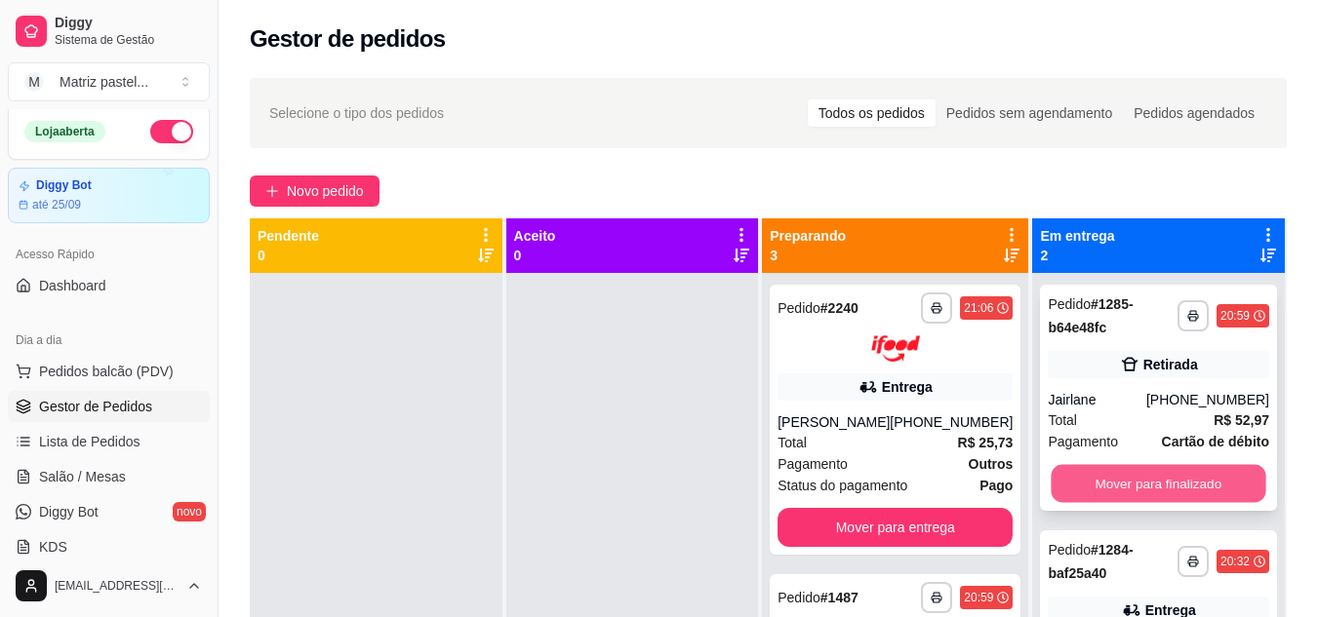
click at [1058, 486] on button "Mover para finalizado" at bounding box center [1158, 484] width 215 height 38
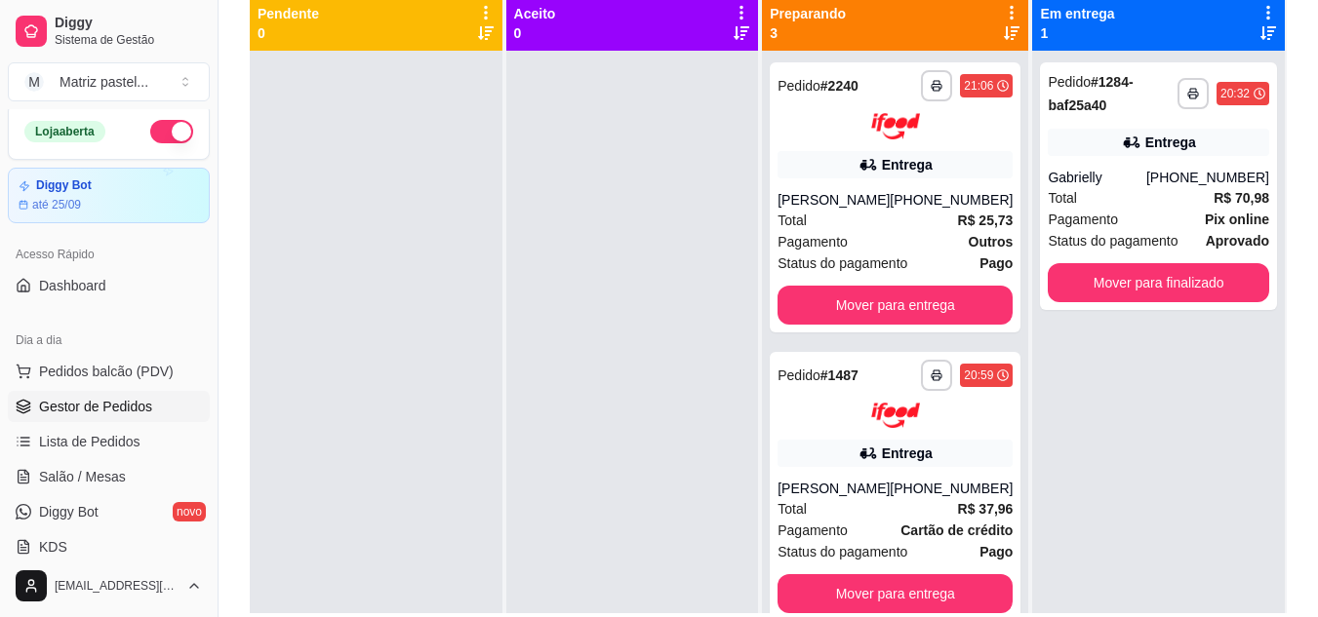
scroll to position [297, 0]
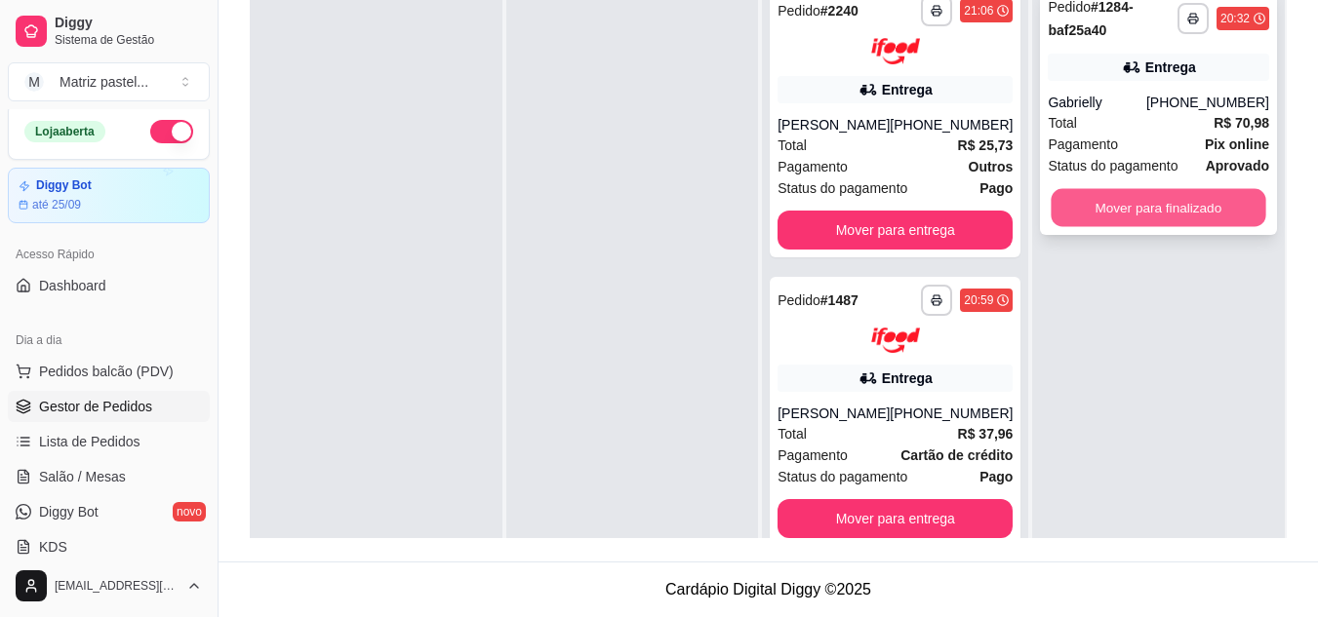
click at [1110, 211] on button "Mover para finalizado" at bounding box center [1158, 208] width 215 height 38
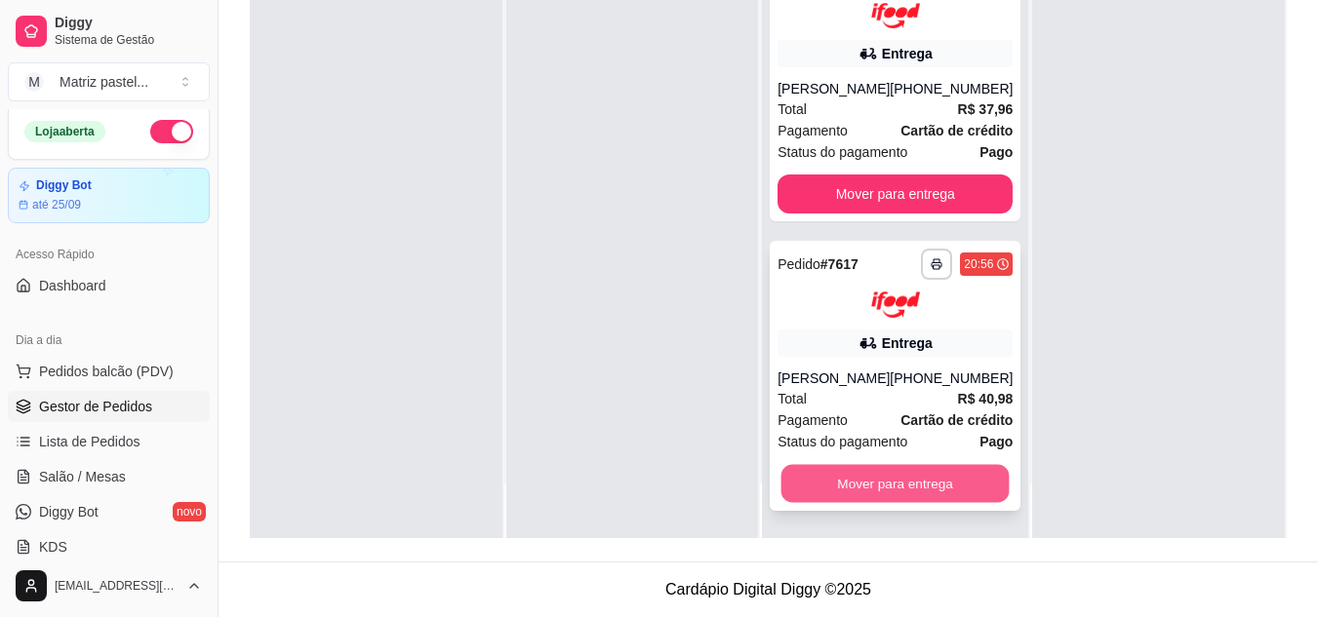
click at [859, 491] on button "Mover para entrega" at bounding box center [895, 483] width 228 height 38
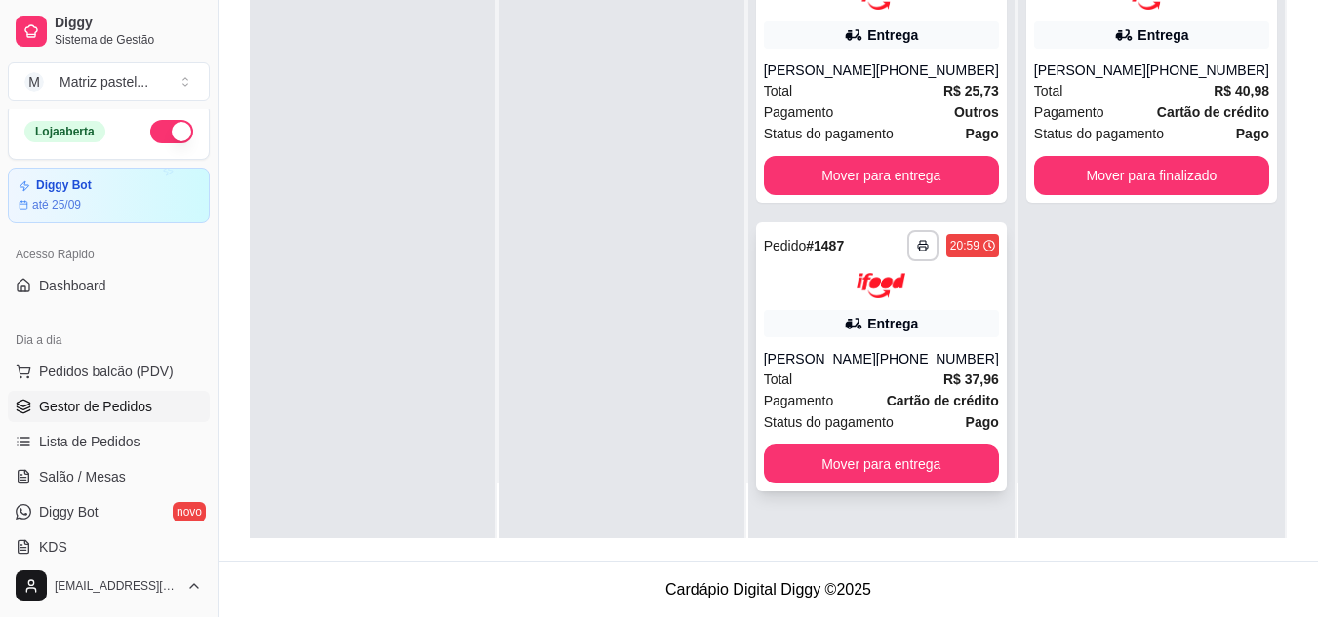
scroll to position [0, 0]
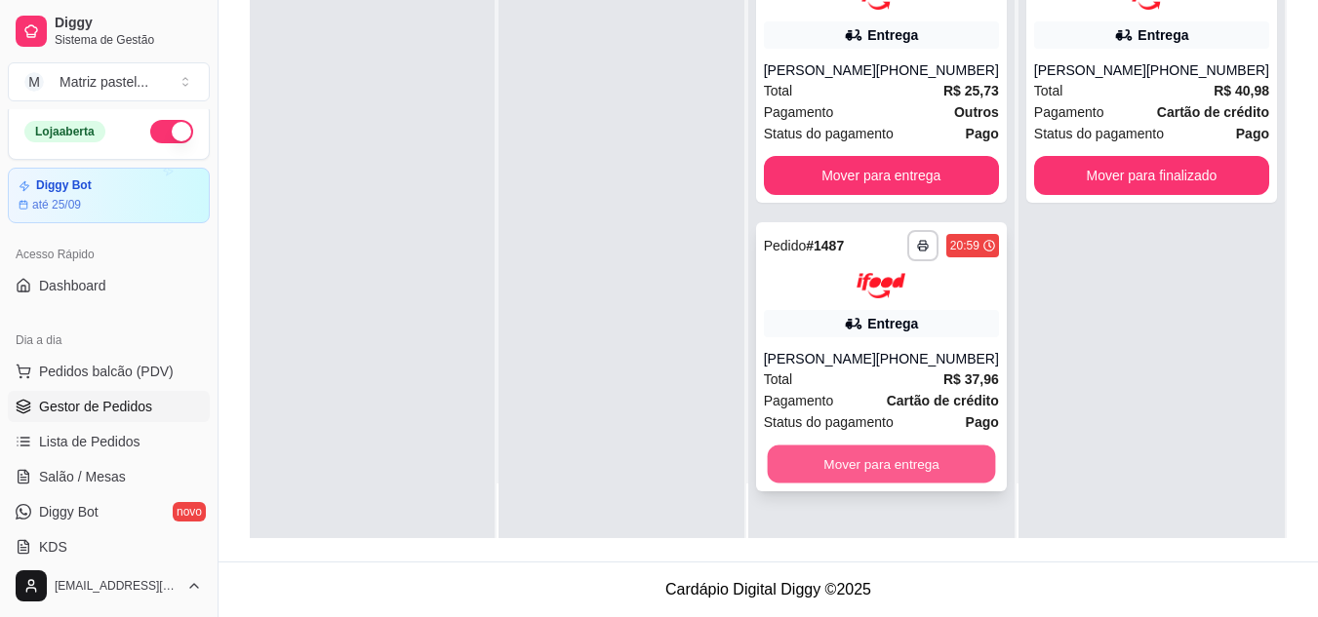
click at [856, 453] on button "Mover para entrega" at bounding box center [881, 465] width 228 height 38
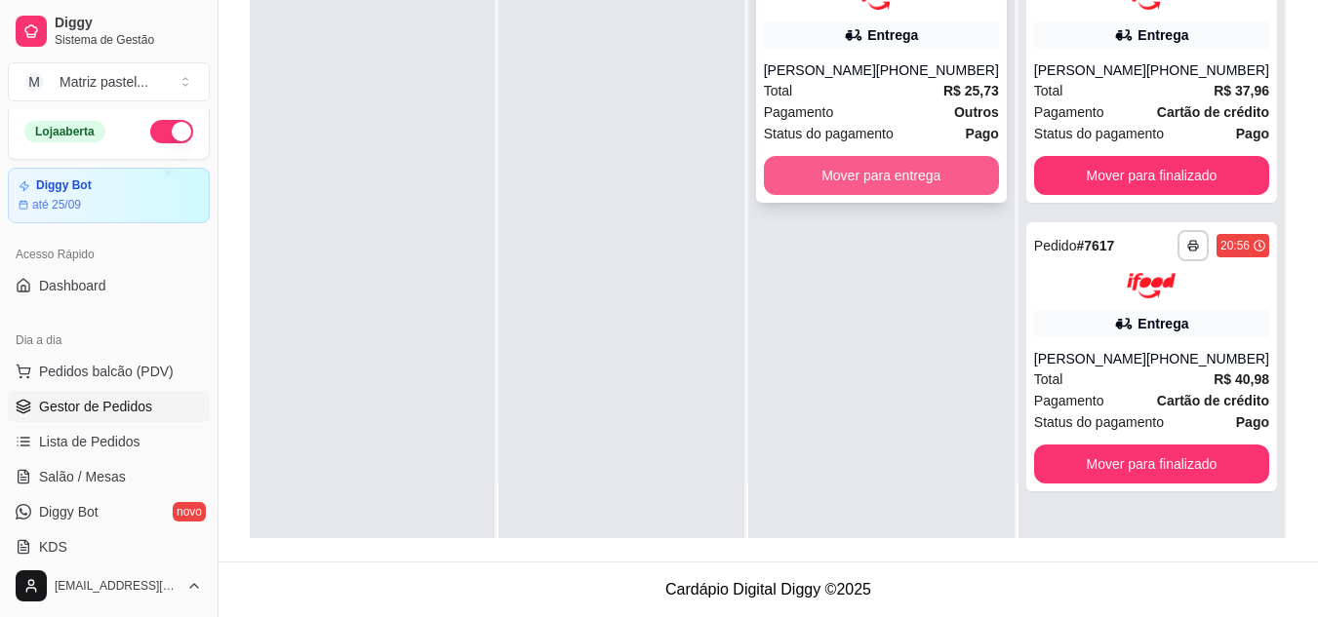
click at [990, 179] on button "Mover para entrega" at bounding box center [881, 175] width 235 height 39
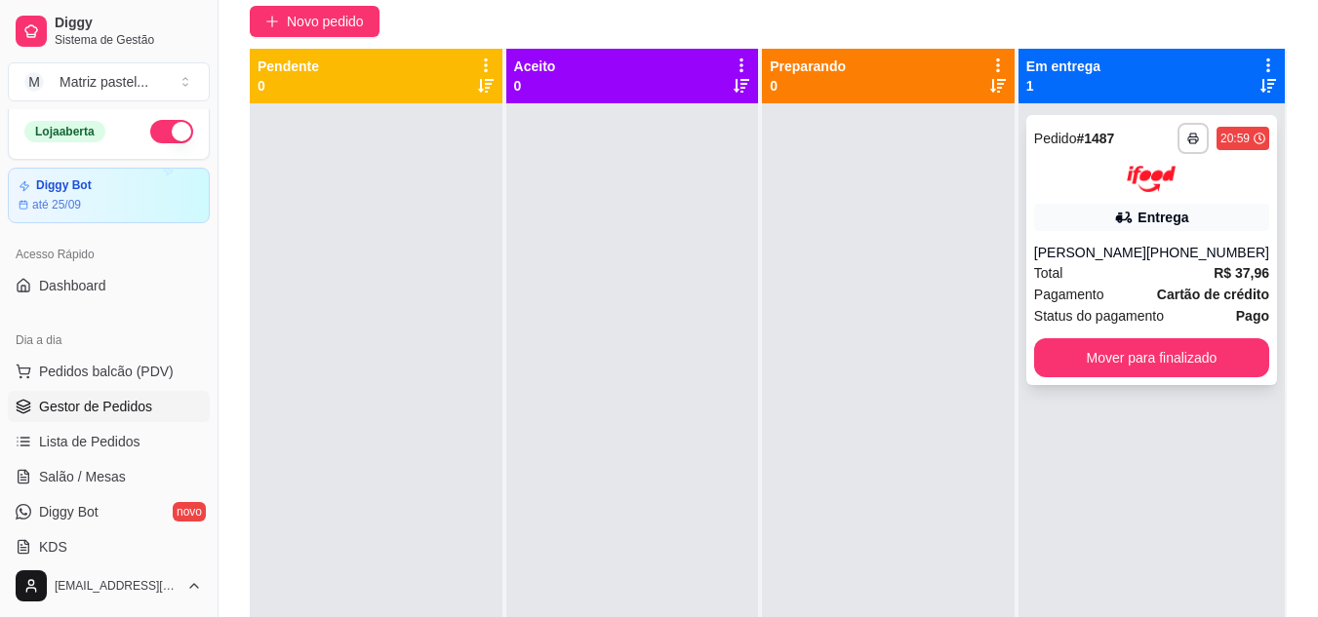
scroll to position [102, 0]
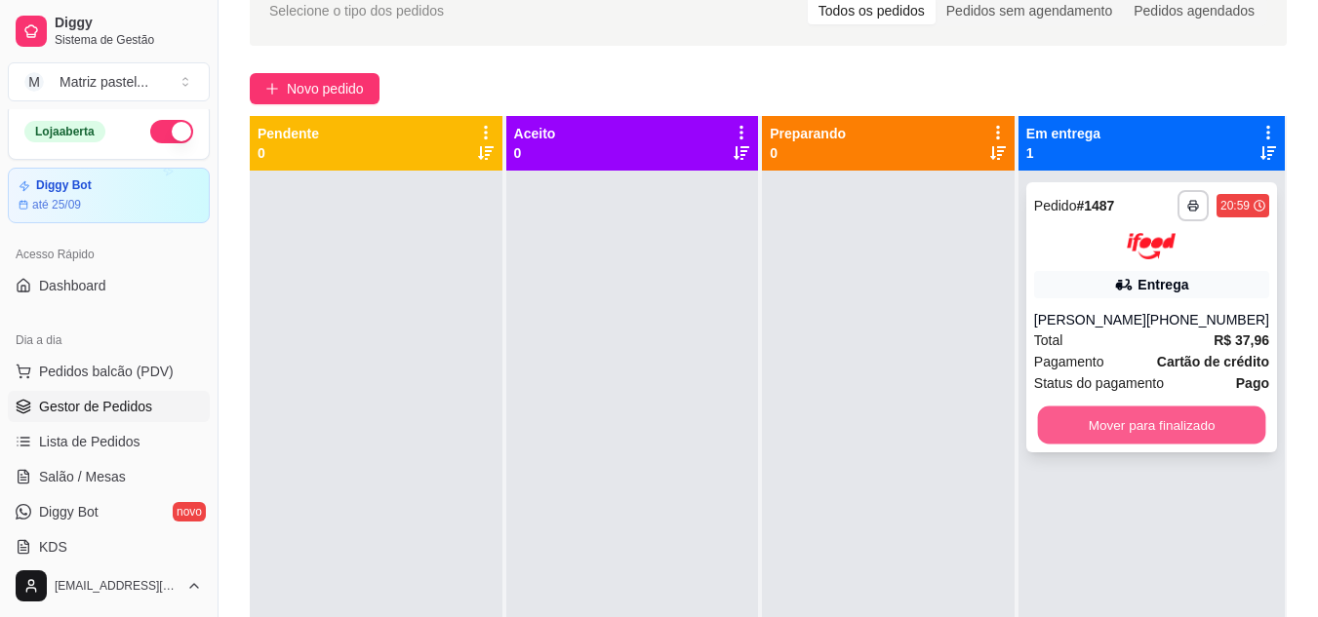
click at [1163, 420] on button "Mover para finalizado" at bounding box center [1151, 425] width 228 height 38
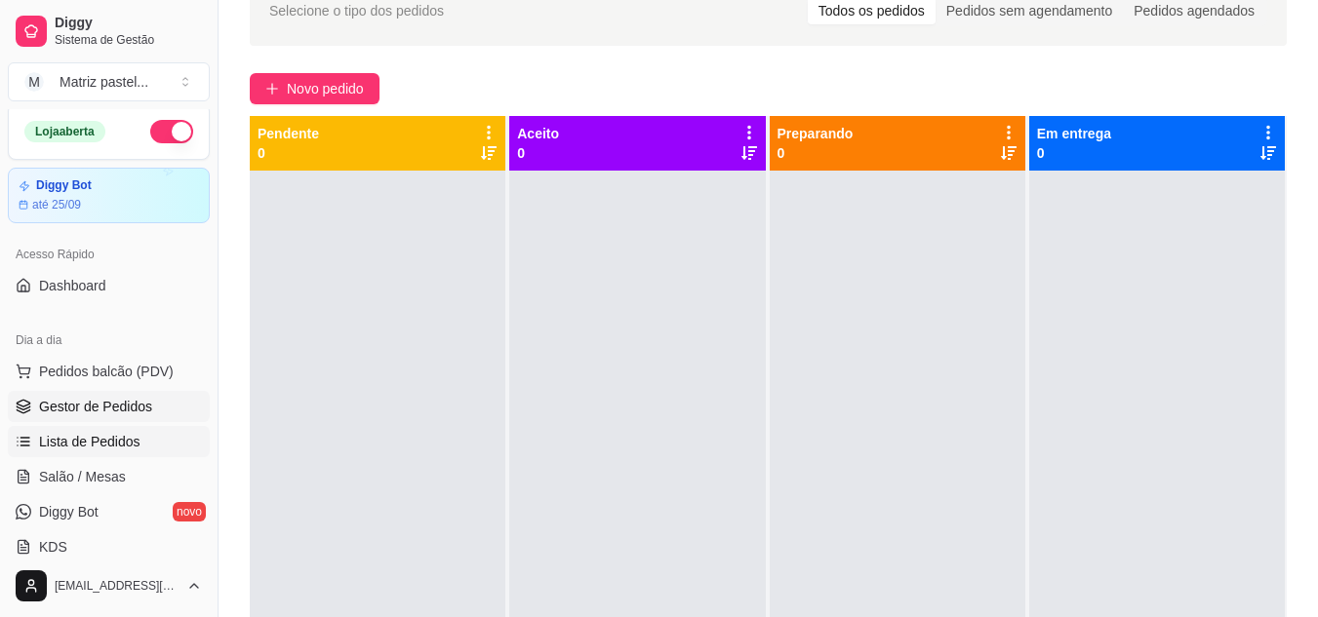
click at [125, 432] on span "Lista de Pedidos" at bounding box center [89, 442] width 101 height 20
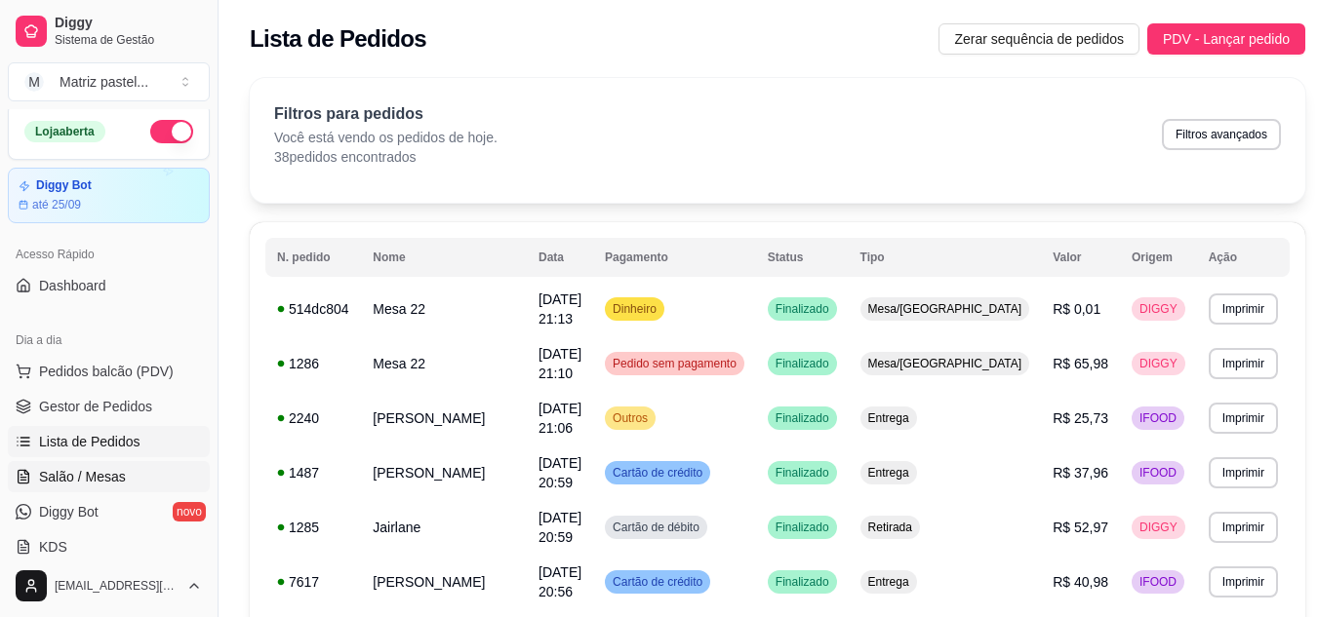
click at [87, 480] on span "Salão / Mesas" at bounding box center [82, 477] width 87 height 20
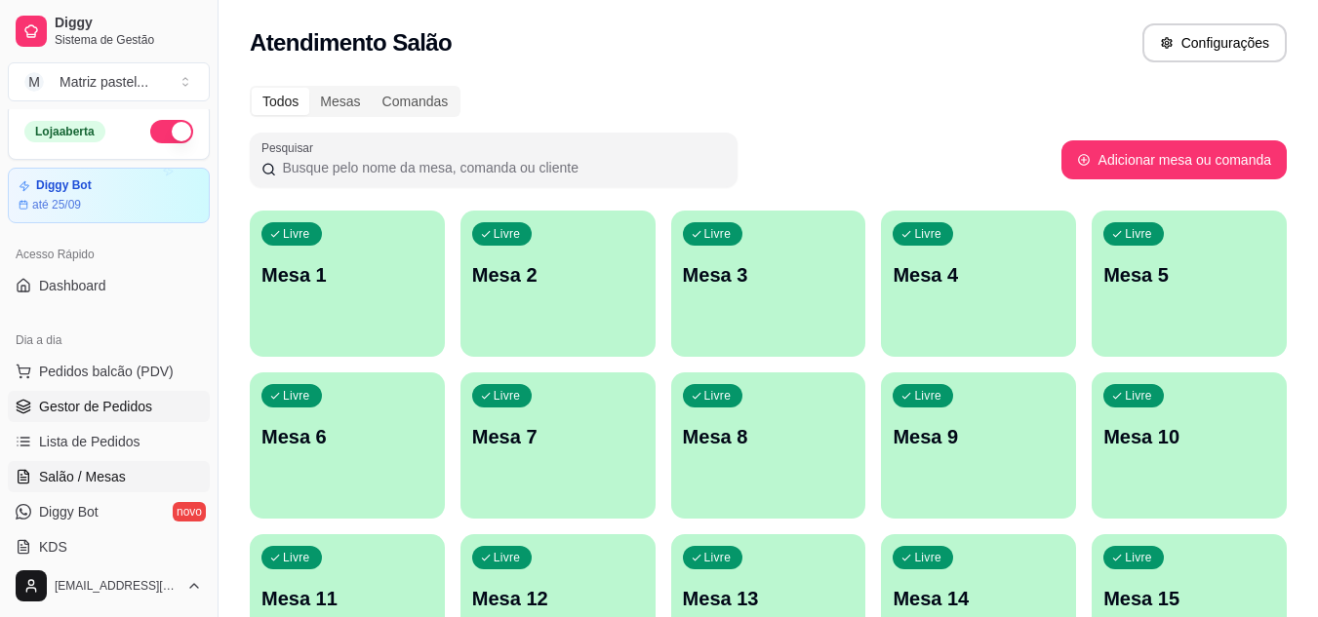
click at [100, 408] on span "Gestor de Pedidos" at bounding box center [95, 407] width 113 height 20
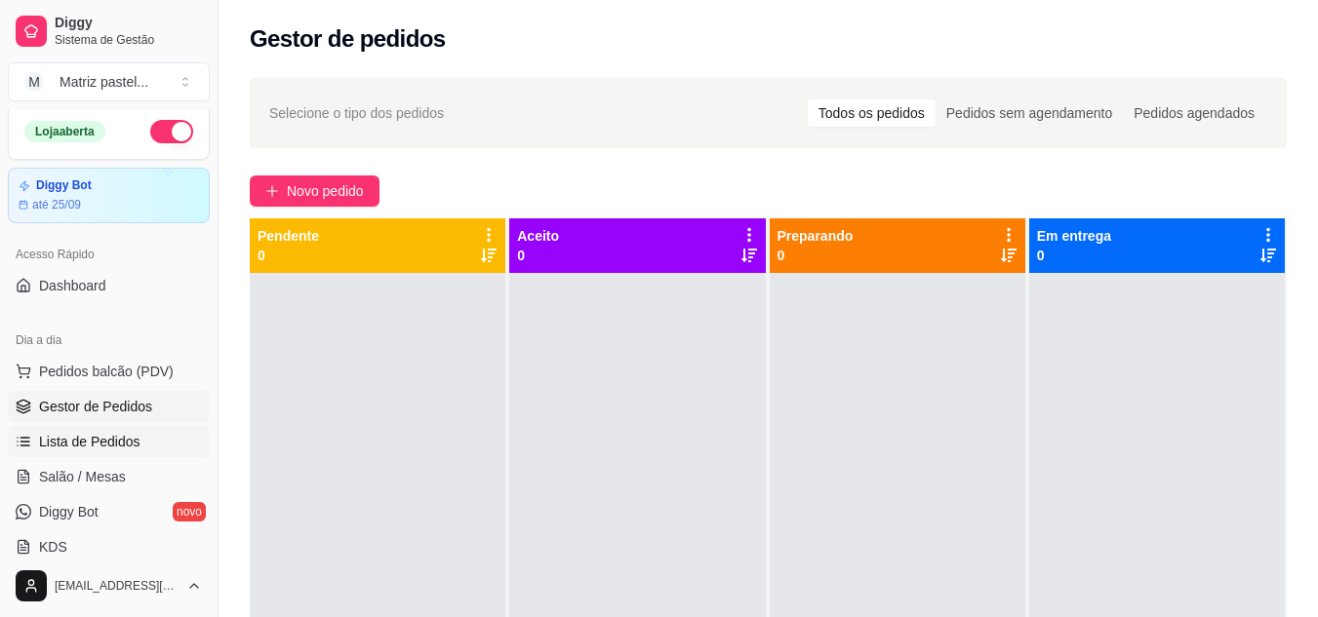
click at [81, 448] on span "Lista de Pedidos" at bounding box center [89, 442] width 101 height 20
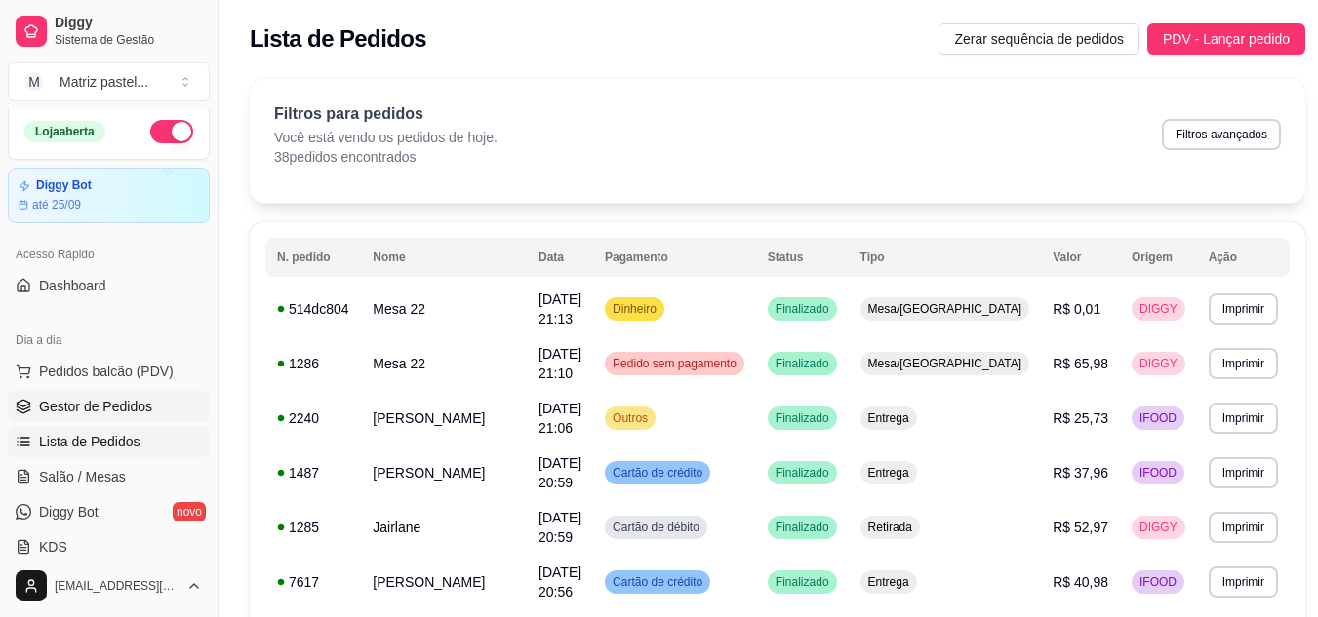
click at [77, 407] on span "Gestor de Pedidos" at bounding box center [95, 407] width 113 height 20
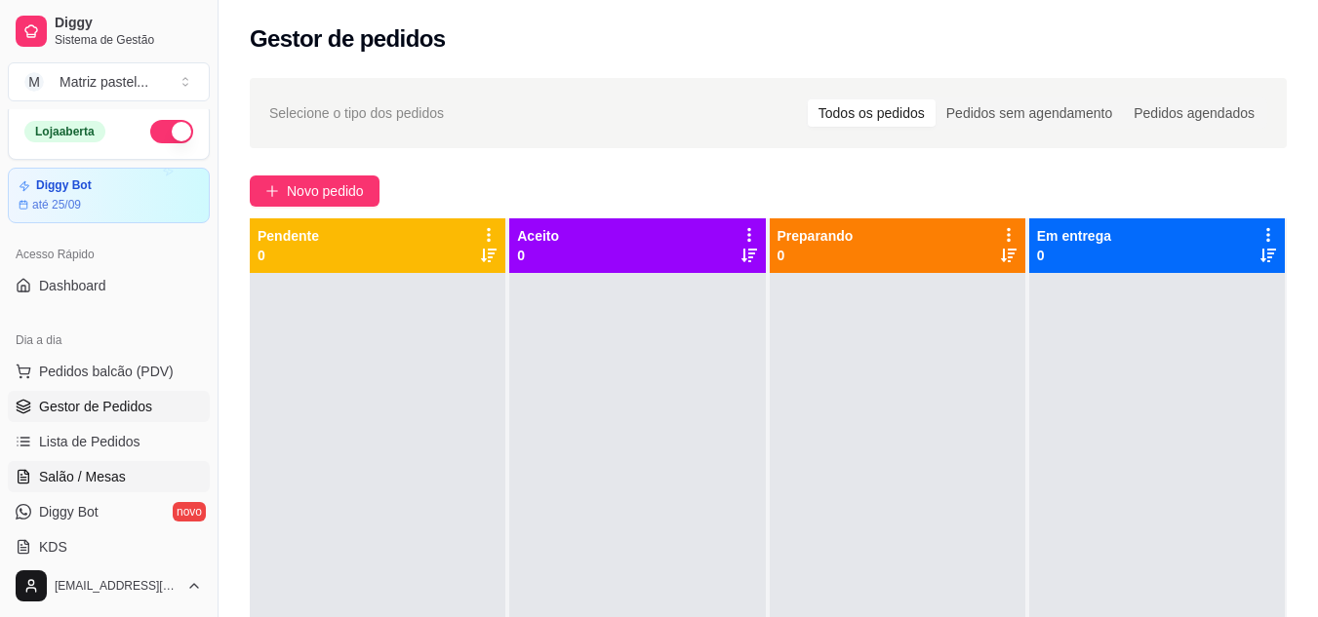
click at [92, 478] on span "Salão / Mesas" at bounding box center [82, 477] width 87 height 20
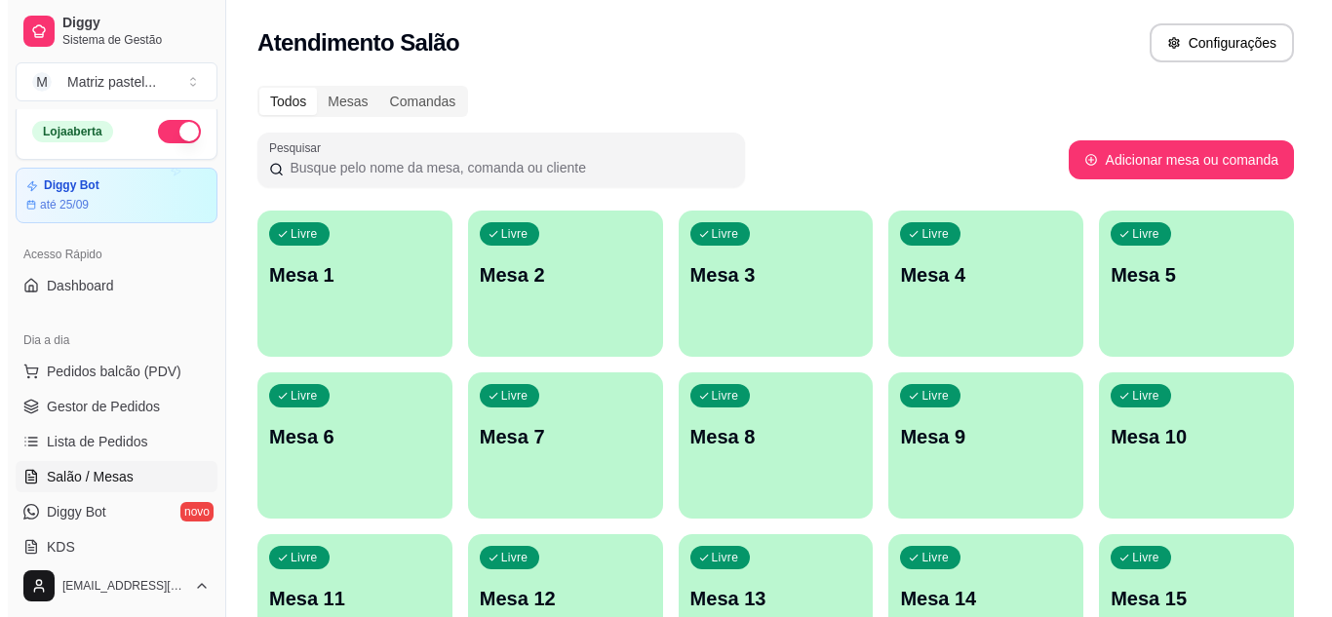
scroll to position [466, 0]
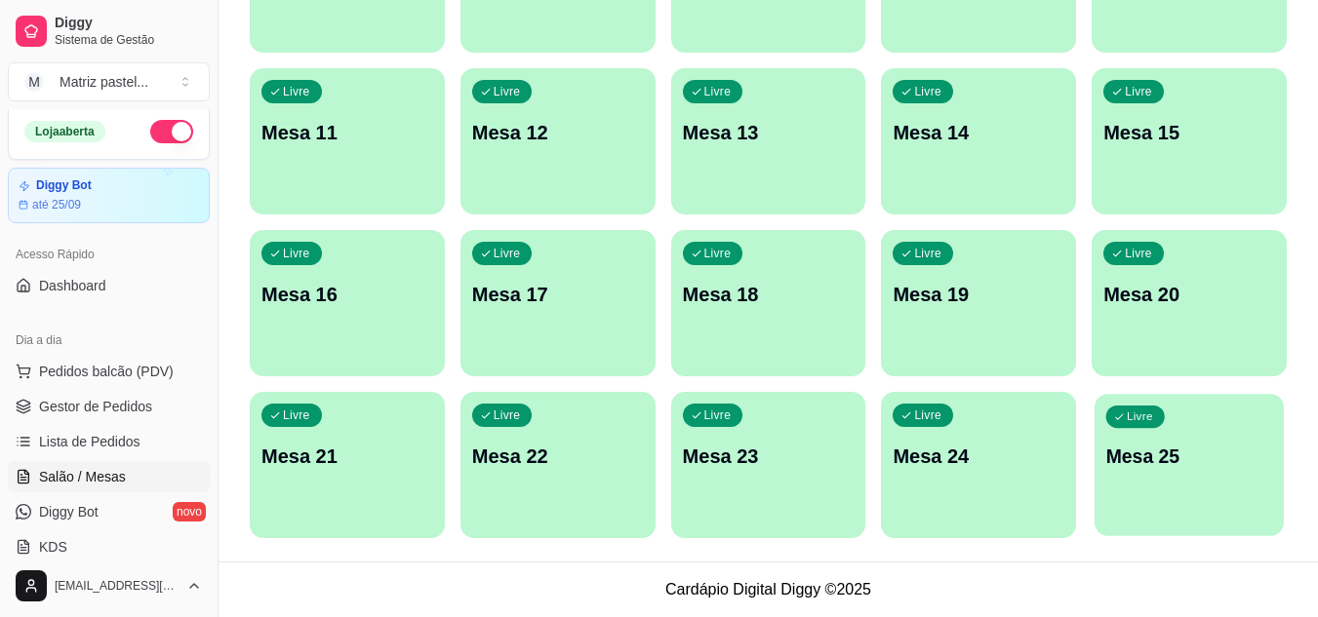
click at [1181, 440] on div "Livre Mesa 25" at bounding box center [1188, 453] width 189 height 119
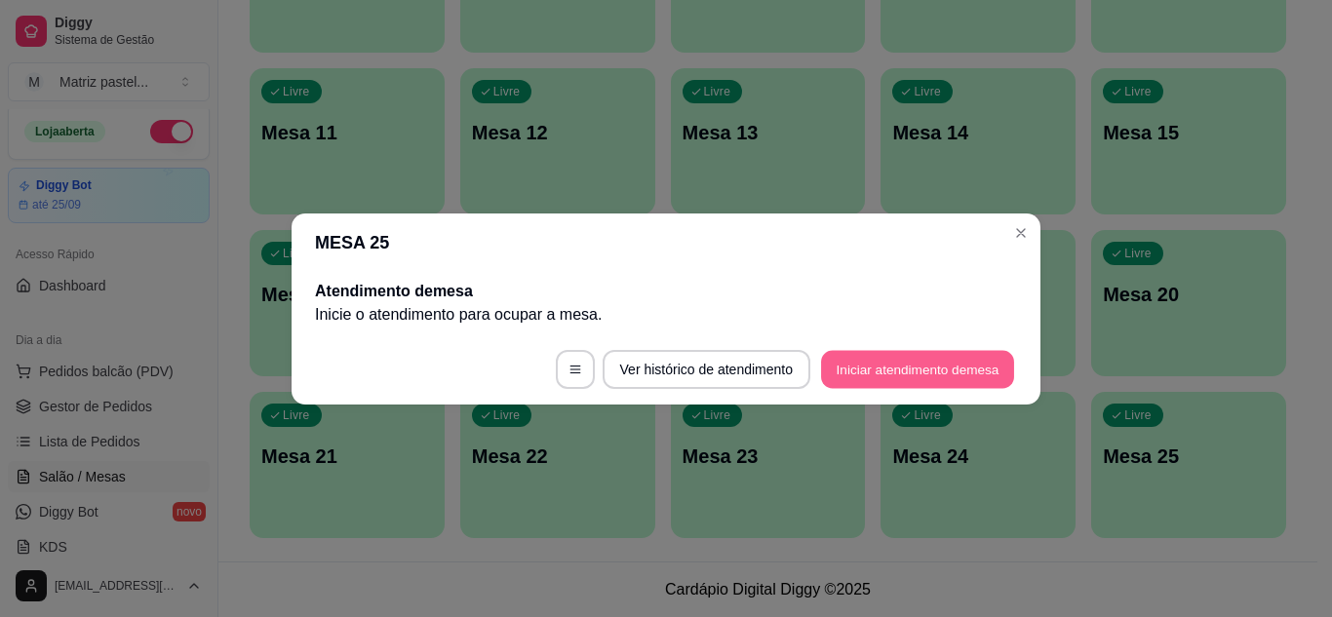
click at [892, 362] on button "Iniciar atendimento de mesa" at bounding box center [917, 369] width 193 height 38
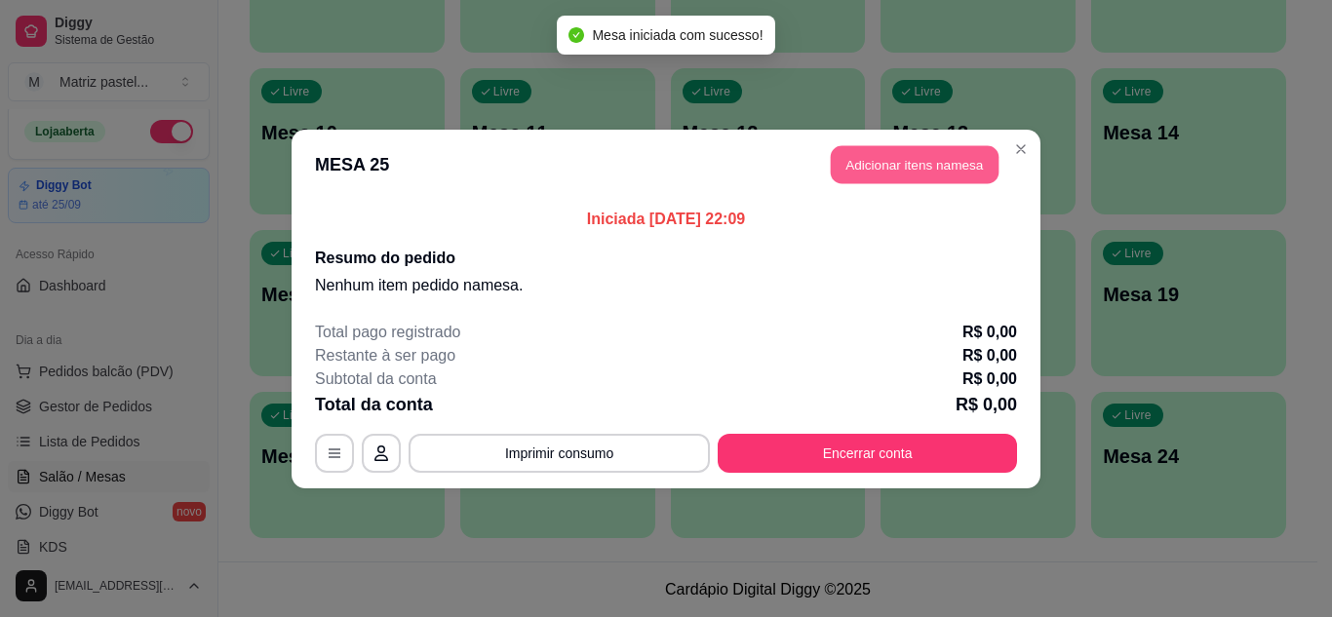
click at [924, 173] on button "Adicionar itens na mesa" at bounding box center [915, 164] width 168 height 38
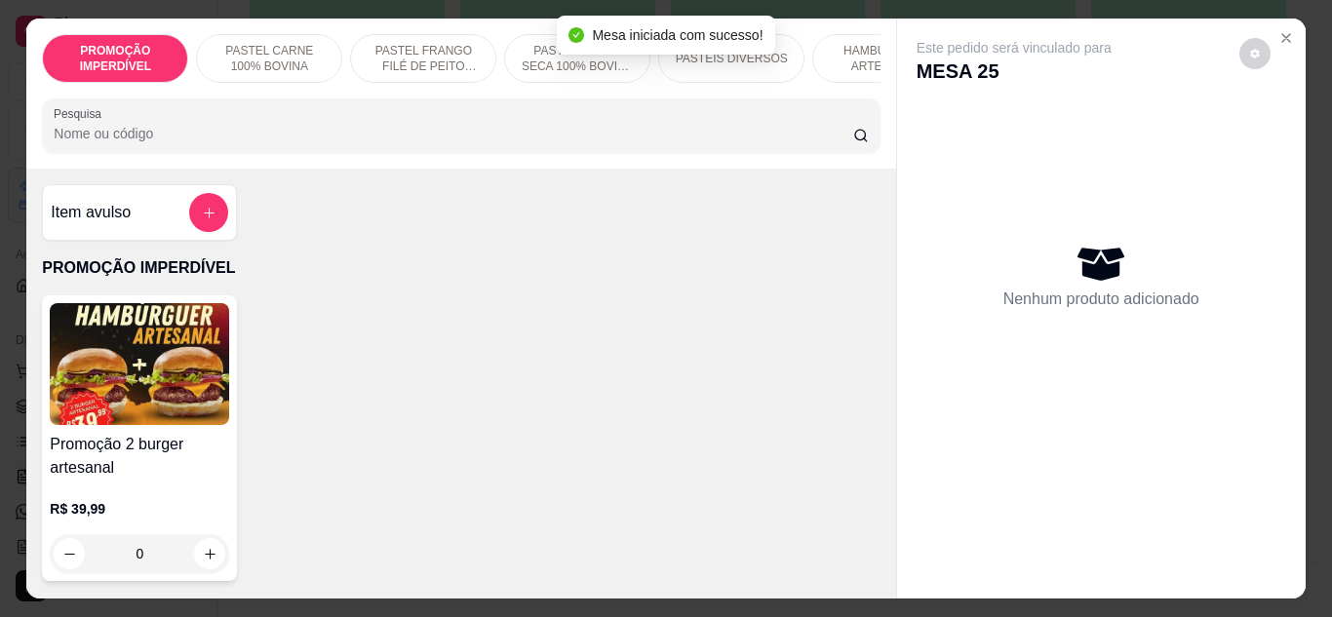
drag, startPoint x: 850, startPoint y: 60, endPoint x: 829, endPoint y: 84, distance: 31.1
click at [850, 59] on p "HAMBÚRGUER ARTESANAL" at bounding box center [885, 58] width 113 height 31
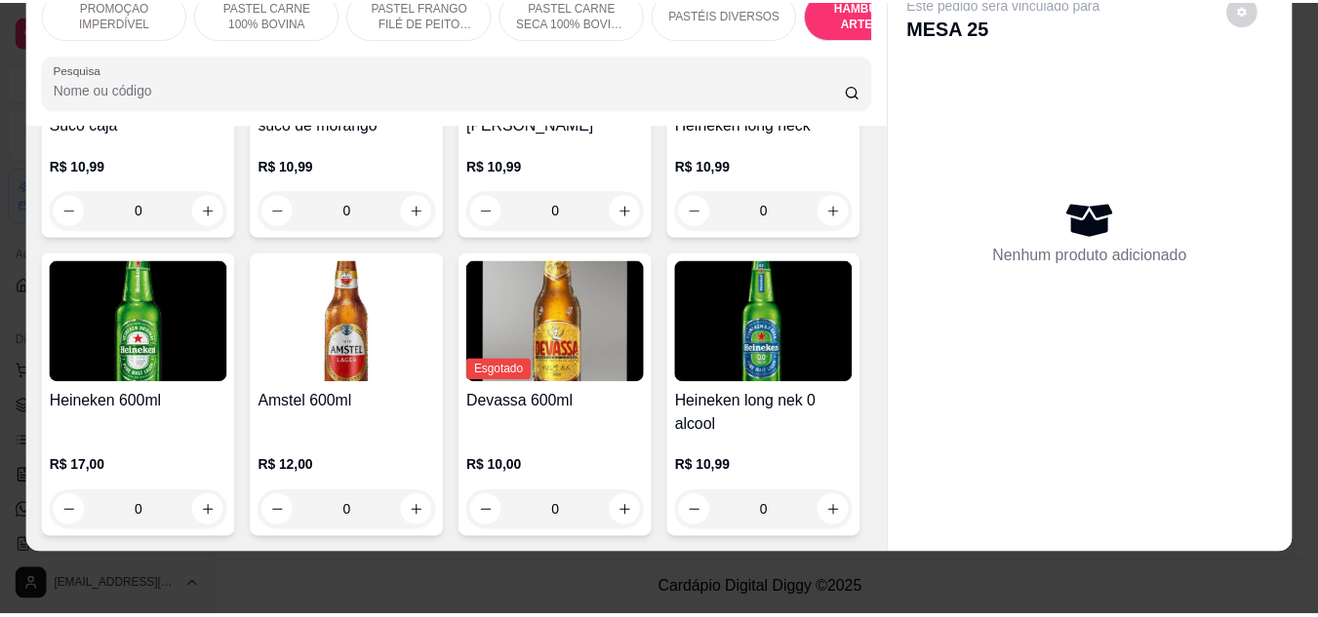
scroll to position [8805, 0]
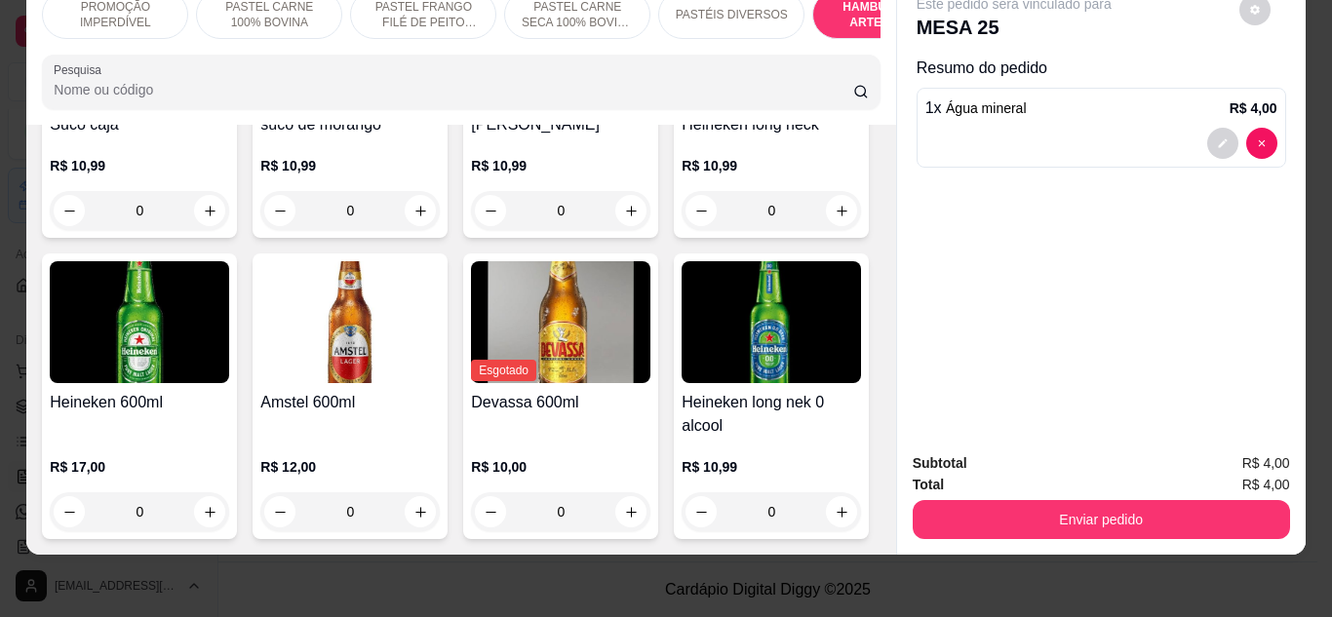
type input "4"
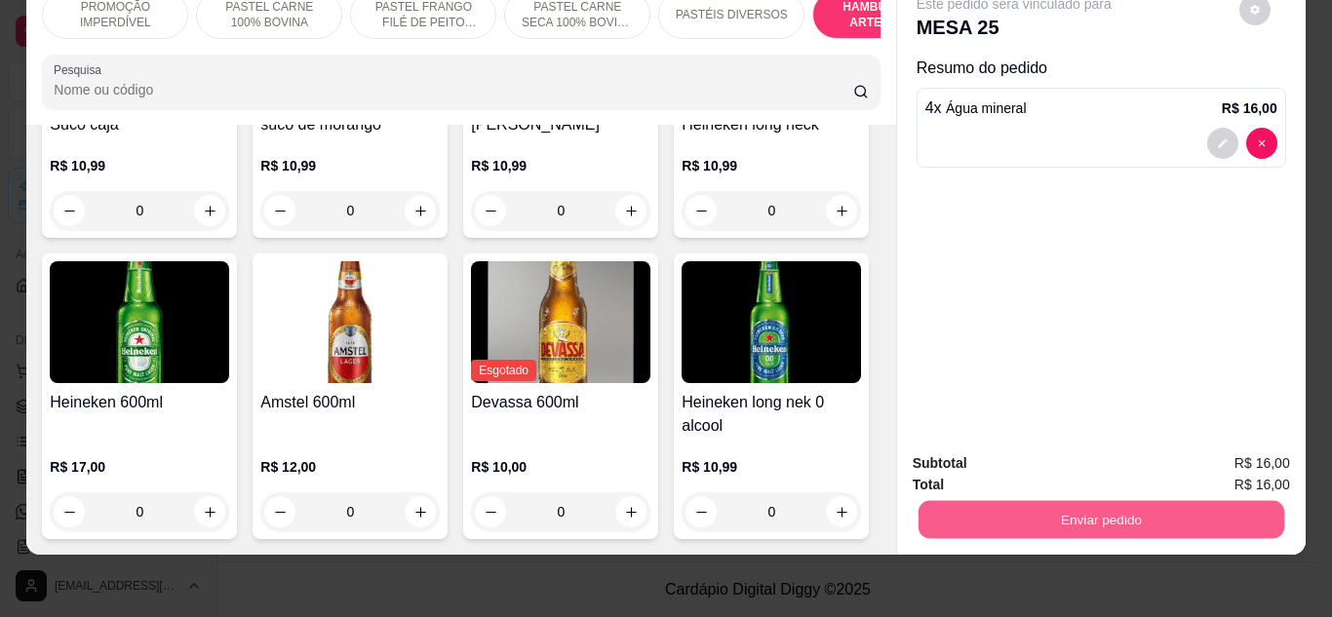
click at [1027, 501] on button "Enviar pedido" at bounding box center [1101, 520] width 366 height 38
click at [1087, 461] on button "Não registrar e enviar pedido" at bounding box center [1036, 457] width 197 height 36
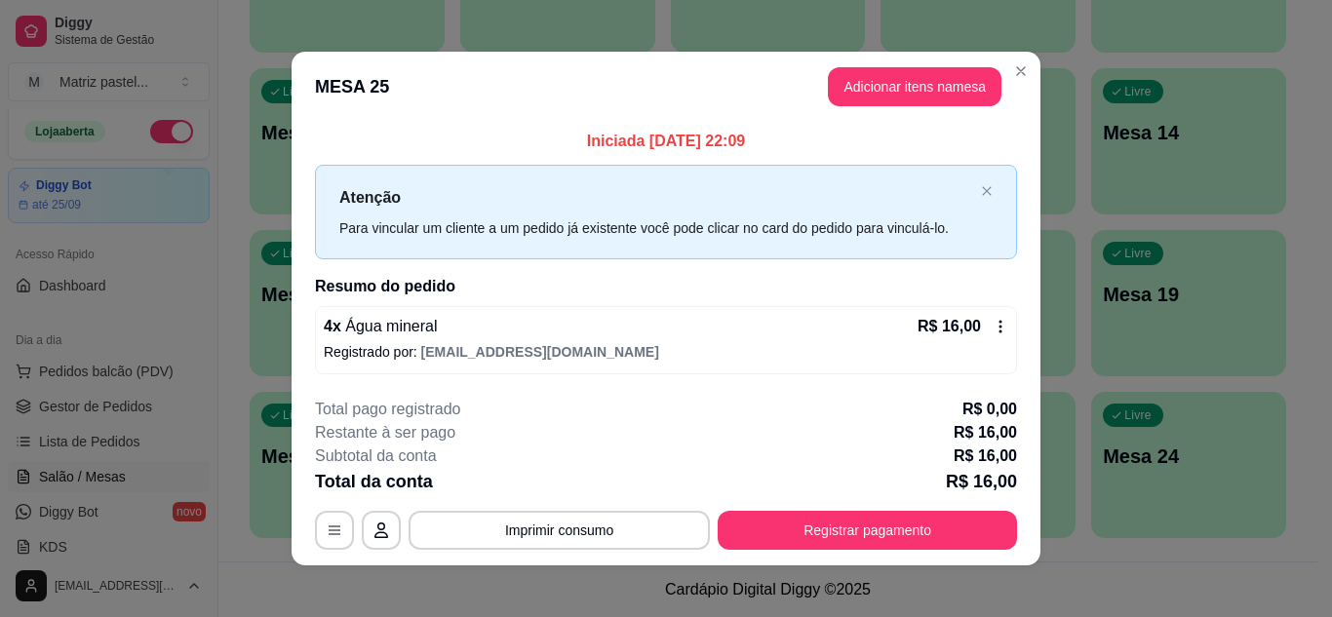
drag, startPoint x: 1079, startPoint y: 484, endPoint x: 1047, endPoint y: 544, distance: 68.5
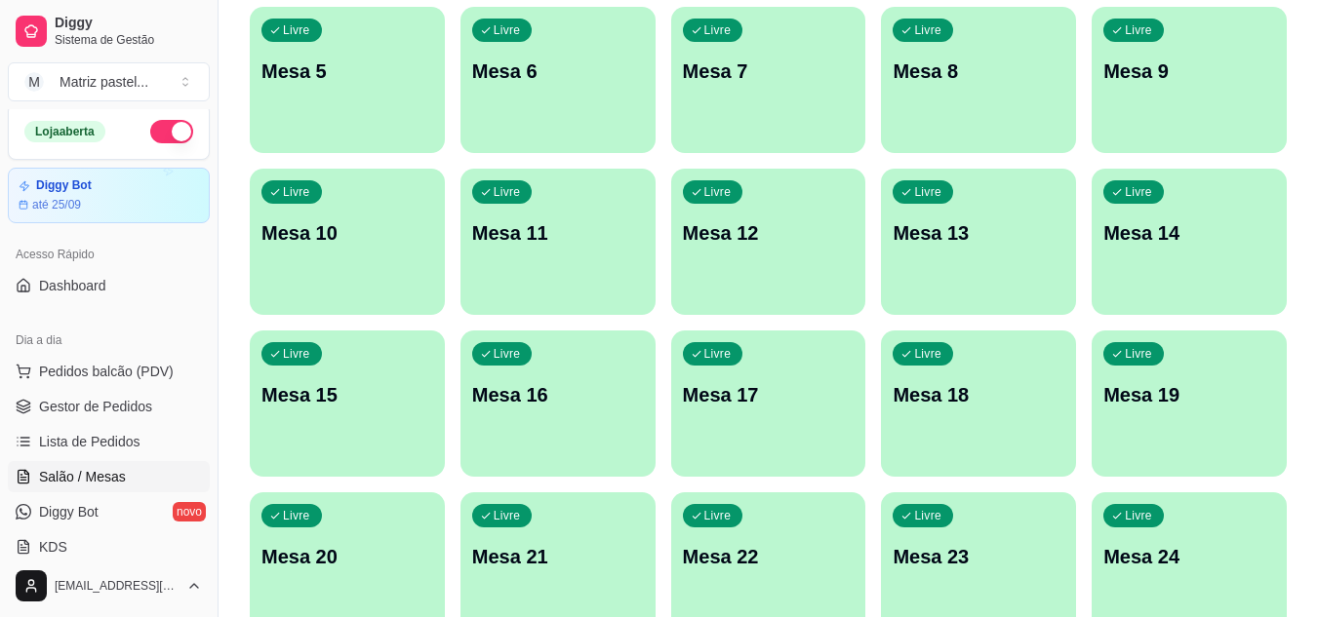
scroll to position [0, 0]
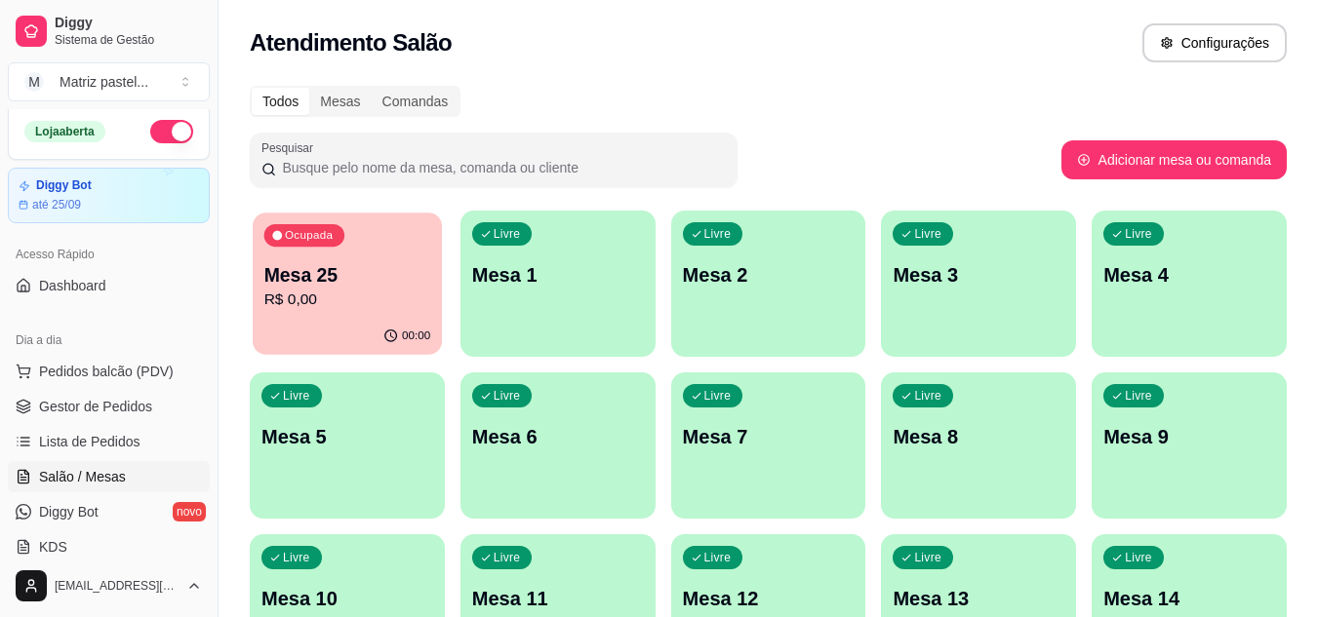
click at [290, 337] on div "00:00" at bounding box center [347, 336] width 189 height 37
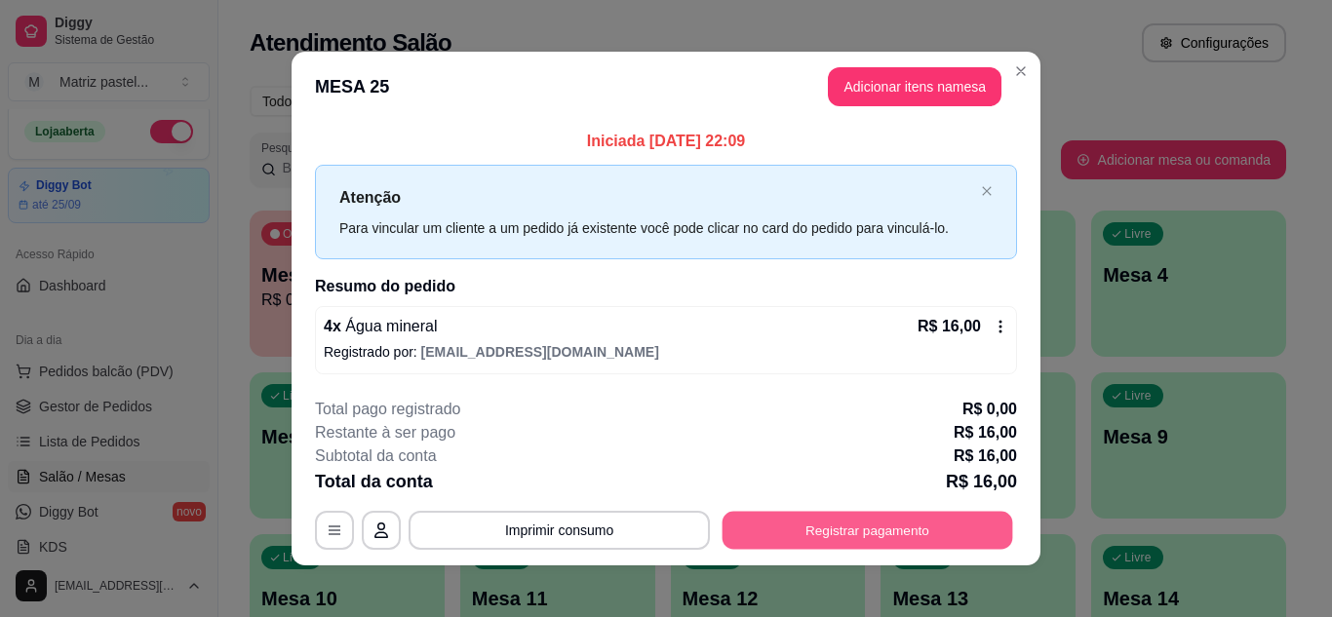
click at [797, 548] on button "Registrar pagamento" at bounding box center [868, 531] width 291 height 38
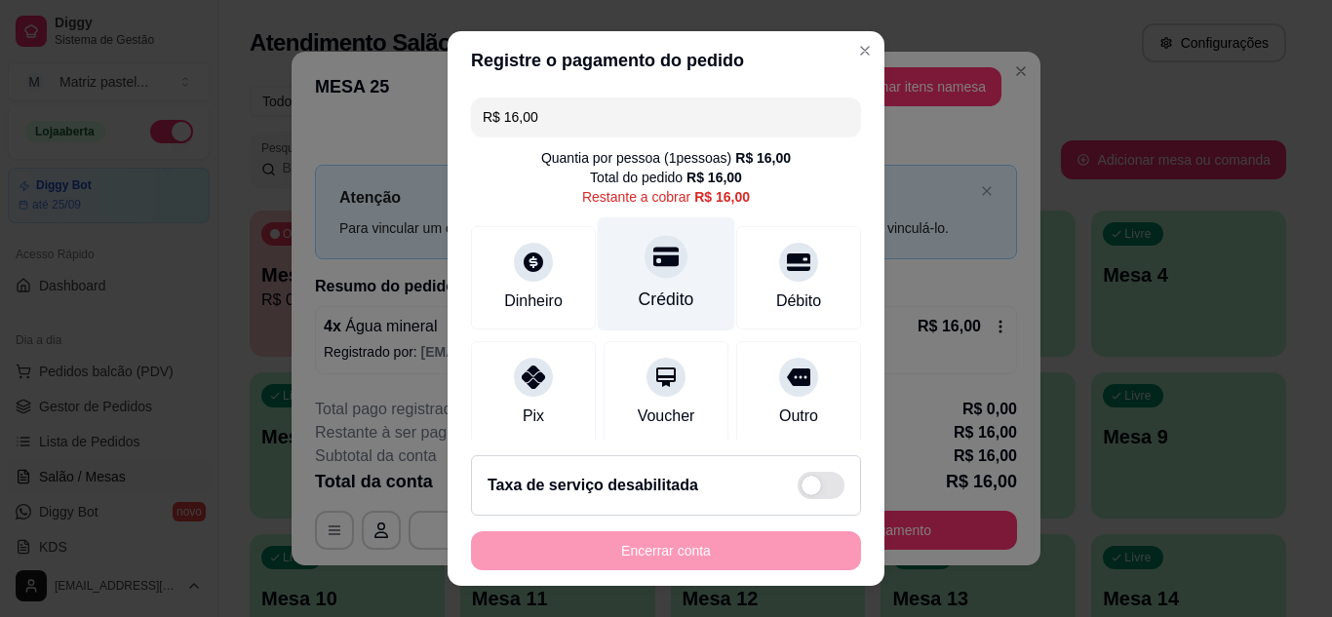
click at [639, 307] on div "Crédito" at bounding box center [667, 299] width 56 height 25
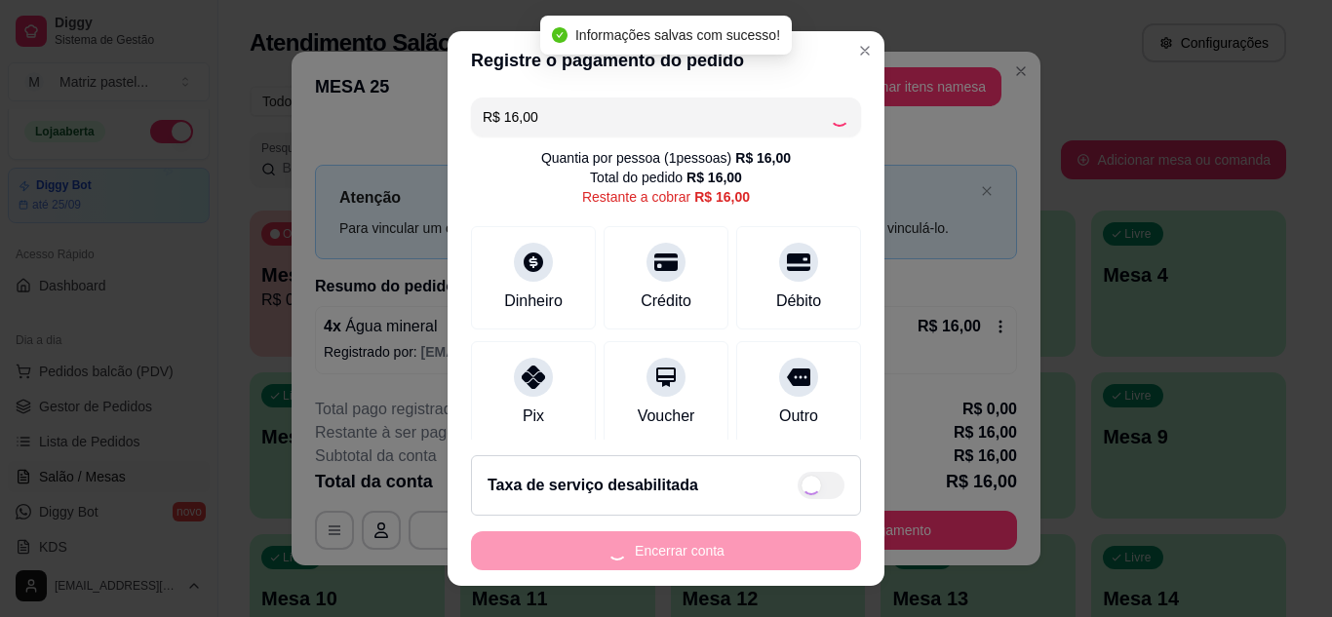
type input "R$ 0,00"
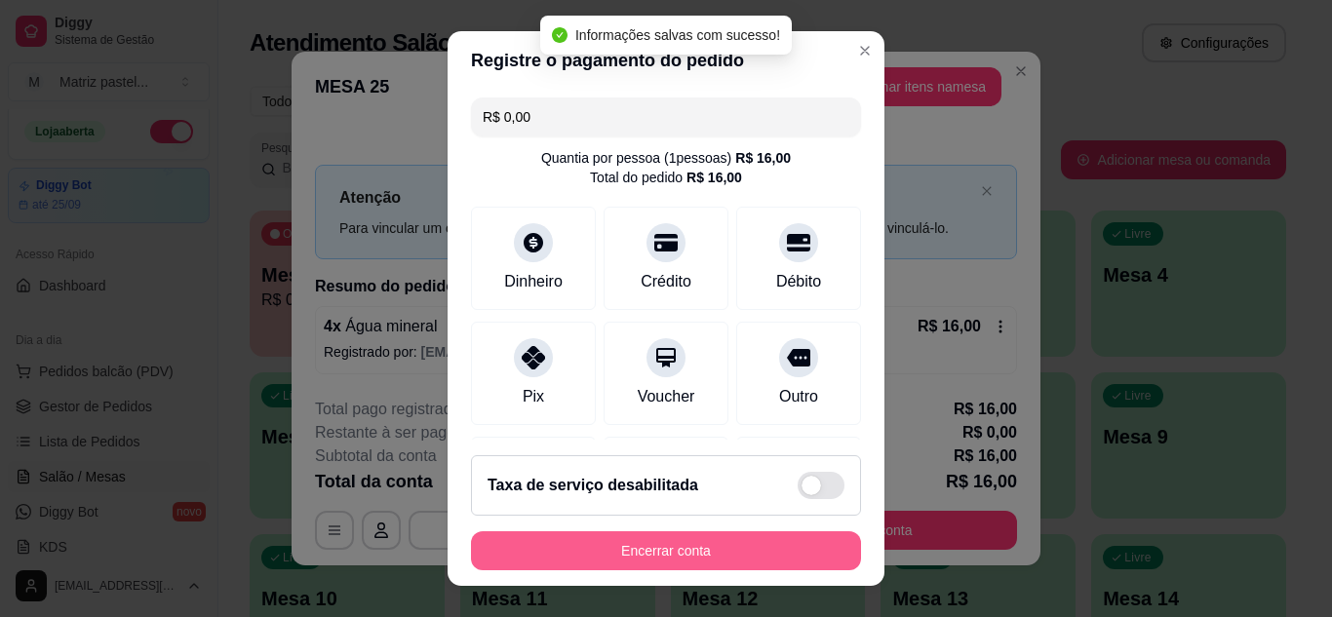
click at [582, 553] on button "Encerrar conta" at bounding box center [666, 551] width 390 height 39
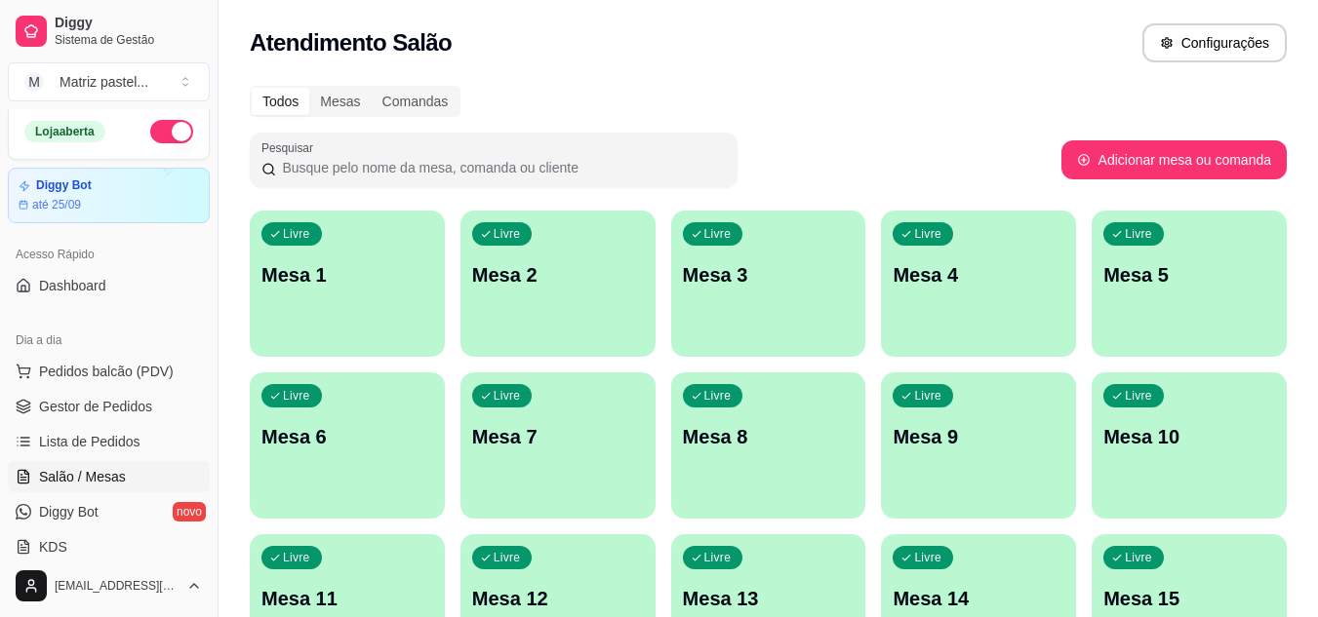
click at [439, 543] on div "Livre Mesa 1 Livre Mesa 2 Livre Mesa 3 Livre Mesa 4 Livre Mesa 5 Livre Mesa 6 L…" at bounding box center [768, 608] width 1037 height 794
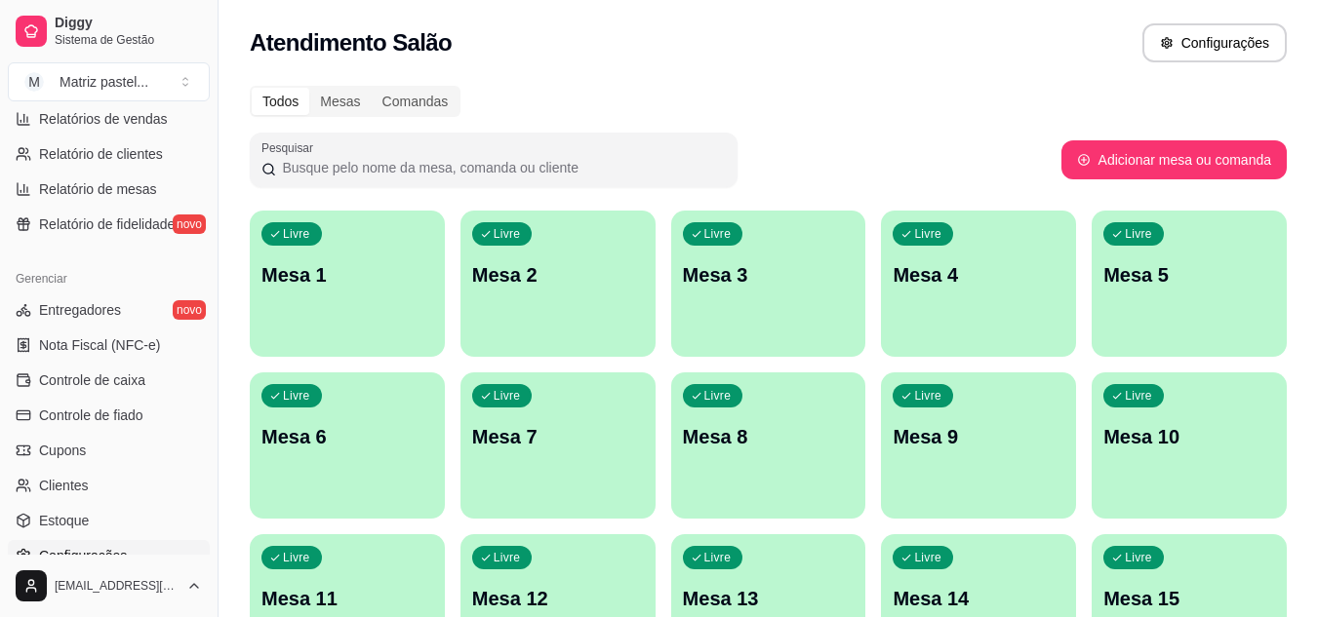
scroll to position [689, 0]
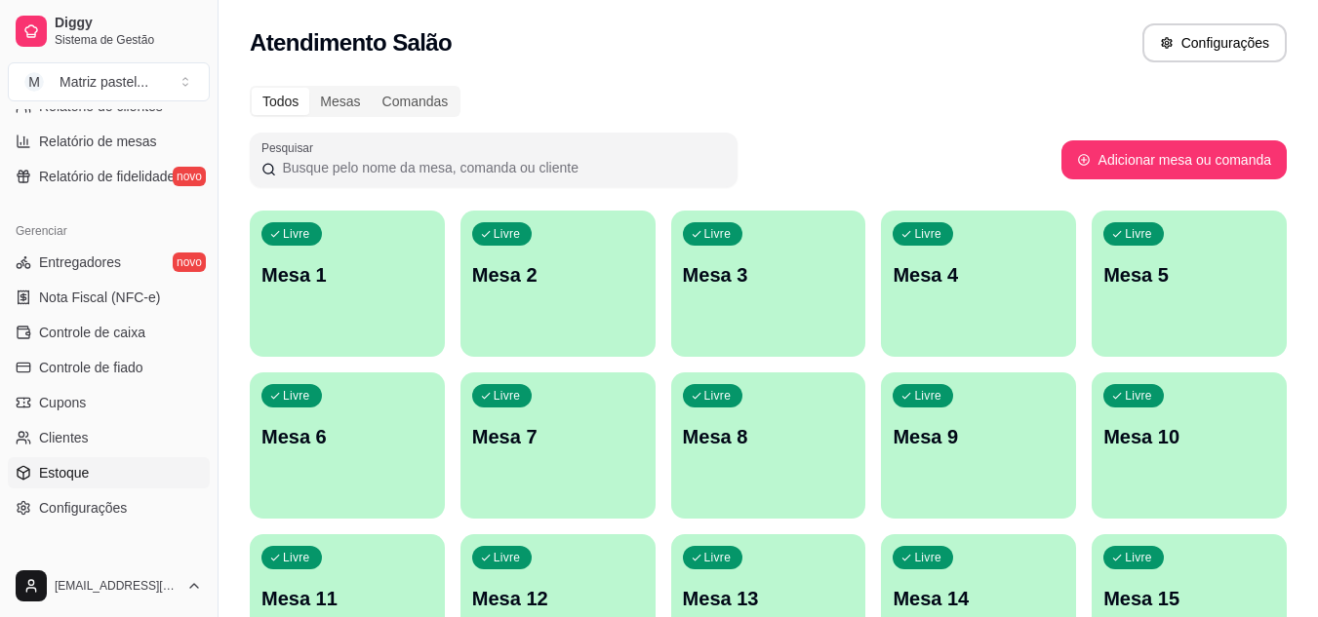
click at [47, 480] on span "Estoque" at bounding box center [64, 473] width 50 height 20
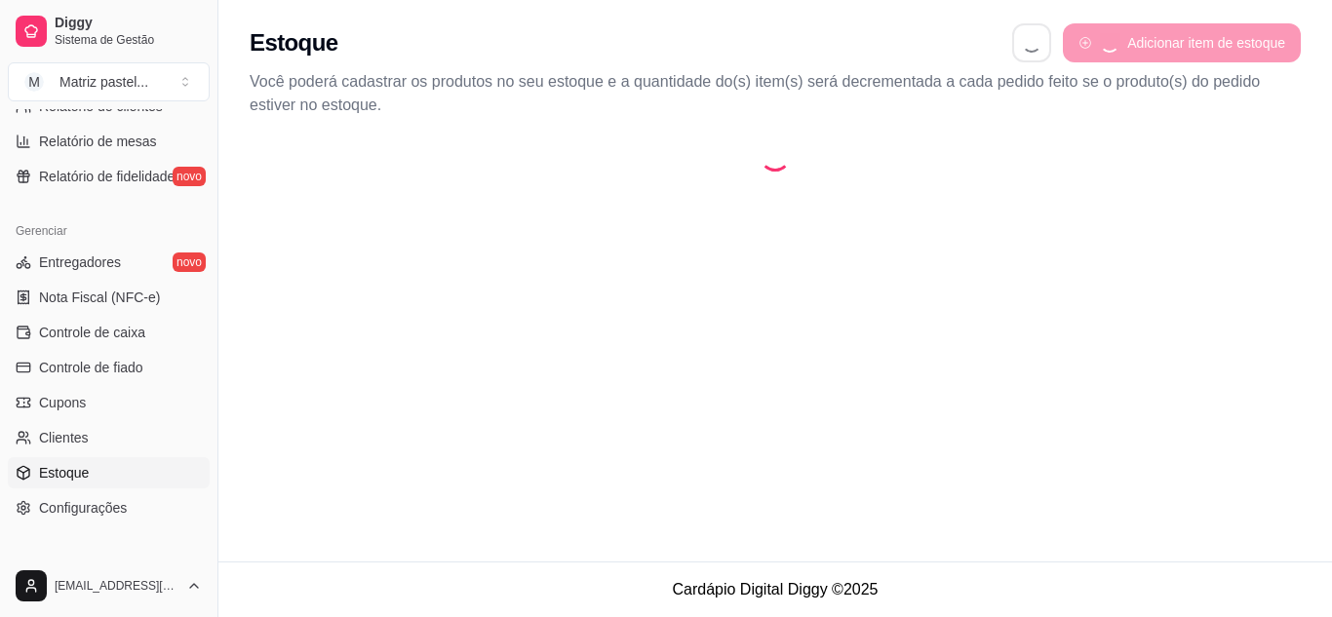
select select "QUANTITY_ORDER"
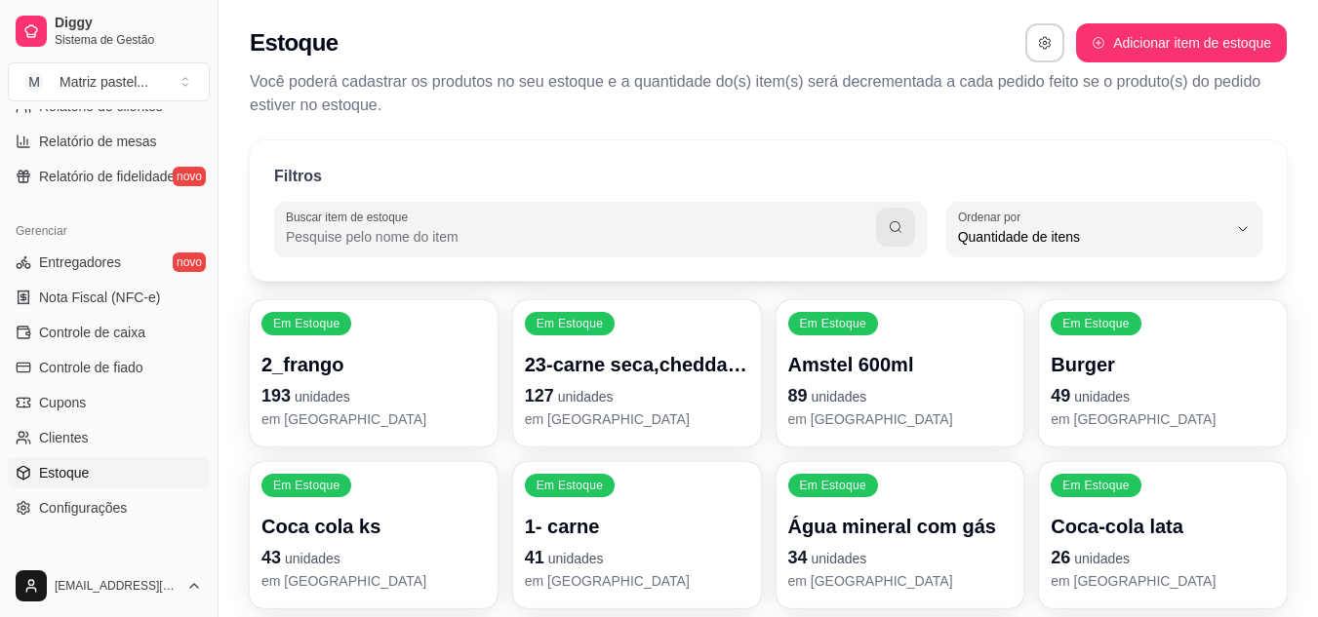
scroll to position [19, 0]
click at [1165, 434] on div "Em Estoque Burger 49 unidades em [GEOGRAPHIC_DATA]" at bounding box center [1163, 373] width 240 height 142
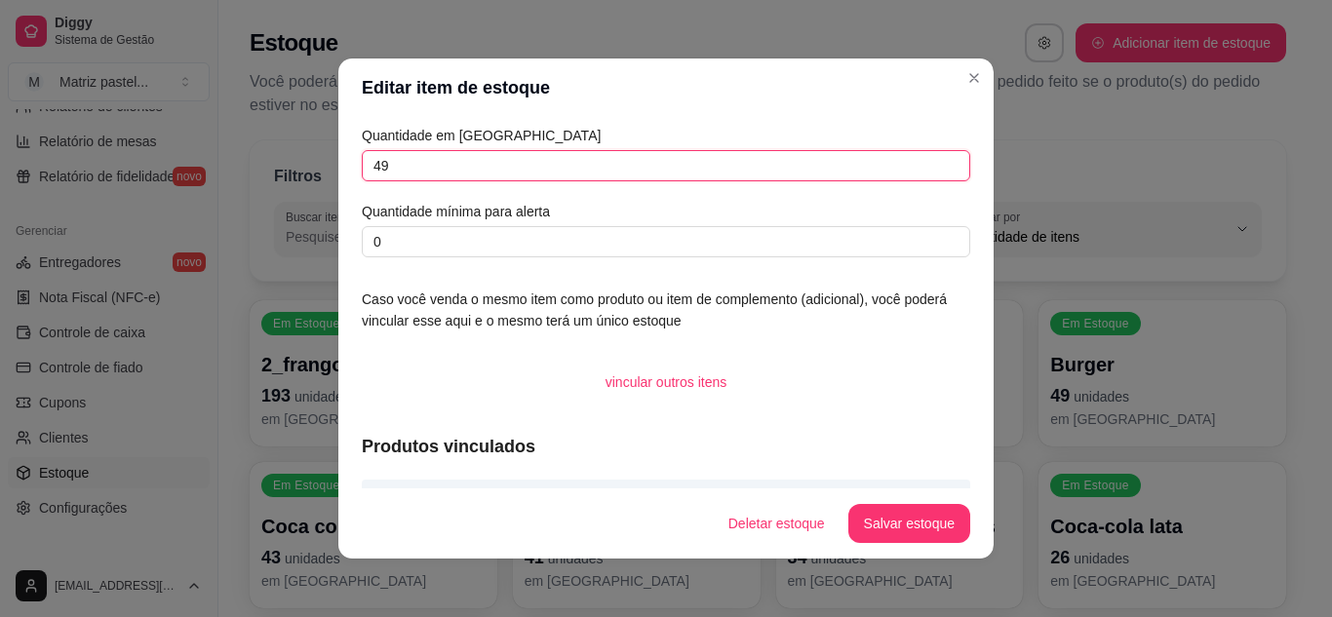
click at [556, 164] on input "49" at bounding box center [666, 165] width 609 height 31
type input "4"
type input "115"
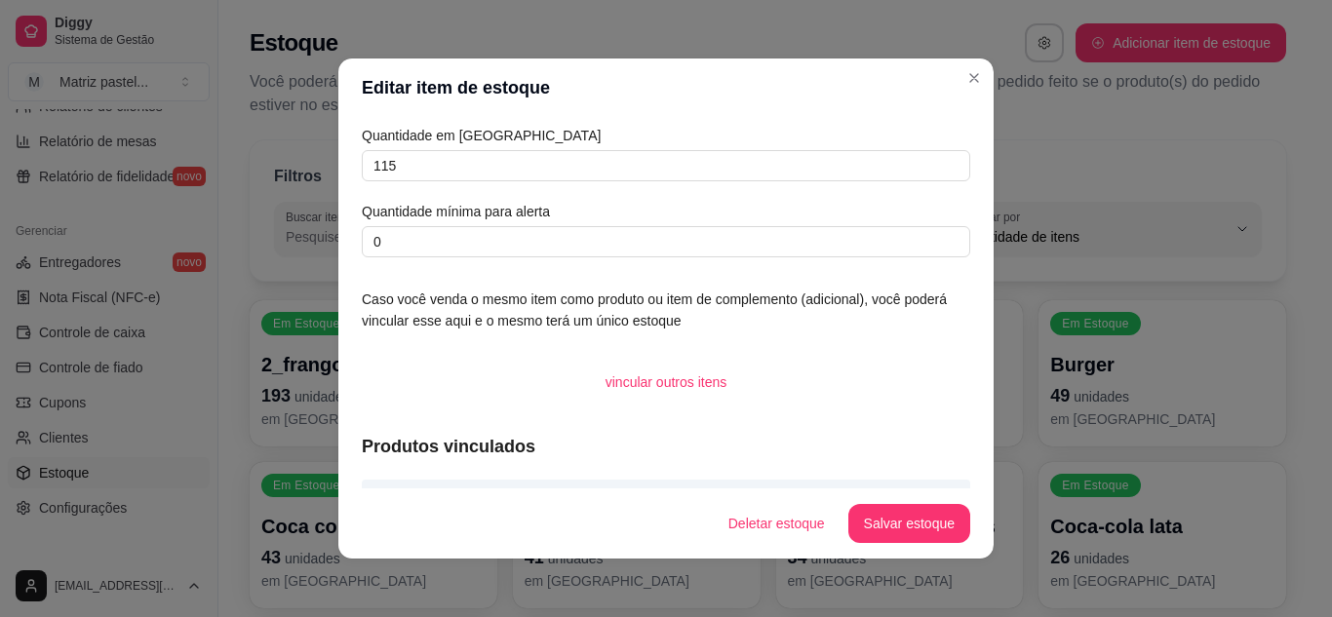
click at [874, 545] on footer "Deletar estoque Salvar estoque" at bounding box center [665, 524] width 655 height 70
click at [902, 526] on button "Salvar estoque" at bounding box center [909, 524] width 119 height 38
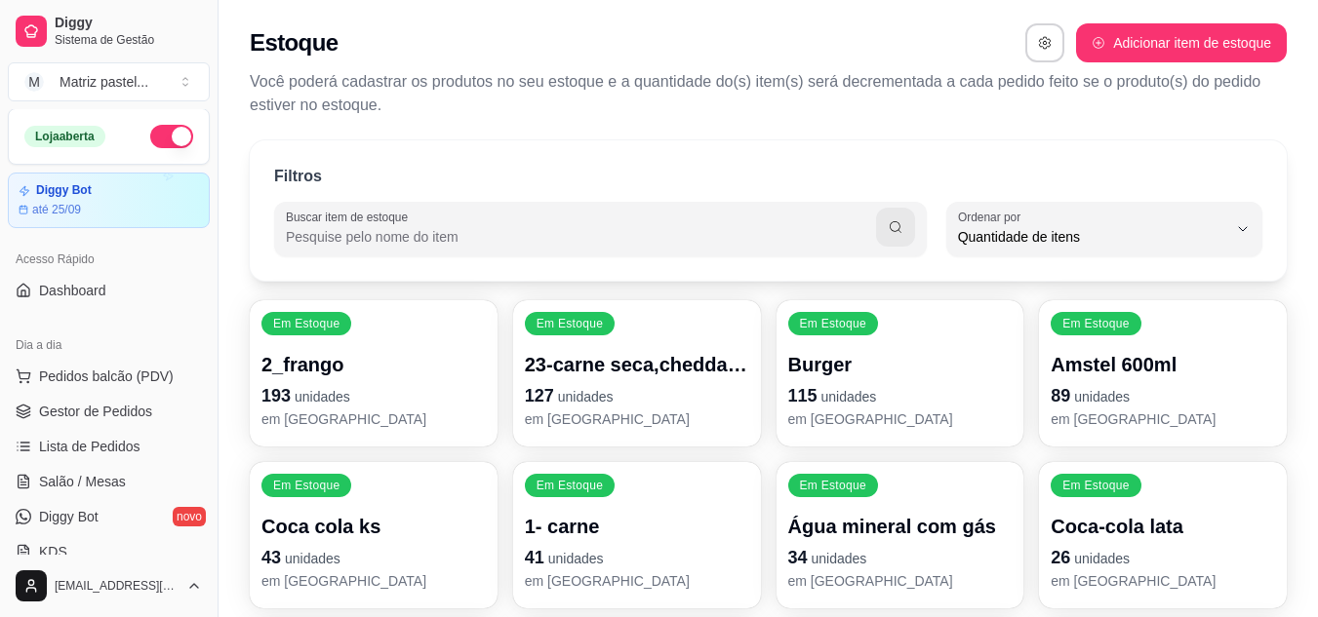
scroll to position [0, 0]
click at [109, 421] on span "Gestor de Pedidos" at bounding box center [95, 413] width 113 height 20
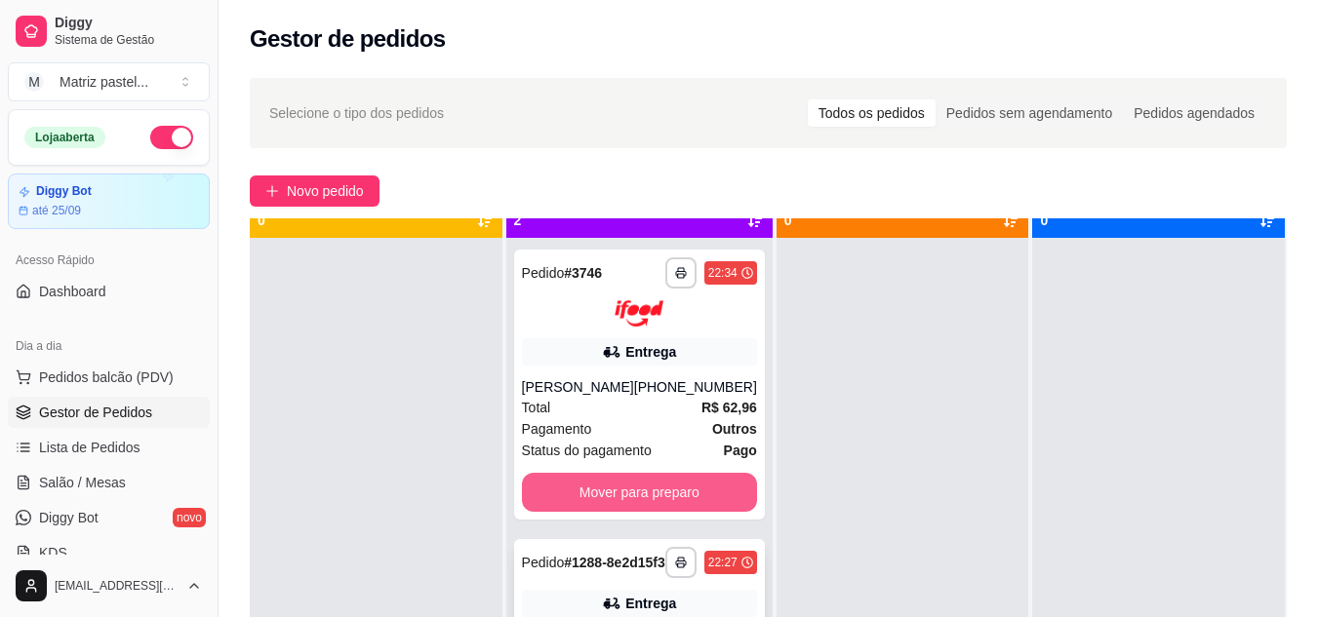
scroll to position [55, 0]
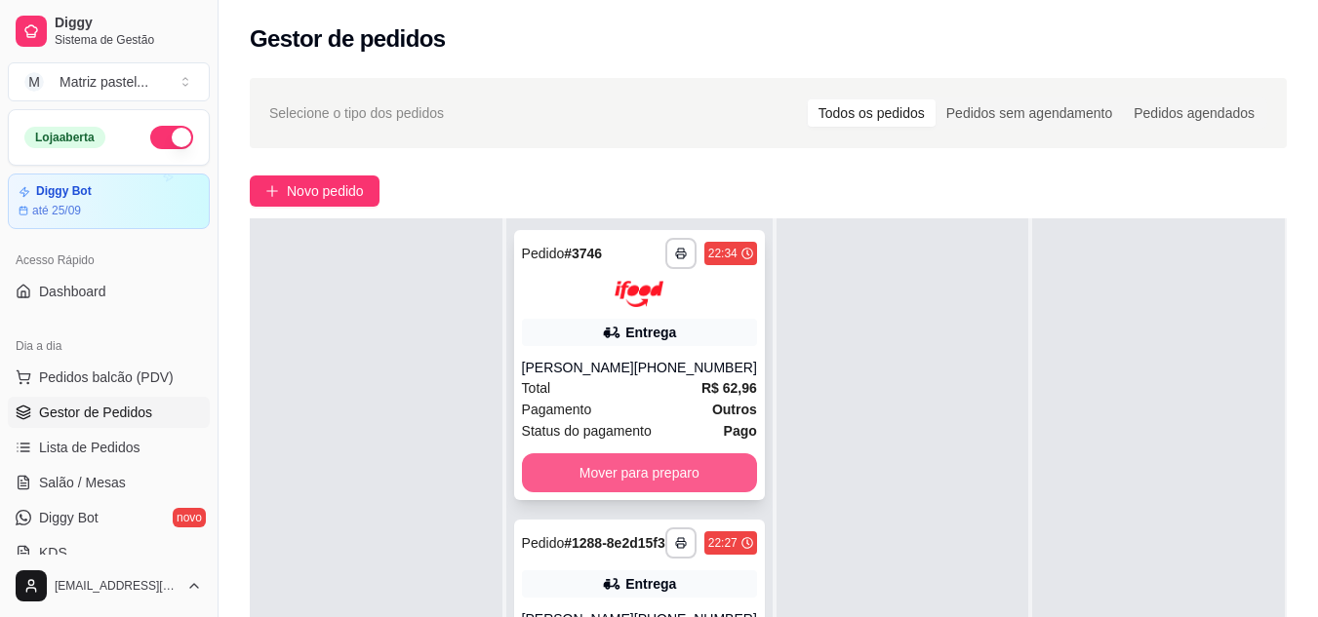
click at [650, 463] on button "Mover para preparo" at bounding box center [639, 473] width 235 height 39
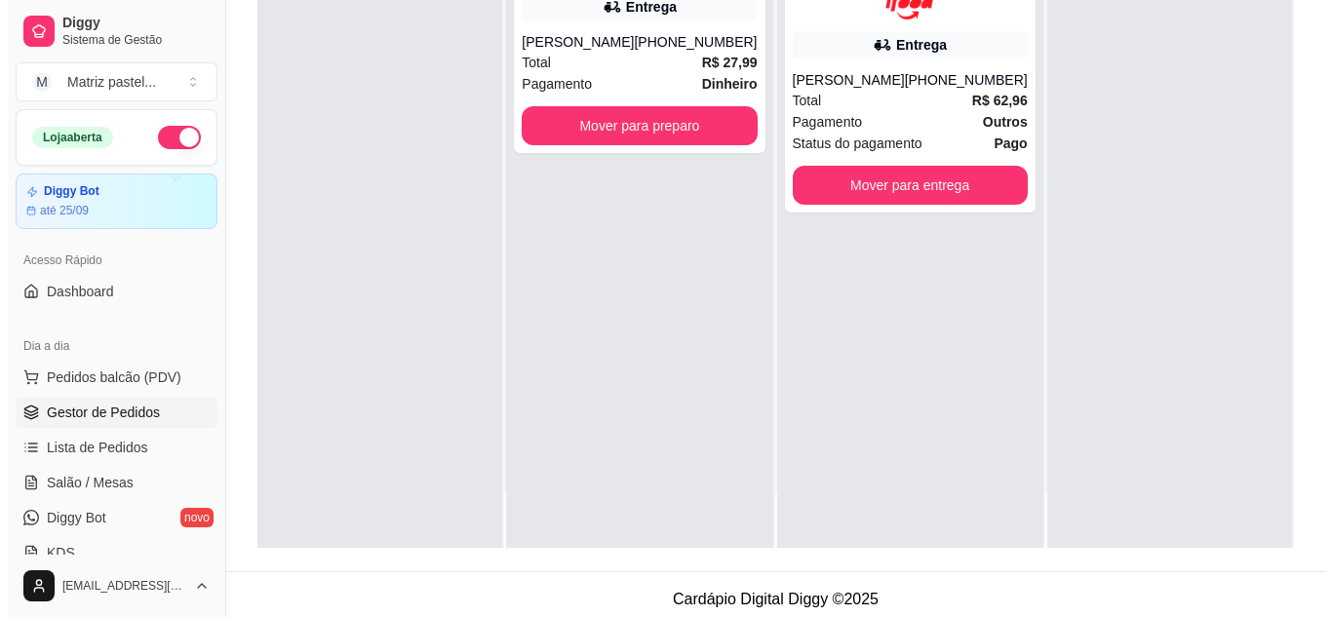
scroll to position [297, 0]
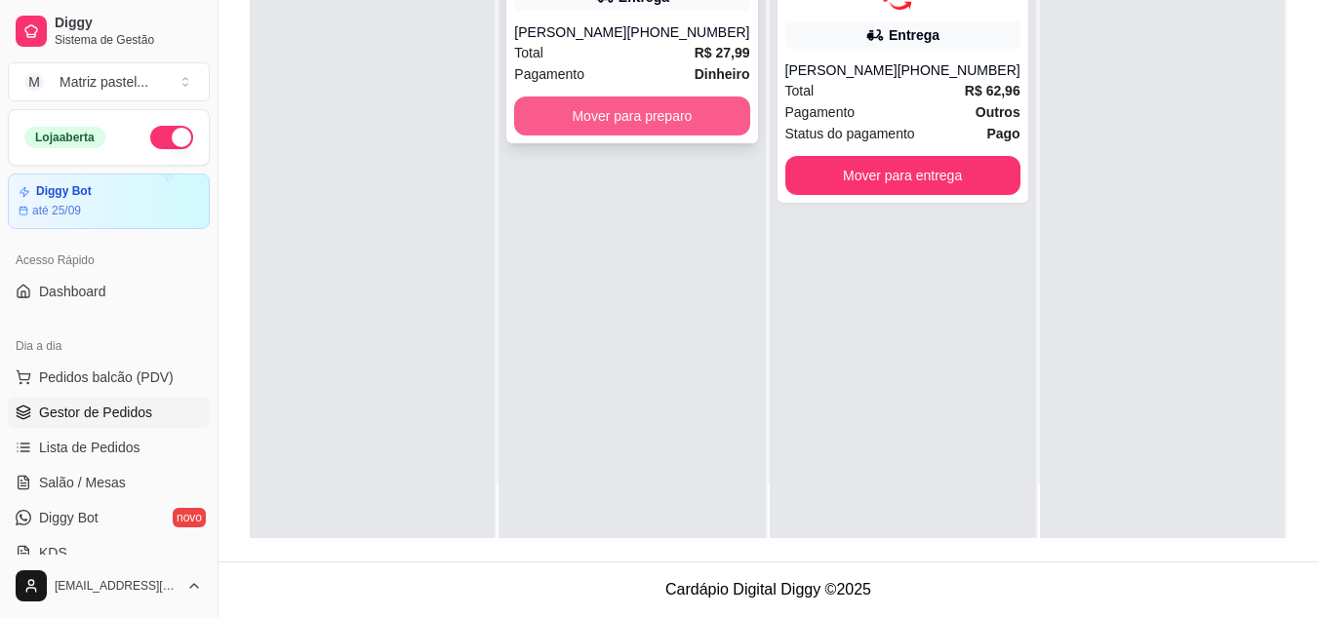
click at [600, 135] on button "Mover para preparo" at bounding box center [631, 116] width 235 height 39
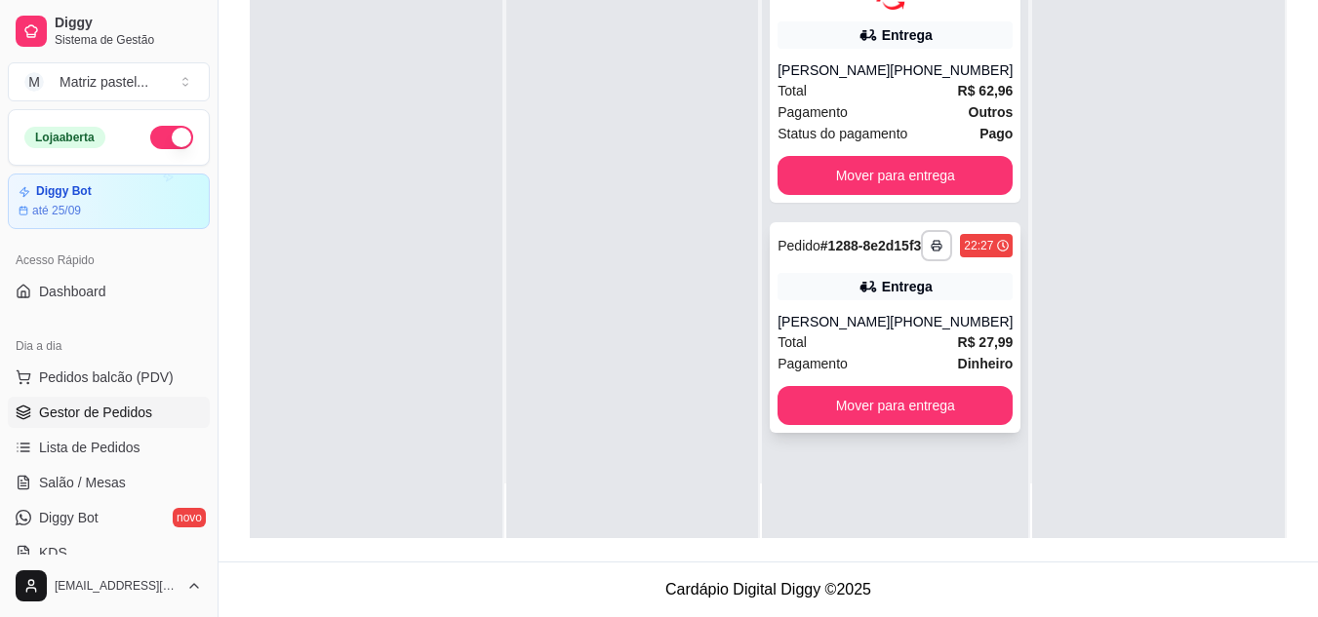
click at [879, 332] on div "[PERSON_NAME]" at bounding box center [833, 322] width 112 height 20
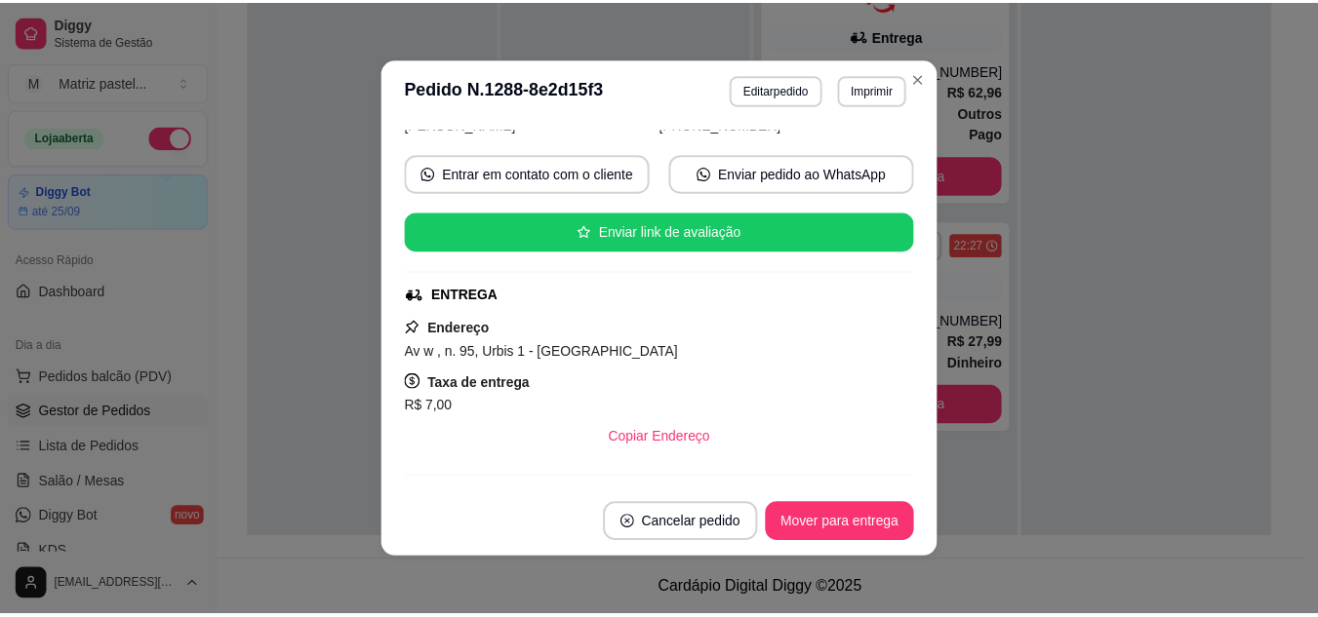
scroll to position [156, 0]
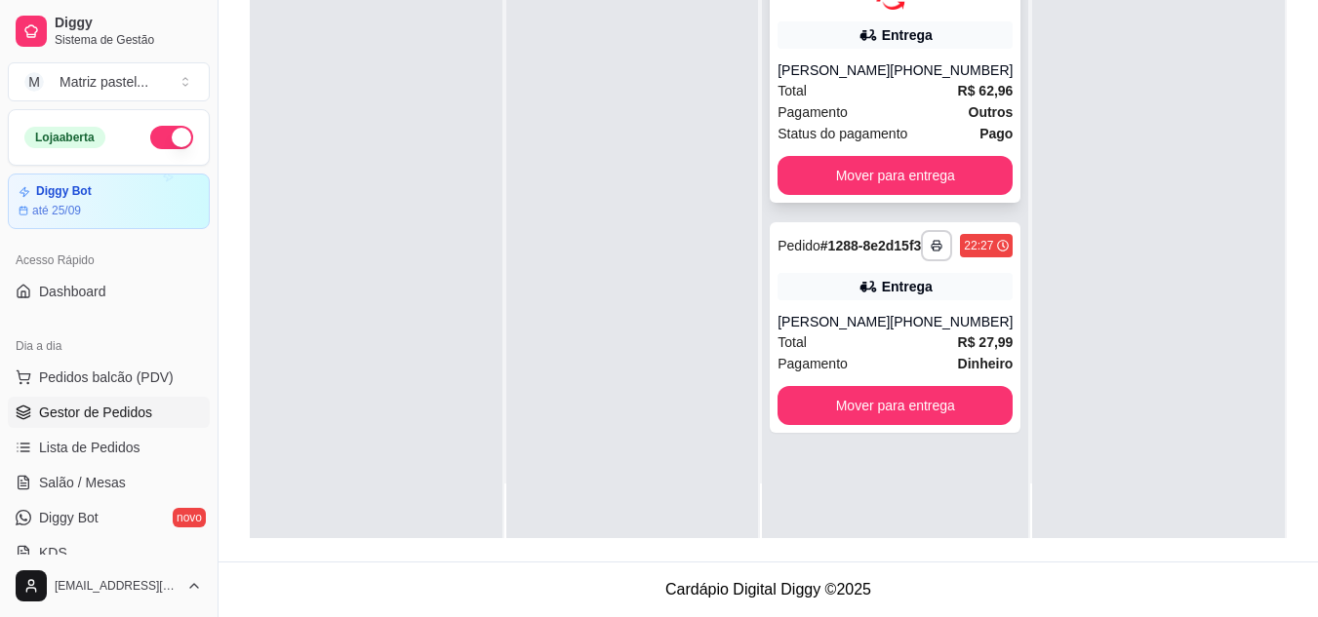
click at [904, 66] on div "[PHONE_NUMBER]" at bounding box center [950, 70] width 123 height 20
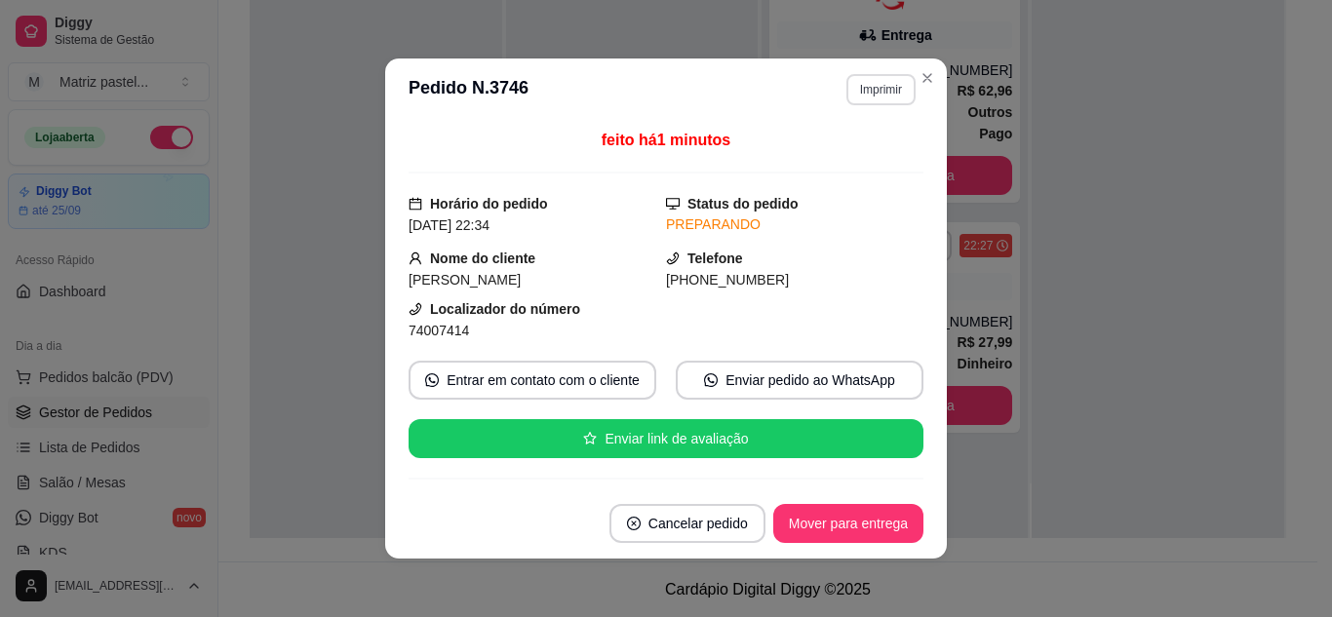
click at [867, 87] on button "Imprimir" at bounding box center [881, 89] width 69 height 31
click at [821, 153] on button "IMPRESSORA" at bounding box center [839, 157] width 137 height 30
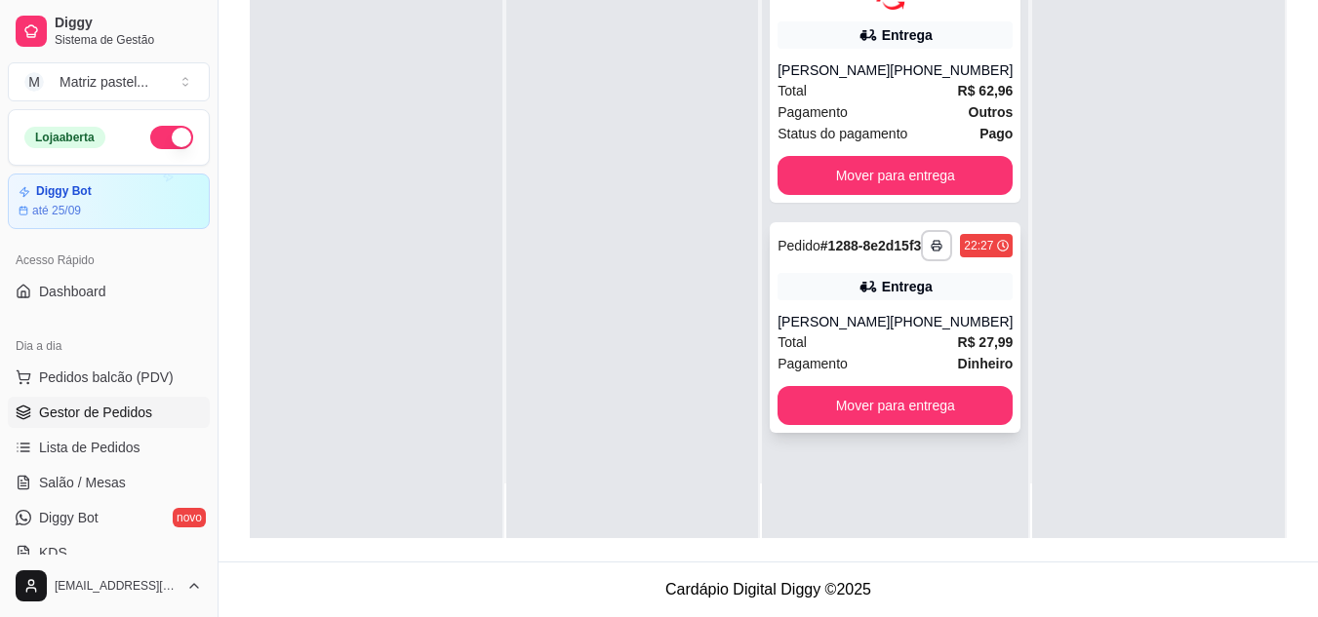
click at [929, 332] on div "[PHONE_NUMBER]" at bounding box center [950, 322] width 123 height 20
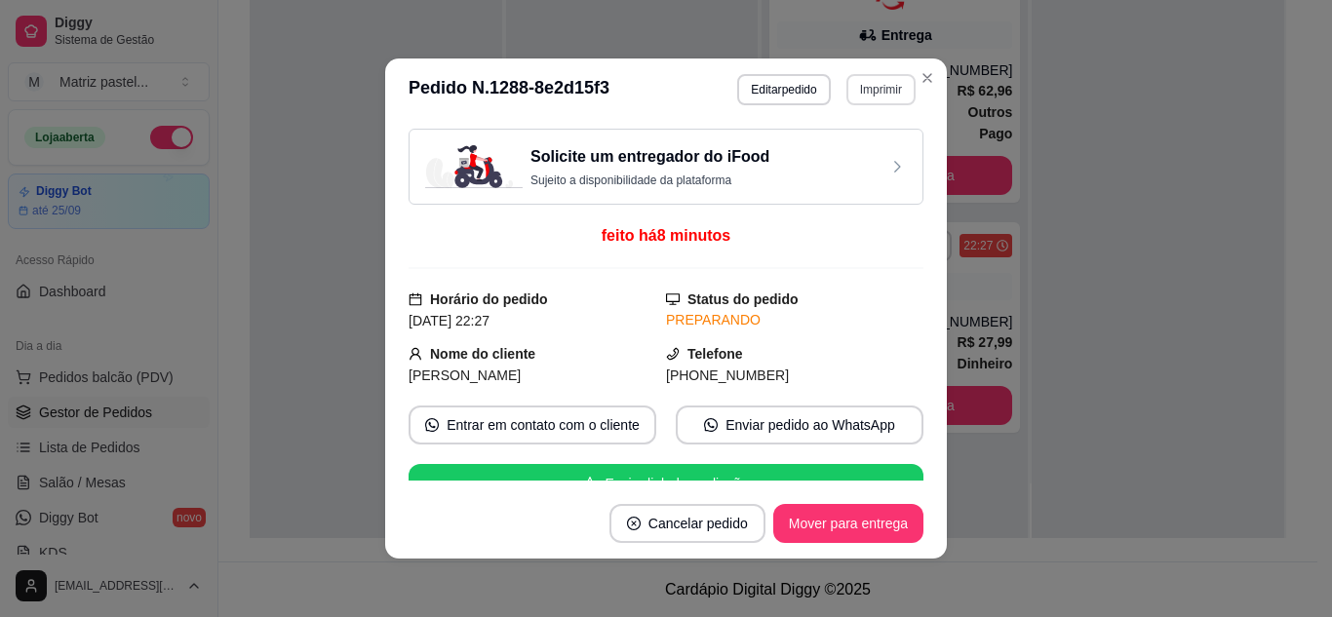
click at [890, 89] on button "Imprimir" at bounding box center [881, 89] width 69 height 31
click at [848, 166] on button "IMPRESSORA" at bounding box center [839, 157] width 137 height 30
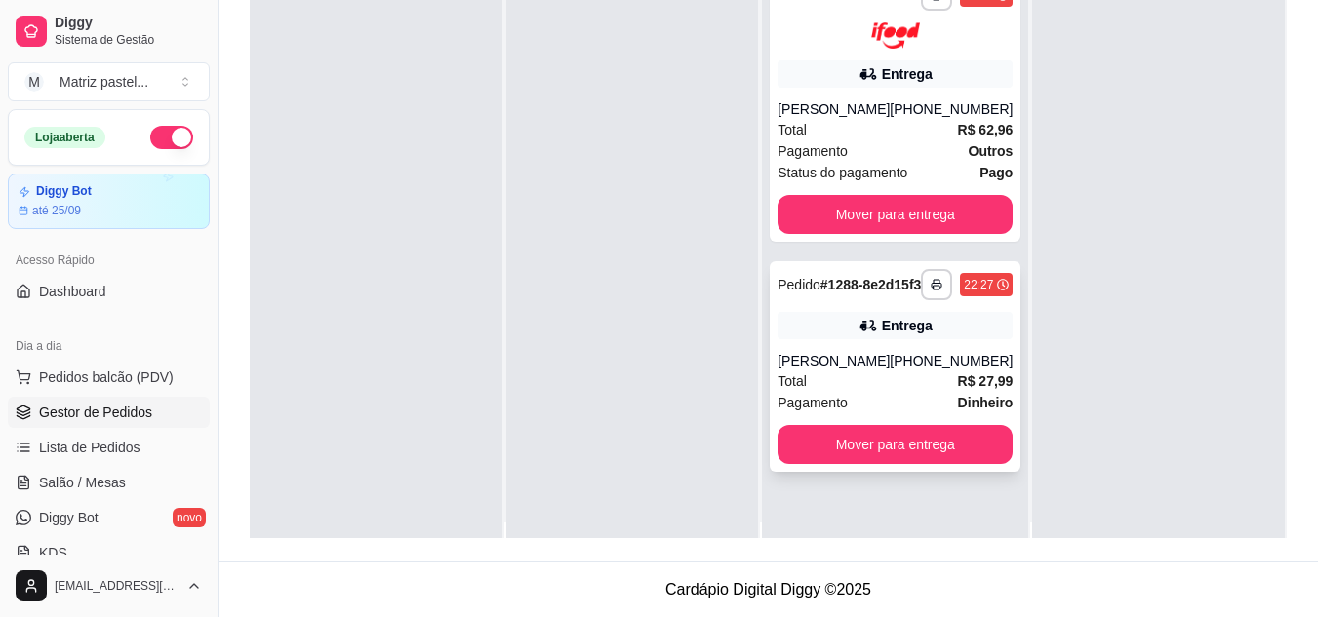
scroll to position [0, 0]
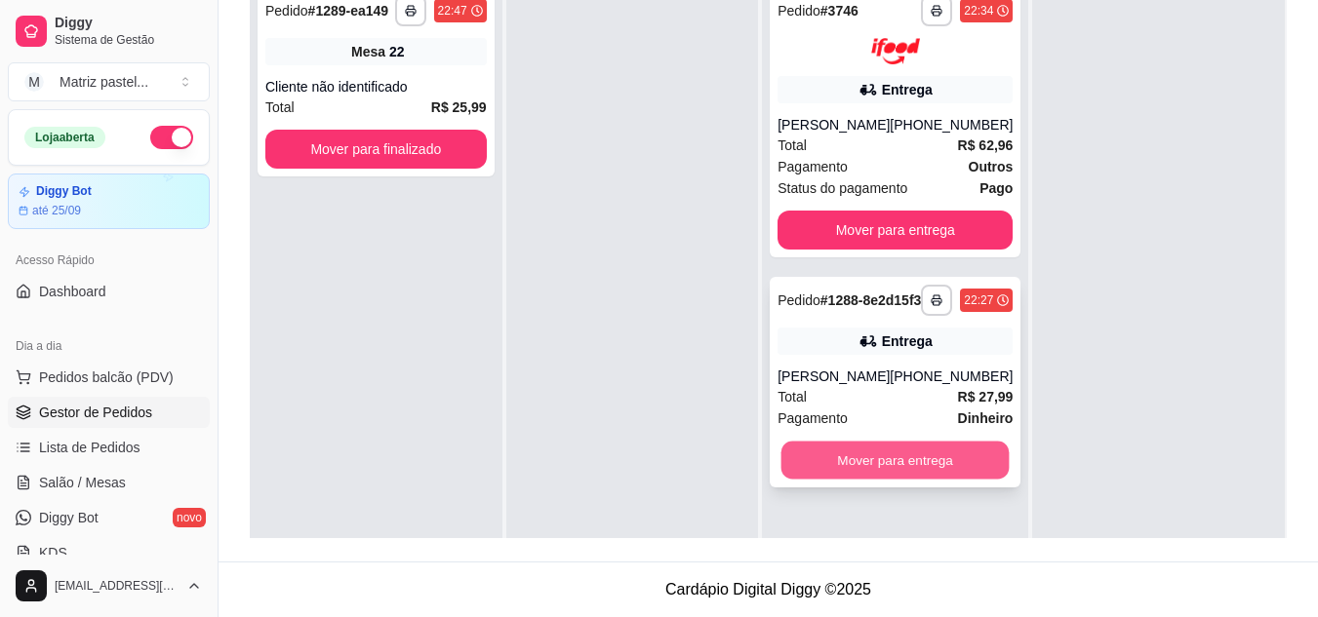
click at [901, 479] on button "Mover para entrega" at bounding box center [895, 460] width 228 height 38
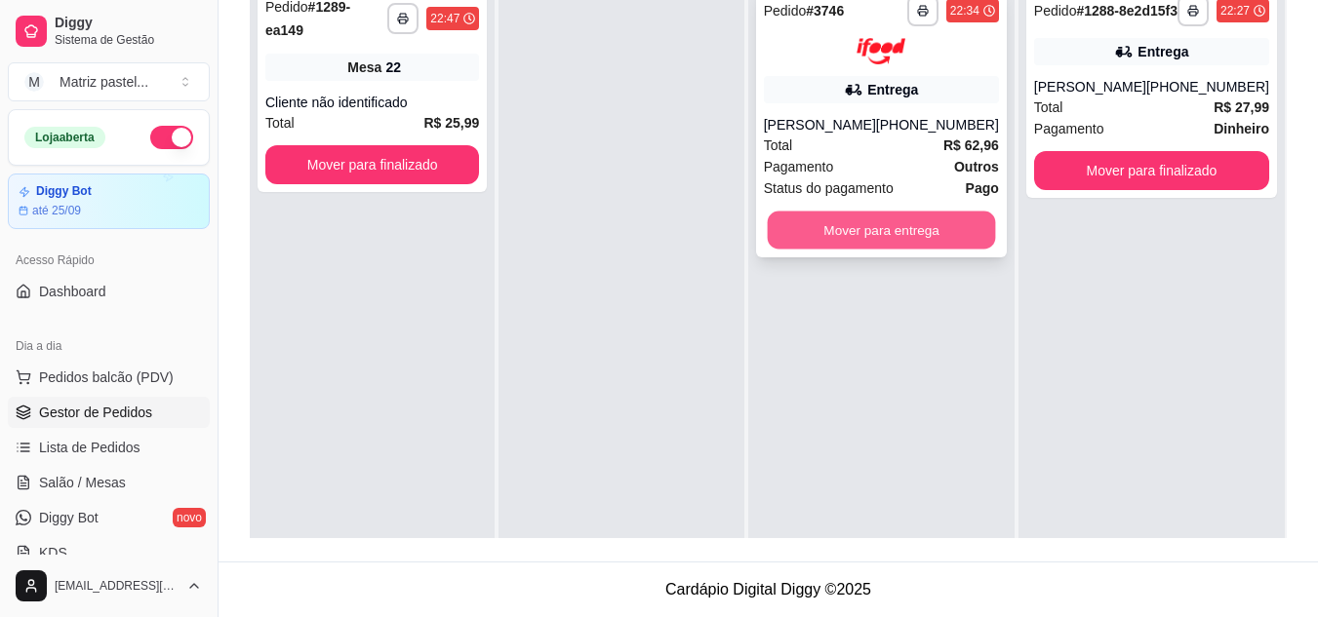
click at [882, 231] on button "Mover para entrega" at bounding box center [881, 230] width 228 height 38
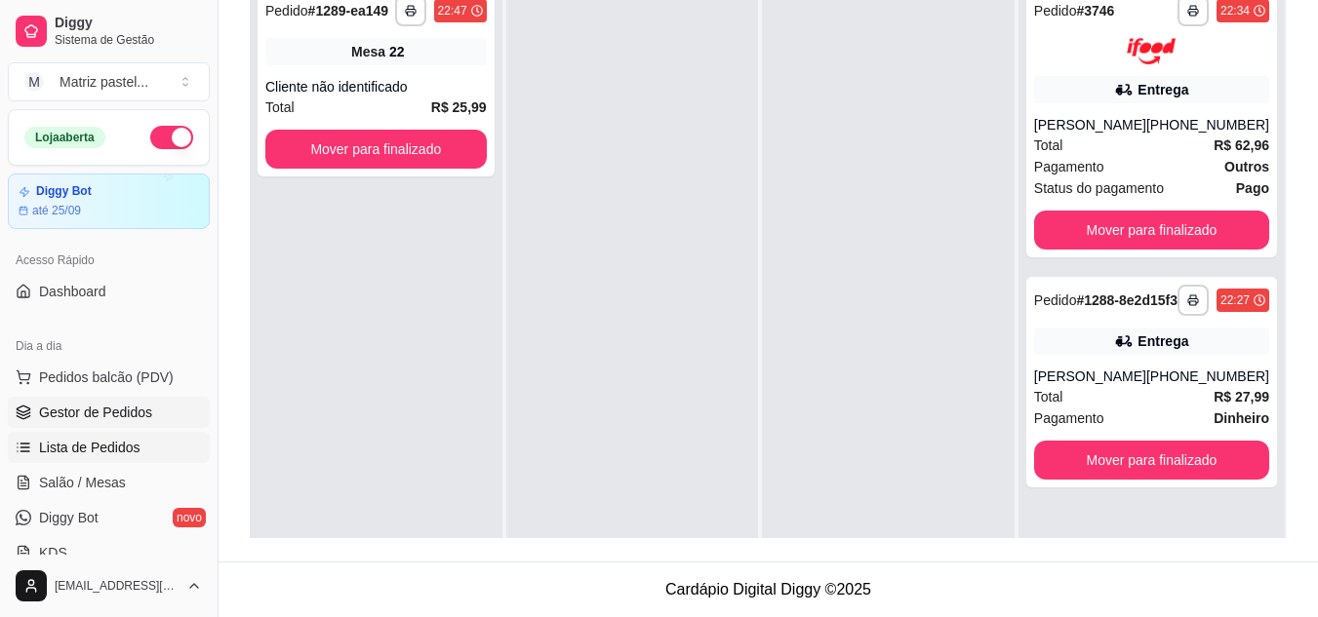
click at [116, 448] on span "Lista de Pedidos" at bounding box center [89, 448] width 101 height 20
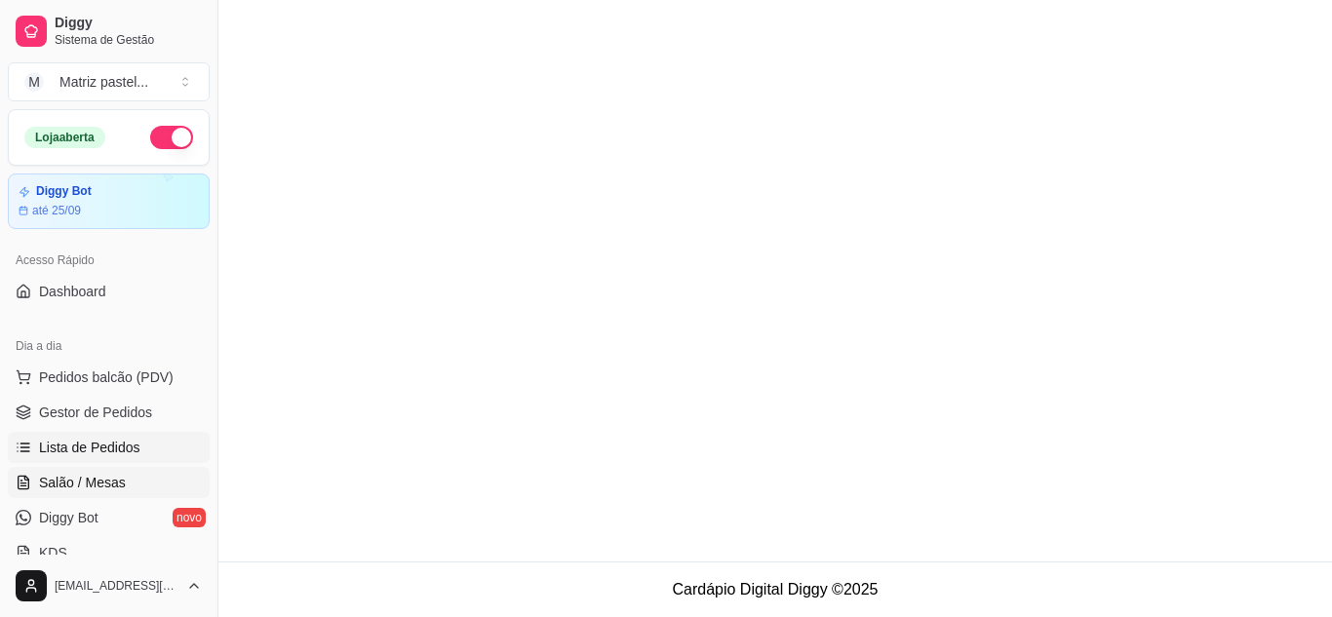
click at [108, 487] on span "Salão / Mesas" at bounding box center [82, 483] width 87 height 20
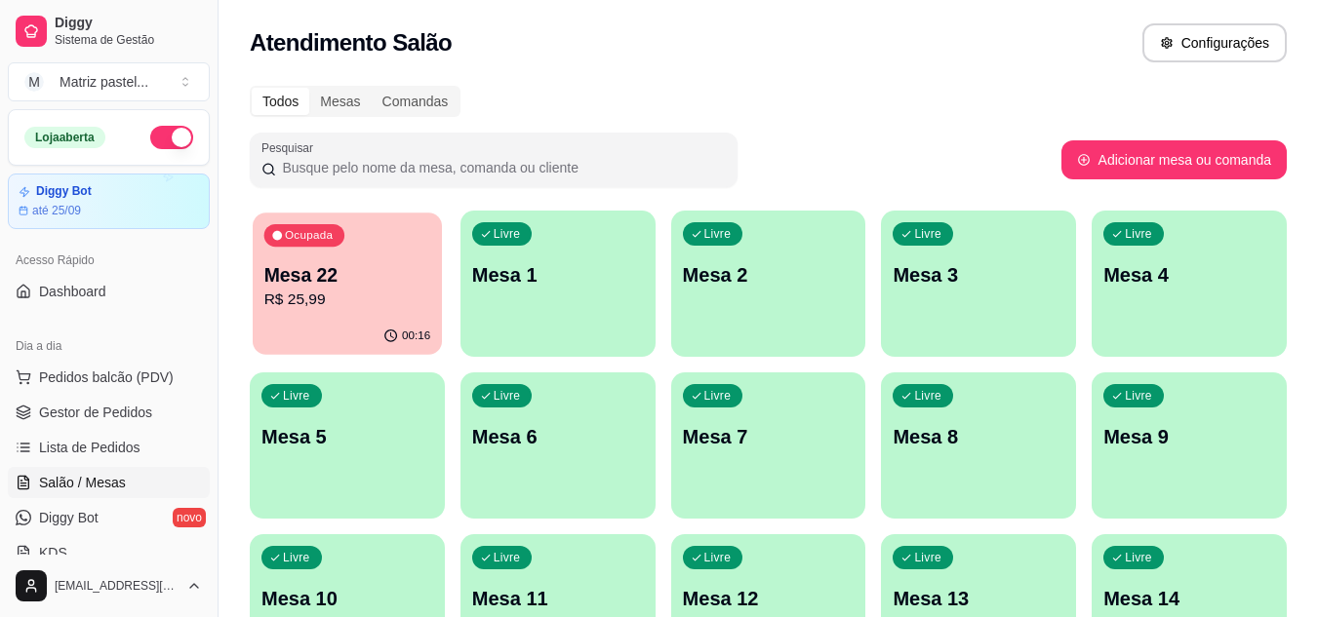
click at [355, 320] on div "00:16" at bounding box center [347, 336] width 189 height 37
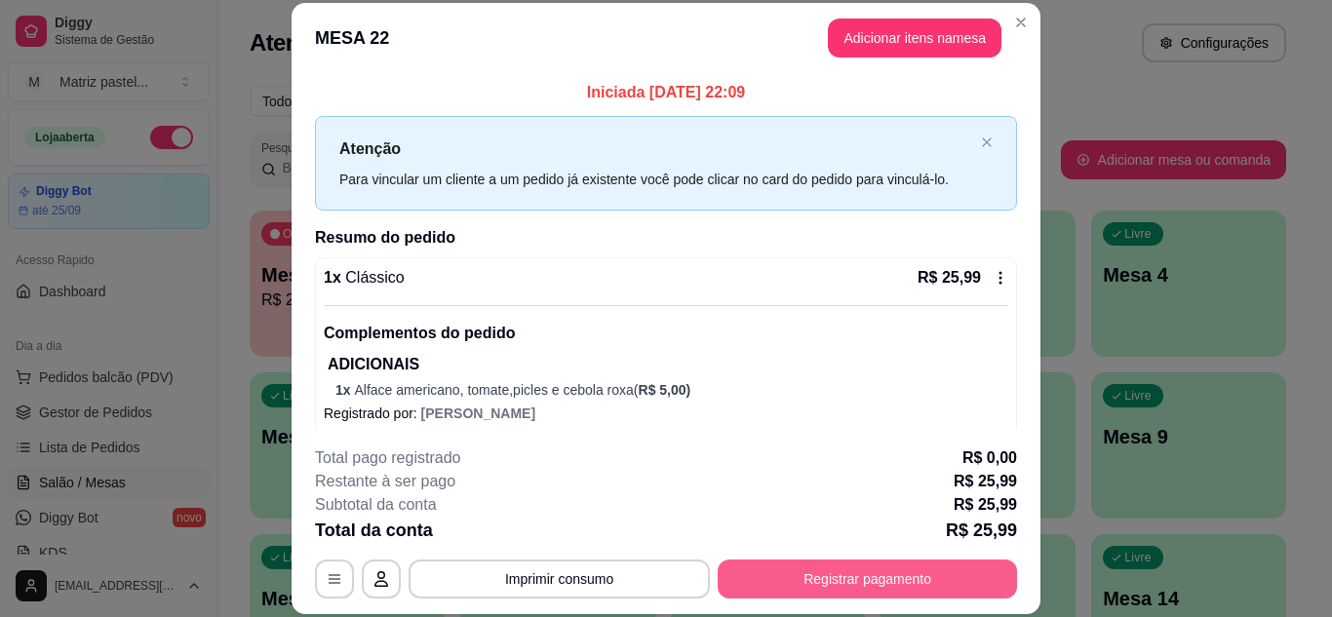
click at [785, 583] on button "Registrar pagamento" at bounding box center [867, 579] width 299 height 39
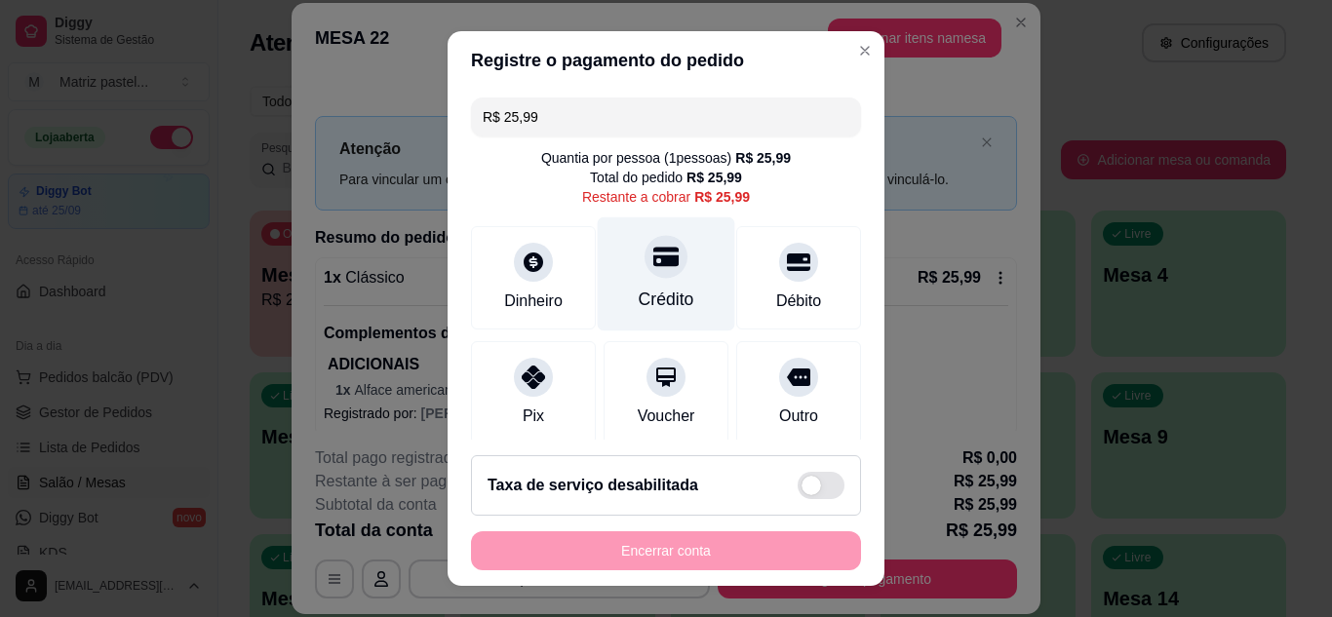
click at [606, 253] on div "Crédito" at bounding box center [667, 274] width 138 height 114
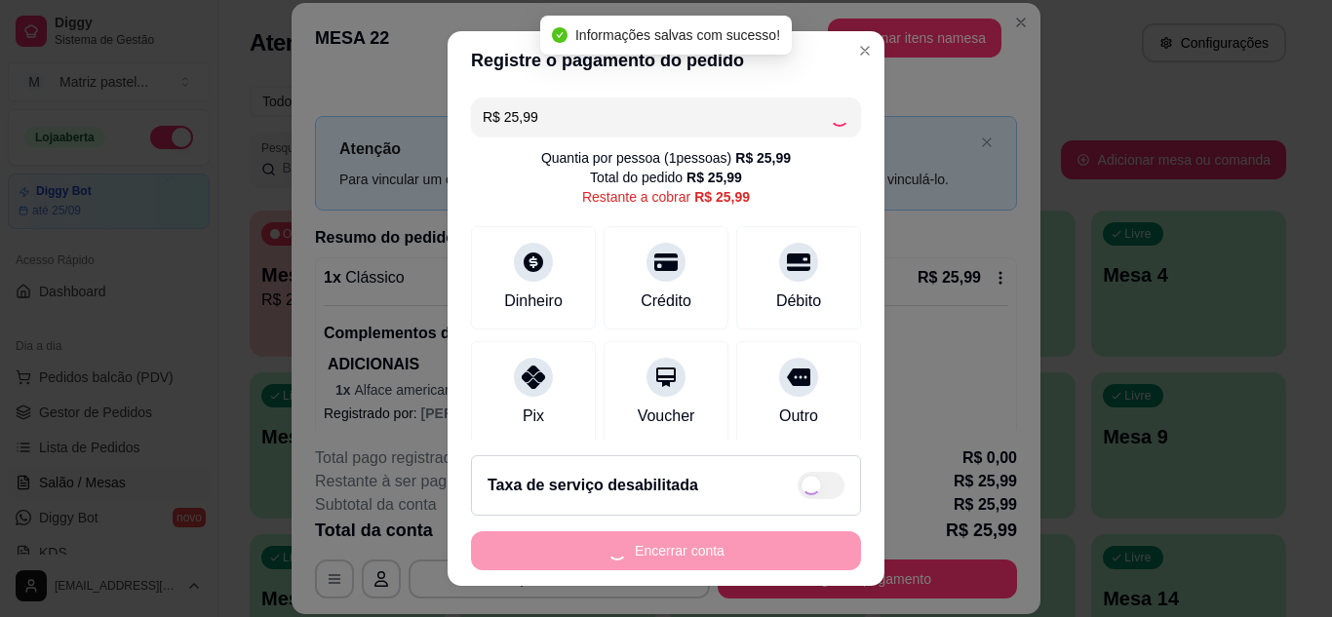
type input "R$ 0,00"
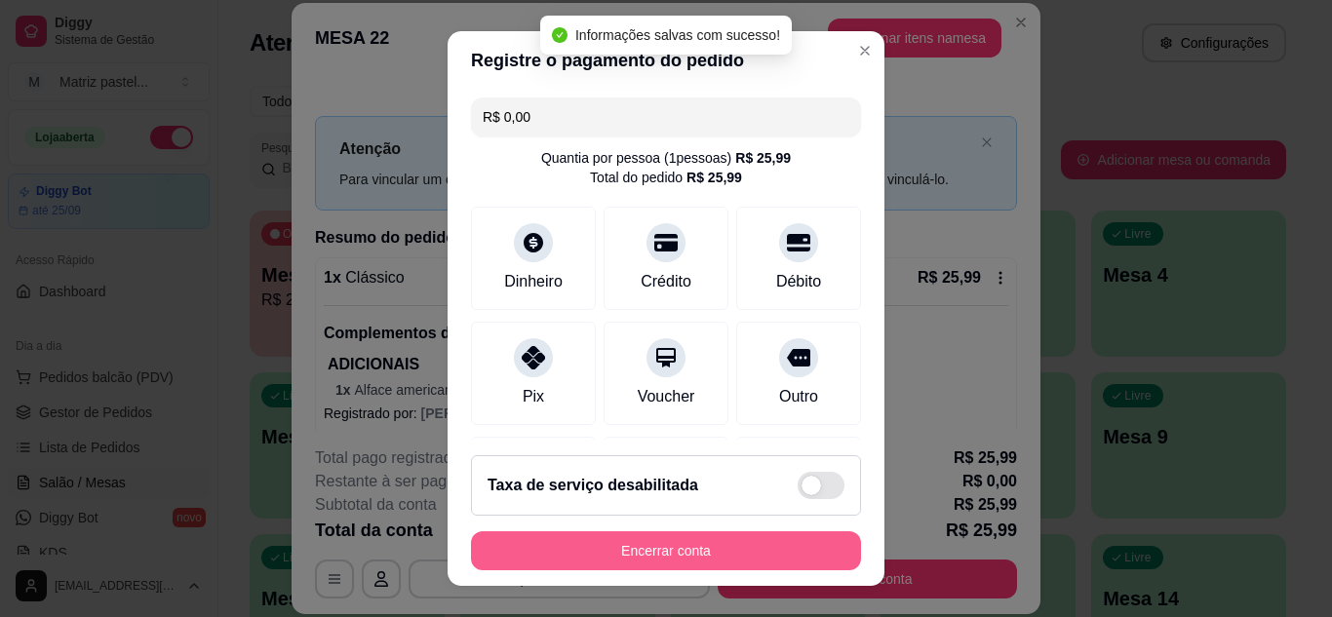
click at [672, 549] on button "Encerrar conta" at bounding box center [666, 551] width 390 height 39
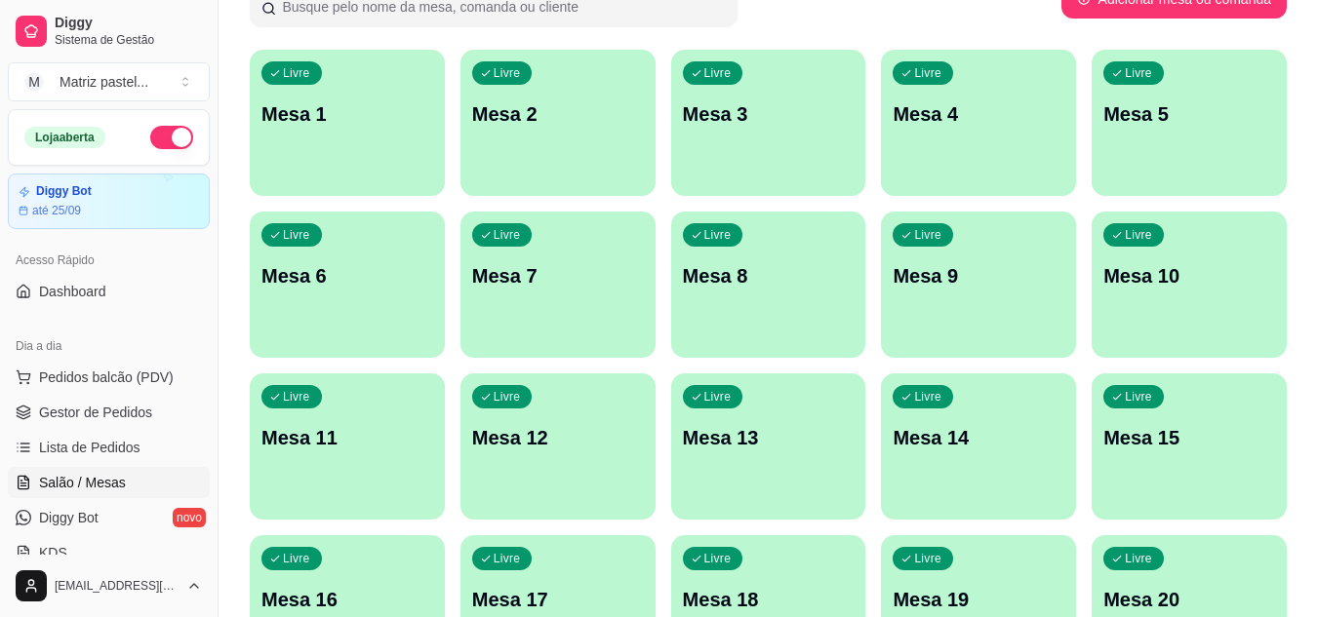
scroll to position [195, 0]
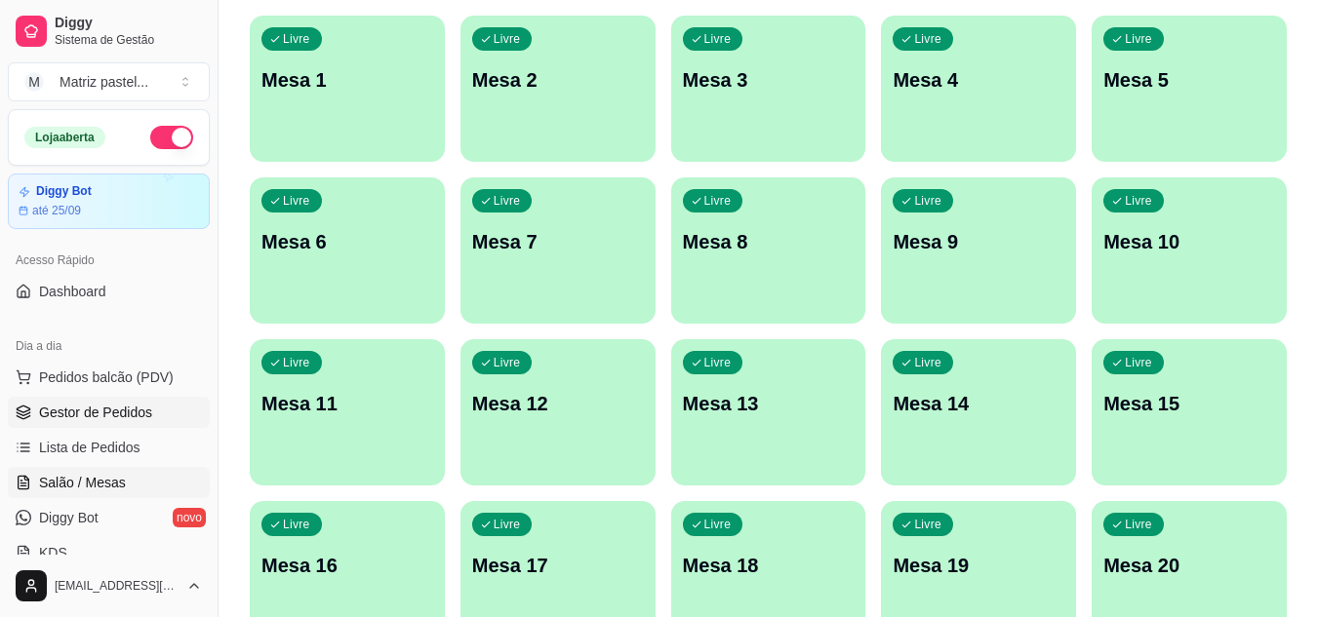
click at [126, 400] on link "Gestor de Pedidos" at bounding box center [109, 412] width 202 height 31
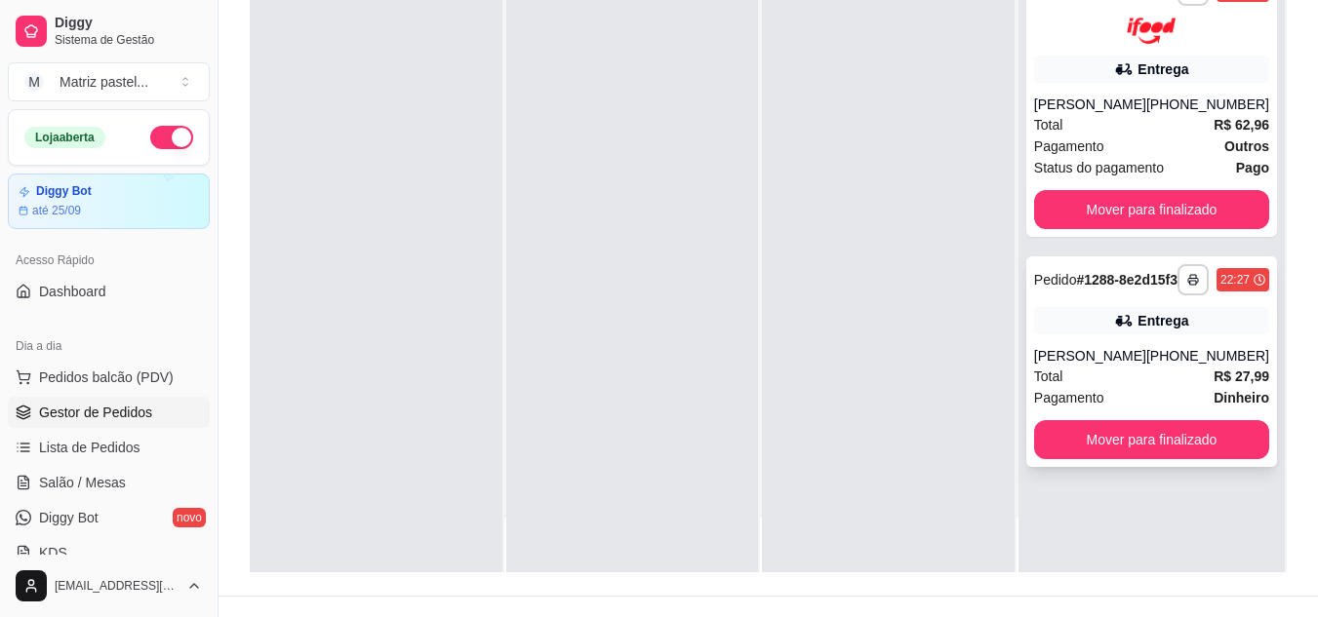
scroll to position [293, 0]
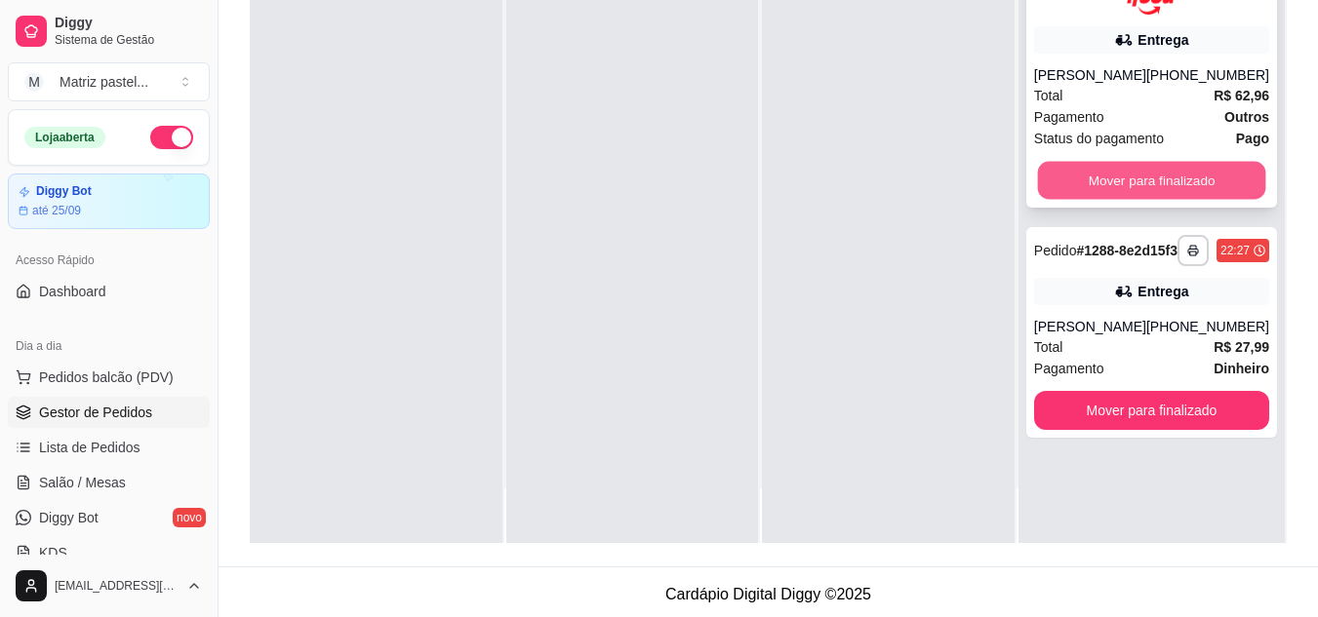
click at [1046, 178] on button "Mover para finalizado" at bounding box center [1151, 180] width 228 height 38
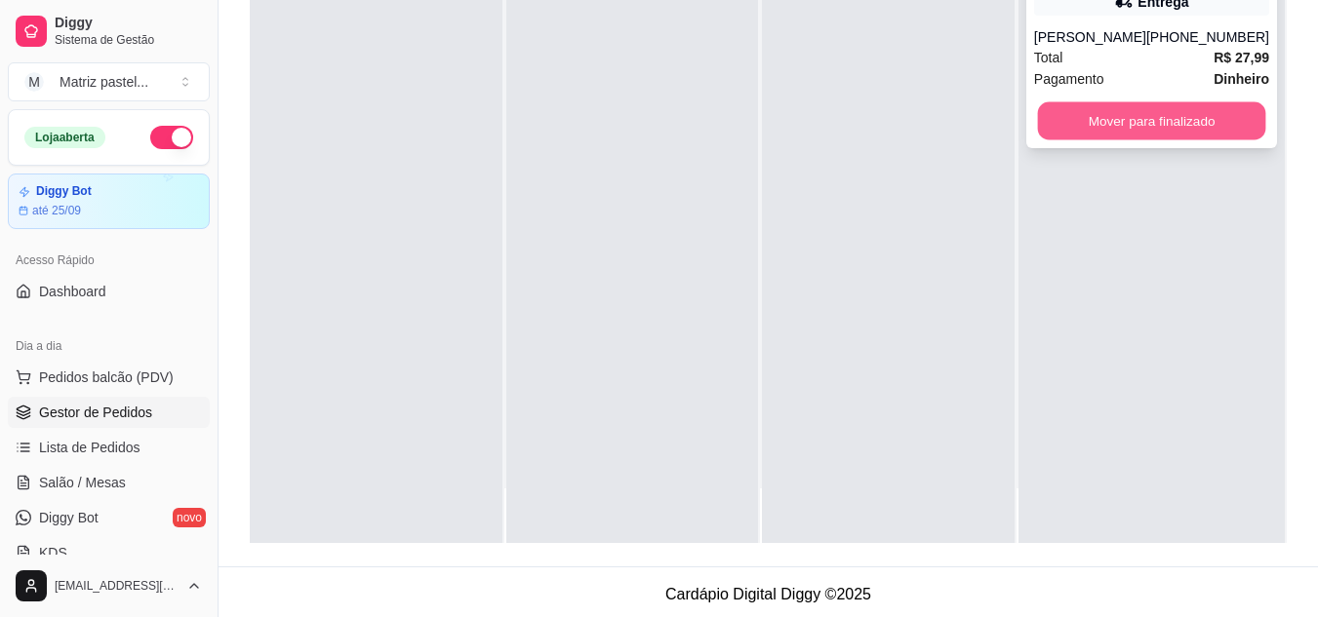
click at [1063, 140] on button "Mover para finalizado" at bounding box center [1151, 121] width 228 height 38
